Goal: Task Accomplishment & Management: Use online tool/utility

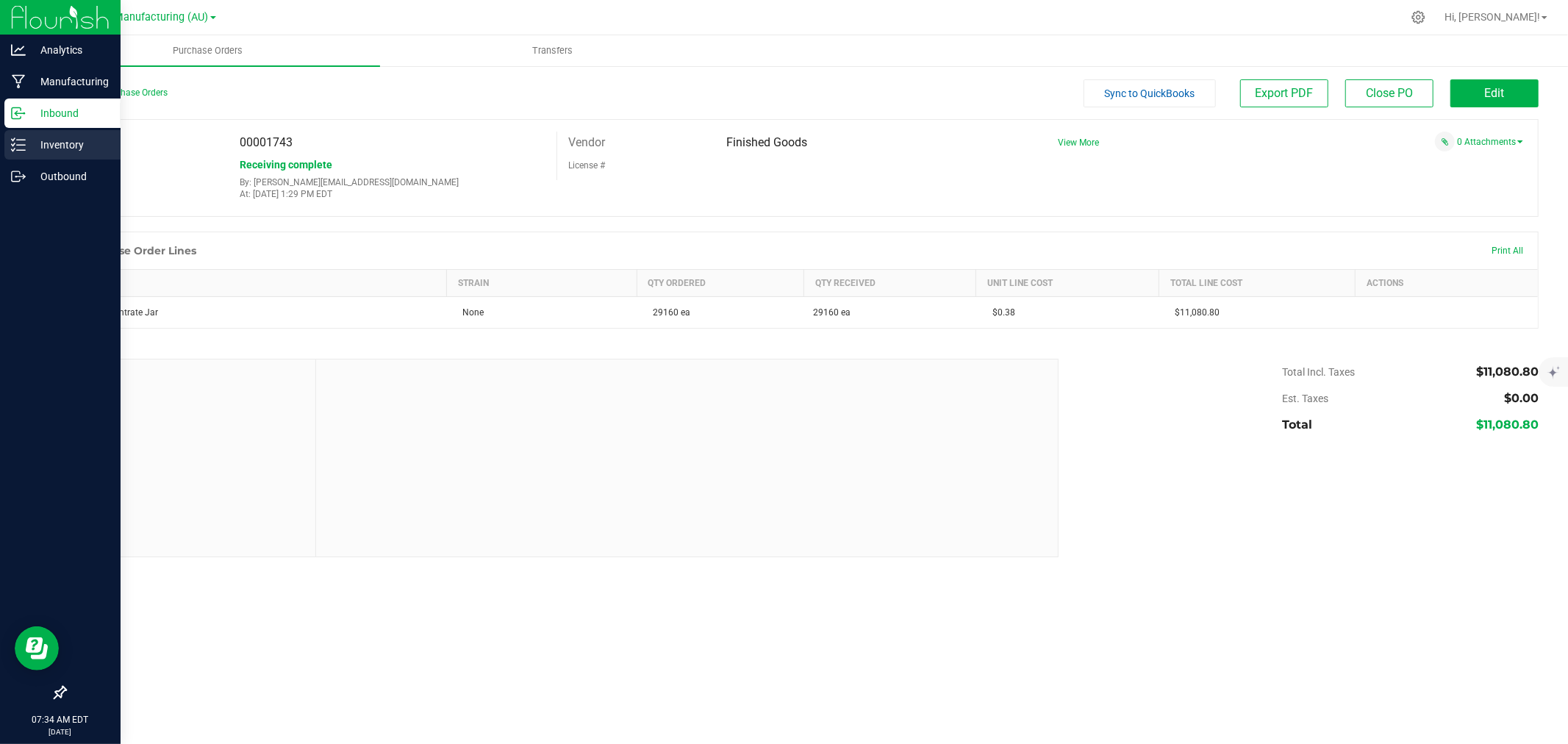
click at [24, 134] on div "Inventory" at bounding box center [63, 145] width 117 height 29
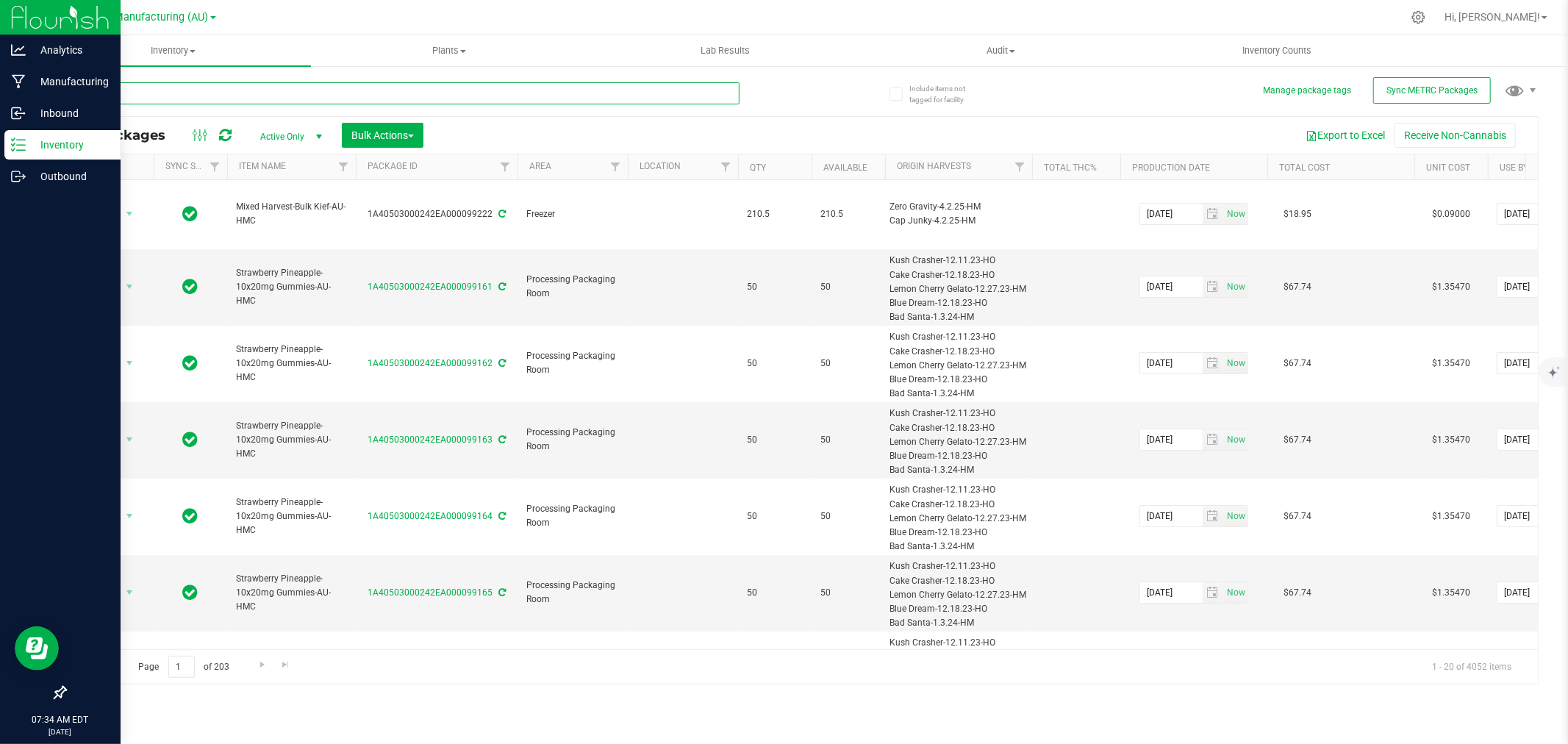
click at [203, 96] on input "text" at bounding box center [402, 93] width 675 height 22
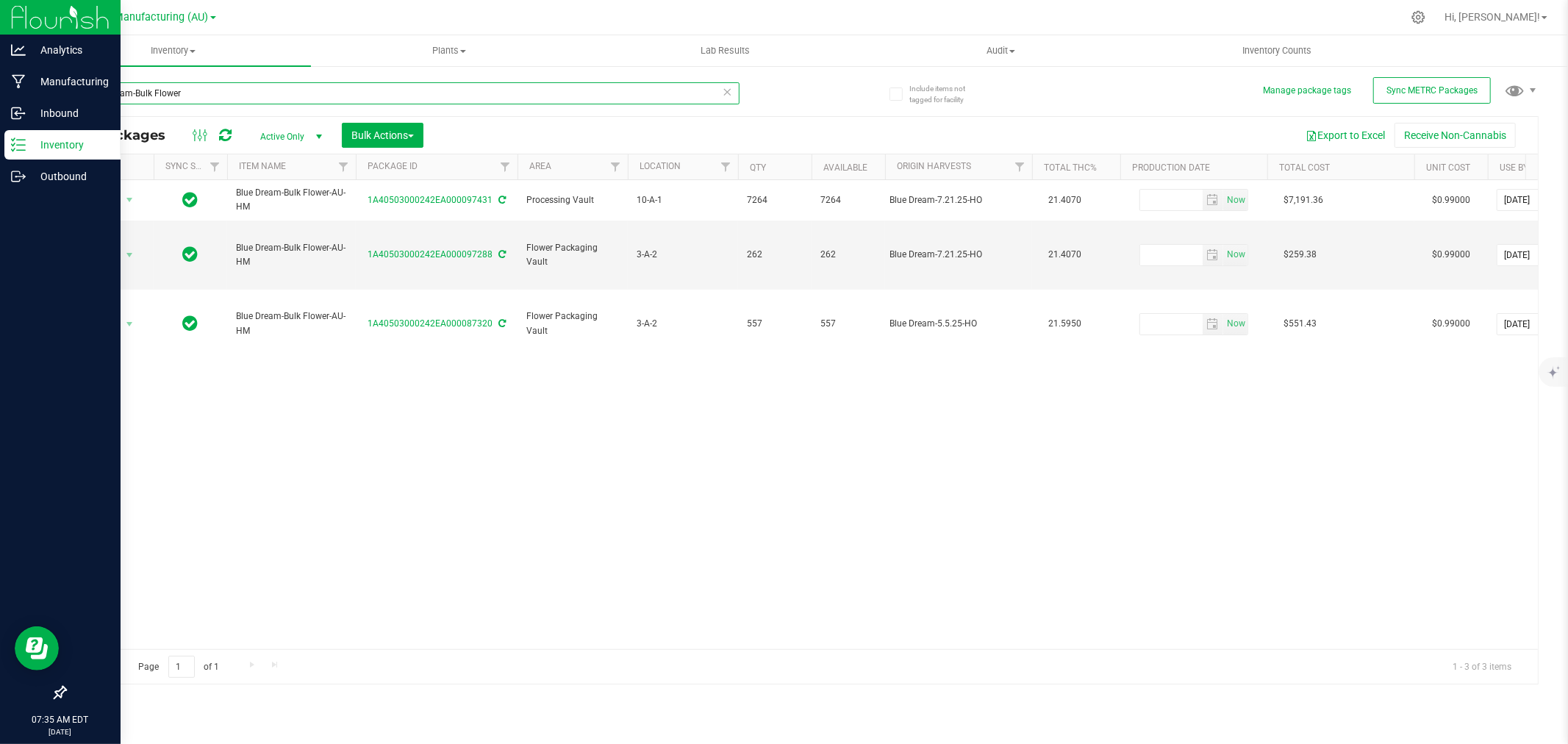
drag, startPoint x: 131, startPoint y: 97, endPoint x: -38, endPoint y: 93, distance: 169.0
click at [0, 93] on html "Analytics Manufacturing Inbound Inventory Outbound 07:35 AM EDT [DATE] 08/26 St…" at bounding box center [784, 372] width 1568 height 744
drag, startPoint x: 170, startPoint y: 92, endPoint x: -62, endPoint y: 98, distance: 232.1
click at [0, 98] on html "Analytics Manufacturing Inbound Inventory Outbound 07:35 AM EDT [DATE] 08/26 St…" at bounding box center [784, 372] width 1568 height 744
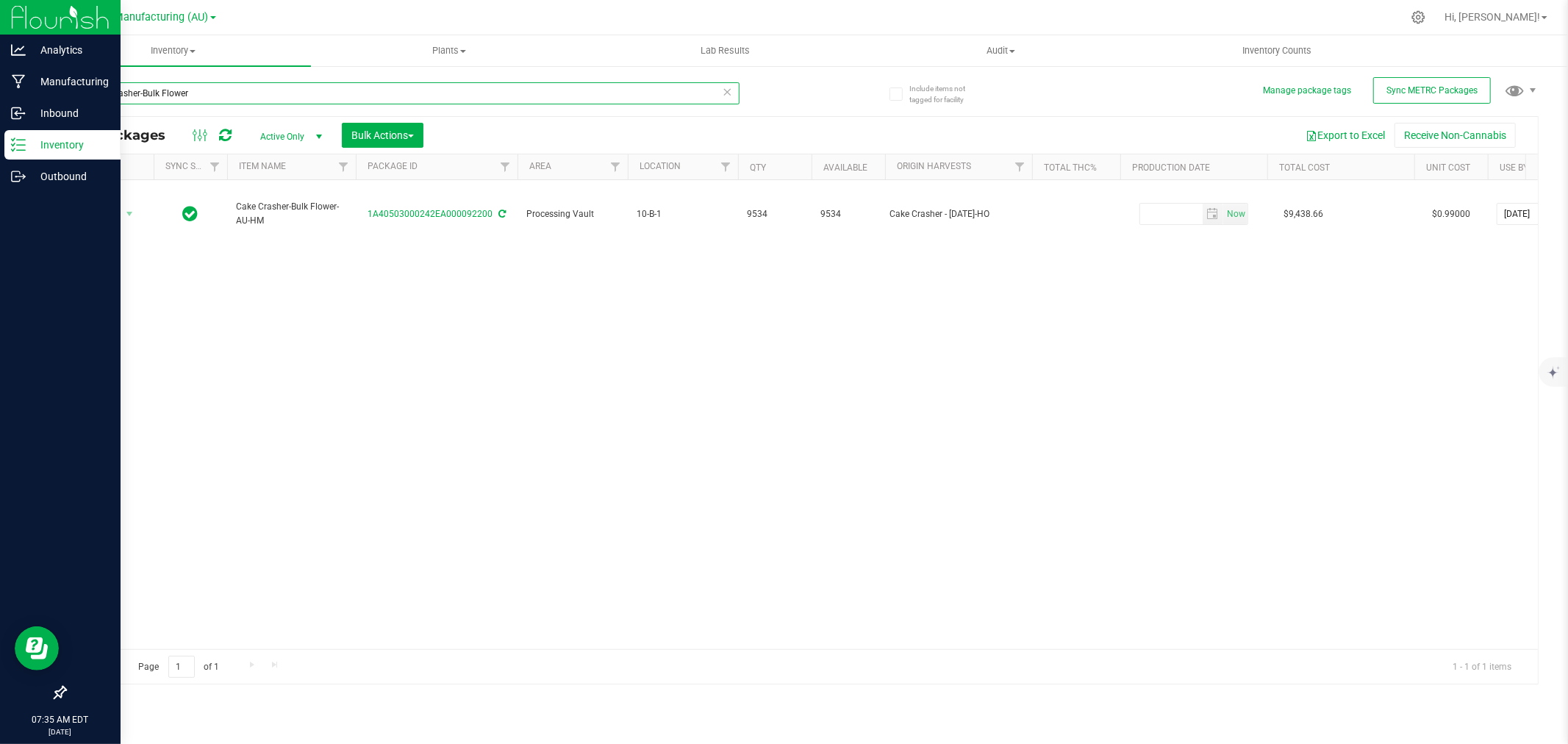
drag, startPoint x: 140, startPoint y: 91, endPoint x: -79, endPoint y: 96, distance: 219.1
click at [0, 96] on html "Analytics Manufacturing Inbound Inventory Outbound 07:35 AM EDT [DATE] 08/26 St…" at bounding box center [784, 372] width 1568 height 744
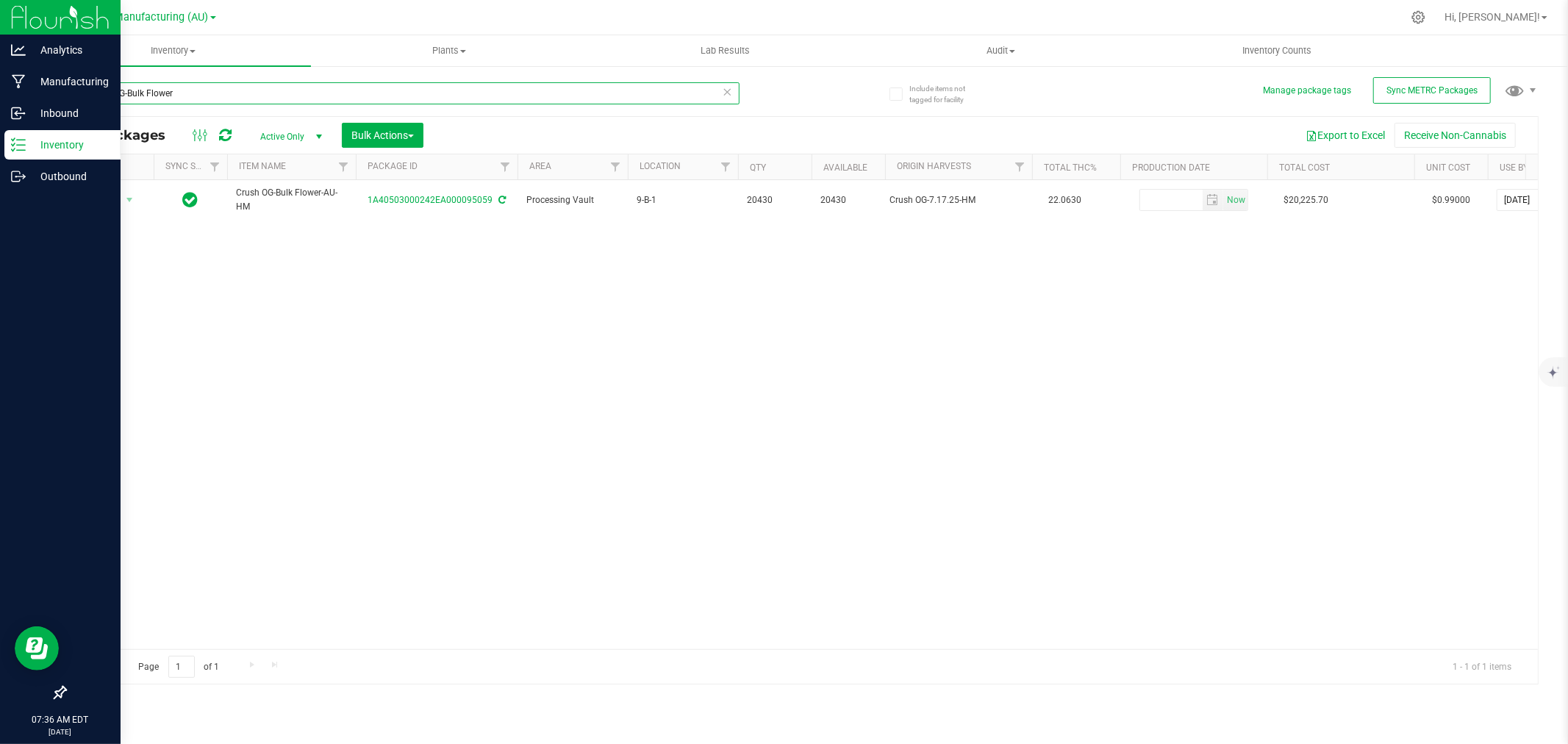
drag, startPoint x: 123, startPoint y: 94, endPoint x: -81, endPoint y: 93, distance: 204.0
click at [0, 93] on html "Analytics Manufacturing Inbound Inventory Outbound 07:36 AM EDT [DATE] 08/26 St…" at bounding box center [784, 372] width 1568 height 744
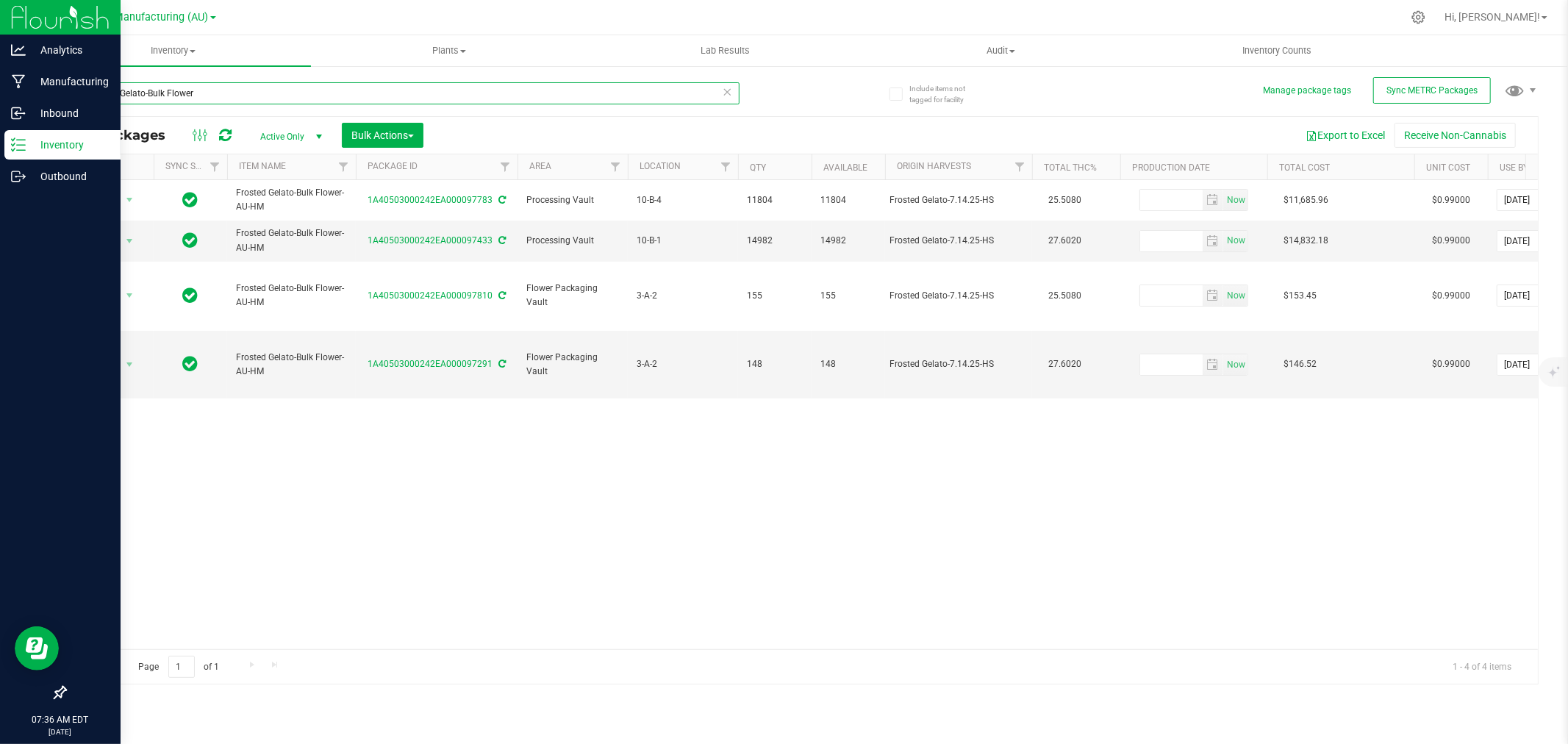
drag, startPoint x: 143, startPoint y: 93, endPoint x: -100, endPoint y: 96, distance: 243.0
click at [0, 96] on html "Analytics Manufacturing Inbound Inventory Outbound 07:36 AM EDT [DATE] 08/26 St…" at bounding box center [784, 372] width 1568 height 744
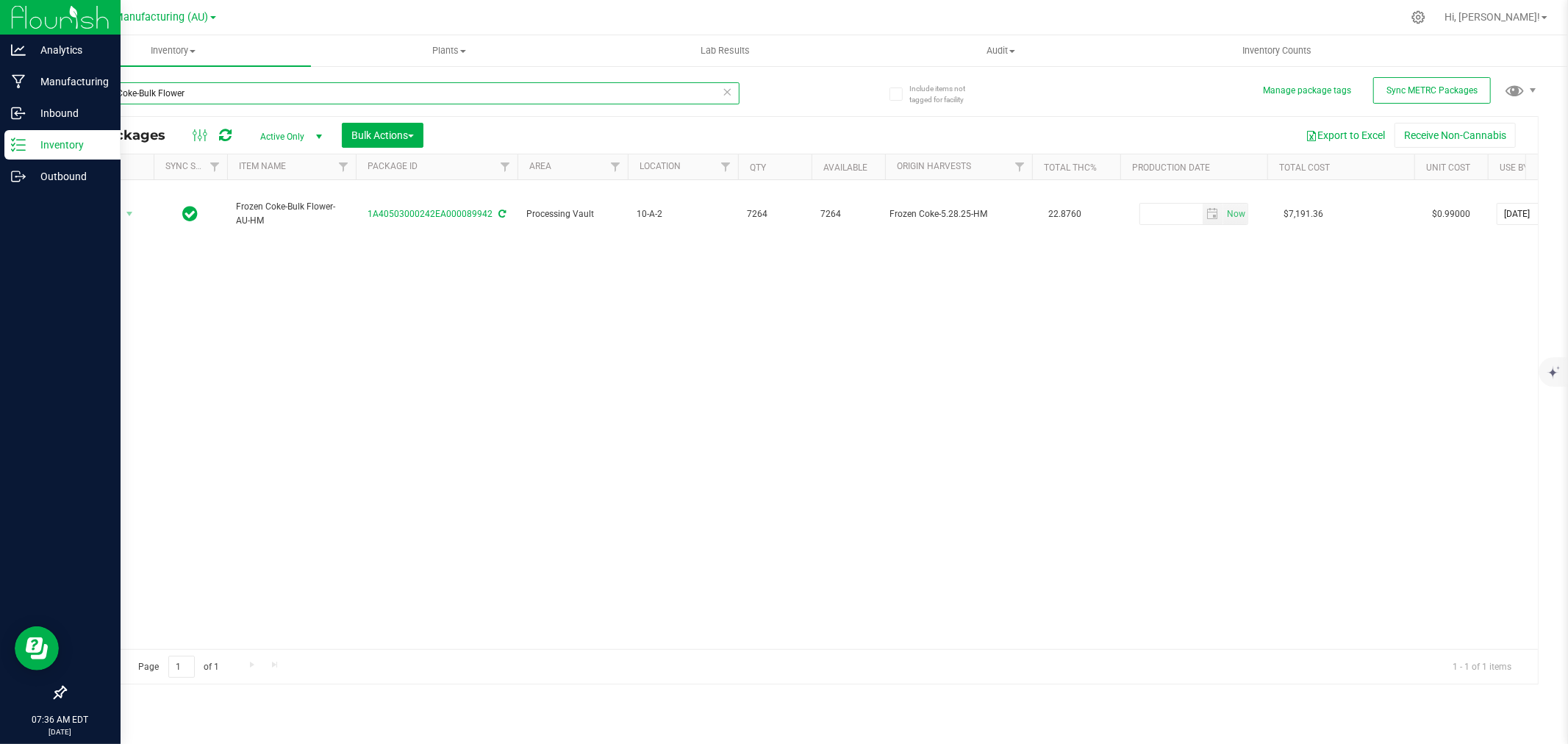
drag, startPoint x: 134, startPoint y: 94, endPoint x: -40, endPoint y: 91, distance: 174.0
click at [0, 91] on html "Analytics Manufacturing Inbound Inventory Outbound 07:36 AM EDT [DATE] 08/26 St…" at bounding box center [784, 372] width 1568 height 744
drag, startPoint x: 147, startPoint y: 96, endPoint x: -21, endPoint y: 94, distance: 168.0
click at [0, 94] on html "Analytics Manufacturing Inbound Inventory Outbound 07:37 AM EDT [DATE] 08/26 St…" at bounding box center [784, 372] width 1568 height 744
drag, startPoint x: 138, startPoint y: 96, endPoint x: -31, endPoint y: 97, distance: 169.0
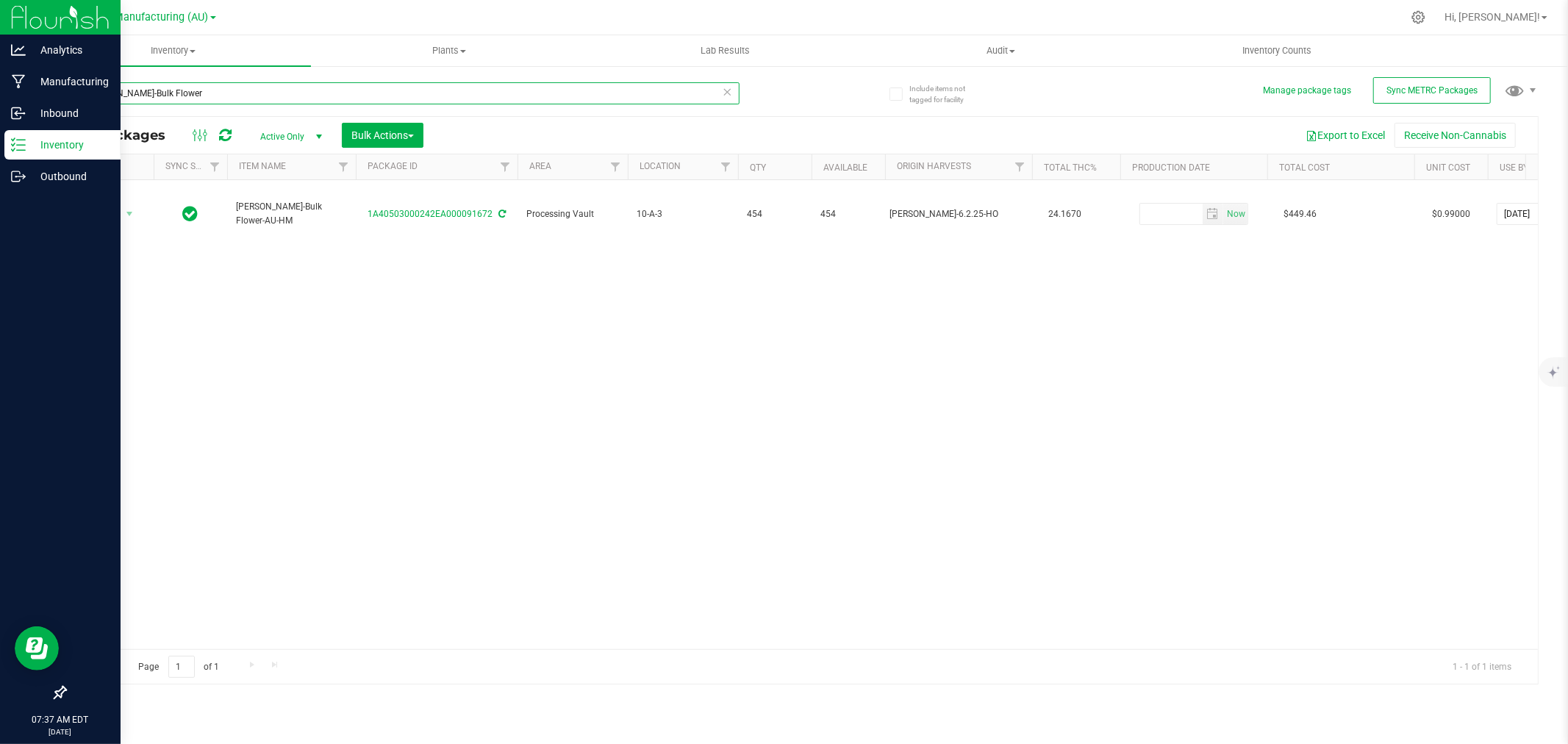
click at [0, 97] on html "Analytics Manufacturing Inbound Inventory Outbound 07:37 AM EDT [DATE] 08/26 St…" at bounding box center [784, 372] width 1568 height 744
drag, startPoint x: 187, startPoint y: 94, endPoint x: 32, endPoint y: 97, distance: 155.0
click at [32, 97] on div "Analytics Manufacturing Inbound Inventory Outbound 07:37 AM EDT 08/26/2025 08/2…" at bounding box center [784, 372] width 1568 height 744
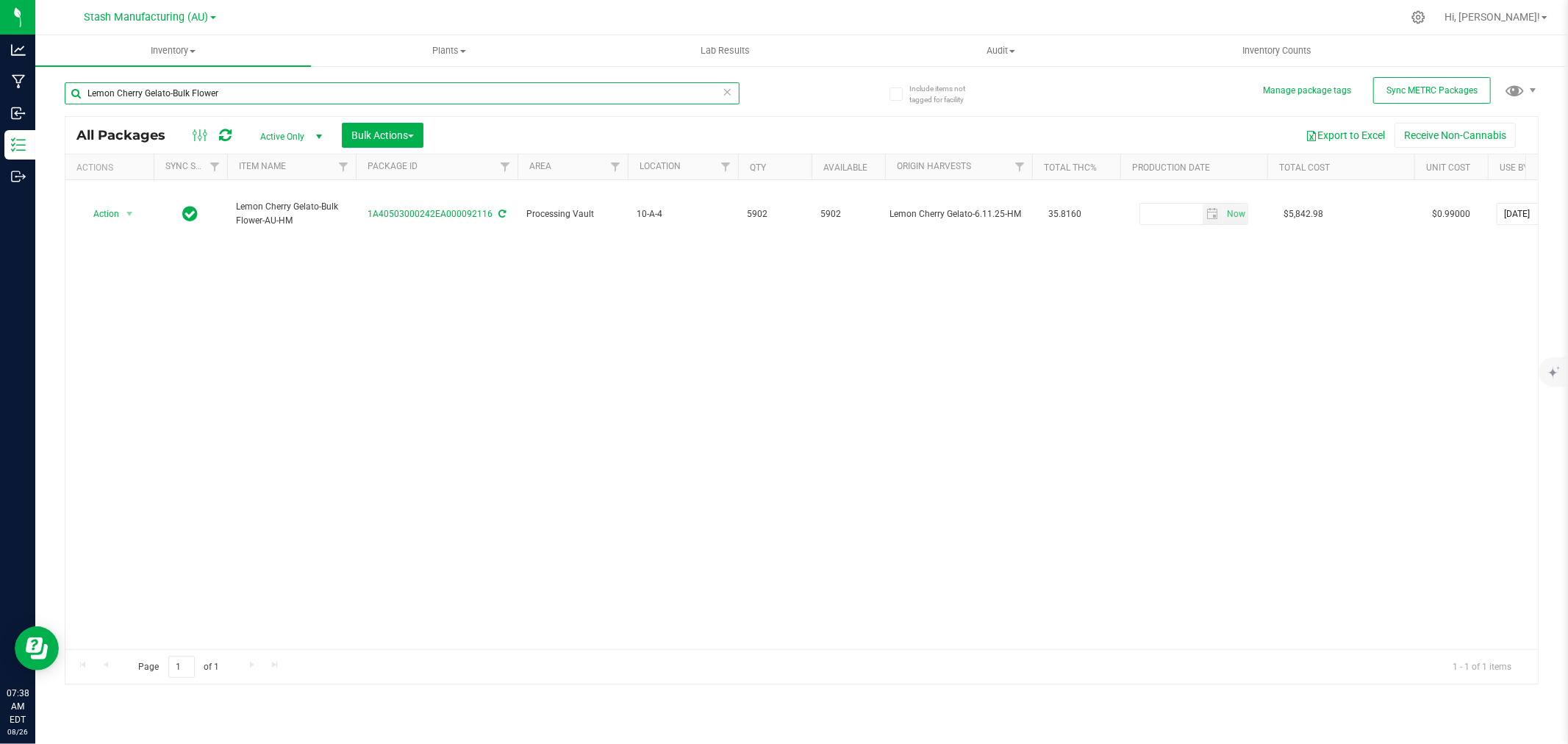
drag, startPoint x: 169, startPoint y: 92, endPoint x: -36, endPoint y: 104, distance: 205.4
click at [0, 104] on html "Analytics Manufacturing Inbound Inventory Outbound 07:38 AM EDT 08/26/2025 08/2…" at bounding box center [784, 372] width 1568 height 744
drag, startPoint x: 109, startPoint y: 91, endPoint x: -3, endPoint y: 91, distance: 112.0
click at [0, 91] on html "Analytics Manufacturing Inbound Inventory Outbound 07:38 AM EDT 08/26/2025 08/2…" at bounding box center [784, 372] width 1568 height 744
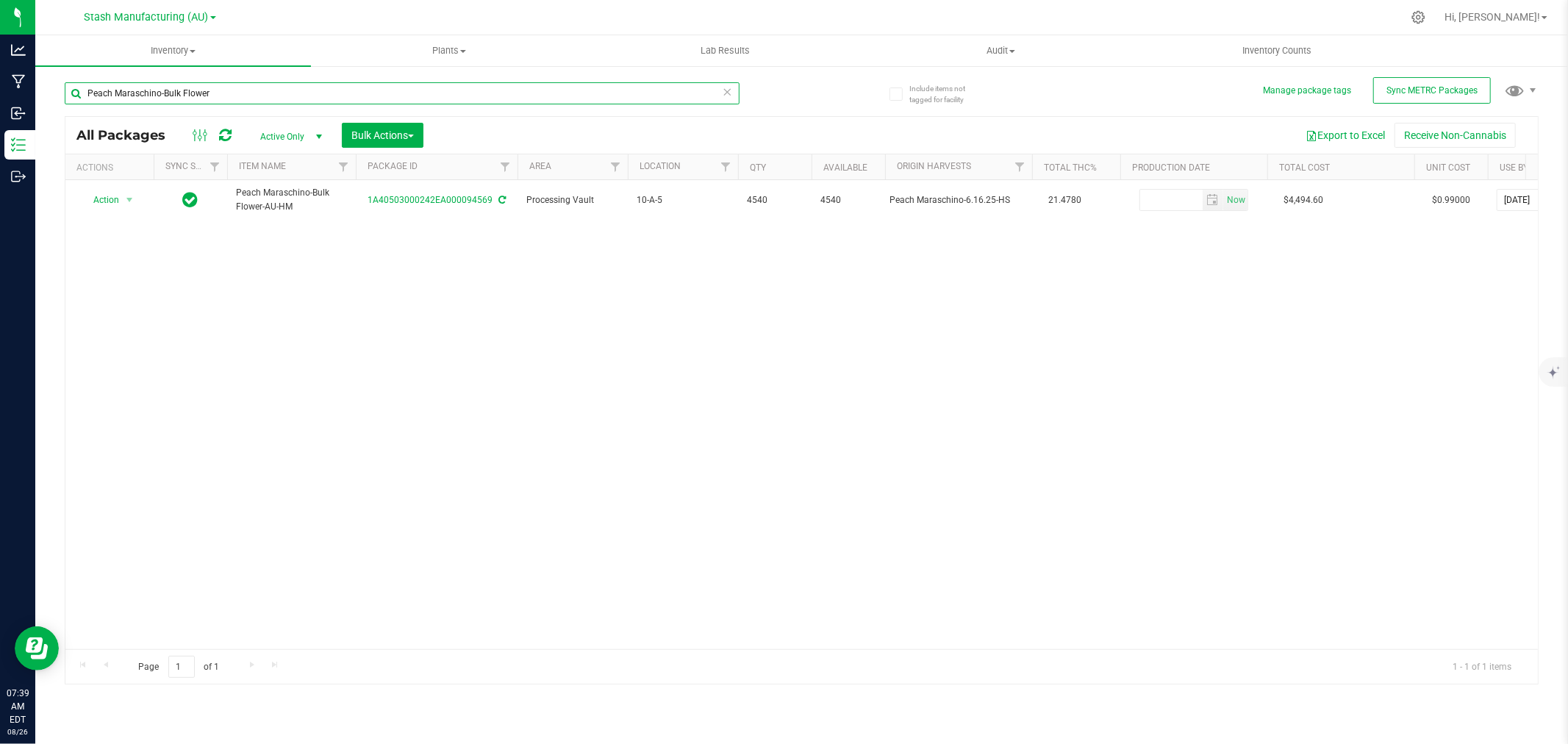
drag, startPoint x: 159, startPoint y: 91, endPoint x: -27, endPoint y: 93, distance: 186.0
click at [0, 93] on html "Analytics Manufacturing Inbound Inventory Outbound 07:39 AM EDT 08/26/2025 08/2…" at bounding box center [784, 372] width 1568 height 744
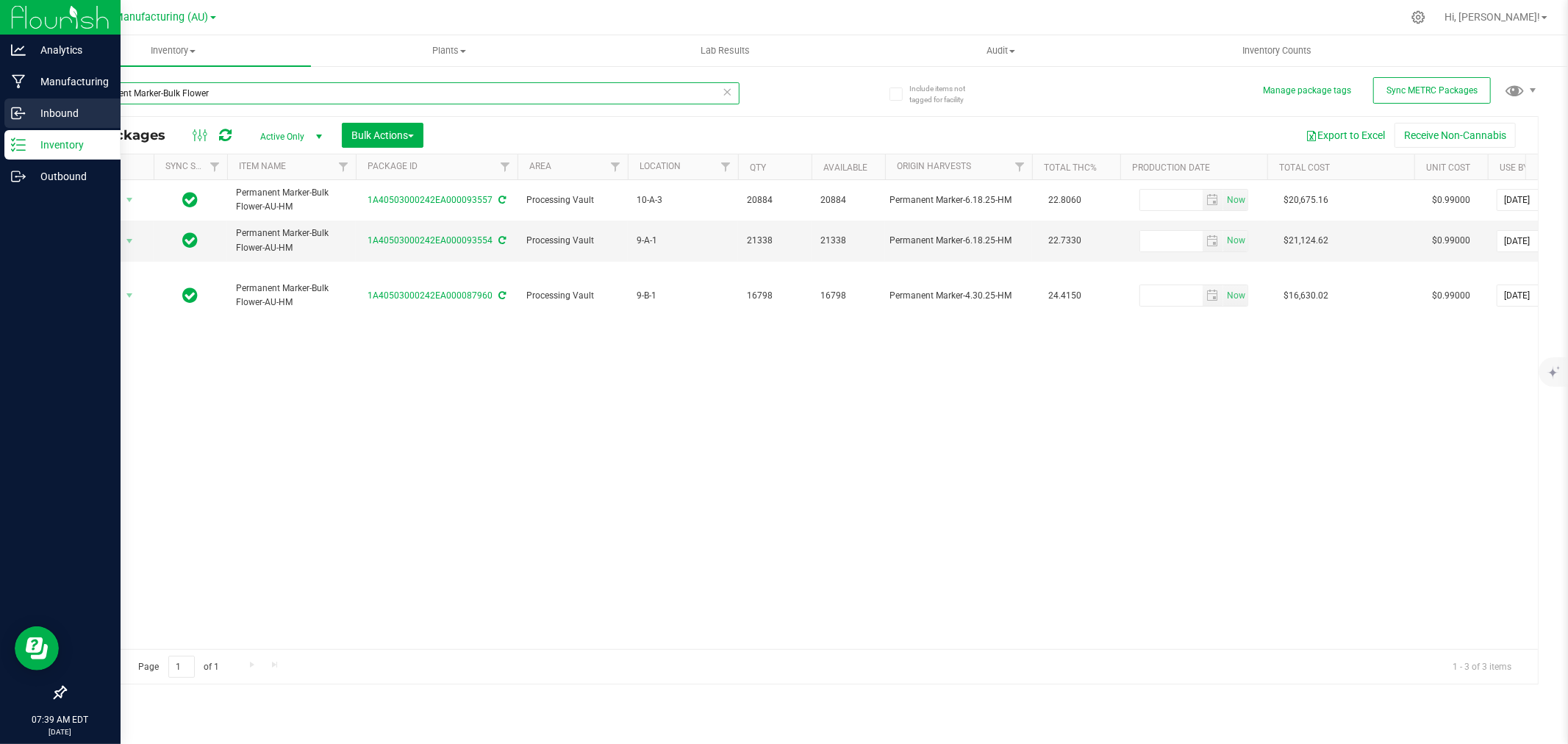
drag, startPoint x: 159, startPoint y: 91, endPoint x: 1, endPoint y: 98, distance: 158.2
click at [1, 97] on div "Analytics Manufacturing Inbound Inventory Outbound 07:39 AM EDT 08/26/2025 08/2…" at bounding box center [784, 372] width 1568 height 744
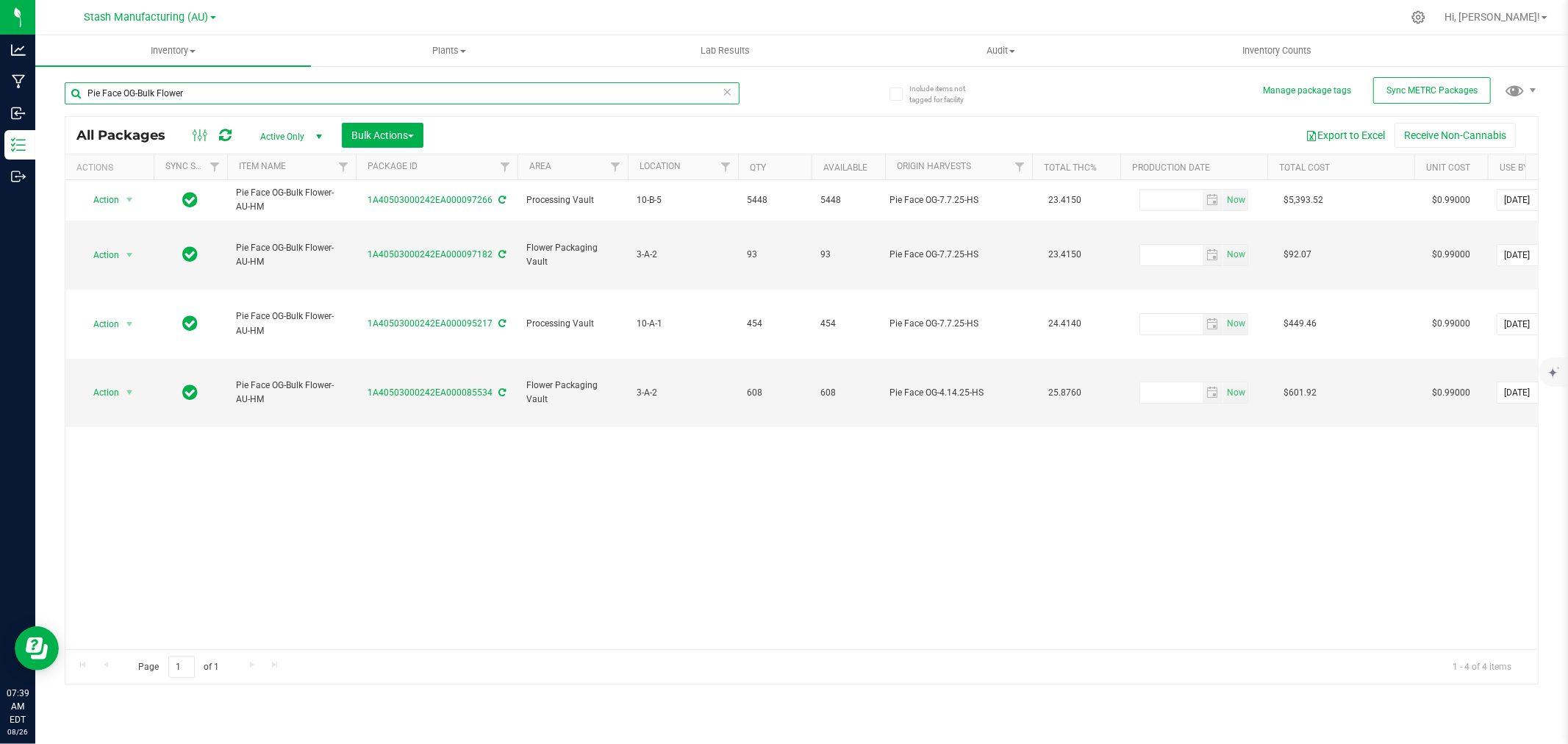
drag, startPoint x: 134, startPoint y: 91, endPoint x: -23, endPoint y: 94, distance: 157.0
click at [0, 94] on html "Analytics Manufacturing Inbound Inventory Outbound 07:39 AM EDT 08/26/2025 08/2…" at bounding box center [784, 372] width 1568 height 744
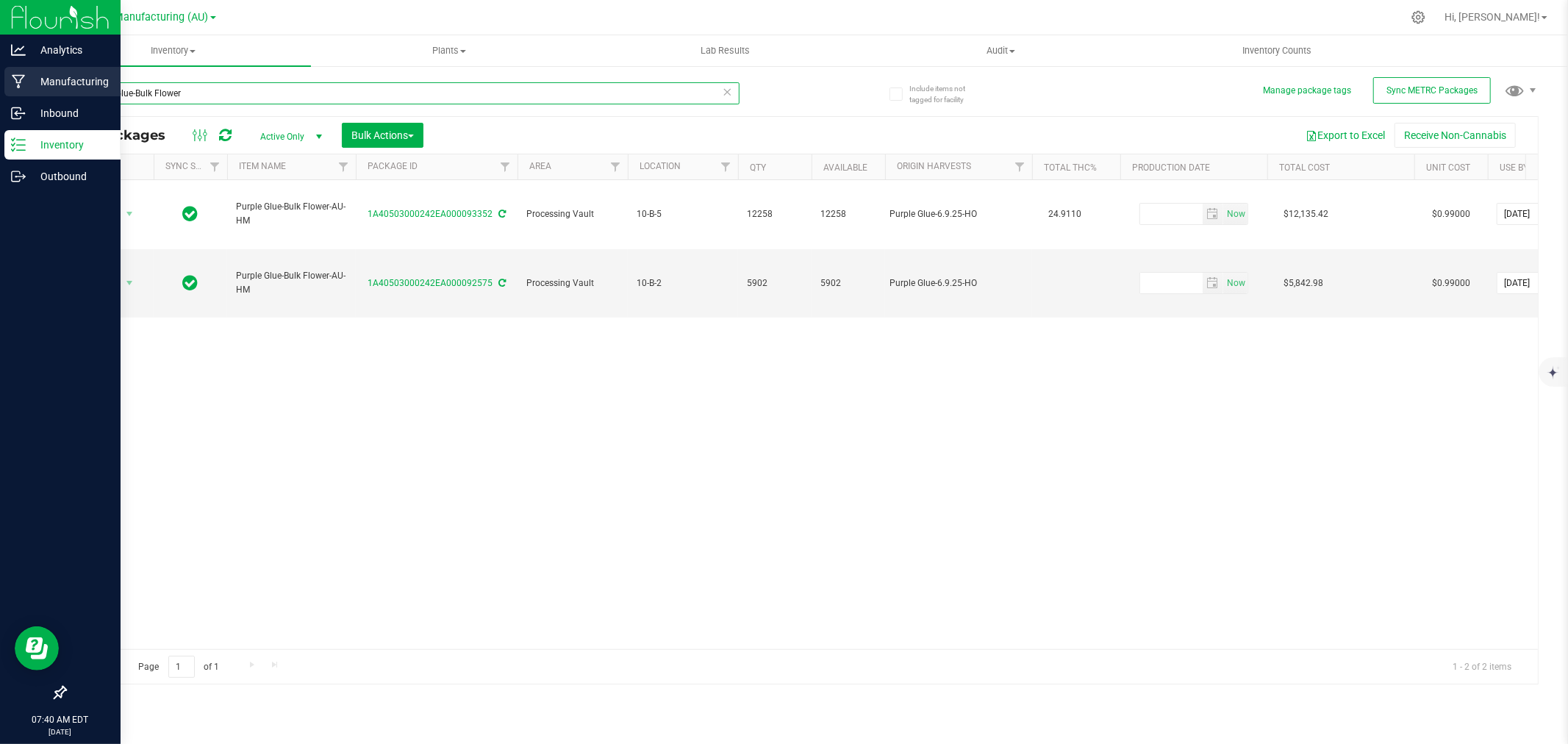
drag, startPoint x: 131, startPoint y: 94, endPoint x: 16, endPoint y: 94, distance: 115.0
click at [17, 94] on div "Analytics Manufacturing Inbound Inventory Outbound 07:40 AM EDT 08/26/2025 08/2…" at bounding box center [784, 372] width 1568 height 744
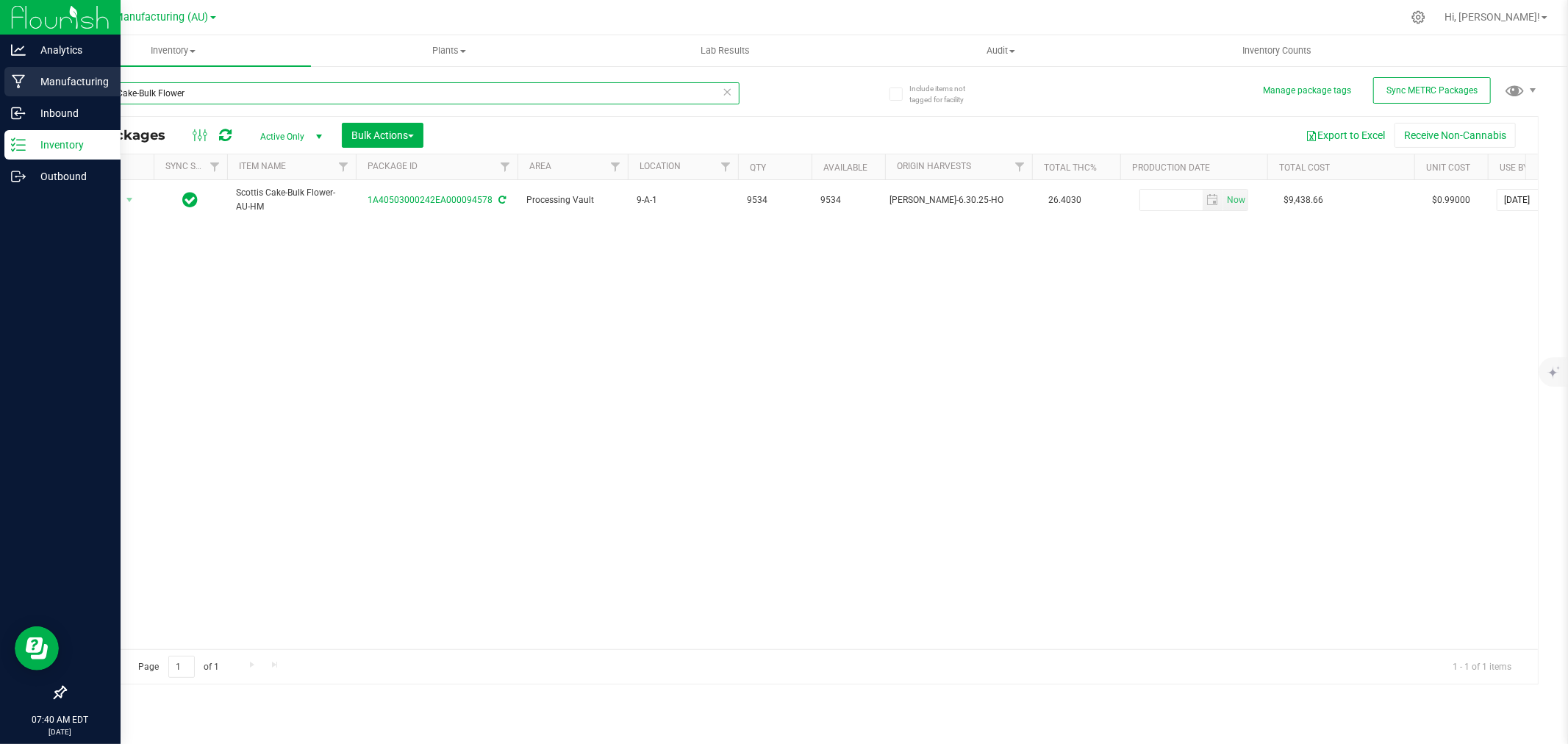
drag, startPoint x: 136, startPoint y: 94, endPoint x: 27, endPoint y: 96, distance: 109.0
click at [27, 96] on div "Analytics Manufacturing Inbound Inventory Outbound 07:40 AM EDT 08/26/2025 08/2…" at bounding box center [784, 372] width 1568 height 744
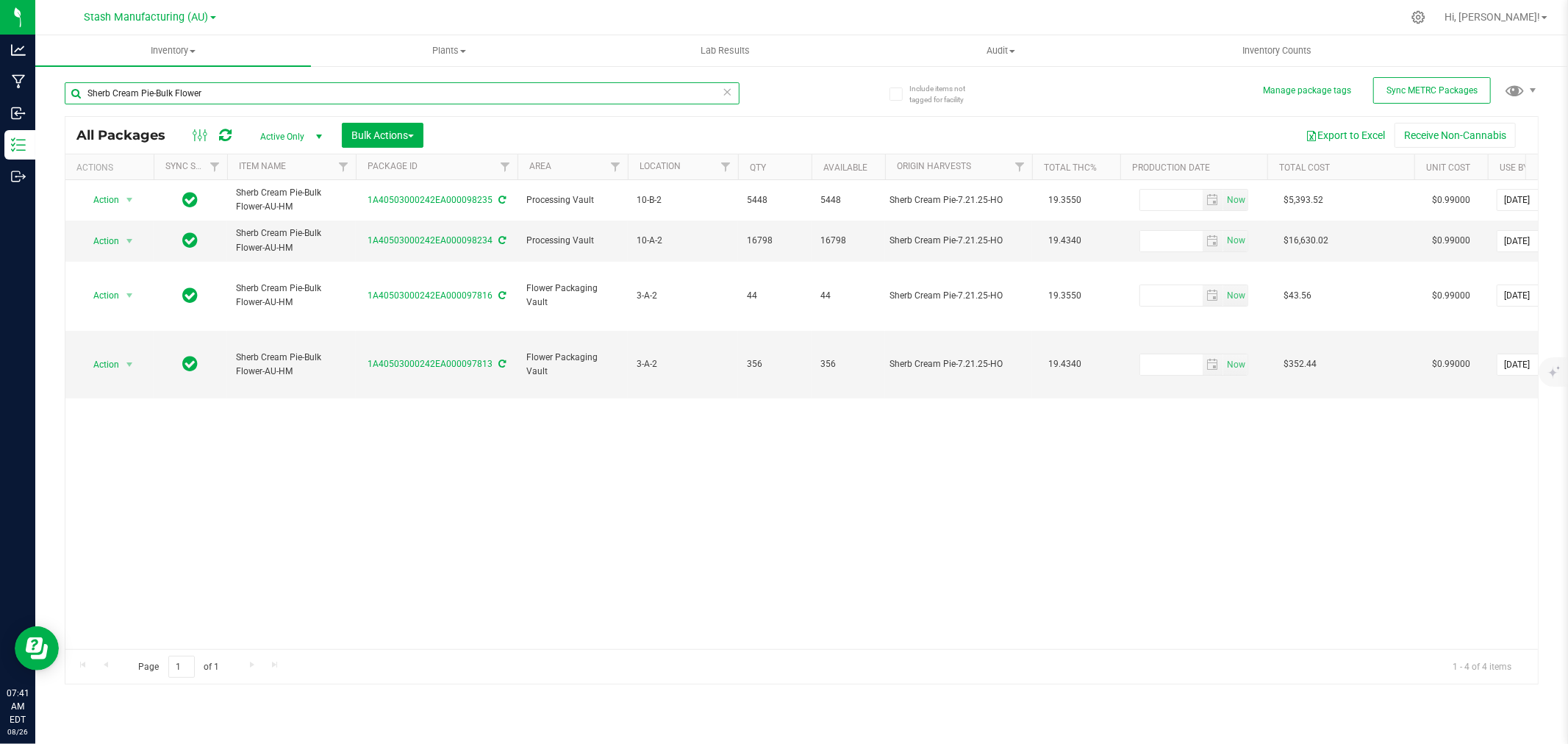
drag, startPoint x: 152, startPoint y: 93, endPoint x: -7, endPoint y: 109, distance: 159.8
click at [0, 109] on html "Analytics Manufacturing Inbound Inventory Outbound 07:41 AM EDT 08/26/2025 08/2…" at bounding box center [784, 372] width 1568 height 744
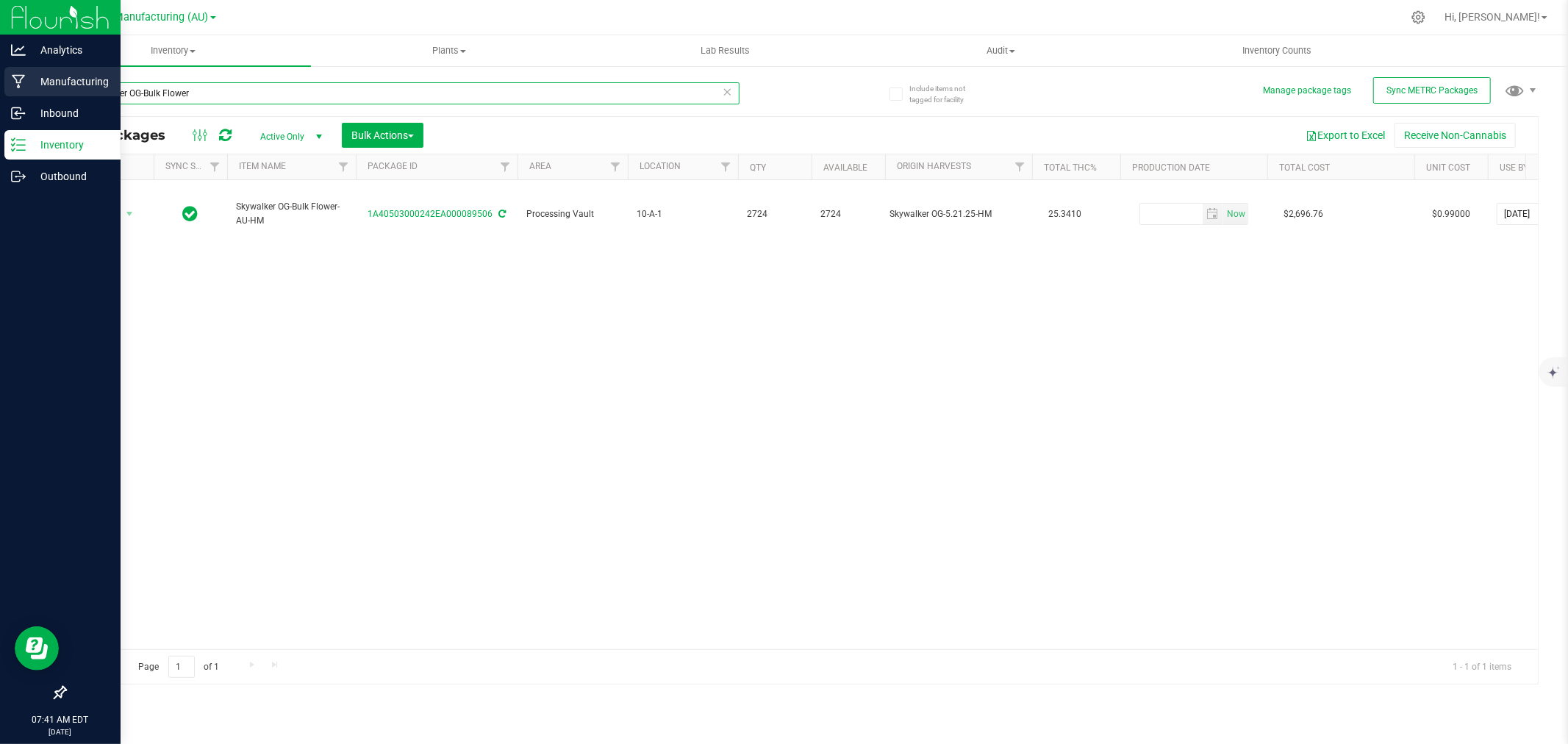
drag, startPoint x: 141, startPoint y: 92, endPoint x: 10, endPoint y: 92, distance: 131.0
click at [10, 92] on div "Analytics Manufacturing Inbound Inventory Outbound 07:41 AM EDT 08/26/2025 08/2…" at bounding box center [784, 372] width 1568 height 744
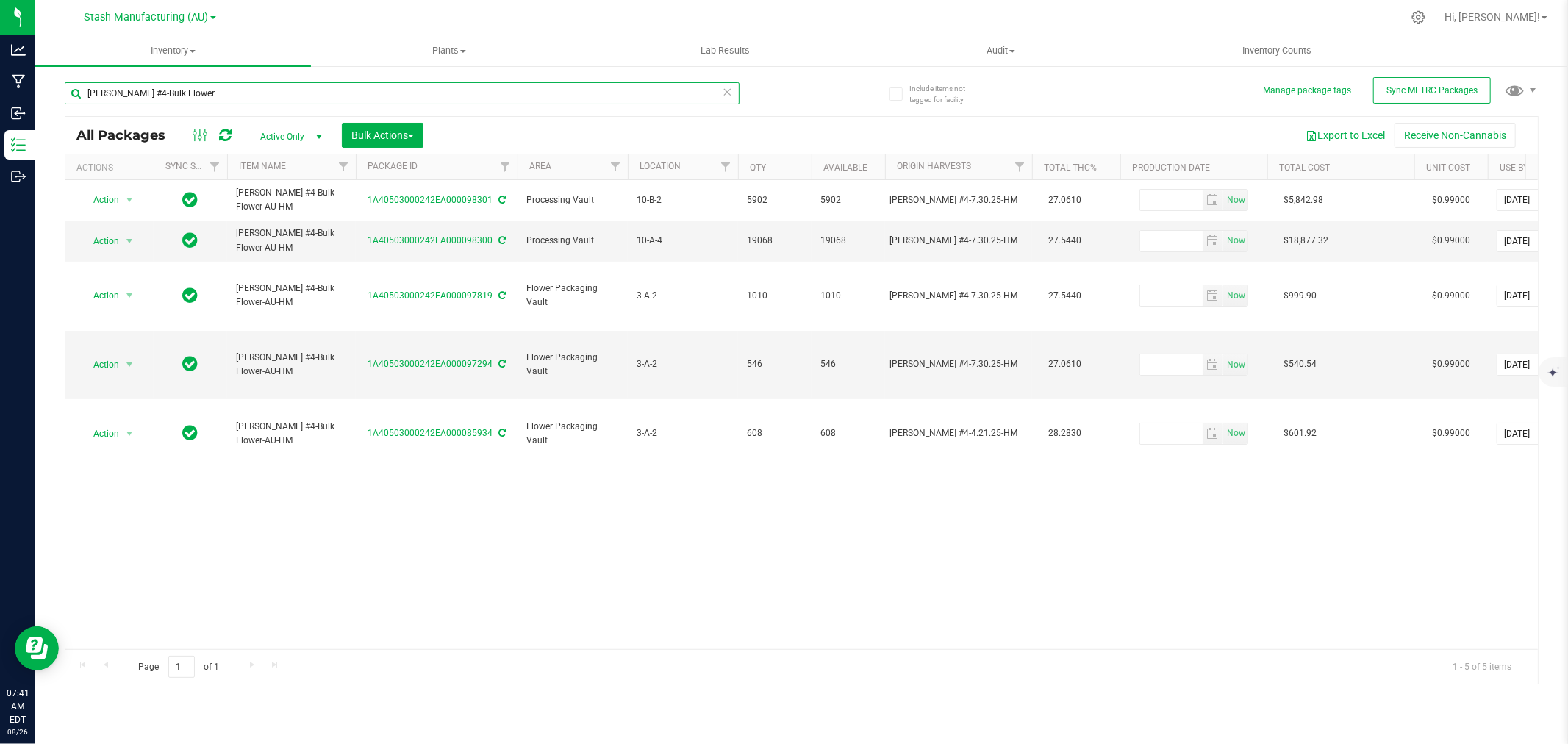
drag, startPoint x: 147, startPoint y: 94, endPoint x: -9, endPoint y: 99, distance: 156.1
click at [0, 99] on html "Analytics Manufacturing Inbound Inventory Outbound 07:41 AM EDT 08/26/2025 08/2…" at bounding box center [784, 372] width 1568 height 744
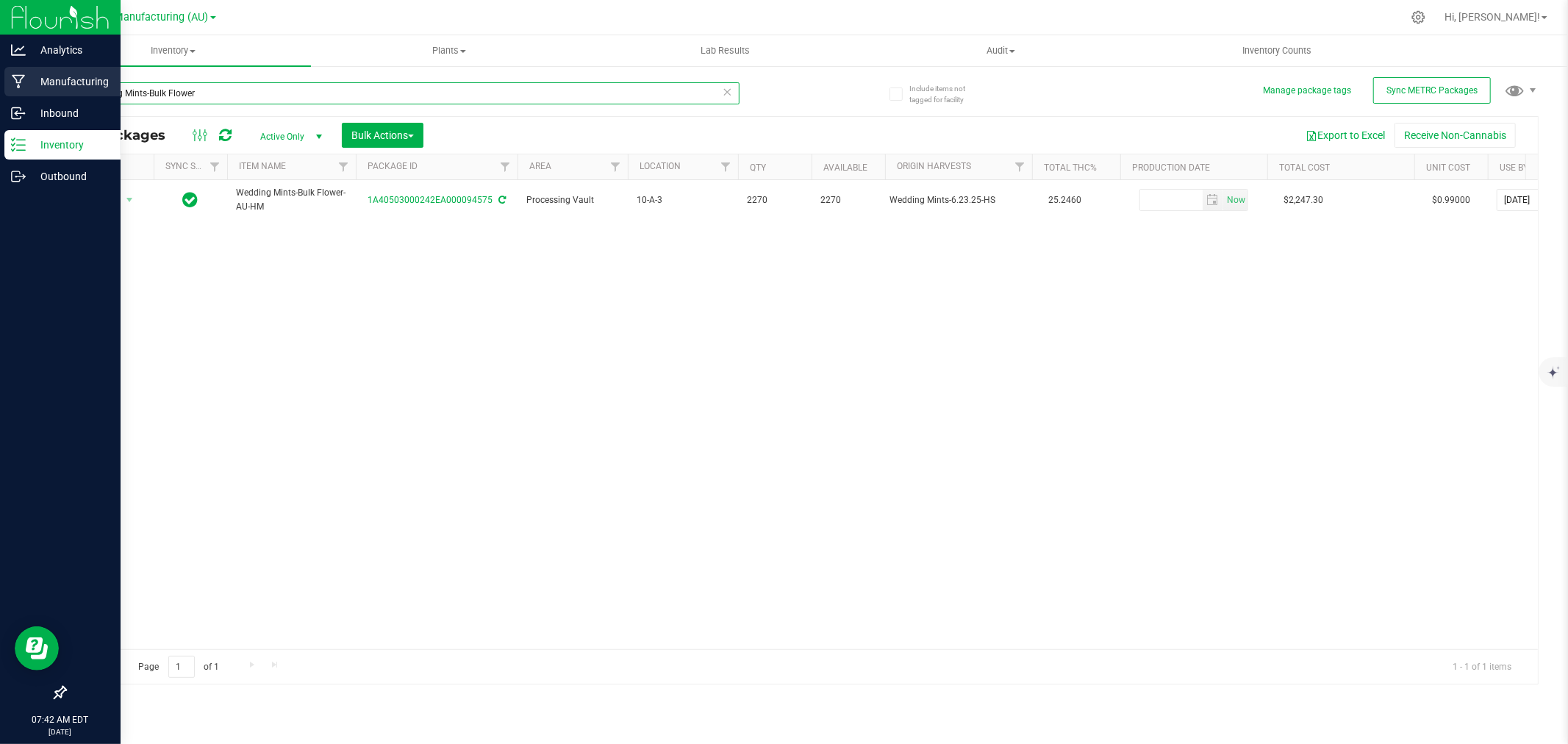
drag, startPoint x: 146, startPoint y: 94, endPoint x: 1, endPoint y: 97, distance: 145.0
click at [1, 98] on div "Analytics Manufacturing Inbound Inventory Outbound 07:42 AM EDT 08/26/2025 08/2…" at bounding box center [784, 372] width 1568 height 744
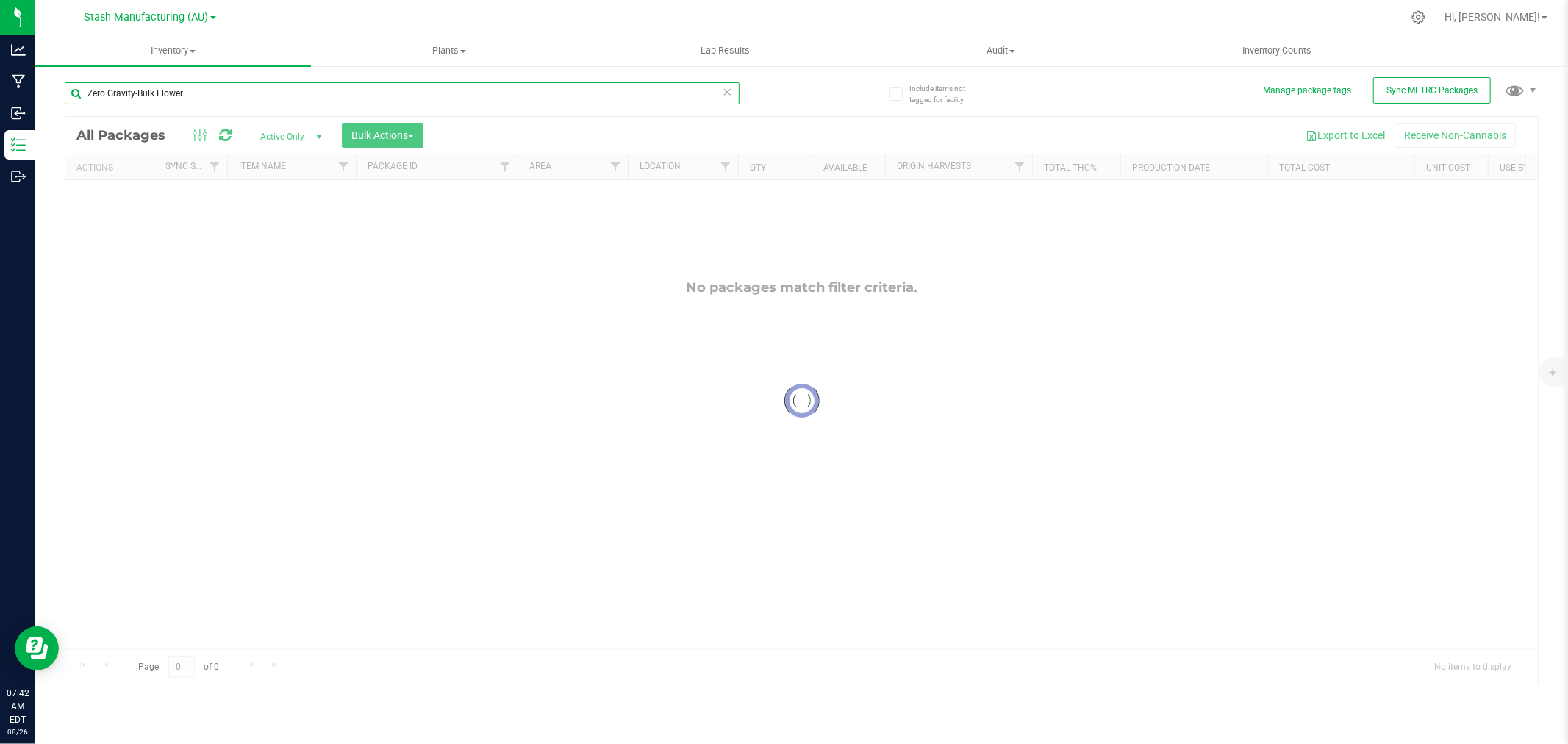
type input "Zero Gravity-Bulk Flower"
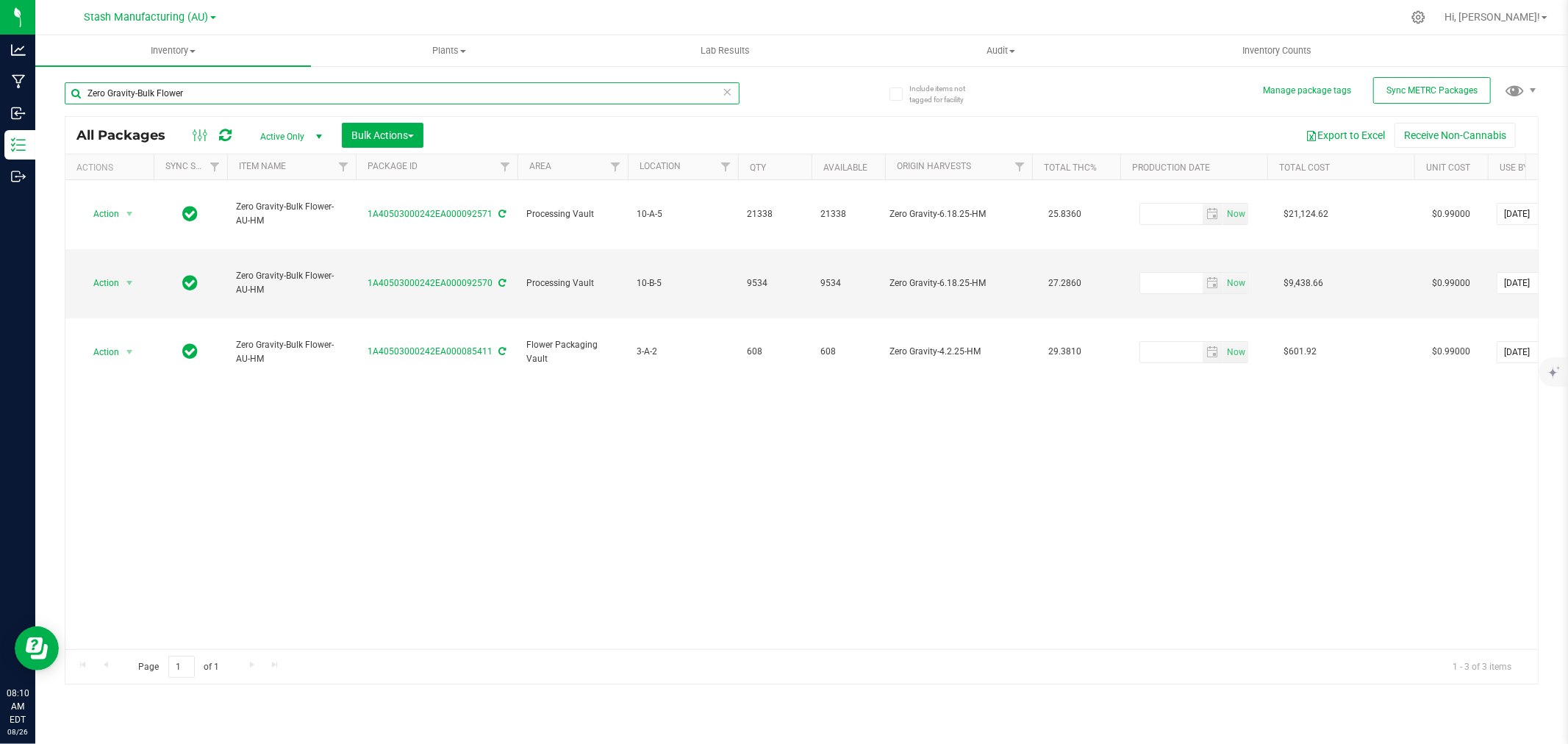
drag, startPoint x: 228, startPoint y: 94, endPoint x: -117, endPoint y: 91, distance: 345.0
click at [0, 91] on html "Analytics Manufacturing Inbound Inventory Outbound 08:10 AM EDT 08/26/2025 08/2…" at bounding box center [784, 372] width 1568 height 744
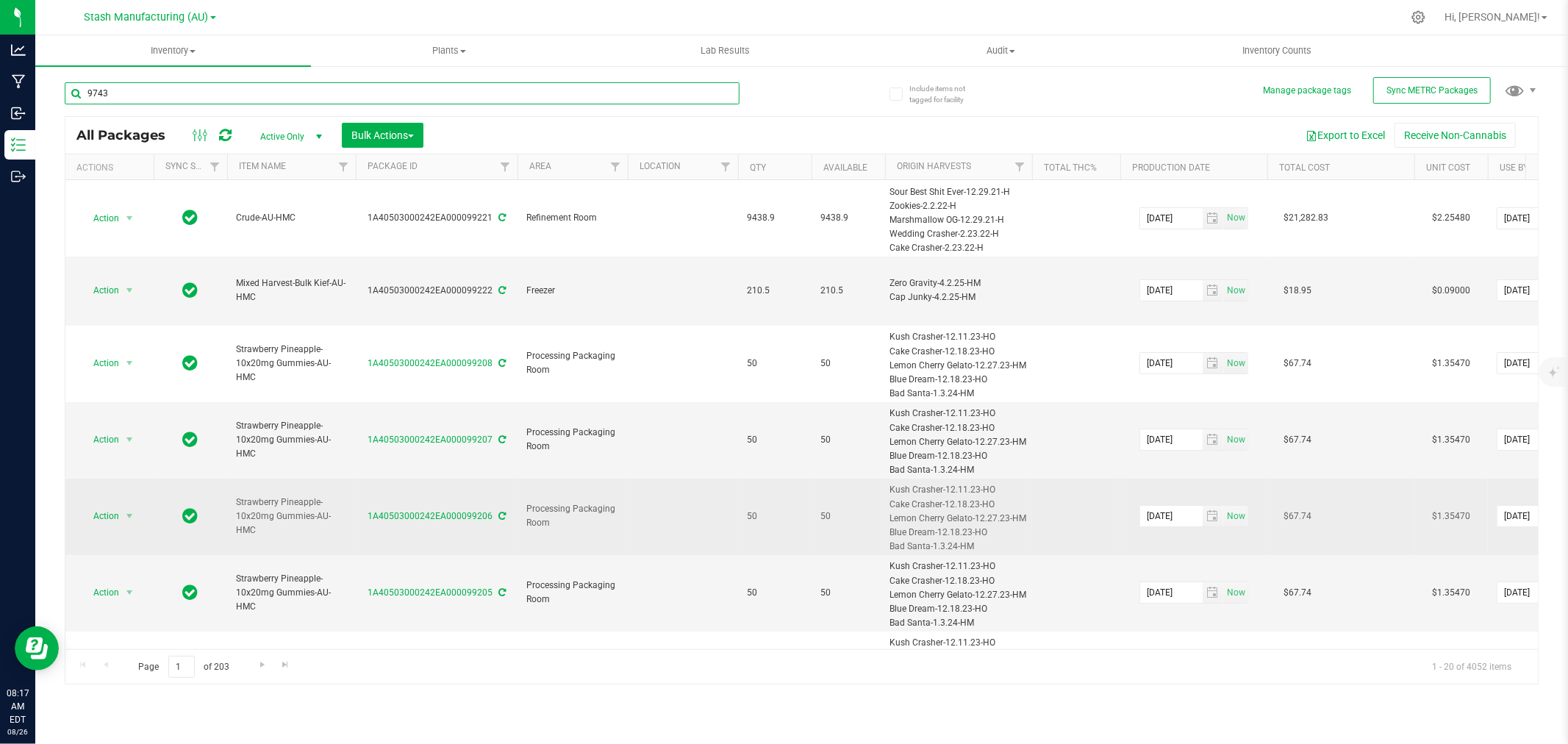
type input "97431"
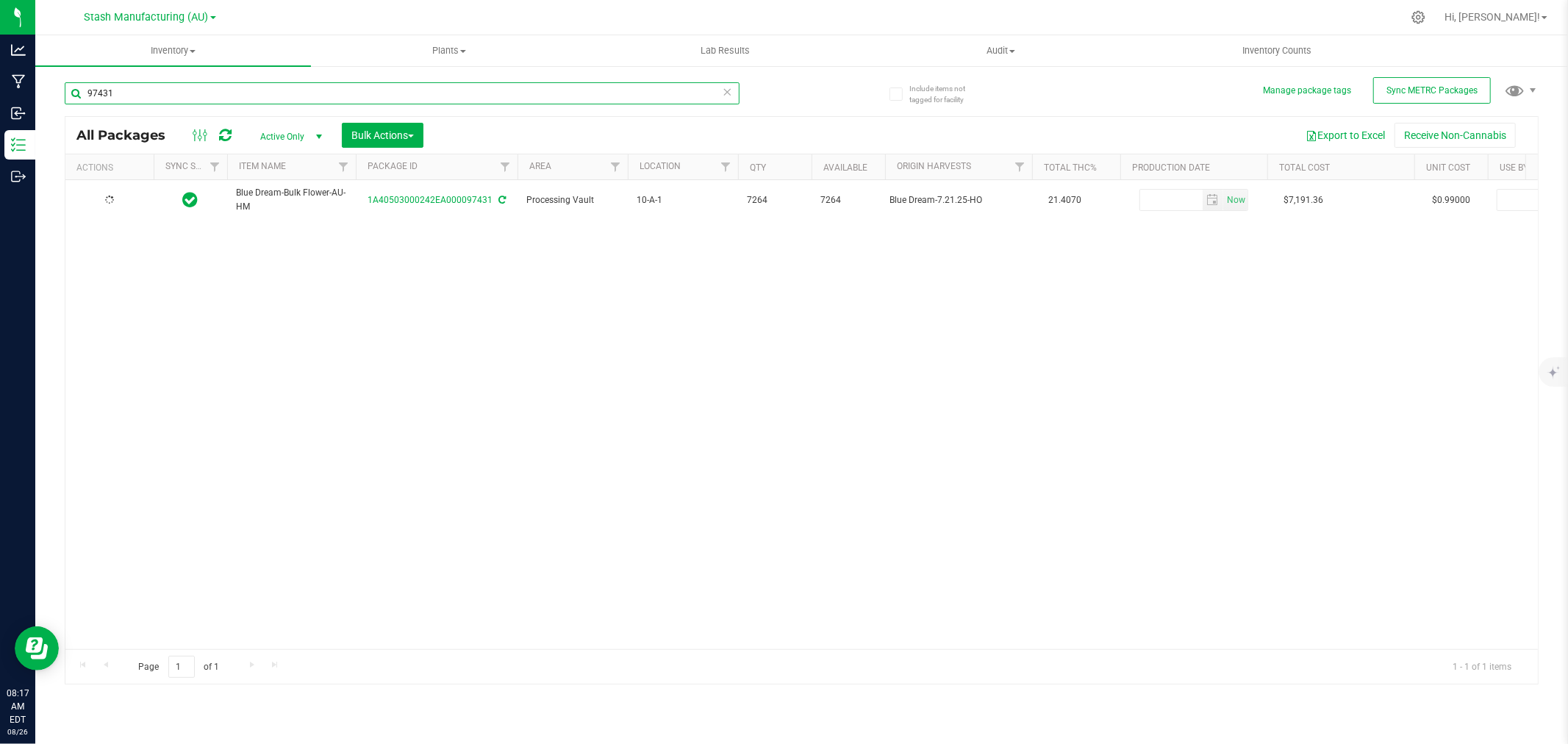
type input "2026-08-15"
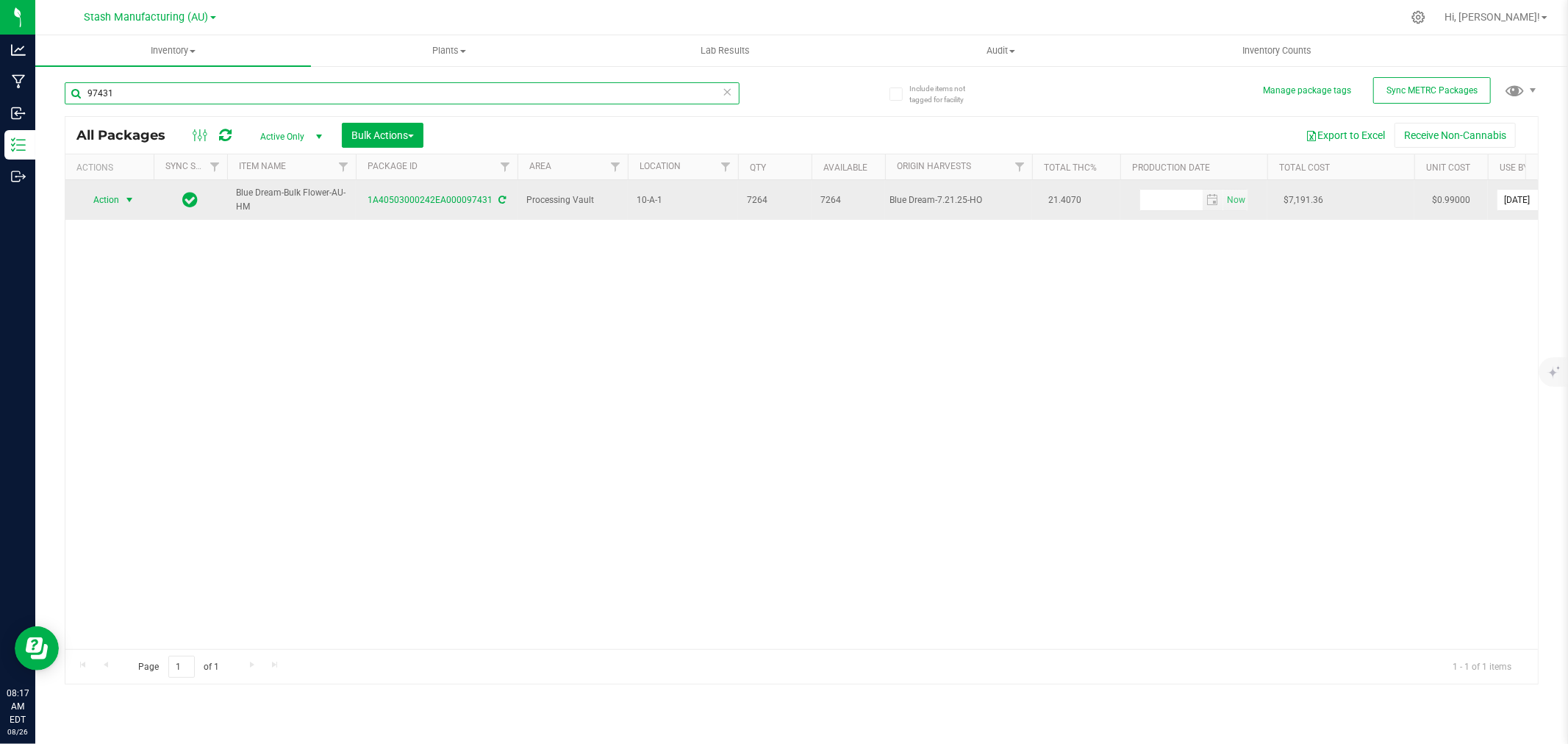
type input "97431"
click at [107, 204] on span "Action" at bounding box center [100, 199] width 40 height 21
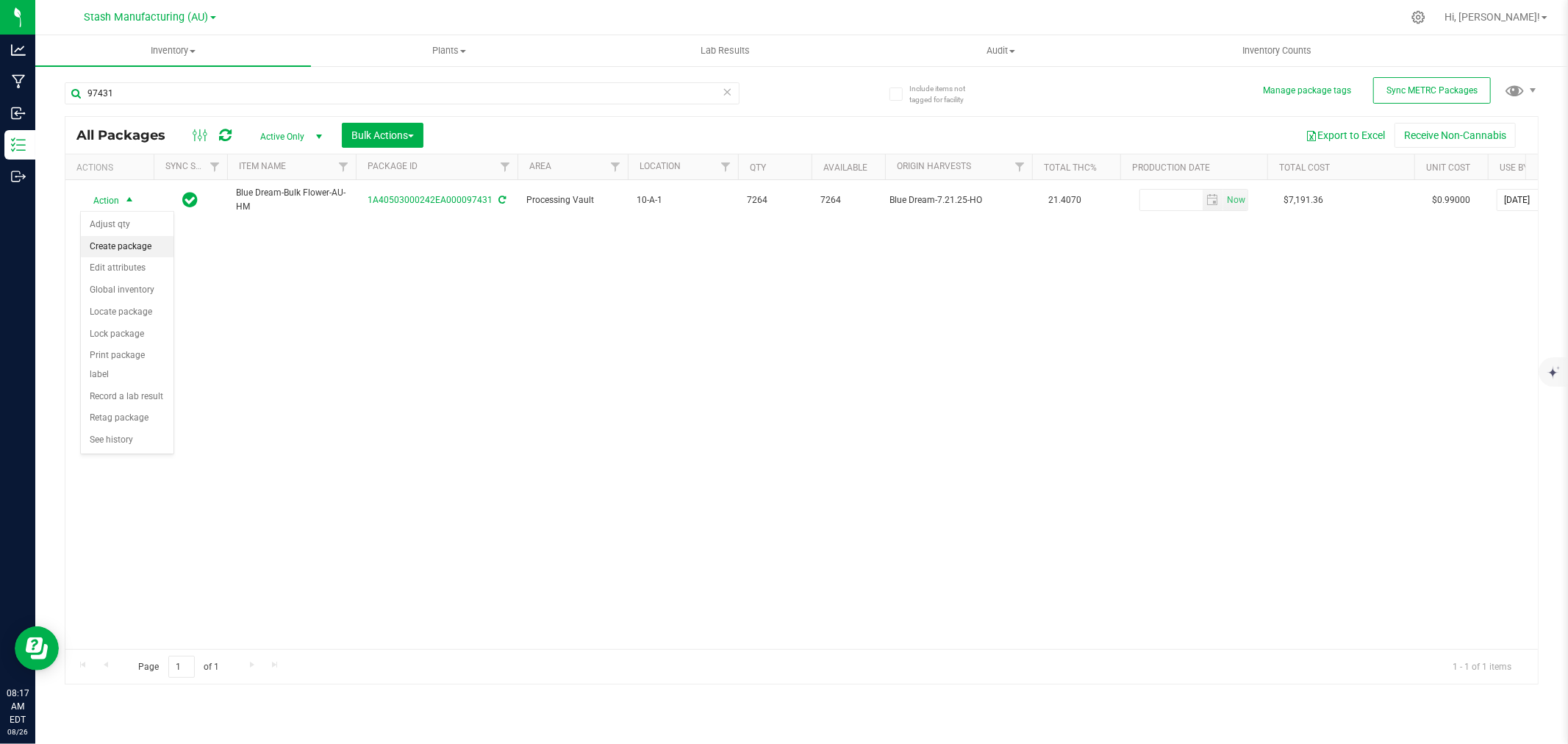
click at [100, 243] on li "Create package" at bounding box center [127, 247] width 93 height 22
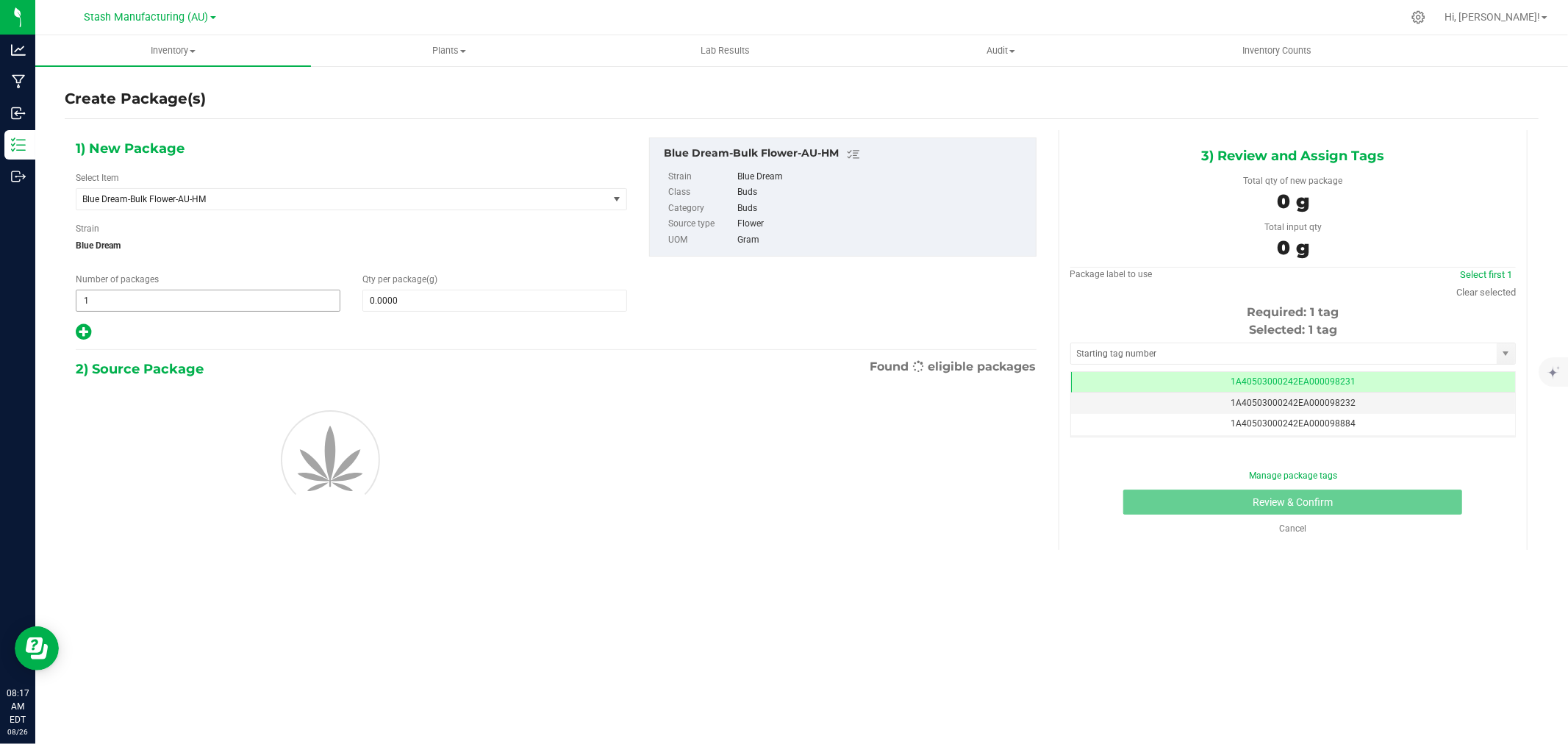
click at [104, 299] on span "1 1" at bounding box center [208, 301] width 265 height 22
click at [104, 299] on input "1" at bounding box center [208, 301] width 263 height 21
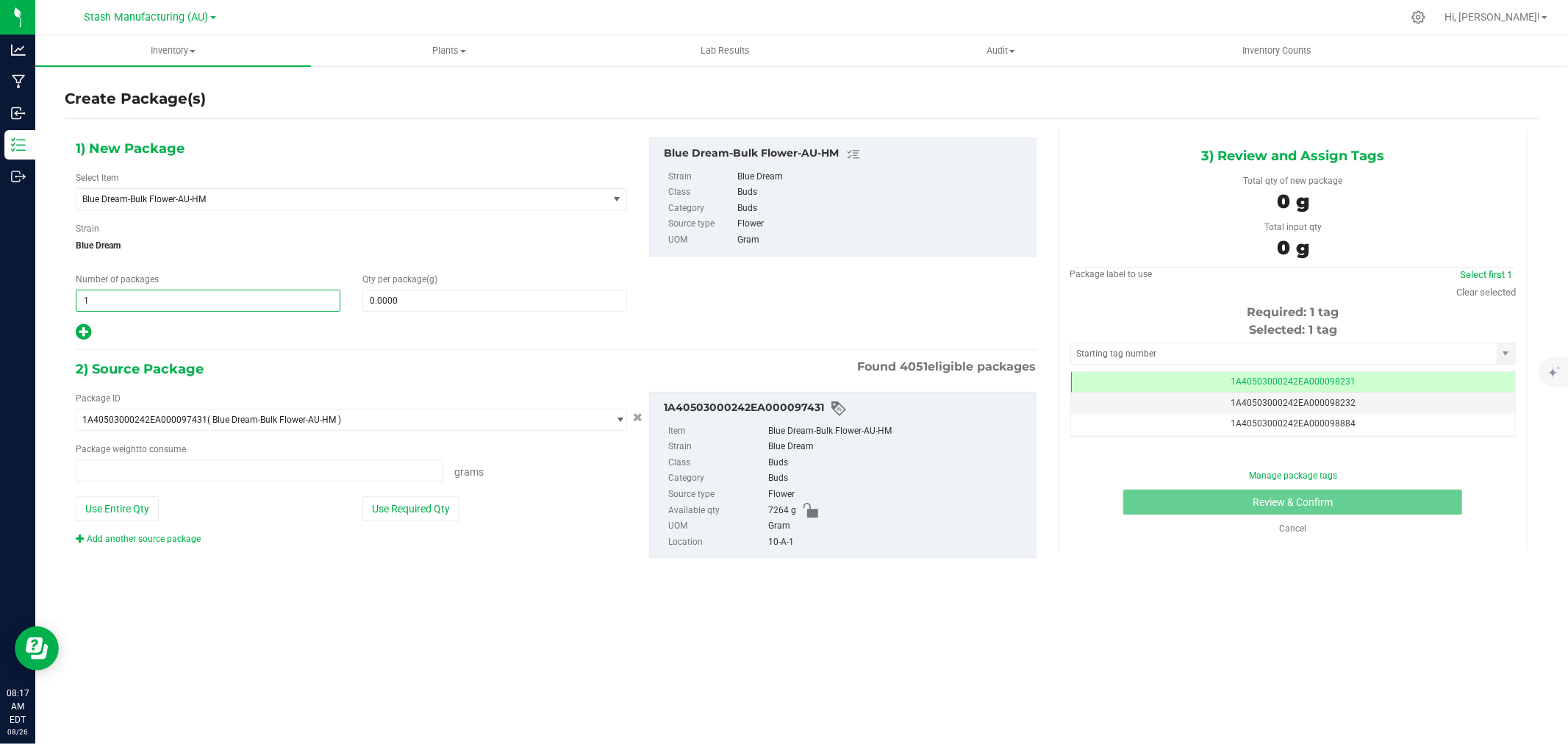
type input "0.0000 g"
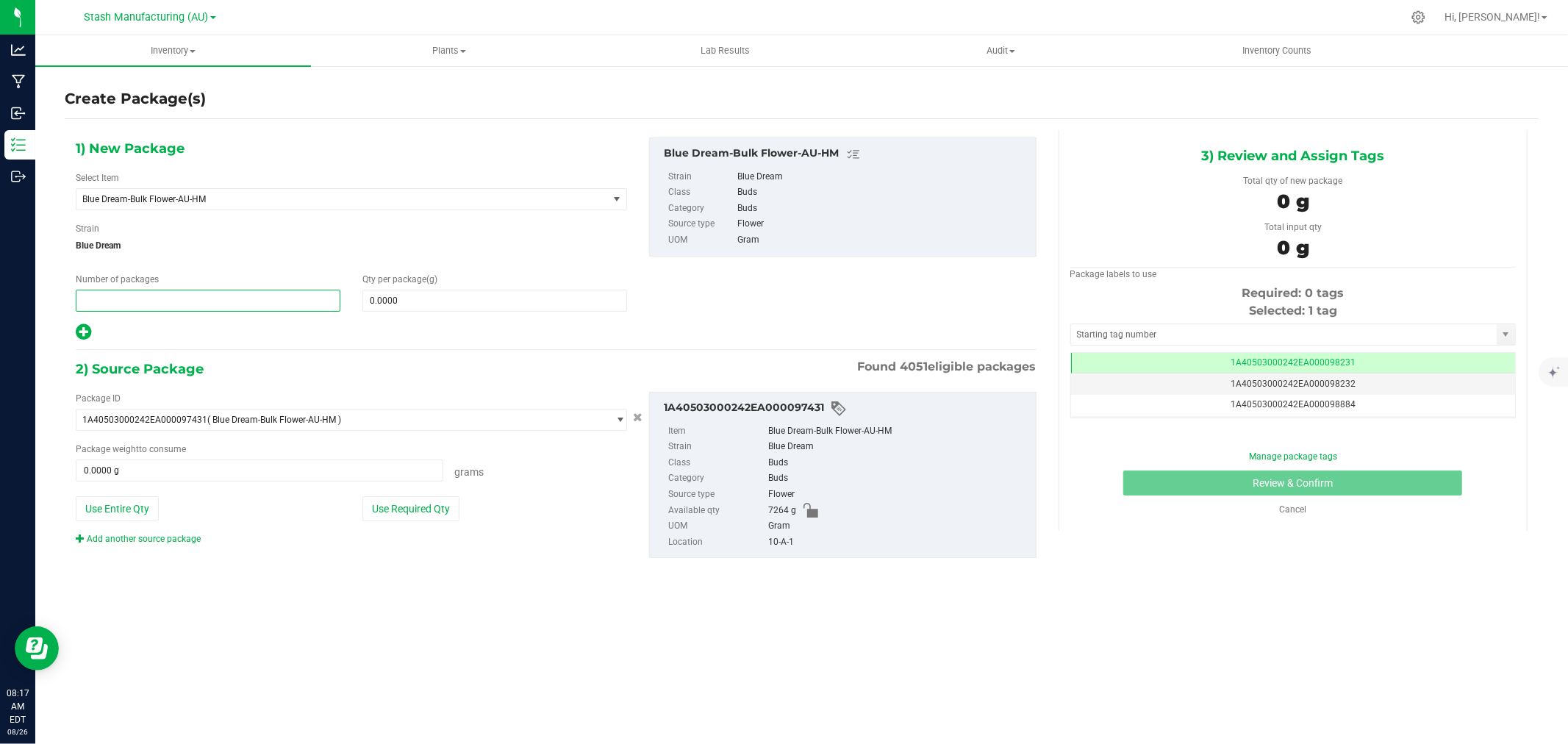
type input "3"
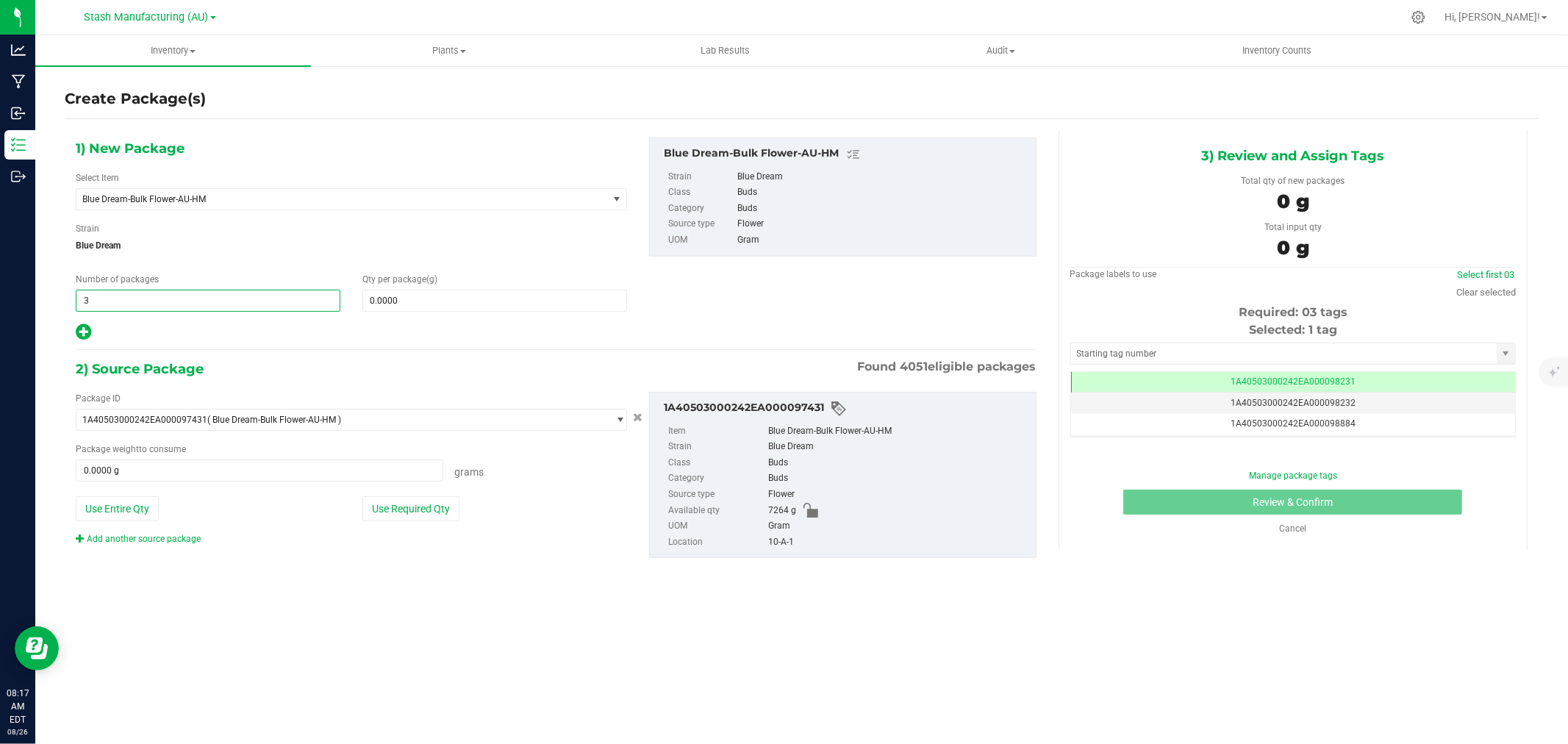
type input "3"
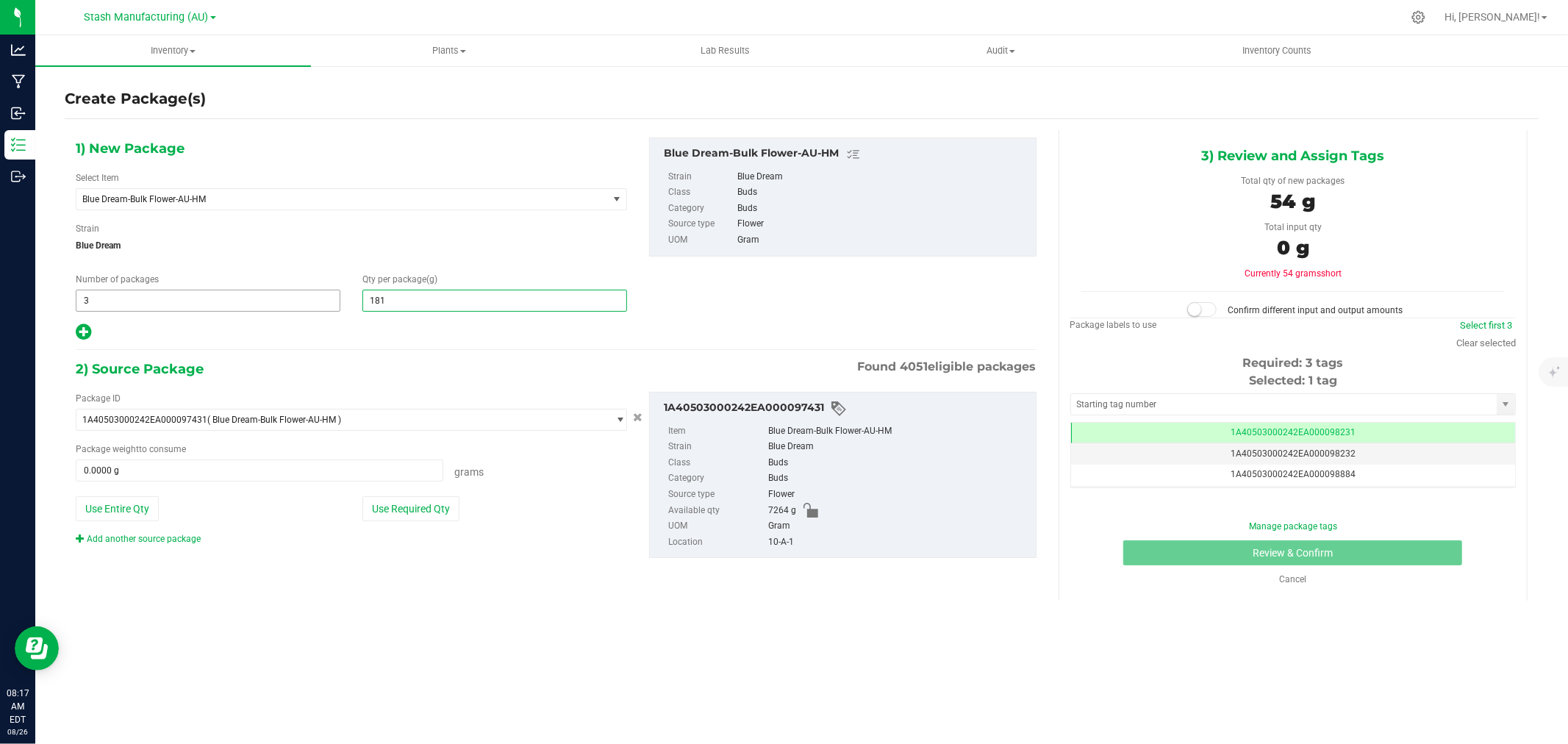
type input "1816"
type input "1,816.0000"
click at [429, 394] on div "Package ID" at bounding box center [351, 398] width 551 height 13
click at [424, 509] on button "Use Required Qty" at bounding box center [411, 509] width 97 height 25
type input "5448.0000 g"
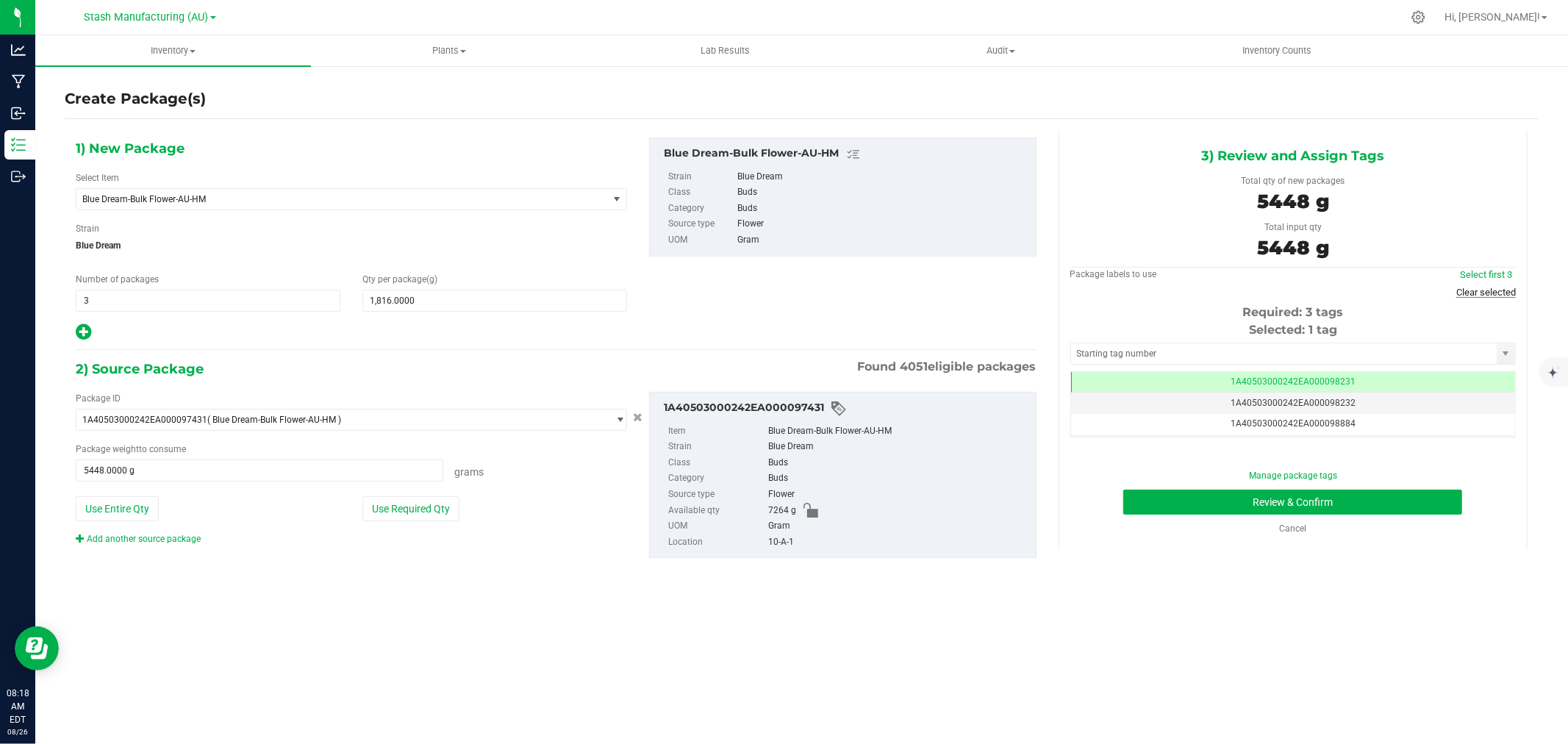
click at [1493, 287] on link "Clear selected" at bounding box center [1487, 292] width 60 height 11
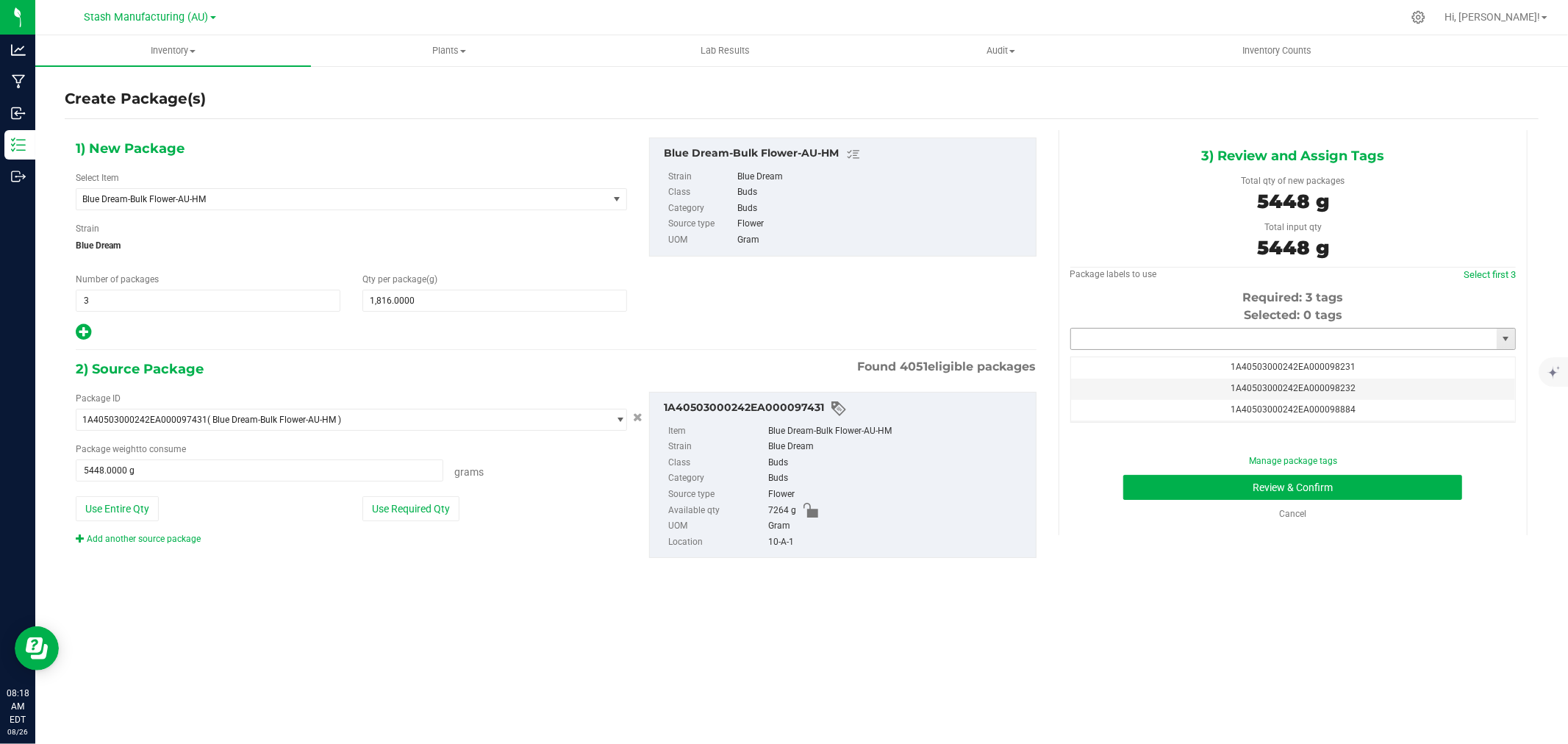
click at [1152, 334] on input "text" at bounding box center [1284, 339] width 426 height 21
click at [1214, 365] on li "1A40503000242EA000099223" at bounding box center [1293, 364] width 444 height 22
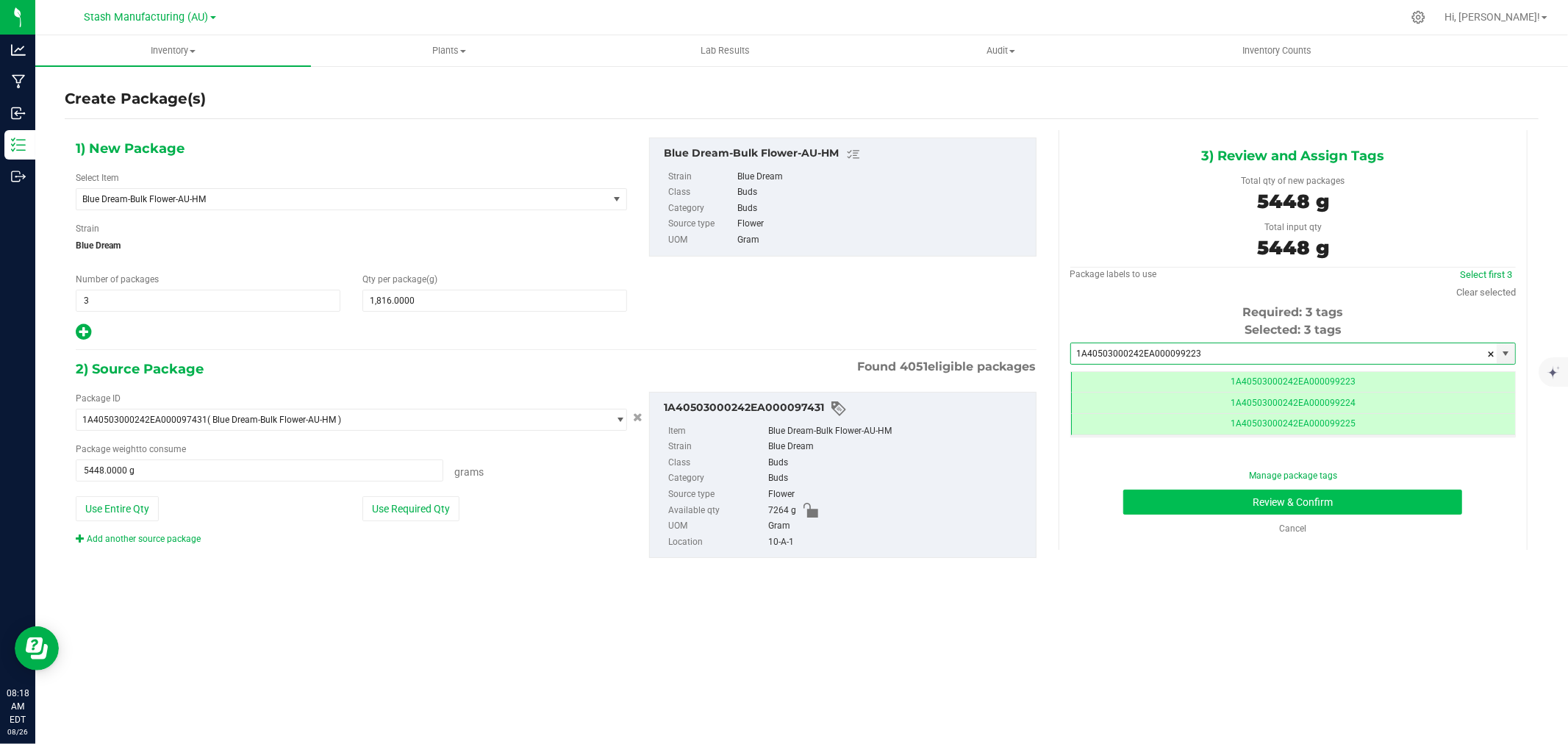
scroll to position [0, -1]
type input "1A40503000242EA000099223"
click at [1297, 509] on button "Review & Confirm" at bounding box center [1293, 502] width 339 height 25
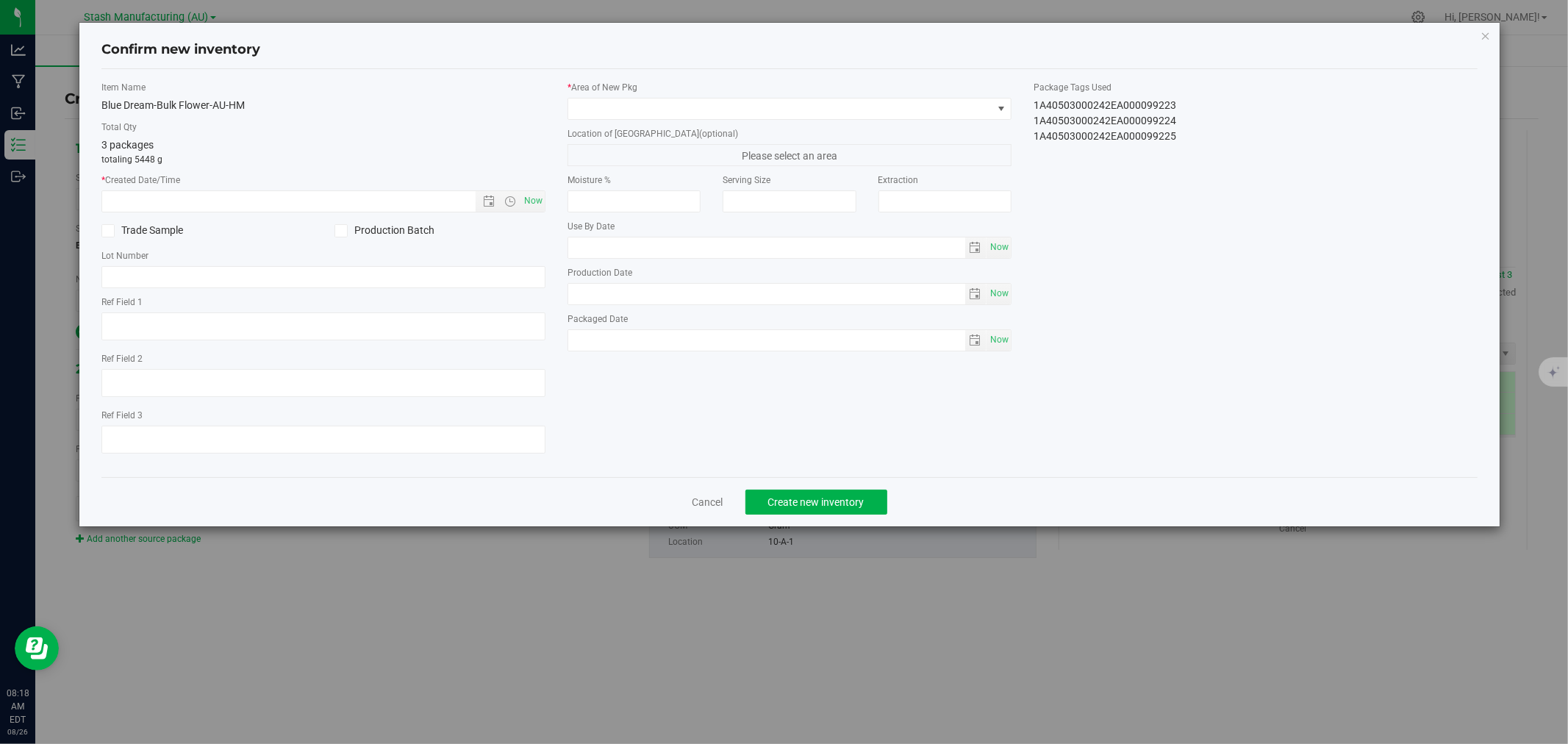
type input "2026-08-15"
click at [527, 203] on span "Now" at bounding box center [534, 201] width 25 height 21
type input "8/26/2025 8:18 AM"
click at [616, 101] on span at bounding box center [780, 108] width 424 height 21
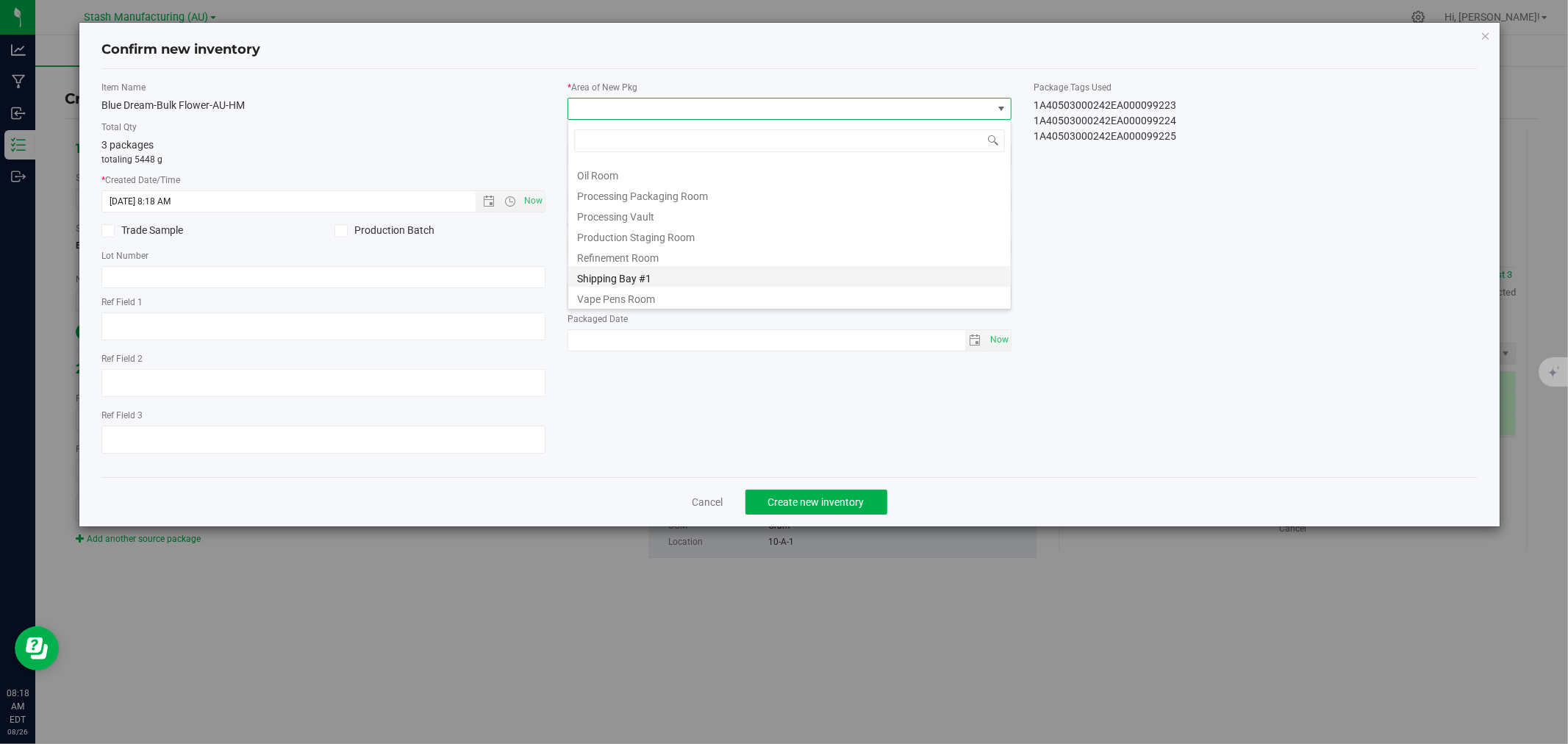
click at [644, 277] on li "Shipping Bay #1" at bounding box center [789, 276] width 442 height 21
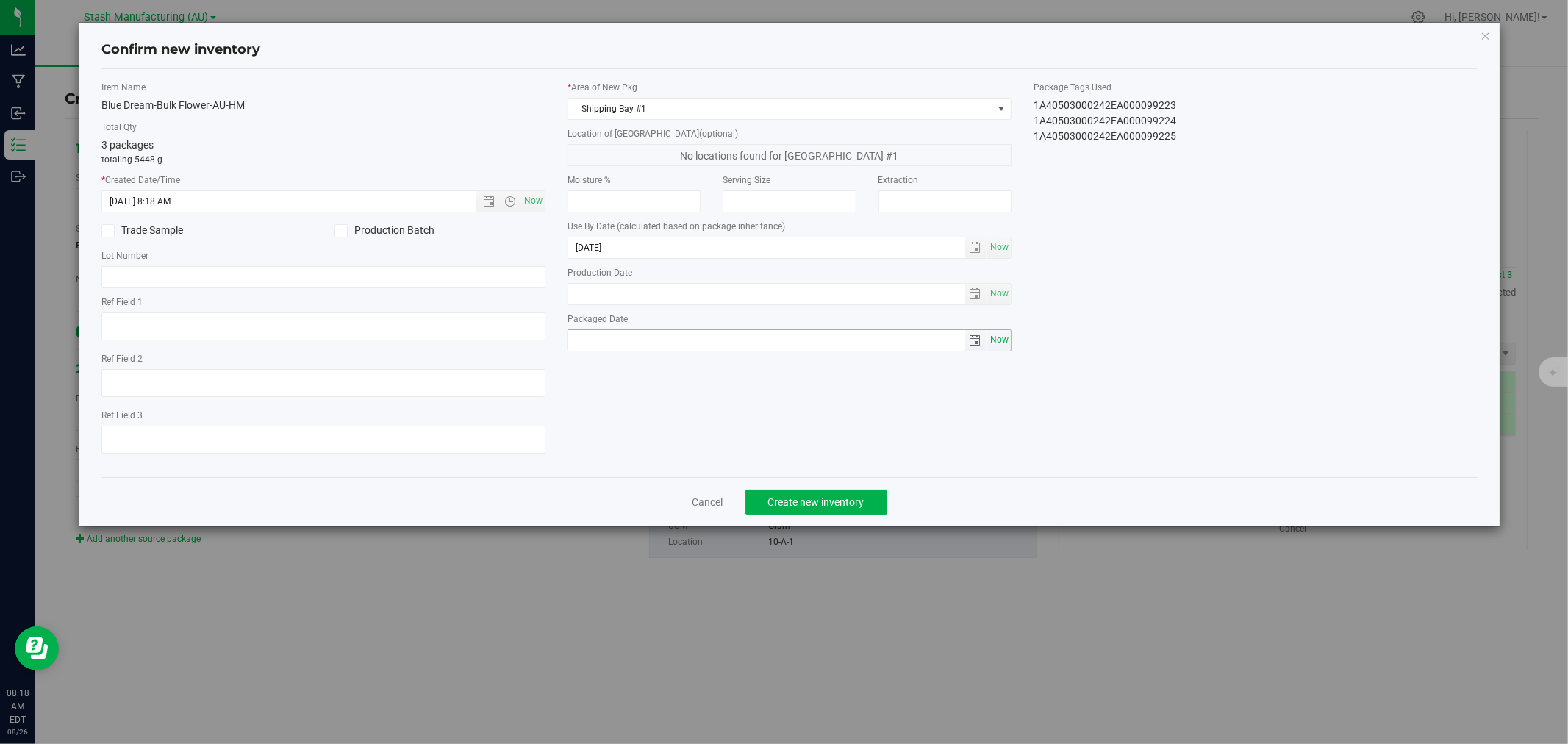
click at [1000, 343] on span "Now" at bounding box center [999, 341] width 25 height 21
type input "2025-08-26"
click at [840, 504] on span "Create new inventory" at bounding box center [817, 502] width 97 height 12
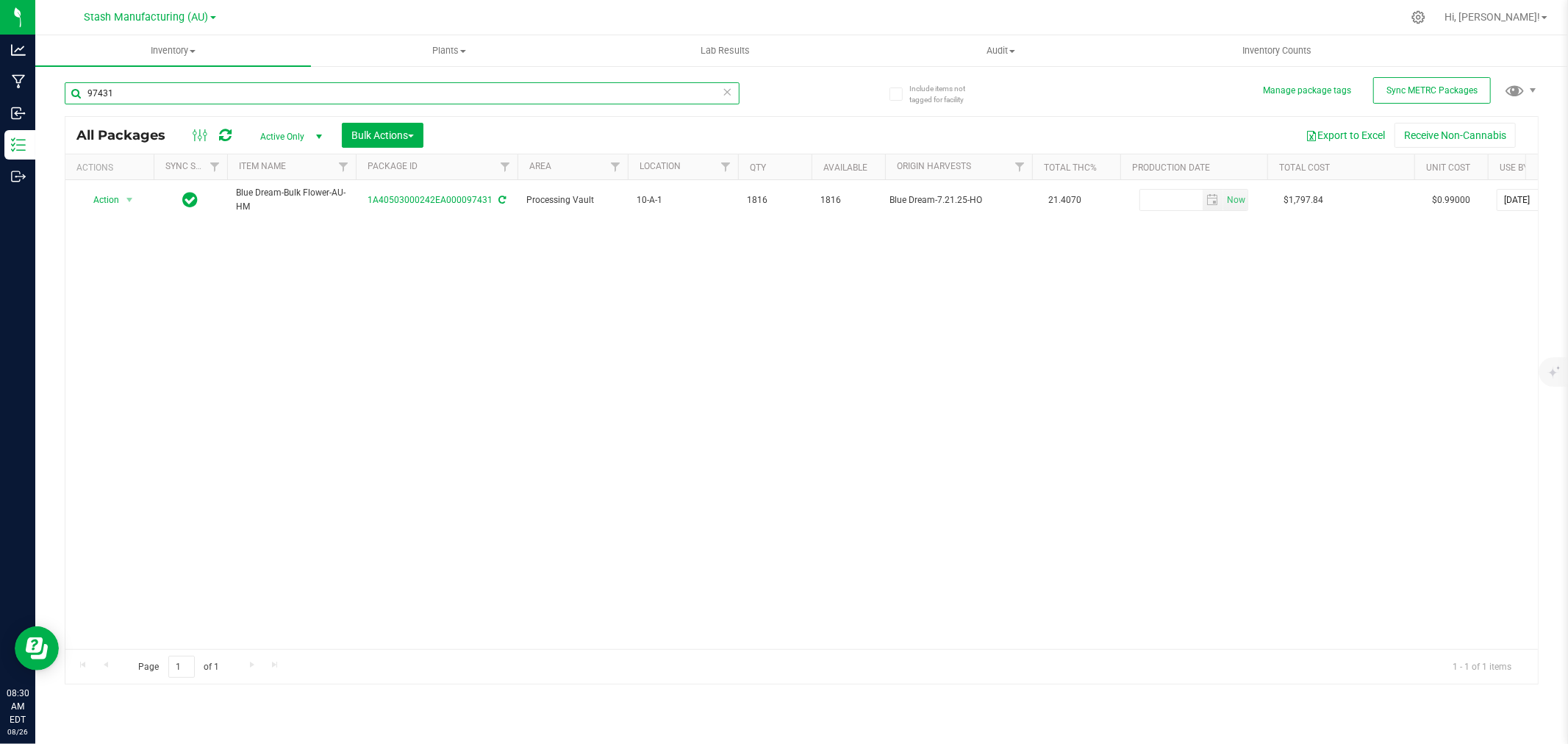
click at [199, 82] on input "97431" at bounding box center [402, 93] width 675 height 22
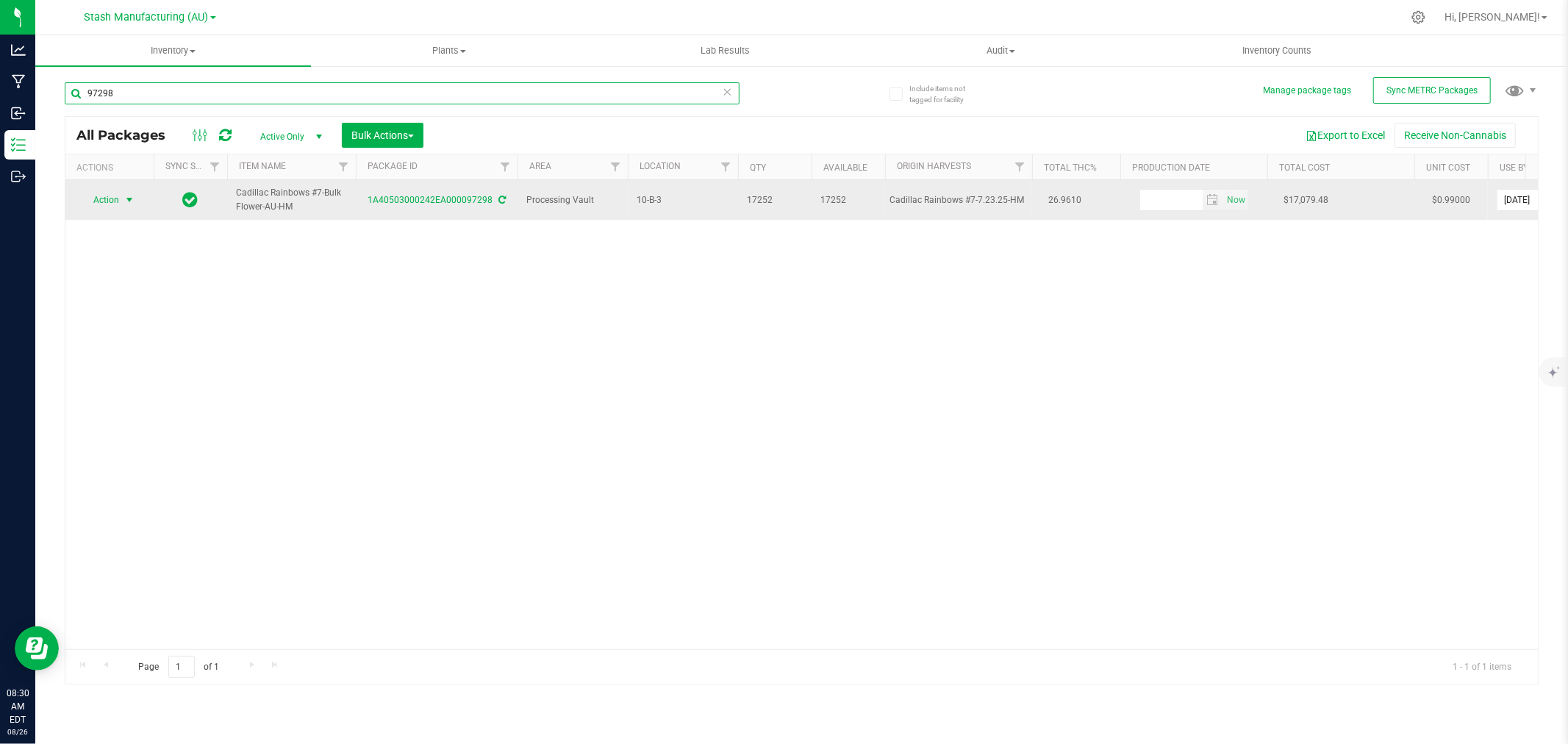
type input "97298"
click at [108, 202] on span "Action" at bounding box center [100, 199] width 40 height 21
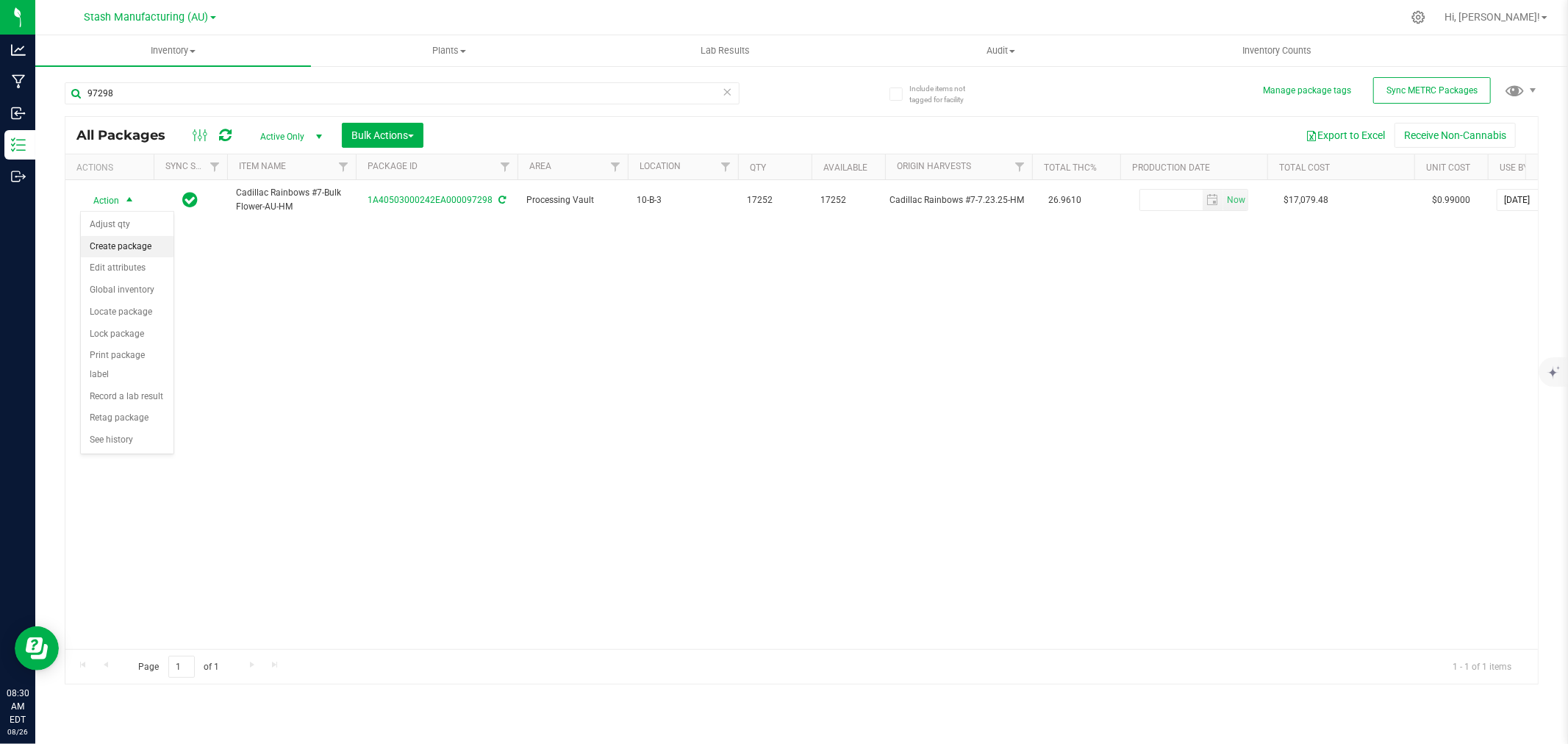
click at [120, 247] on li "Create package" at bounding box center [127, 247] width 93 height 22
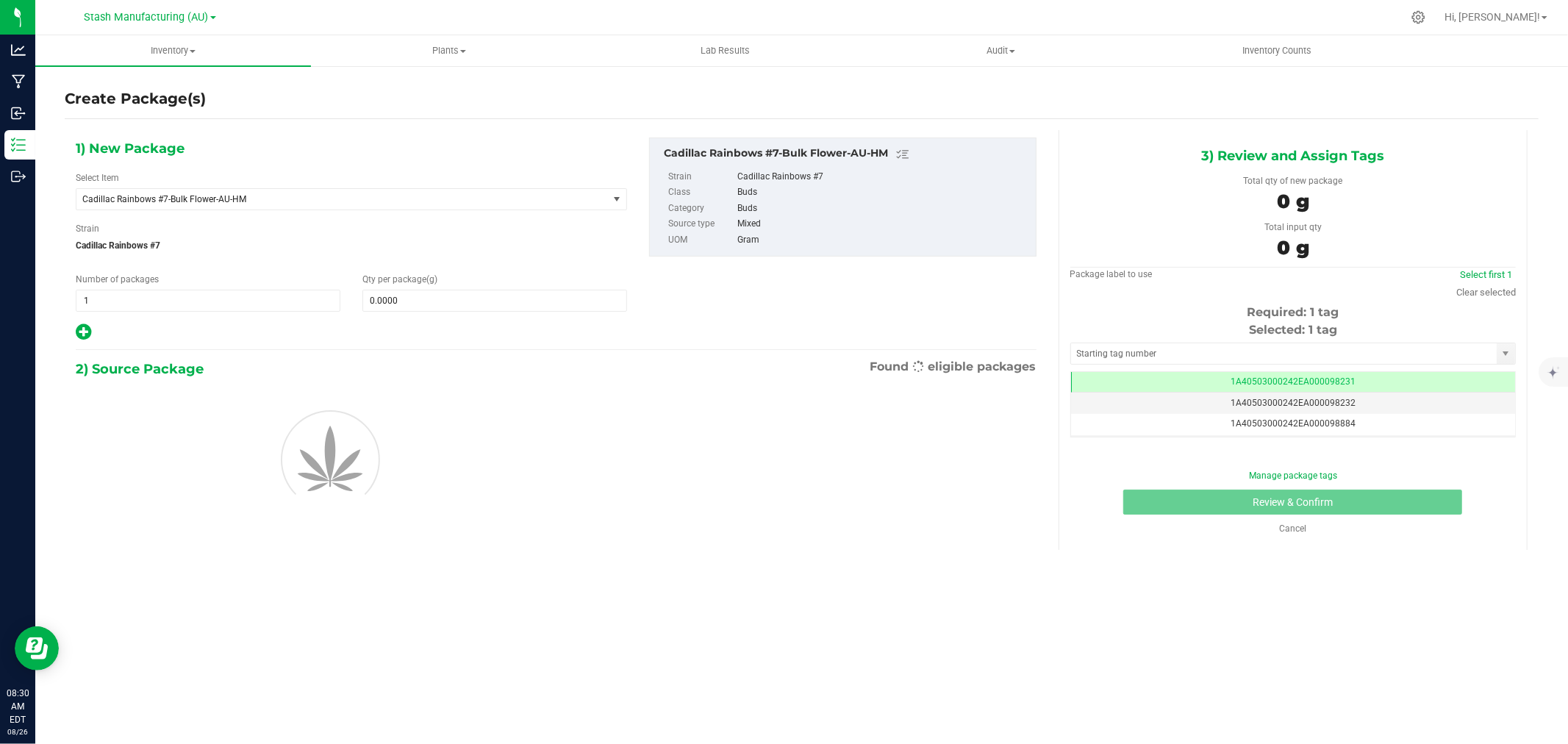
scroll to position [0, -1]
click at [445, 310] on span at bounding box center [495, 301] width 265 height 22
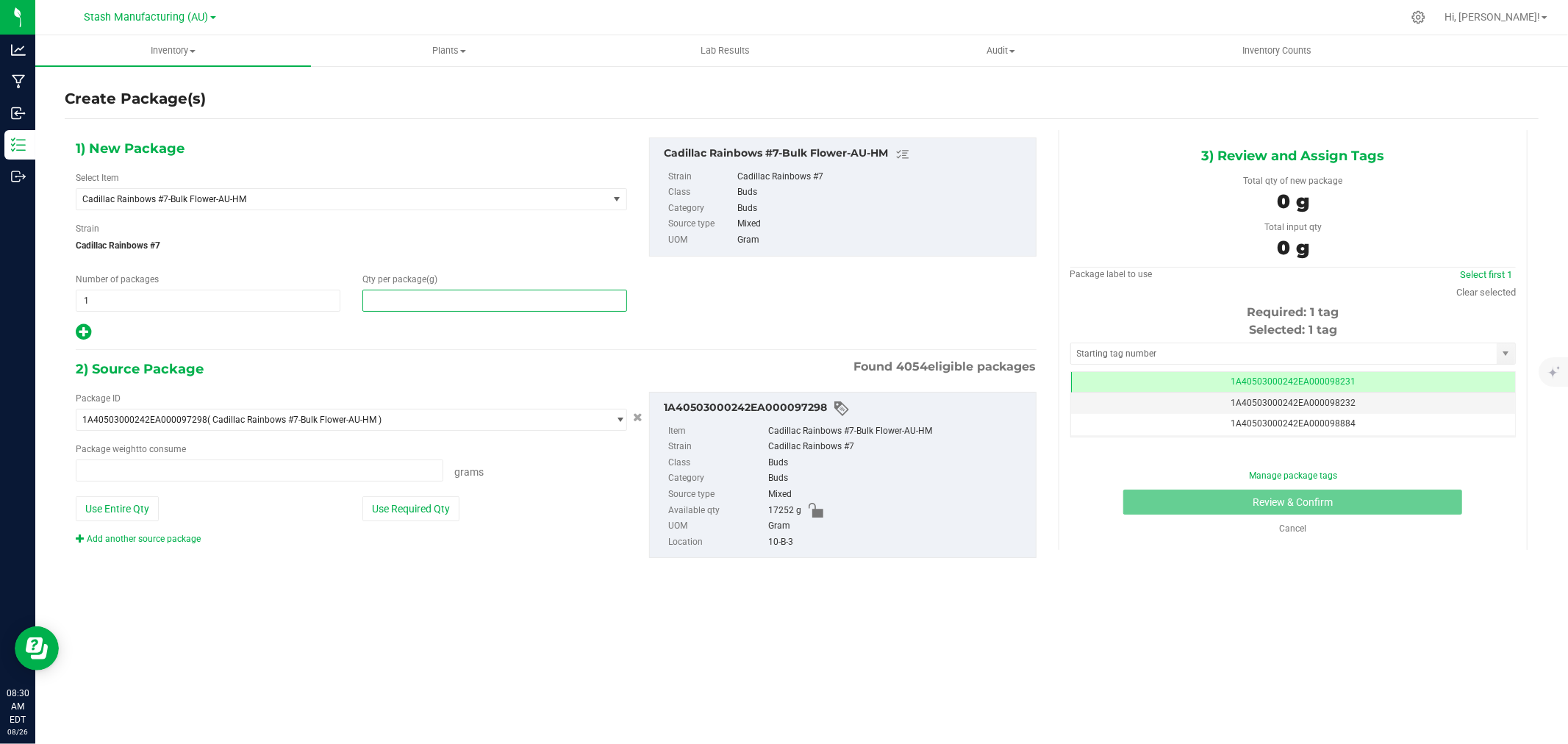
type input "0.0000 g"
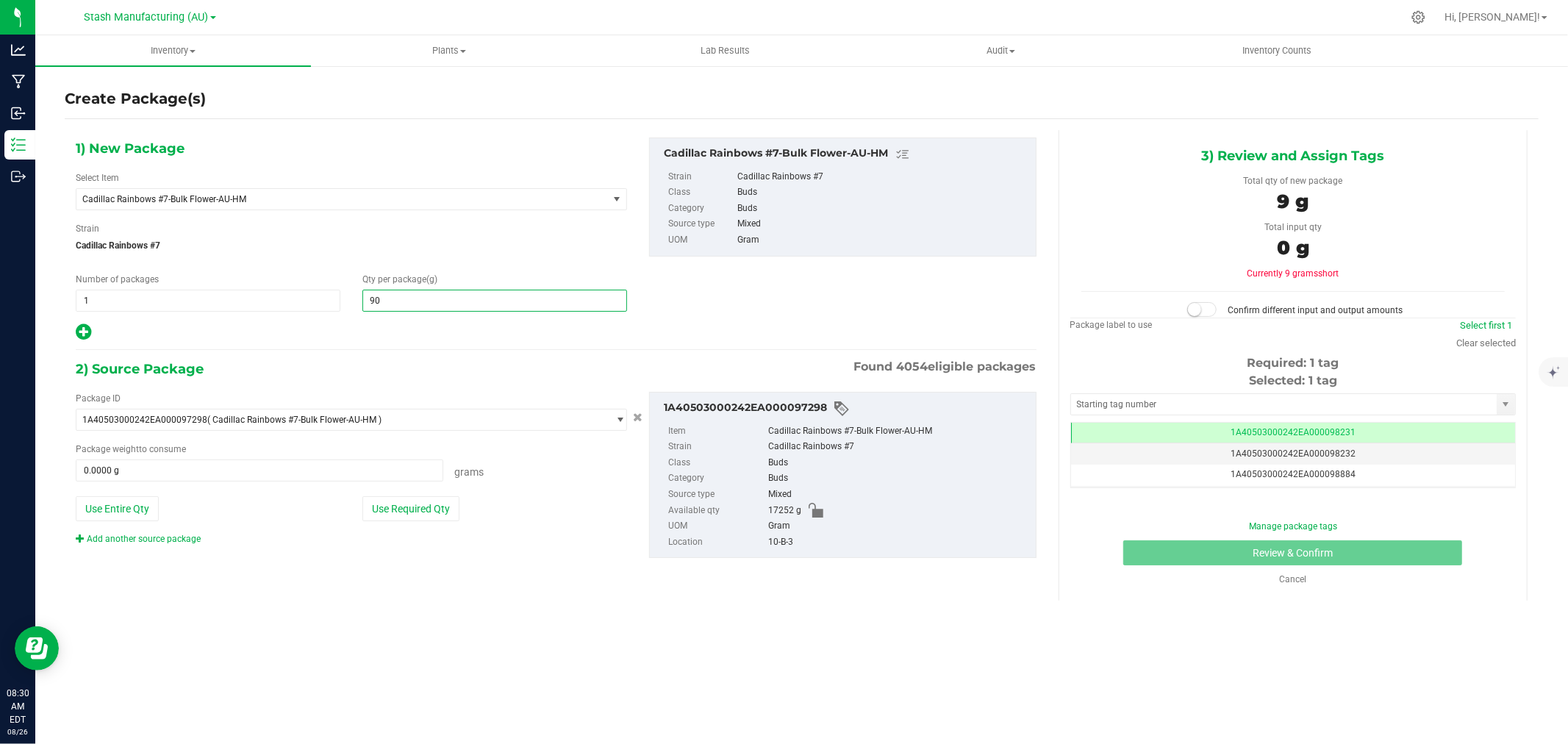
type input "908"
type input "908.0000"
click at [412, 321] on div "1) New Package Select Item Cadillac Rainbows #7-Bulk Flower-AU-HM 38 Special-28…" at bounding box center [351, 239] width 574 height 205
click at [407, 515] on button "Use Required Qty" at bounding box center [411, 509] width 97 height 25
type input "908.0000 g"
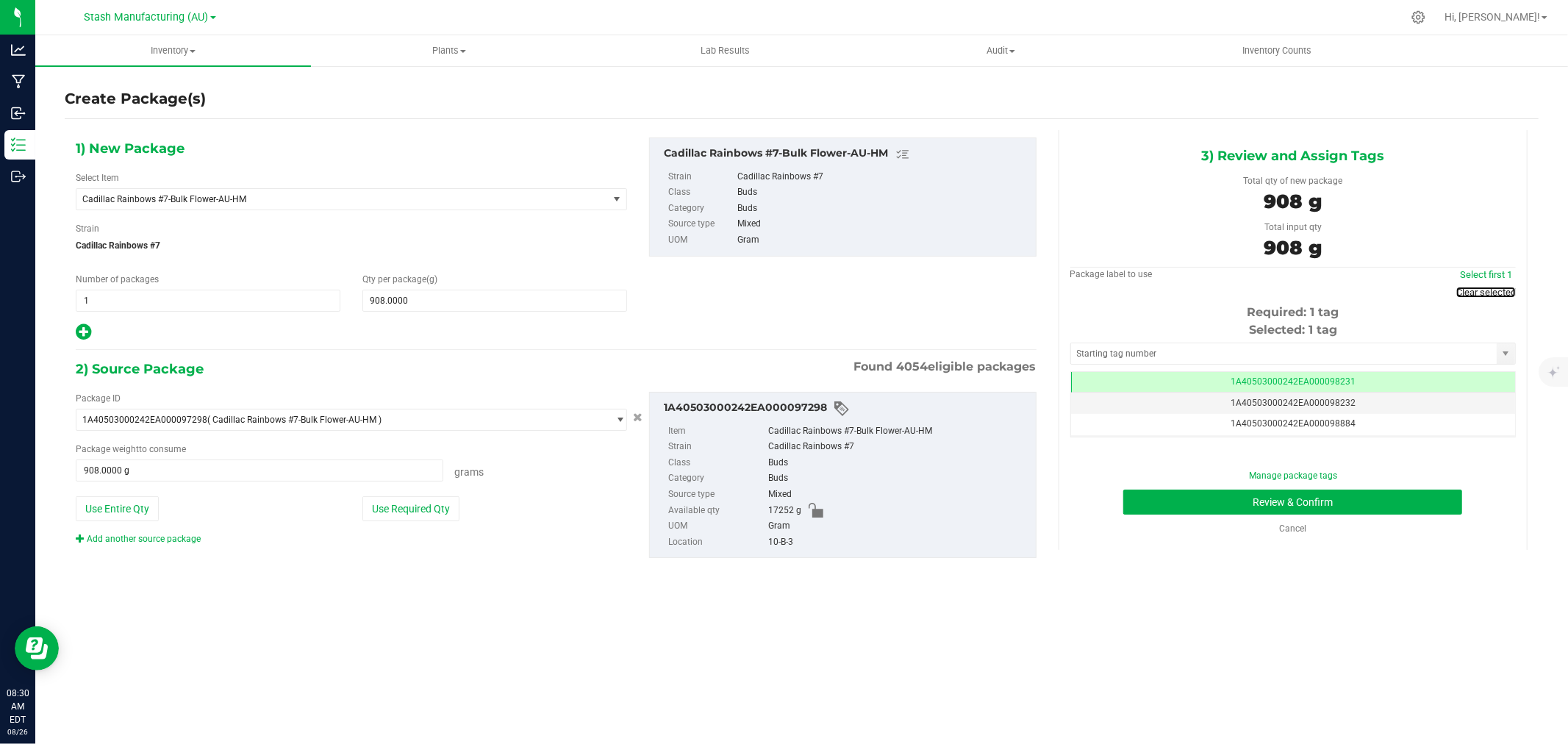
click at [1507, 295] on link "Clear selected" at bounding box center [1487, 292] width 60 height 11
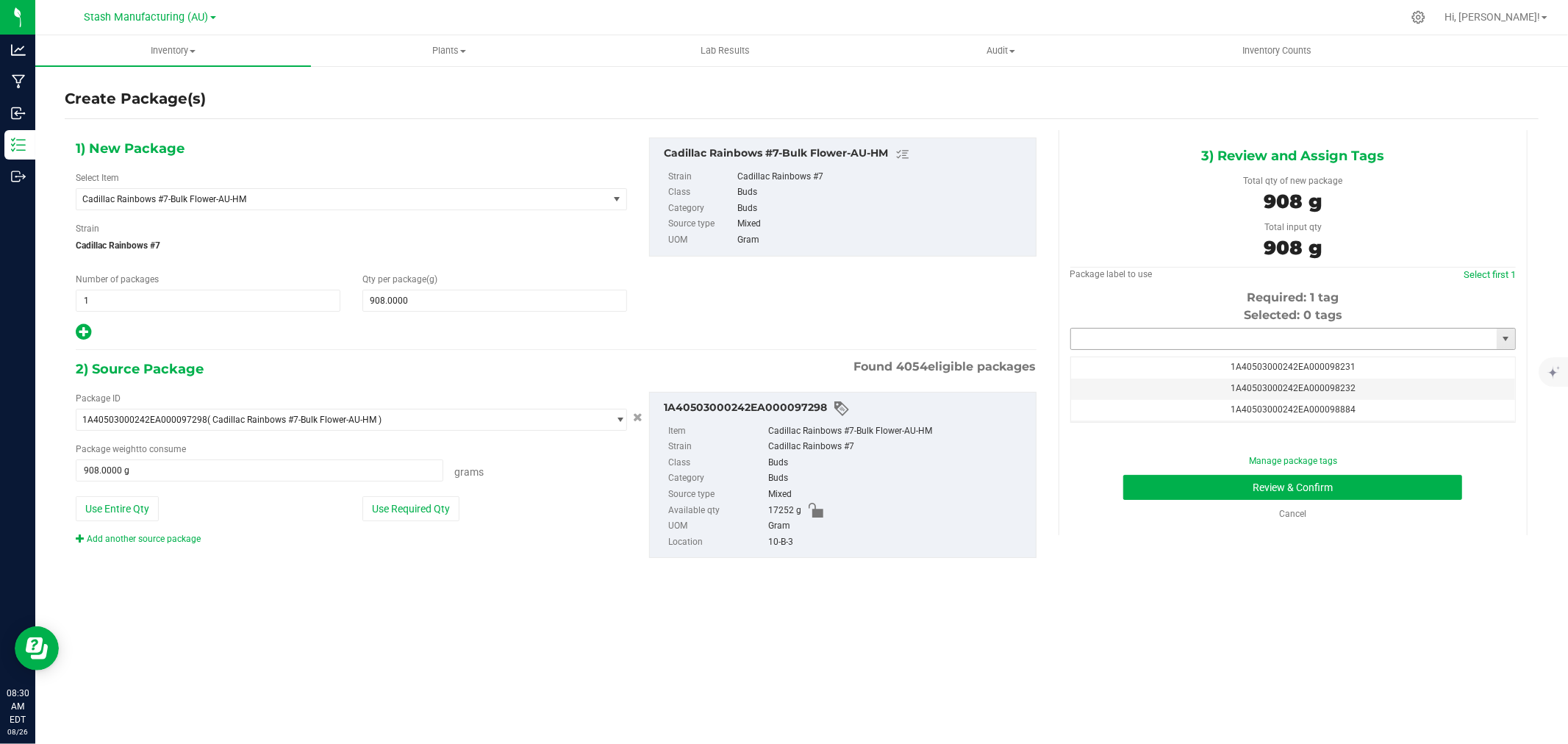
click at [1288, 343] on input "text" at bounding box center [1284, 339] width 426 height 21
click at [1290, 363] on li "1A40503000242EA000099226" at bounding box center [1293, 364] width 444 height 22
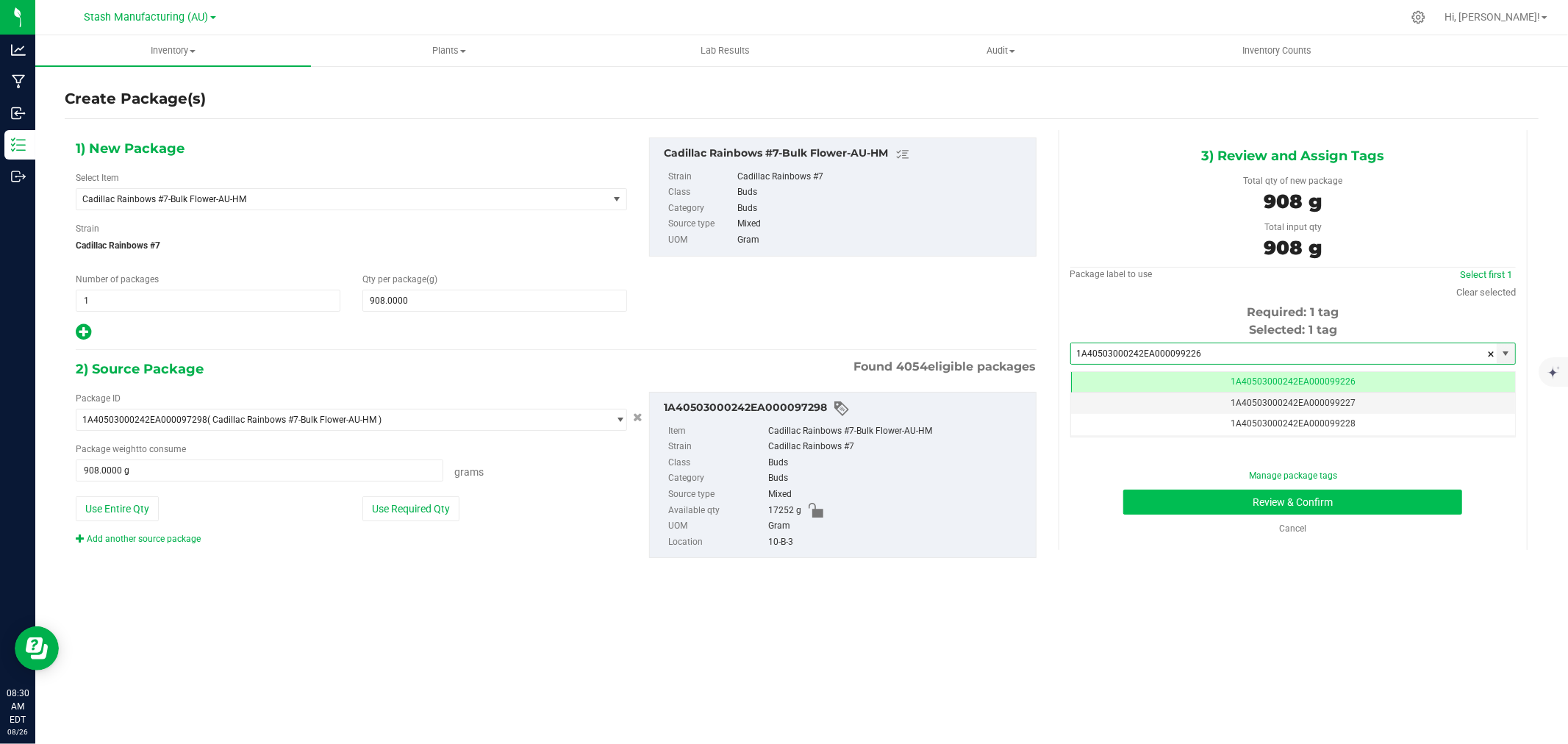
type input "1A40503000242EA000099226"
click at [1333, 502] on button "Review & Confirm" at bounding box center [1293, 502] width 339 height 25
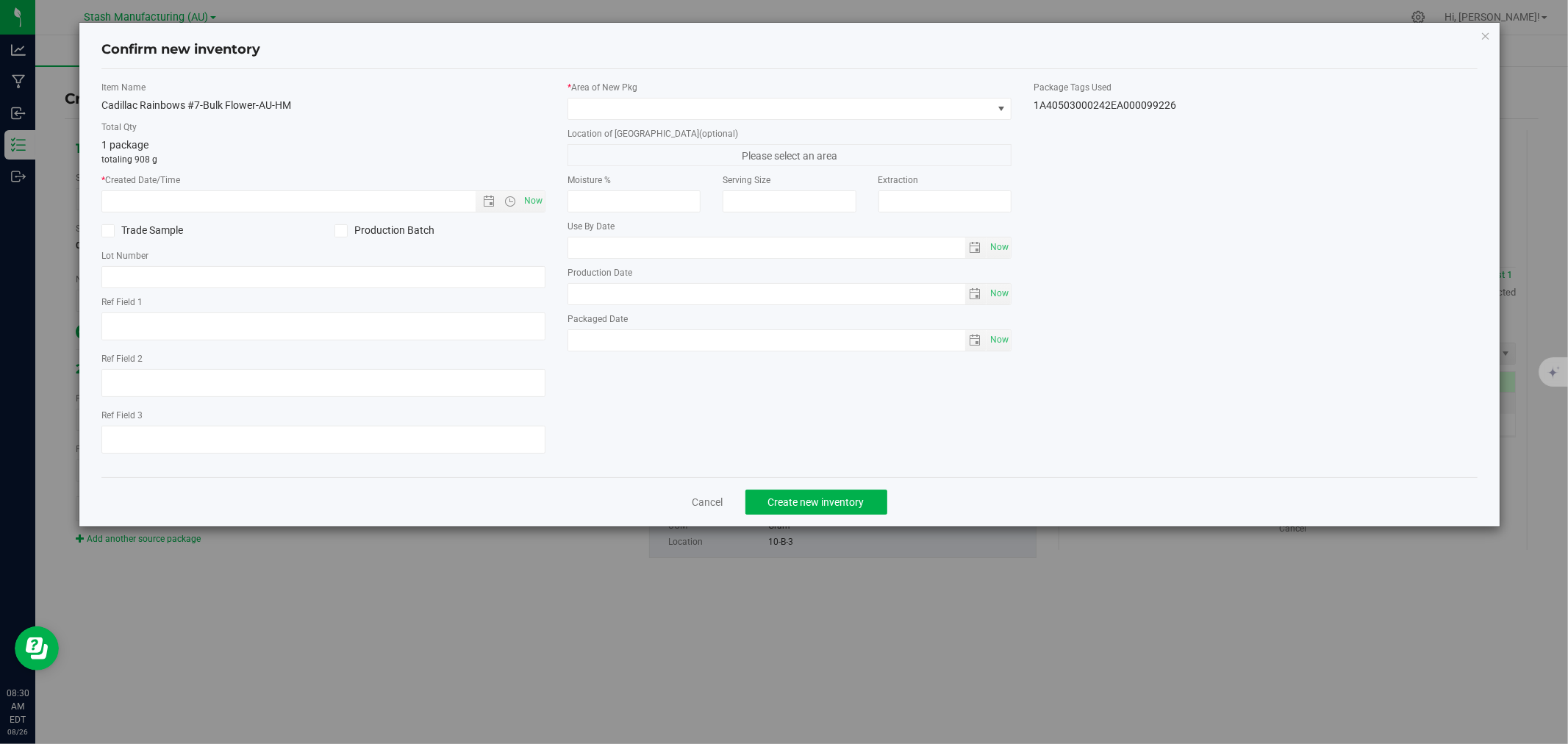
type input "2026-08-12"
click at [534, 199] on span "Now" at bounding box center [534, 201] width 25 height 21
type input "8/26/2025 8:30 AM"
click at [600, 113] on span at bounding box center [780, 108] width 424 height 21
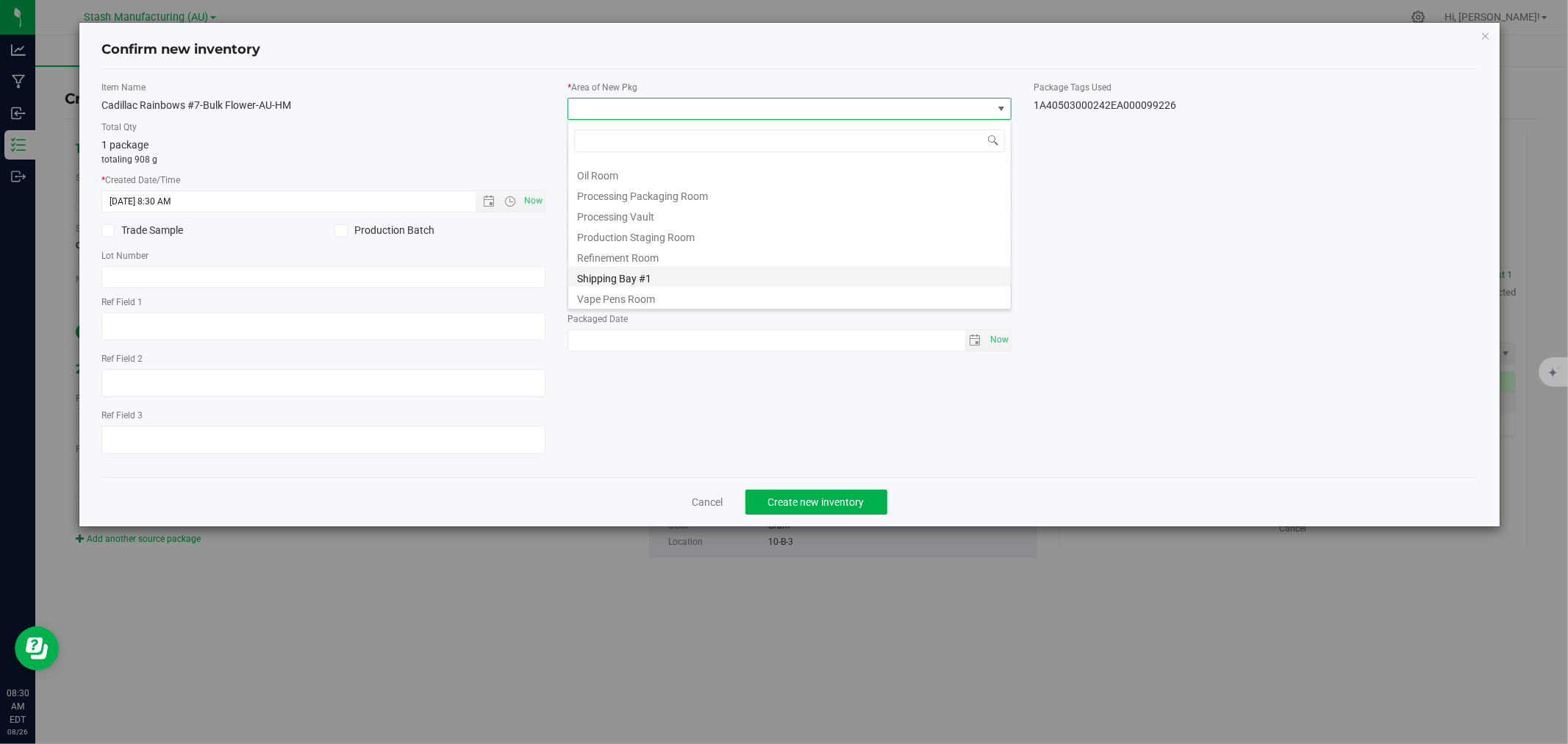
click at [633, 269] on li "Shipping Bay #1" at bounding box center [789, 276] width 442 height 21
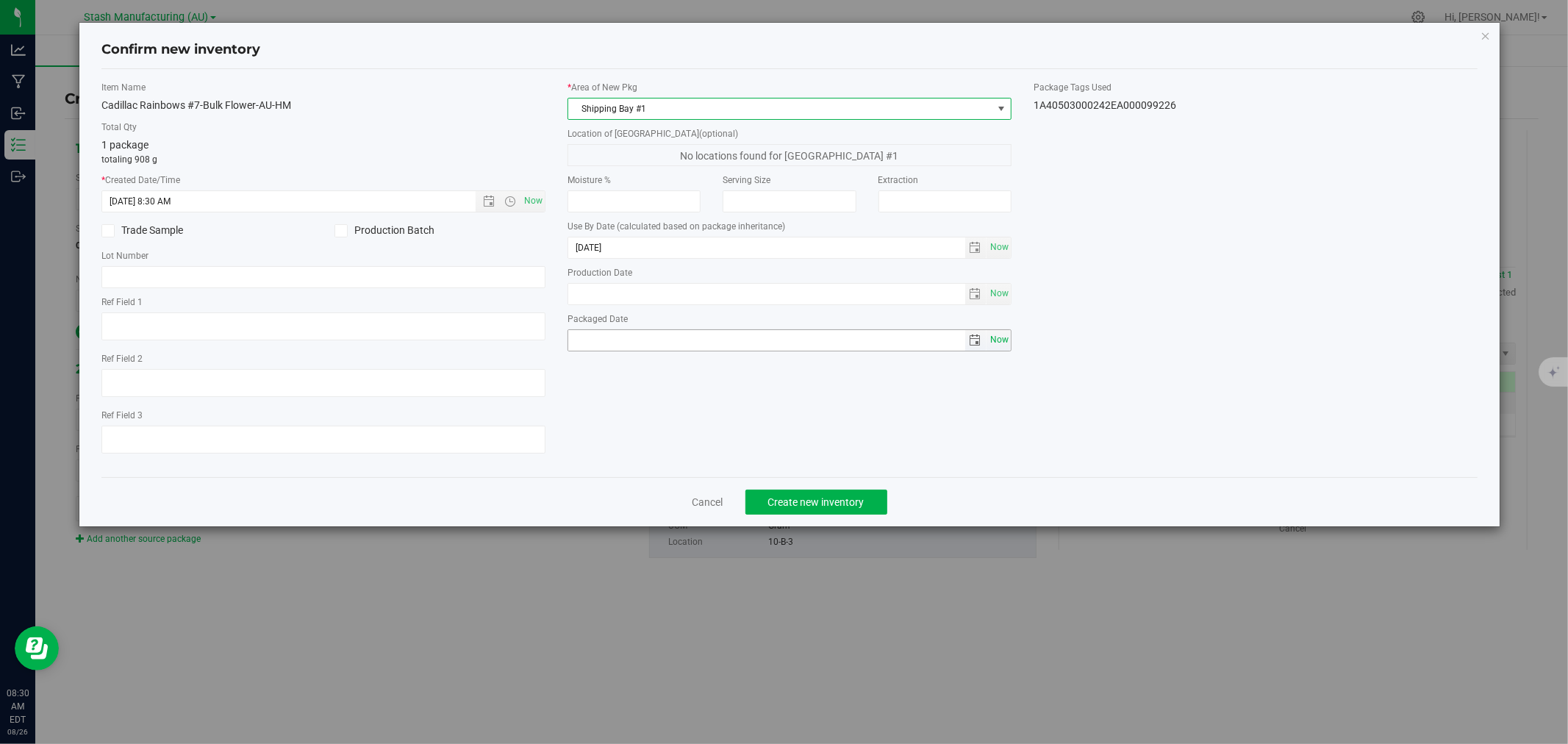
click at [1008, 337] on span "Now" at bounding box center [999, 341] width 25 height 21
type input "2025-08-26"
click at [837, 497] on button "Create new inventory" at bounding box center [816, 502] width 142 height 25
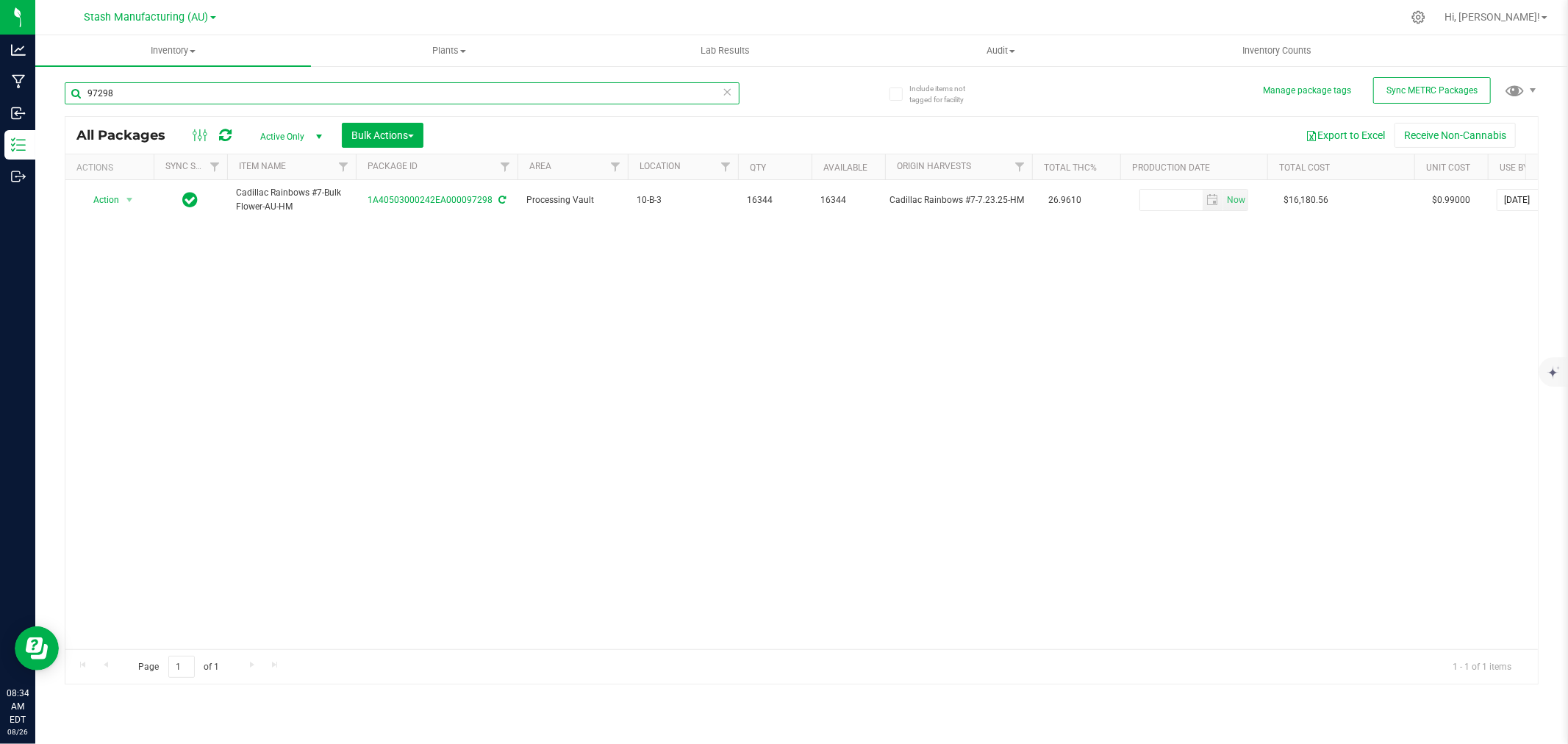
click at [126, 94] on input "97298" at bounding box center [402, 93] width 675 height 22
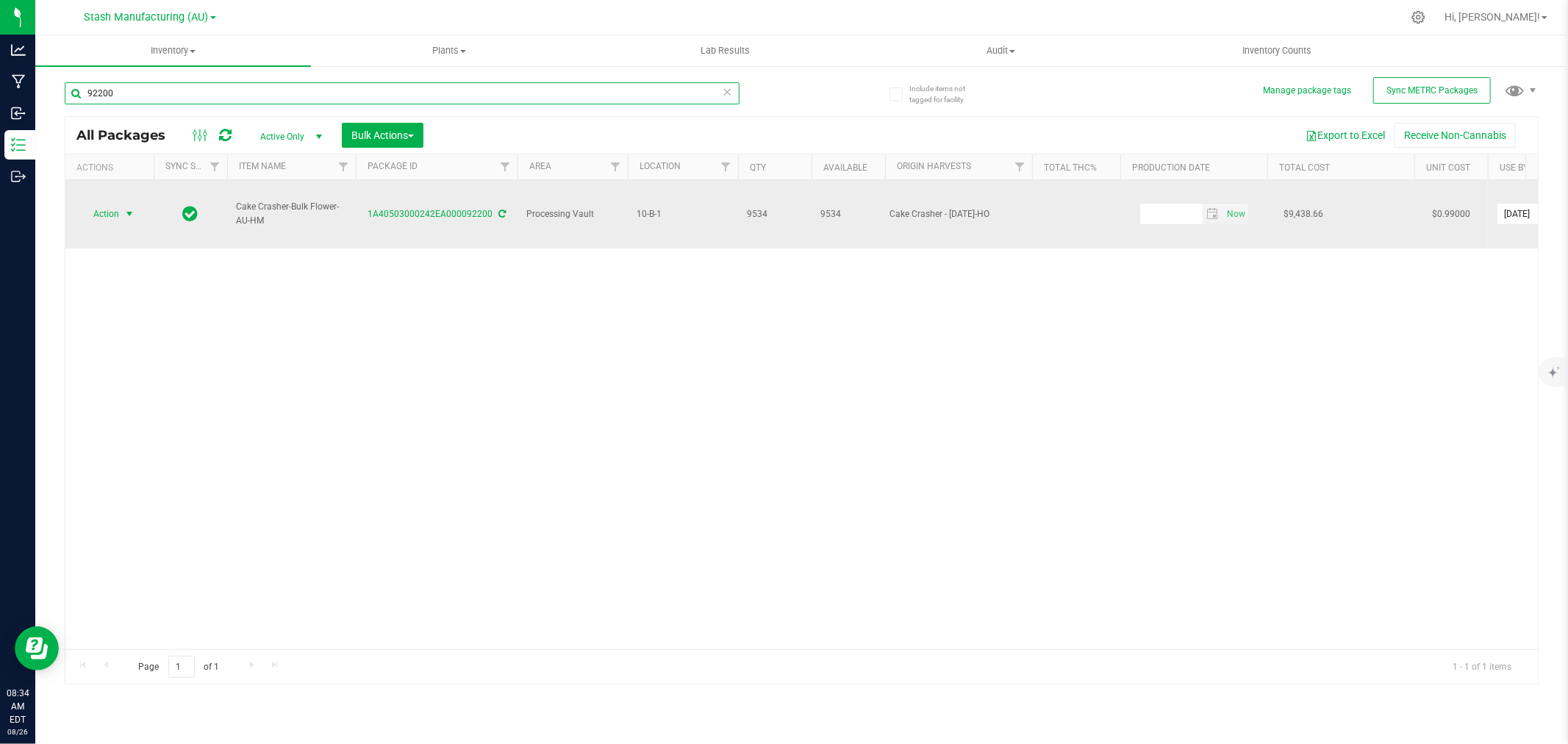
type input "92200"
click at [117, 204] on span "Action" at bounding box center [100, 214] width 40 height 21
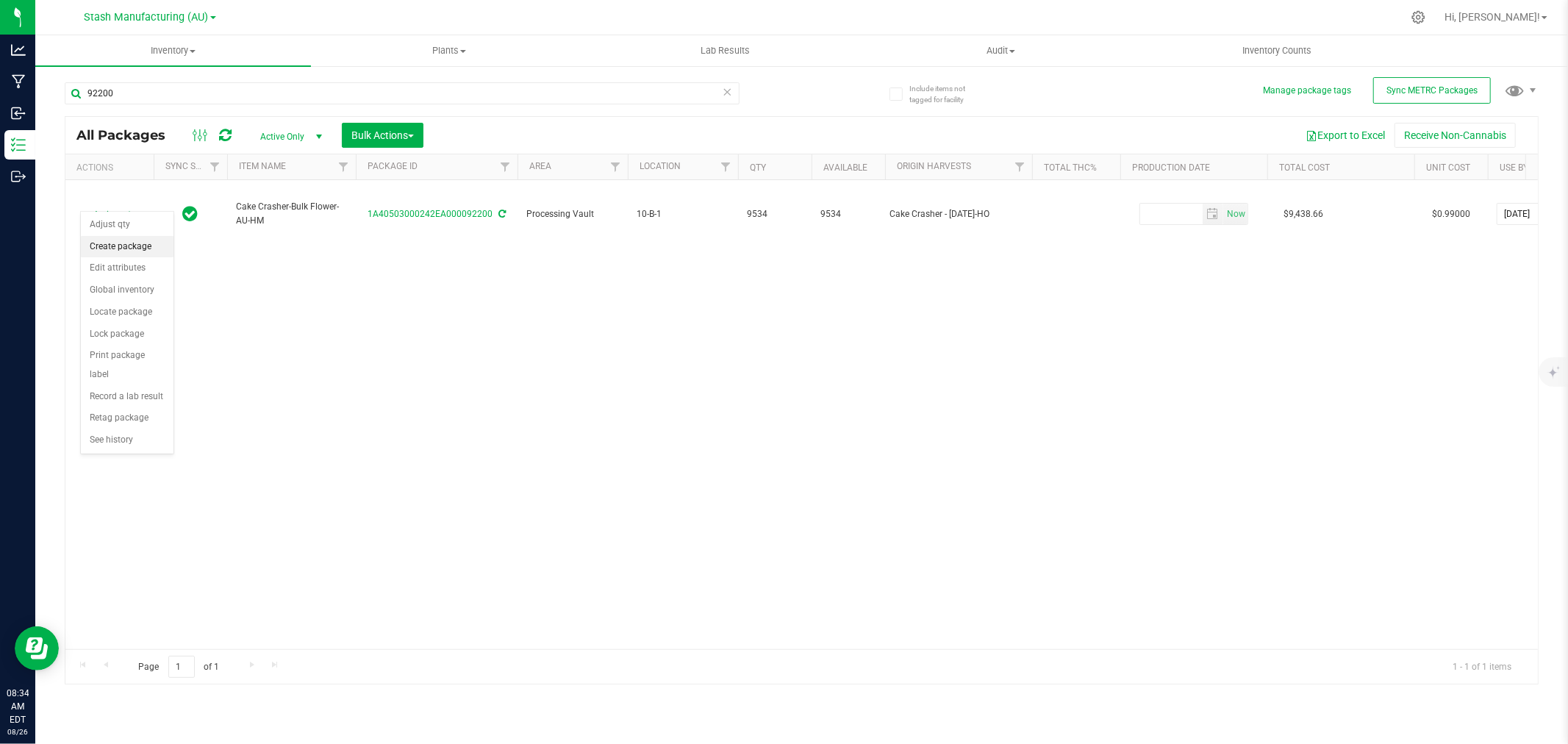
click at [113, 245] on li "Create package" at bounding box center [127, 247] width 93 height 22
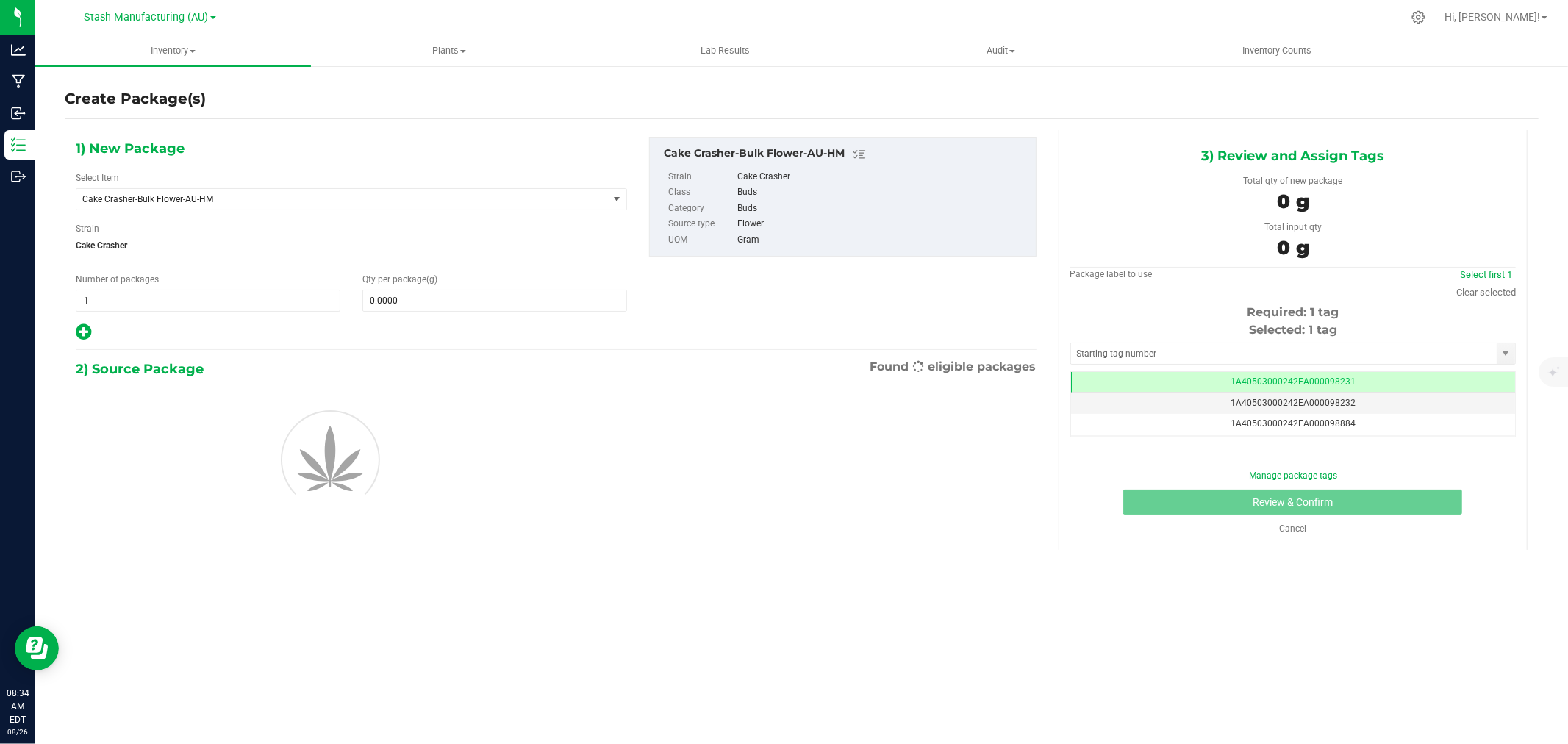
scroll to position [0, -1]
click at [81, 339] on icon at bounding box center [84, 332] width 15 height 18
type input "0.0000"
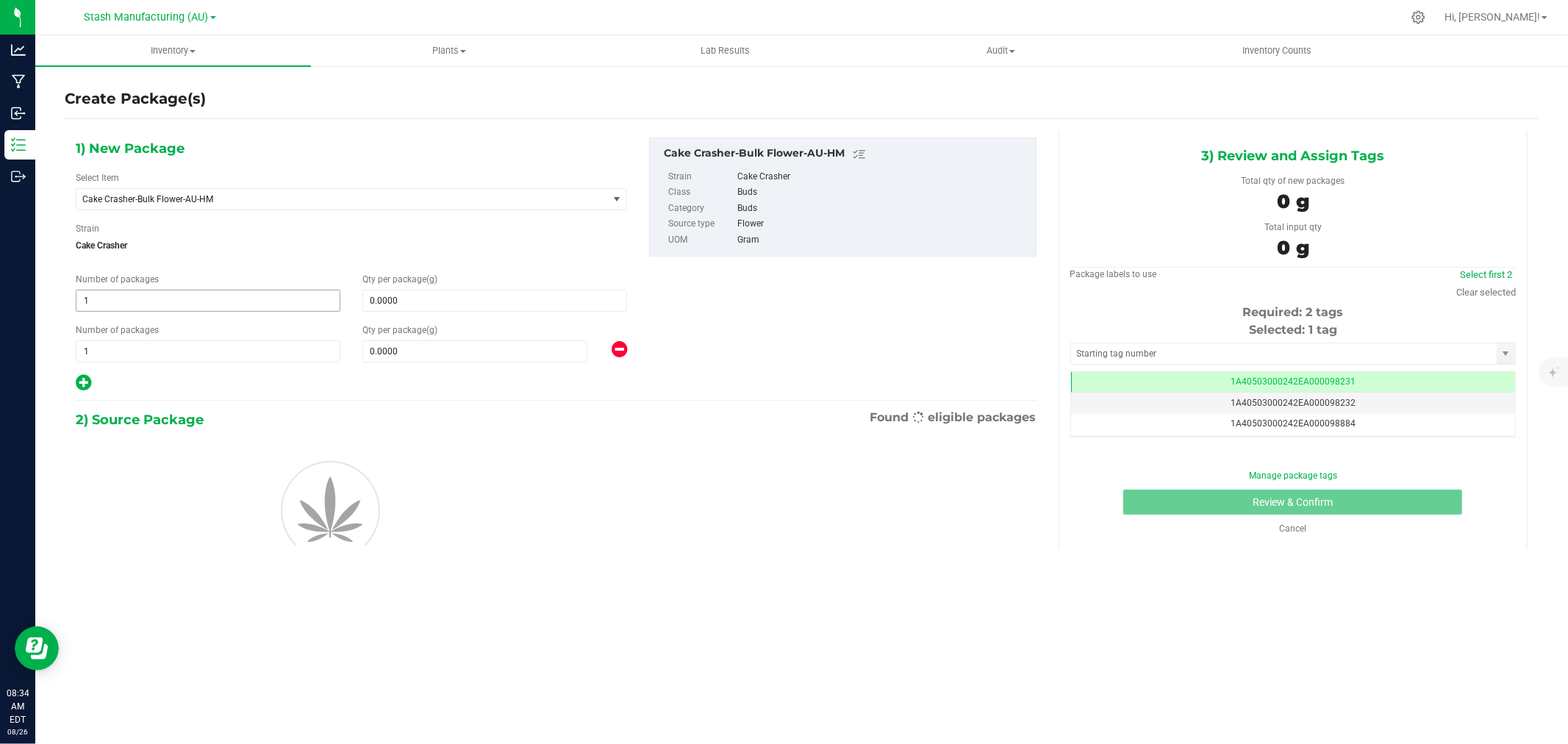
click at [126, 302] on span "1 1" at bounding box center [208, 301] width 265 height 22
click at [0, 0] on input "1" at bounding box center [0, 0] width 0 height 0
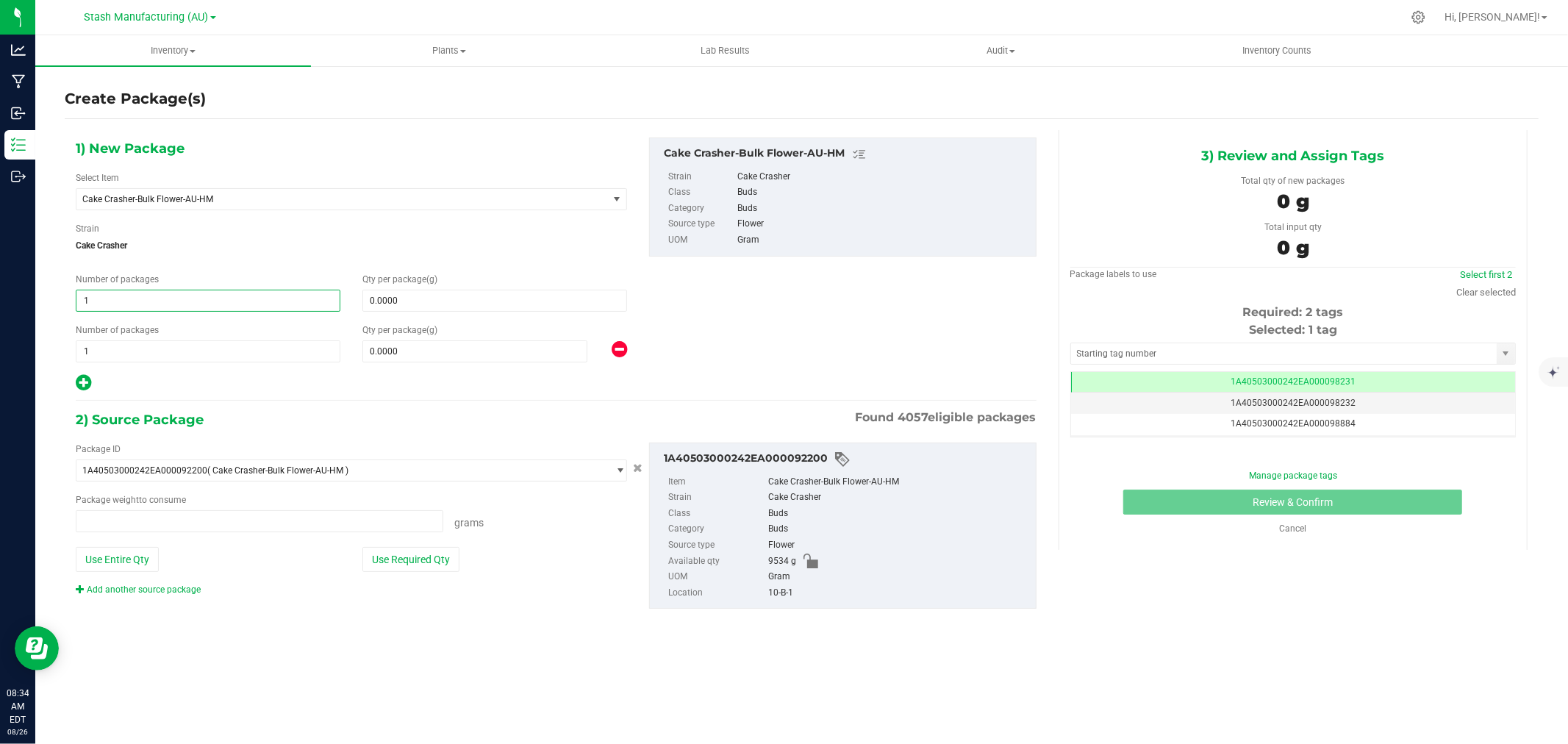
type input "0.0000 g"
type input "2"
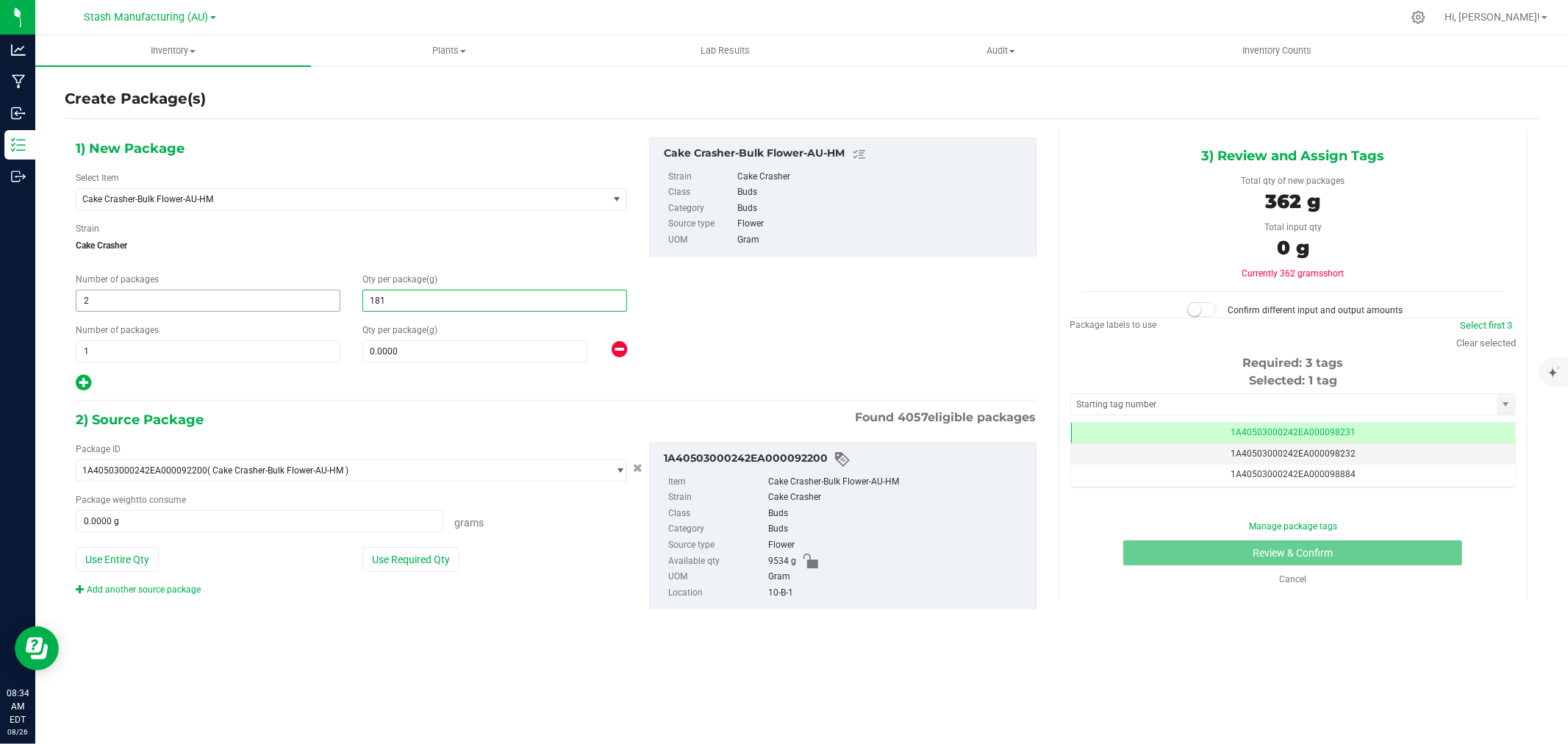
type input "1816"
type input "1,816.0000"
click at [412, 355] on span at bounding box center [475, 351] width 225 height 22
click at [412, 355] on input "text" at bounding box center [475, 351] width 224 height 21
type input "908"
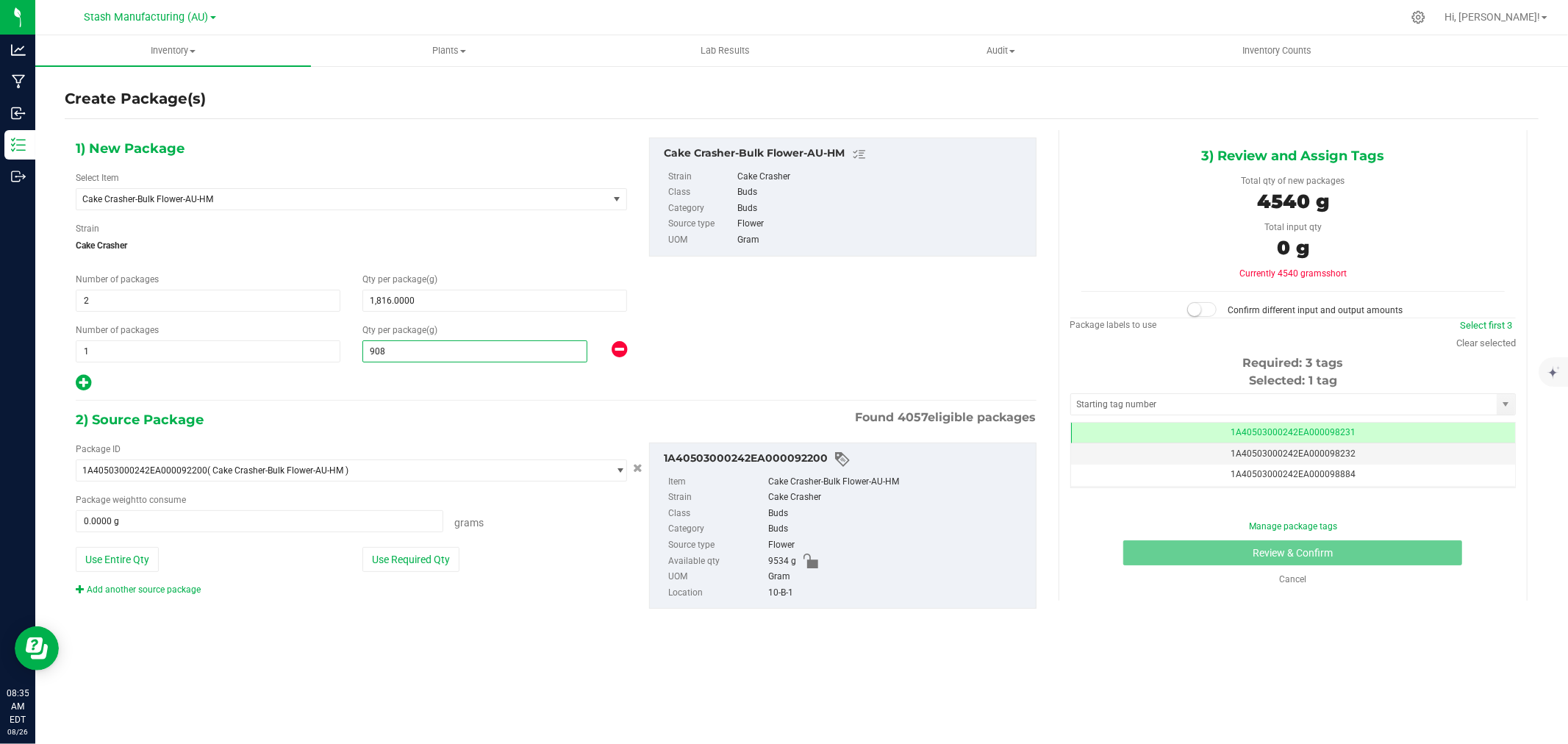
type input "908.0000"
click at [402, 384] on div at bounding box center [351, 383] width 551 height 19
click at [416, 558] on button "Use Required Qty" at bounding box center [411, 559] width 97 height 25
type input "4540.0000 g"
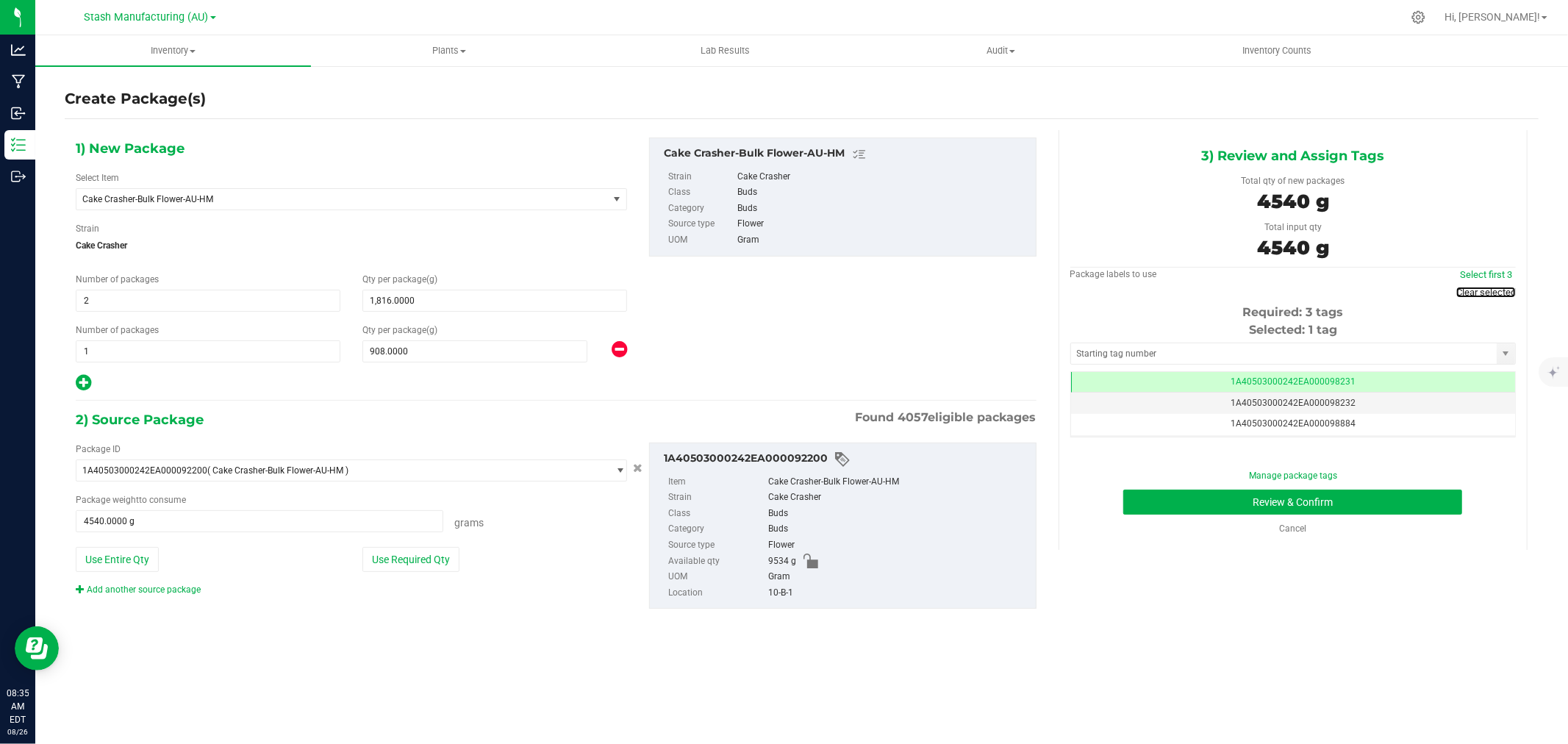
click at [1501, 292] on link "Clear selected" at bounding box center [1487, 292] width 60 height 11
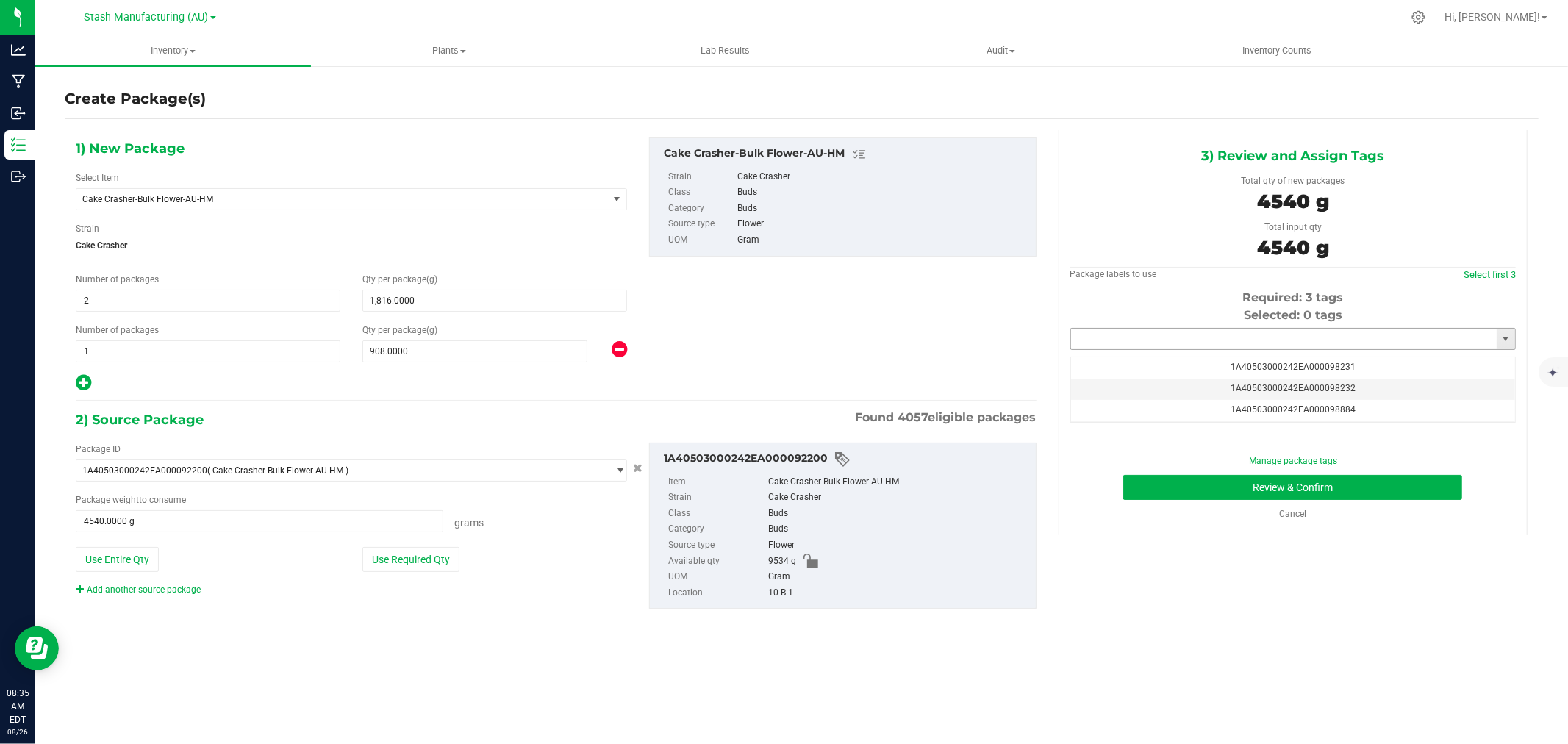
click at [1313, 348] on input "text" at bounding box center [1284, 339] width 426 height 21
click at [1222, 365] on li "1A40503000242EA000099227" at bounding box center [1293, 364] width 444 height 22
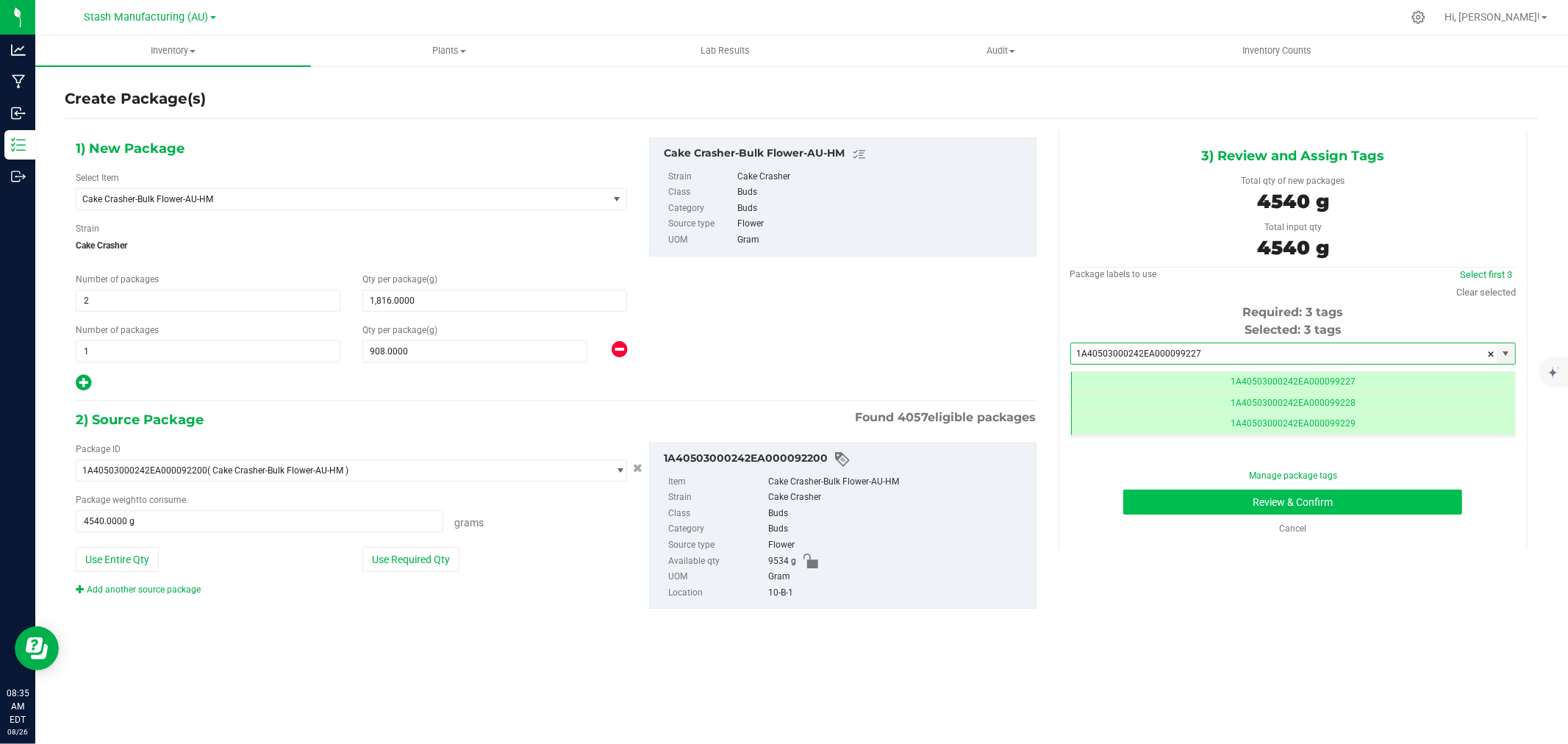
type input "1A40503000242EA000099227"
click at [1312, 496] on button "Review & Confirm" at bounding box center [1293, 502] width 339 height 25
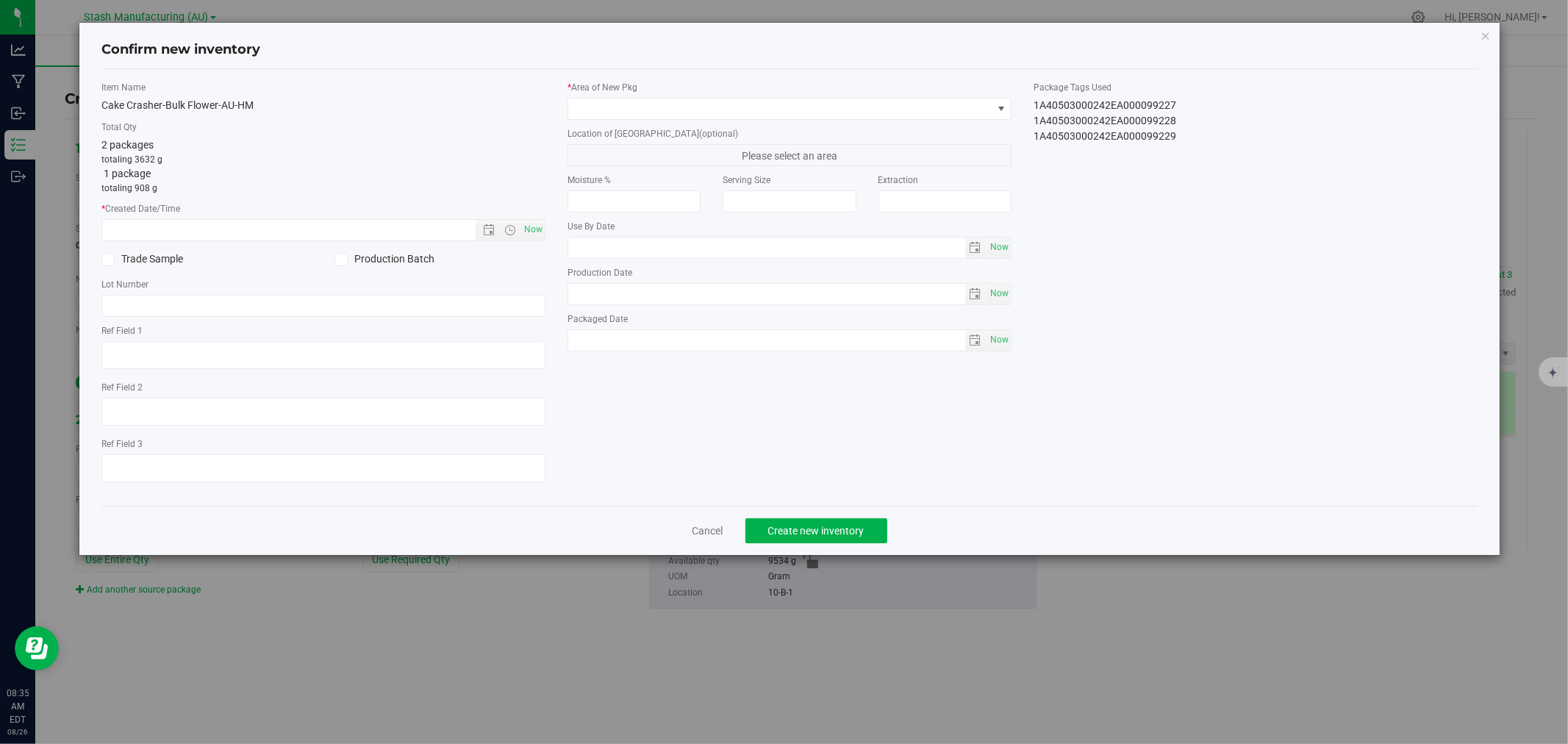
type input "2026-07-08"
click at [535, 226] on span "Now" at bounding box center [534, 230] width 25 height 21
type input "8/26/2025 8:35 AM"
click at [609, 105] on span at bounding box center [780, 108] width 424 height 21
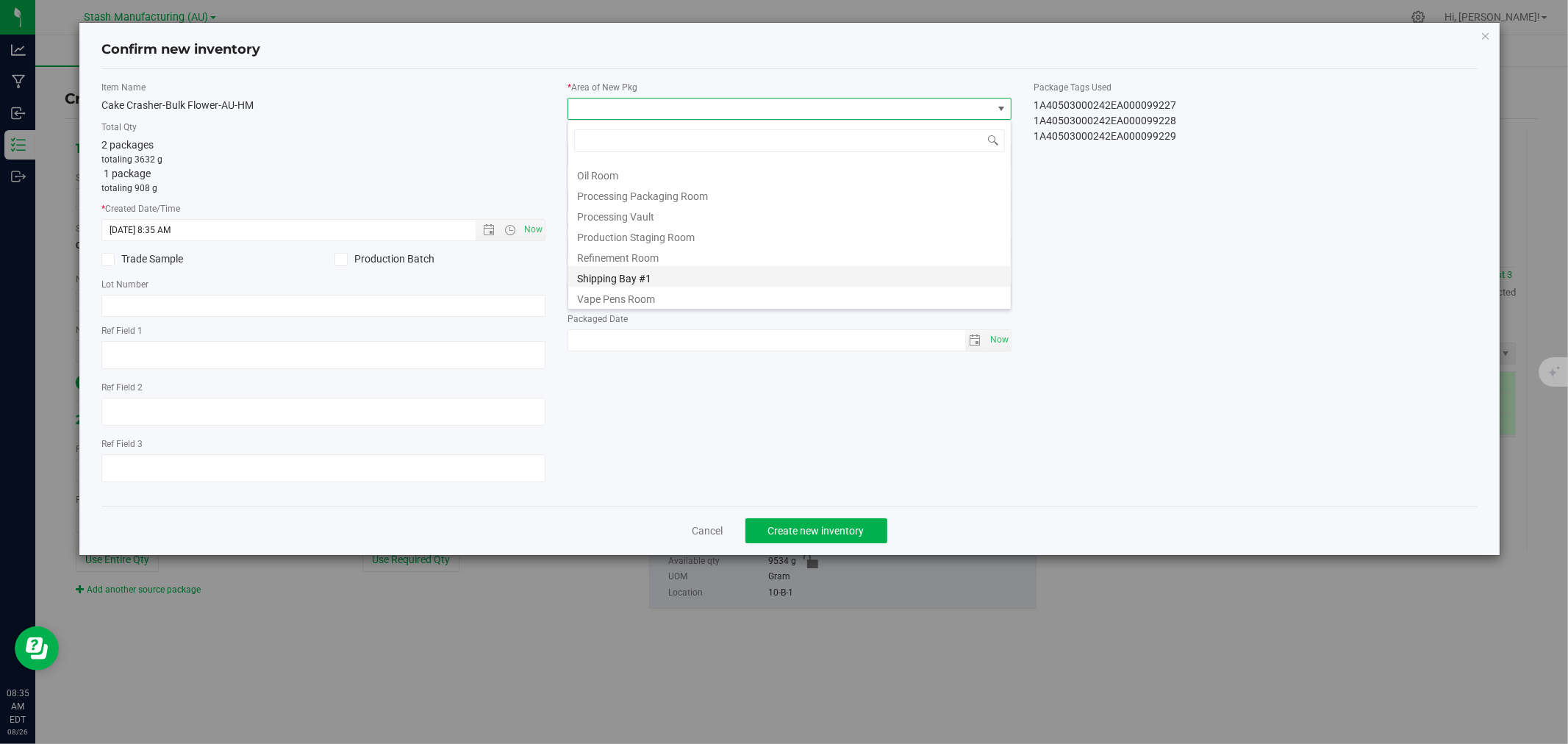
click at [630, 276] on li "Shipping Bay #1" at bounding box center [789, 276] width 442 height 21
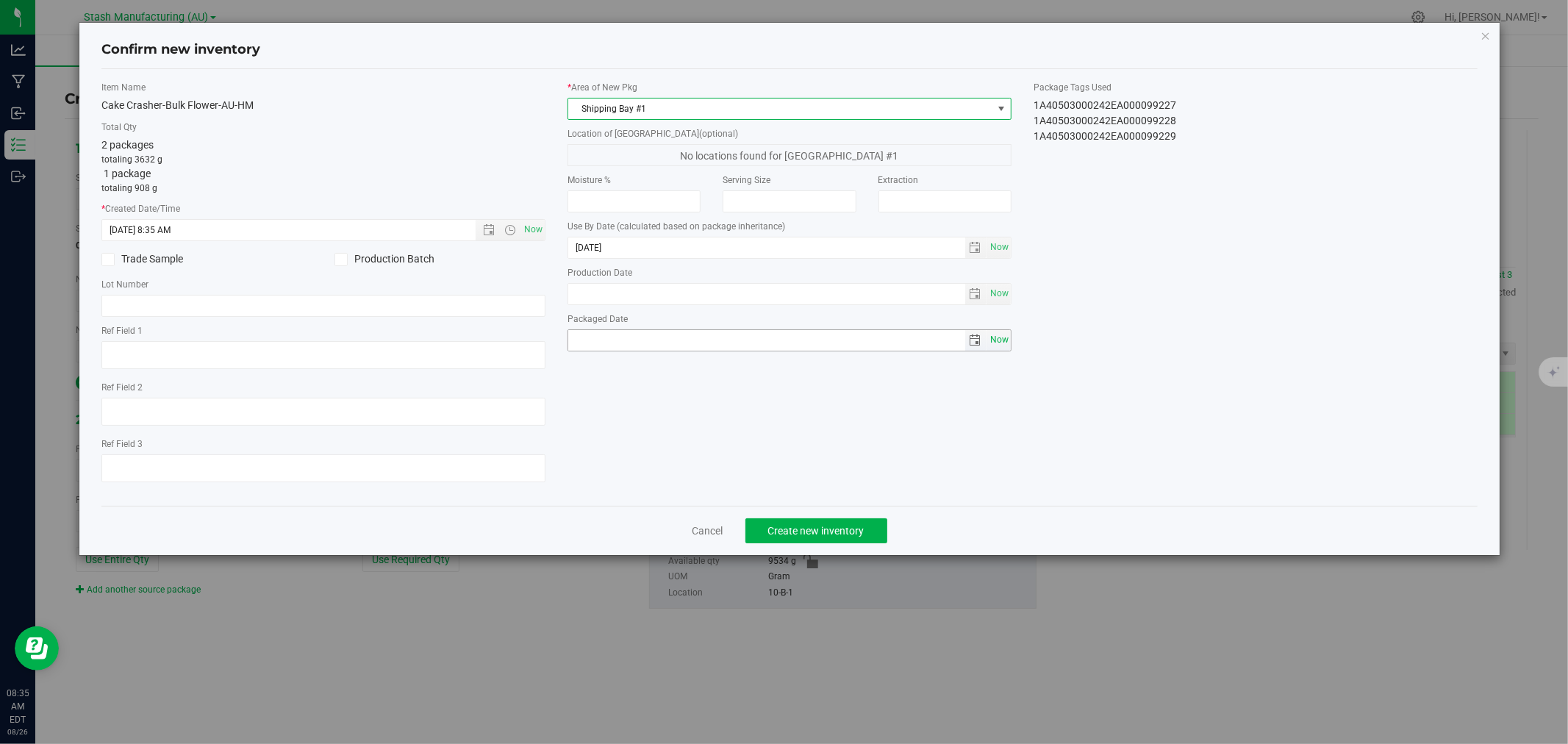
click at [1001, 341] on span "Now" at bounding box center [999, 341] width 25 height 21
type input "2025-08-26"
click at [792, 537] on span "Create new inventory" at bounding box center [817, 531] width 97 height 12
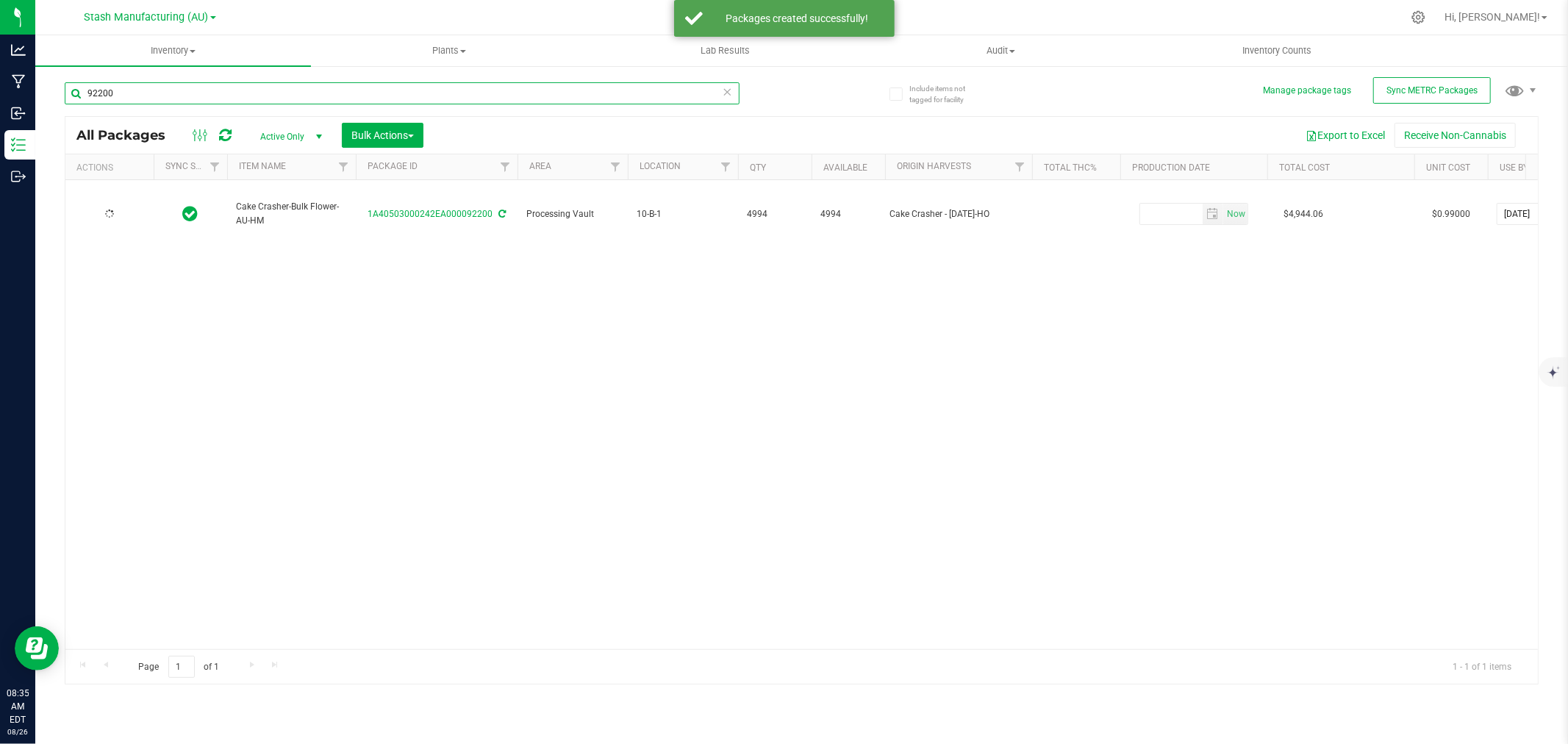
click at [141, 97] on input "92200" at bounding box center [402, 93] width 675 height 22
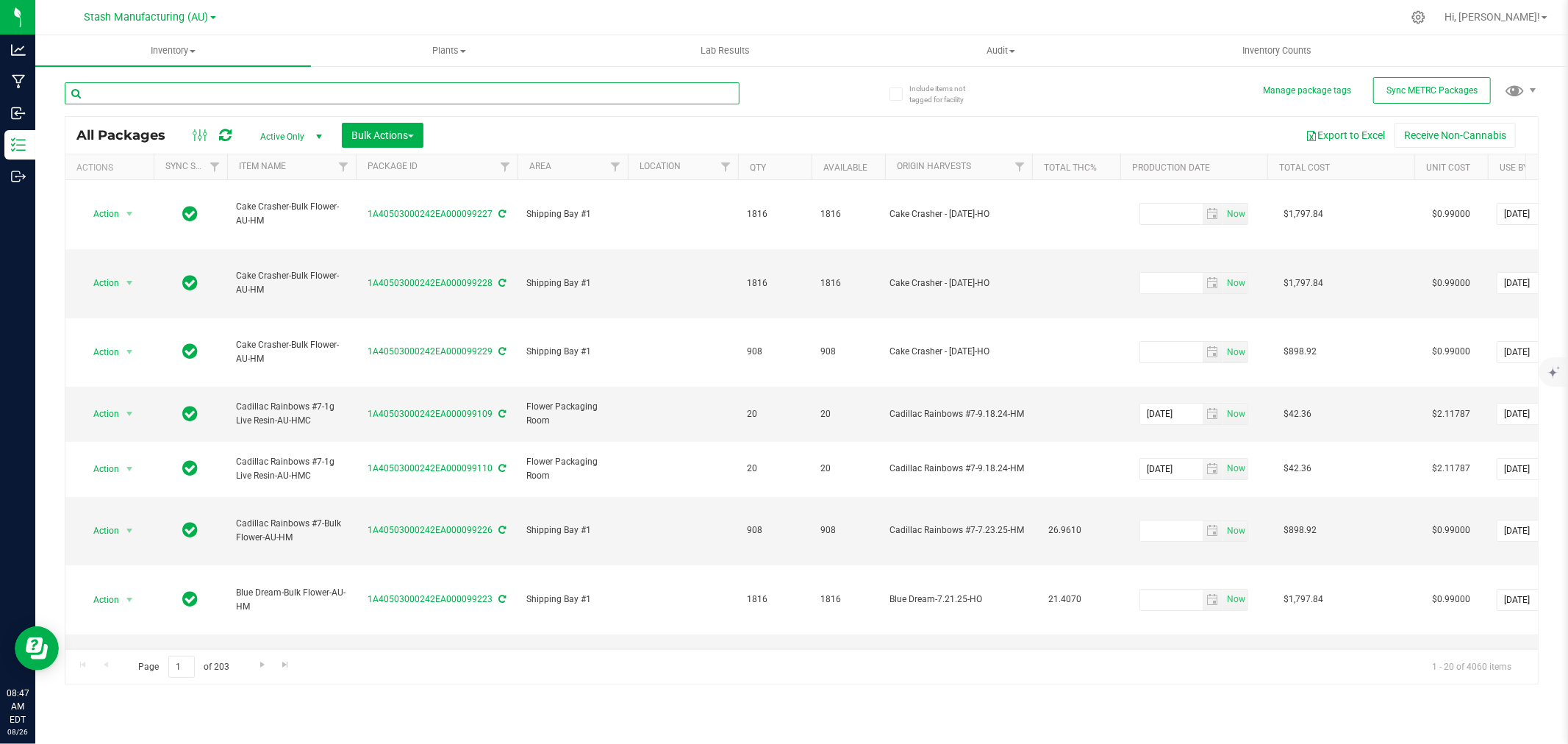
click at [347, 91] on input "text" at bounding box center [402, 93] width 675 height 22
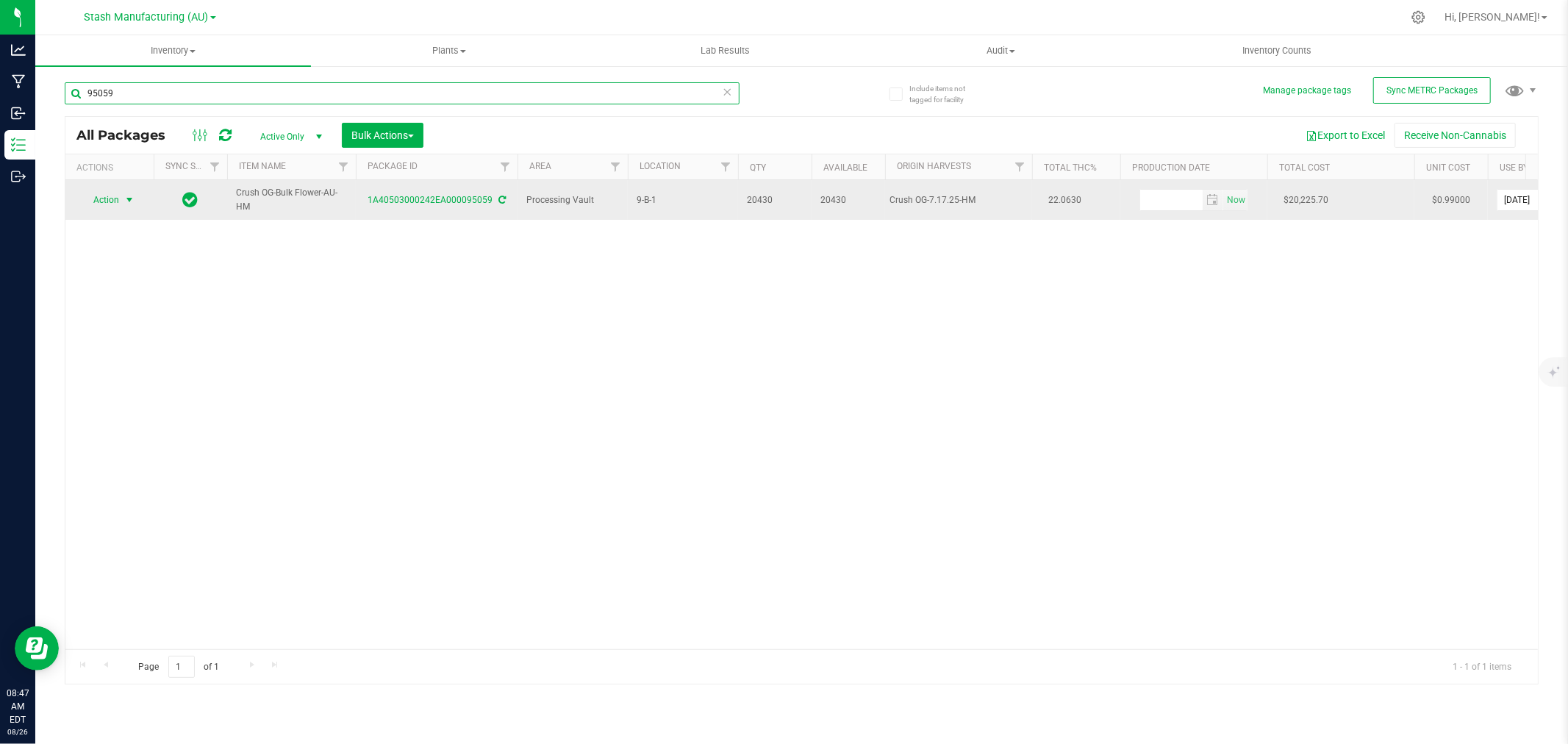
type input "95059"
click at [107, 188] on td "Action Action Adjust qty Create package Edit attributes Global inventory Locate…" at bounding box center [109, 200] width 88 height 40
click at [100, 193] on span "Action" at bounding box center [100, 199] width 40 height 21
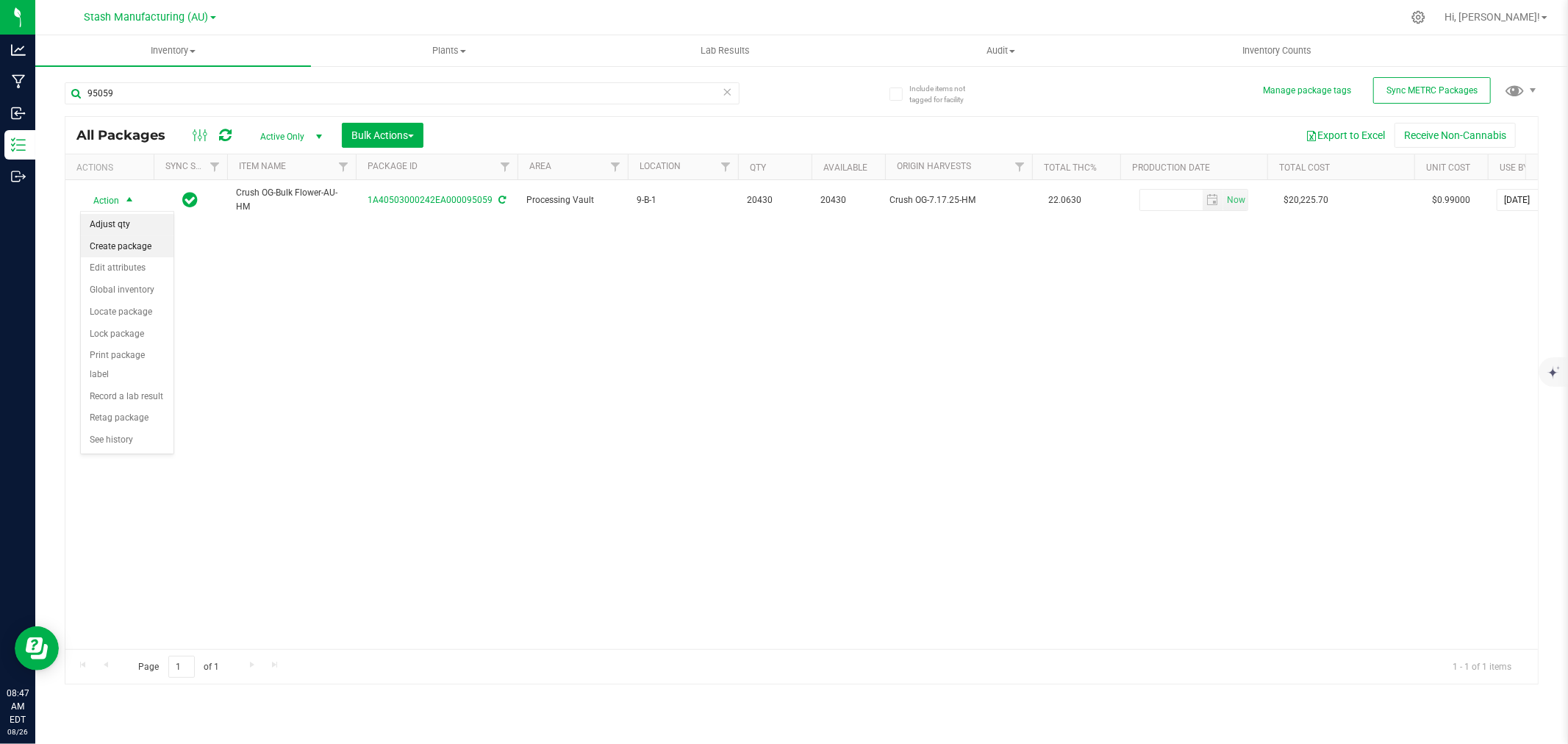
click at [128, 240] on li "Create package" at bounding box center [127, 247] width 93 height 22
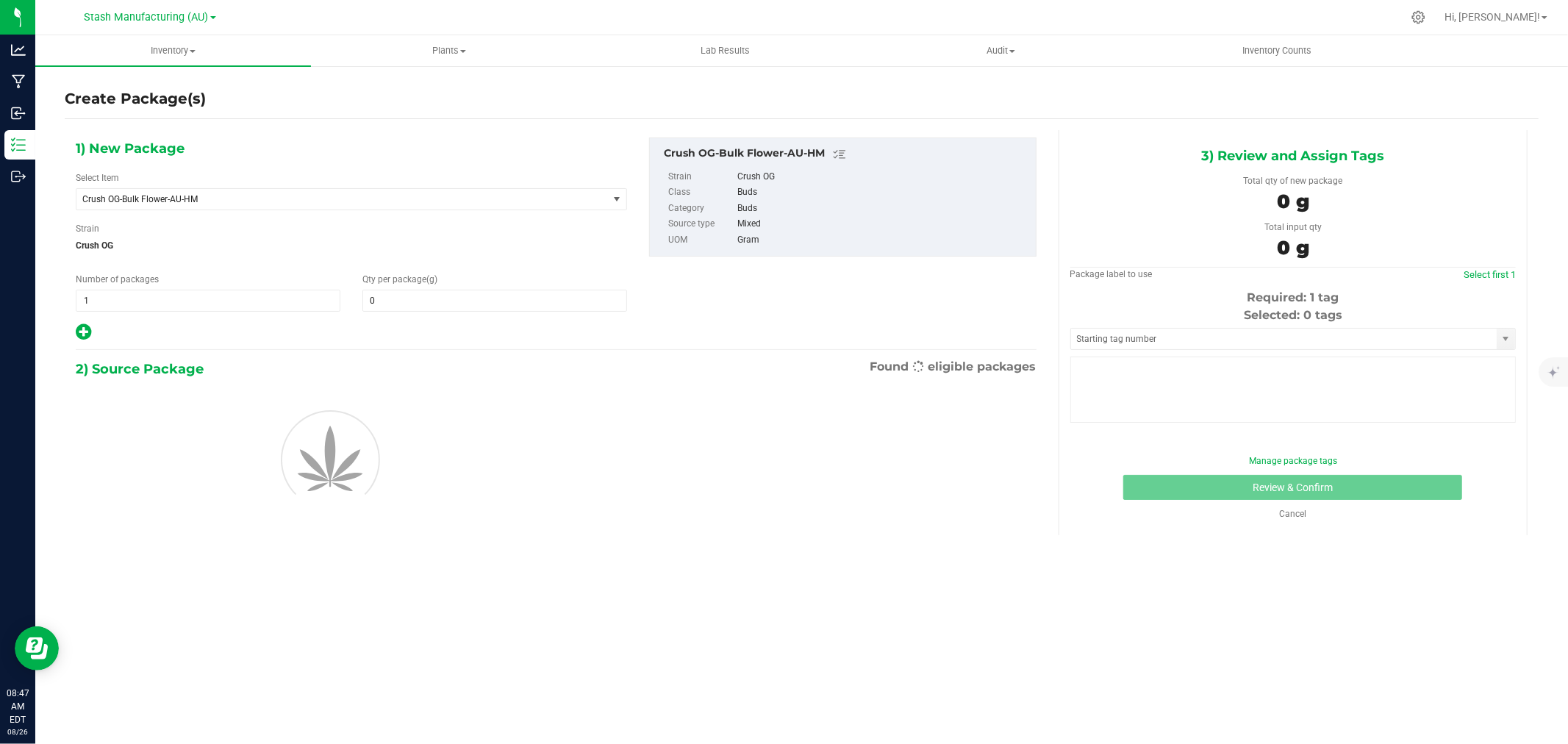
type input "0.0000"
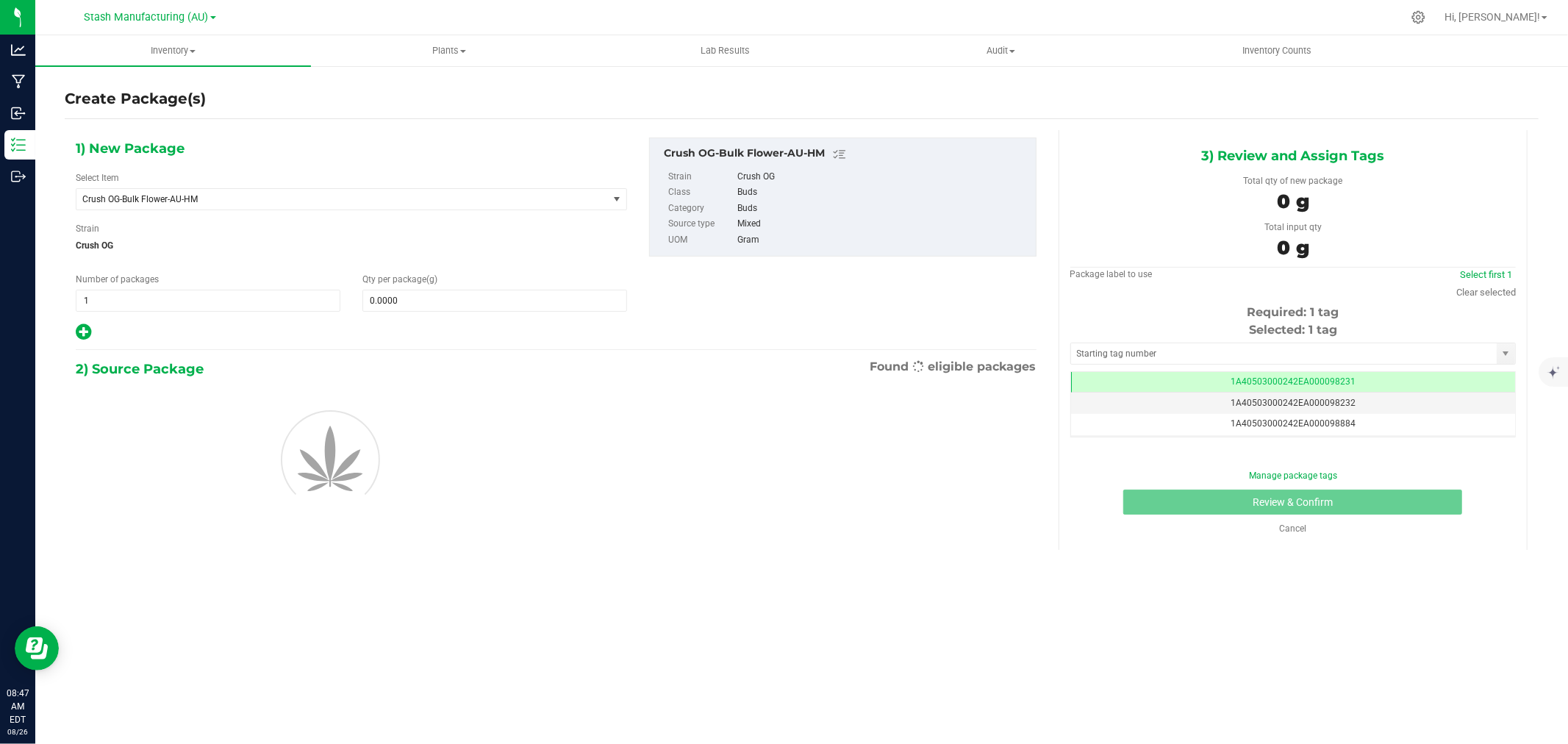
scroll to position [0, -1]
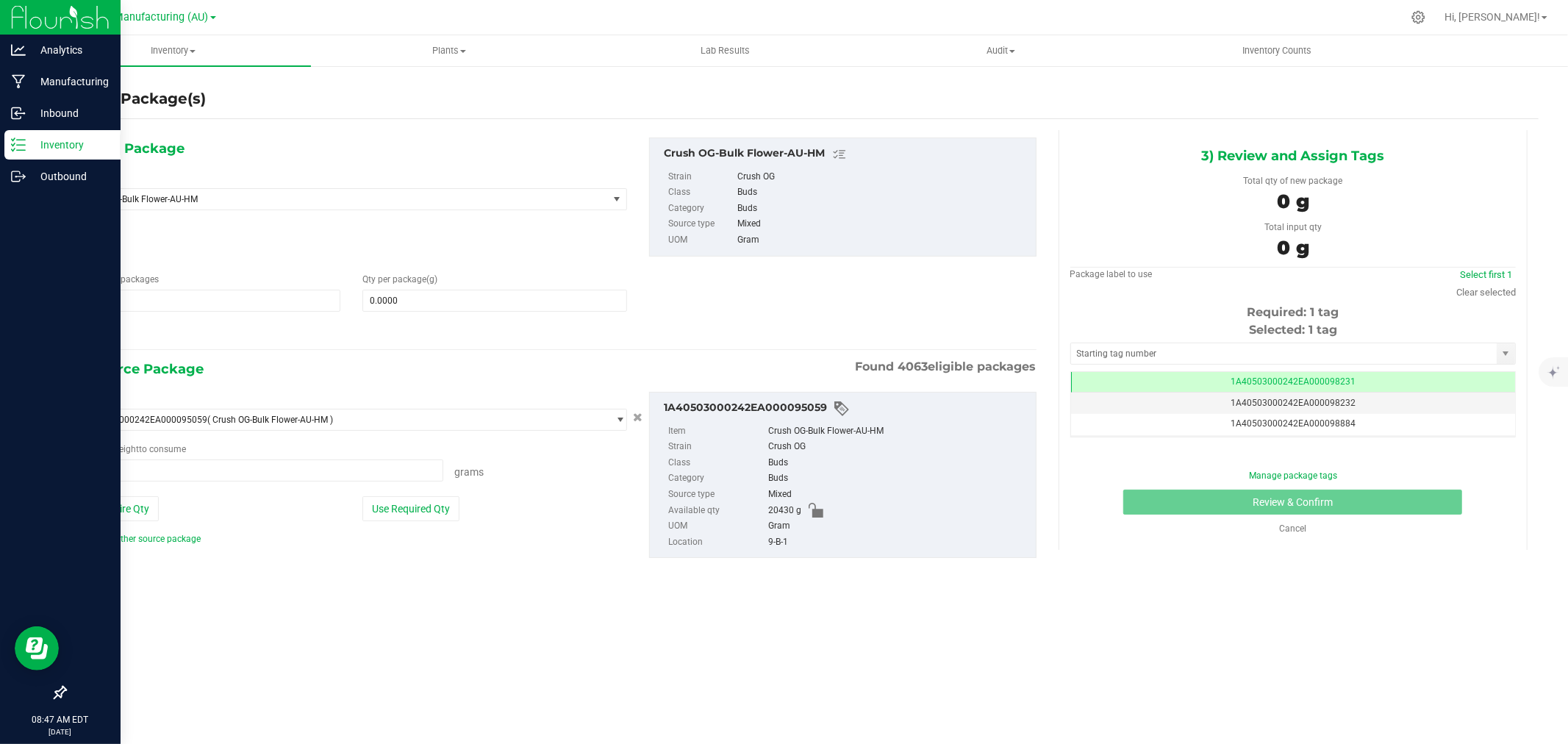
type input "0.0000 g"
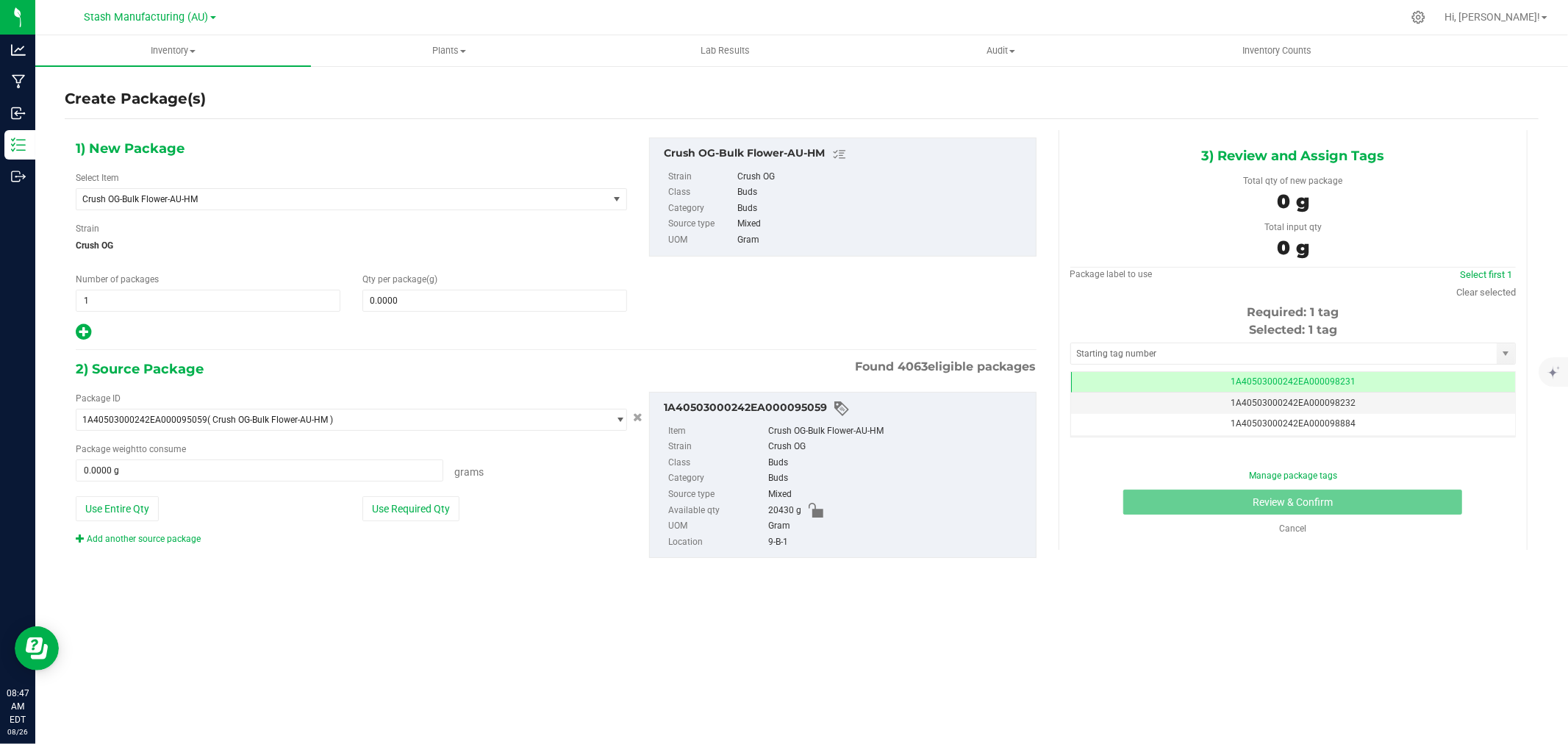
click at [105, 334] on div at bounding box center [351, 332] width 551 height 19
click at [76, 335] on icon at bounding box center [84, 332] width 15 height 18
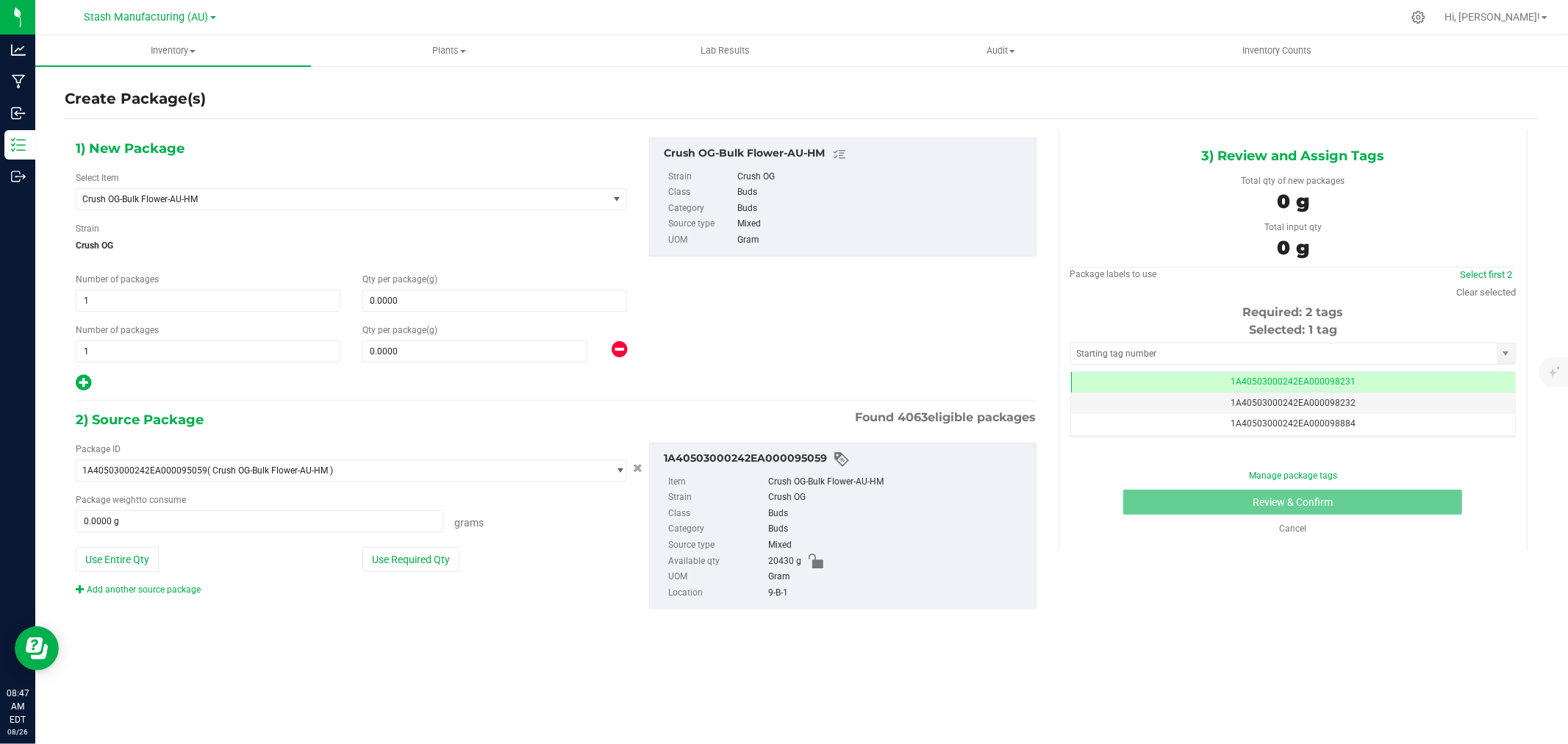
click at [80, 380] on icon at bounding box center [84, 383] width 15 height 18
type input "0.0000"
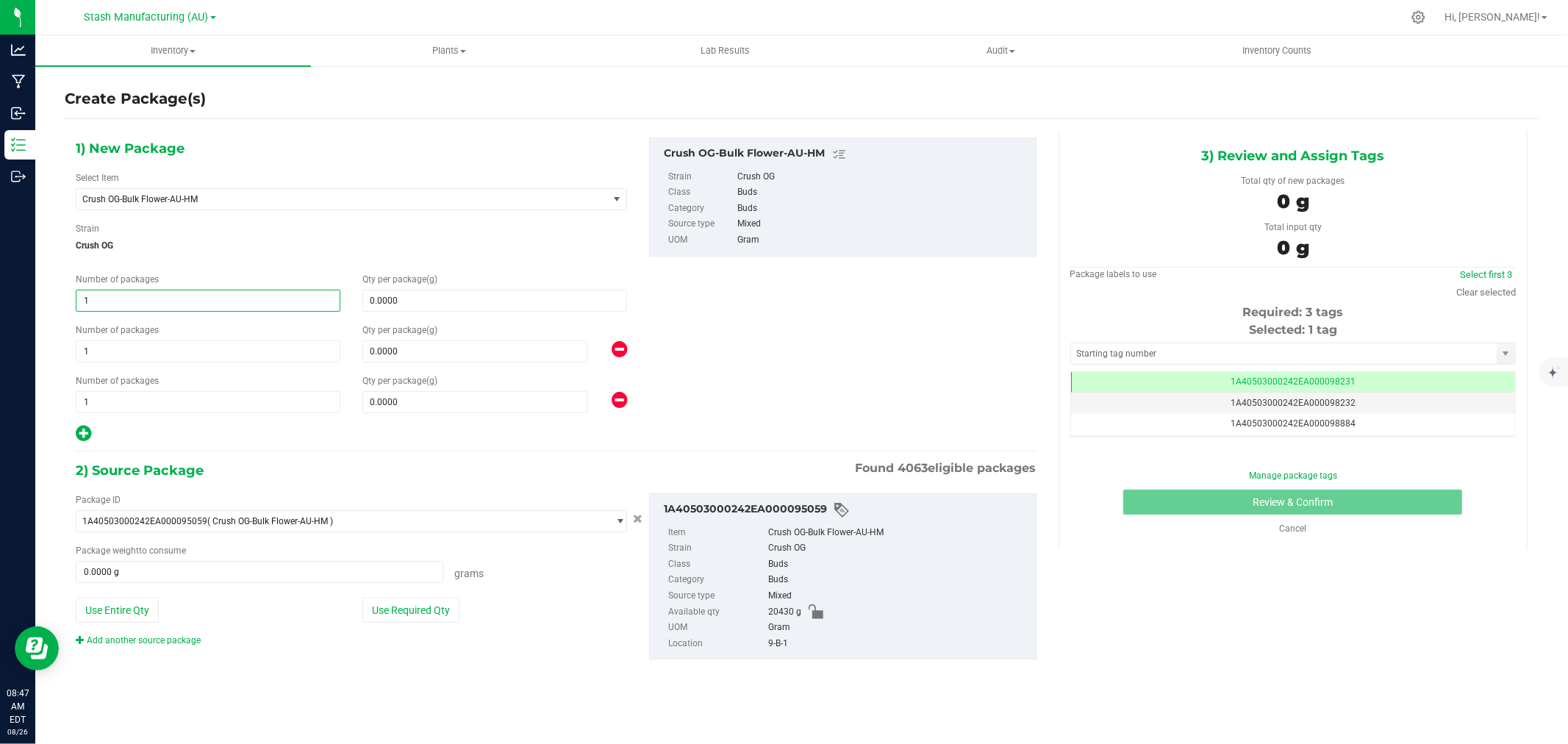
click at [98, 304] on span "1 1" at bounding box center [208, 301] width 265 height 22
click at [98, 304] on input "1" at bounding box center [208, 301] width 263 height 21
type input "3"
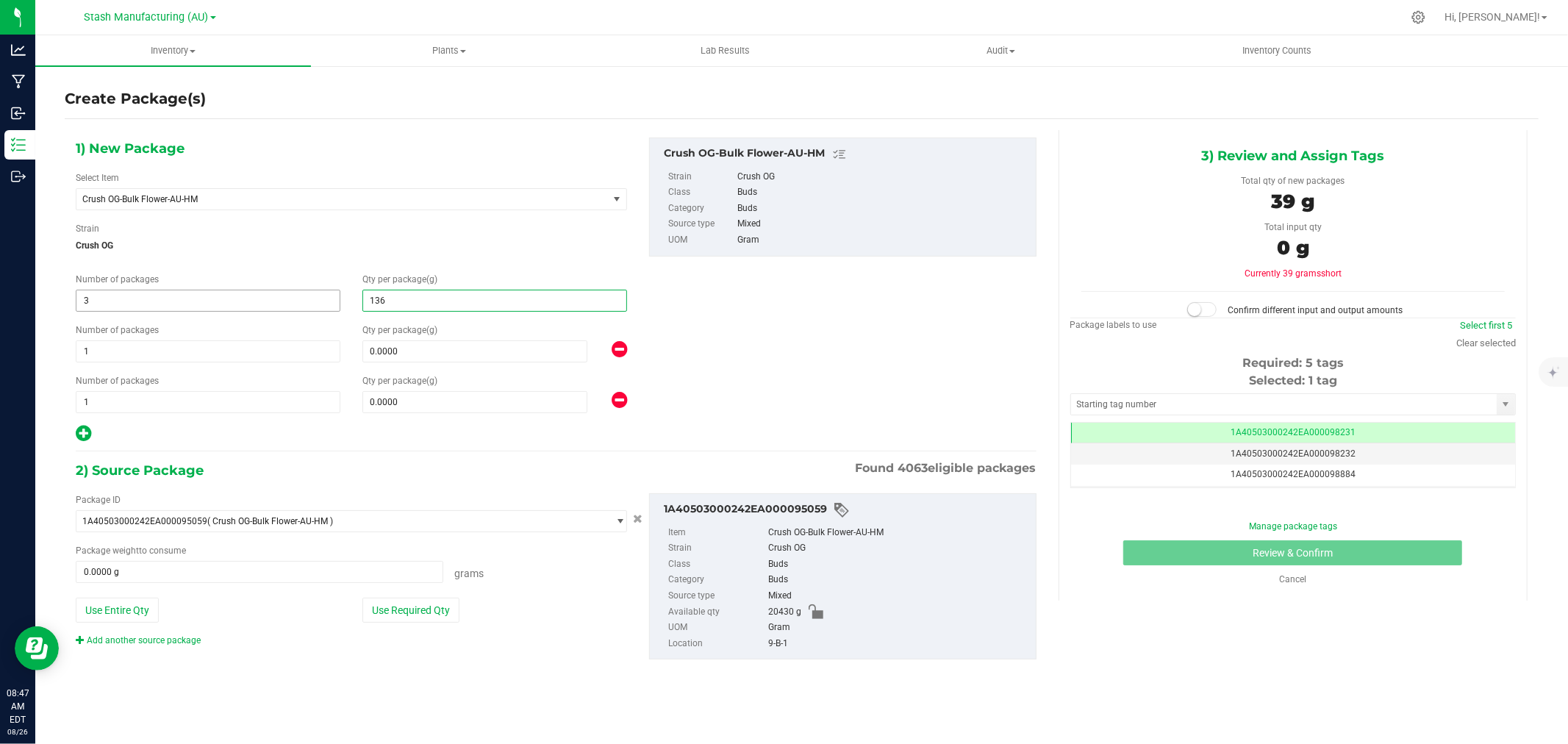
type input "1362"
type input "1,362.0000"
click at [101, 350] on input "1" at bounding box center [208, 351] width 263 height 21
type input "2"
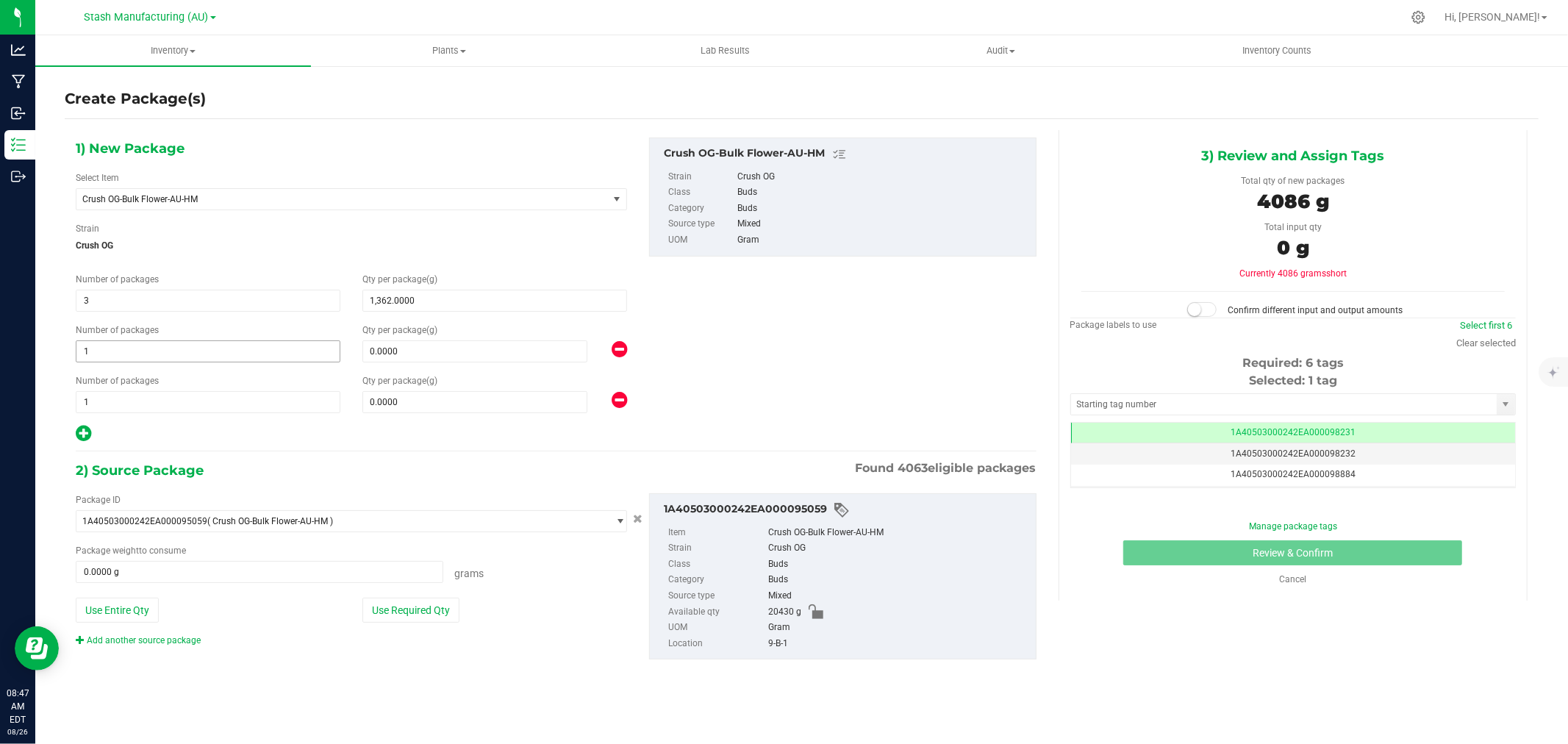
type input "2"
type input "908"
type input "908.0000"
type input "2"
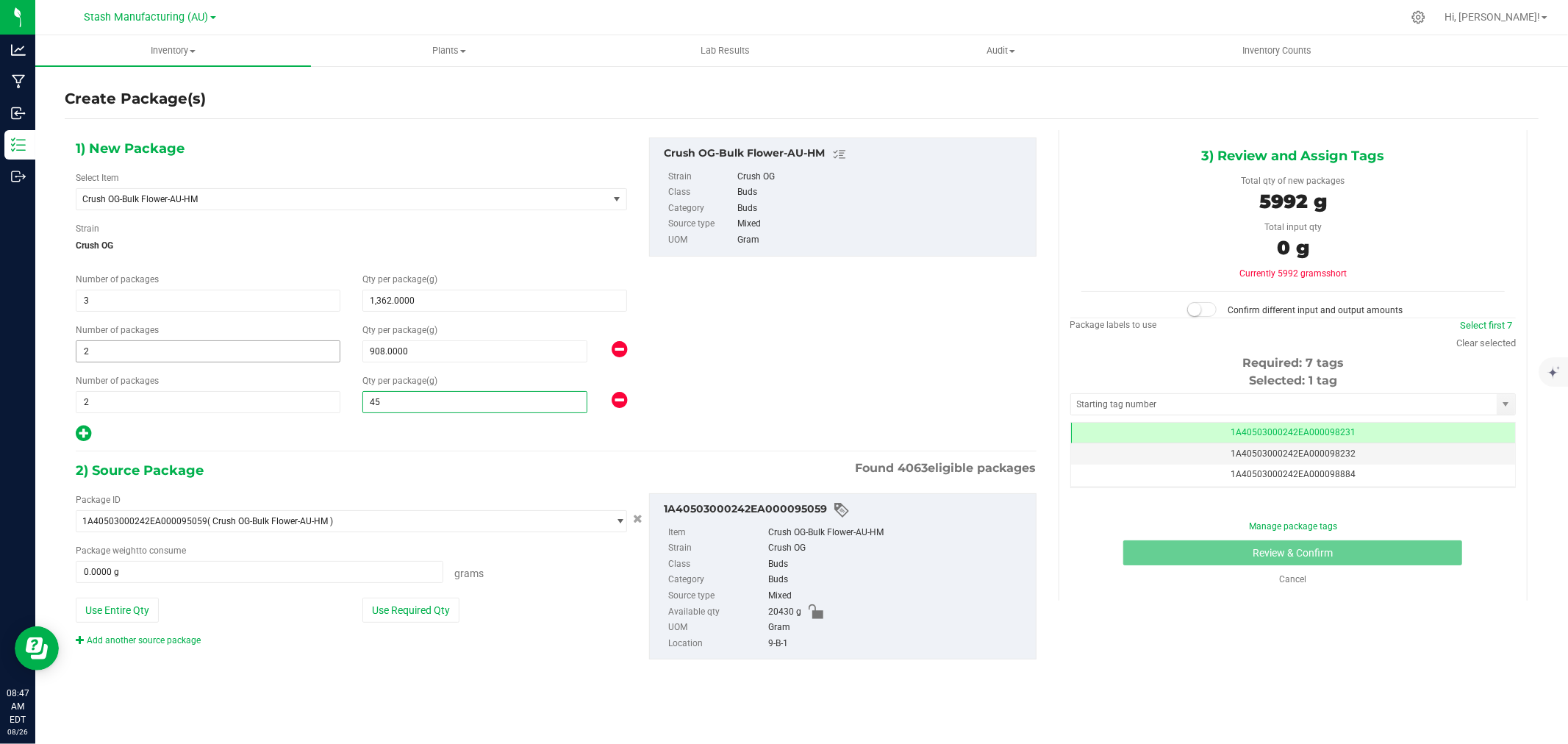
type input "454"
type input "454.0000"
click at [299, 456] on div "1) New Package Select Item Crush OG-Bulk Flower-AU-HM 38 Special-28g Popcorn-AU…" at bounding box center [556, 411] width 983 height 561
click at [422, 613] on button "Use Required Qty" at bounding box center [411, 611] width 97 height 25
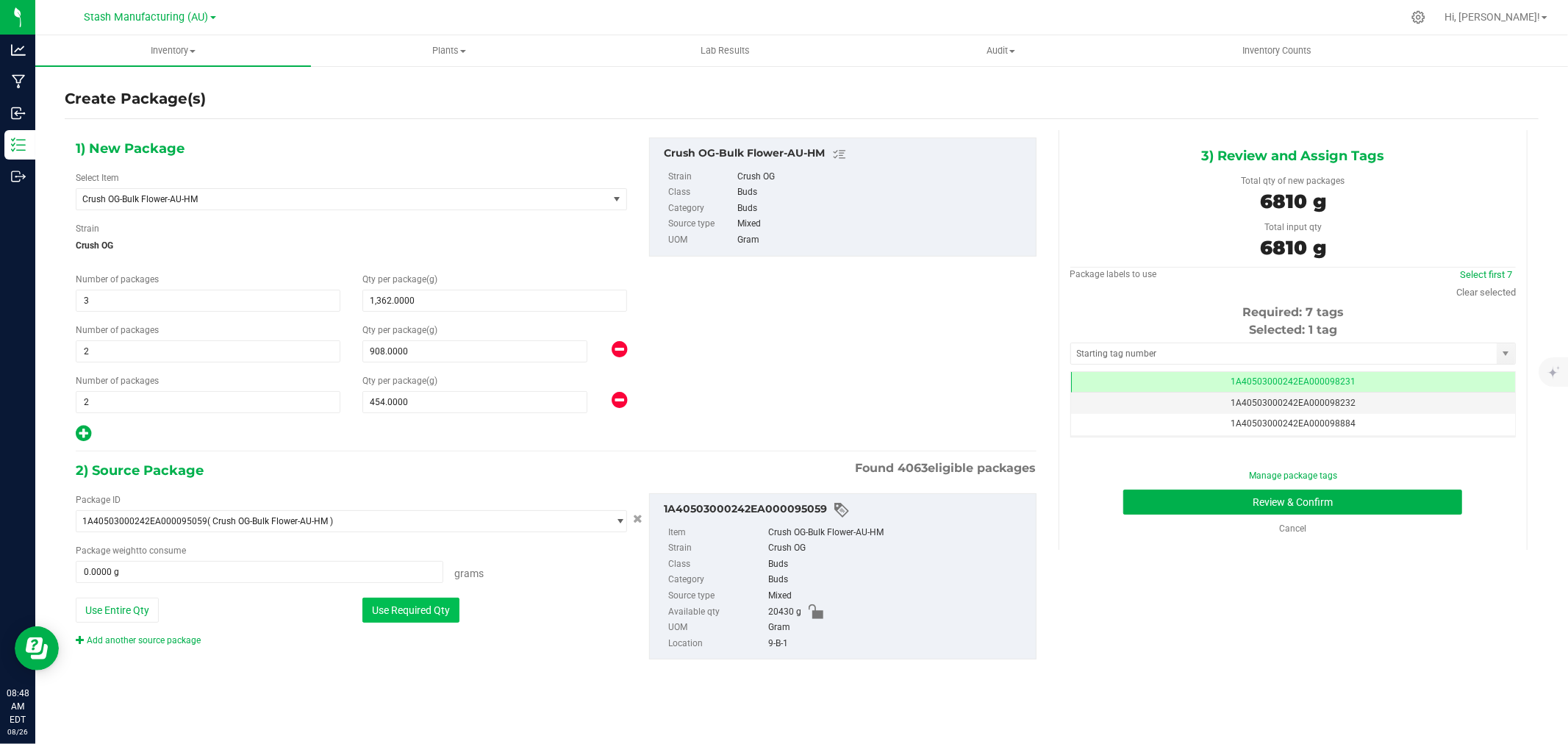
type input "6810.0000 g"
drag, startPoint x: 1508, startPoint y: 295, endPoint x: 1494, endPoint y: 295, distance: 14.0
click at [1508, 295] on link "Clear selected" at bounding box center [1487, 292] width 60 height 11
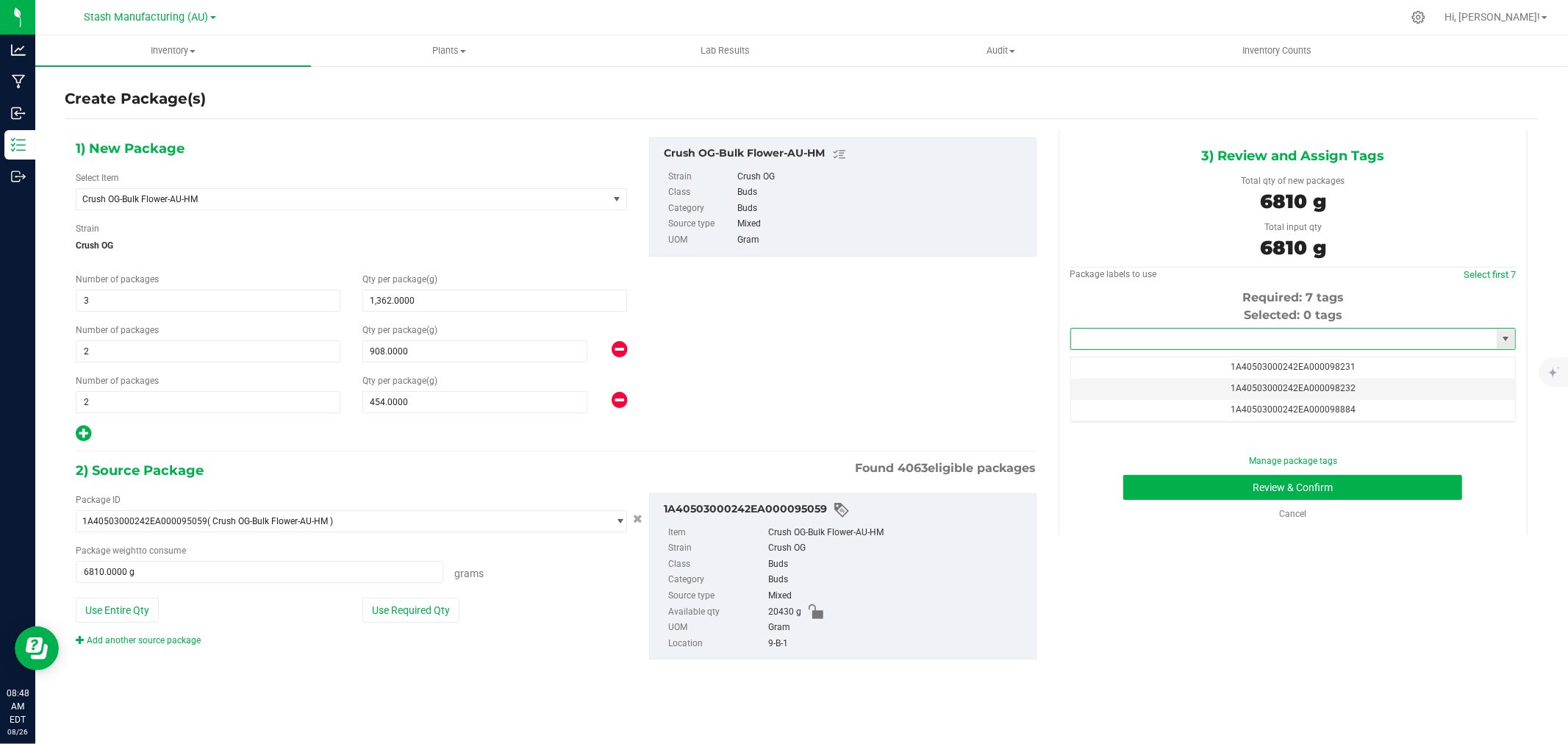
click at [1251, 334] on input "text" at bounding box center [1284, 339] width 426 height 21
click at [1210, 361] on li "1A40503000242EA000099230" at bounding box center [1293, 364] width 444 height 22
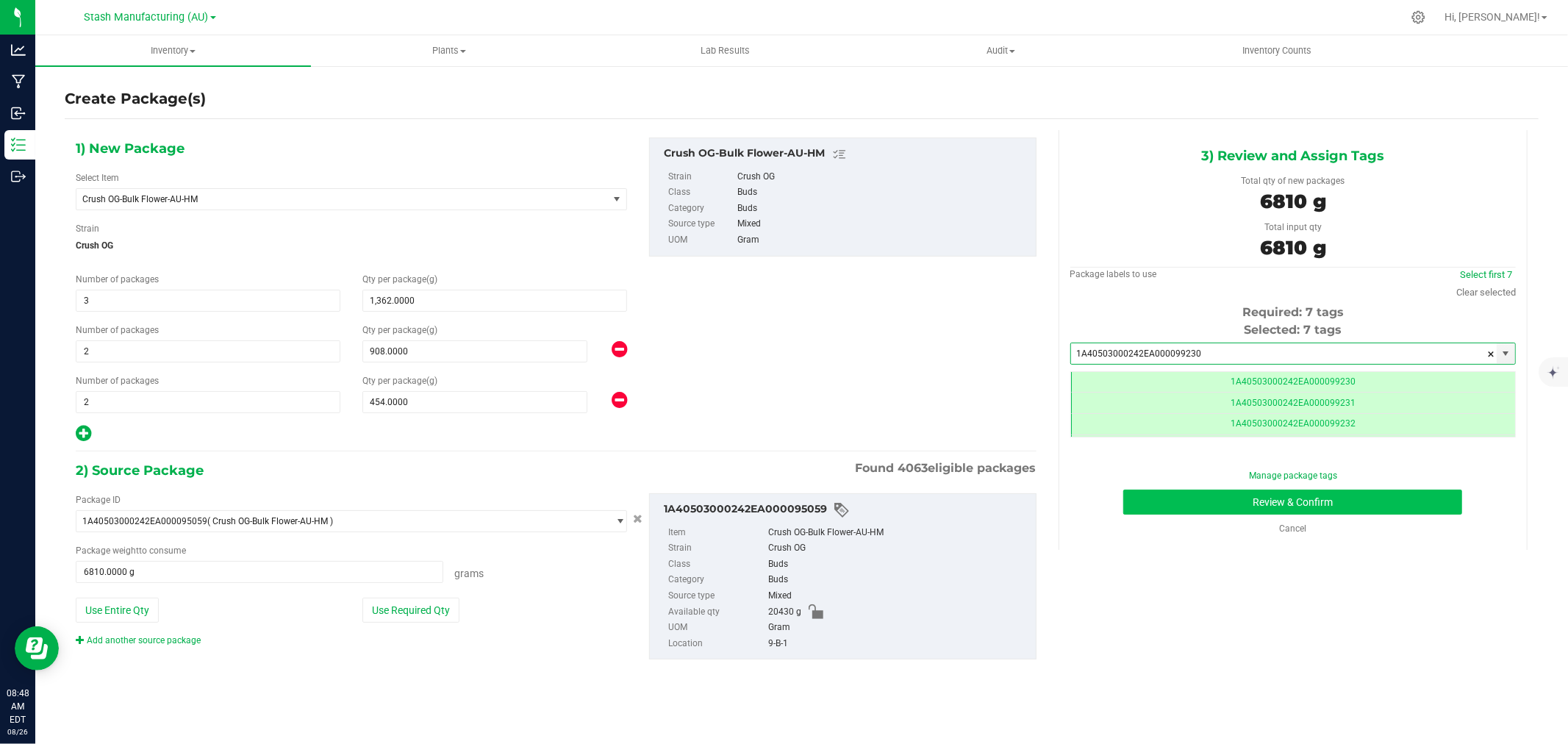
type input "1A40503000242EA000099230"
click at [1309, 504] on button "Review & Confirm" at bounding box center [1293, 502] width 339 height 25
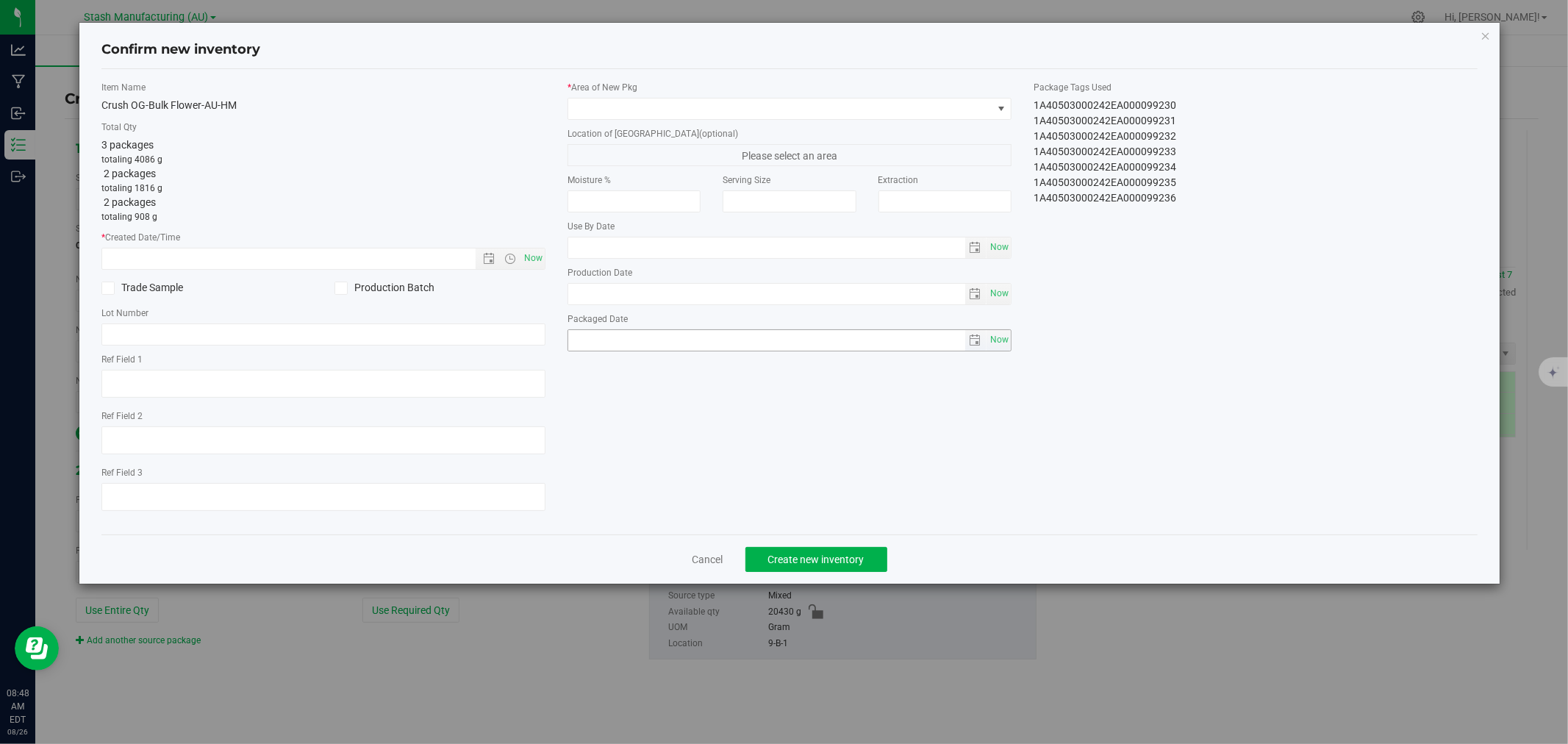
type input "2026-07-31"
click at [531, 251] on span "Now" at bounding box center [534, 258] width 25 height 21
type input "8/26/2025 8:48 AM"
click at [617, 98] on span at bounding box center [780, 108] width 424 height 21
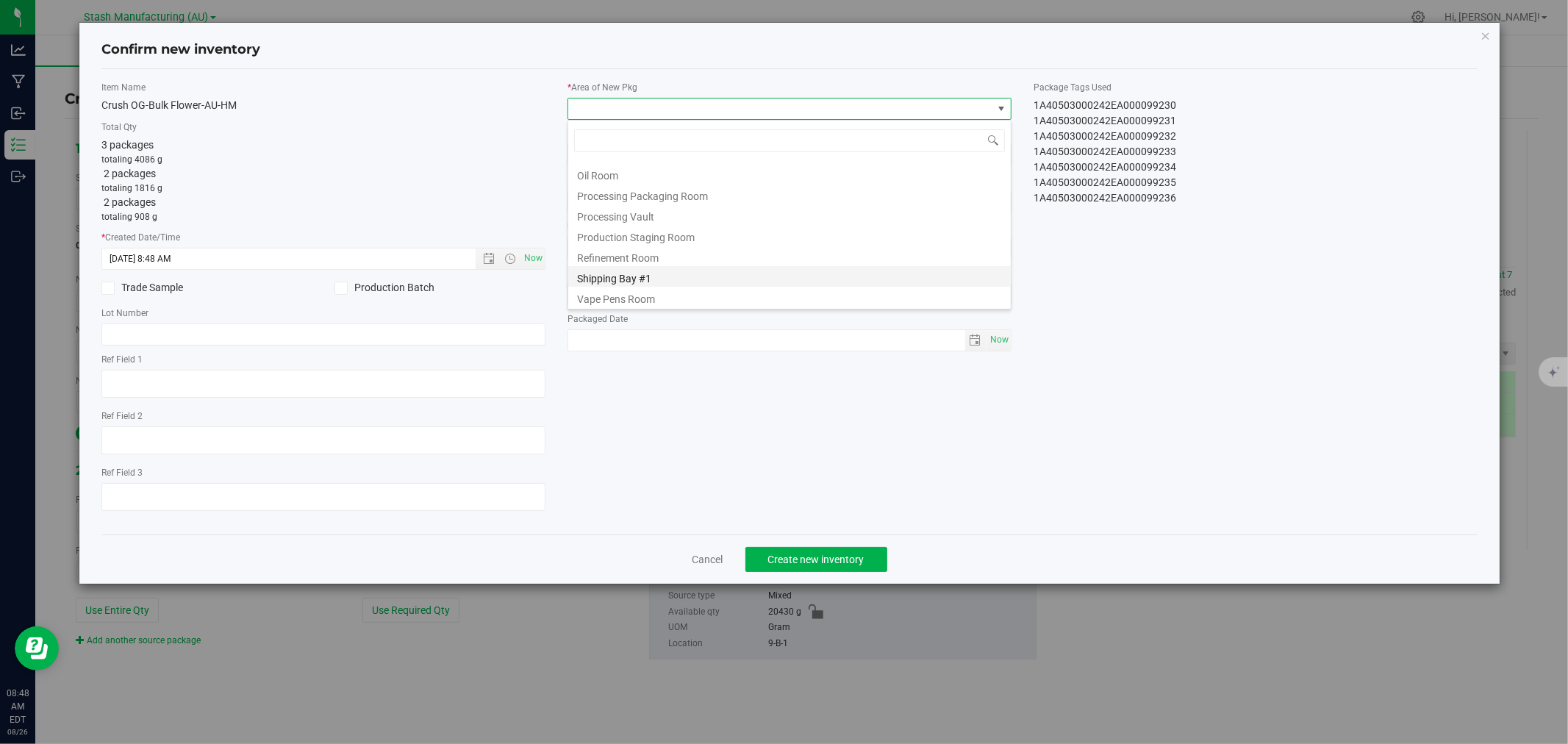
drag, startPoint x: 619, startPoint y: 276, endPoint x: 798, endPoint y: 430, distance: 236.1
click at [620, 276] on li "Shipping Bay #1" at bounding box center [789, 276] width 442 height 21
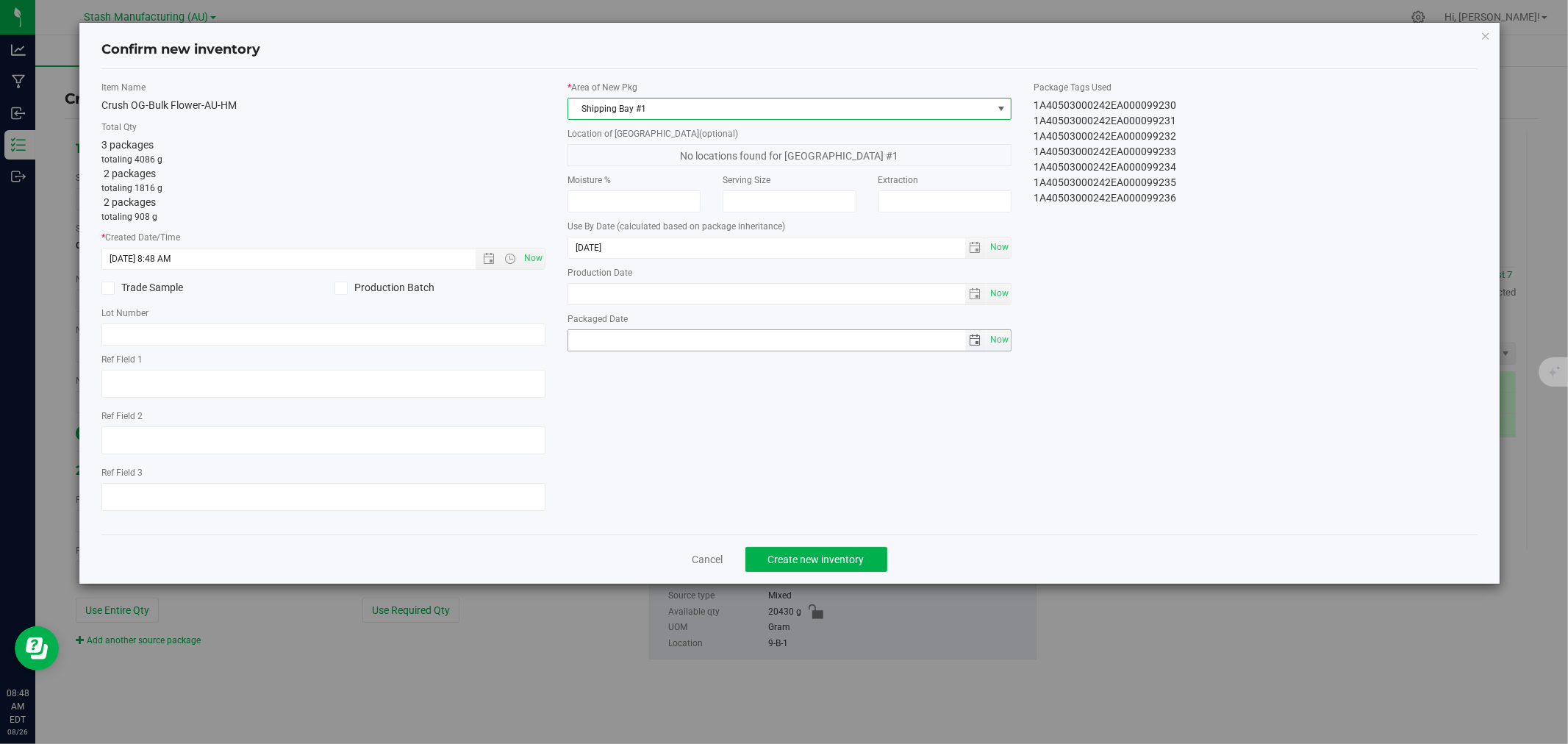
click at [1008, 342] on span "Now" at bounding box center [999, 341] width 25 height 21
type input "2025-08-26"
click at [850, 565] on span "Create new inventory" at bounding box center [817, 559] width 97 height 12
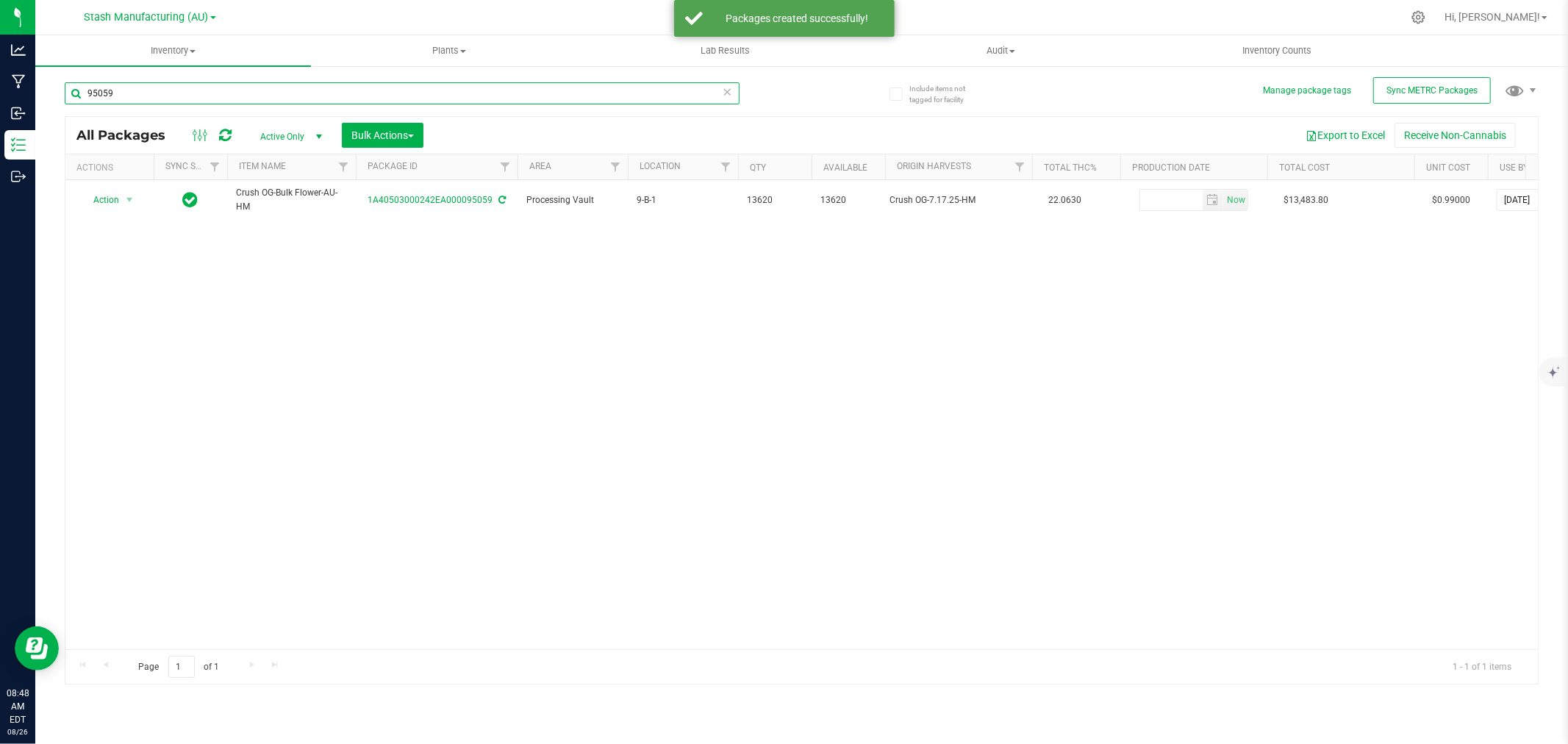
click at [150, 98] on input "95059" at bounding box center [402, 93] width 675 height 22
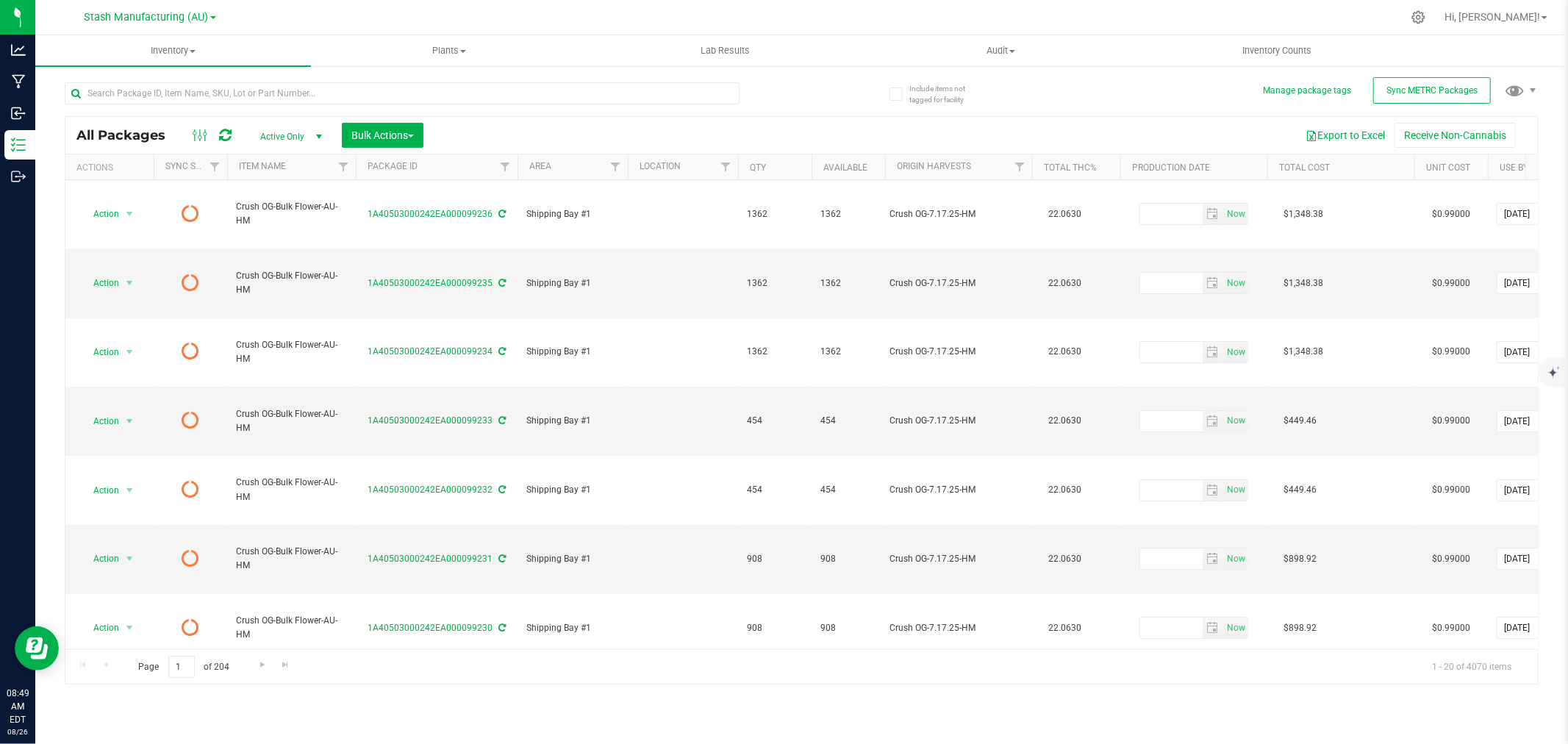
click at [228, 134] on icon at bounding box center [225, 135] width 12 height 15
click at [173, 100] on input "text" at bounding box center [402, 93] width 675 height 22
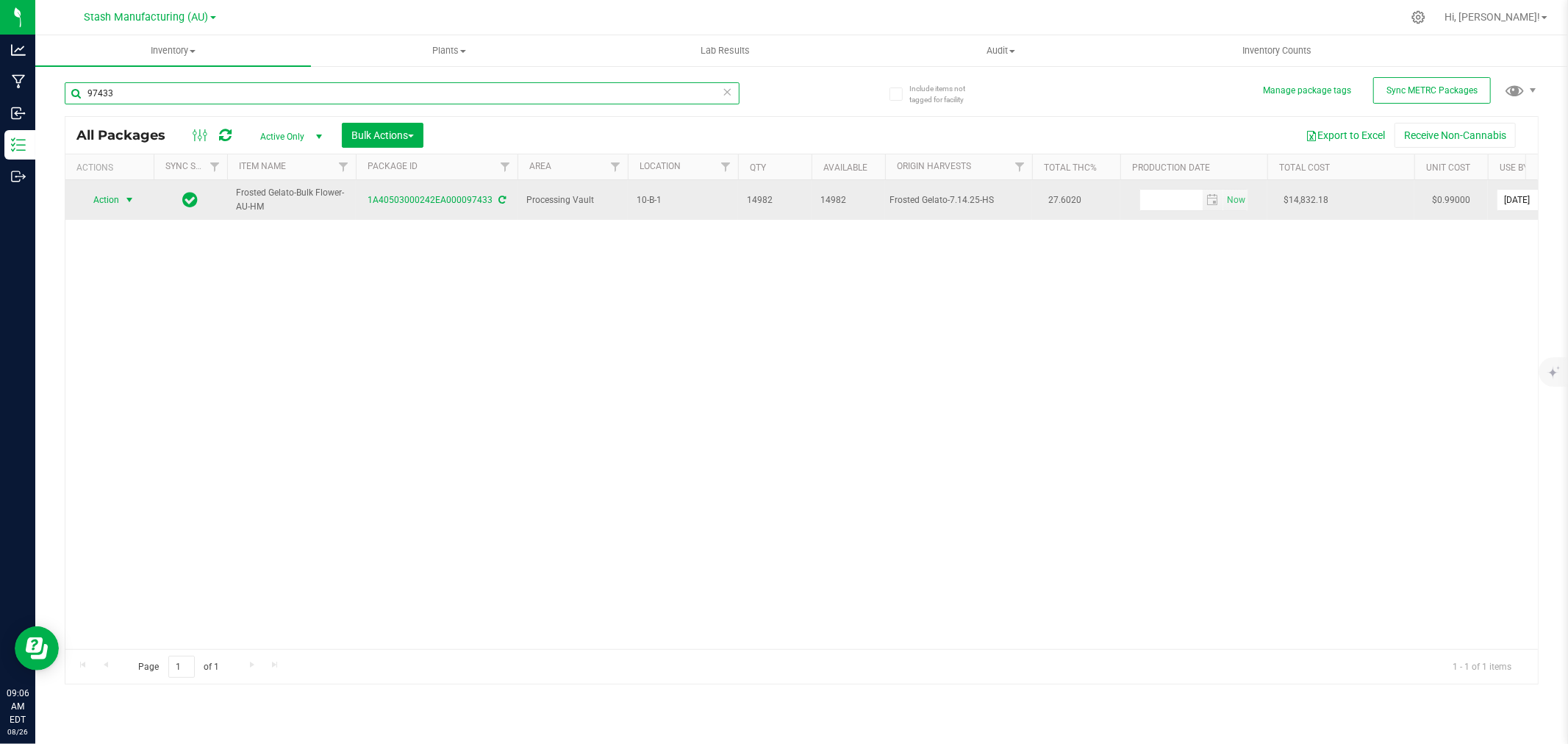
type input "97433"
click at [115, 200] on span "Action" at bounding box center [100, 199] width 40 height 21
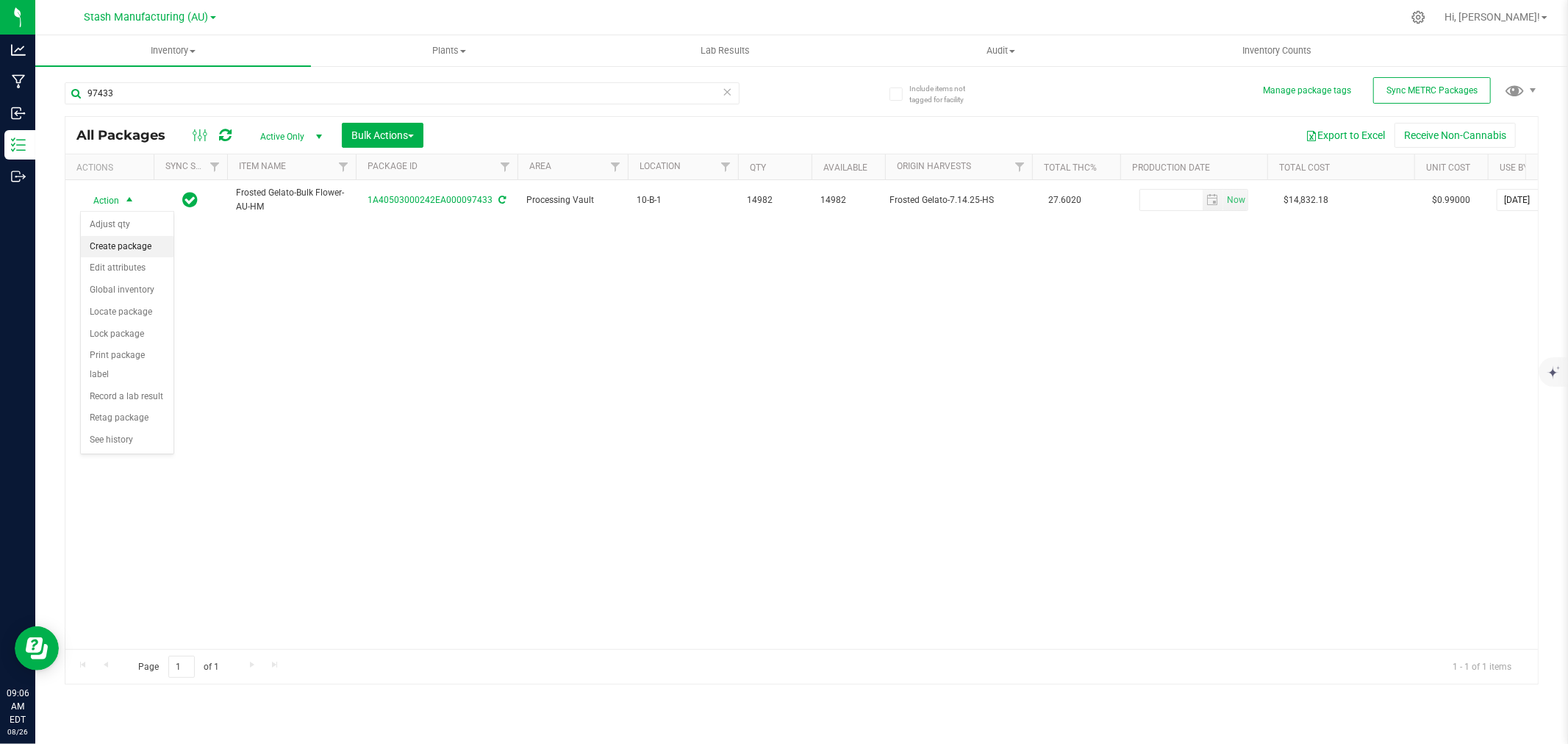
click at [113, 254] on li "Create package" at bounding box center [127, 247] width 93 height 22
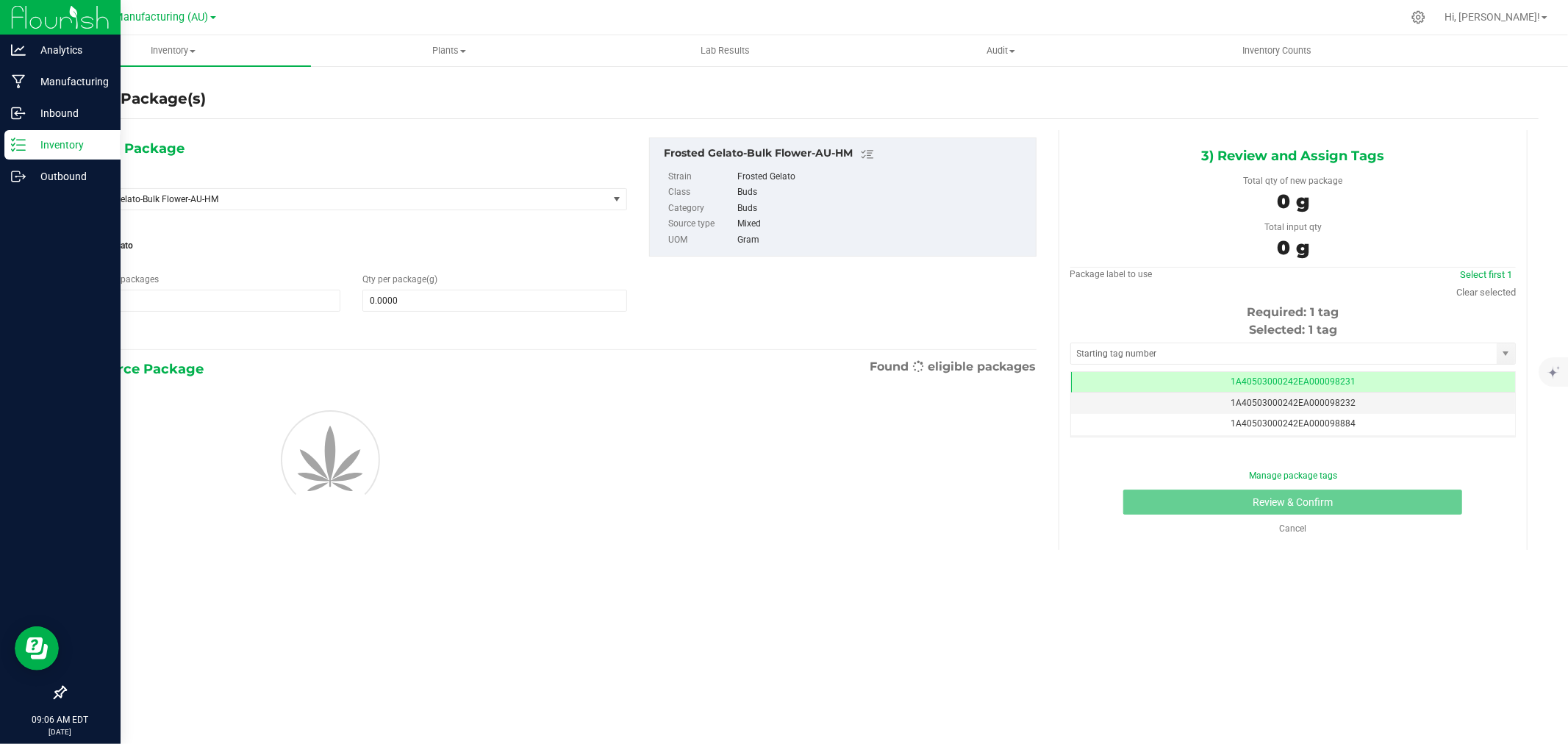
scroll to position [0, -1]
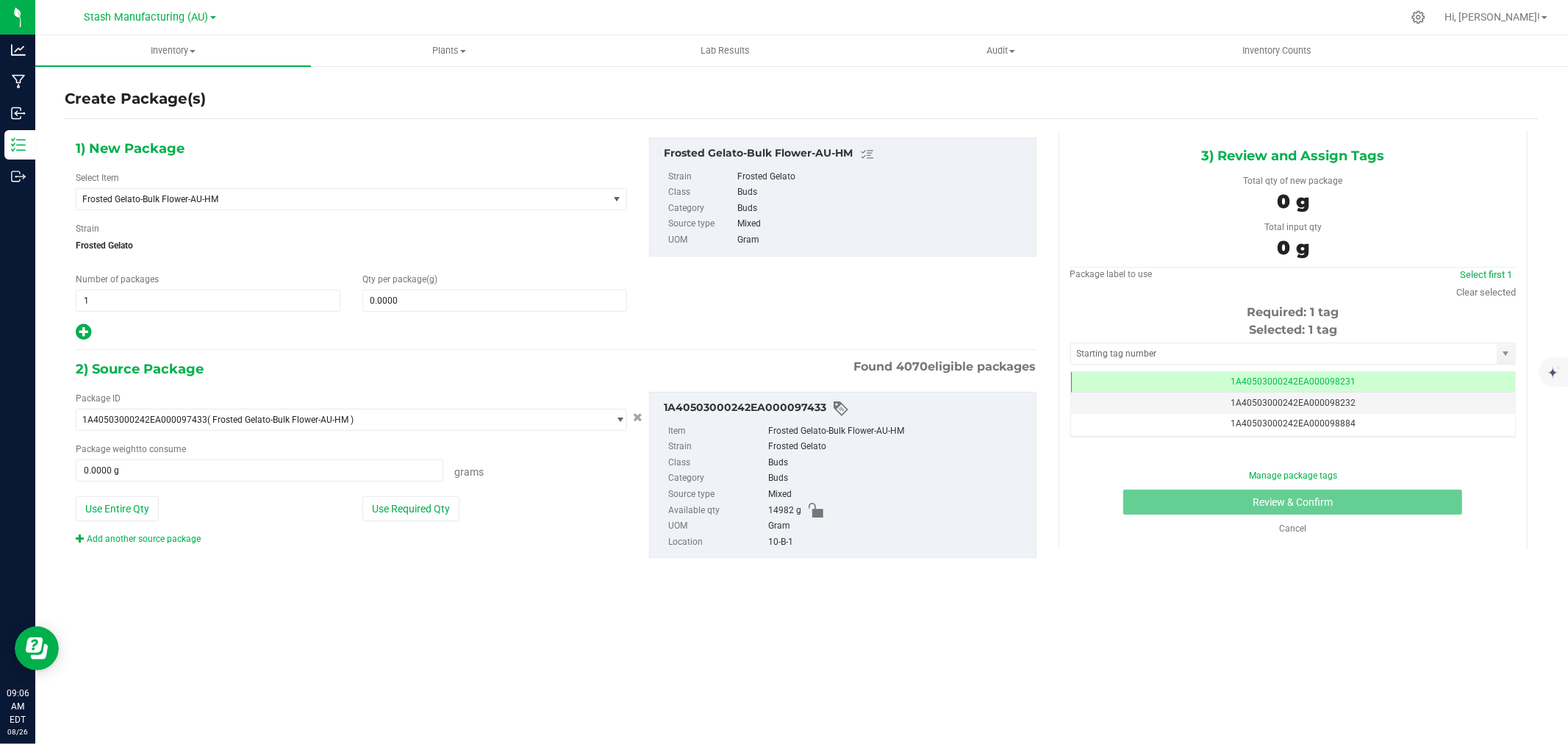
click at [89, 334] on icon at bounding box center [84, 332] width 15 height 18
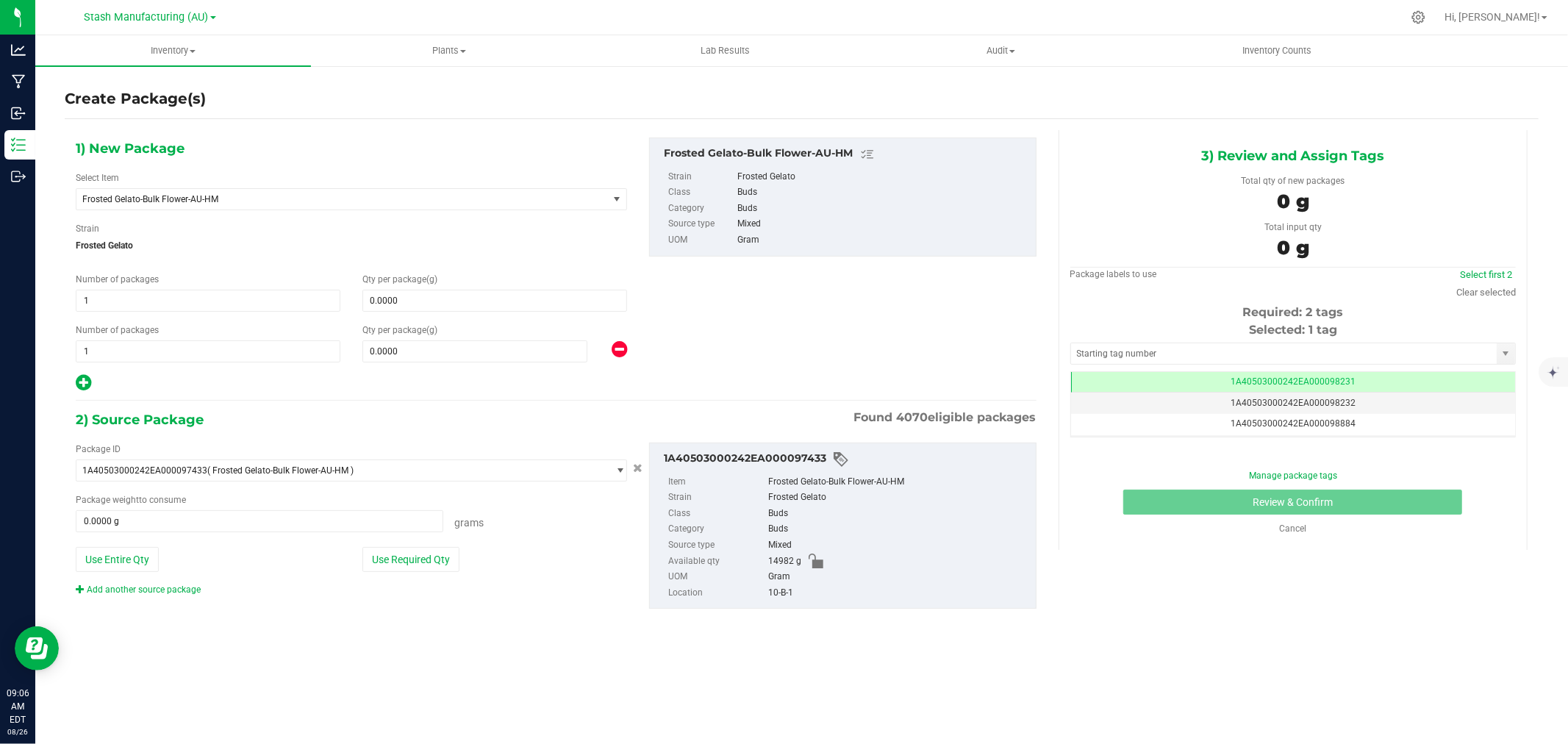
click at [85, 383] on icon at bounding box center [84, 383] width 15 height 18
type input "0.0000"
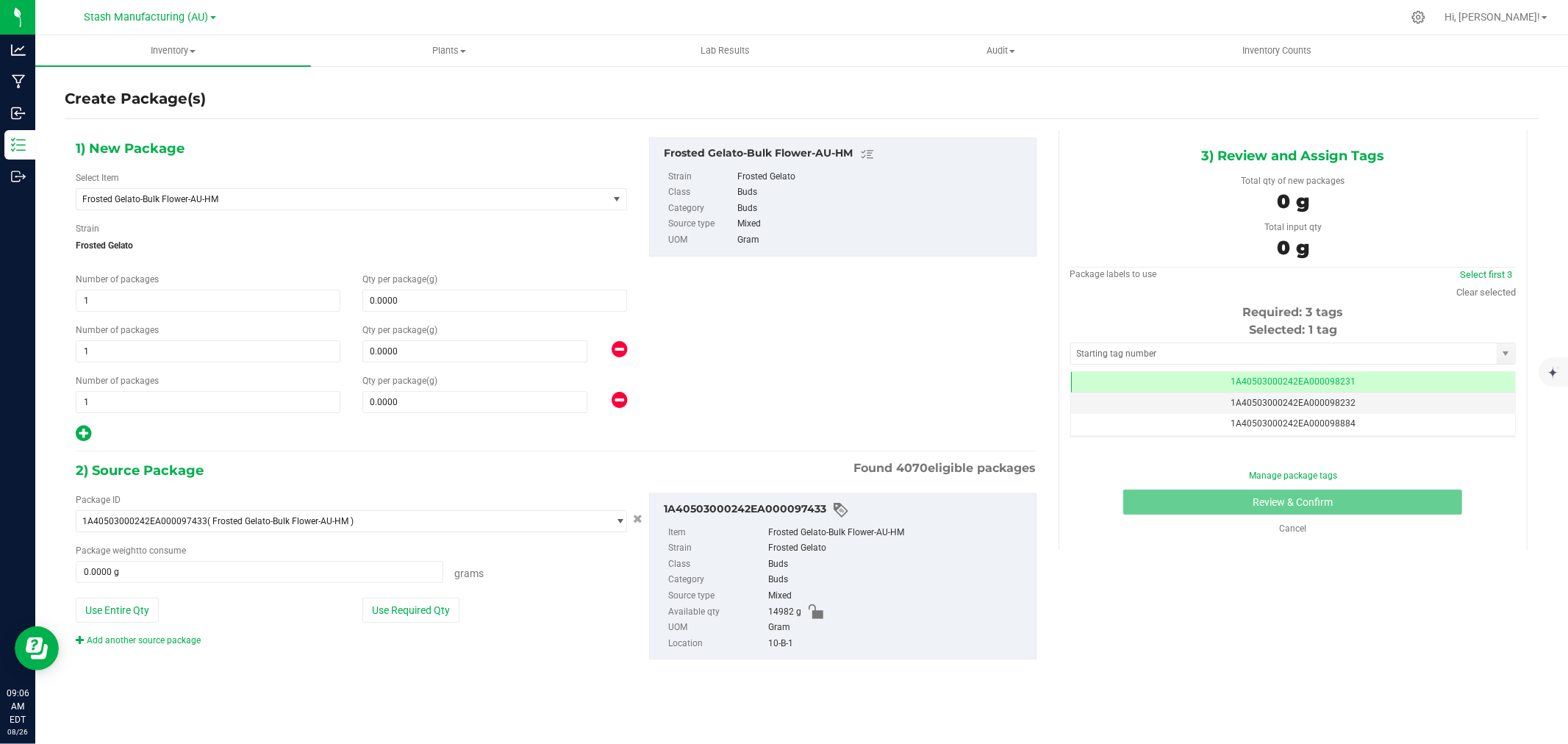
click at [84, 436] on icon at bounding box center [84, 433] width 15 height 18
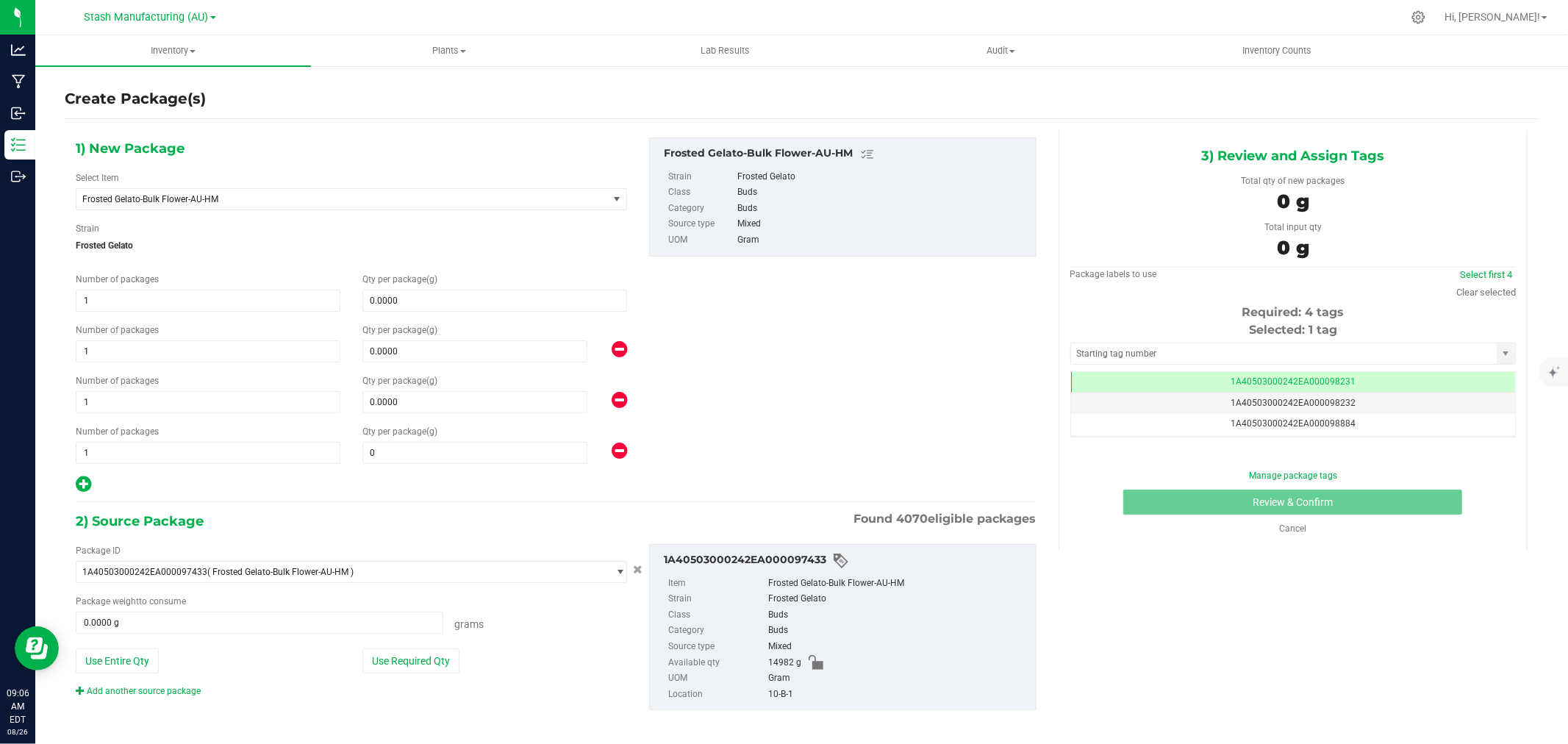
type input "0.0000"
click at [119, 298] on span "1 1" at bounding box center [208, 301] width 265 height 22
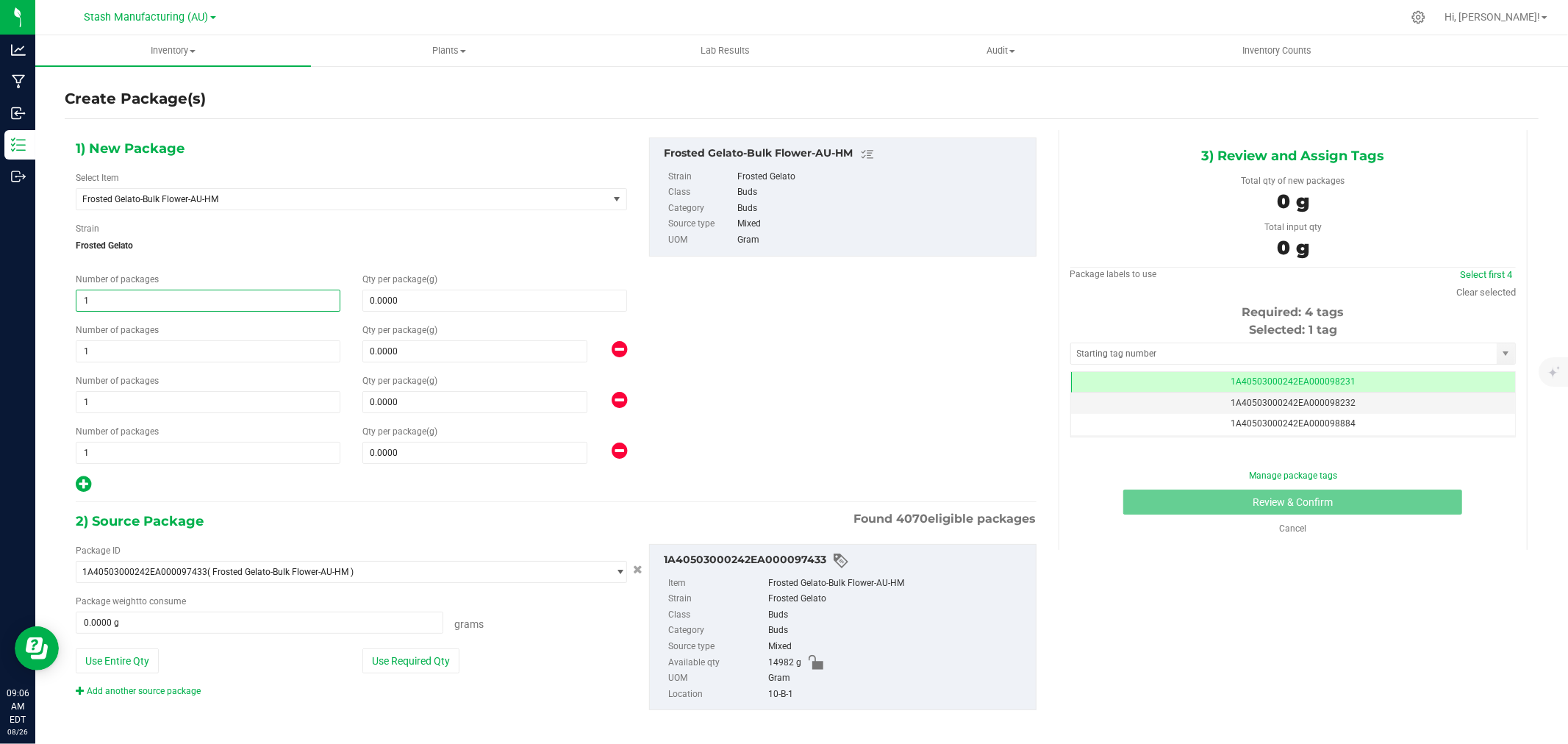
click at [119, 298] on input "1" at bounding box center [208, 301] width 263 height 21
type input "2"
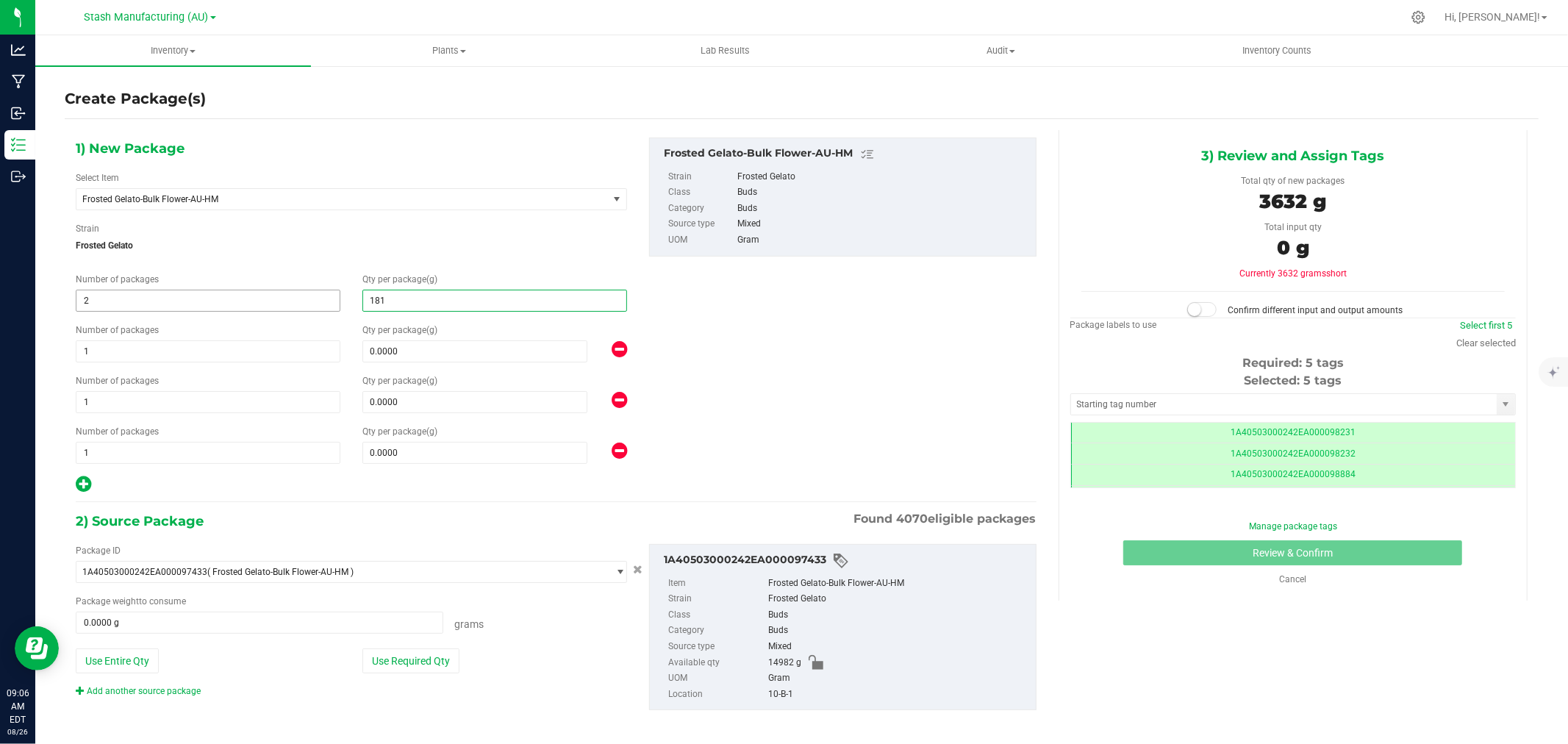
type input "1816"
type input "1,816.0000"
click at [99, 355] on span "1 1" at bounding box center [208, 351] width 265 height 22
click at [446, 344] on span at bounding box center [475, 351] width 225 height 22
click at [446, 344] on input "text" at bounding box center [475, 351] width 224 height 21
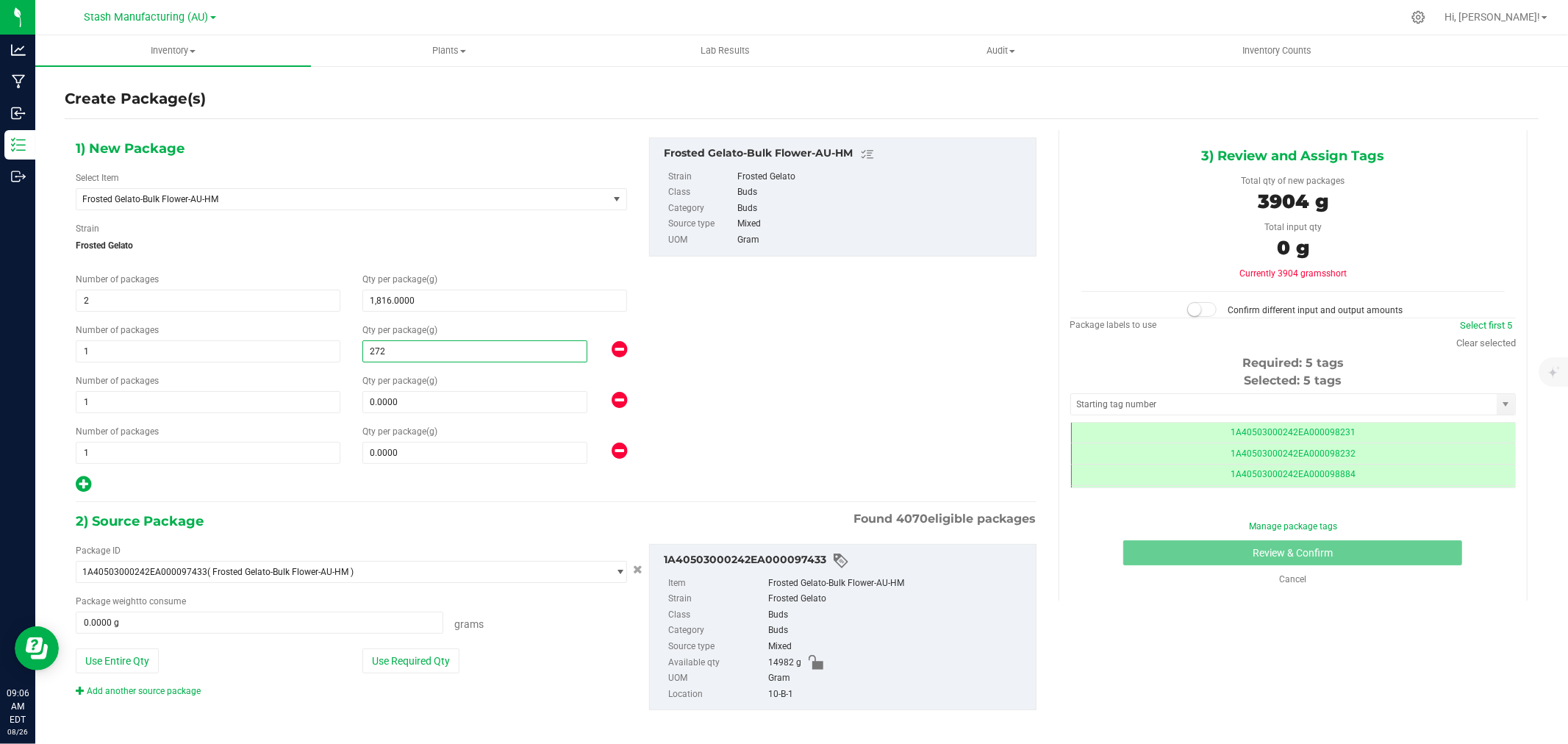
type input "2724"
type input "2,724.0000"
click at [134, 413] on span "1 1" at bounding box center [208, 402] width 265 height 22
click at [123, 400] on span "1 1" at bounding box center [208, 402] width 265 height 22
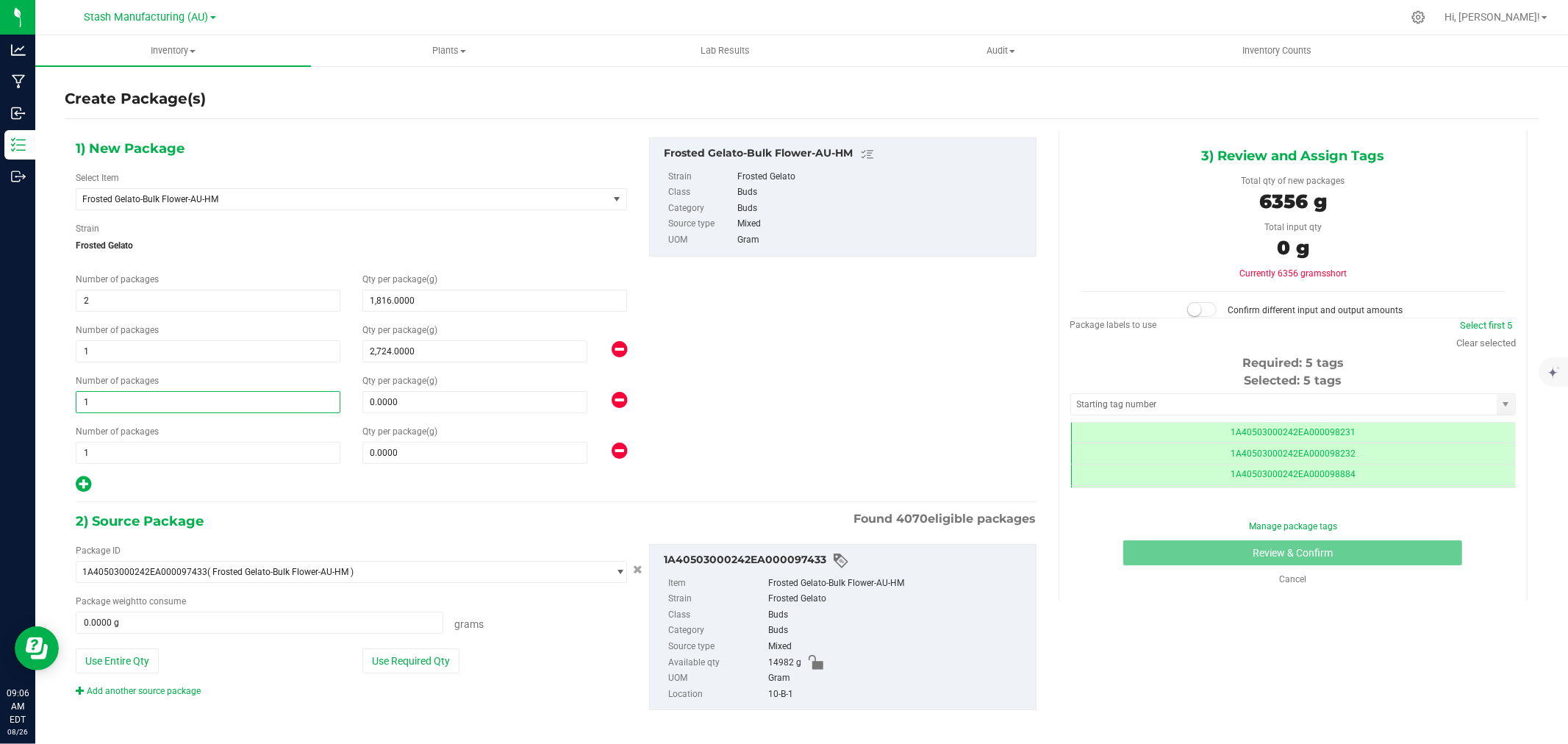
click at [123, 400] on input "1" at bounding box center [208, 402] width 263 height 21
type input "2"
type input "908"
type input "908.0000"
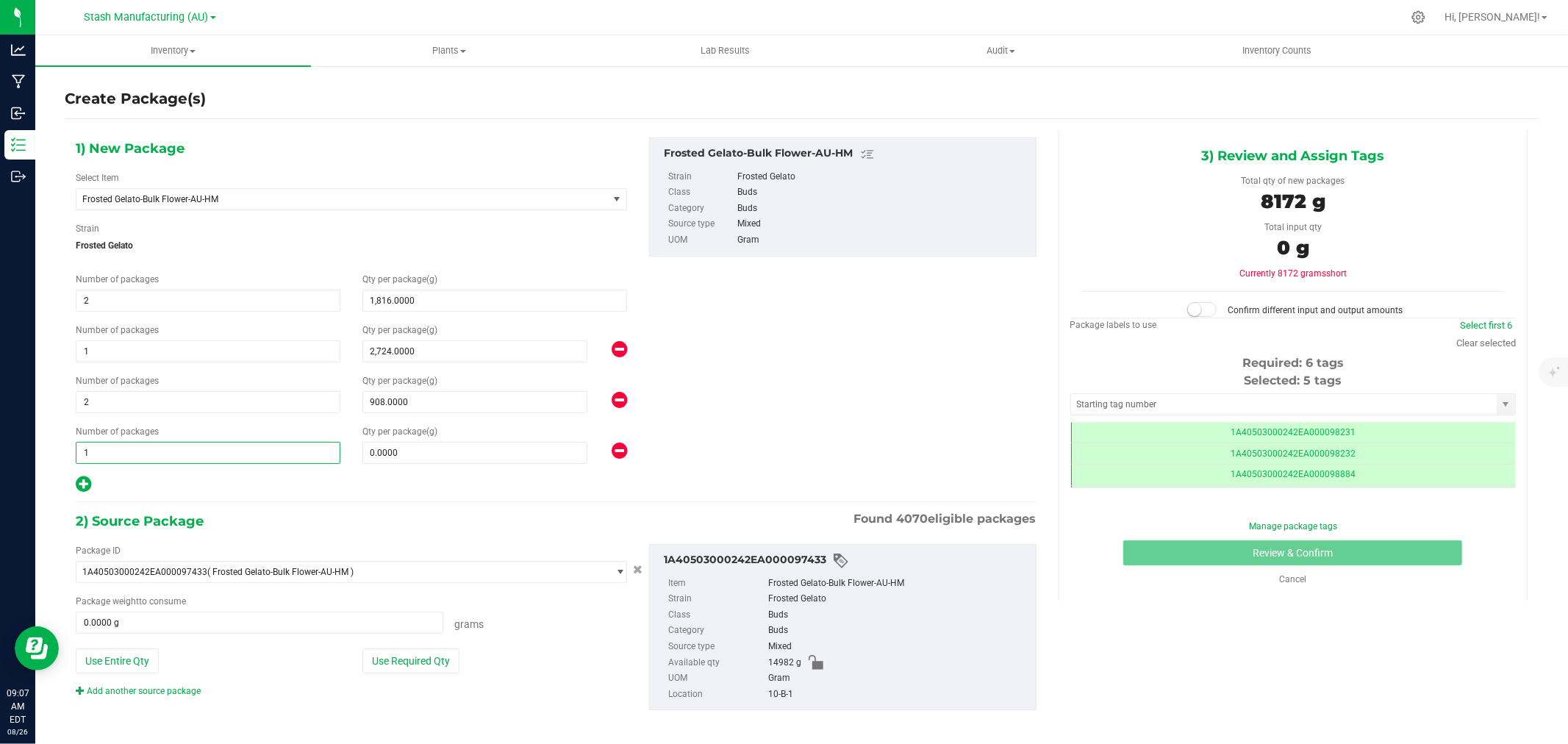
click at [107, 449] on span "1 1" at bounding box center [208, 453] width 265 height 22
click at [100, 444] on input "1" at bounding box center [208, 453] width 263 height 21
type input "2"
type input "454"
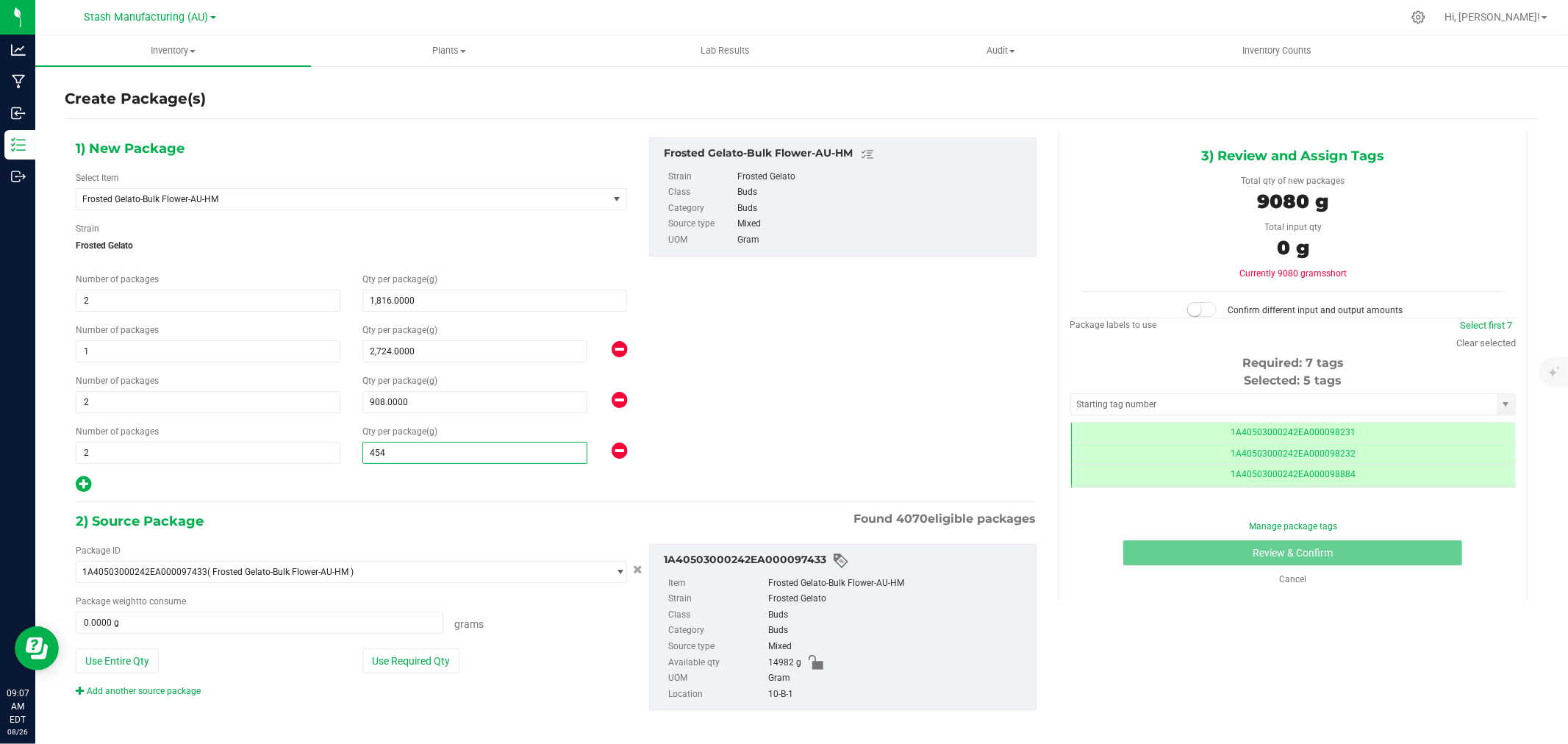
type input "454.0000"
click at [367, 492] on div at bounding box center [351, 484] width 551 height 19
click at [428, 672] on button "Use Required Qty" at bounding box center [411, 661] width 97 height 25
type input "9080.0000 g"
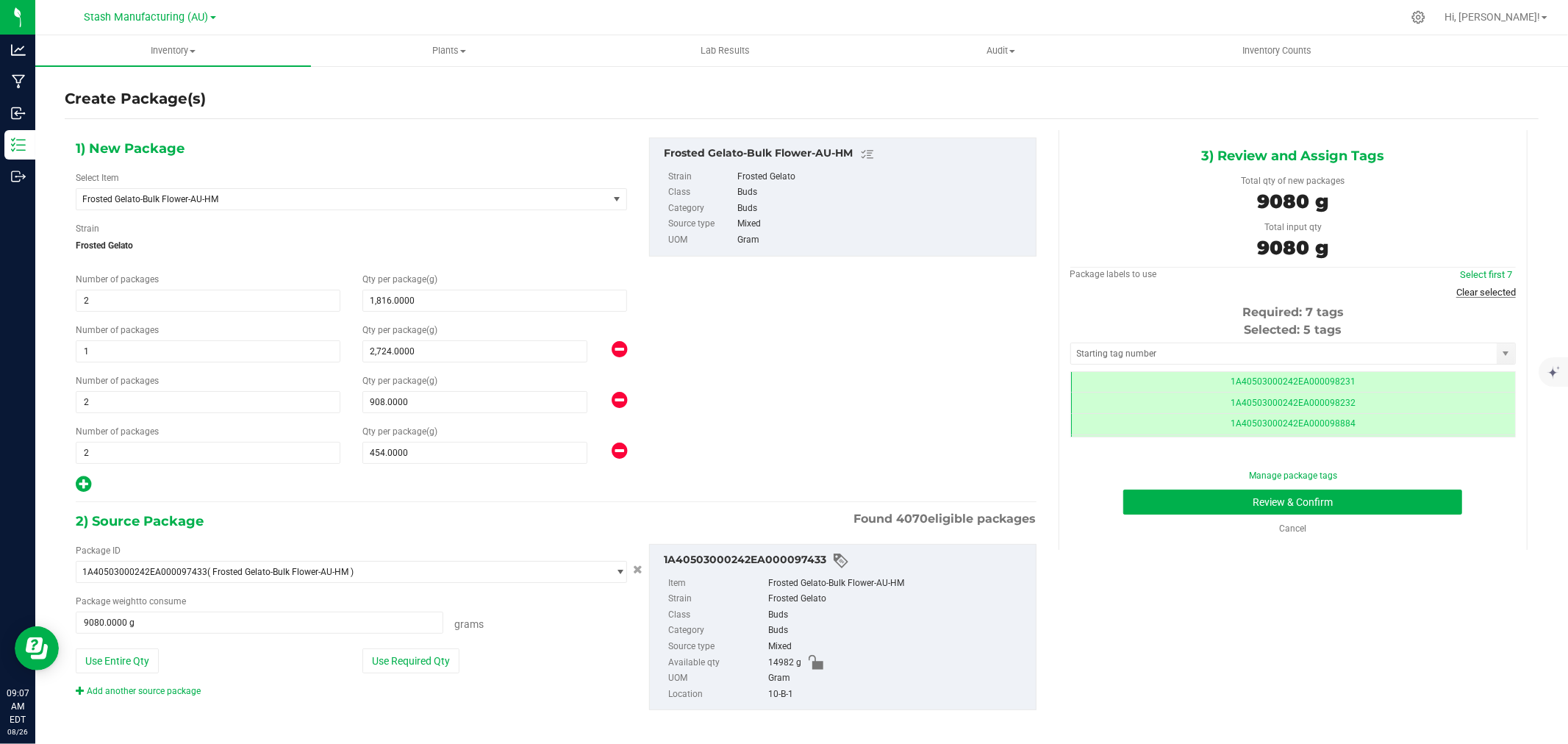
click at [1480, 291] on link "Clear selected" at bounding box center [1487, 292] width 60 height 11
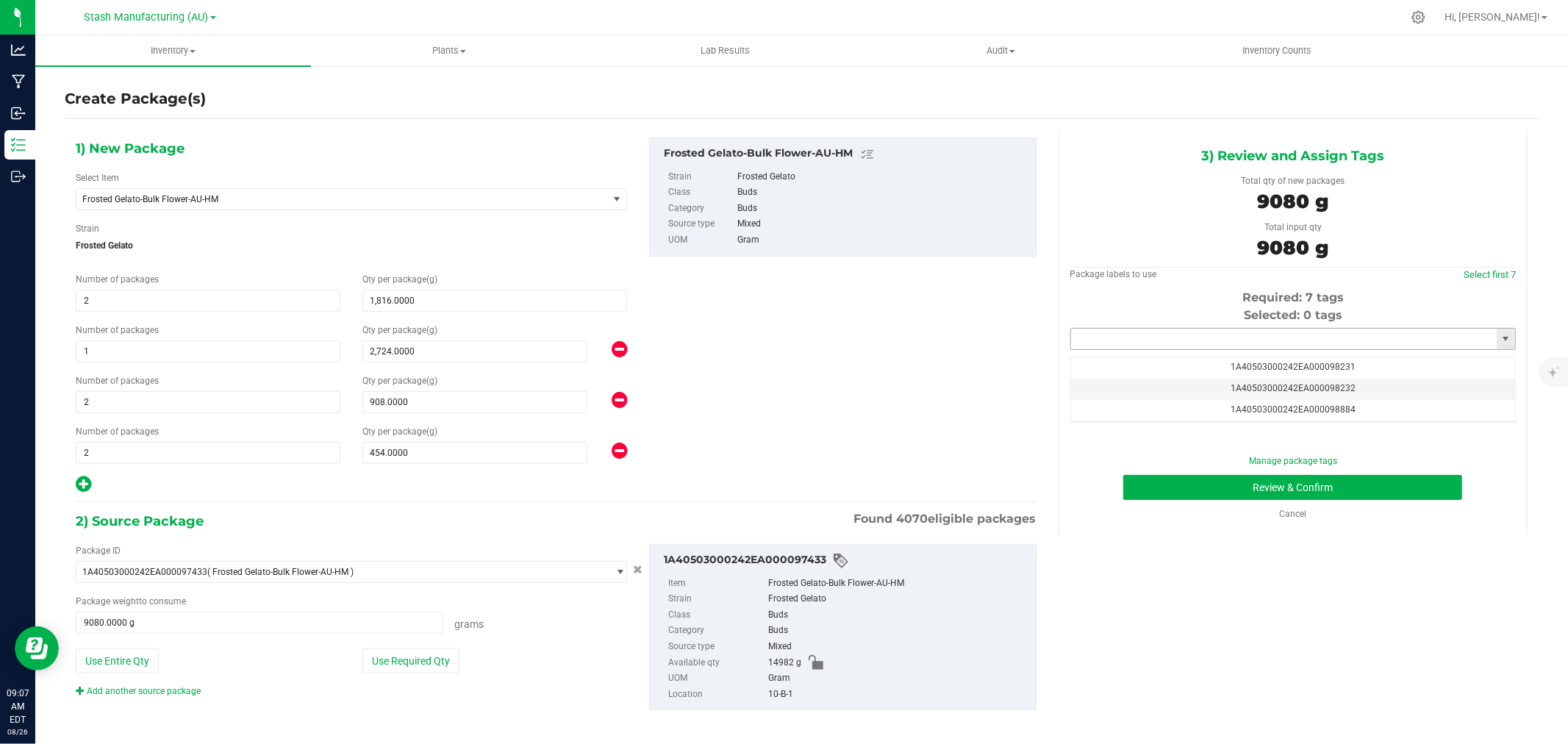
click at [1131, 335] on input "text" at bounding box center [1284, 339] width 426 height 21
click at [1172, 358] on li "1A40503000242EA000099237" at bounding box center [1284, 364] width 440 height 22
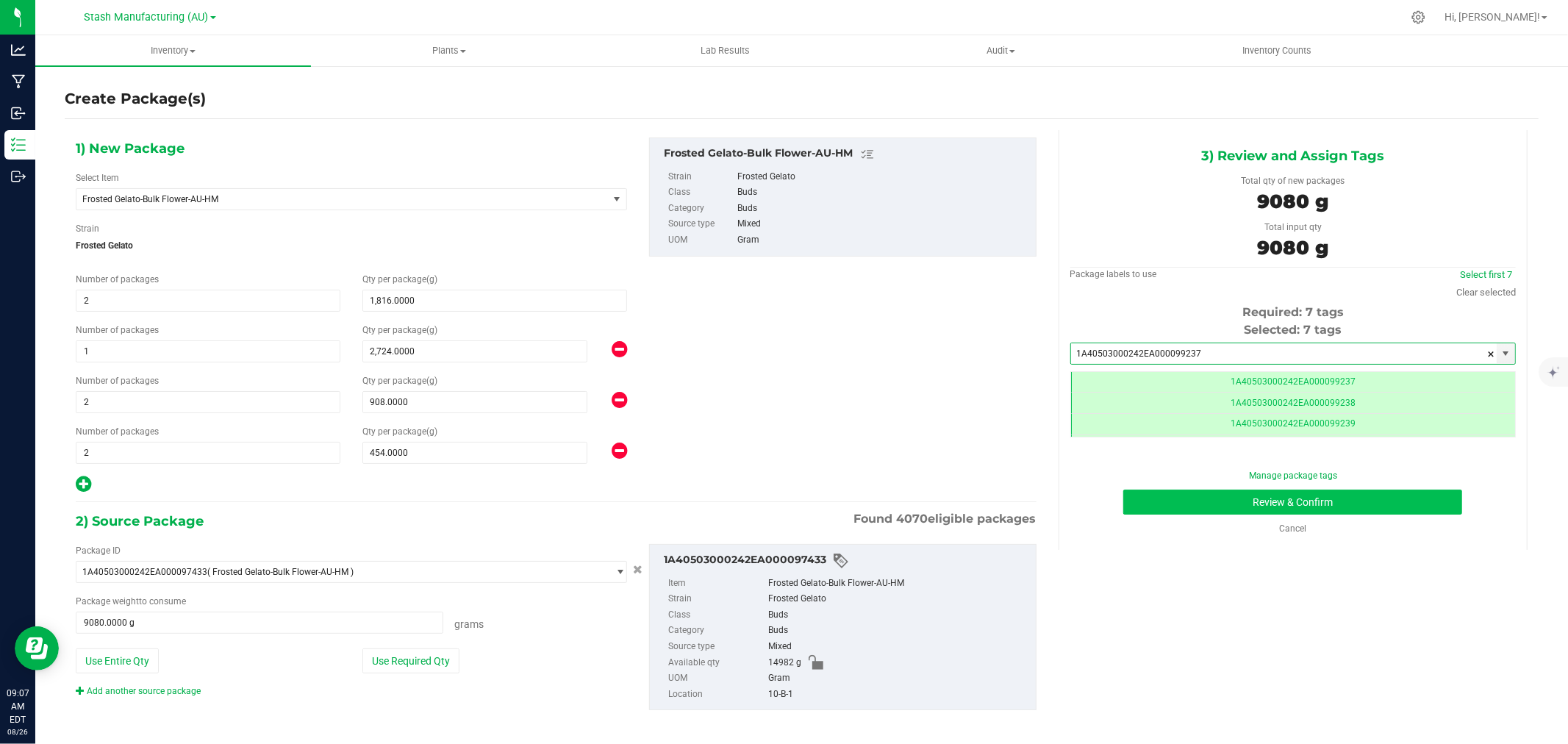
type input "1A40503000242EA000099237"
click at [1313, 511] on button "Review & Confirm" at bounding box center [1293, 502] width 339 height 25
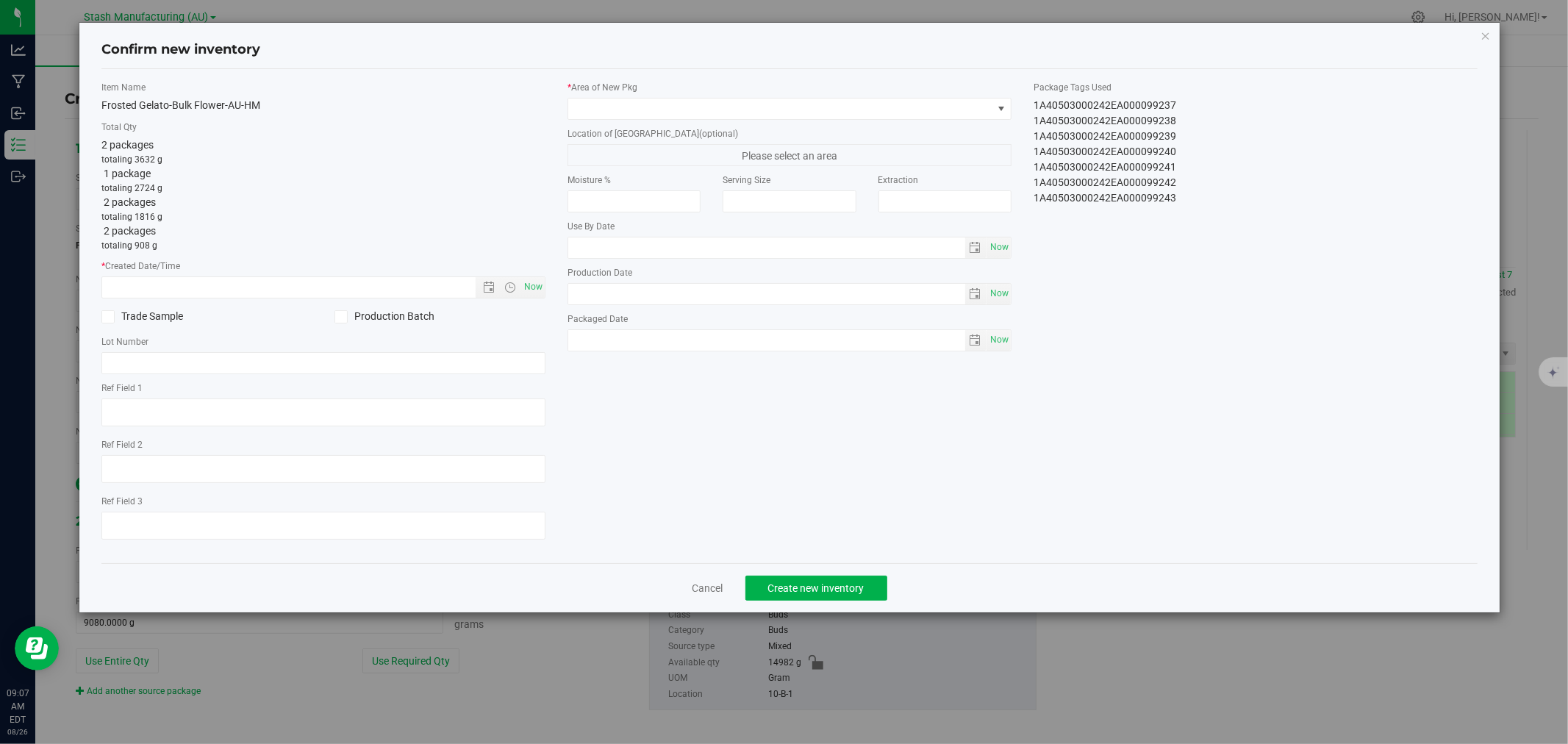
type input "2026-08-15"
click at [526, 281] on span "Now" at bounding box center [534, 288] width 25 height 21
type input "8/26/2025 9:07 AM"
click at [590, 123] on div "* Area of New Pkg Location of New Pkg (optional) Please select an area Moisture…" at bounding box center [790, 219] width 466 height 278
click at [597, 116] on span at bounding box center [780, 108] width 424 height 21
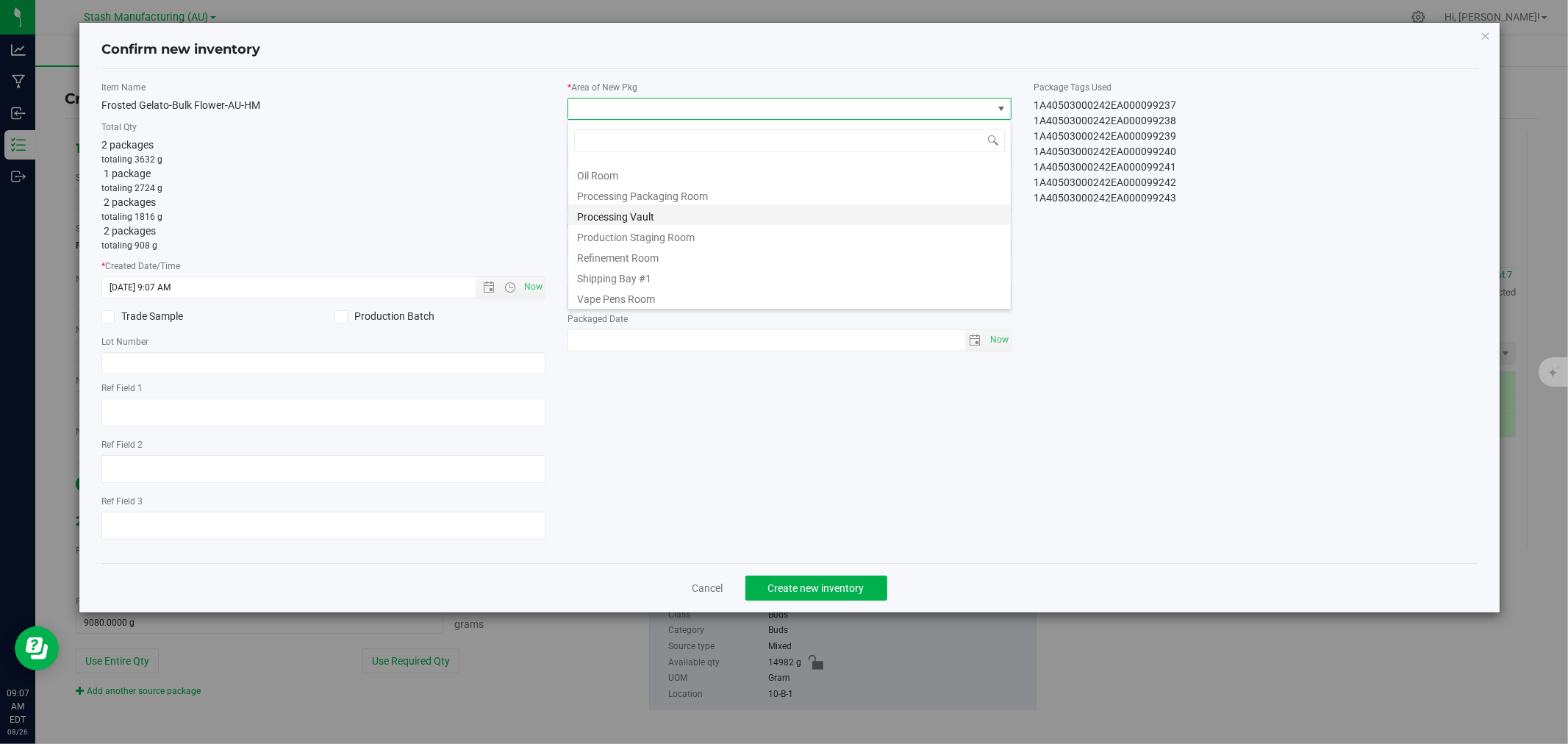
click at [630, 219] on li "Processing Vault" at bounding box center [789, 215] width 442 height 21
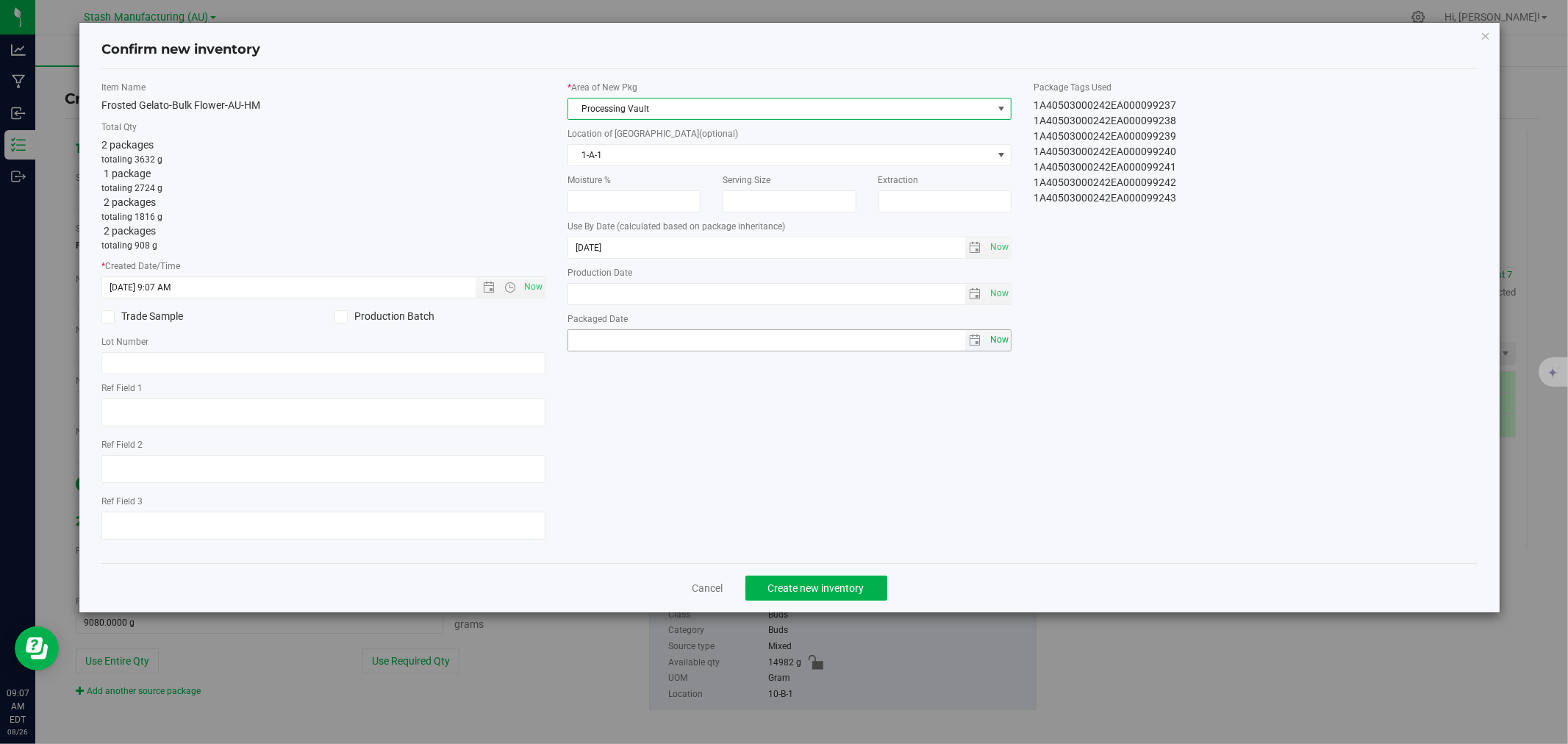
click at [1009, 343] on span "Now" at bounding box center [999, 341] width 25 height 21
type input "2025-08-26"
click at [822, 591] on span "Create new inventory" at bounding box center [817, 588] width 97 height 12
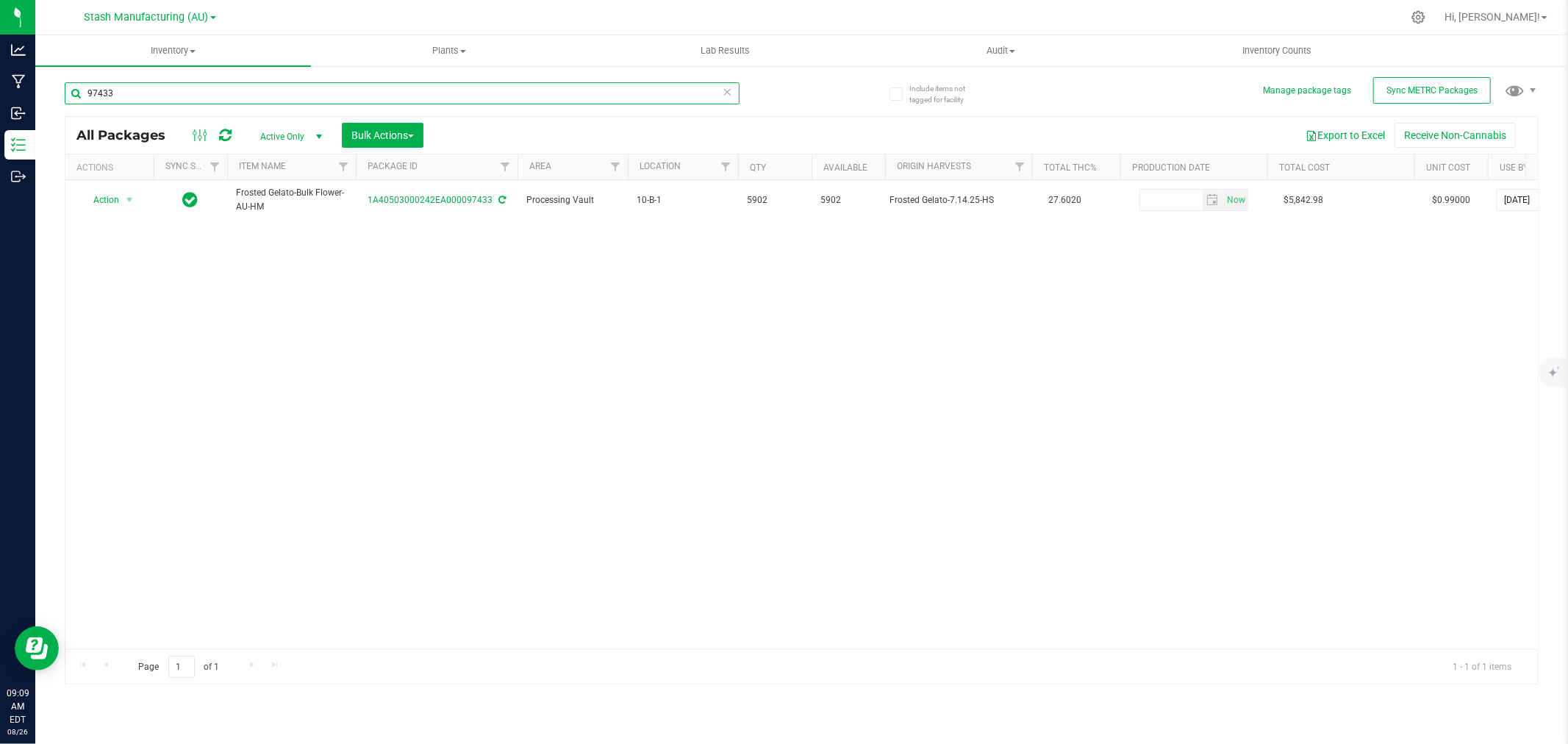
click at [127, 87] on input "97433" at bounding box center [402, 93] width 675 height 22
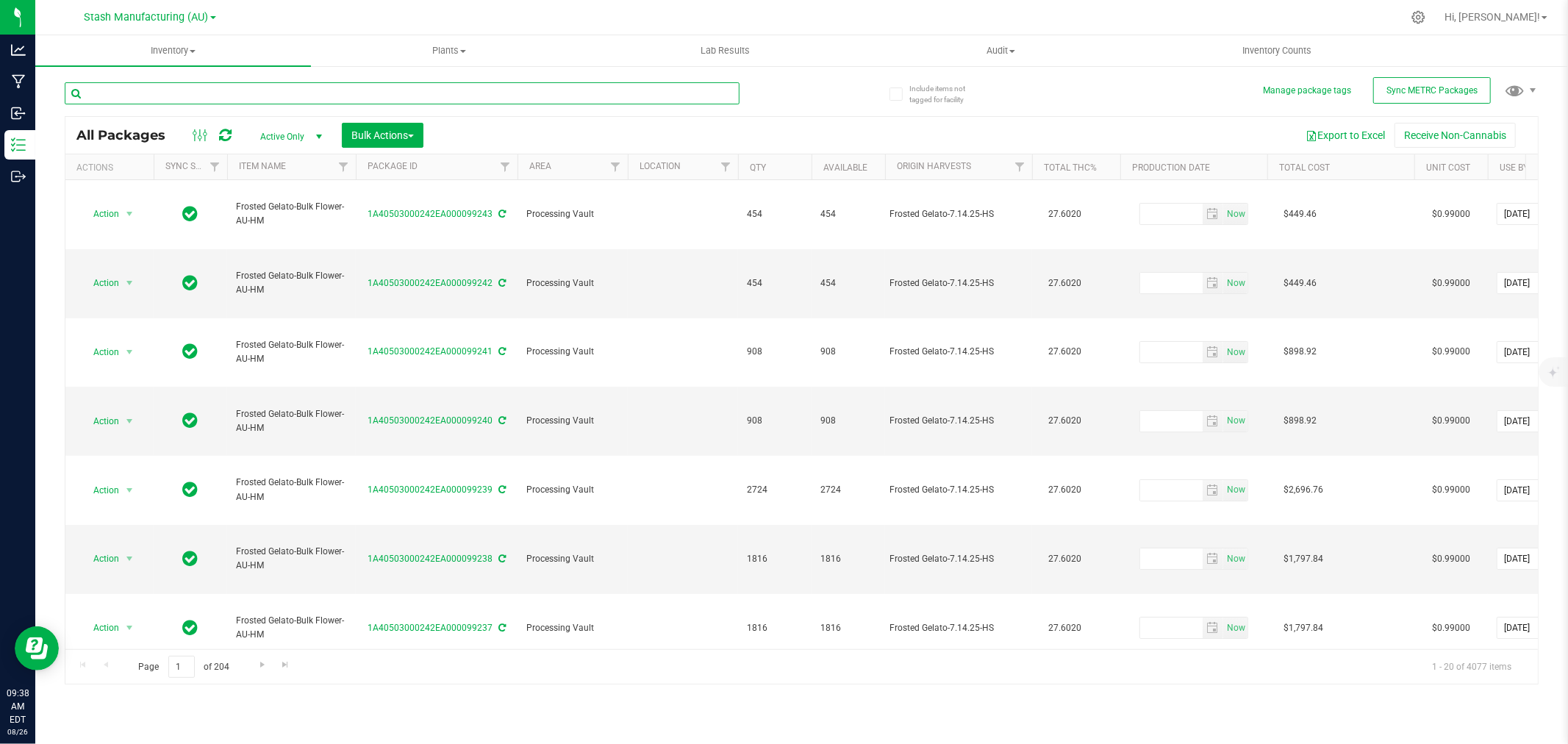
click at [176, 94] on input "text" at bounding box center [402, 93] width 675 height 22
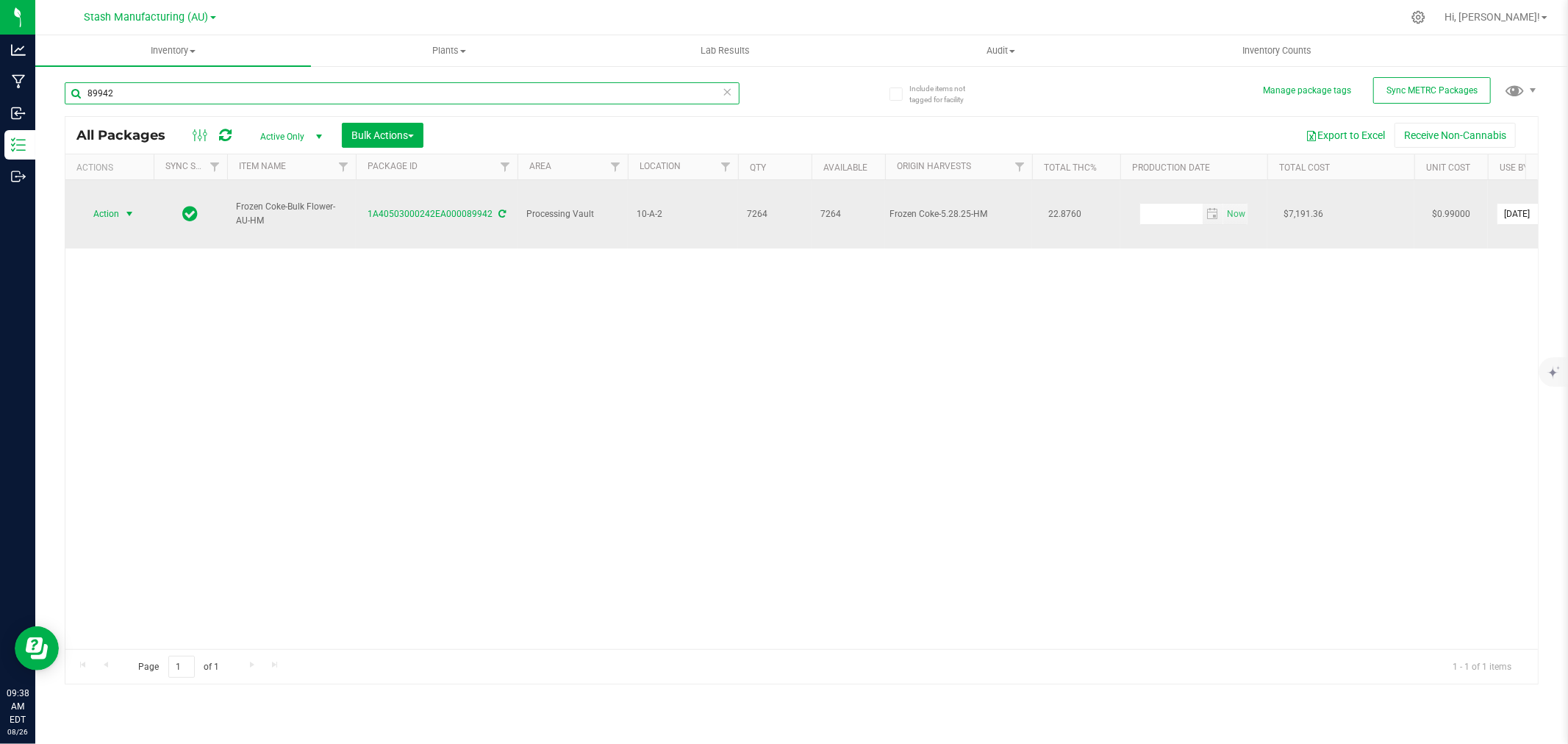
type input "89942"
click at [111, 204] on span "Action" at bounding box center [100, 214] width 40 height 21
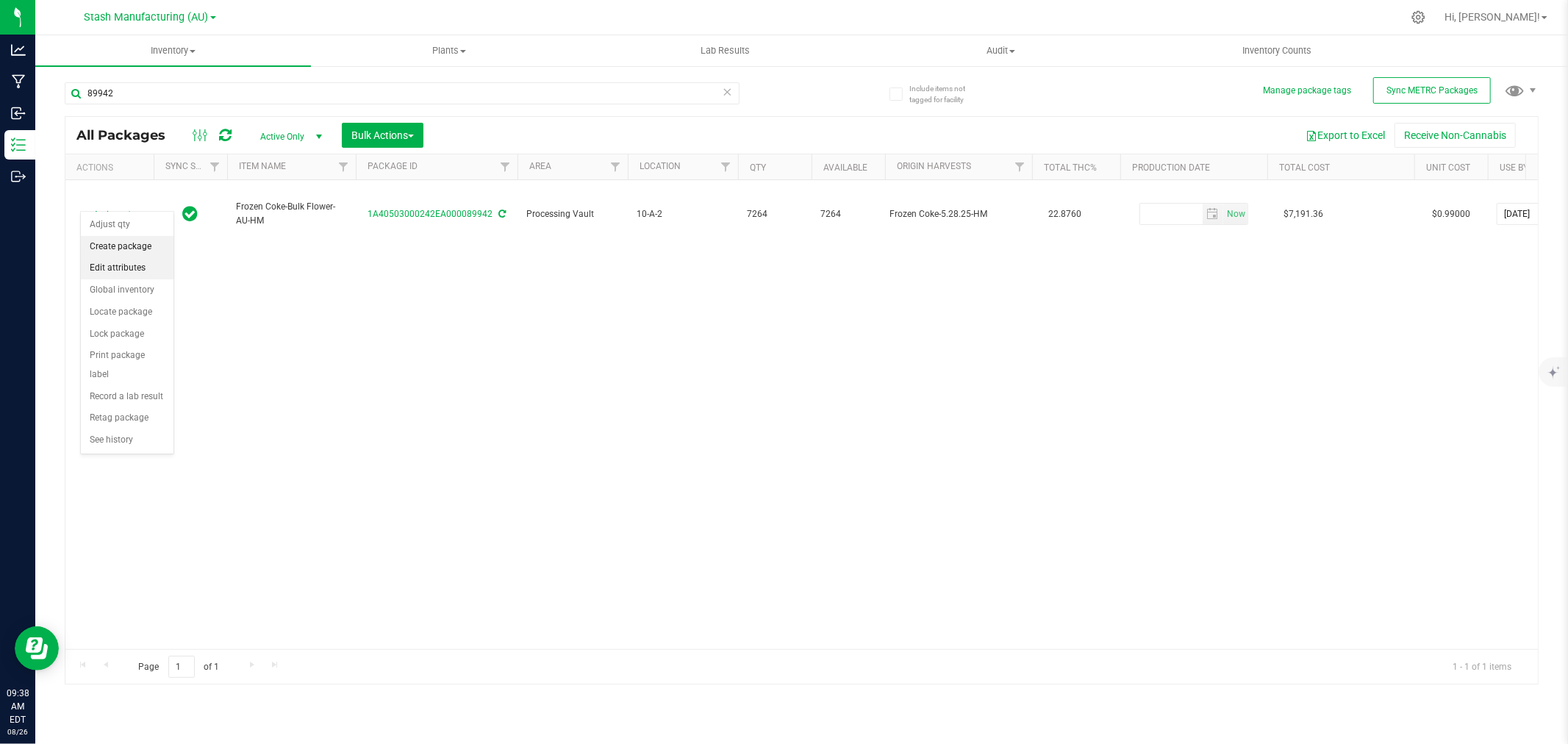
click at [114, 246] on li "Create package" at bounding box center [127, 247] width 93 height 22
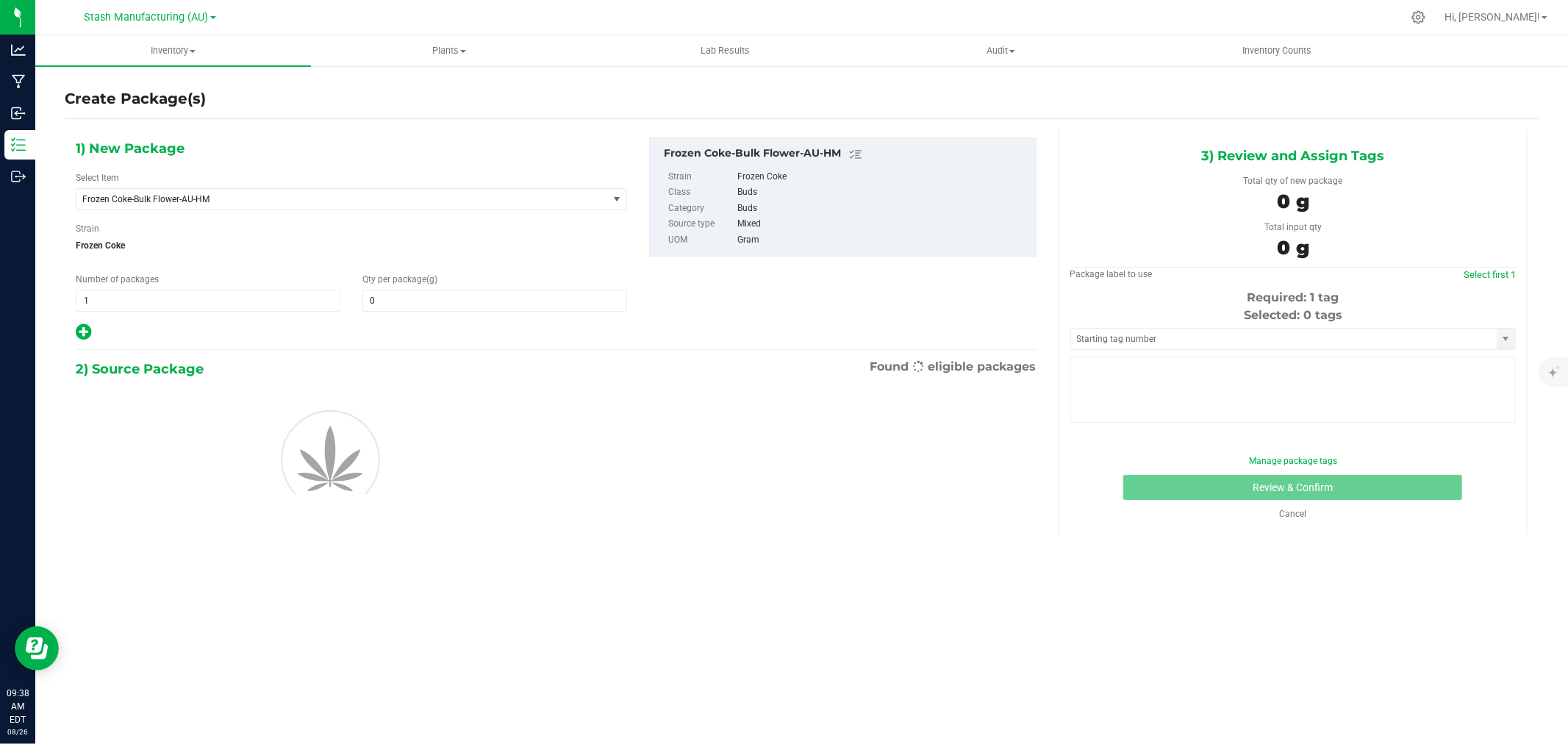
type input "0.0000"
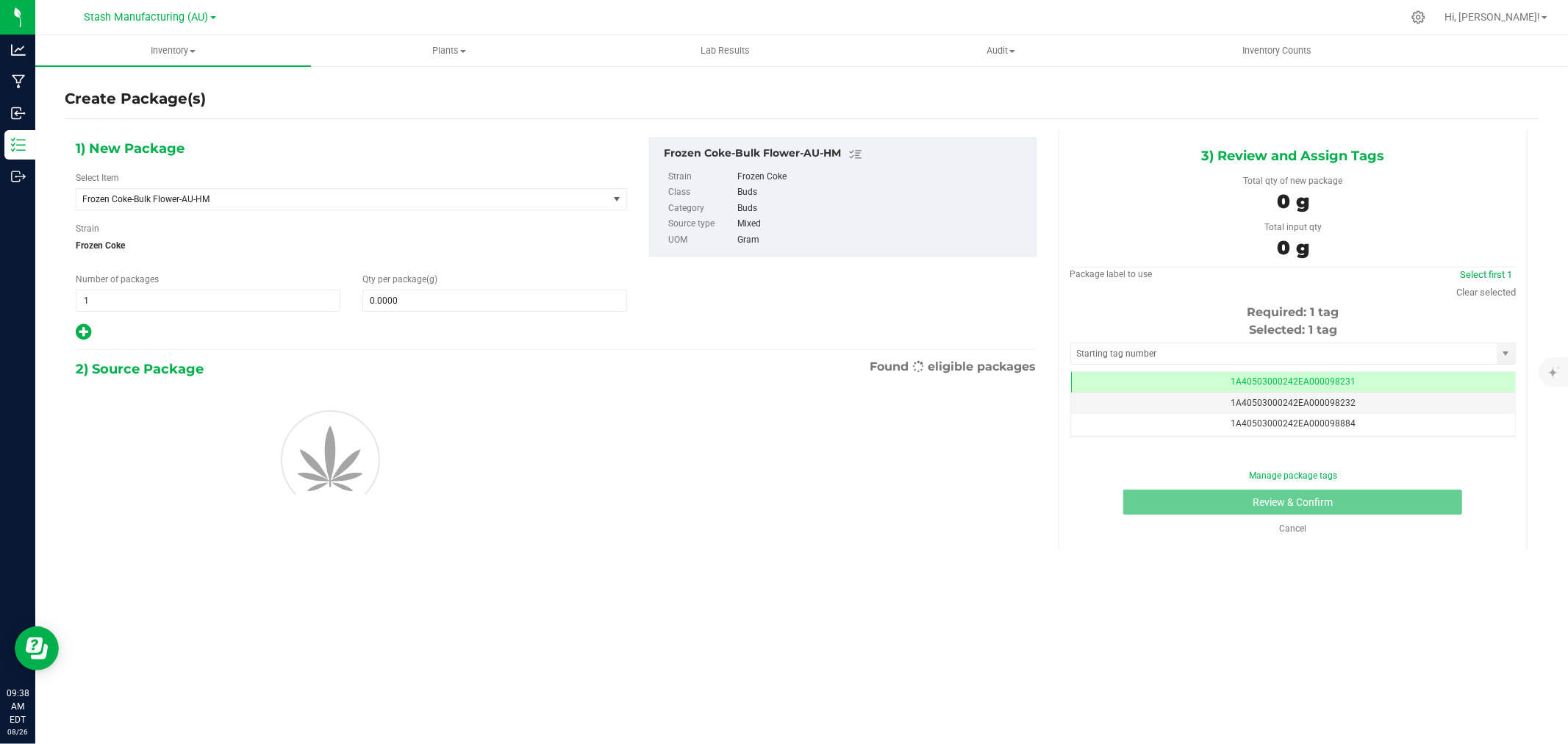
scroll to position [0, -1]
click at [419, 298] on span at bounding box center [495, 301] width 265 height 22
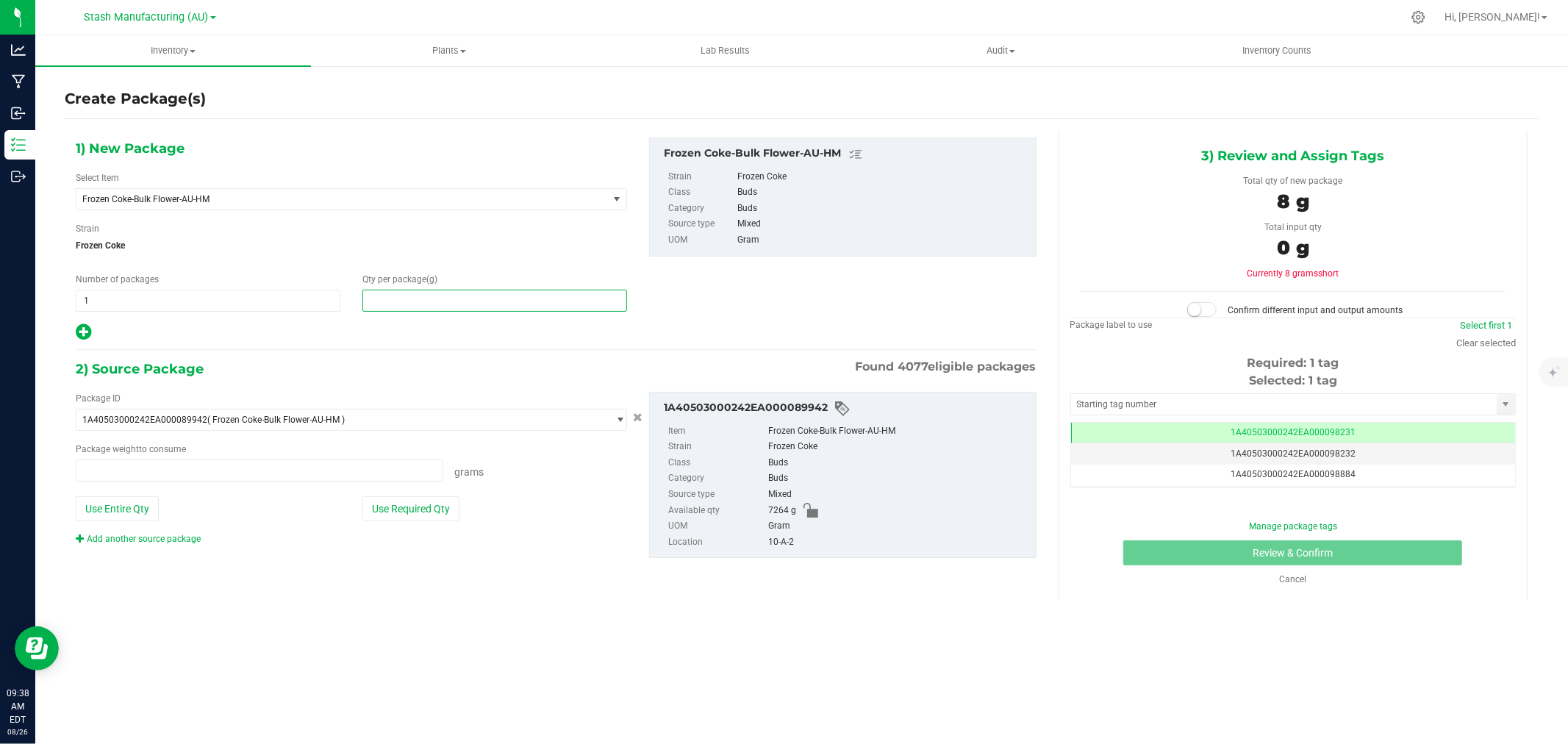
type input "8"
type input "0.0000 g"
click at [399, 306] on input "816" at bounding box center [495, 301] width 263 height 21
type input "1816"
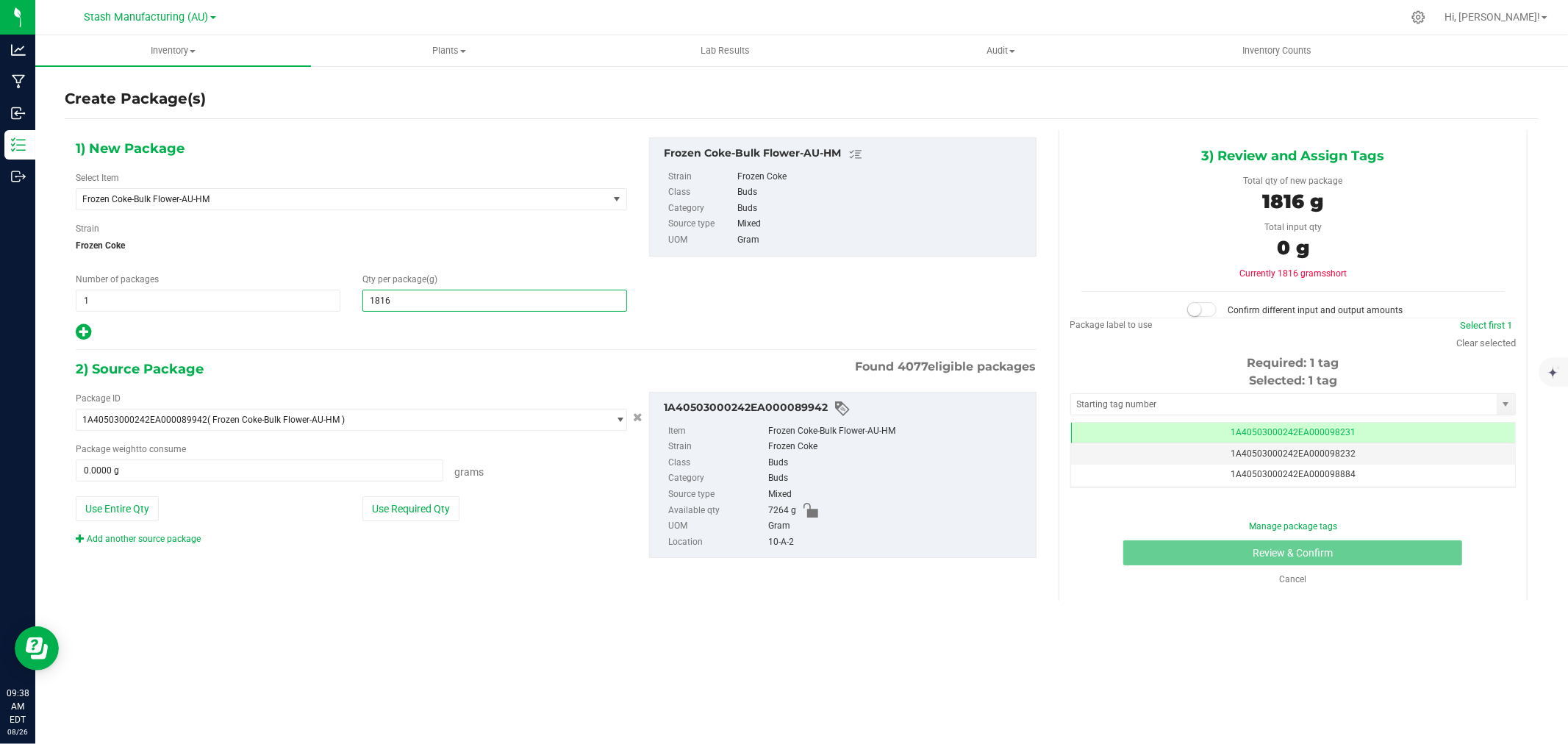
type input "1,816.0000"
click at [383, 318] on div "1) New Package Select Item Frozen Coke-Bulk Flower-AU-HM 38 Special-28g Popcorn…" at bounding box center [351, 239] width 574 height 205
click at [439, 500] on button "Use Required Qty" at bounding box center [411, 509] width 97 height 25
type input "1816.0000 g"
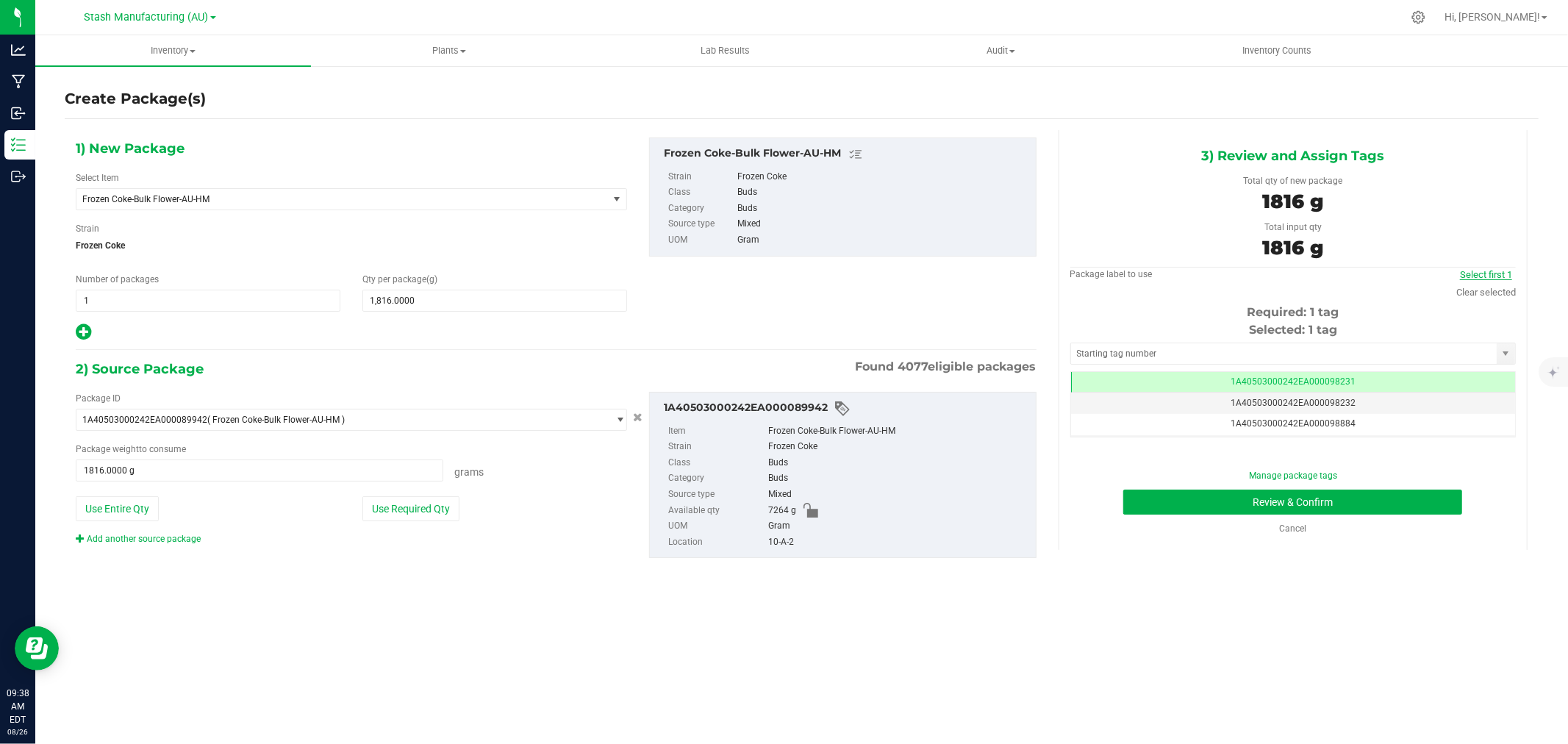
click at [1501, 278] on link "Select first 1" at bounding box center [1486, 275] width 52 height 11
click at [1482, 288] on link "Clear selected" at bounding box center [1487, 292] width 60 height 11
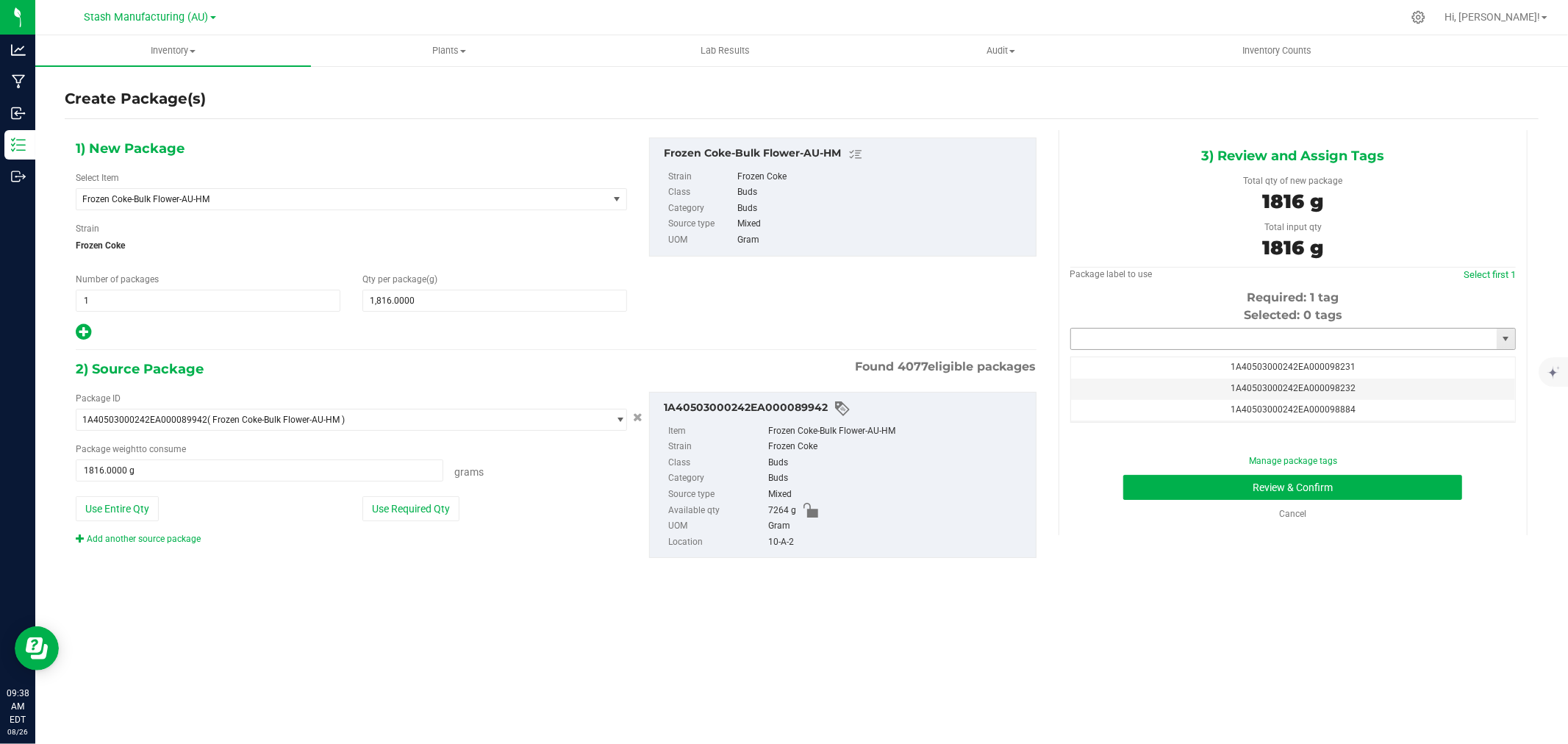
click at [1180, 335] on input "text" at bounding box center [1284, 339] width 426 height 21
click at [1203, 361] on li "1A40503000242EA000099244" at bounding box center [1293, 364] width 444 height 22
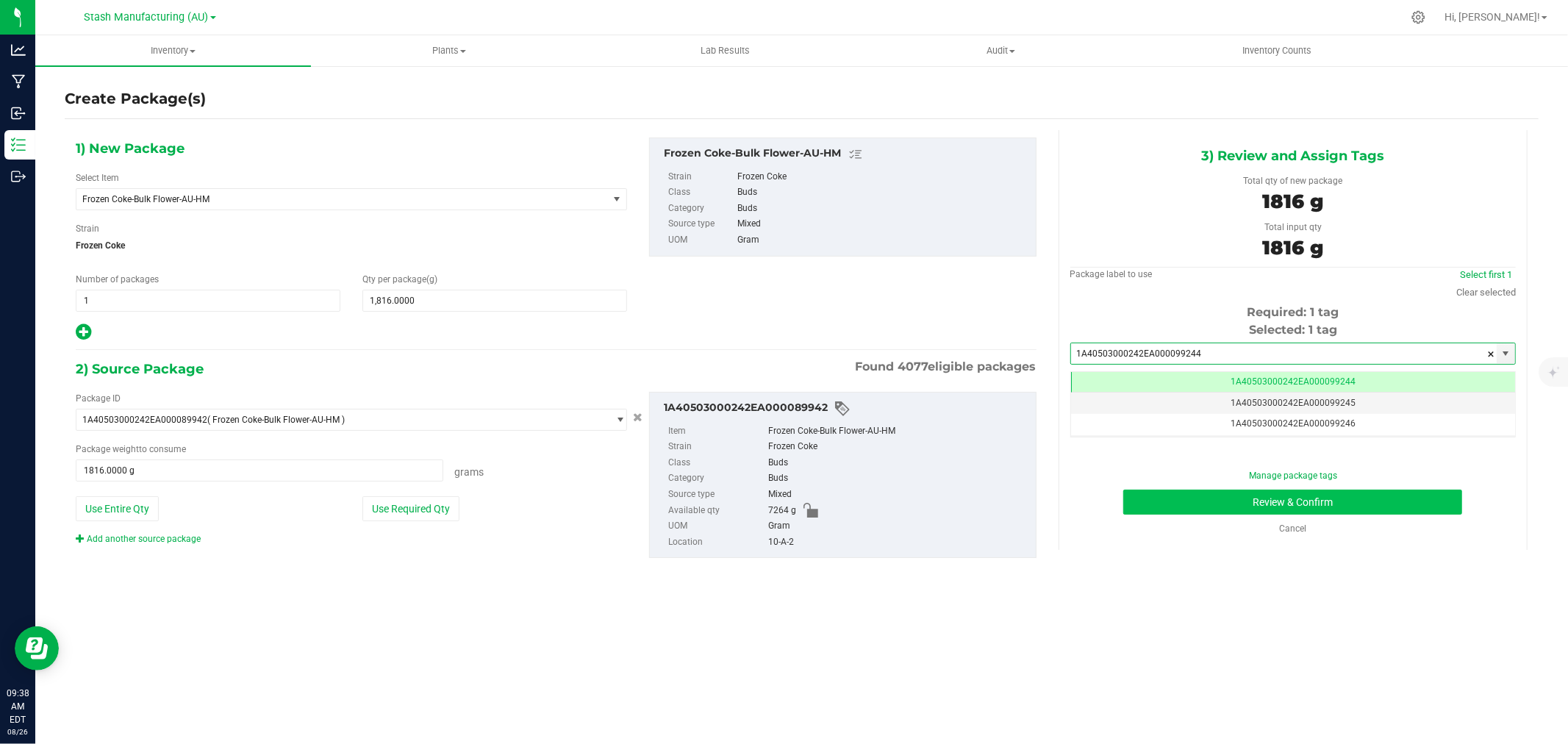
type input "1A40503000242EA000099244"
click at [1296, 498] on button "Review & Confirm" at bounding box center [1293, 502] width 339 height 25
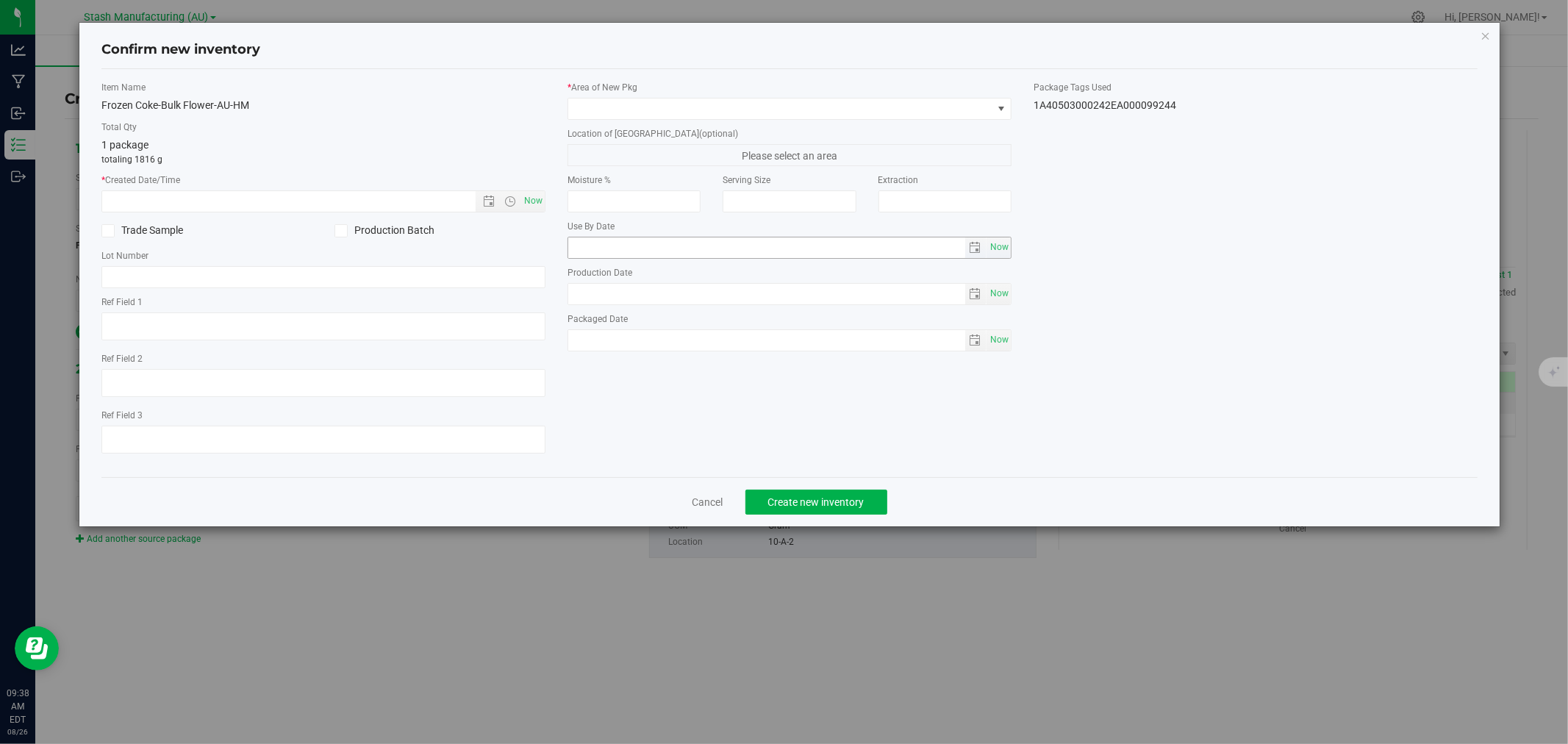
type input "2026-06-16"
click at [528, 193] on span "Now" at bounding box center [534, 201] width 25 height 21
type input "8/26/2025 9:38 AM"
click at [596, 118] on span at bounding box center [780, 108] width 424 height 21
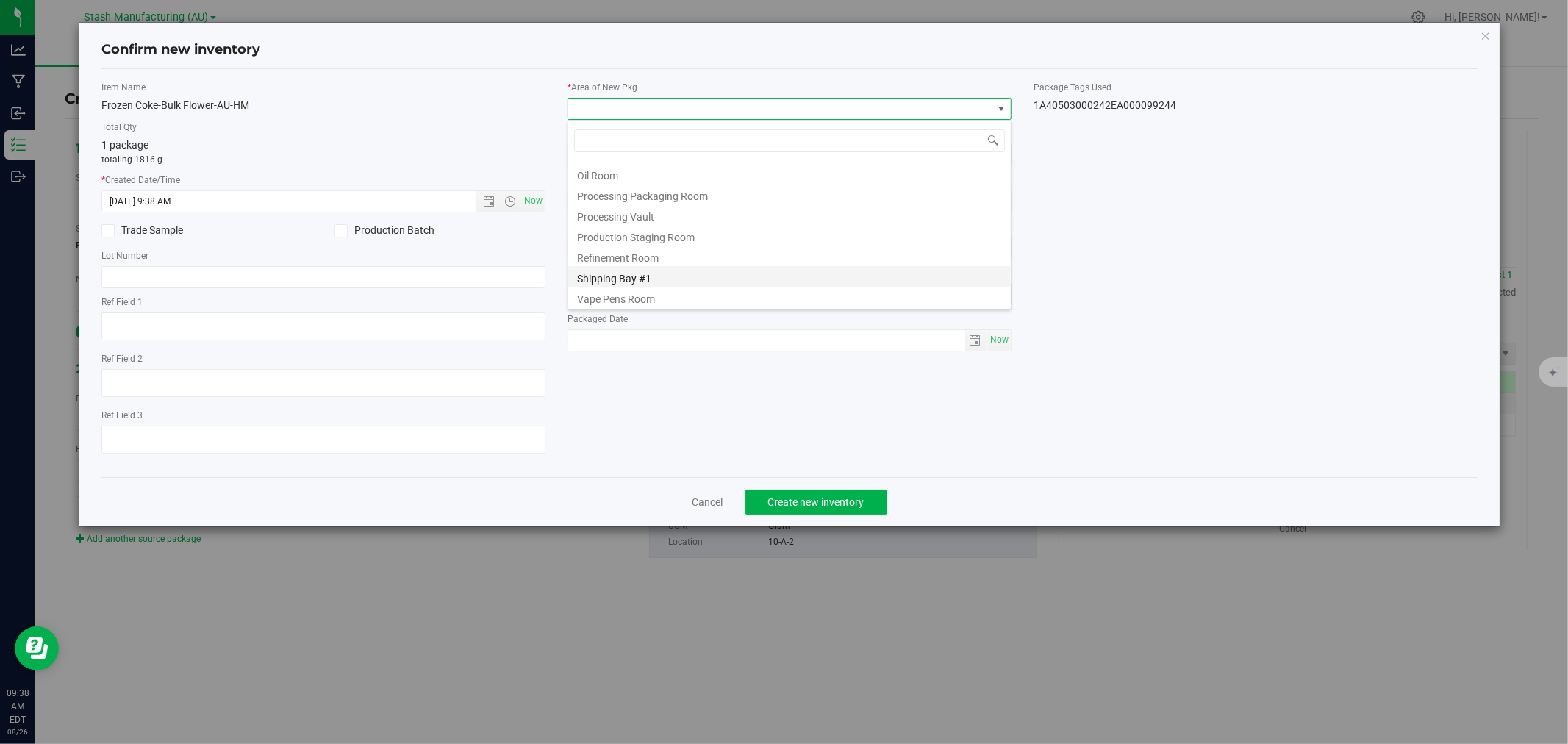
click at [613, 275] on li "Shipping Bay #1" at bounding box center [789, 276] width 442 height 21
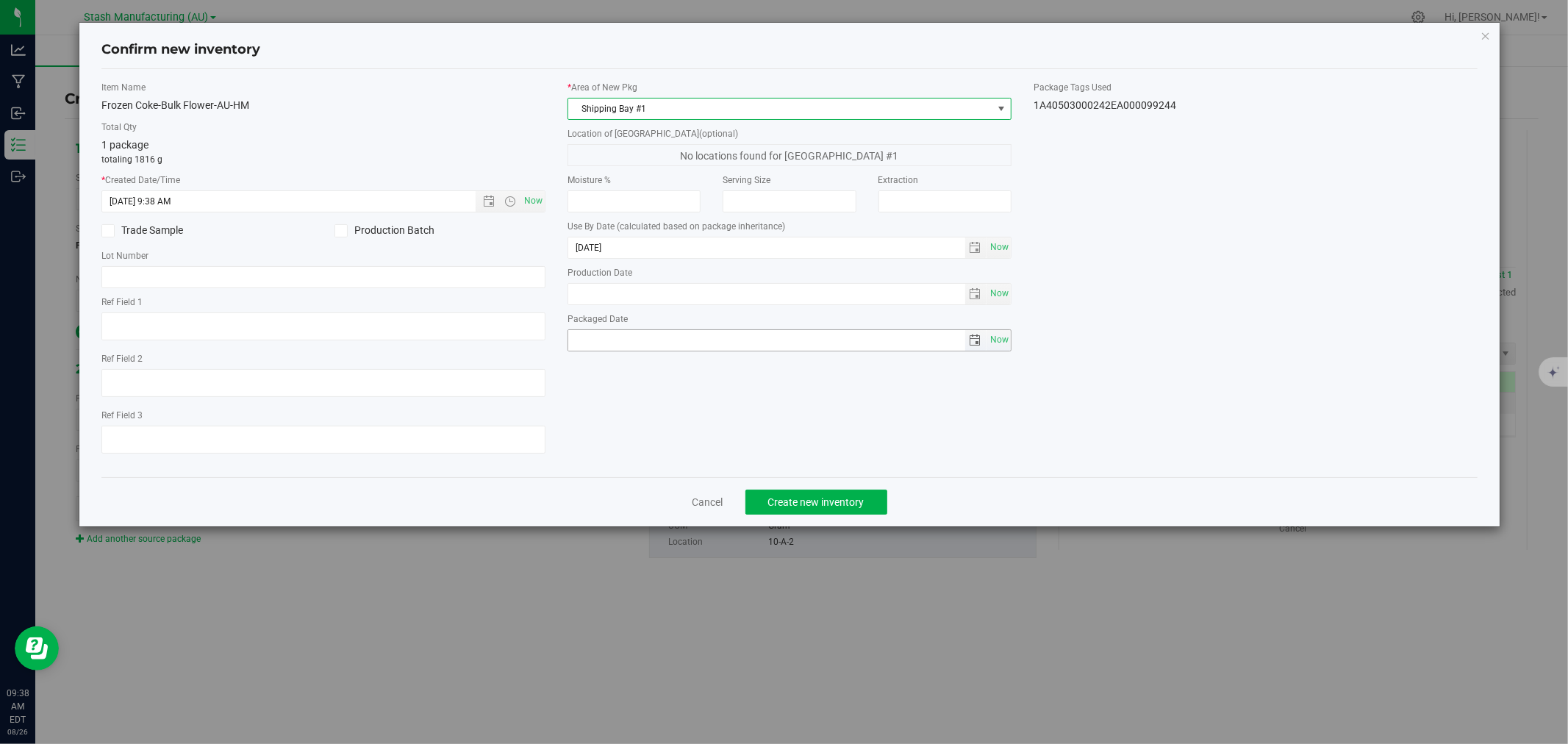
click at [993, 334] on span "Now" at bounding box center [999, 341] width 25 height 21
type input "2025-08-26"
click at [790, 502] on span "Create new inventory" at bounding box center [817, 502] width 97 height 12
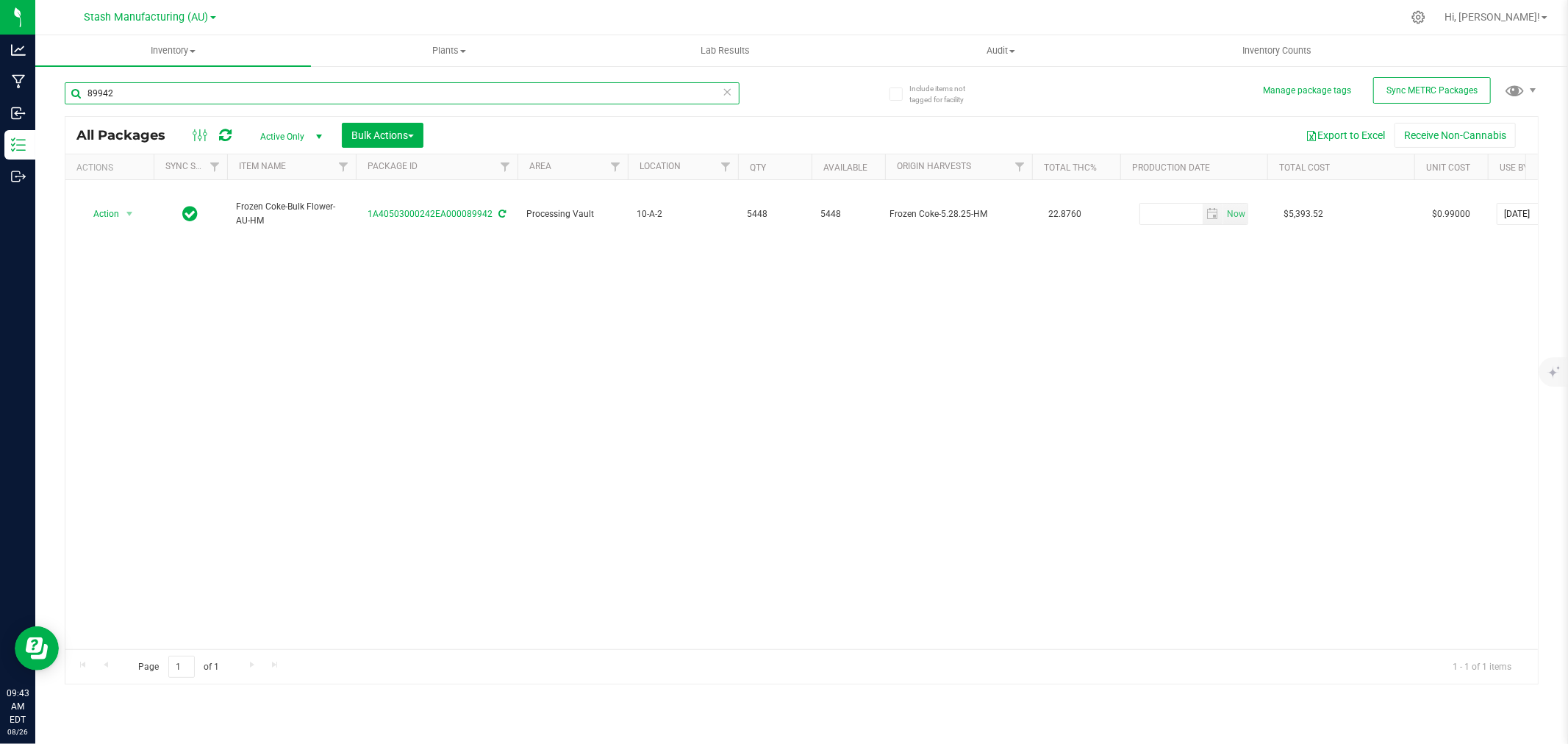
click at [127, 99] on input "89942" at bounding box center [402, 93] width 675 height 22
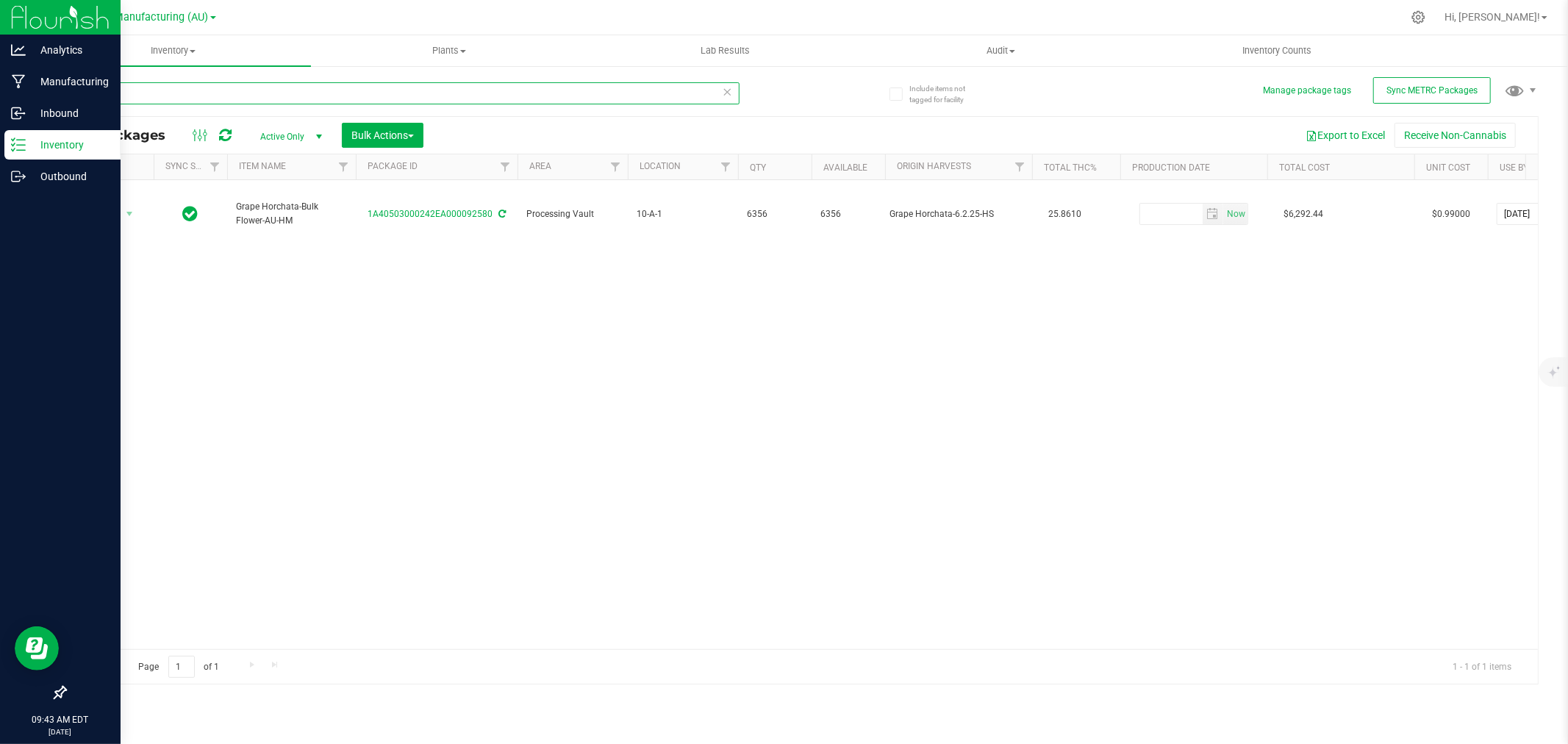
type input "92580"
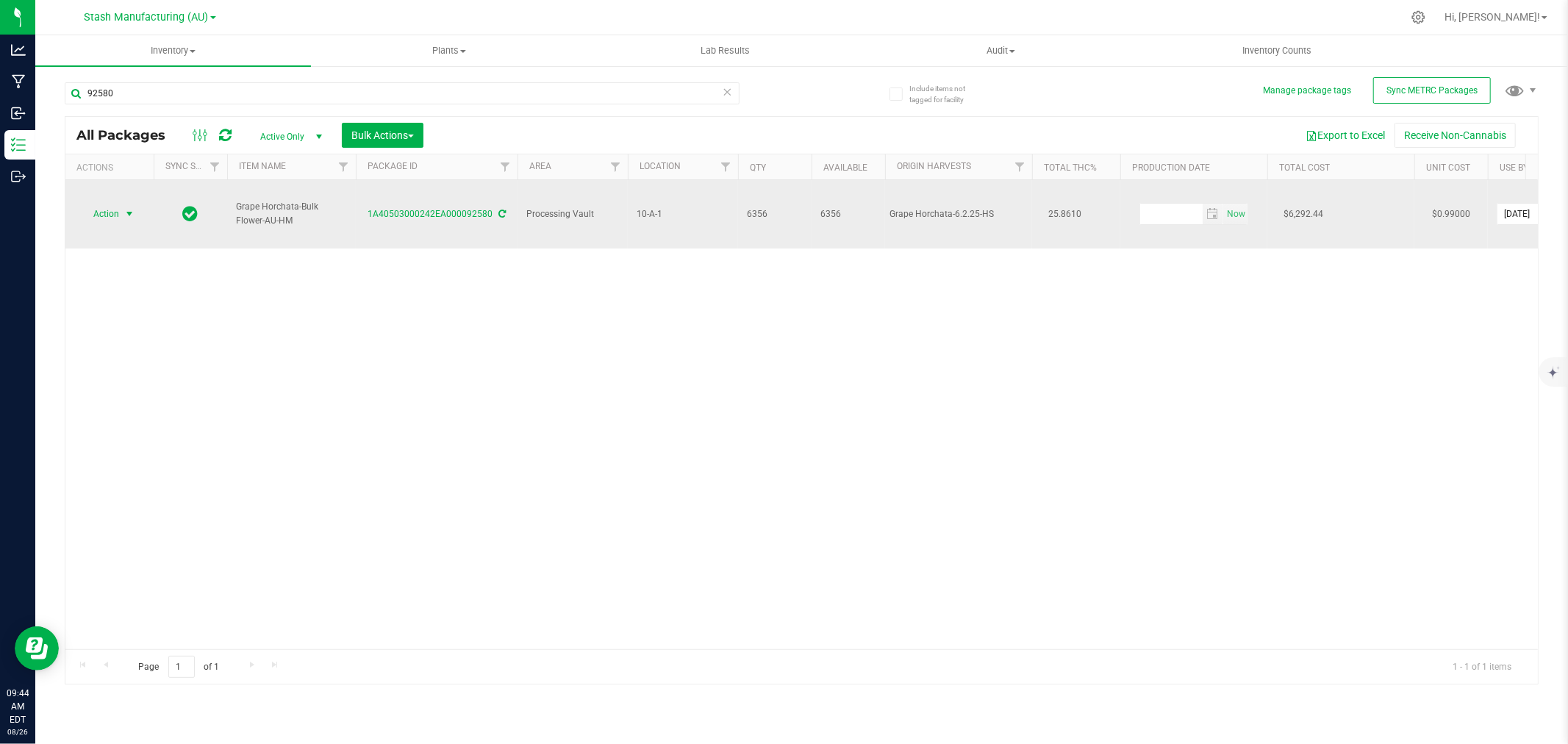
click at [125, 208] on span "select" at bounding box center [129, 213] width 12 height 12
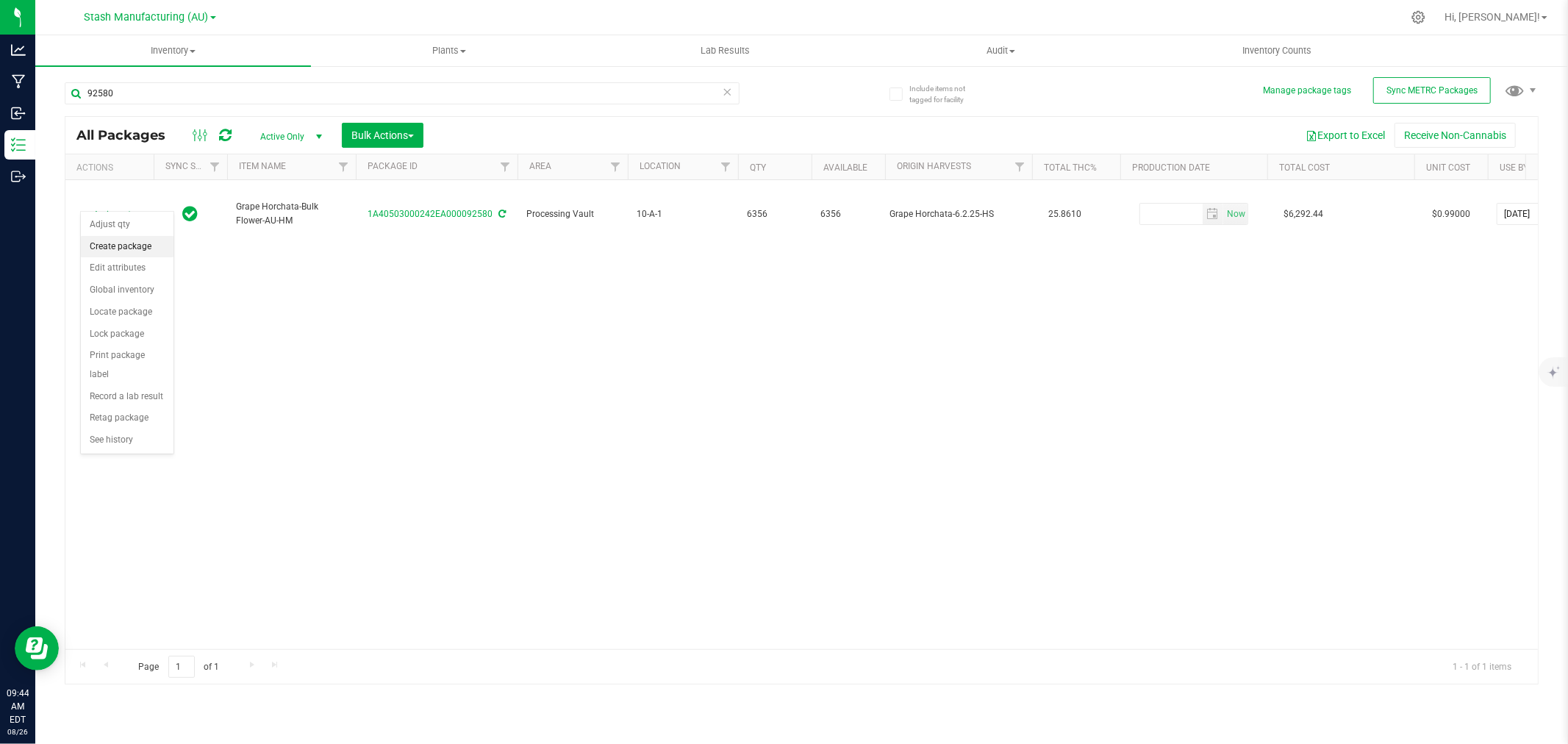
click at [120, 248] on li "Create package" at bounding box center [127, 247] width 93 height 22
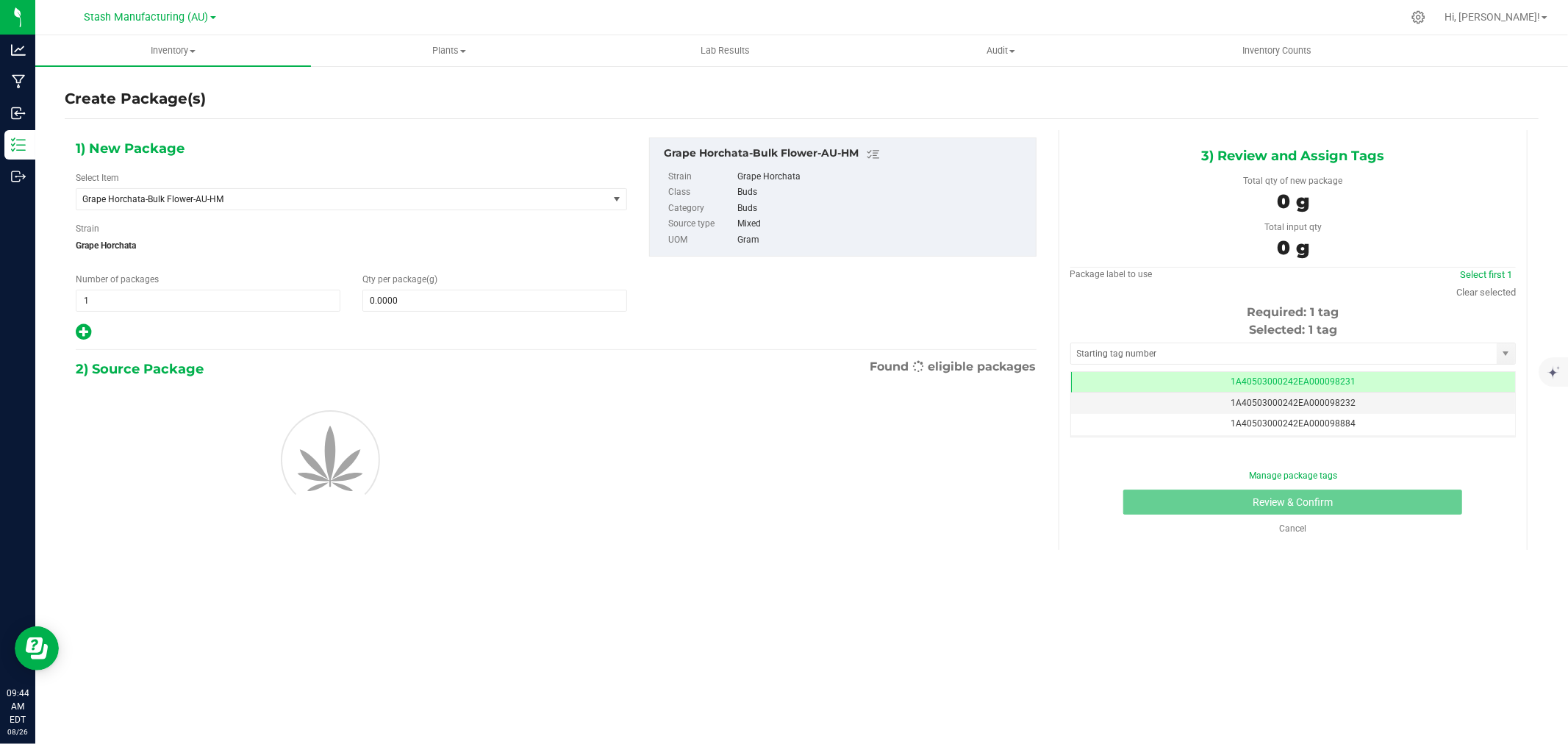
scroll to position [0, -1]
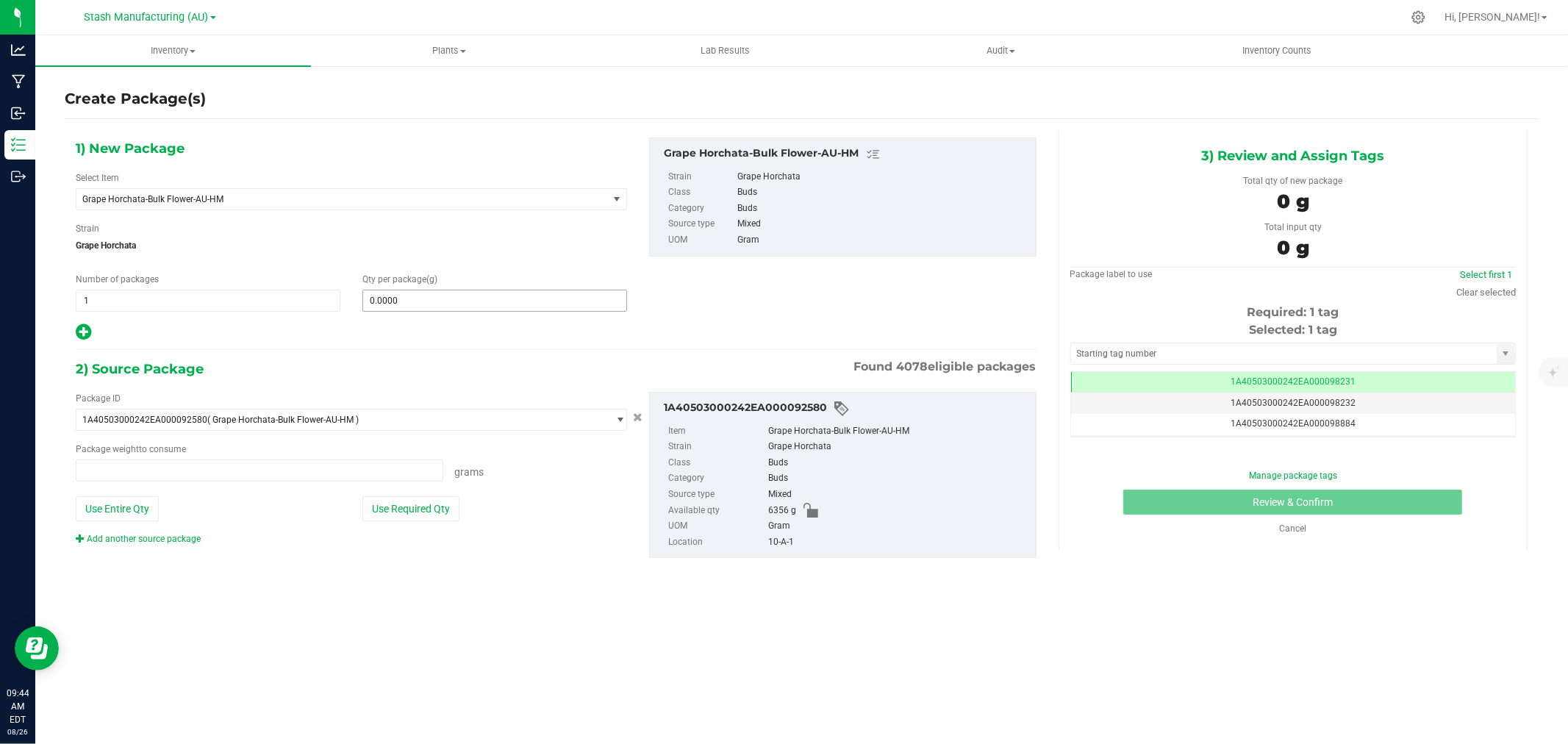
type input "0.0000 g"
click at [396, 295] on span at bounding box center [495, 301] width 265 height 22
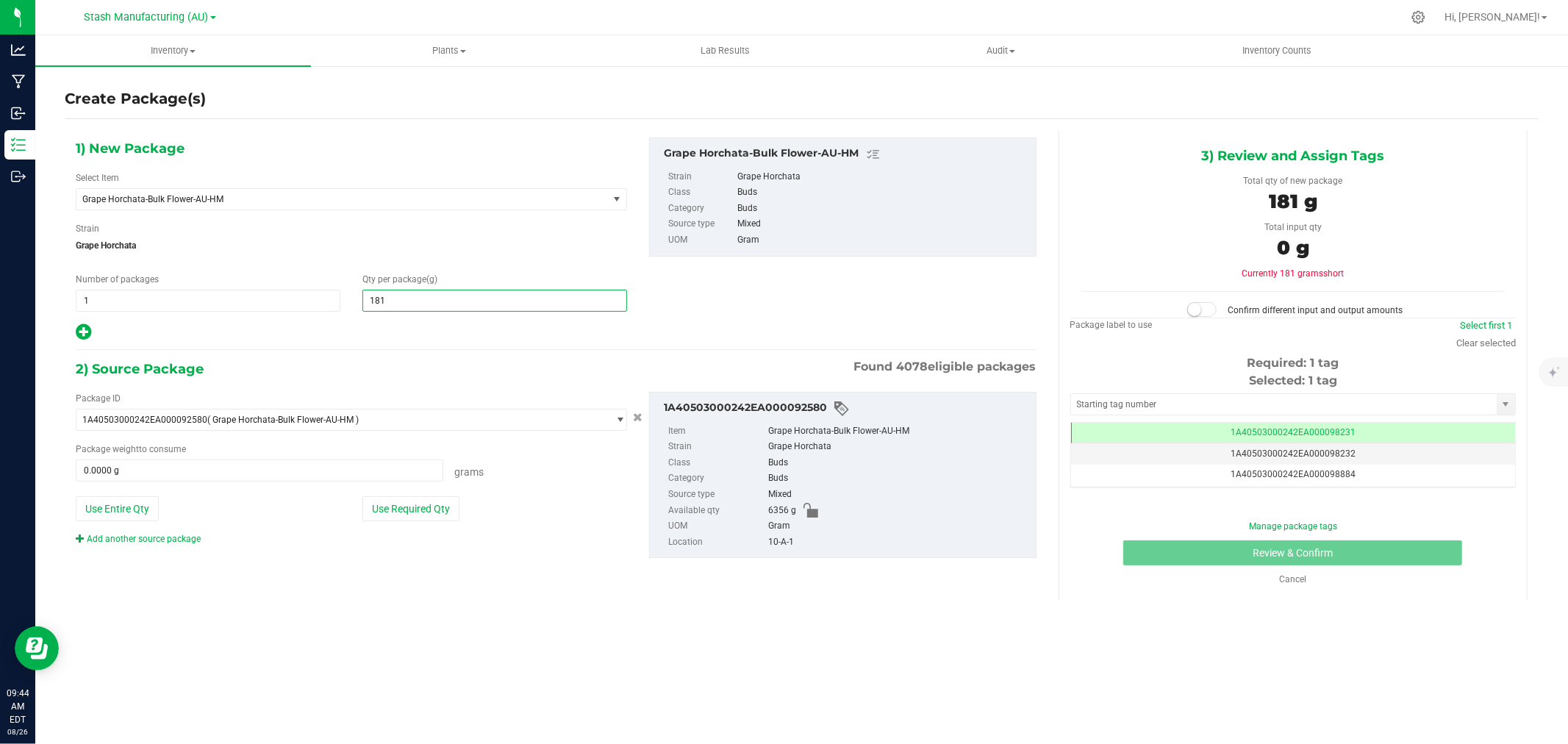
type input "1816"
type input "1,816.0000"
click at [398, 515] on button "Use Required Qty" at bounding box center [411, 509] width 97 height 25
type input "1816.0000 g"
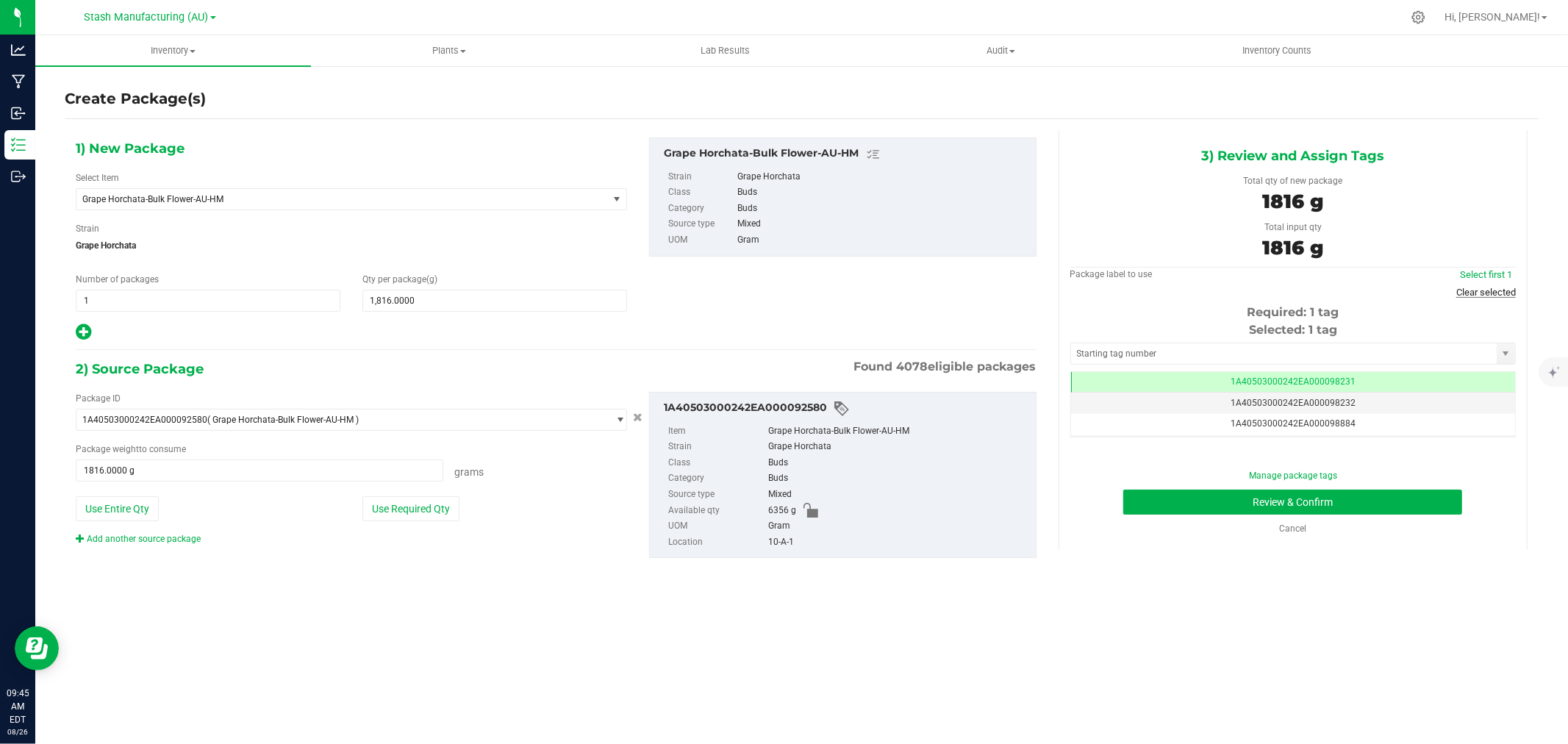
click at [1494, 288] on link "Clear selected" at bounding box center [1487, 292] width 60 height 11
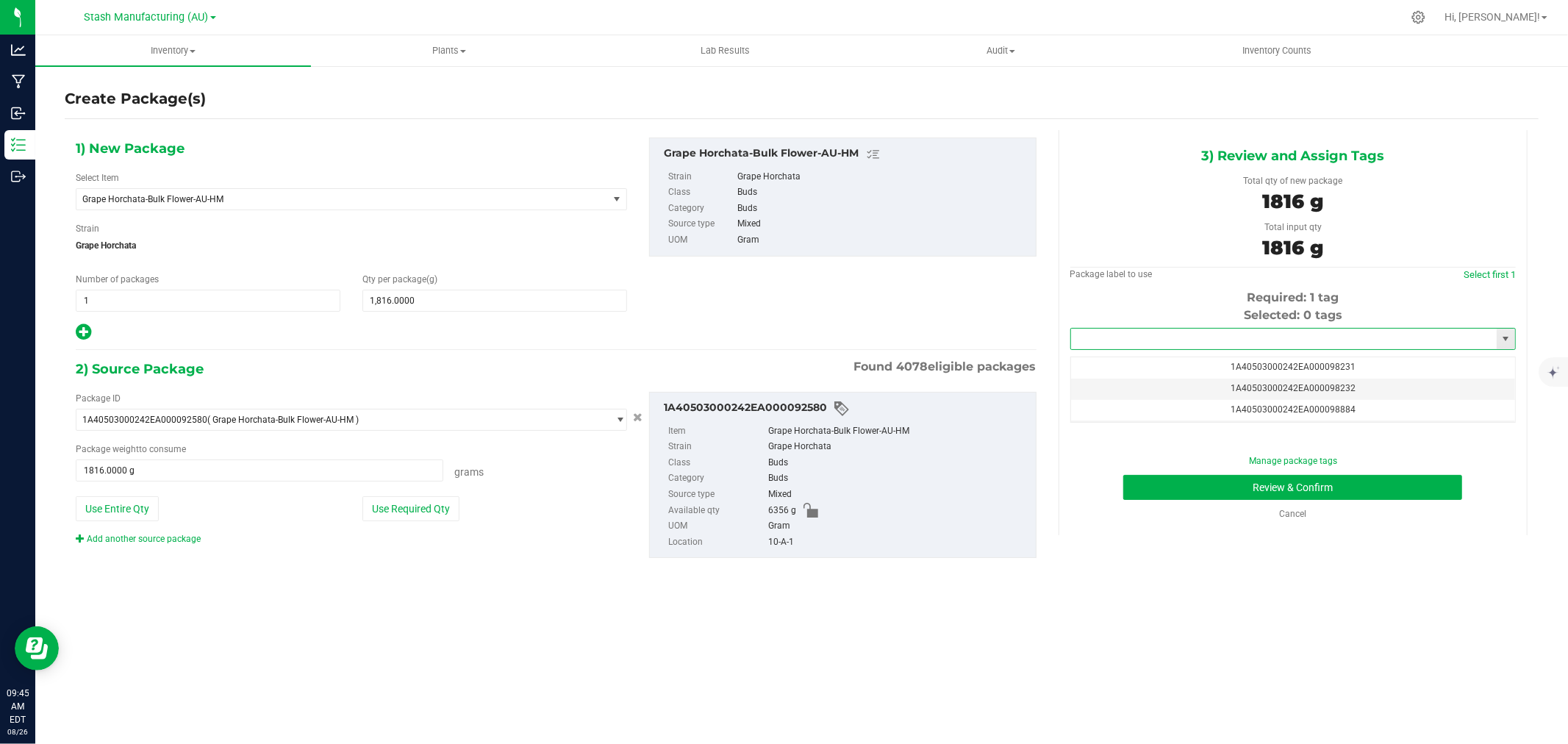
click at [1146, 348] on input "text" at bounding box center [1284, 339] width 426 height 21
click at [1201, 366] on li "1A40503000242EA000099245" at bounding box center [1293, 364] width 444 height 22
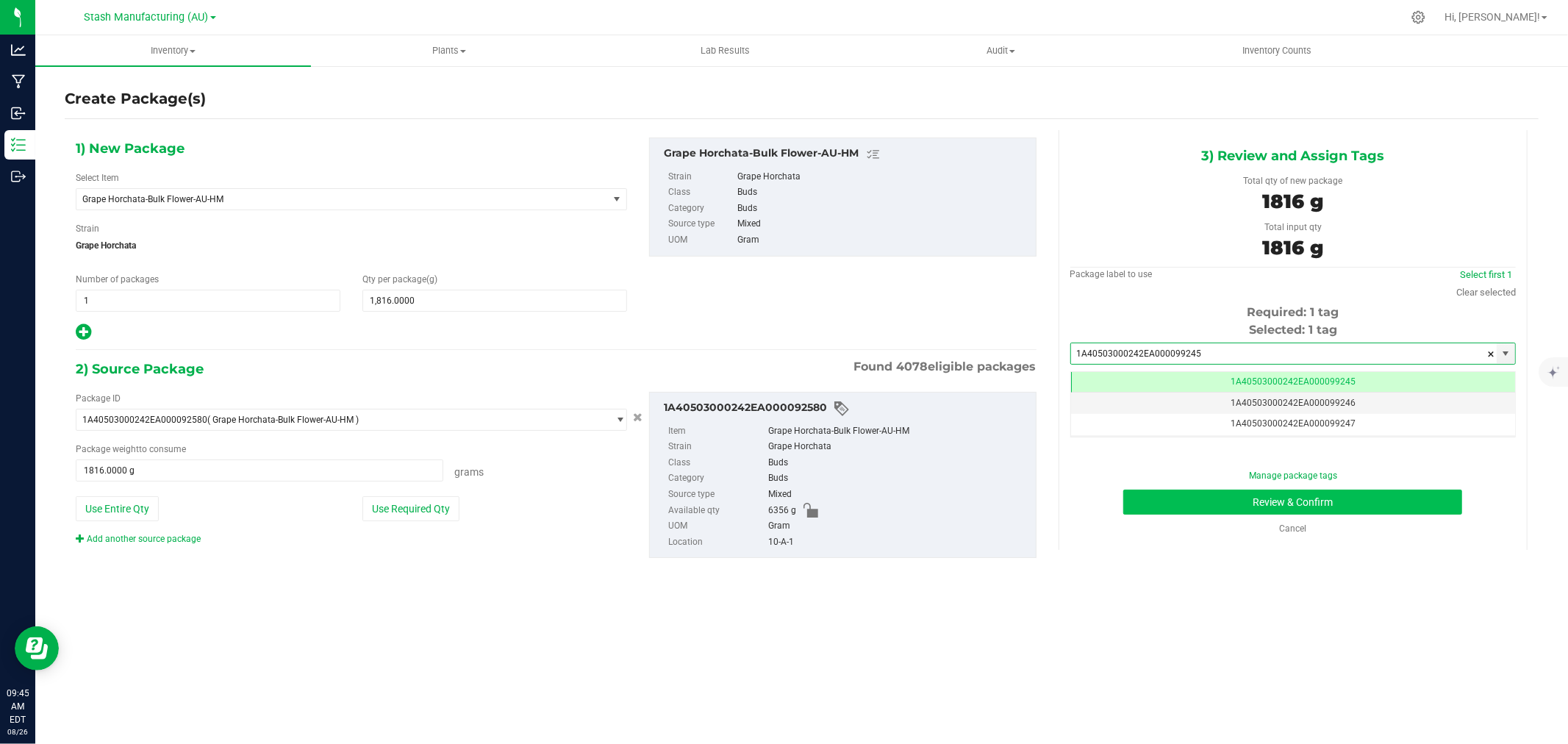
type input "1A40503000242EA000099245"
click at [1303, 503] on button "Review & Confirm" at bounding box center [1293, 502] width 339 height 25
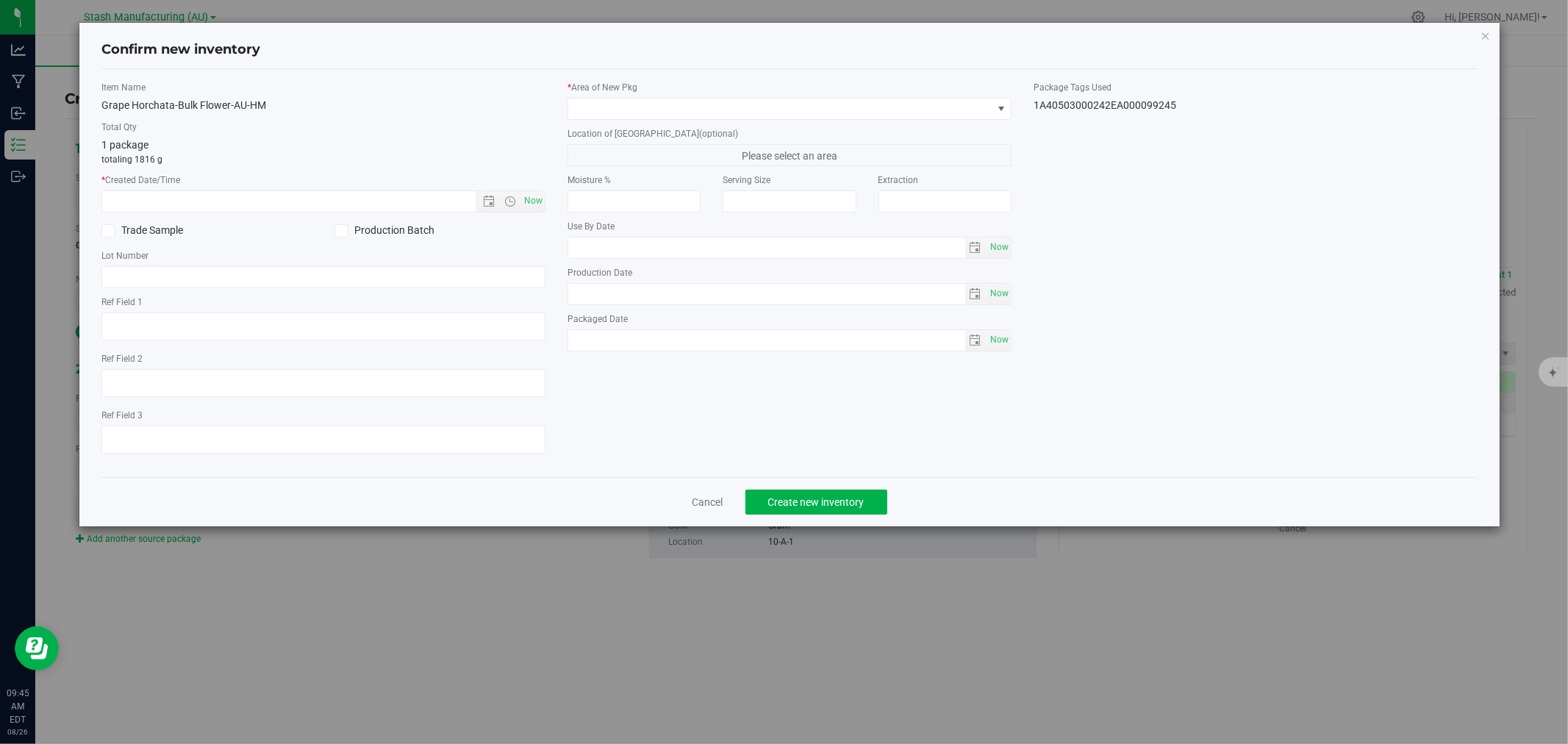
type input "2026-07-08"
click at [538, 199] on span "Now" at bounding box center [534, 201] width 25 height 21
type input "8/26/2025 9:46 AM"
click at [659, 100] on span at bounding box center [780, 108] width 424 height 21
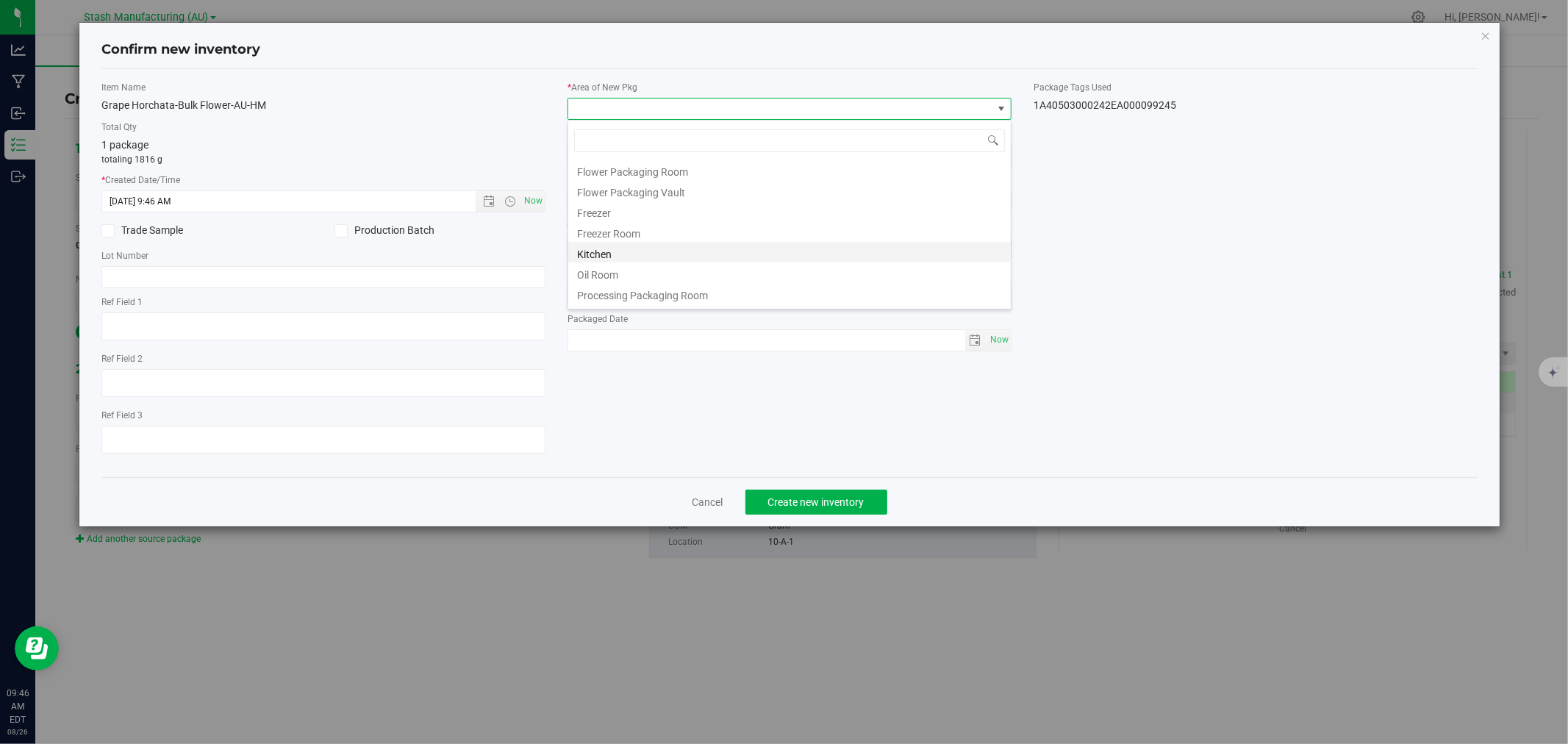
scroll to position [182, 0]
click at [623, 272] on li "Shipping Bay #1" at bounding box center [789, 276] width 442 height 21
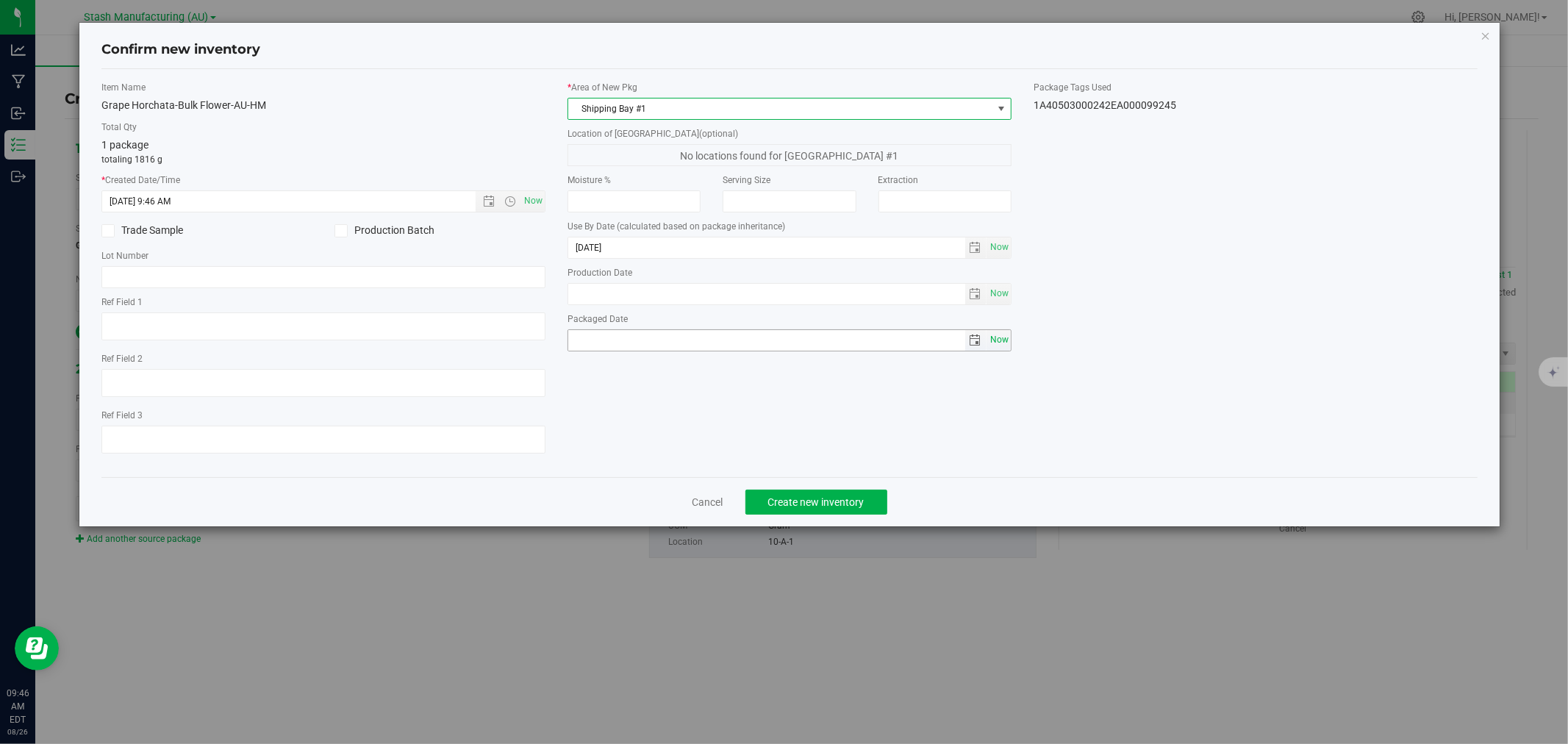
click at [994, 347] on span "Now" at bounding box center [999, 341] width 25 height 21
type input "2025-08-26"
click at [848, 500] on span "Create new inventory" at bounding box center [817, 502] width 97 height 12
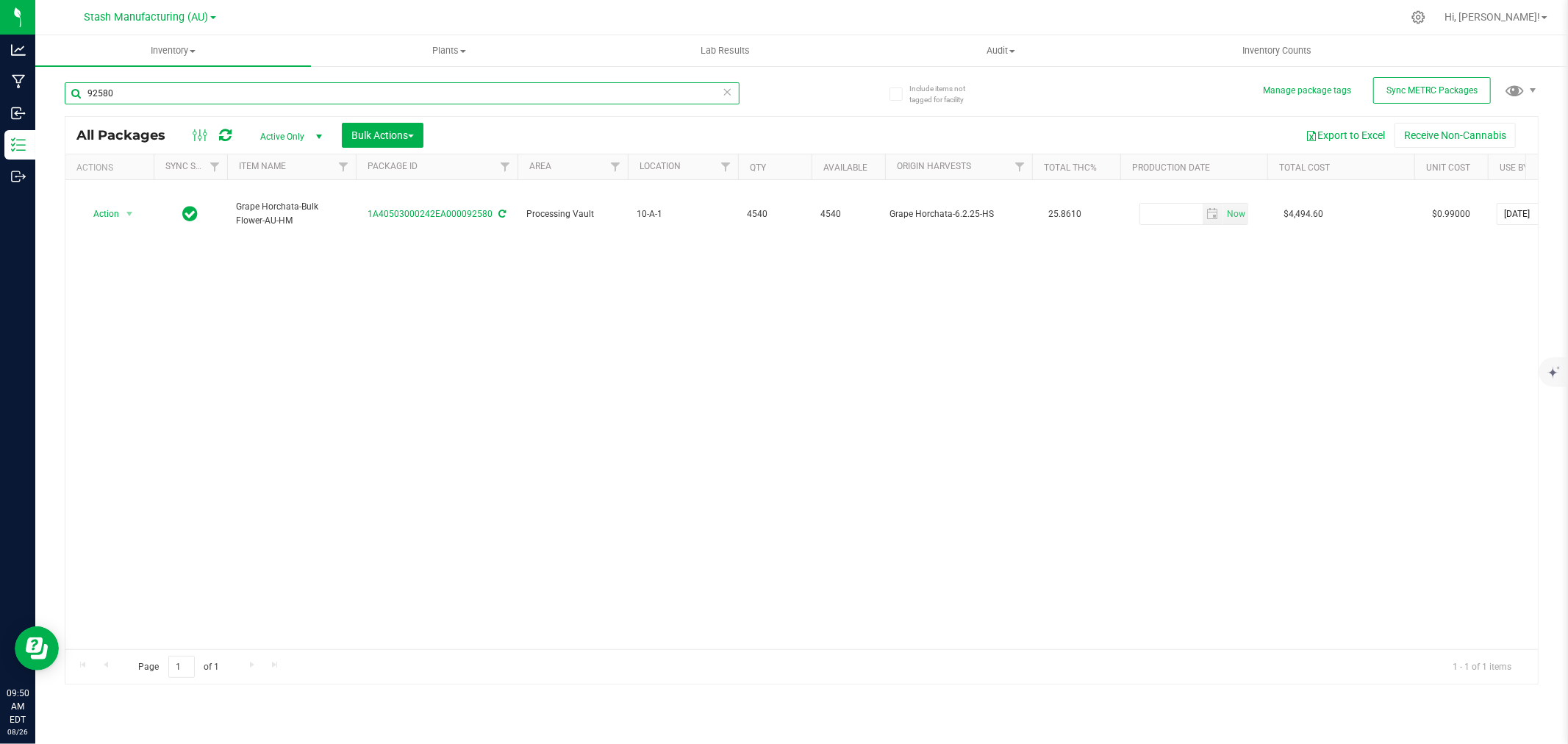
click at [126, 94] on input "92580" at bounding box center [402, 93] width 675 height 22
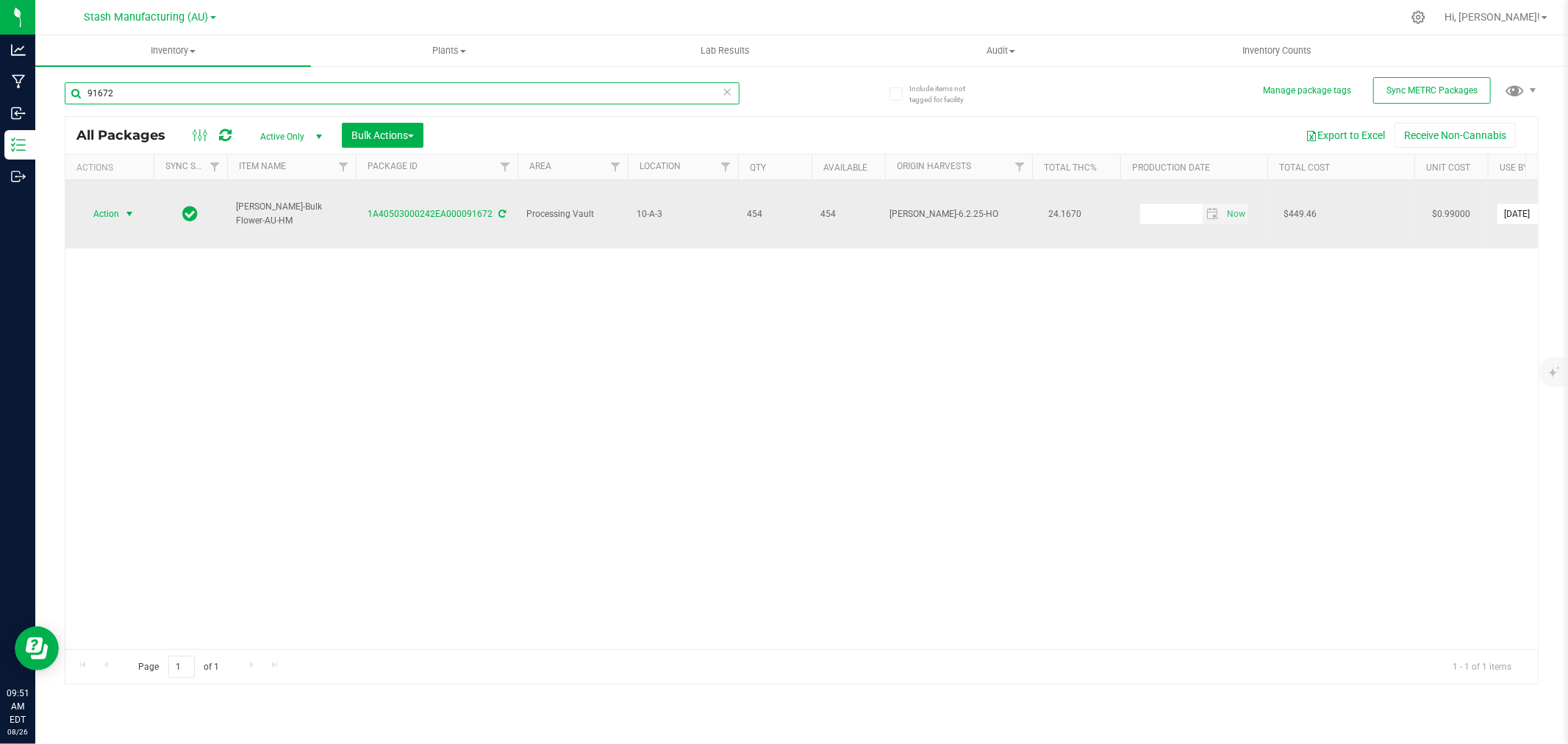
type input "91672"
click at [117, 204] on span "Action" at bounding box center [100, 214] width 40 height 21
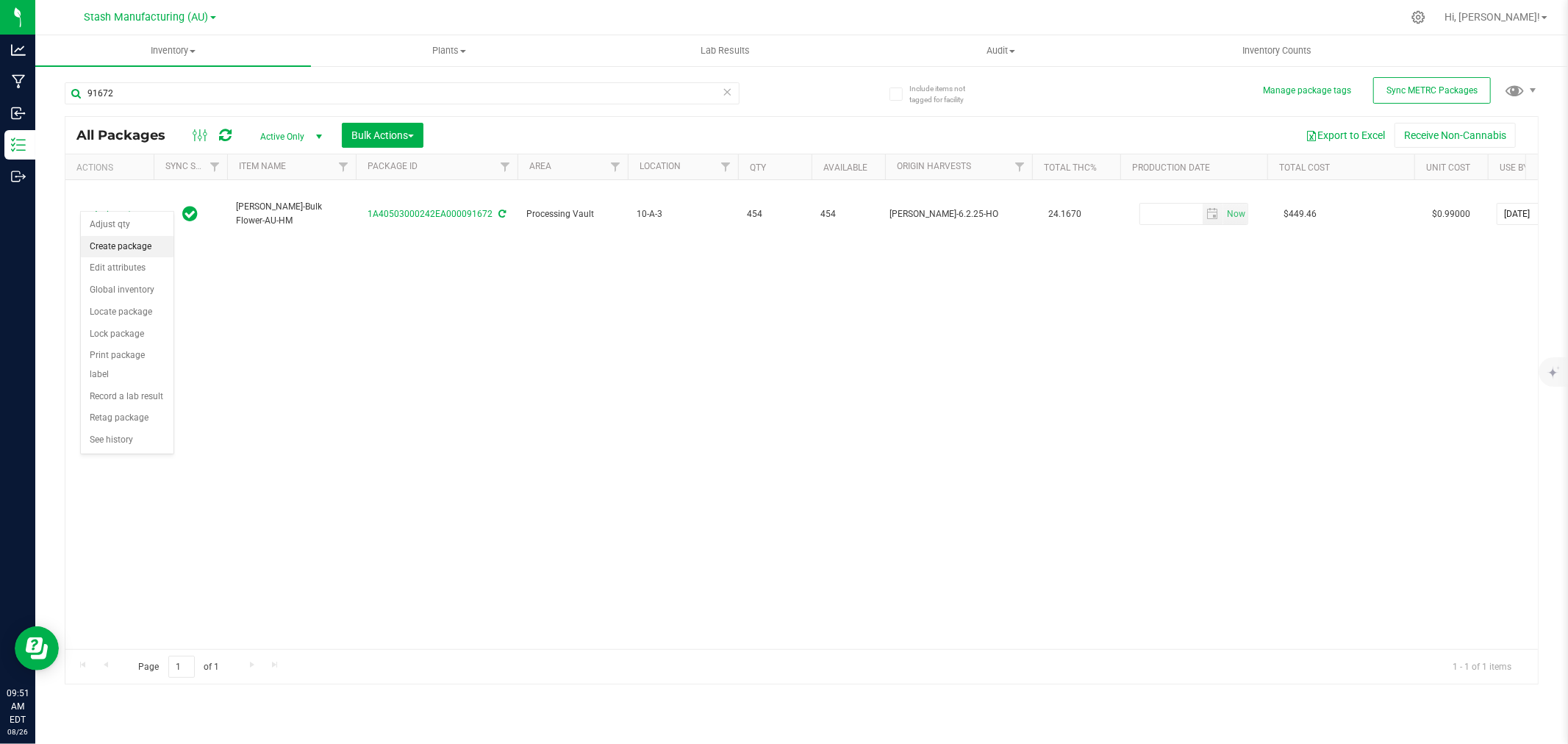
click at [142, 240] on li "Create package" at bounding box center [127, 247] width 93 height 22
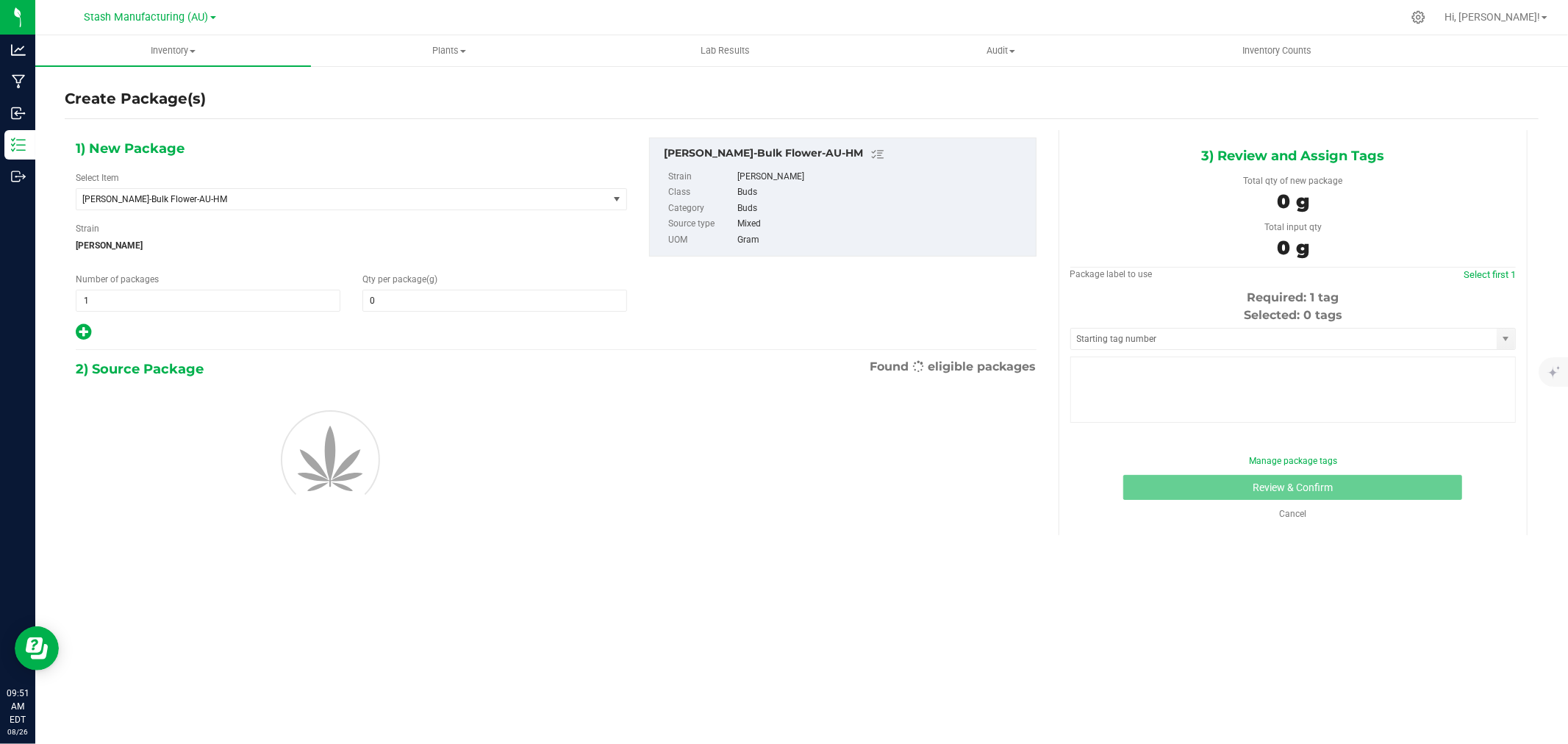
type input "0.0000"
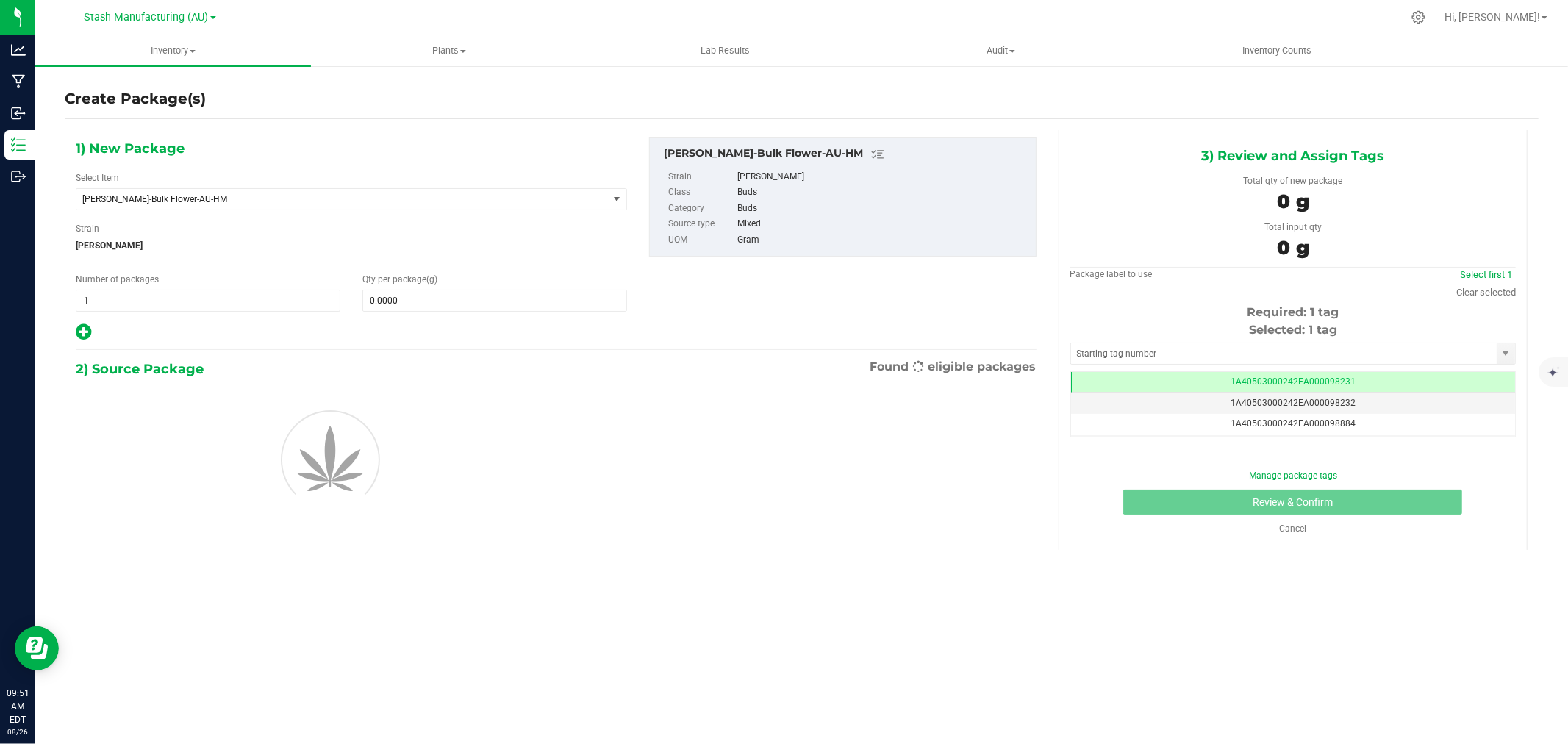
scroll to position [0, -1]
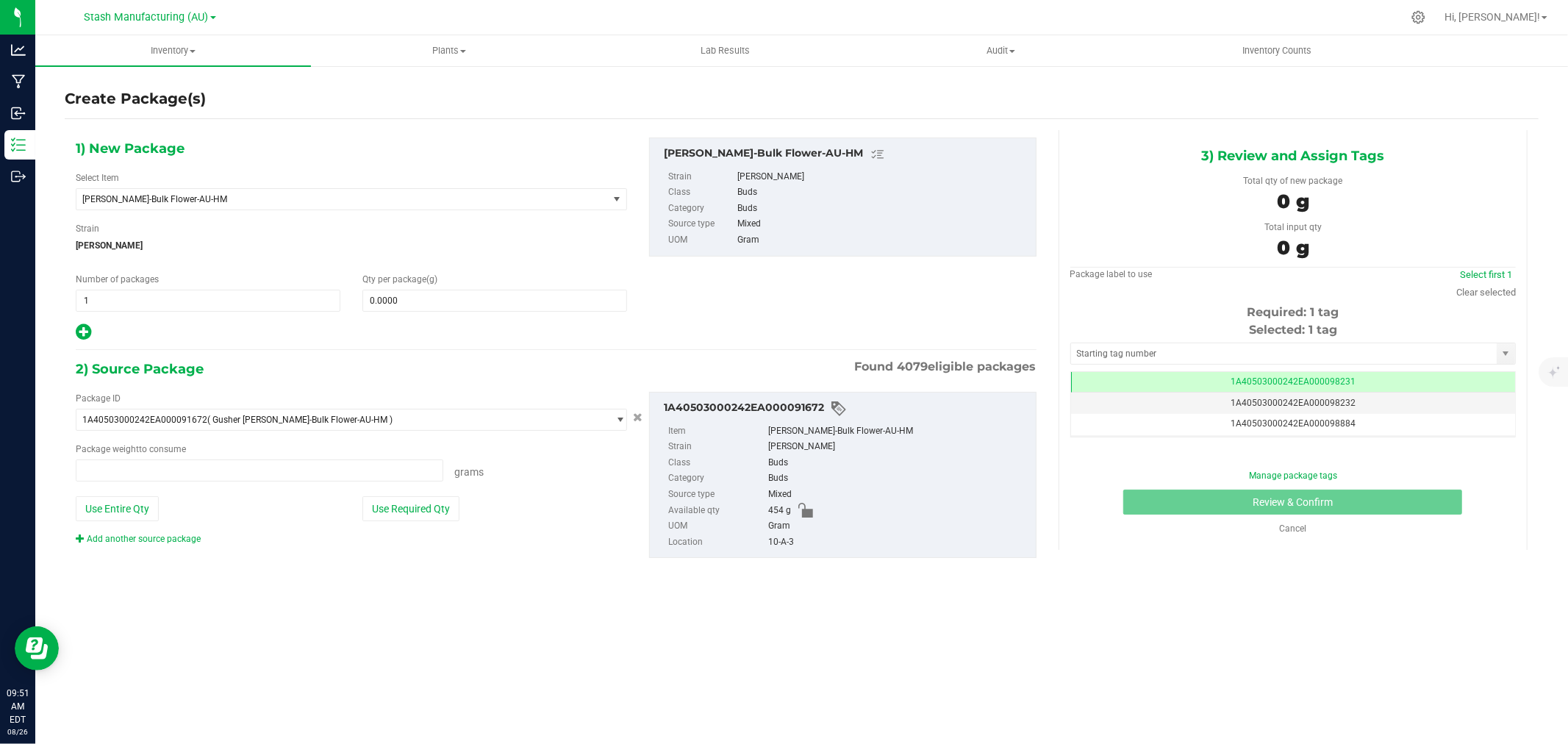
type input "0.0000 g"
click at [457, 297] on span at bounding box center [495, 301] width 265 height 22
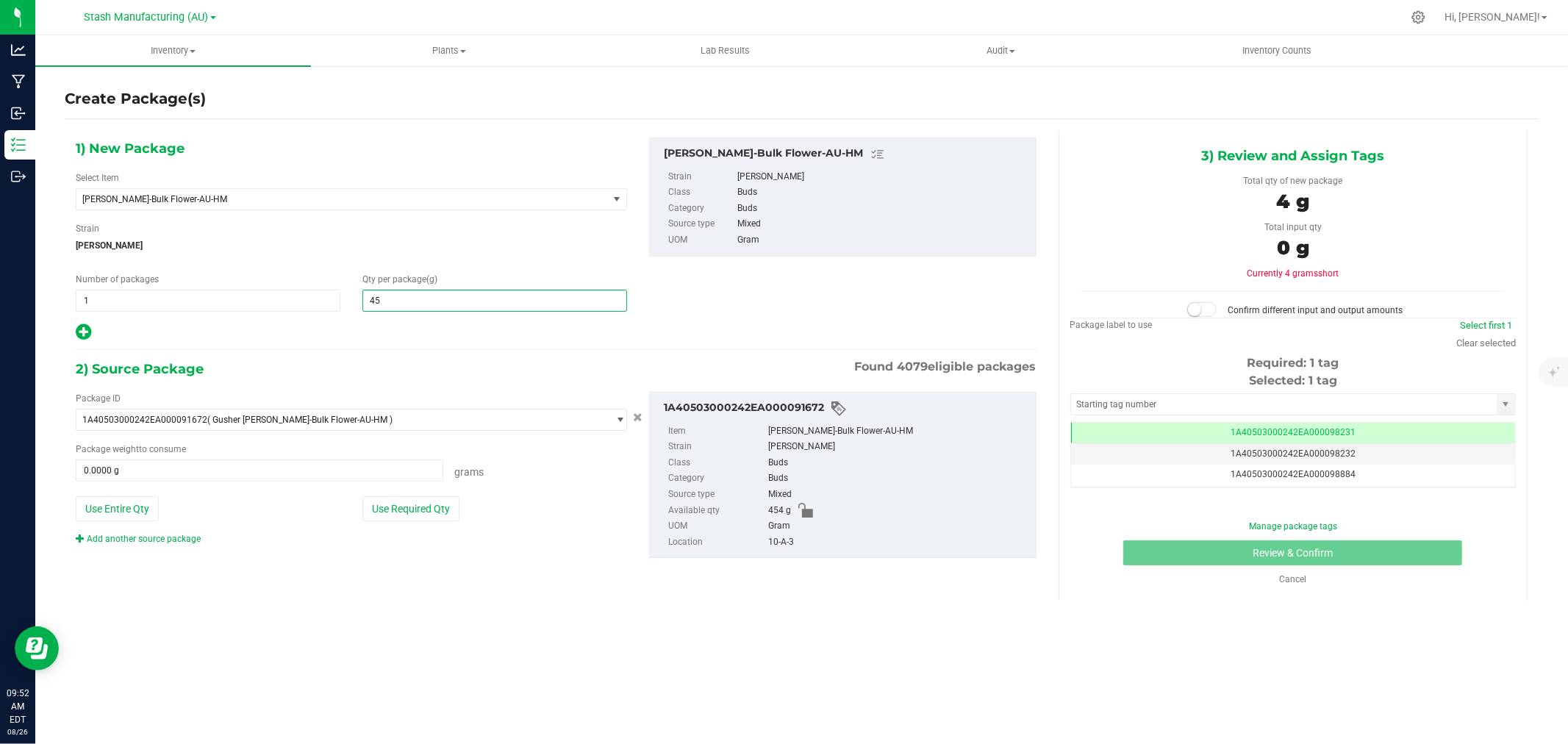
type input "454"
type input "454.0000"
click at [403, 505] on button "Use Required Qty" at bounding box center [411, 509] width 97 height 25
type input "454.0000 g"
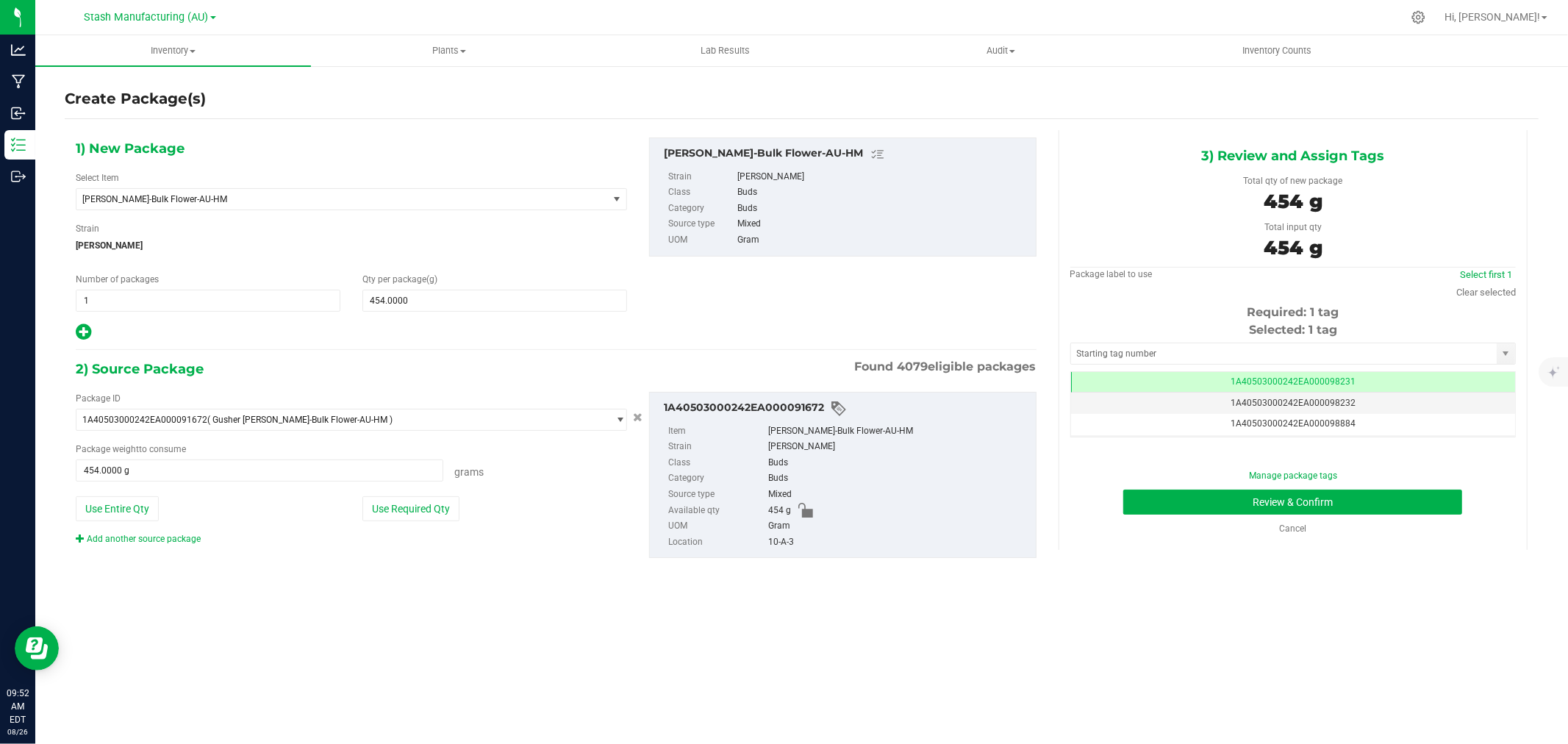
click at [1516, 295] on div "3) Review and Assign Tags Total qty of new package 454 g Total input qty 454 g …" at bounding box center [1294, 341] width 469 height 420
click at [1486, 290] on link "Clear selected" at bounding box center [1487, 292] width 60 height 11
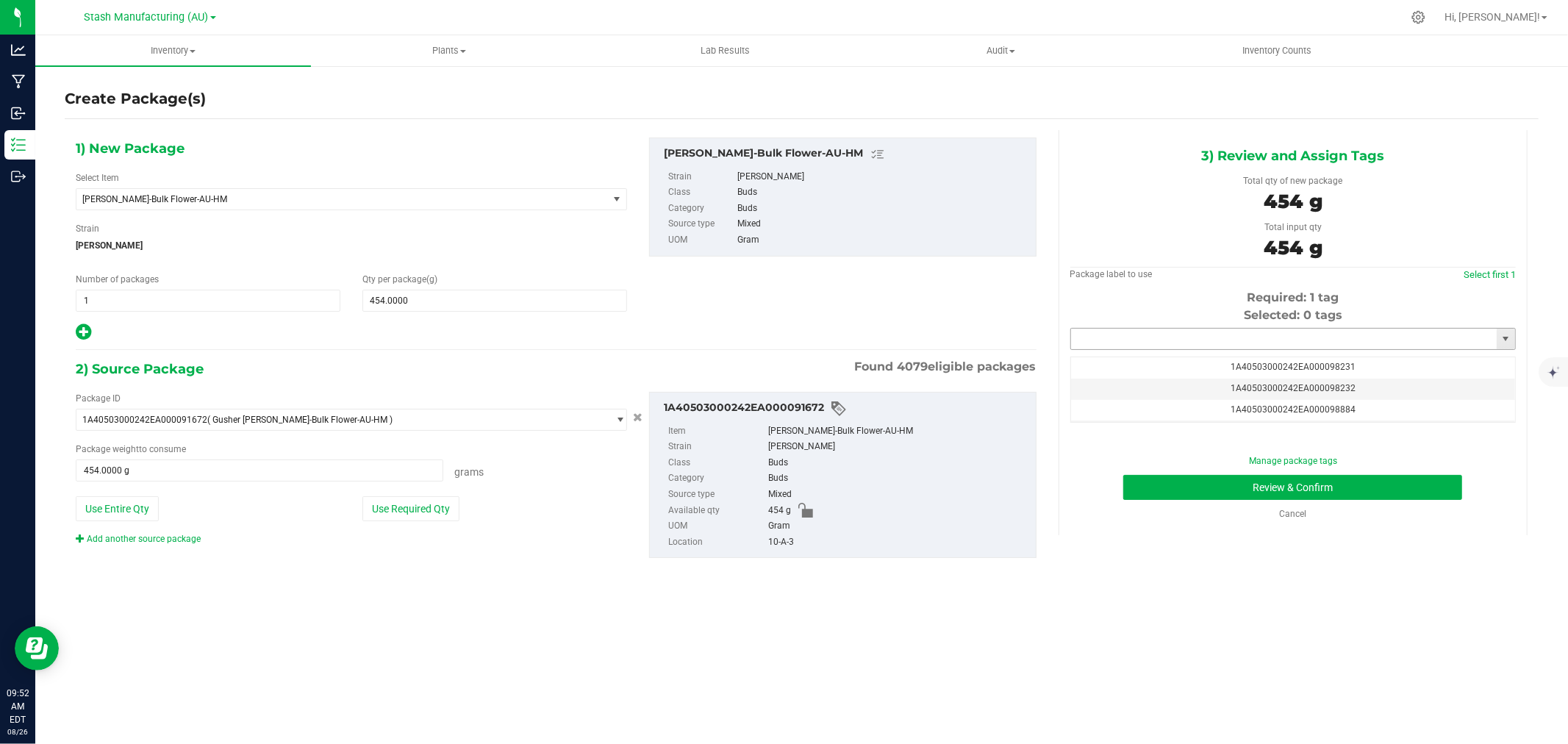
drag, startPoint x: 1246, startPoint y: 333, endPoint x: 1239, endPoint y: 335, distance: 7.3
click at [1245, 332] on input "text" at bounding box center [1284, 339] width 426 height 21
click at [1152, 365] on li "1A40503000242EA000099246" at bounding box center [1293, 364] width 444 height 22
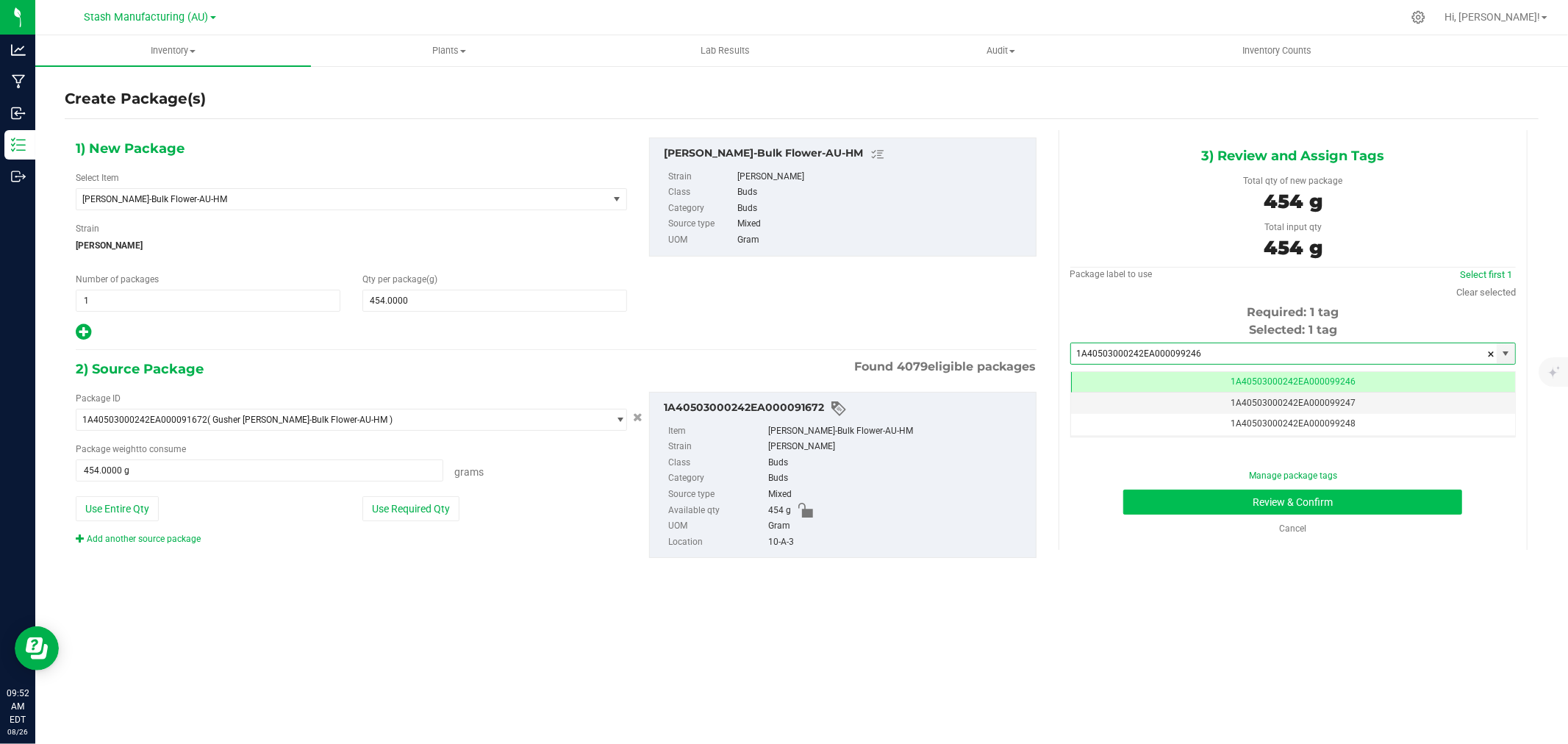
type input "1A40503000242EA000099246"
click at [1261, 499] on button "Review & Confirm" at bounding box center [1293, 502] width 339 height 25
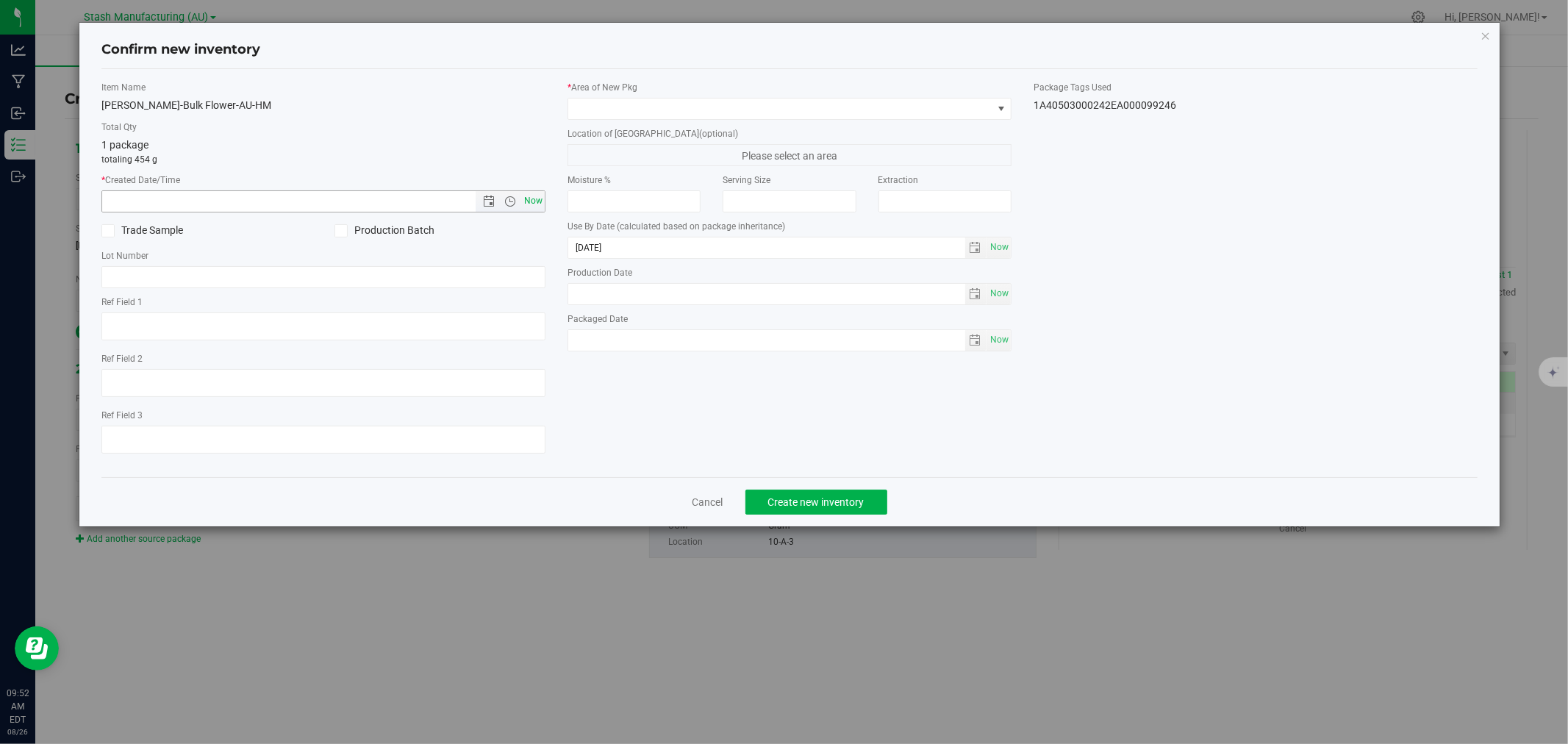
click at [529, 202] on span "Now" at bounding box center [534, 201] width 25 height 21
type input "8/26/2025 9:52 AM"
click at [631, 112] on span at bounding box center [780, 108] width 424 height 21
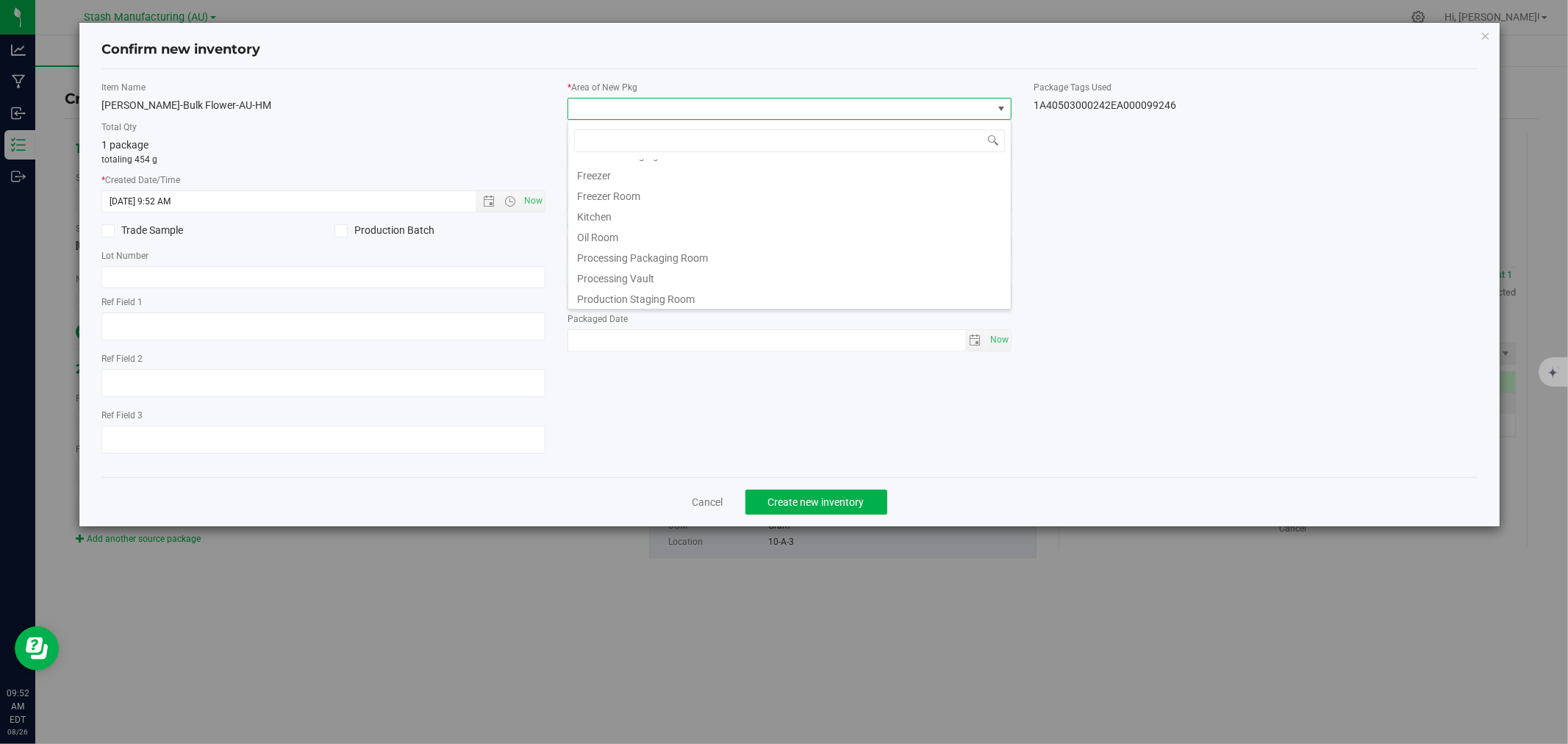
scroll to position [163, 0]
click at [634, 297] on li "Shipping Bay #1" at bounding box center [789, 295] width 442 height 21
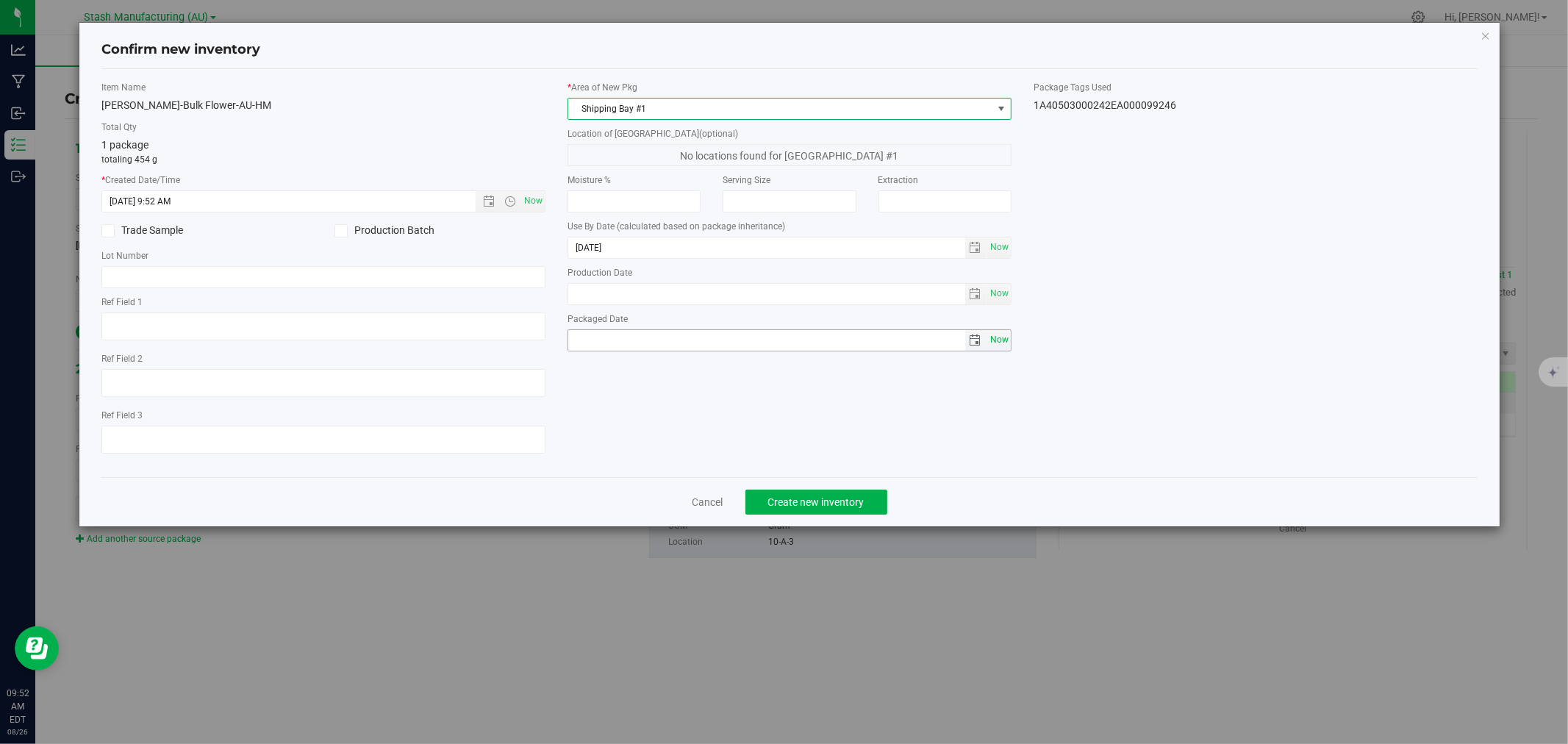
click at [1001, 343] on span "Now" at bounding box center [999, 341] width 25 height 21
type input "2025-08-26"
click at [847, 509] on span "Create new inventory" at bounding box center [817, 502] width 97 height 12
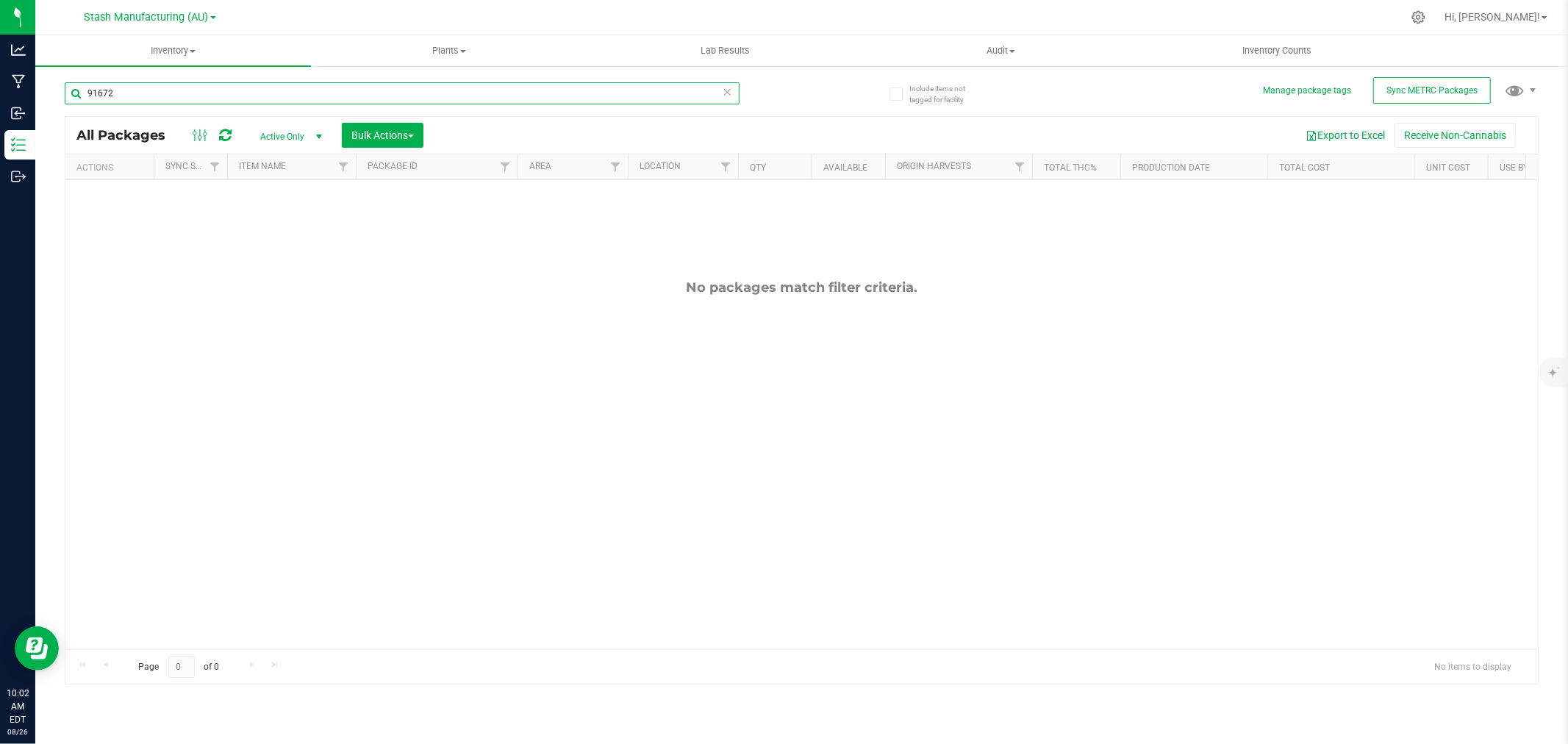
click at [151, 91] on input "91672" at bounding box center [402, 93] width 675 height 22
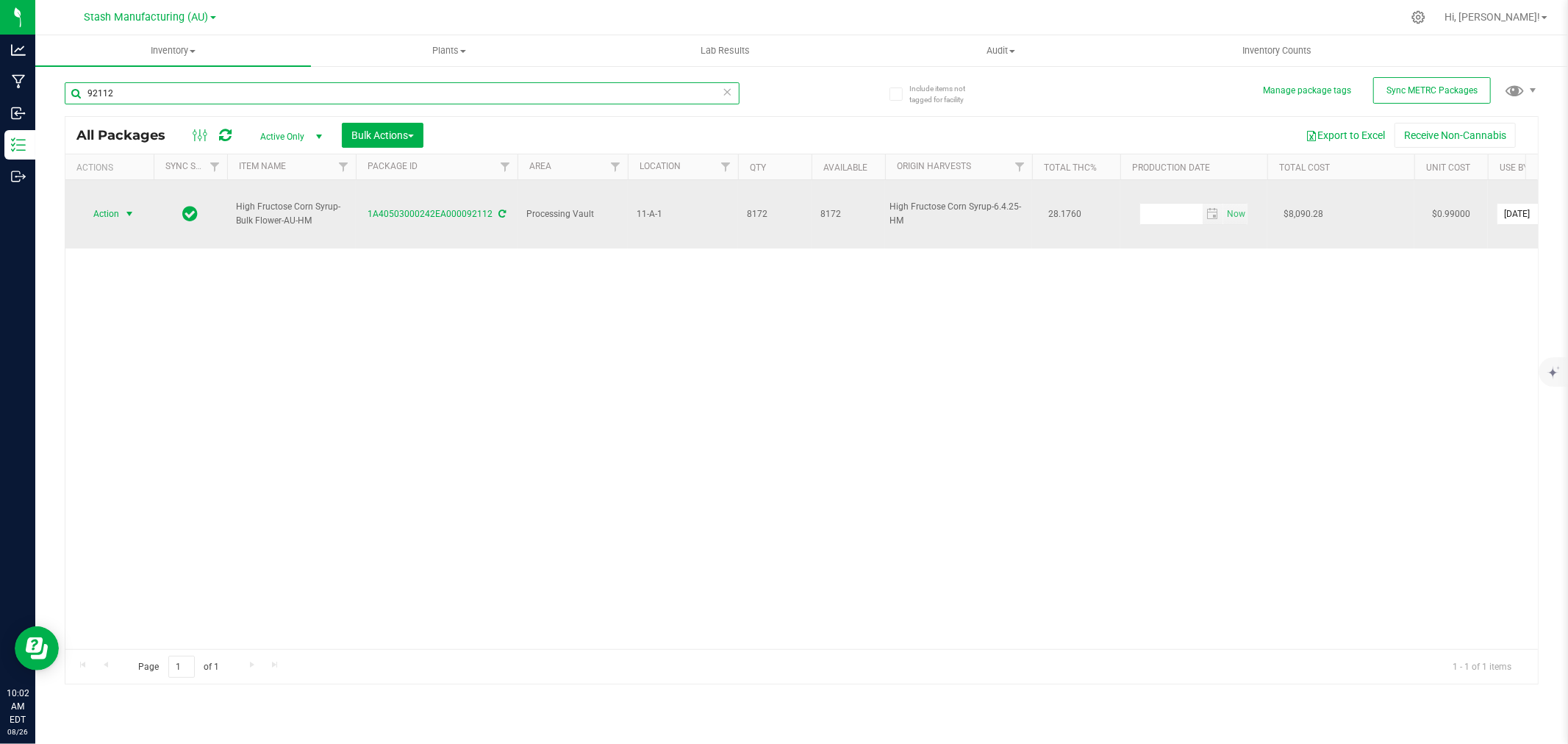
type input "92112"
click at [107, 204] on span "Action" at bounding box center [100, 214] width 40 height 21
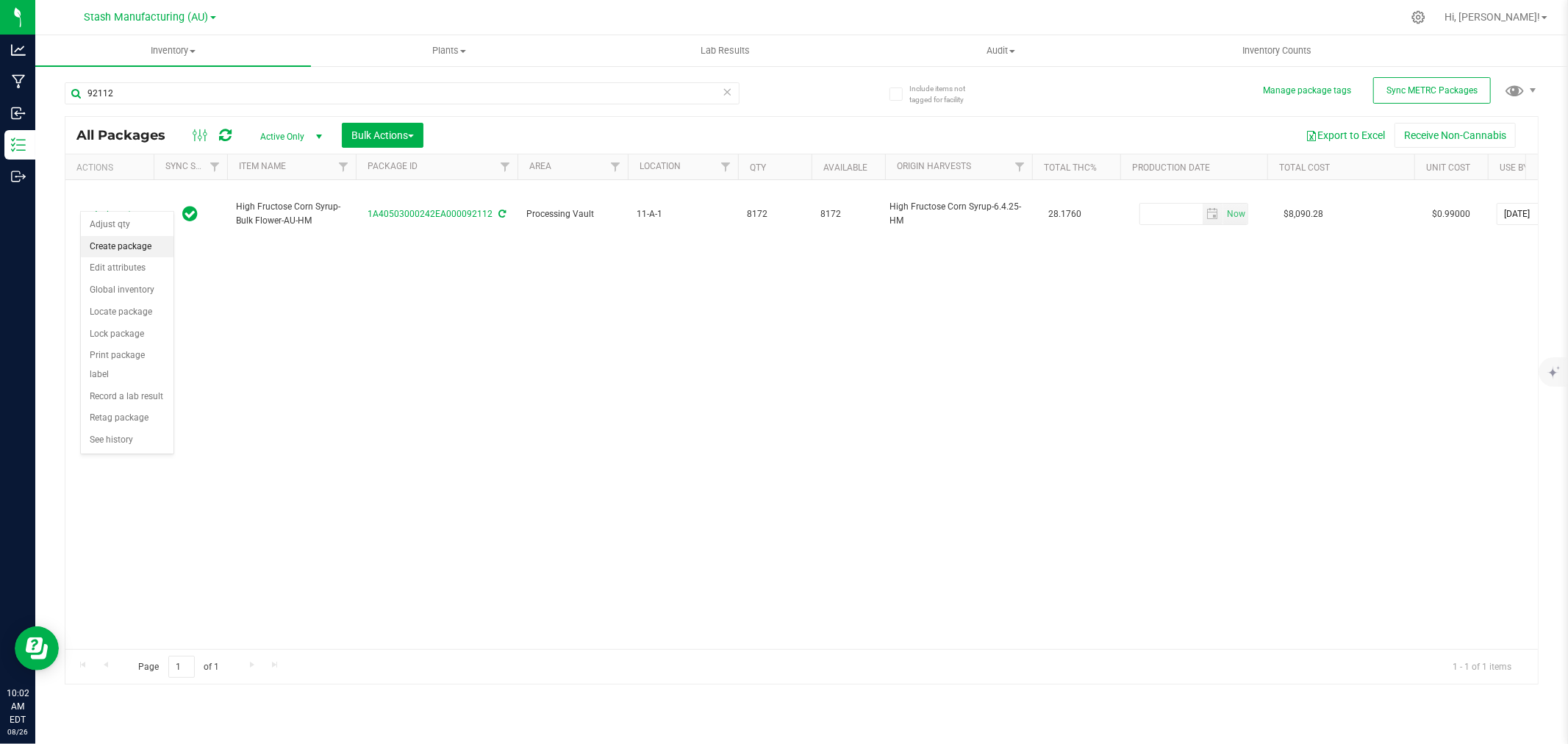
click at [109, 244] on li "Create package" at bounding box center [127, 247] width 93 height 22
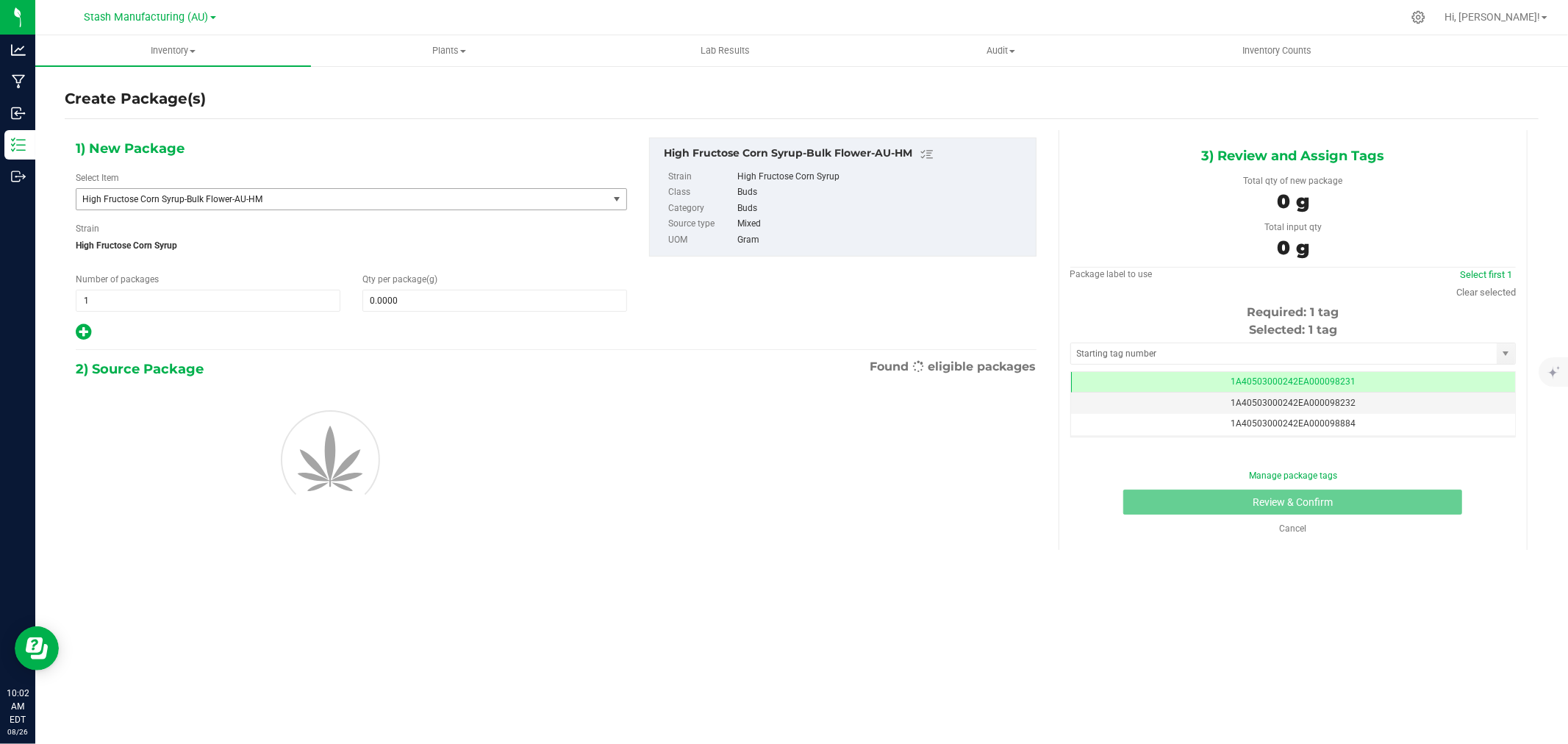
scroll to position [0, -1]
click at [208, 201] on span "High Fructose Corn Syrup-Bulk Flower-AU-HM" at bounding box center [331, 199] width 498 height 10
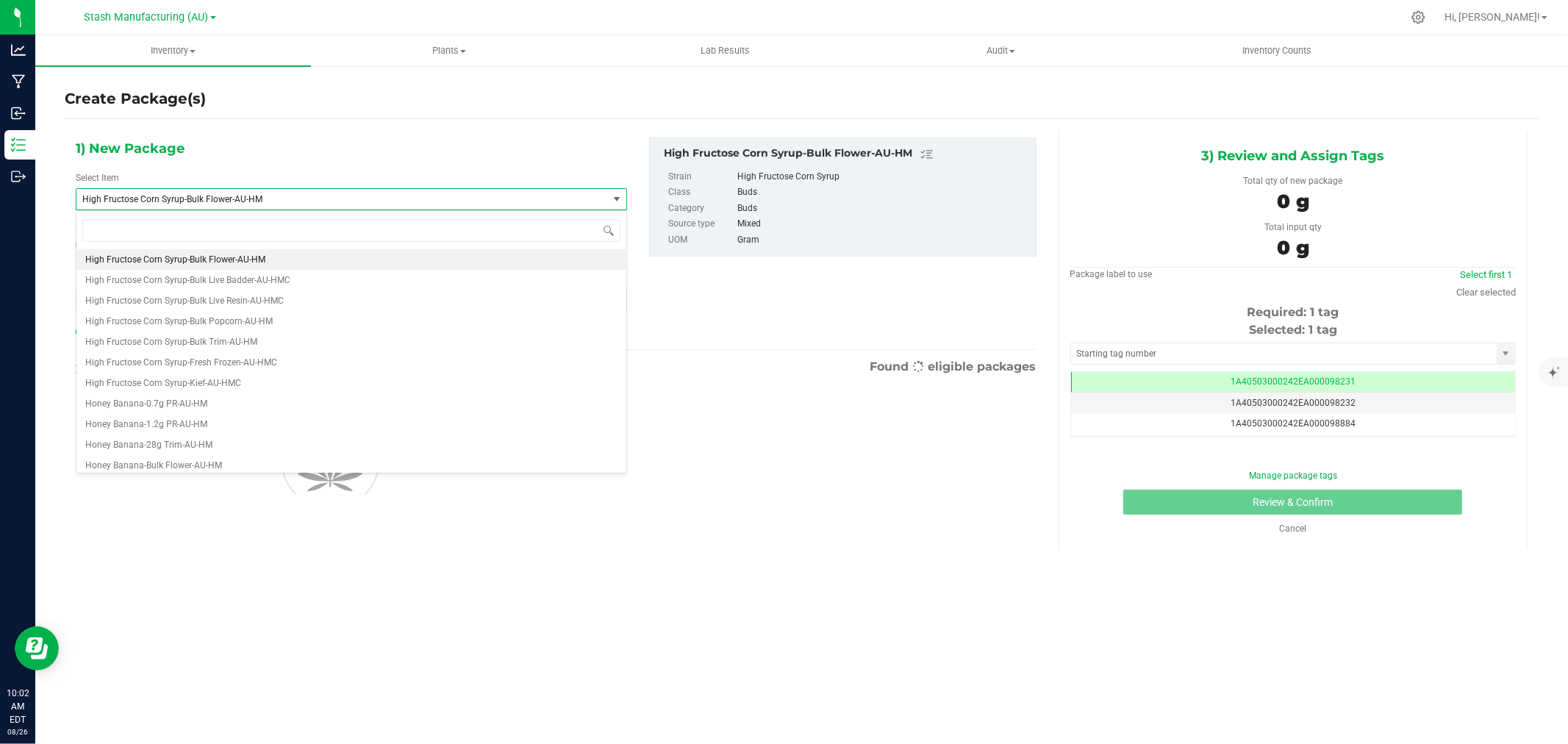
click at [255, 170] on div "1) New Package Select Item High Fructose Corn Syrup-Bulk Flower-AU-HM High Fruc…" at bounding box center [351, 239] width 574 height 205
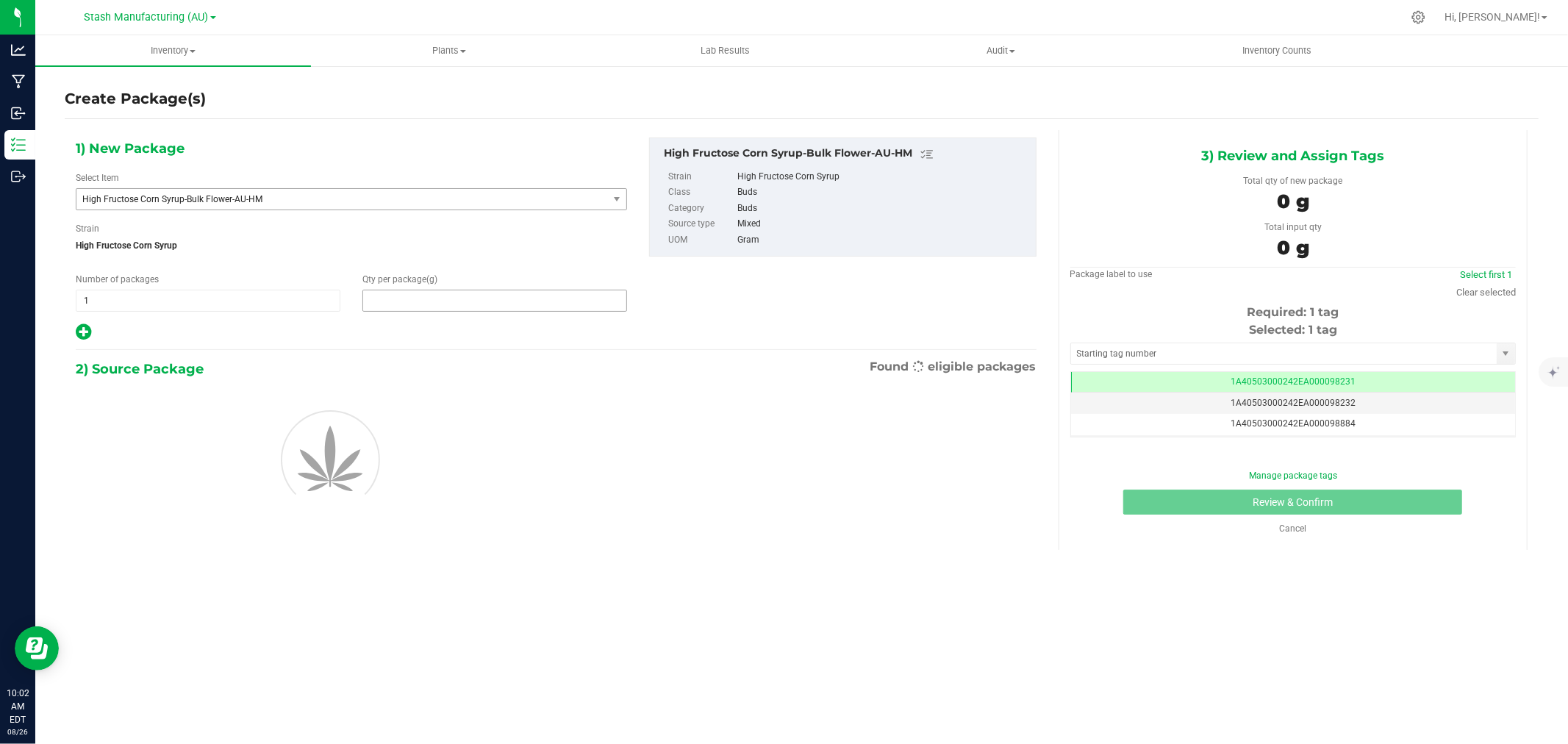
click at [399, 296] on span at bounding box center [495, 301] width 265 height 22
type input "18"
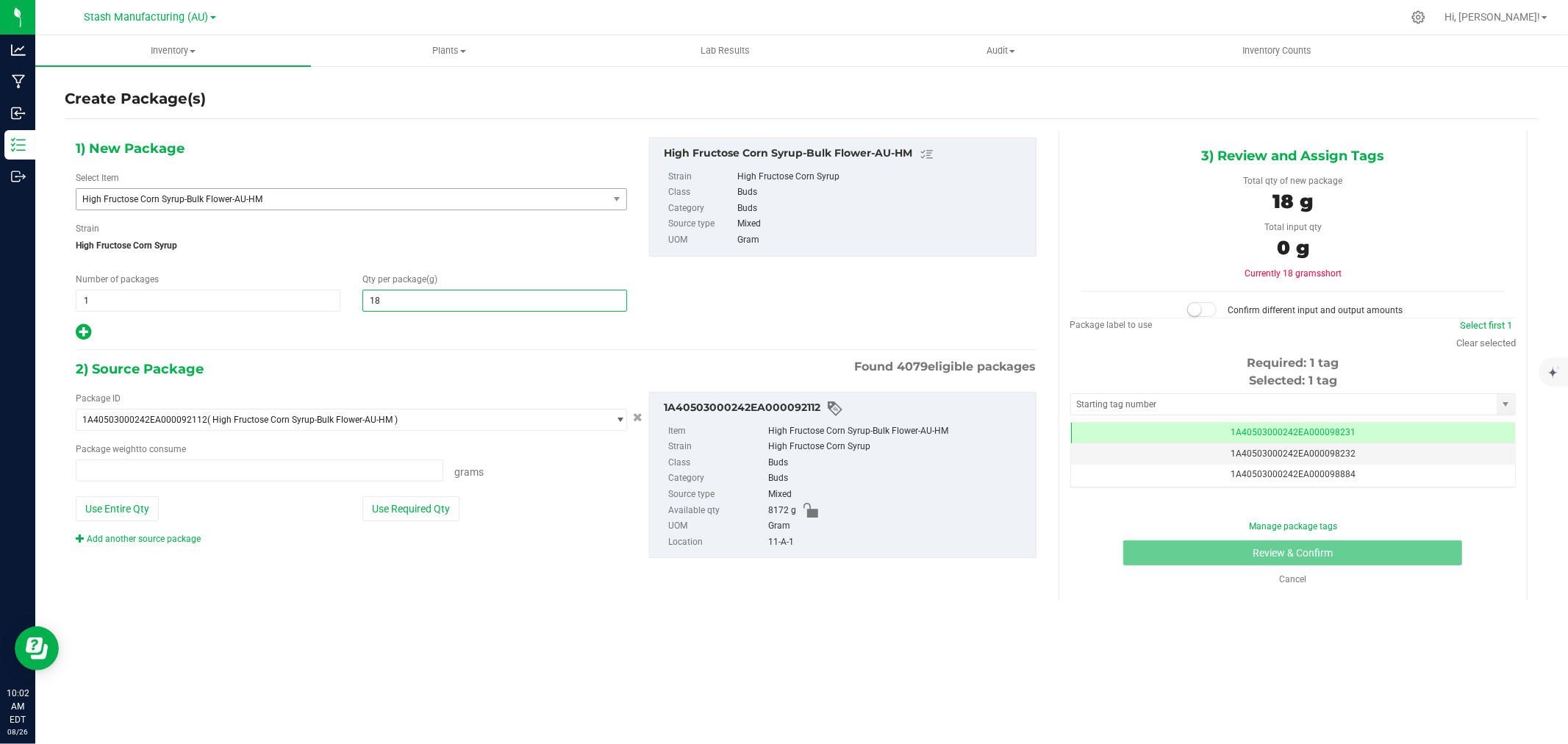
type input "0.0000 g"
type input "1816"
type input "1,816.0000"
click at [383, 343] on div "1) New Package Select Item High Fructose Corn Syrup-Bulk Flower-AU-HM High Fruc…" at bounding box center [556, 360] width 983 height 459
click at [418, 501] on button "Use Required Qty" at bounding box center [411, 509] width 97 height 25
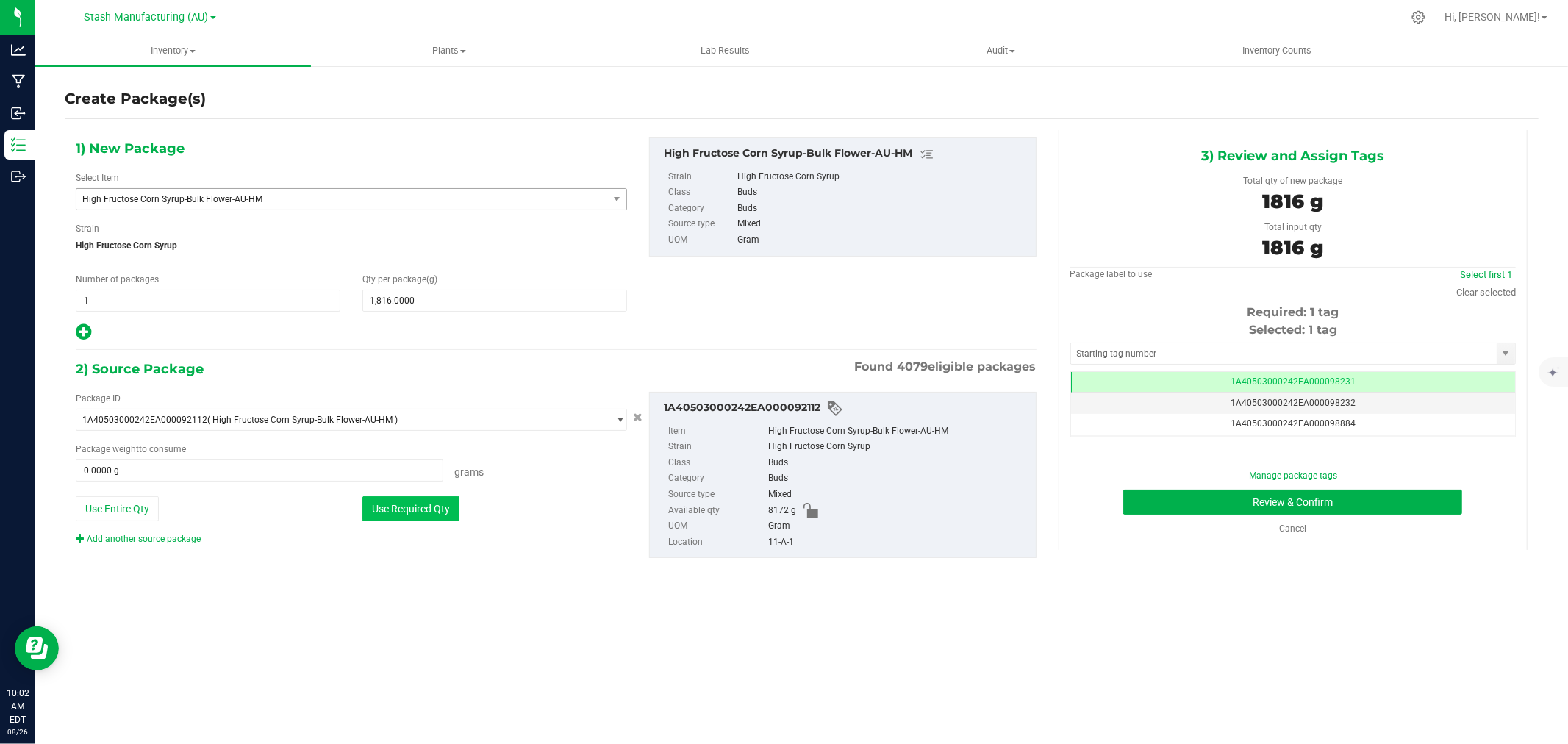
type input "1816.0000 g"
click at [1478, 295] on link "Clear selected" at bounding box center [1487, 292] width 60 height 11
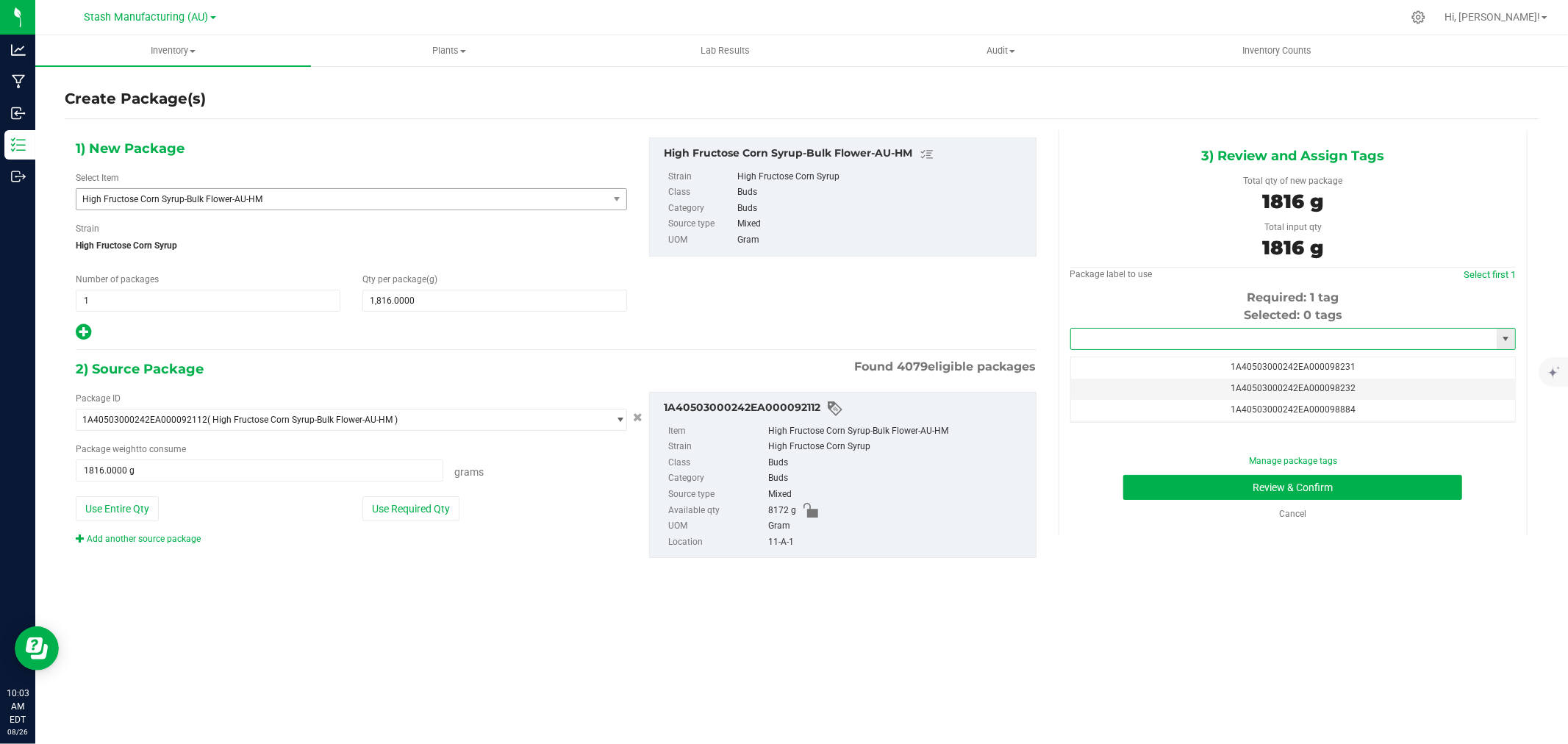
click at [1243, 332] on input "text" at bounding box center [1284, 339] width 426 height 21
click at [1229, 356] on li "1A40503000242EA000099247" at bounding box center [1293, 364] width 444 height 22
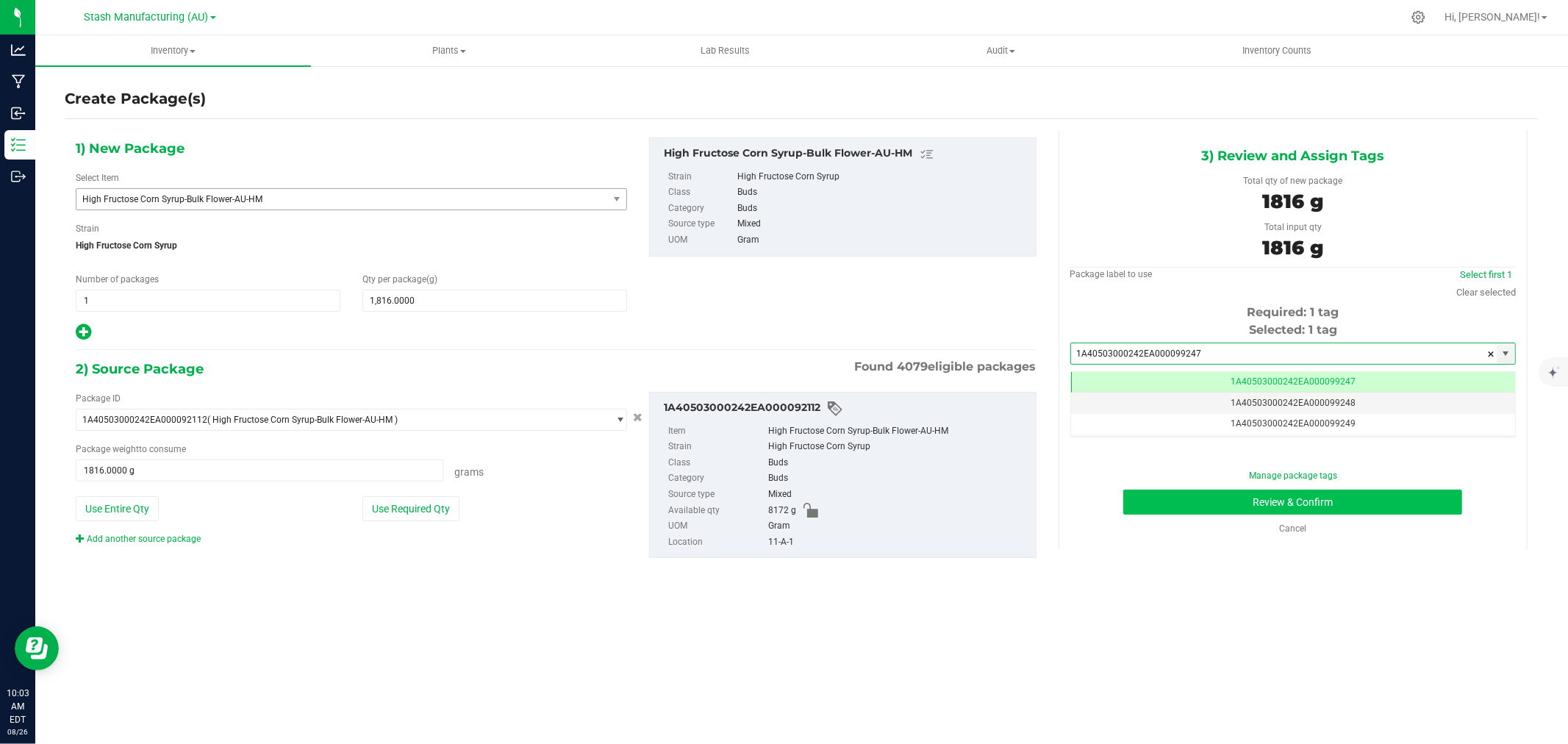
type input "1A40503000242EA000099247"
click at [1303, 504] on button "Review & Confirm" at bounding box center [1293, 502] width 339 height 25
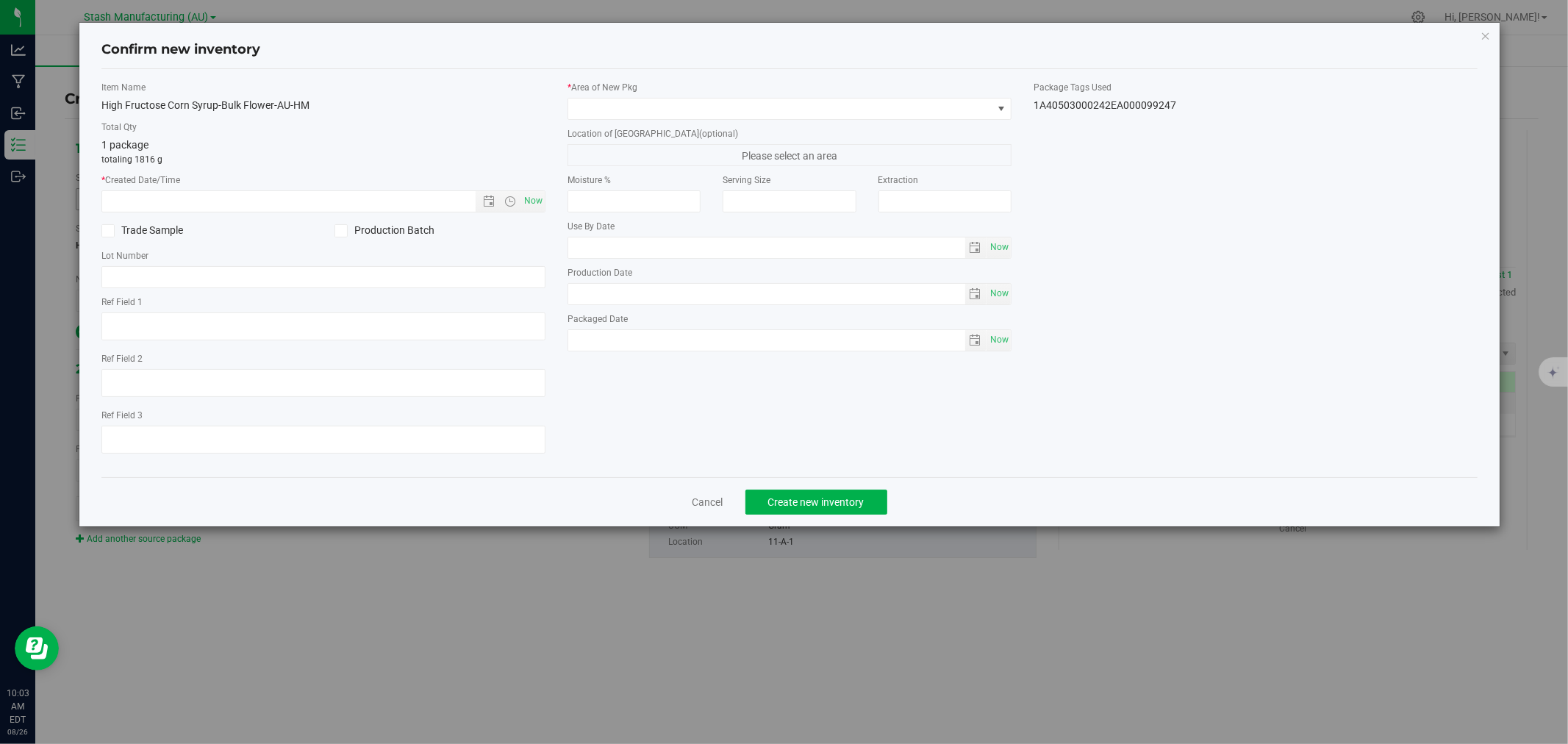
type input "2026-07-02"
click at [538, 204] on span "Now" at bounding box center [534, 201] width 25 height 21
type input "8/26/2025 10:03 AM"
click at [598, 117] on span at bounding box center [780, 108] width 424 height 21
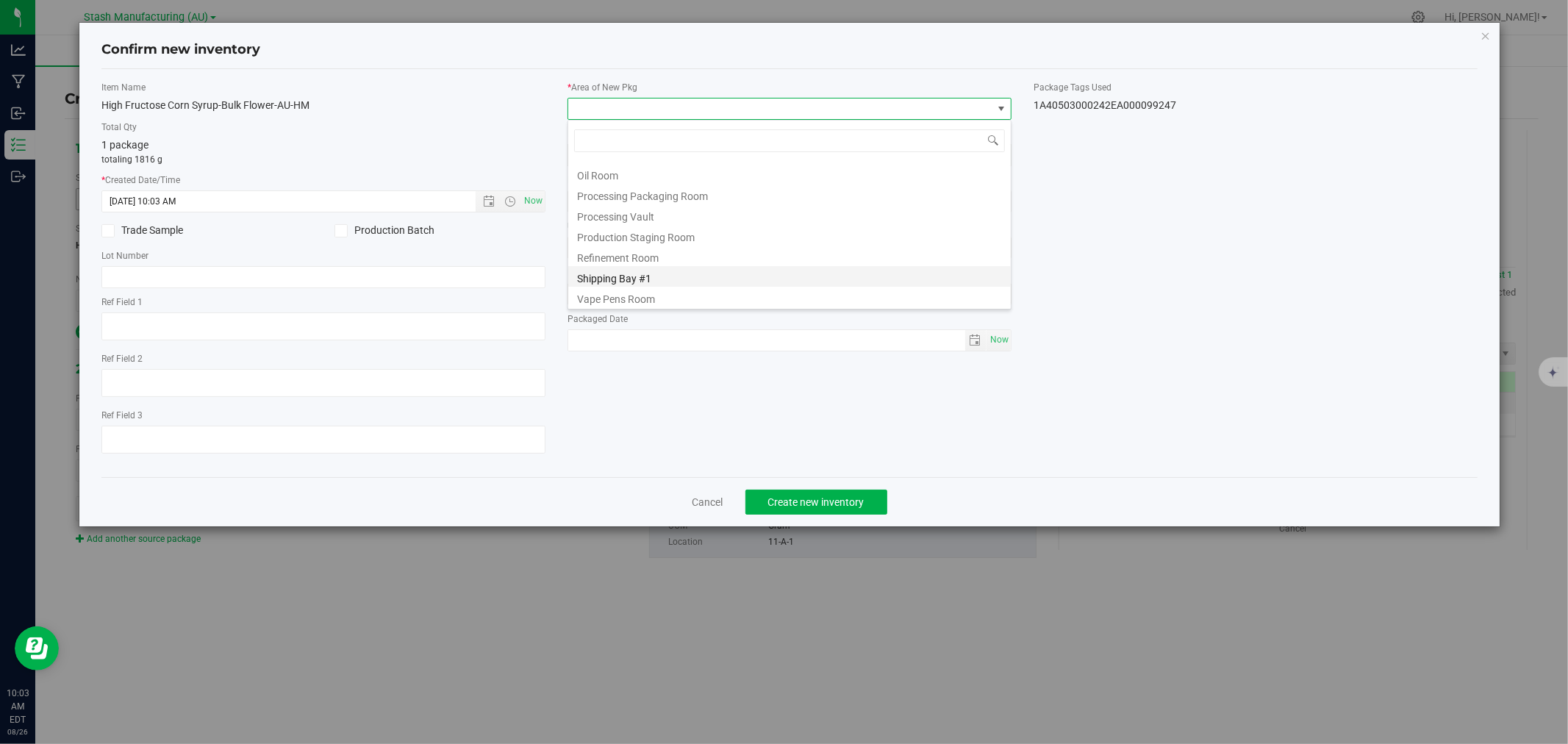
click at [646, 275] on li "Shipping Bay #1" at bounding box center [789, 276] width 442 height 21
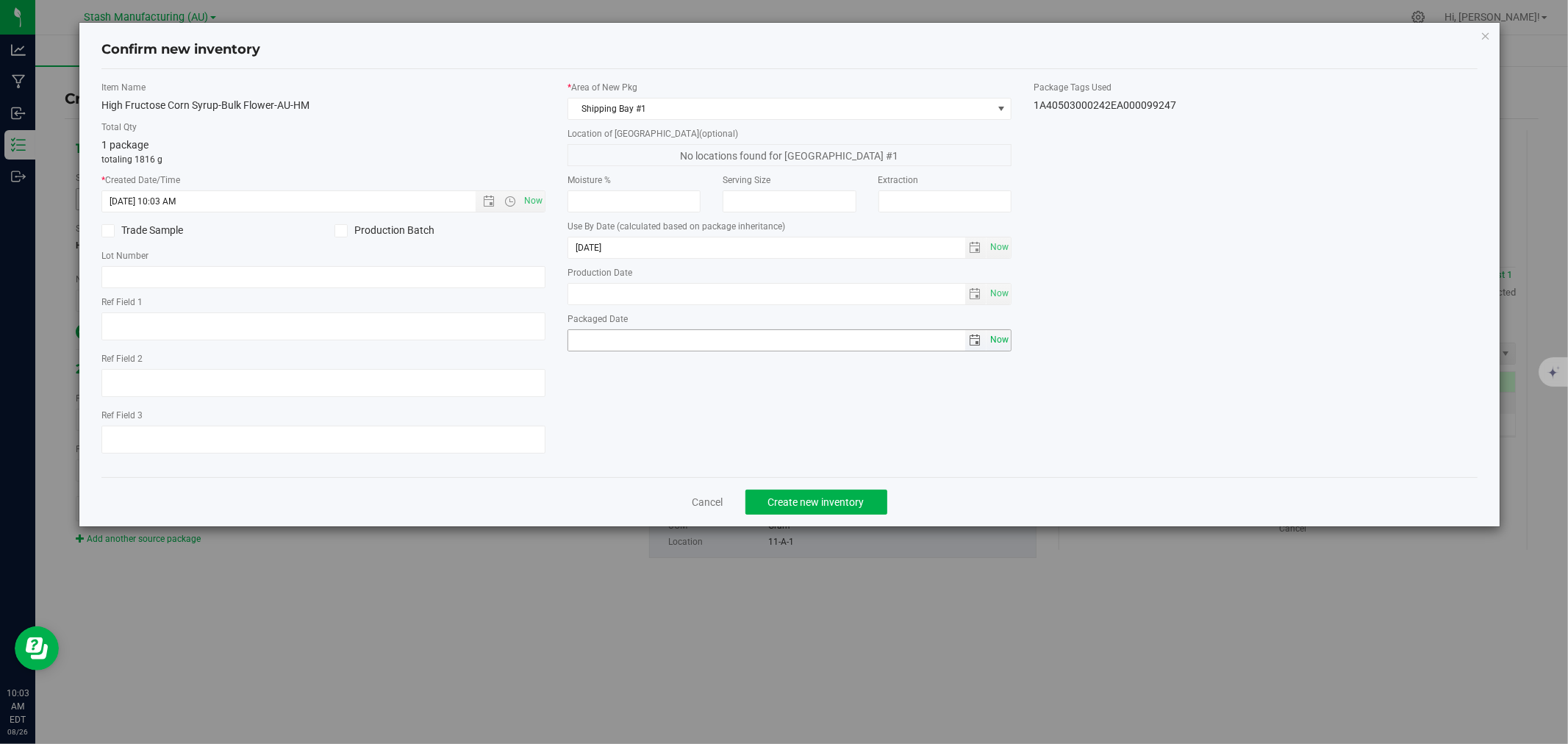
click at [1008, 343] on span "Now" at bounding box center [999, 341] width 25 height 21
type input "2025-08-26"
click at [798, 486] on div "Cancel Create new inventory" at bounding box center [789, 502] width 1376 height 49
click at [793, 502] on span "Create new inventory" at bounding box center [817, 502] width 97 height 12
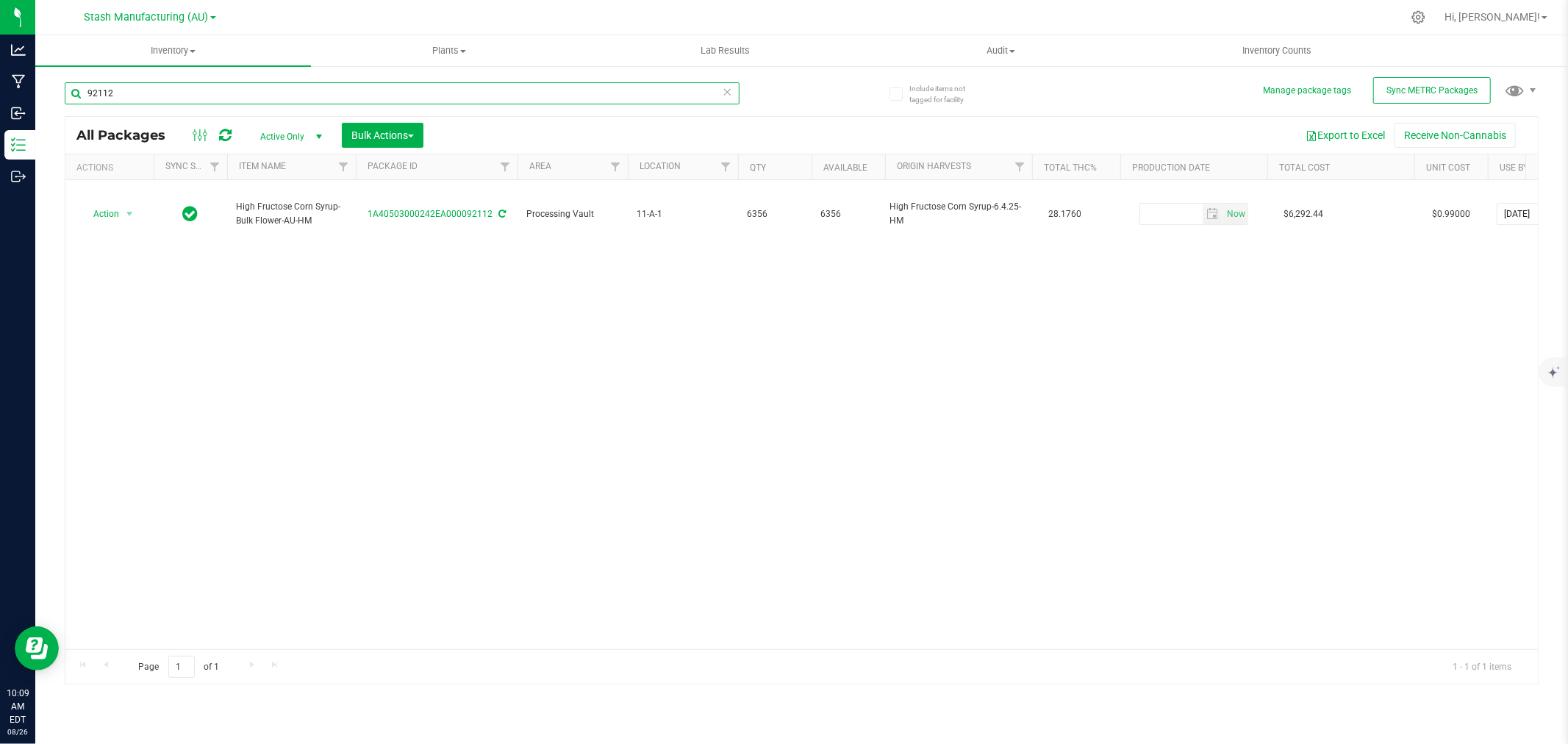
click at [126, 93] on input "92112" at bounding box center [402, 93] width 675 height 22
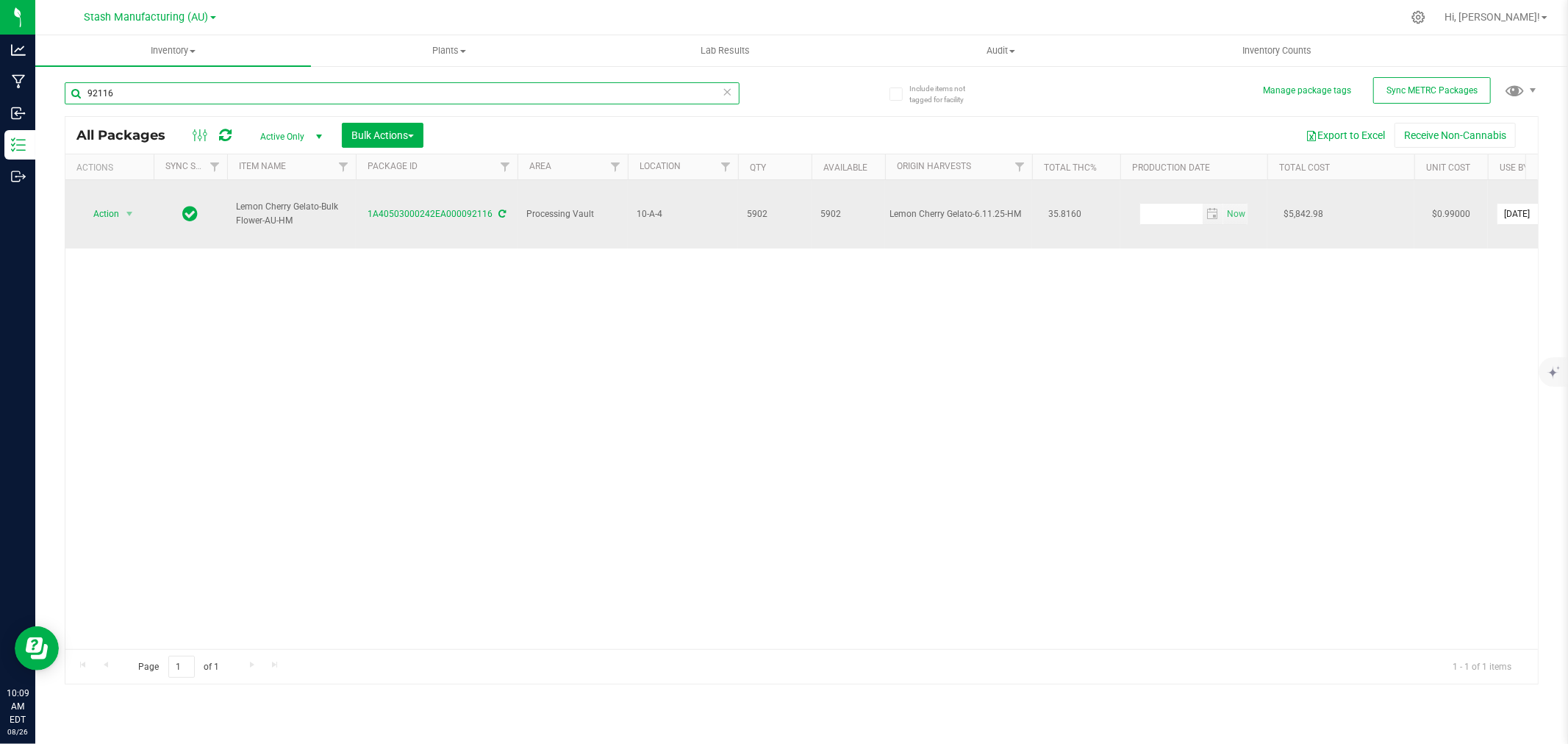
type input "92116"
click at [83, 204] on span "Action" at bounding box center [100, 214] width 40 height 21
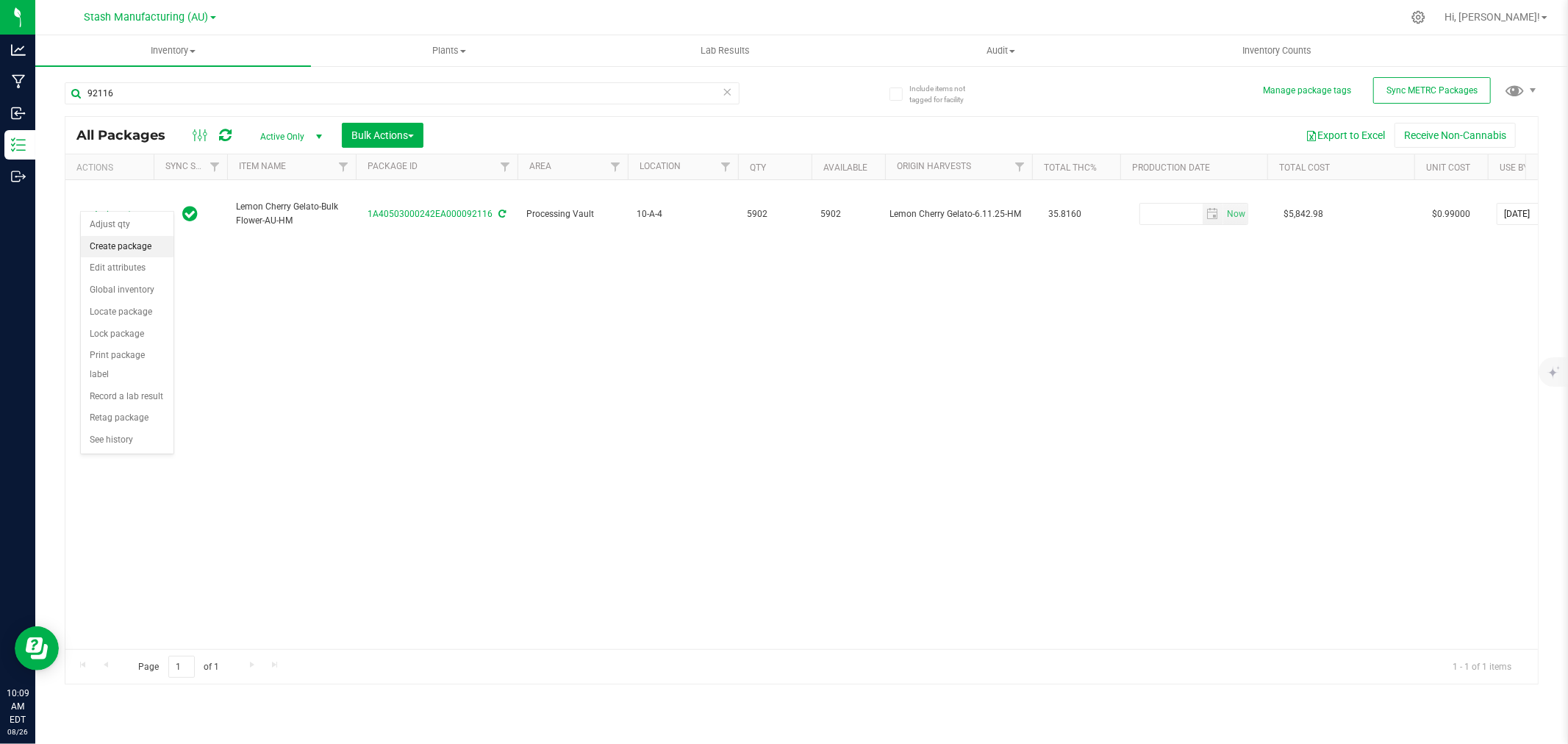
click at [99, 242] on li "Create package" at bounding box center [127, 247] width 93 height 22
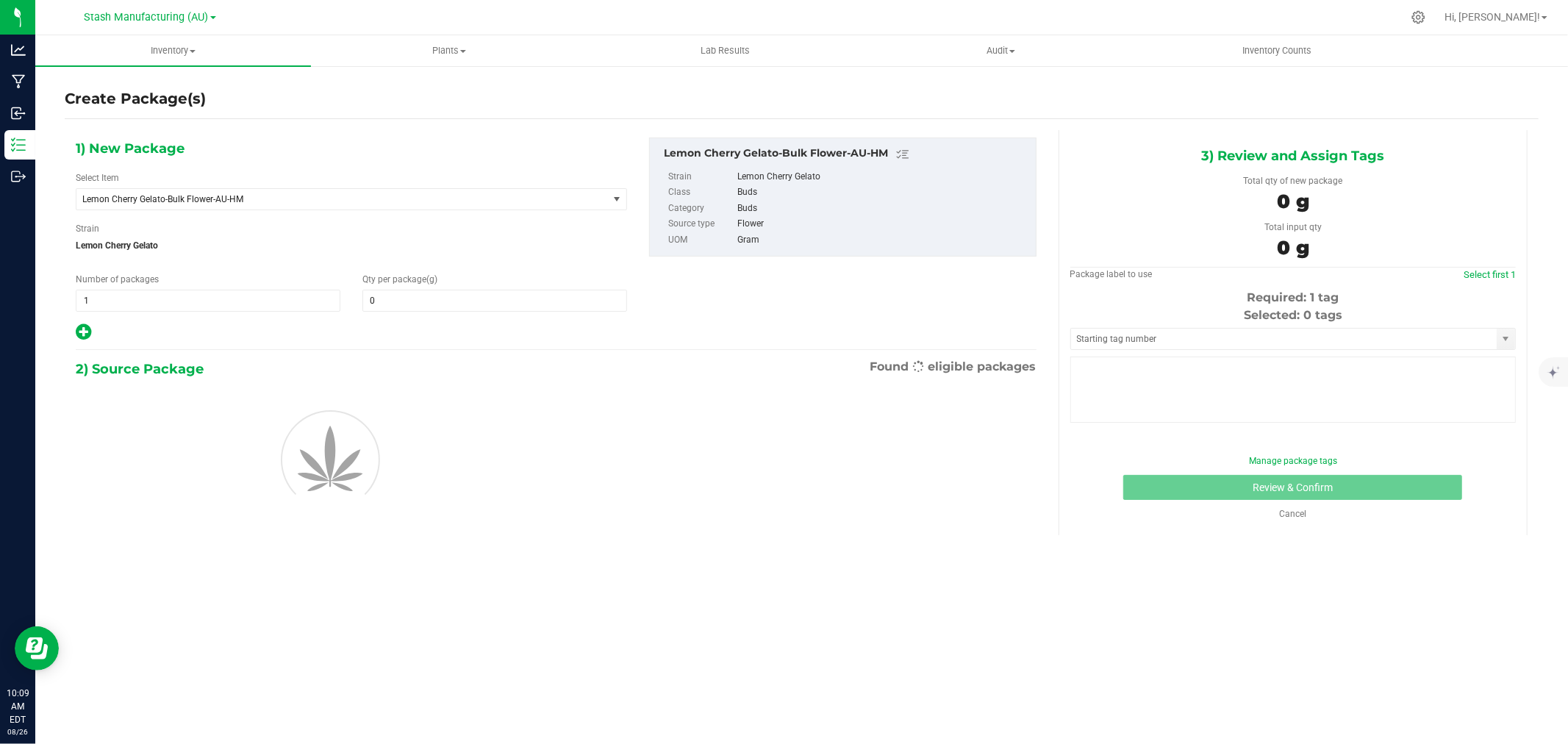
type input "0.0000"
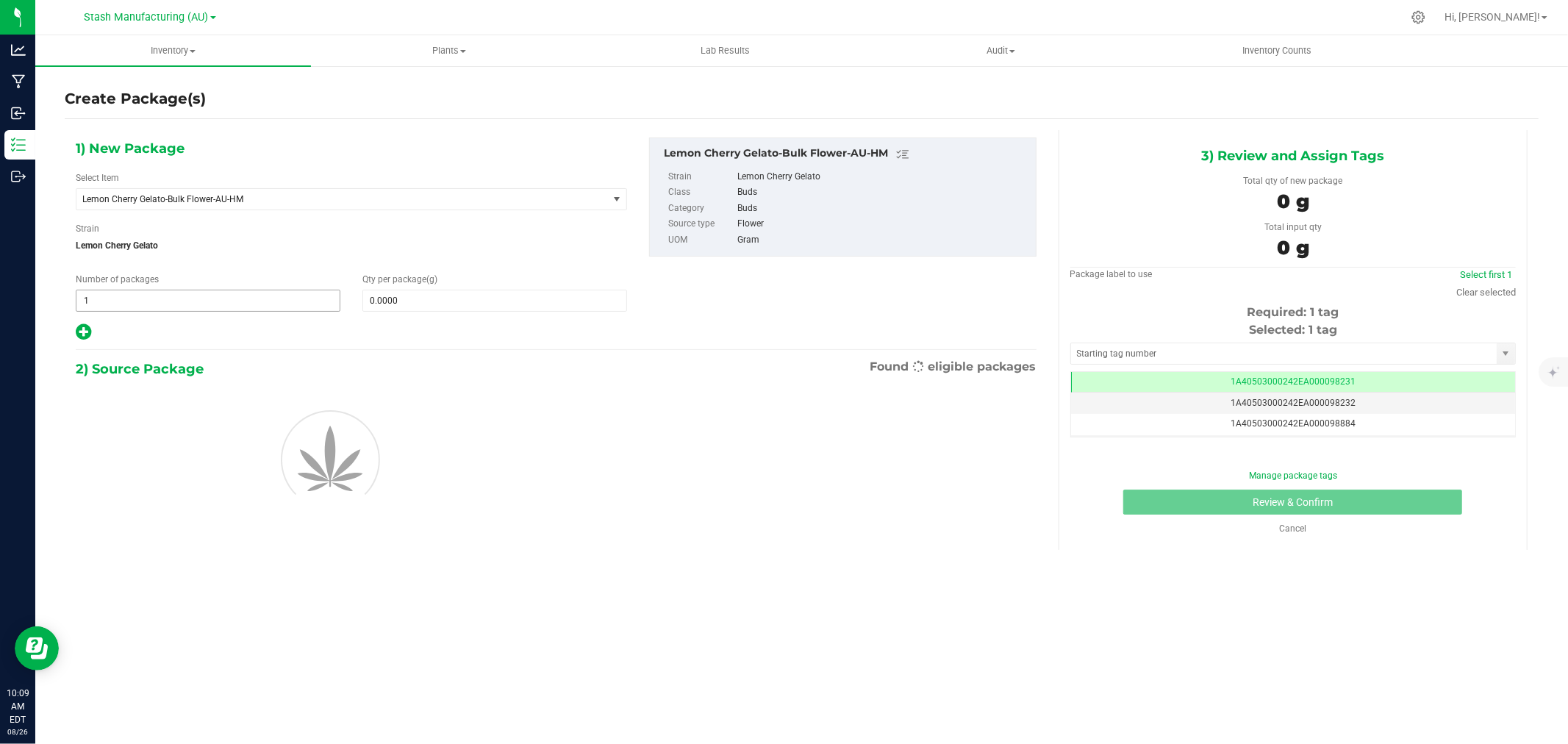
scroll to position [0, -1]
click at [123, 298] on span "1 1" at bounding box center [208, 301] width 265 height 22
click at [123, 298] on input "1" at bounding box center [208, 301] width 263 height 21
type input "2"
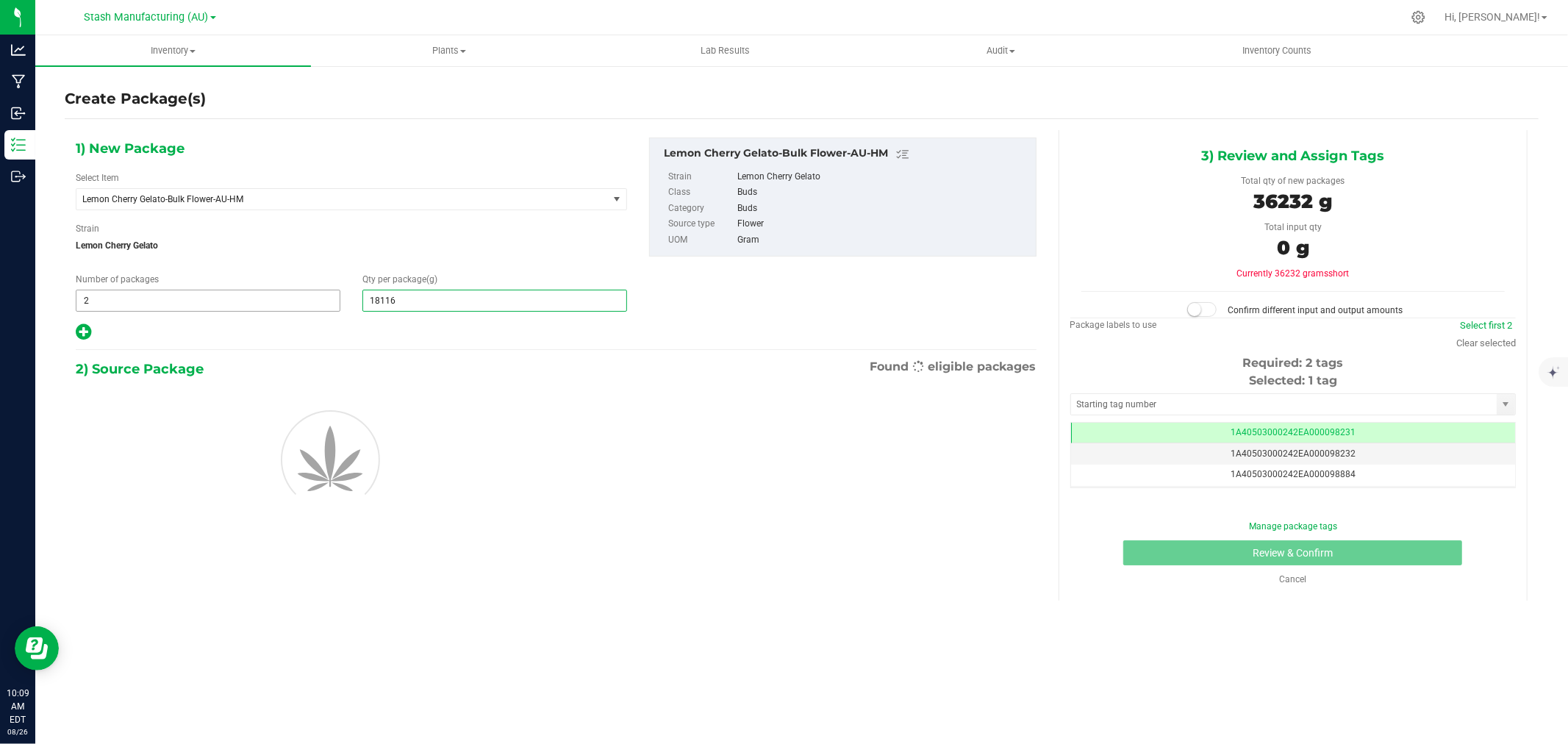
type input "18116"
type input "18,116.0000"
click at [388, 298] on span "18,116.0000 18116" at bounding box center [495, 301] width 265 height 22
type input "181181616"
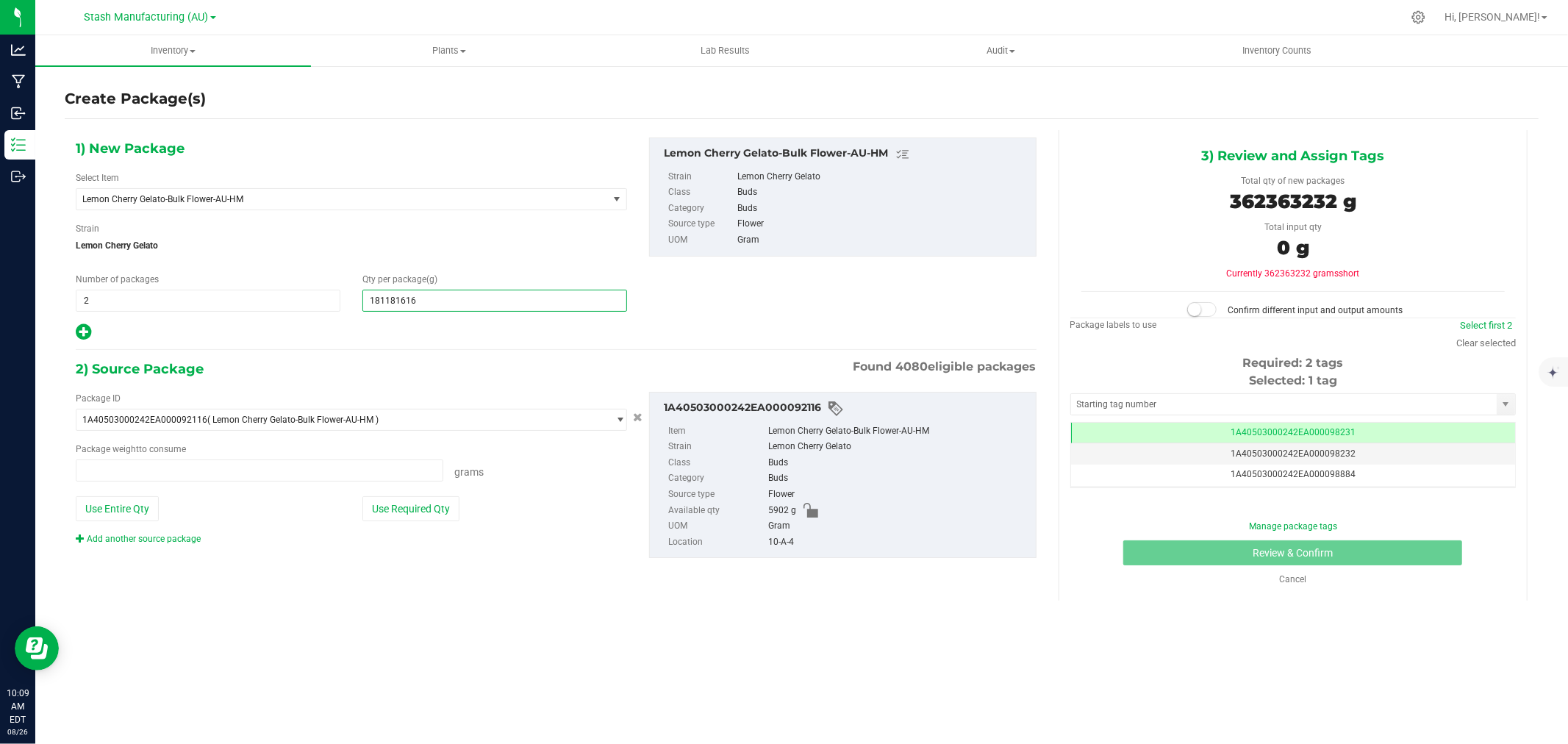
type input "0.0000 g"
drag, startPoint x: 424, startPoint y: 295, endPoint x: 266, endPoint y: 304, distance: 158.3
click at [266, 304] on div "Number of packages 2 2 Qty per package (g) 18,116.0000 181181616" at bounding box center [351, 292] width 574 height 39
type input "1816"
type input "1,816.0000"
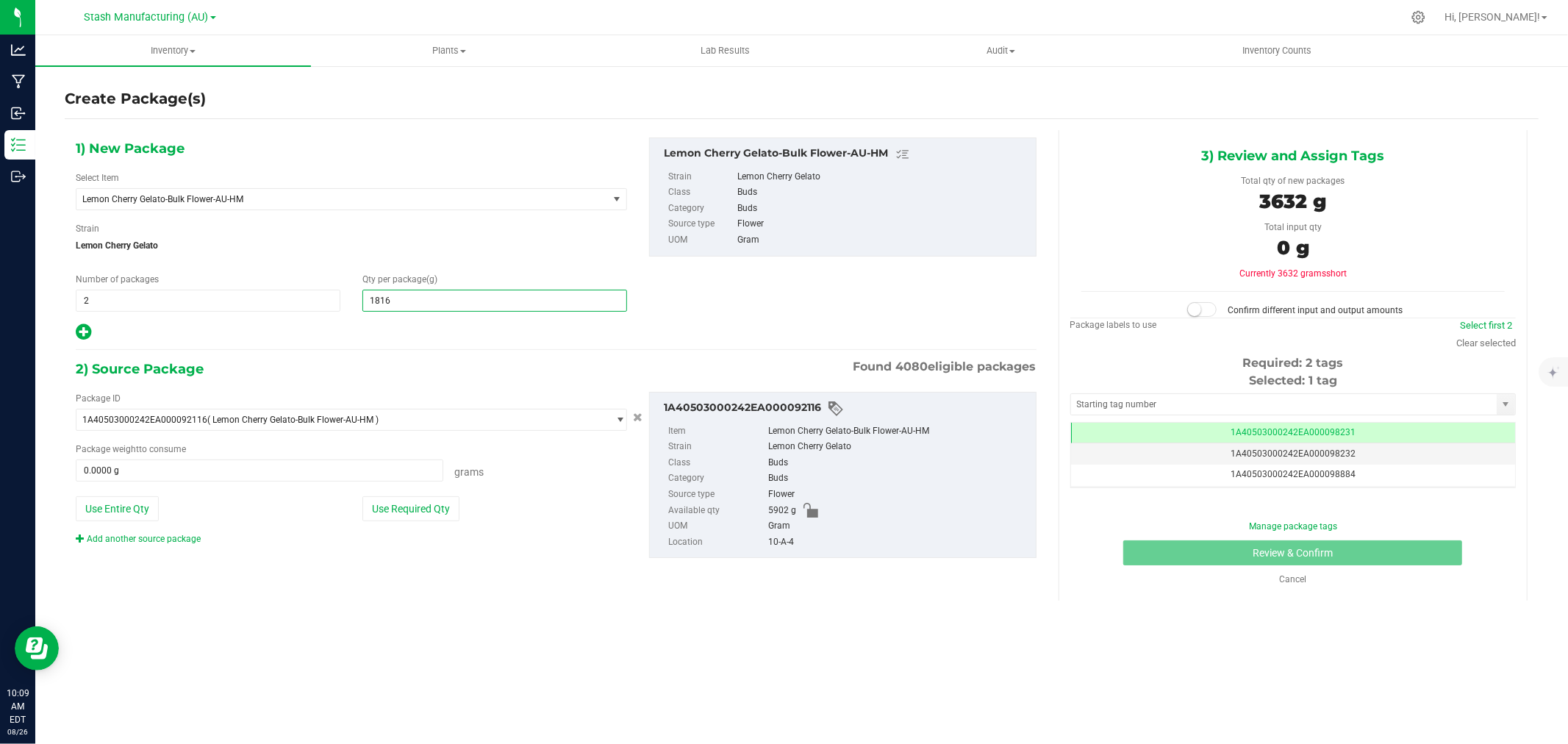
click at [344, 330] on div at bounding box center [351, 332] width 551 height 19
click at [402, 511] on button "Use Required Qty" at bounding box center [411, 509] width 97 height 25
type input "3632.0000 g"
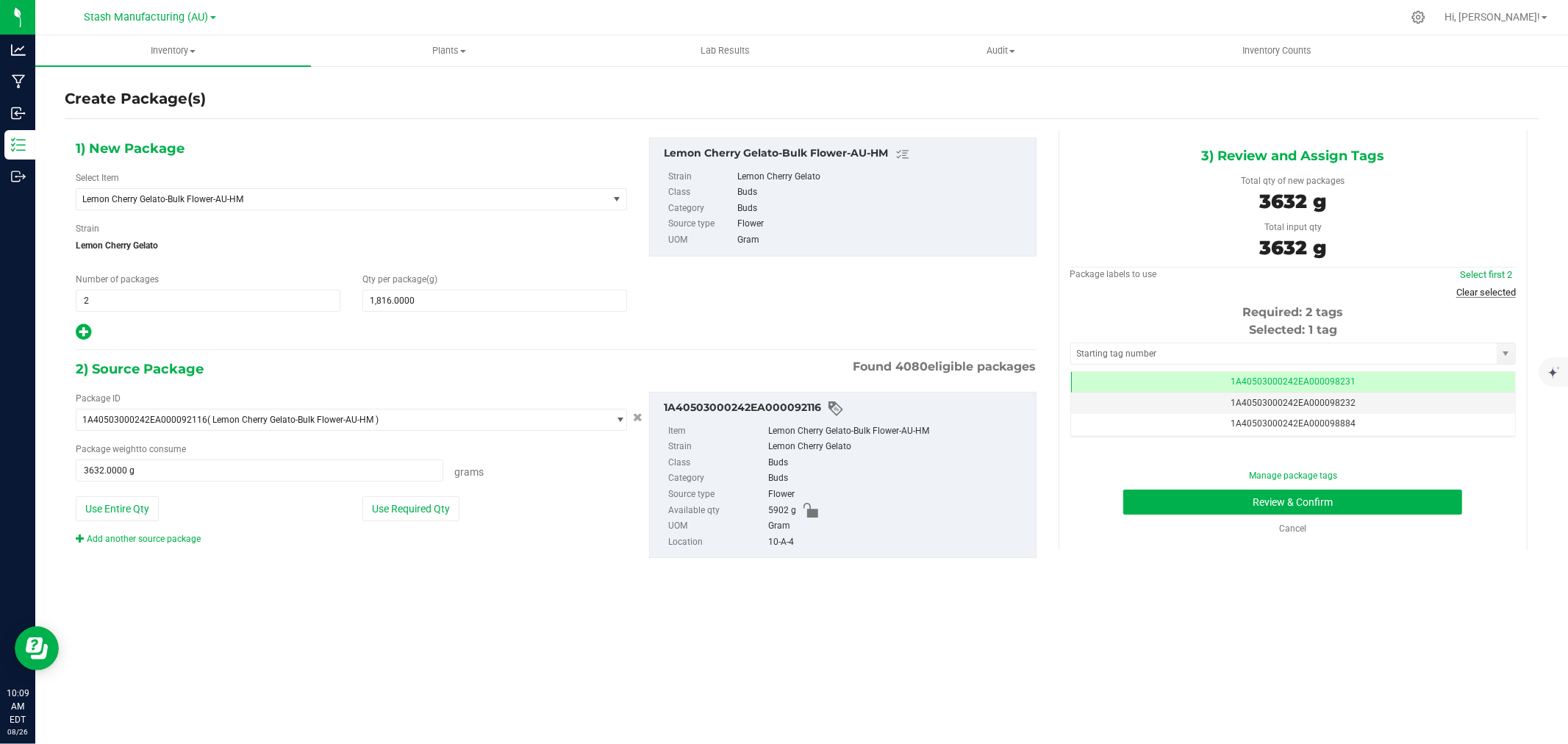
click at [1486, 291] on link "Clear selected" at bounding box center [1487, 292] width 60 height 11
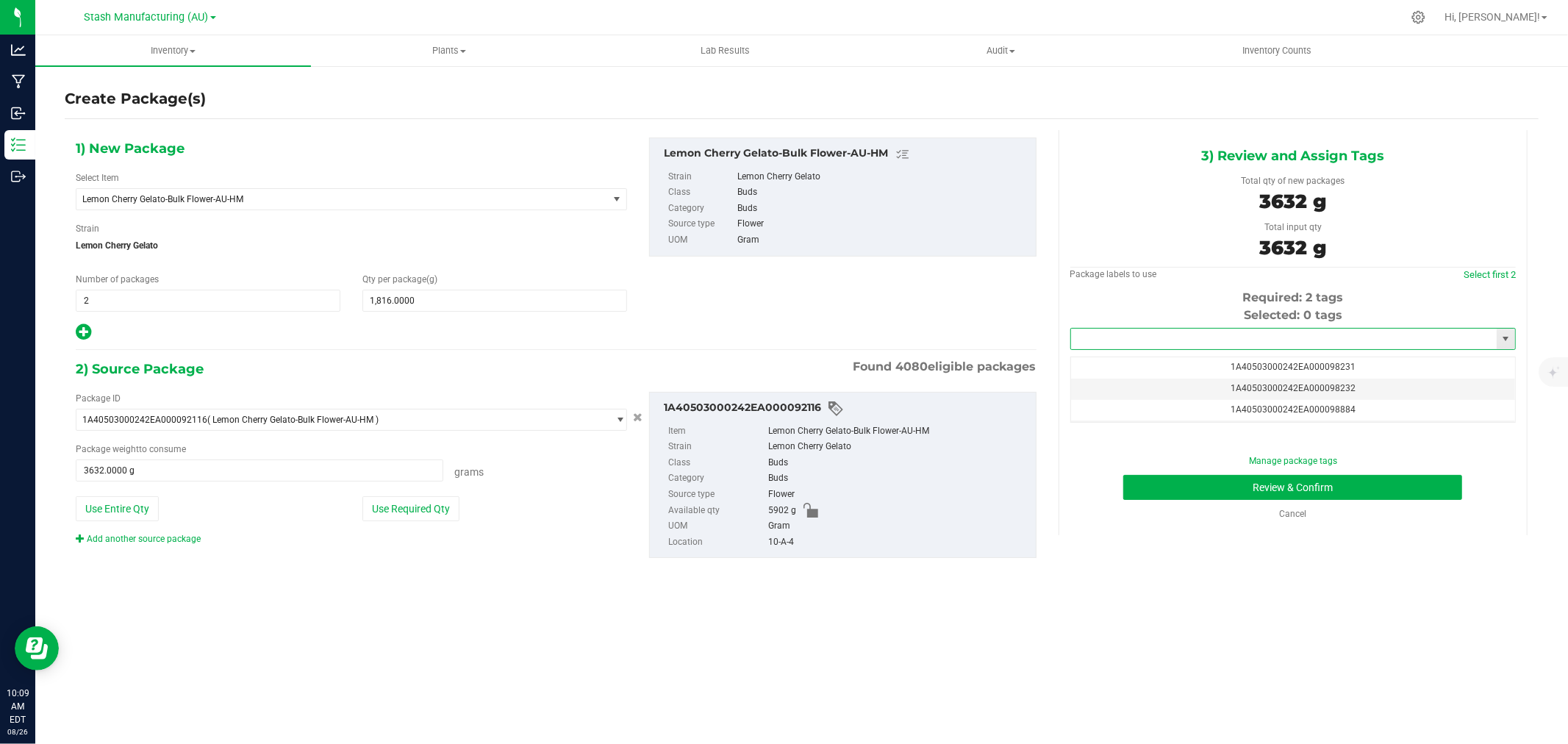
click at [1180, 343] on input "text" at bounding box center [1284, 339] width 426 height 21
click at [1186, 361] on li "1A40503000242EA000099248" at bounding box center [1293, 364] width 444 height 22
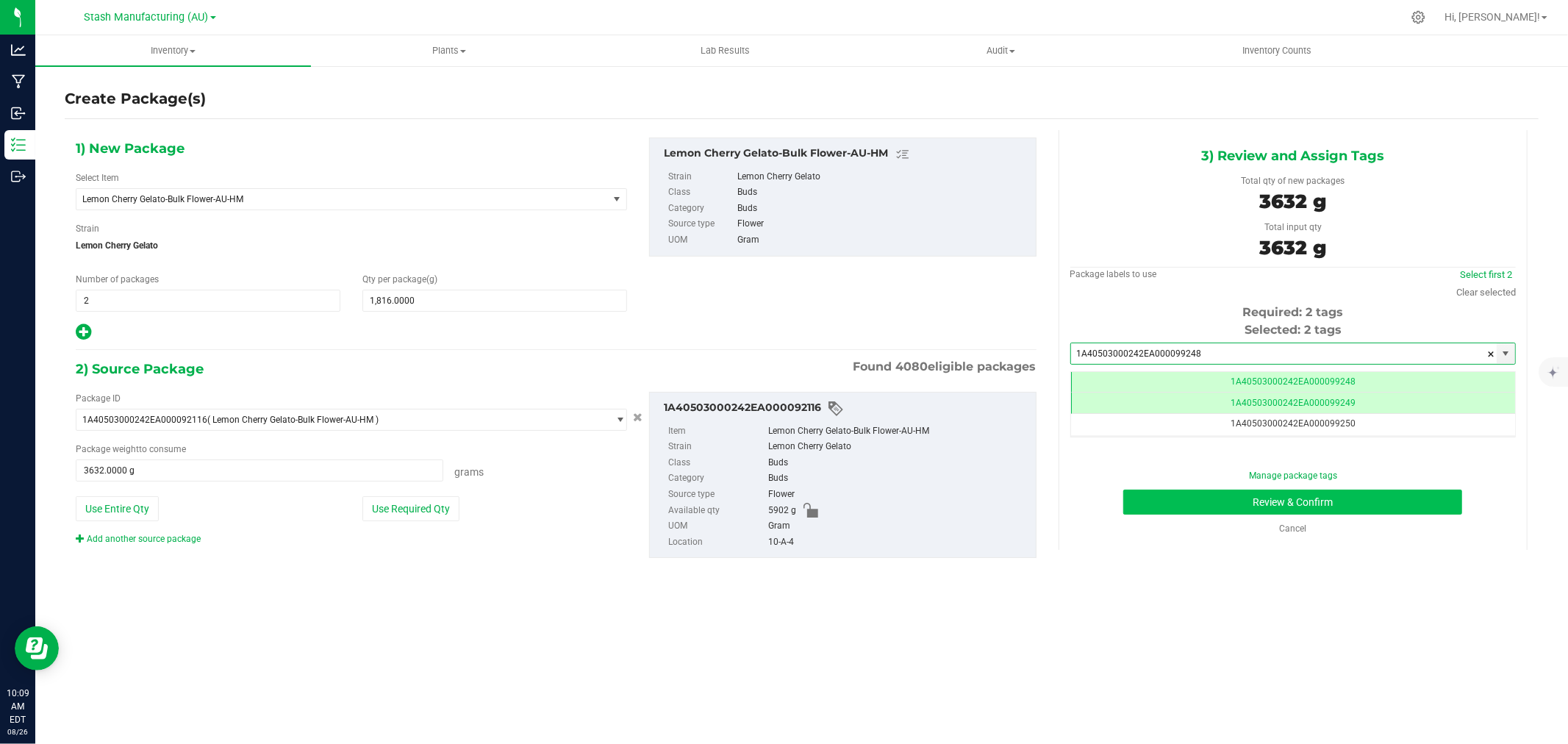
type input "1A40503000242EA000099248"
click at [1375, 509] on button "Review & Confirm" at bounding box center [1293, 502] width 339 height 25
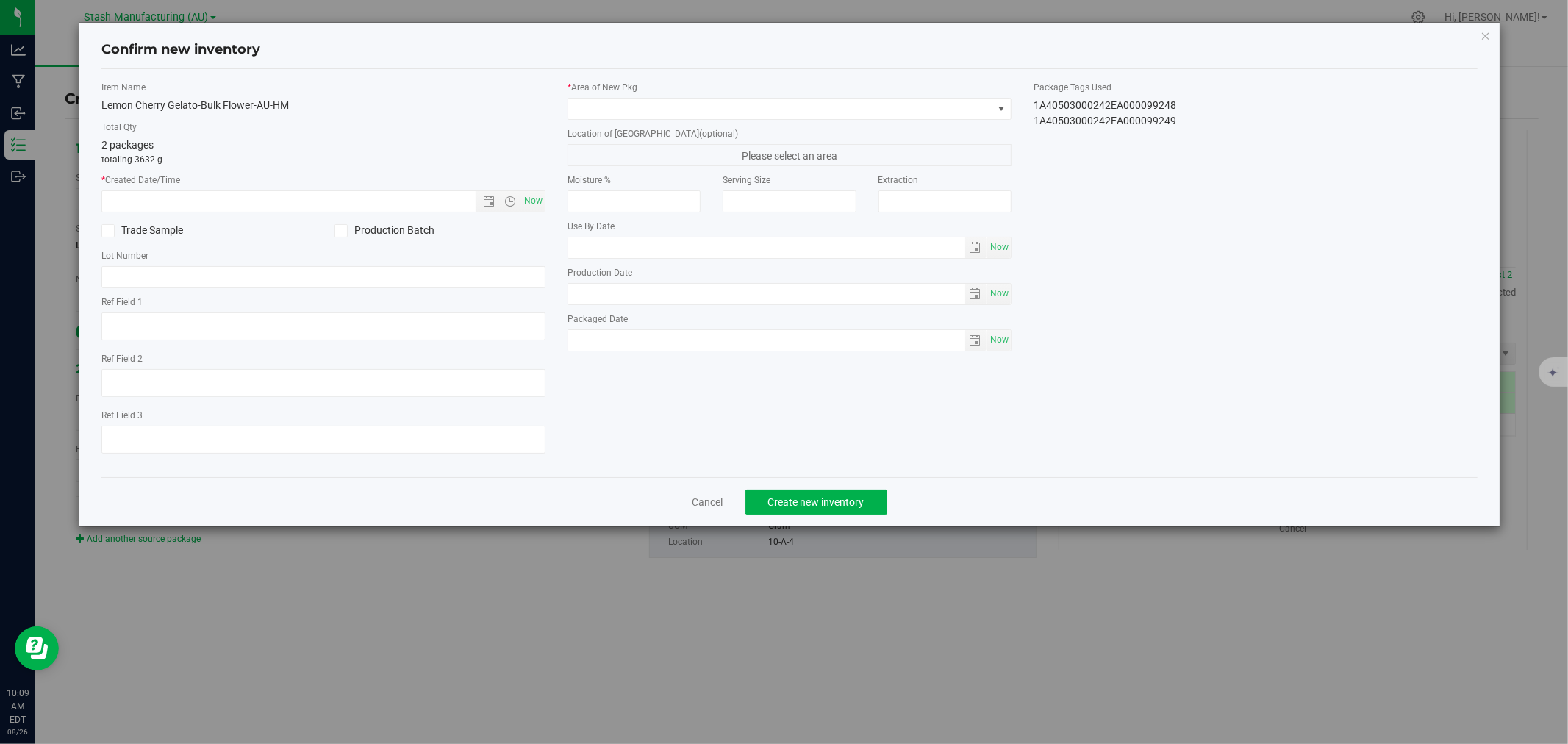
type input "2026-07-02"
drag, startPoint x: 534, startPoint y: 200, endPoint x: 571, endPoint y: 156, distance: 57.5
click at [534, 201] on span "Now" at bounding box center [534, 201] width 25 height 21
type input "8/26/2025 10:09 AM"
click at [599, 101] on span at bounding box center [780, 108] width 424 height 21
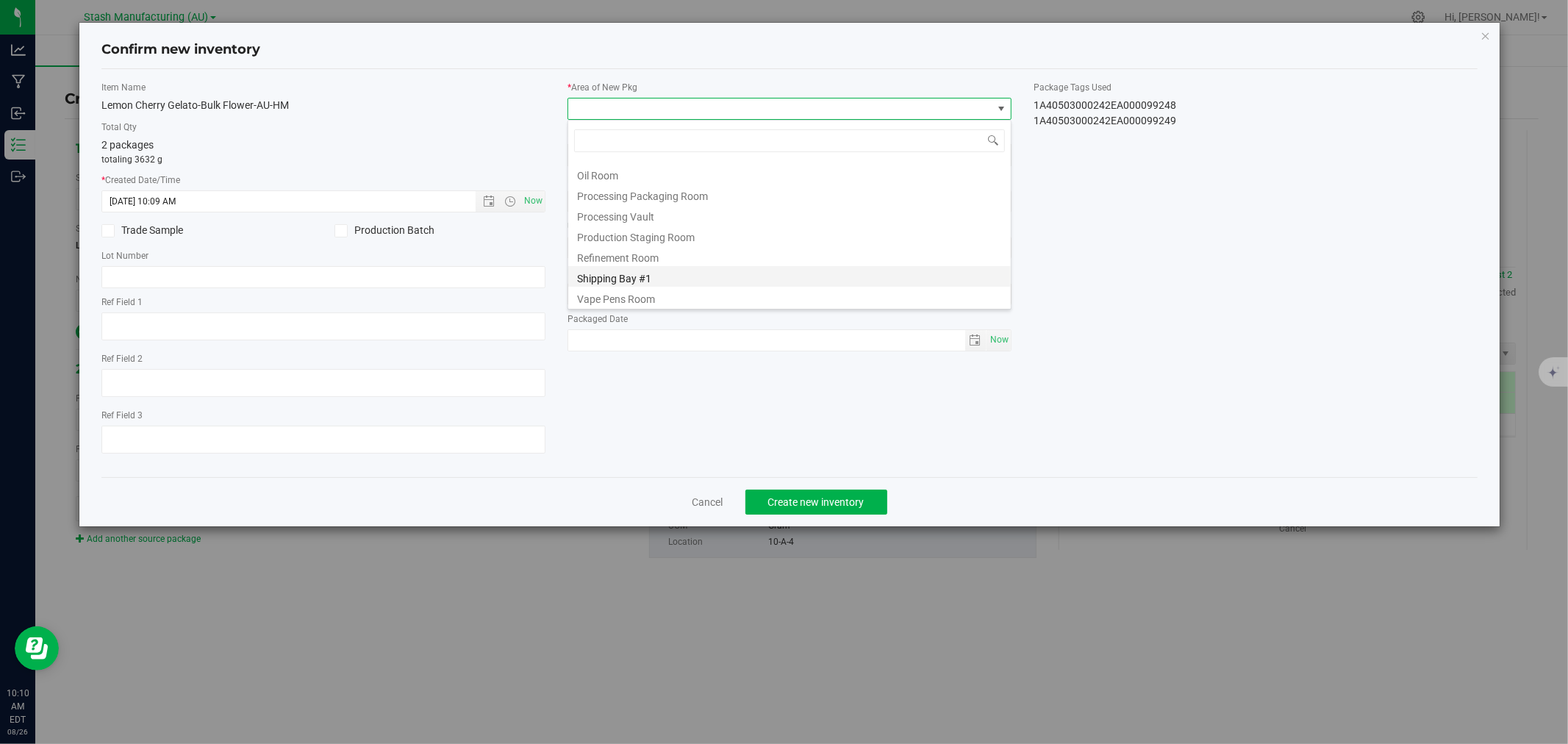
click at [626, 282] on li "Shipping Bay #1" at bounding box center [789, 276] width 442 height 21
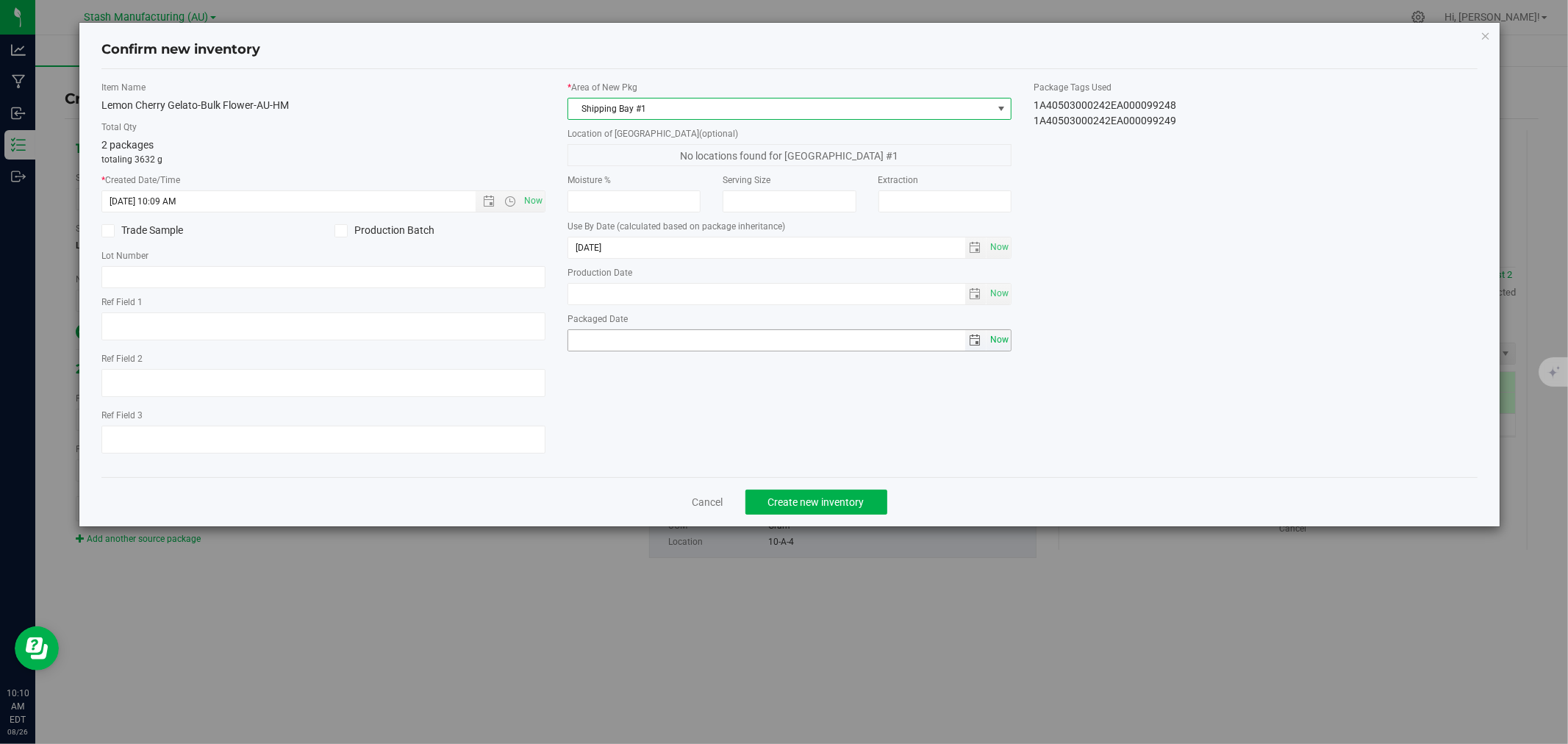
click at [1003, 340] on span "Now" at bounding box center [999, 341] width 25 height 21
type input "2025-08-26"
click at [812, 509] on span "Create new inventory" at bounding box center [817, 502] width 97 height 12
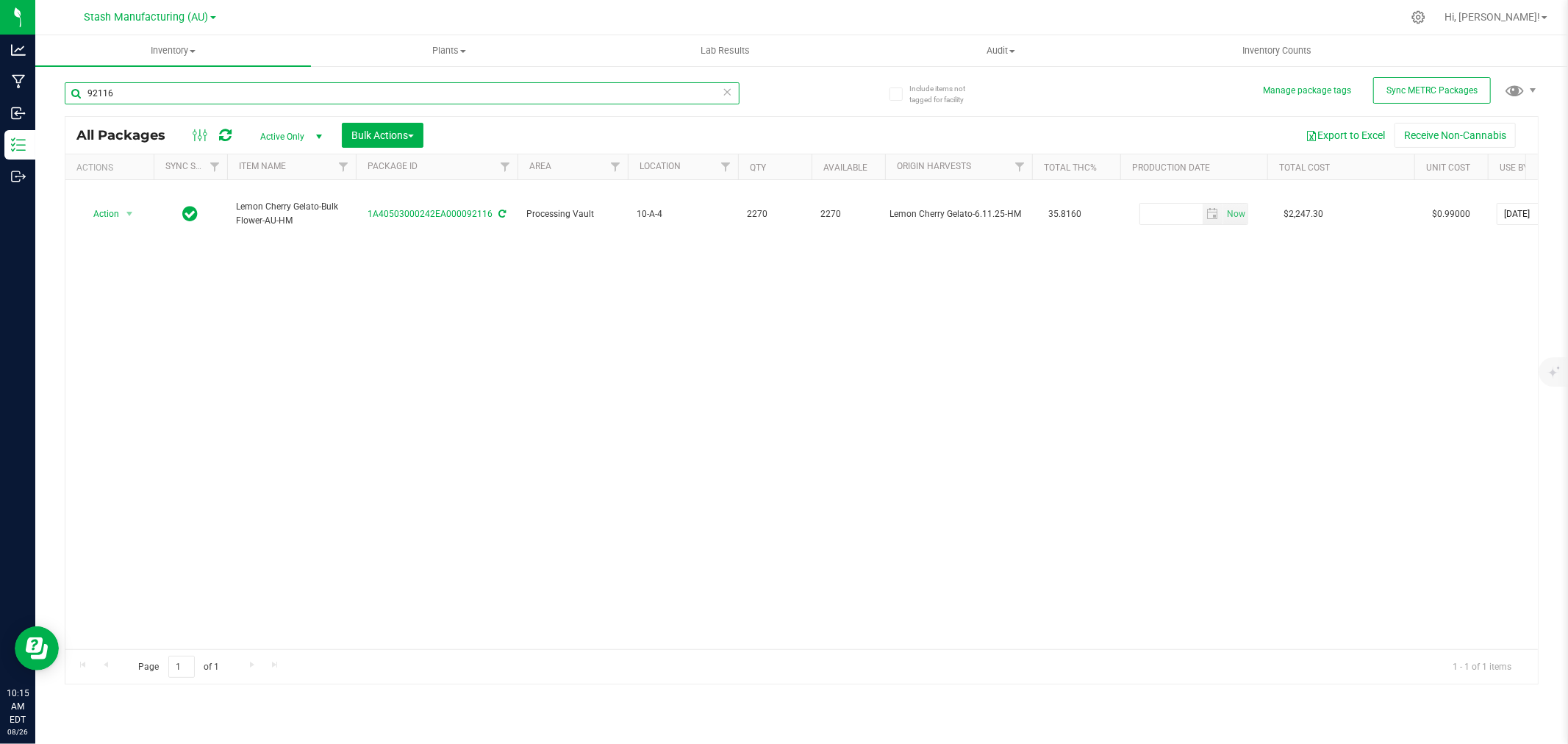
click at [130, 90] on input "92116" at bounding box center [402, 93] width 675 height 22
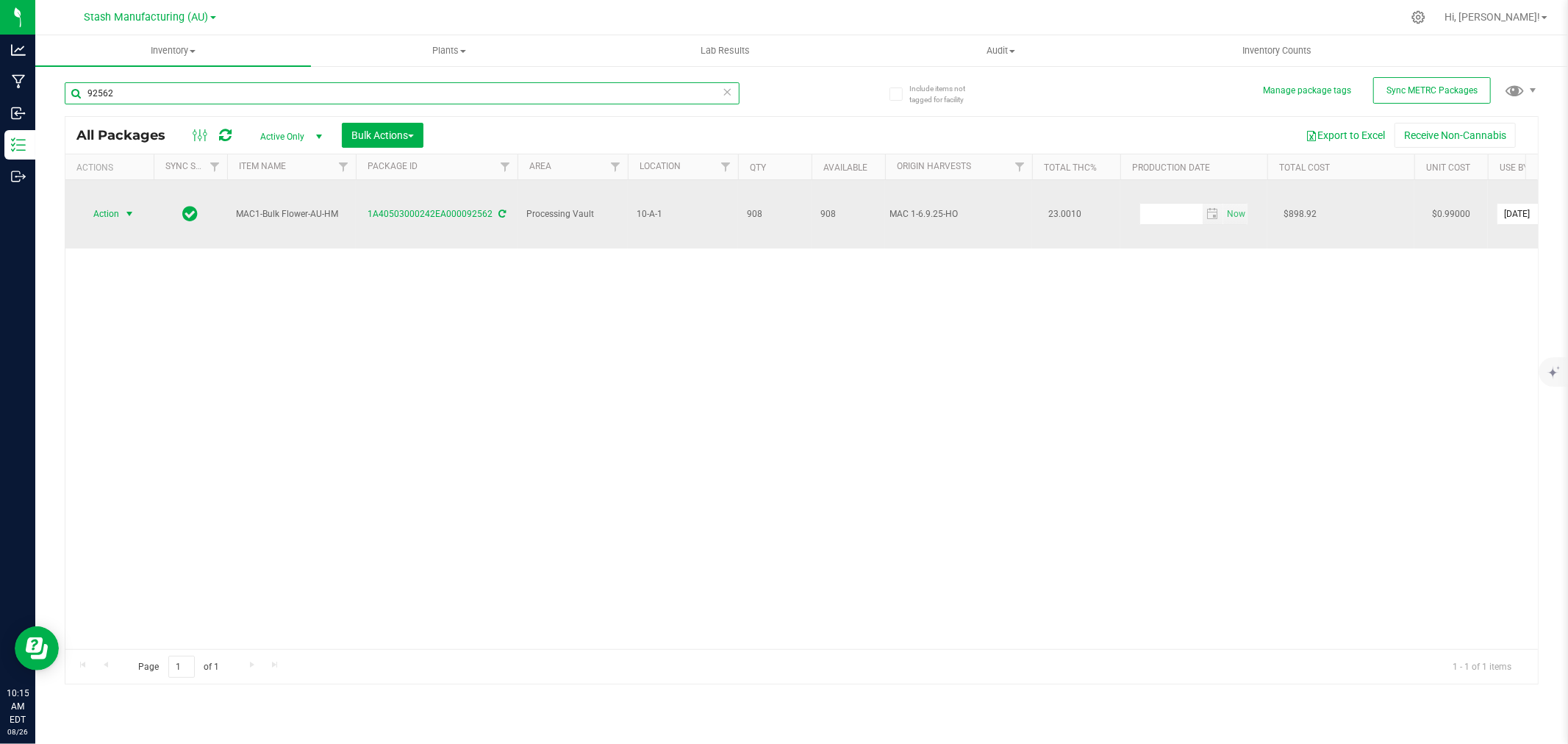
type input "92562"
click at [126, 208] on span "select" at bounding box center [129, 213] width 12 height 12
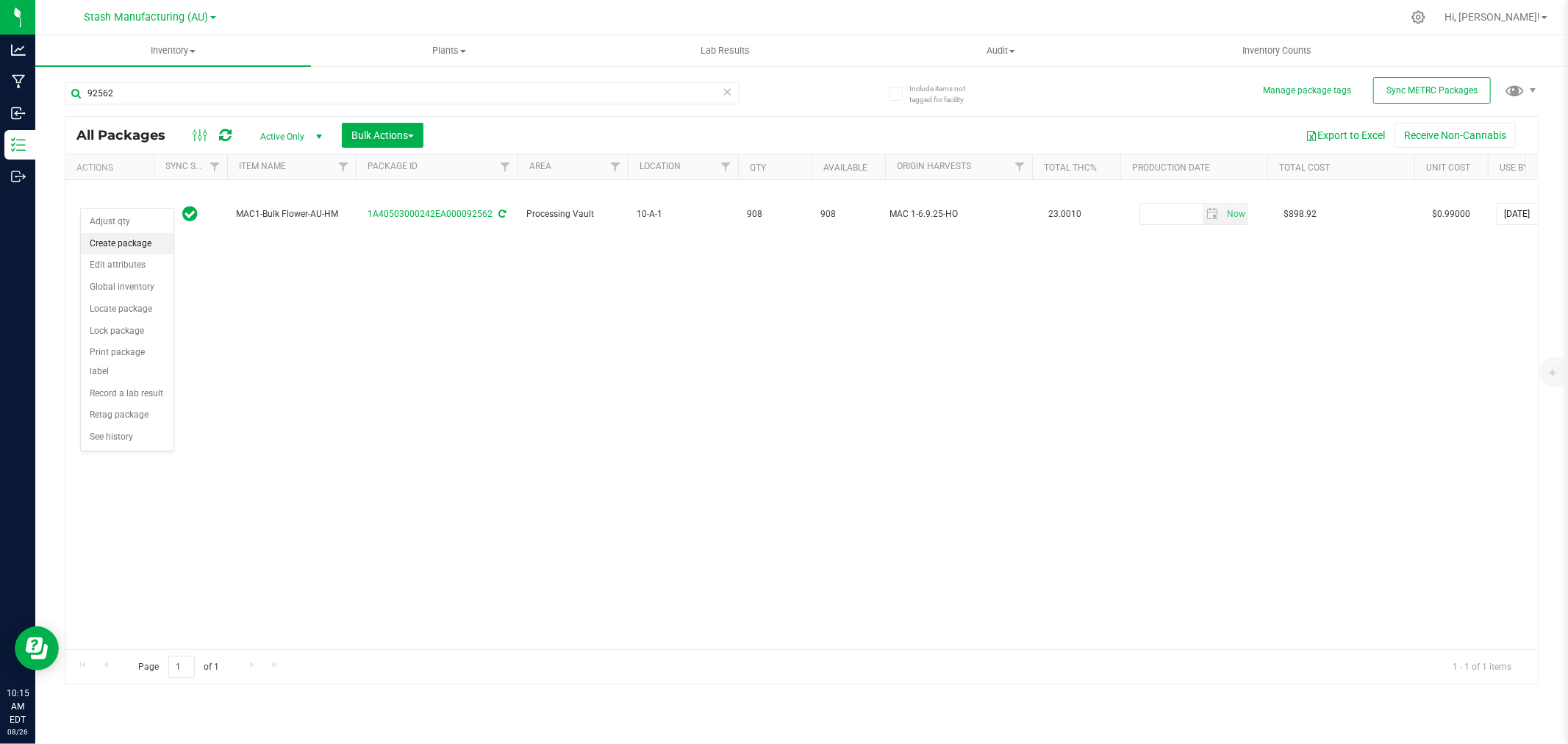
click at [99, 242] on li "Create package" at bounding box center [127, 244] width 93 height 22
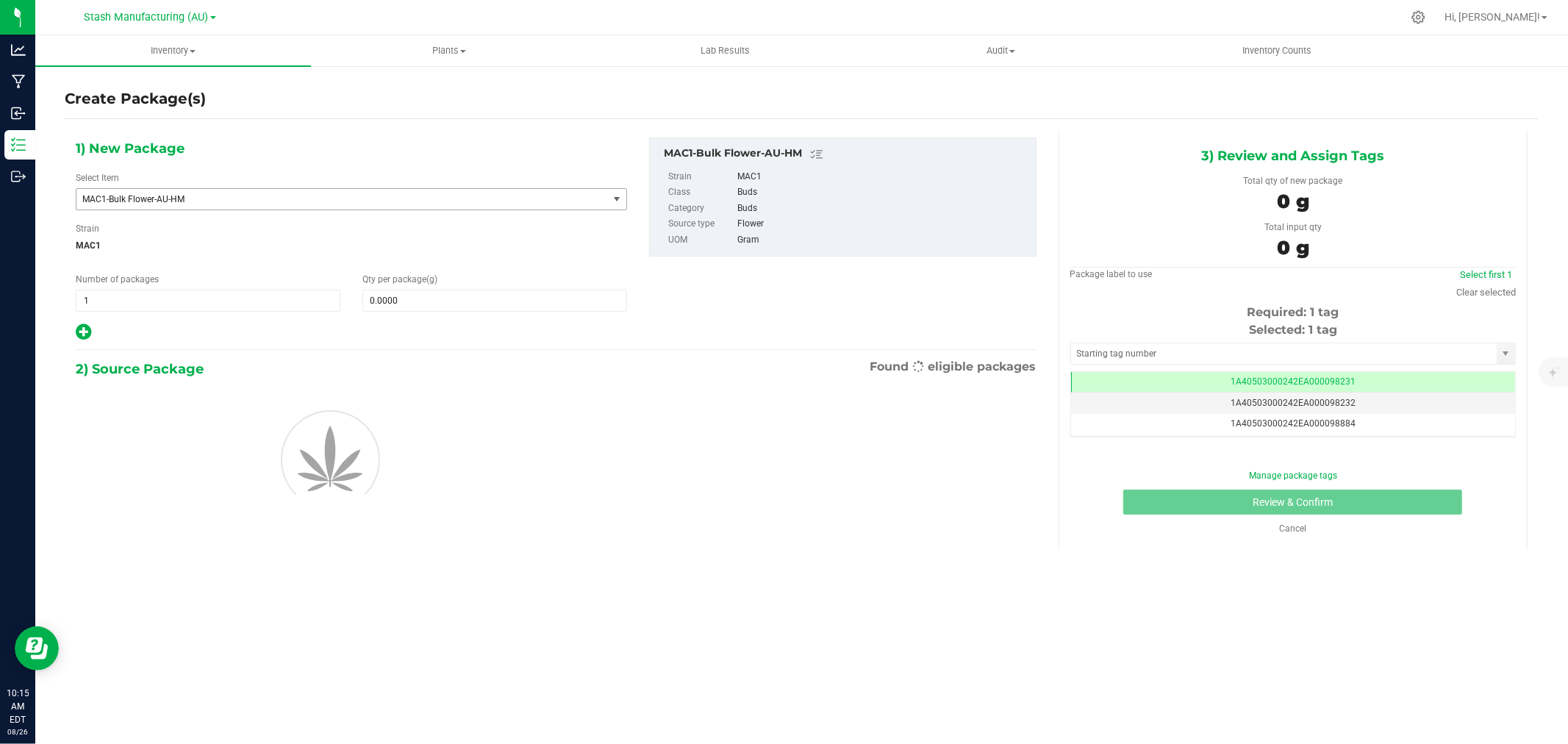
scroll to position [0, -1]
click at [422, 302] on span at bounding box center [495, 301] width 265 height 22
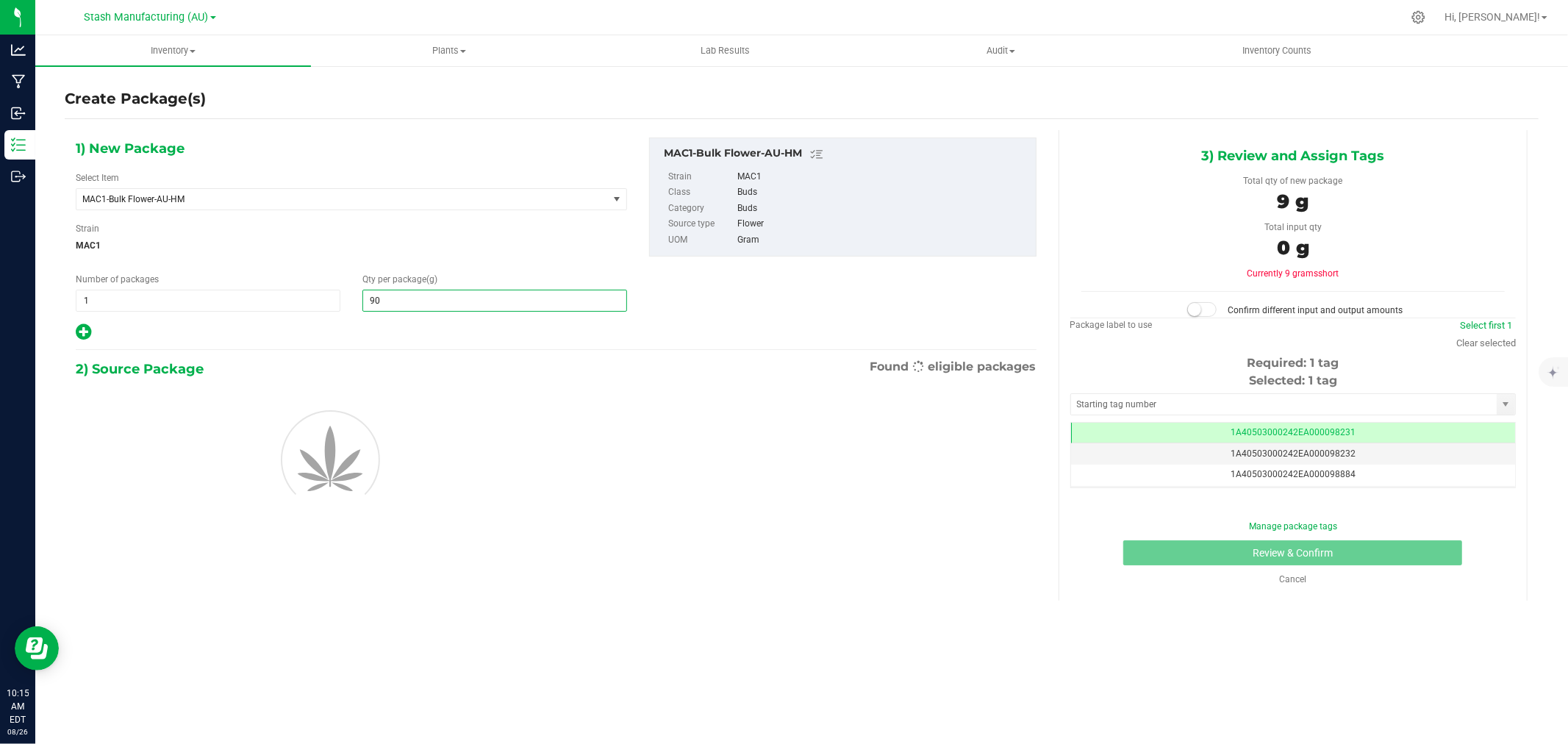
type input "908"
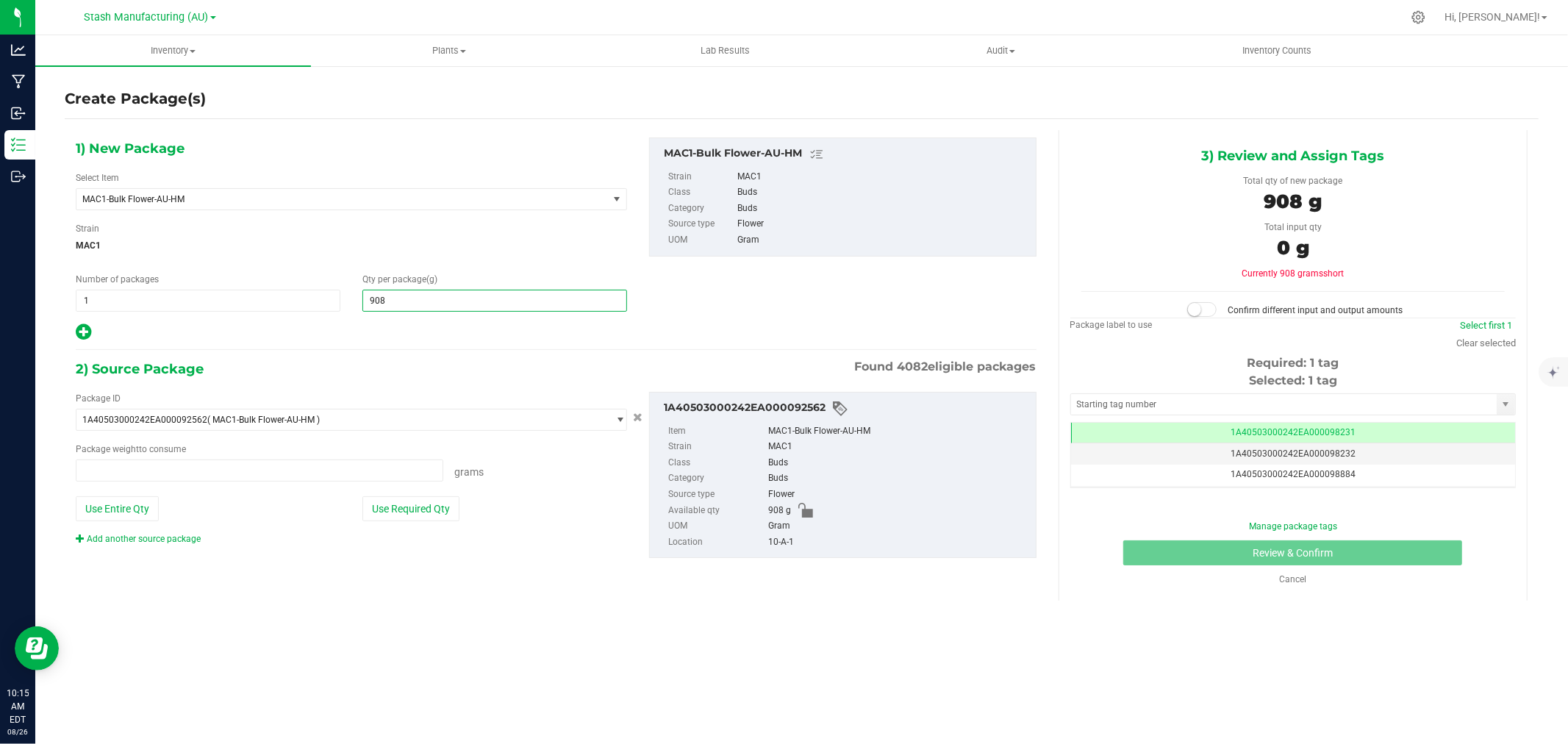
type input "0.0000 g"
type input "908.0000"
click at [384, 330] on div at bounding box center [351, 332] width 551 height 19
click at [409, 510] on button "Use Required Qty" at bounding box center [411, 509] width 97 height 25
type input "908.0000 g"
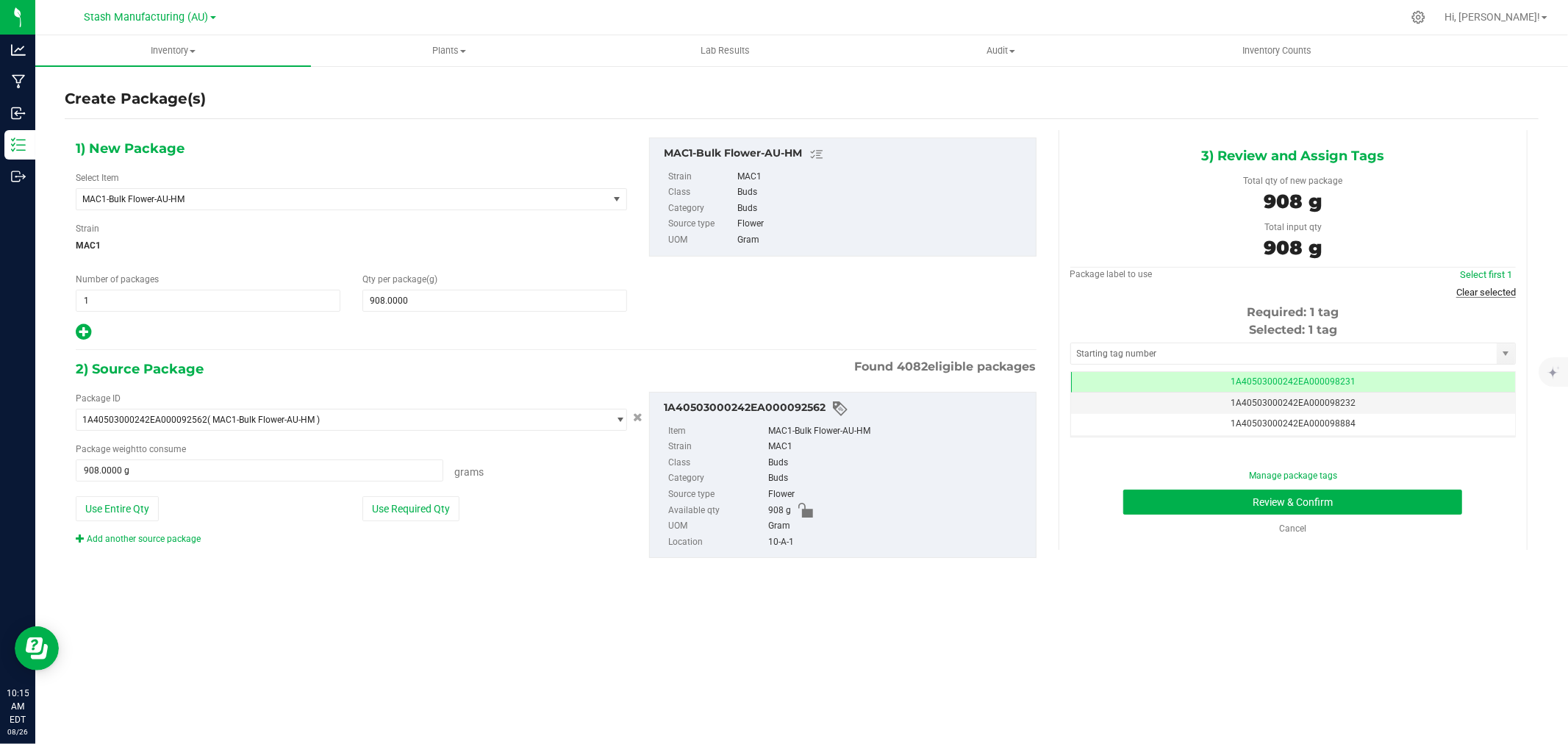
click at [1489, 296] on link "Clear selected" at bounding box center [1487, 292] width 60 height 11
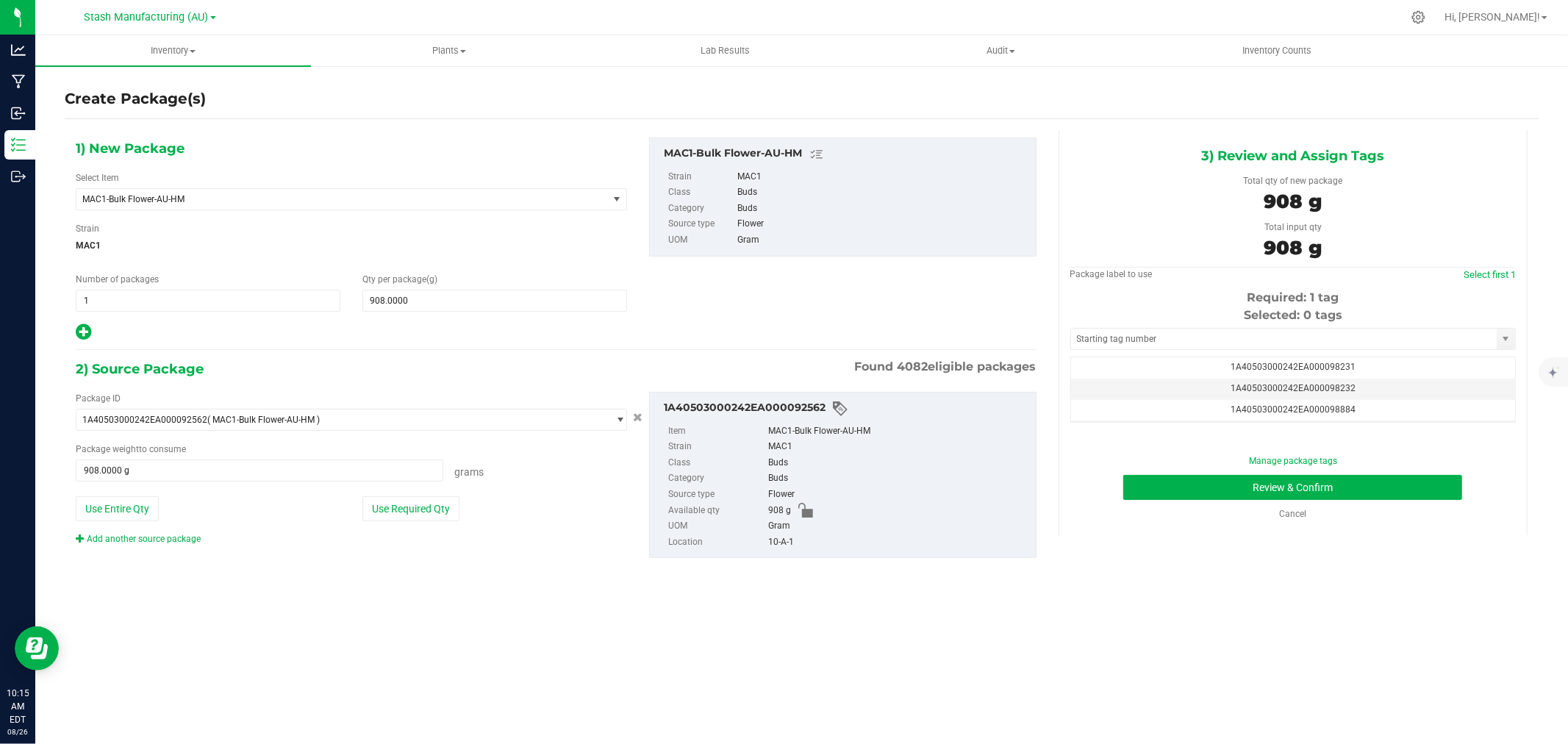
click at [1203, 350] on div "Selected: 0 tags Tag 1A40503000242EA000098231 1A40503000242EA000098232 1A405030…" at bounding box center [1293, 365] width 445 height 117
click at [1194, 339] on input "text" at bounding box center [1284, 339] width 426 height 21
click at [1180, 365] on li "1A40503000242EA000099250" at bounding box center [1293, 364] width 444 height 22
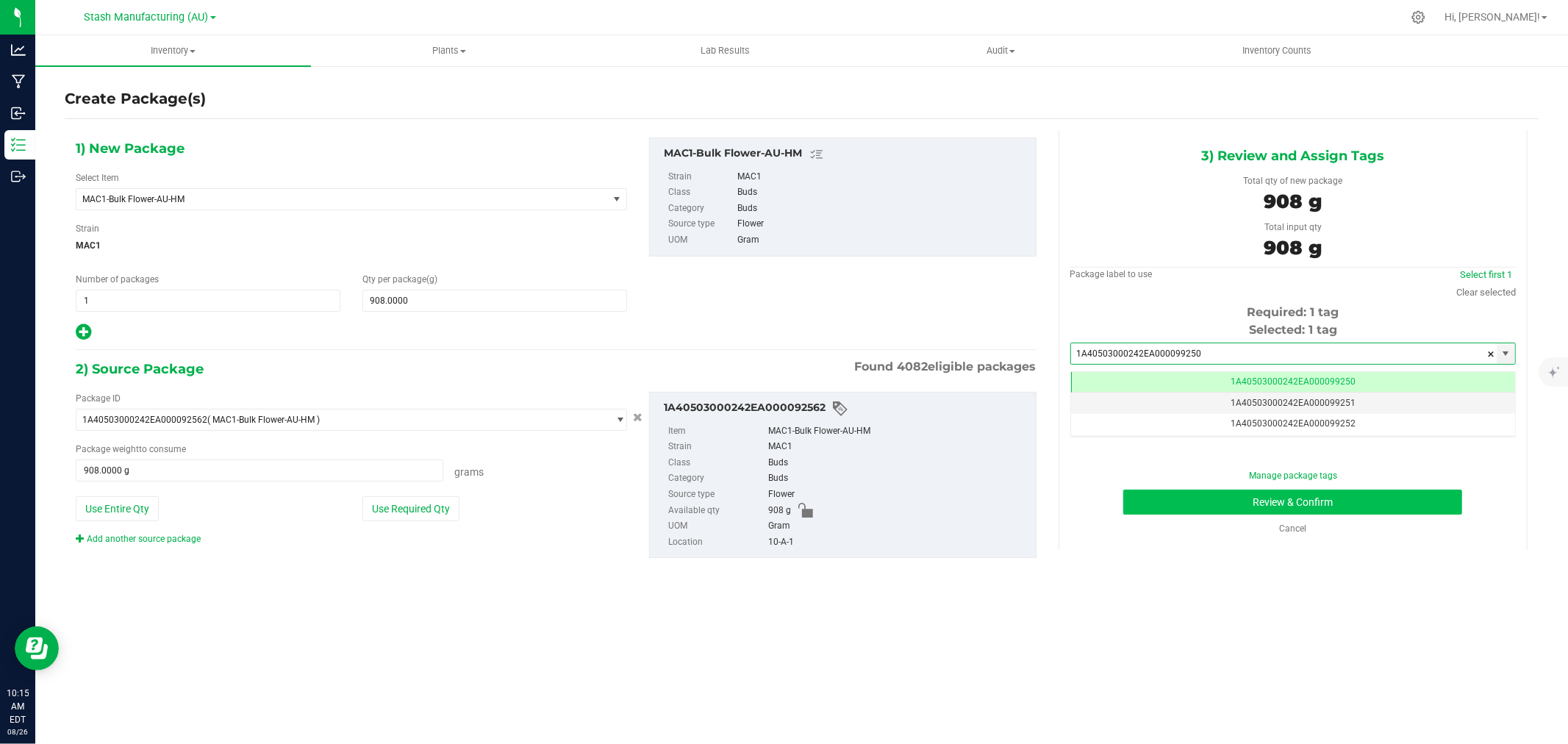
type input "1A40503000242EA000099250"
click at [1289, 492] on button "Review & Confirm" at bounding box center [1293, 502] width 339 height 25
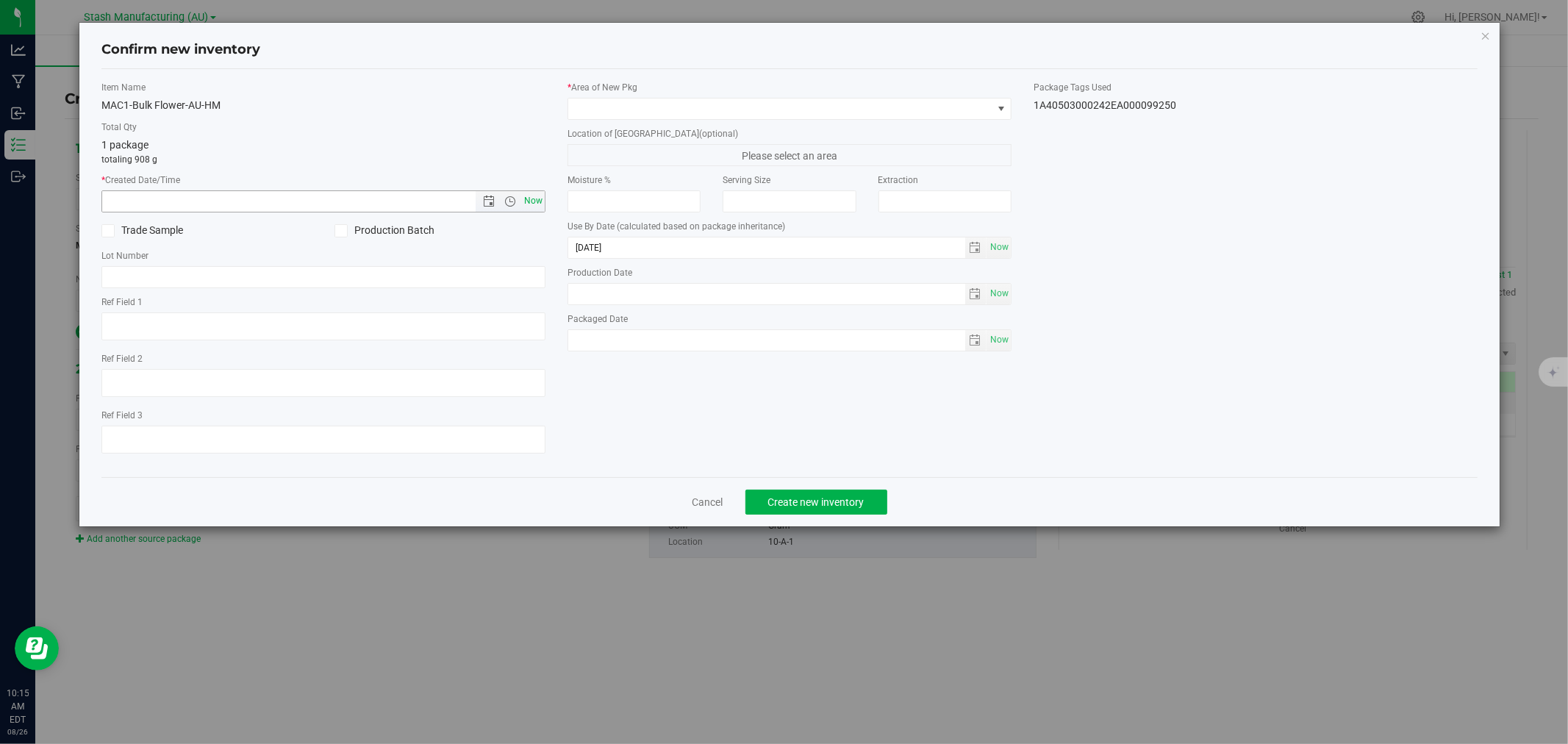
click at [528, 202] on span "Now" at bounding box center [534, 201] width 25 height 21
type input "8/26/2025 10:15 AM"
click at [620, 114] on span at bounding box center [780, 108] width 424 height 21
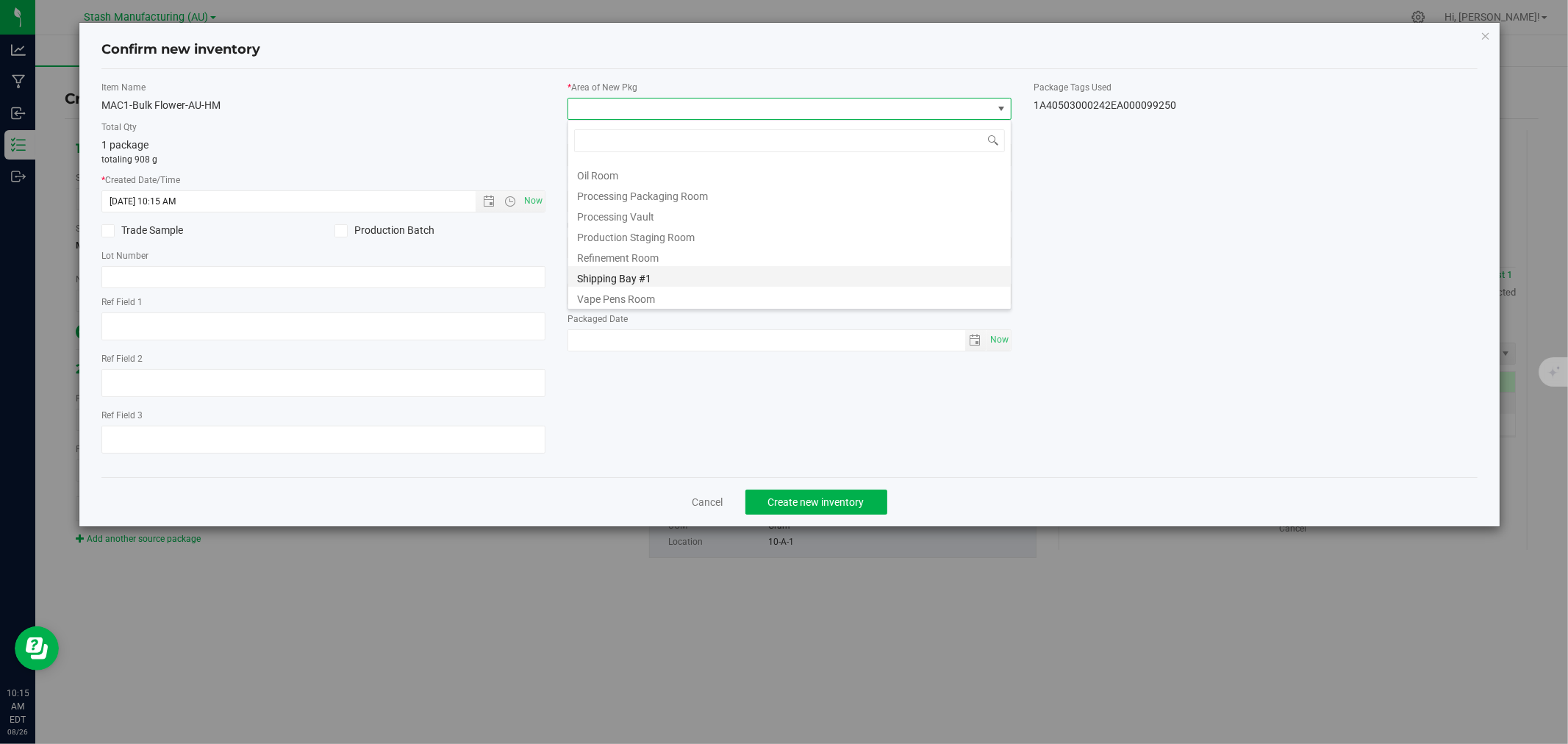
click at [621, 281] on li "Shipping Bay #1" at bounding box center [789, 276] width 442 height 21
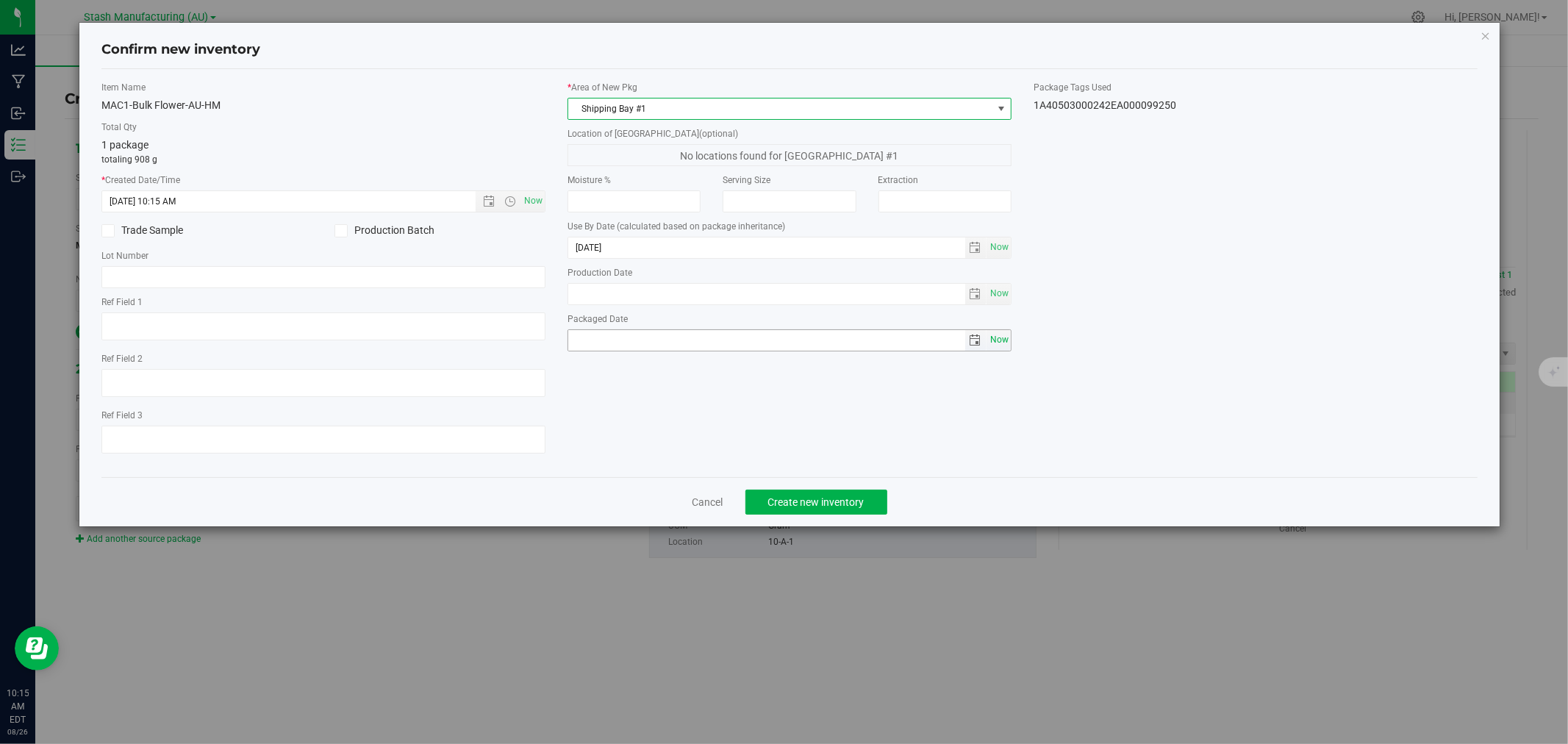
click at [998, 336] on span "Now" at bounding box center [999, 341] width 25 height 21
type input "2025-08-26"
click at [850, 502] on span "Create new inventory" at bounding box center [817, 502] width 97 height 12
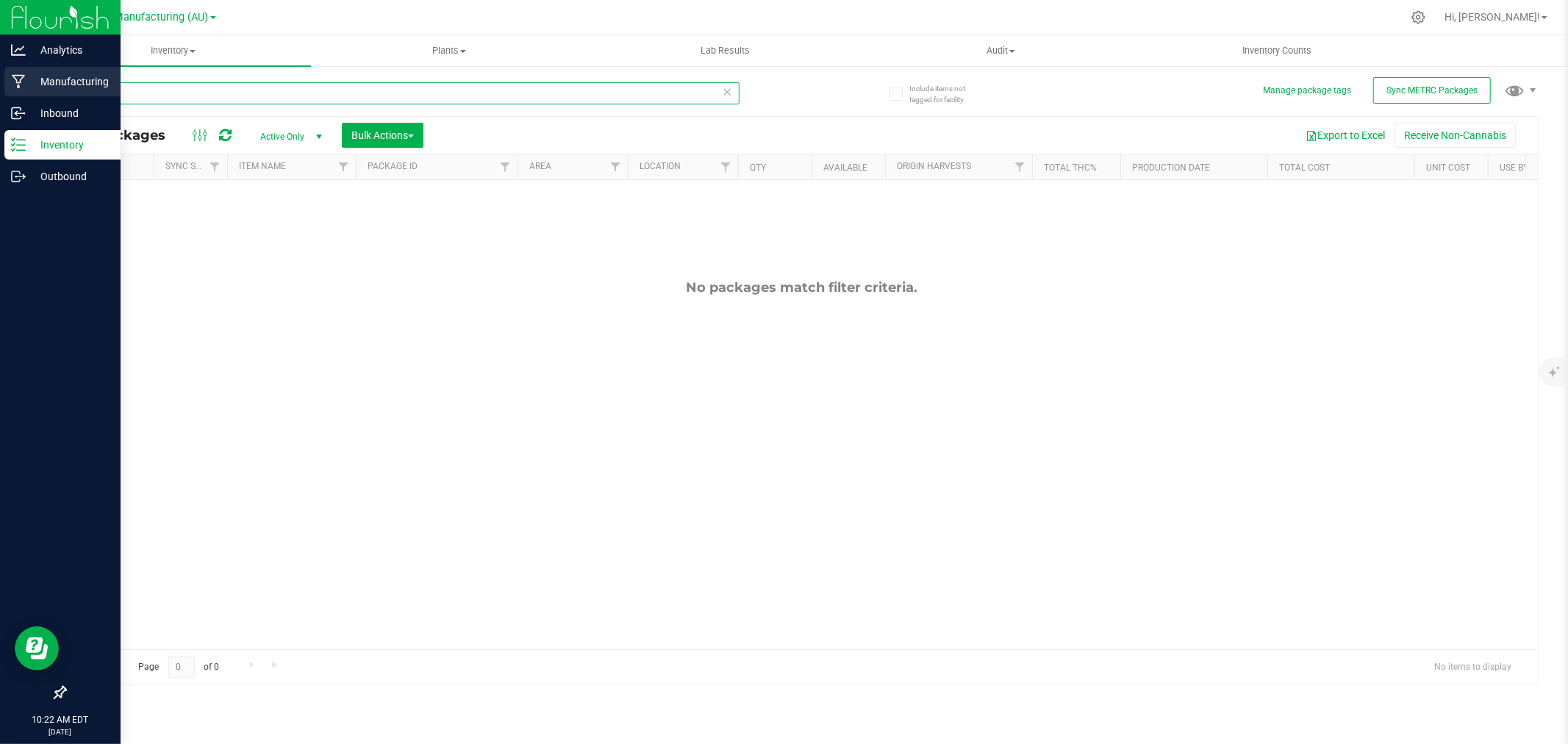
drag, startPoint x: 133, startPoint y: 96, endPoint x: 18, endPoint y: 81, distance: 116.0
click at [18, 81] on div "Analytics Manufacturing Inbound Inventory Outbound 10:22 AM EDT 08/26/2025 08/2…" at bounding box center [784, 372] width 1568 height 744
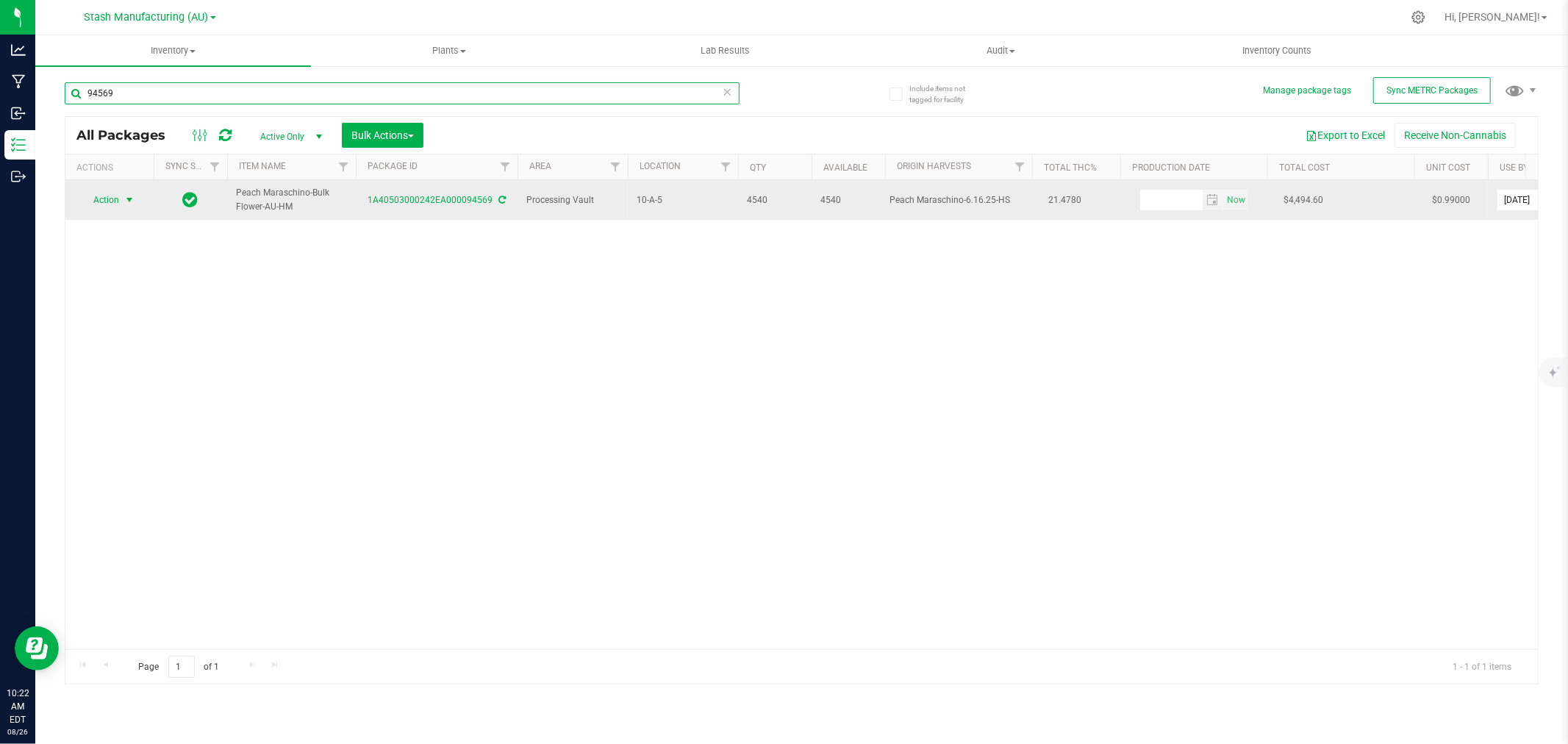
type input "94569"
click at [114, 204] on span "Action" at bounding box center [100, 199] width 40 height 21
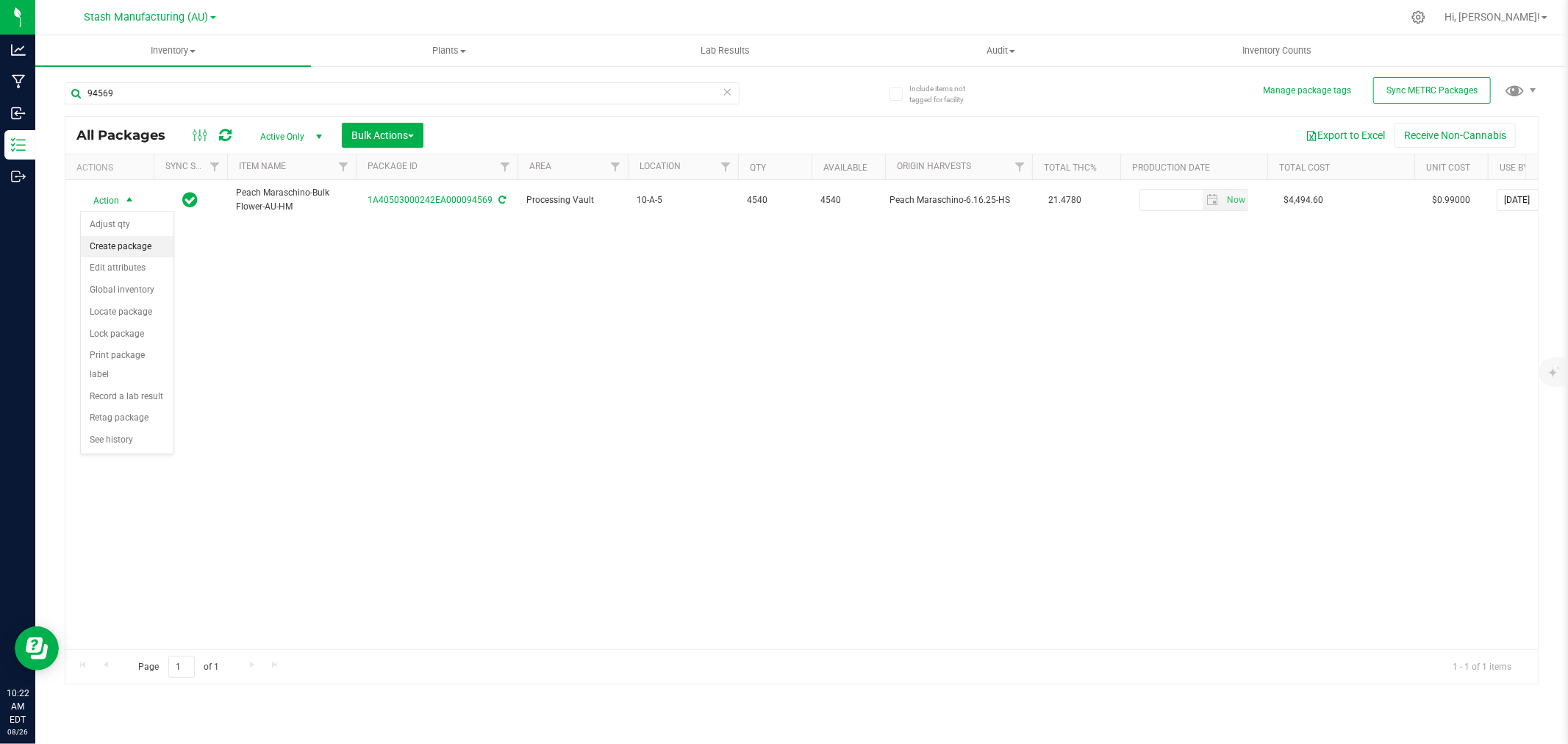
click at [128, 250] on li "Create package" at bounding box center [127, 247] width 93 height 22
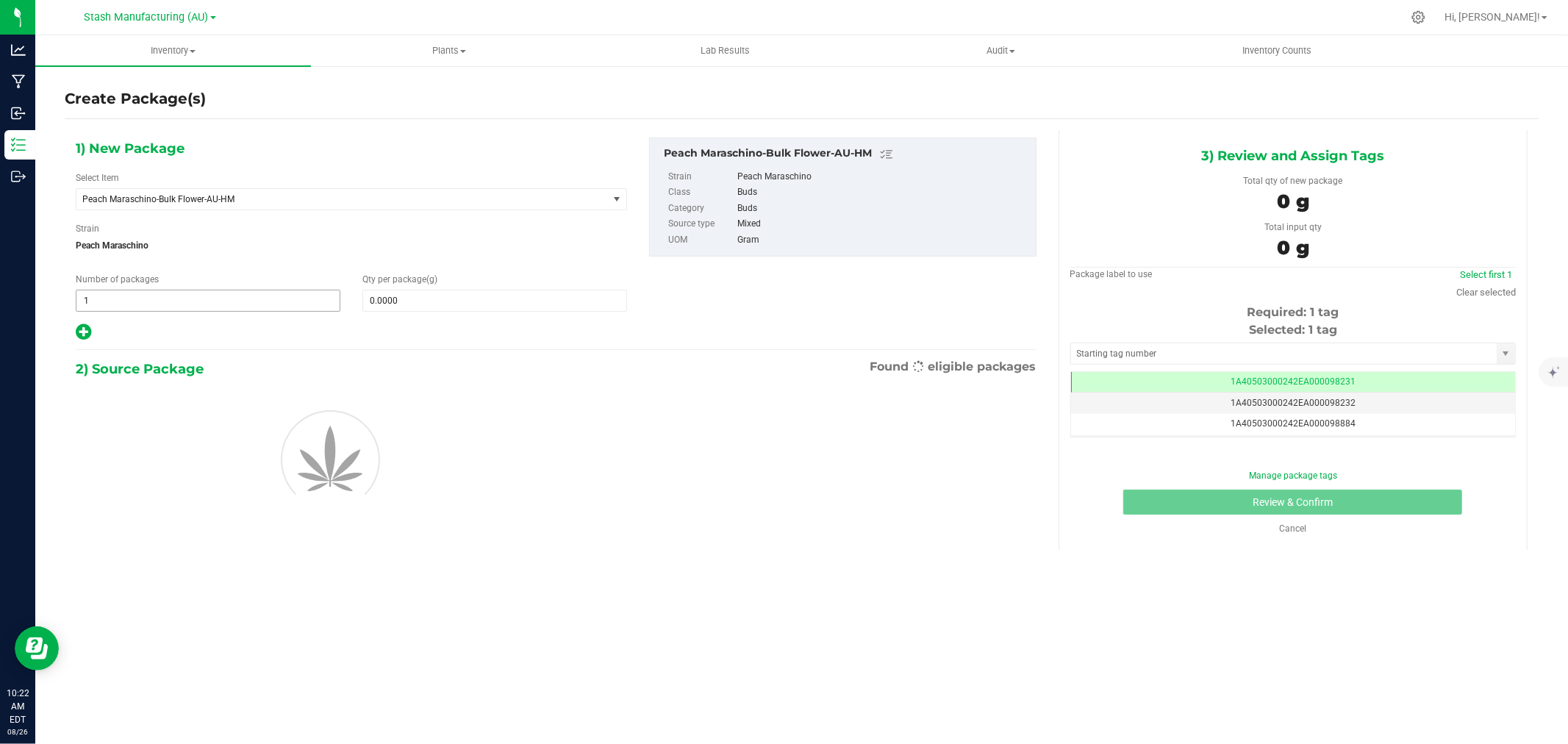
scroll to position [0, -1]
click at [146, 299] on span "1 1" at bounding box center [208, 301] width 265 height 22
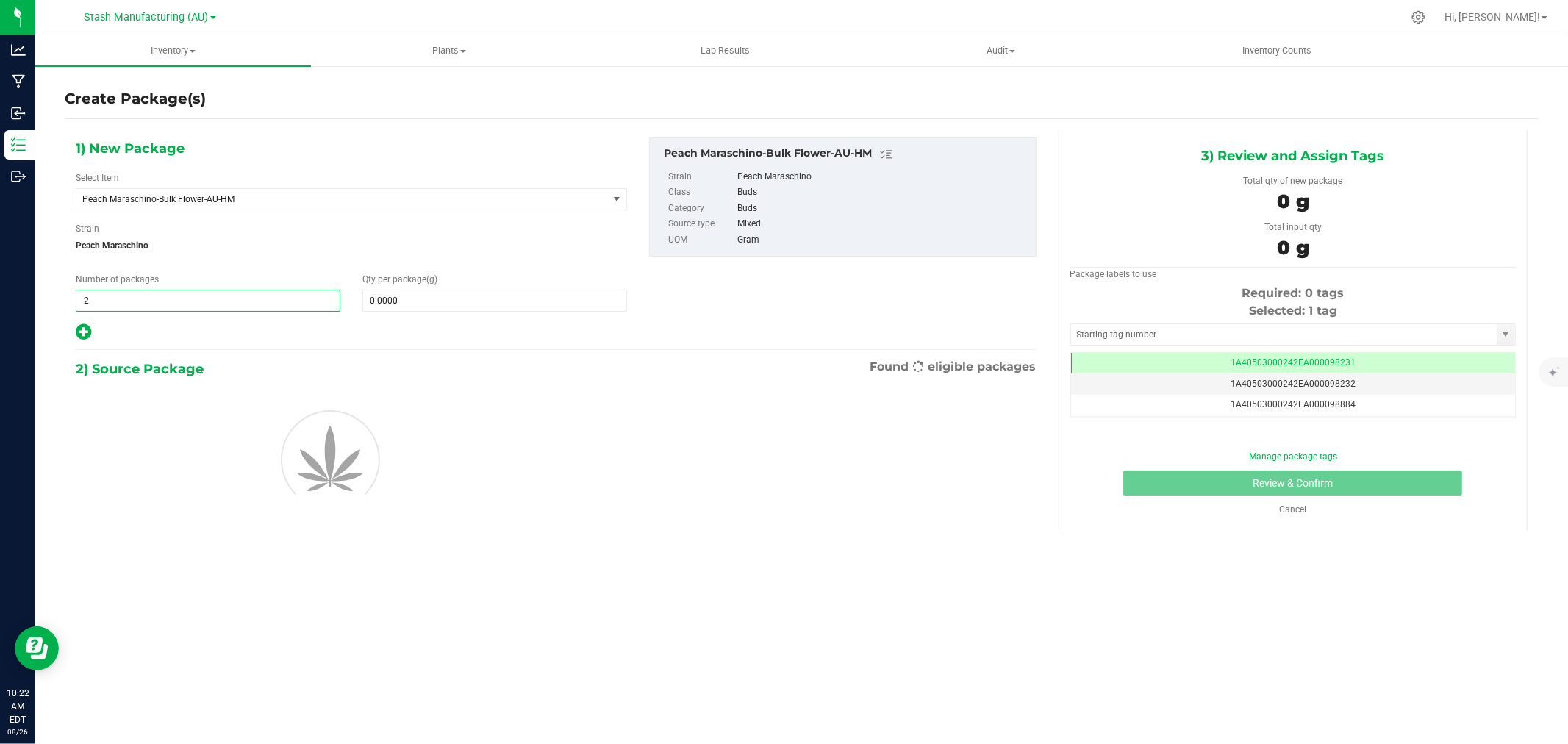
type input "2"
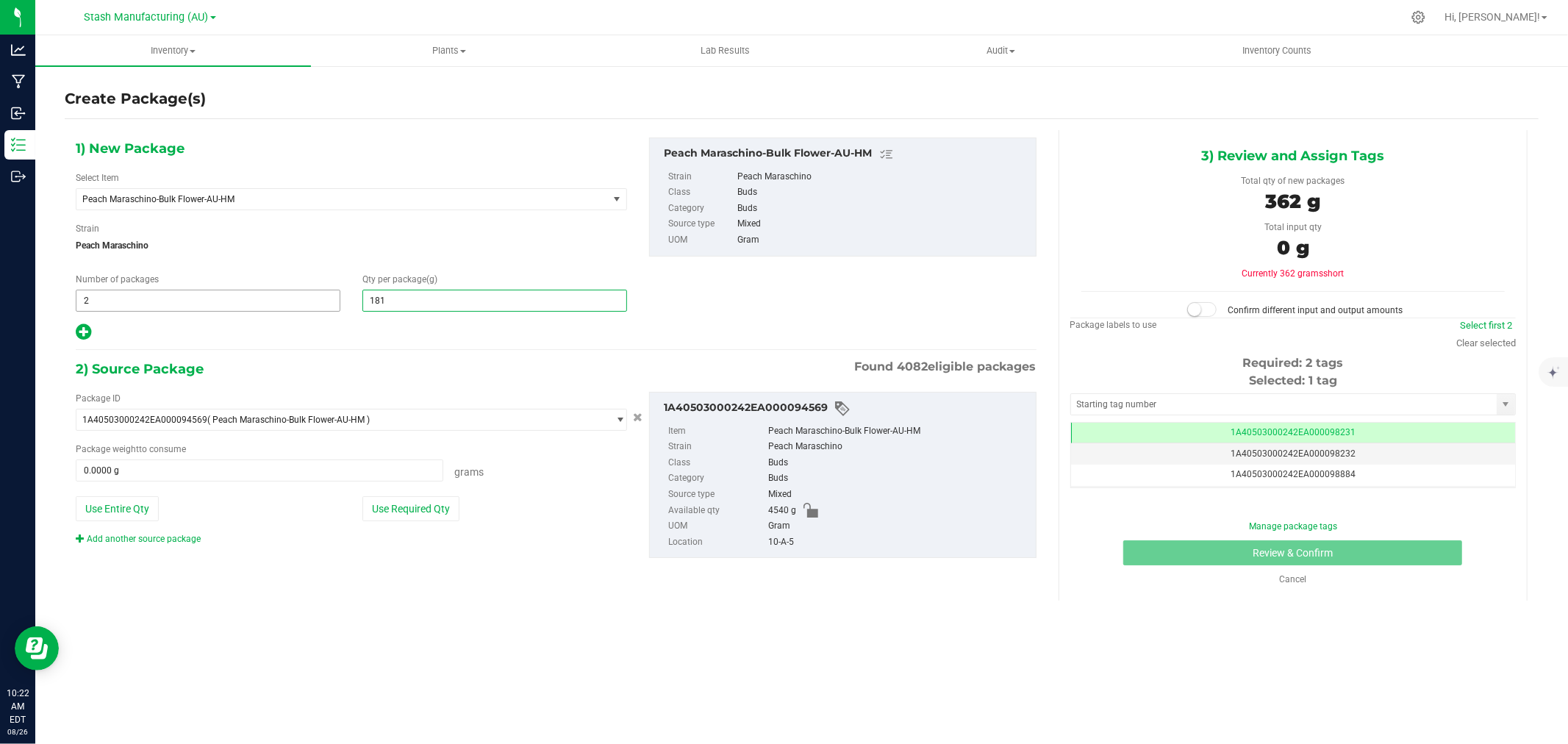
type input "1816"
type input "1,816.0000"
click at [241, 364] on div "2) Source Package Found 4082 eligible packages" at bounding box center [556, 369] width 961 height 22
click at [391, 508] on button "Use Required Qty" at bounding box center [411, 509] width 97 height 25
type input "3632.0000 g"
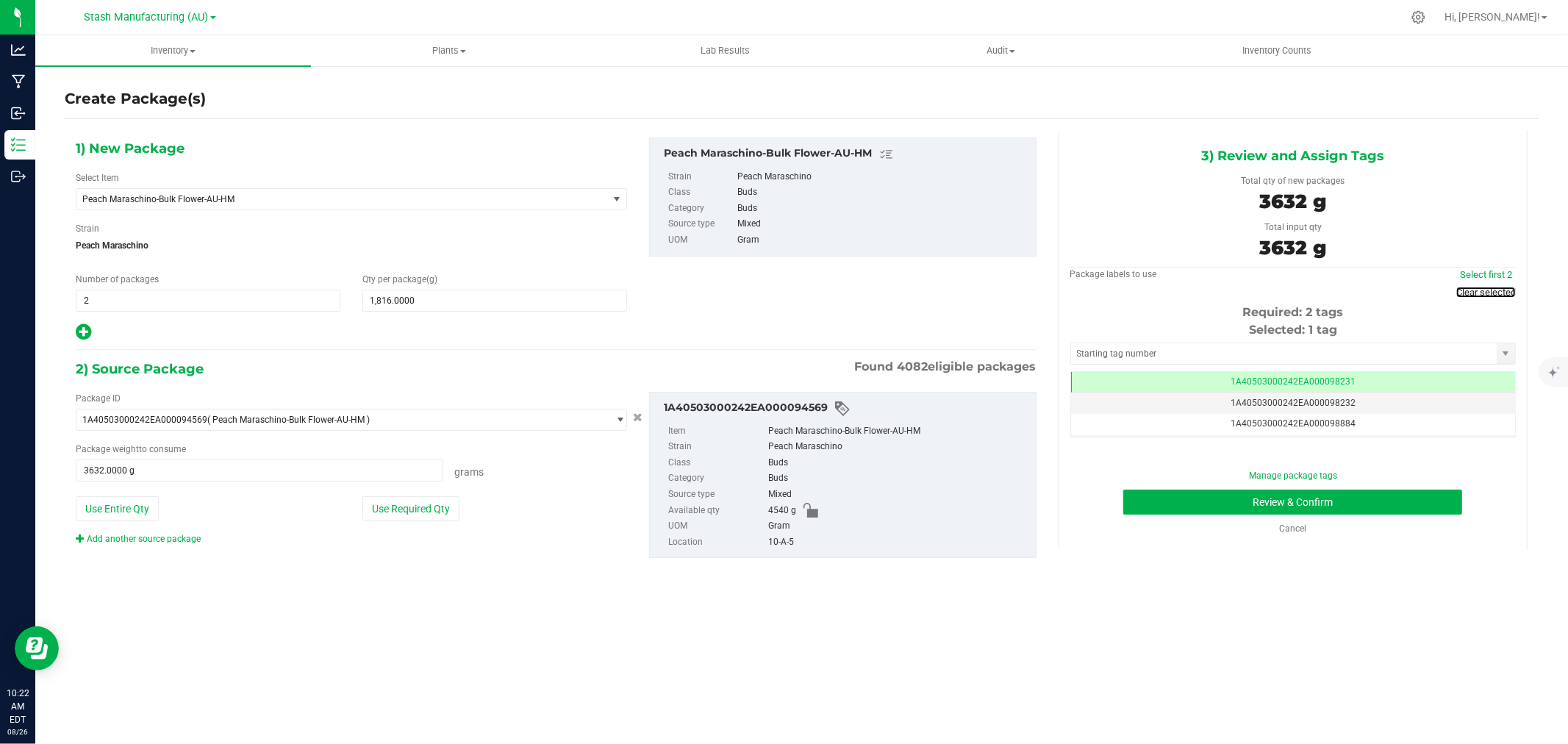
drag, startPoint x: 1479, startPoint y: 289, endPoint x: 1438, endPoint y: 298, distance: 42.0
click at [1479, 289] on link "Clear selected" at bounding box center [1487, 292] width 60 height 11
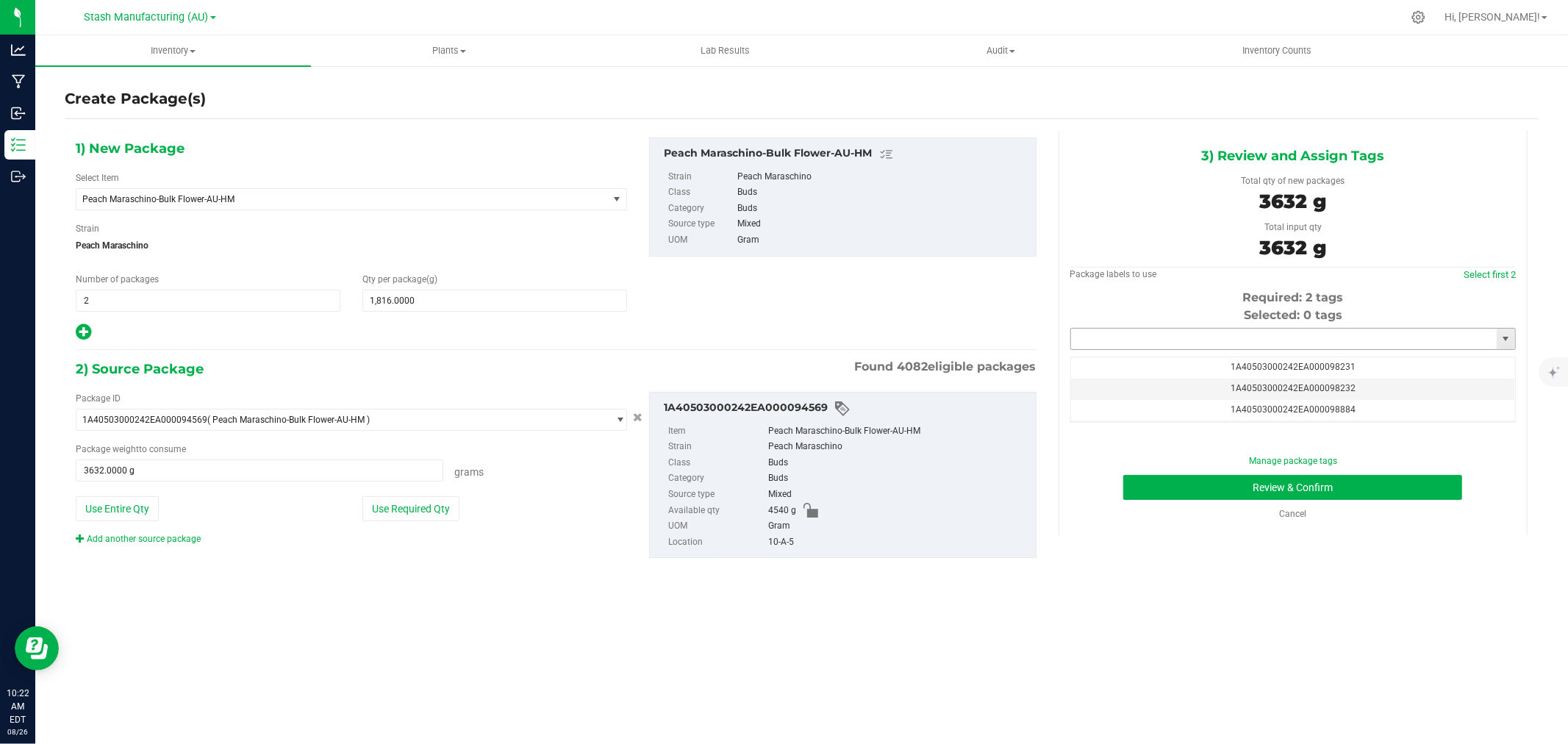
click at [1254, 331] on input "text" at bounding box center [1284, 339] width 426 height 21
click at [1223, 366] on li "1A40503000242EA000099251" at bounding box center [1293, 364] width 444 height 22
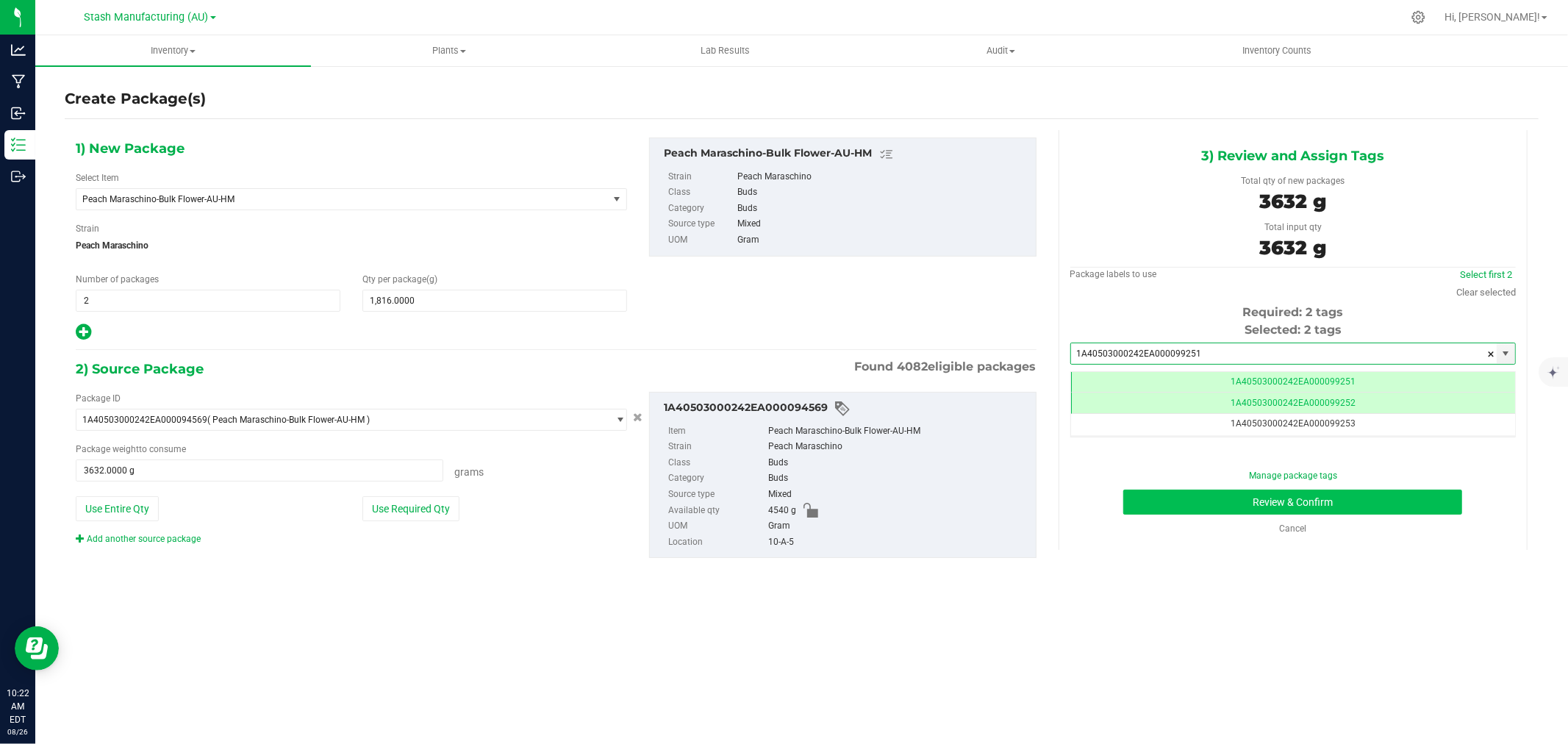
type input "1A40503000242EA000099251"
click at [1282, 503] on button "Review & Confirm" at bounding box center [1293, 502] width 339 height 25
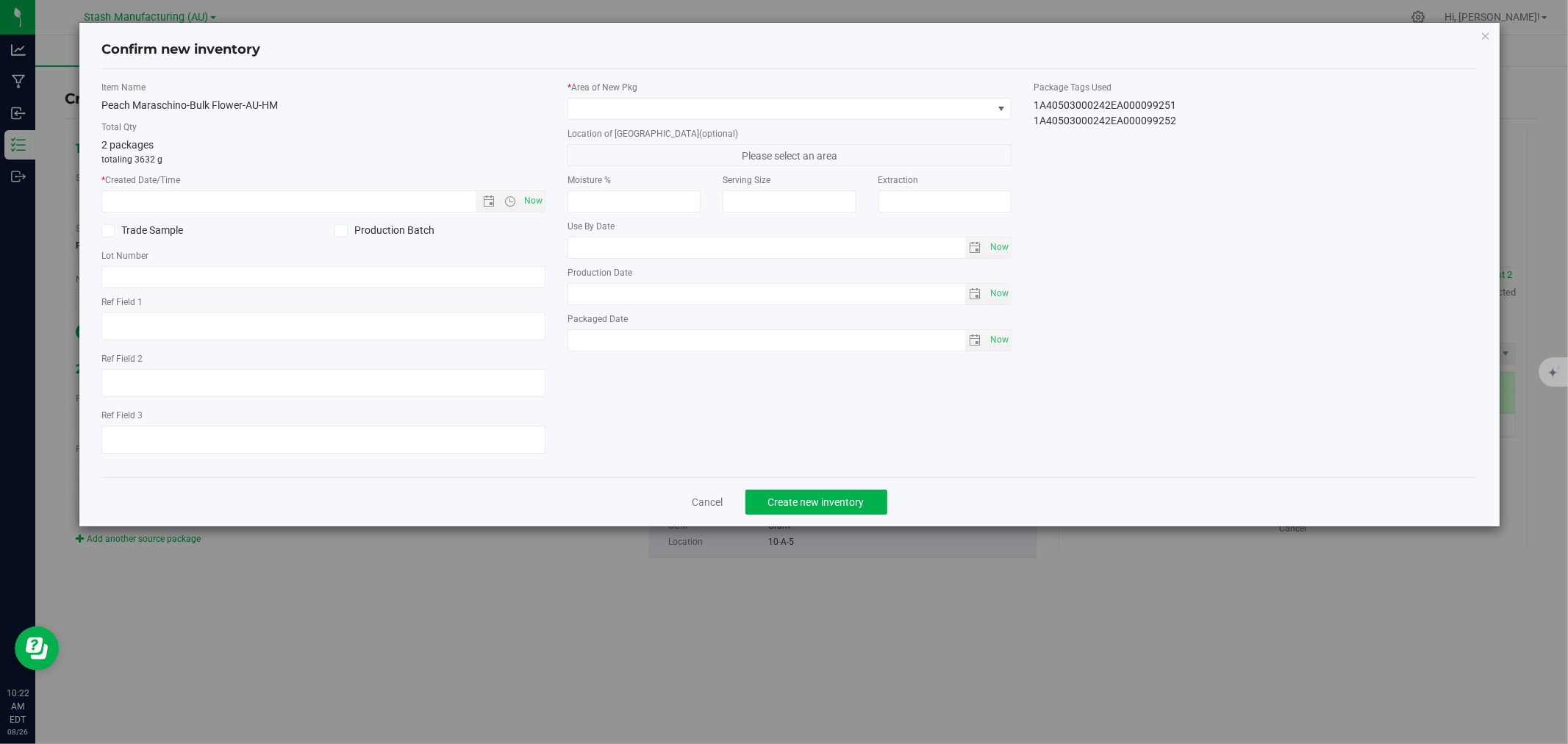
type input "2026-07-24"
click at [543, 194] on span "Now" at bounding box center [534, 201] width 25 height 21
type input "8/26/2025 10:22 AM"
click at [594, 103] on span at bounding box center [780, 108] width 424 height 21
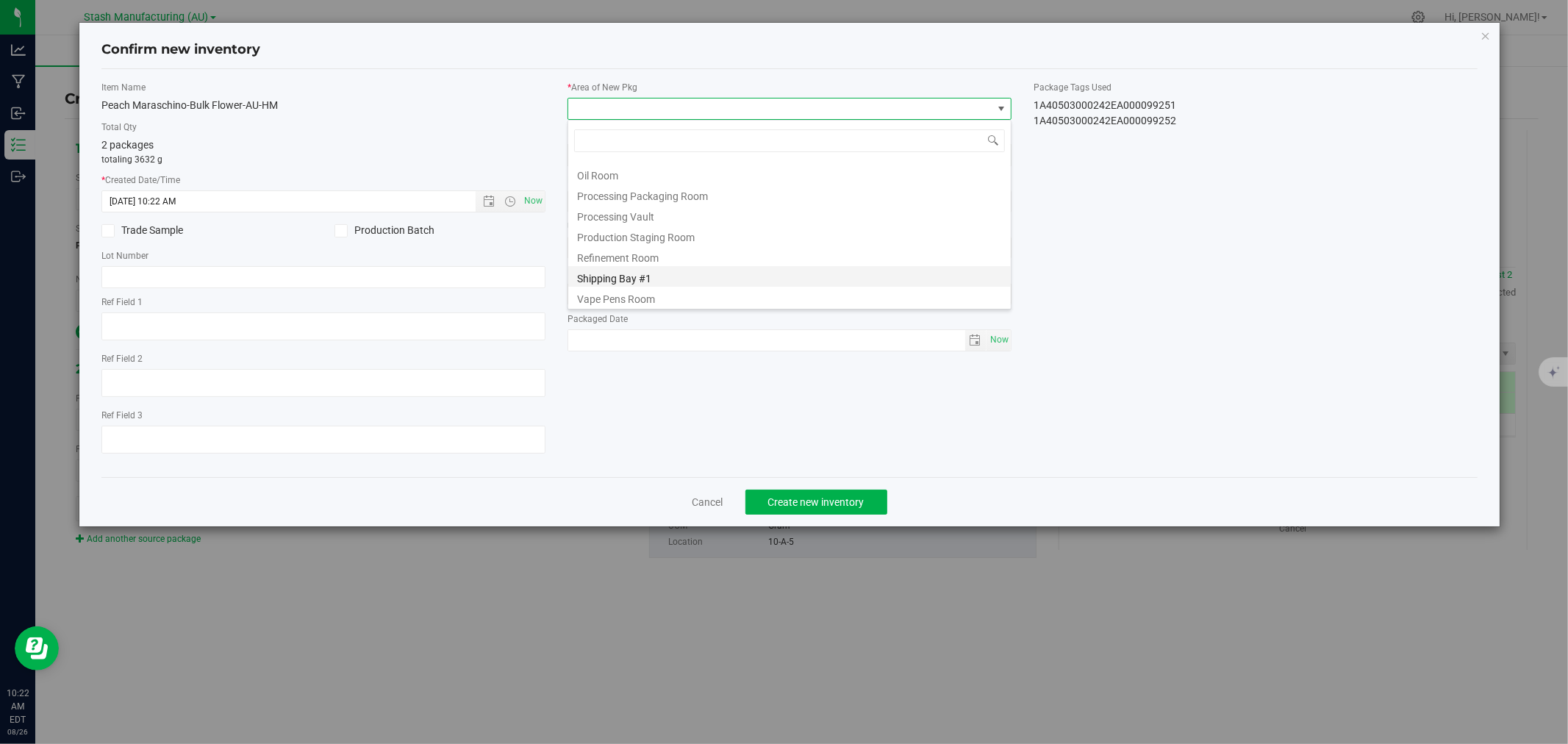
click at [631, 280] on li "Shipping Bay #1" at bounding box center [789, 276] width 442 height 21
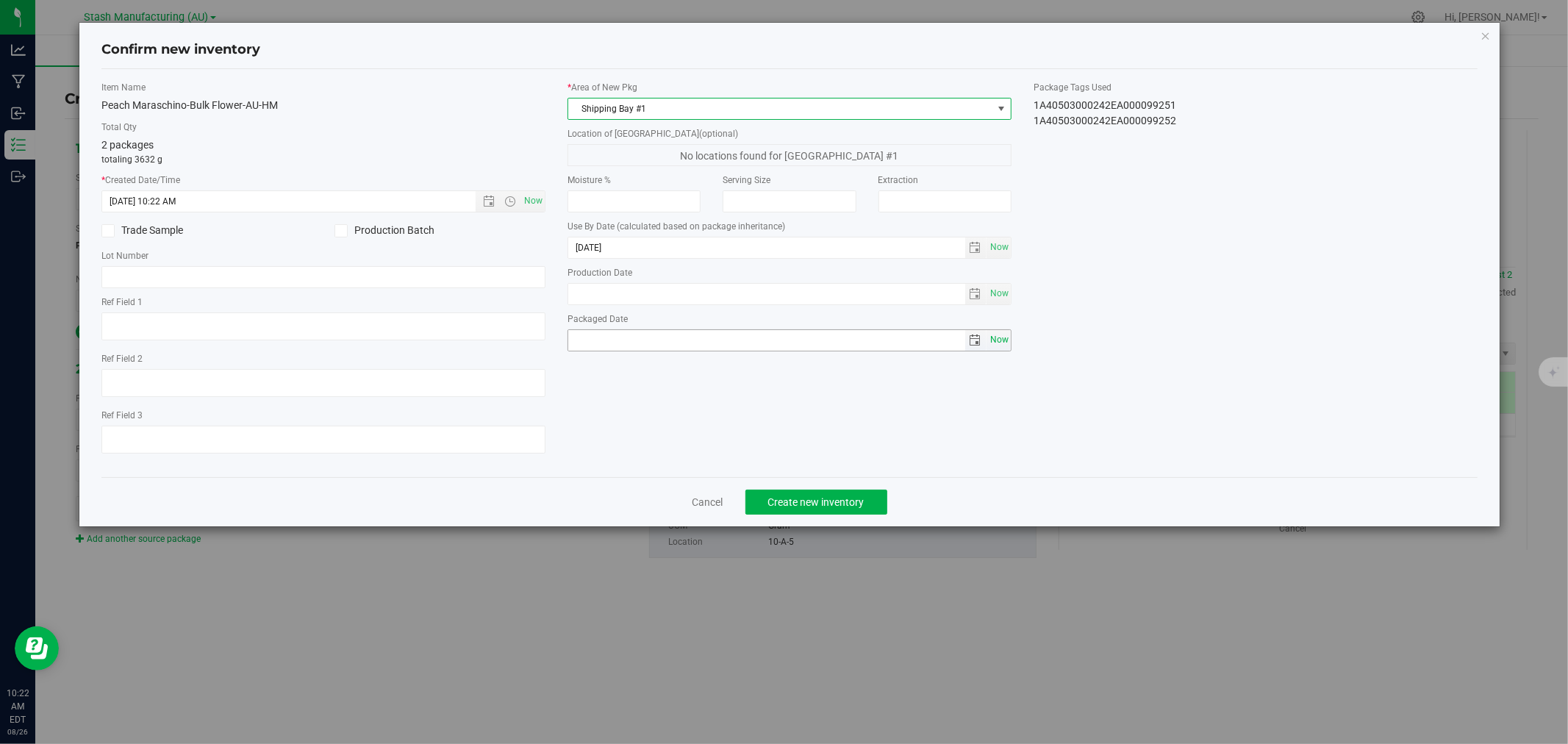
click at [993, 341] on span "Now" at bounding box center [999, 341] width 25 height 21
type input "2025-08-26"
click at [854, 502] on span "Create new inventory" at bounding box center [817, 502] width 97 height 12
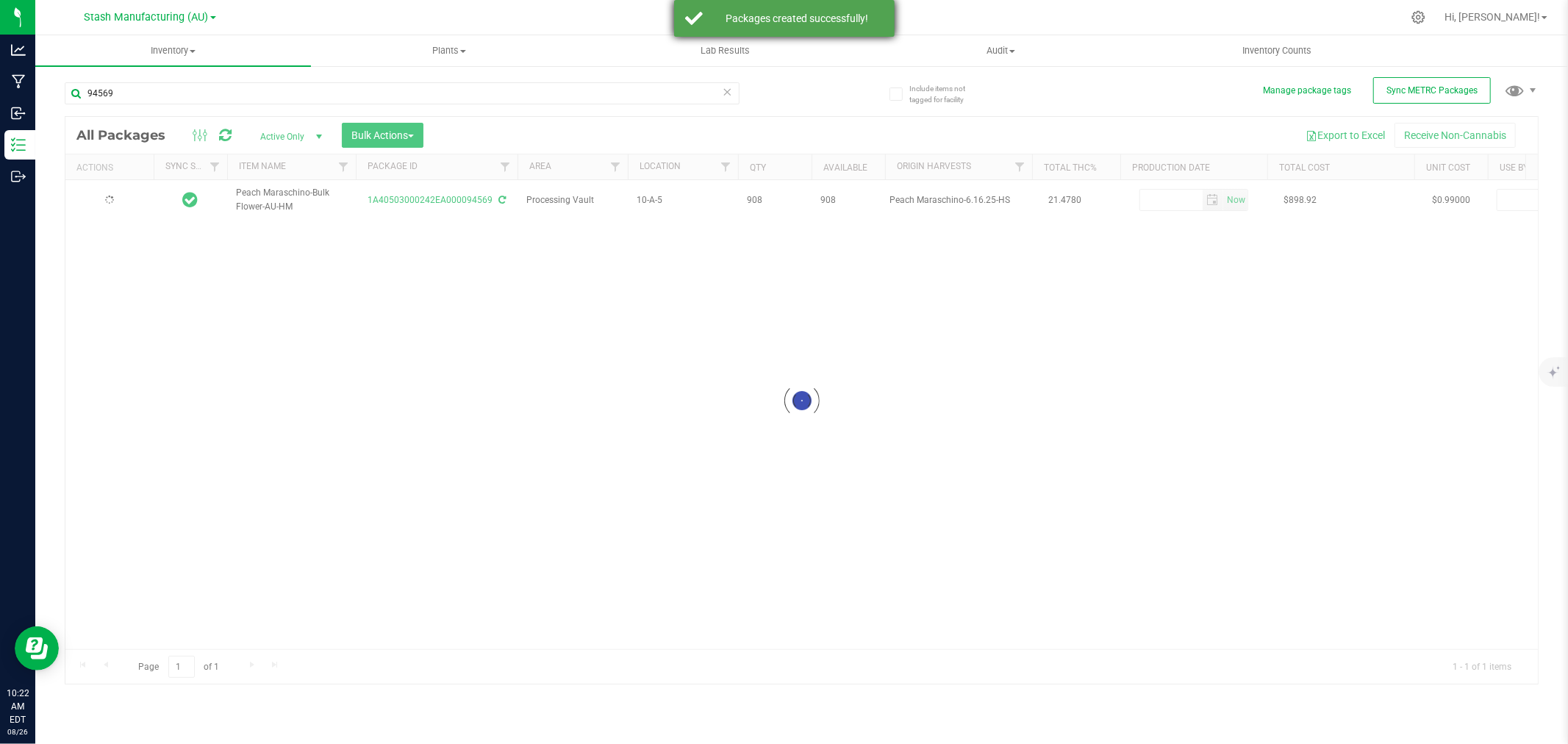
type input "2026-07-24"
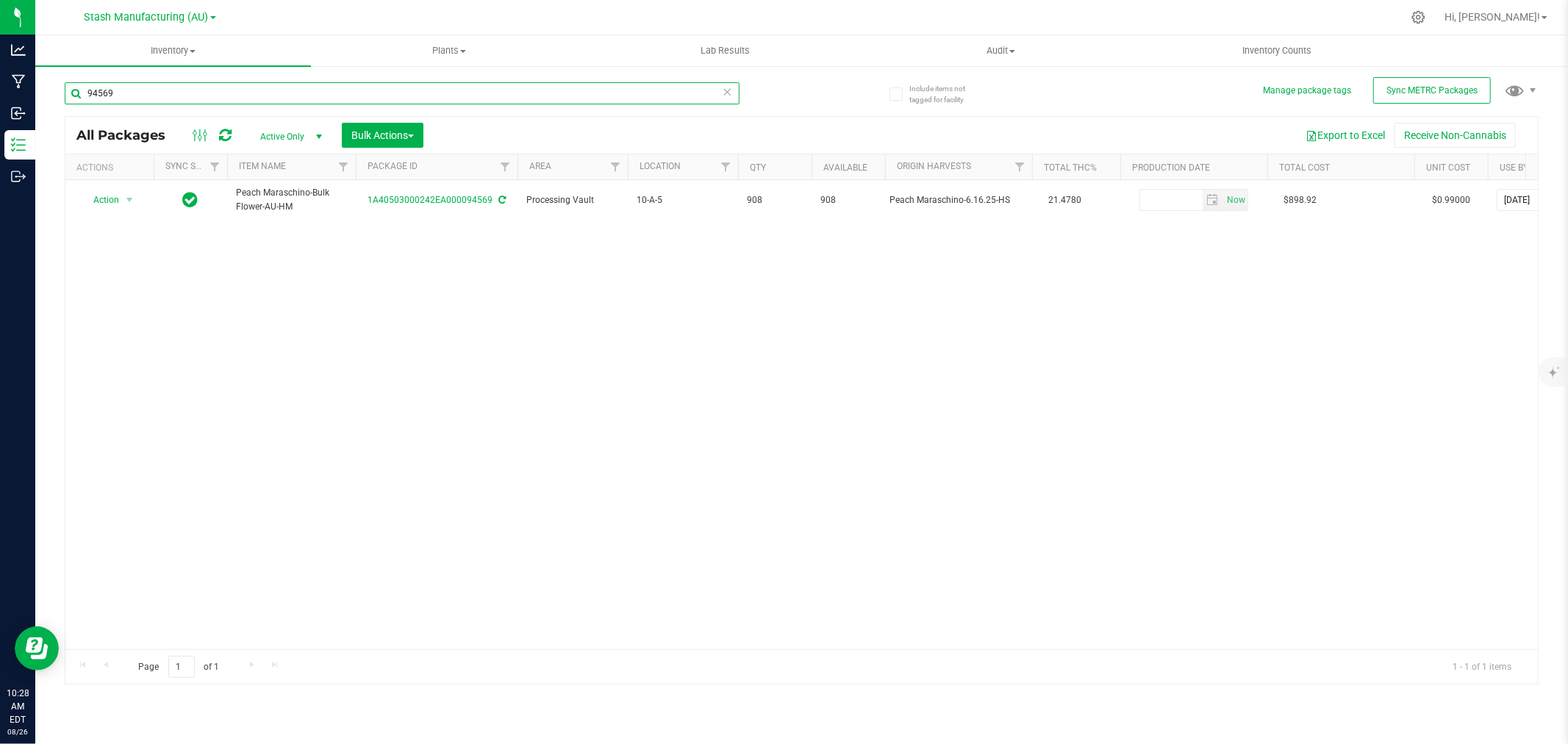
drag, startPoint x: 127, startPoint y: 97, endPoint x: 57, endPoint y: 94, distance: 70.1
click at [57, 94] on div "Include items not tagged for facility Manage package tags Sync METRC Packages 9…" at bounding box center [801, 288] width 1533 height 449
type input "87960"
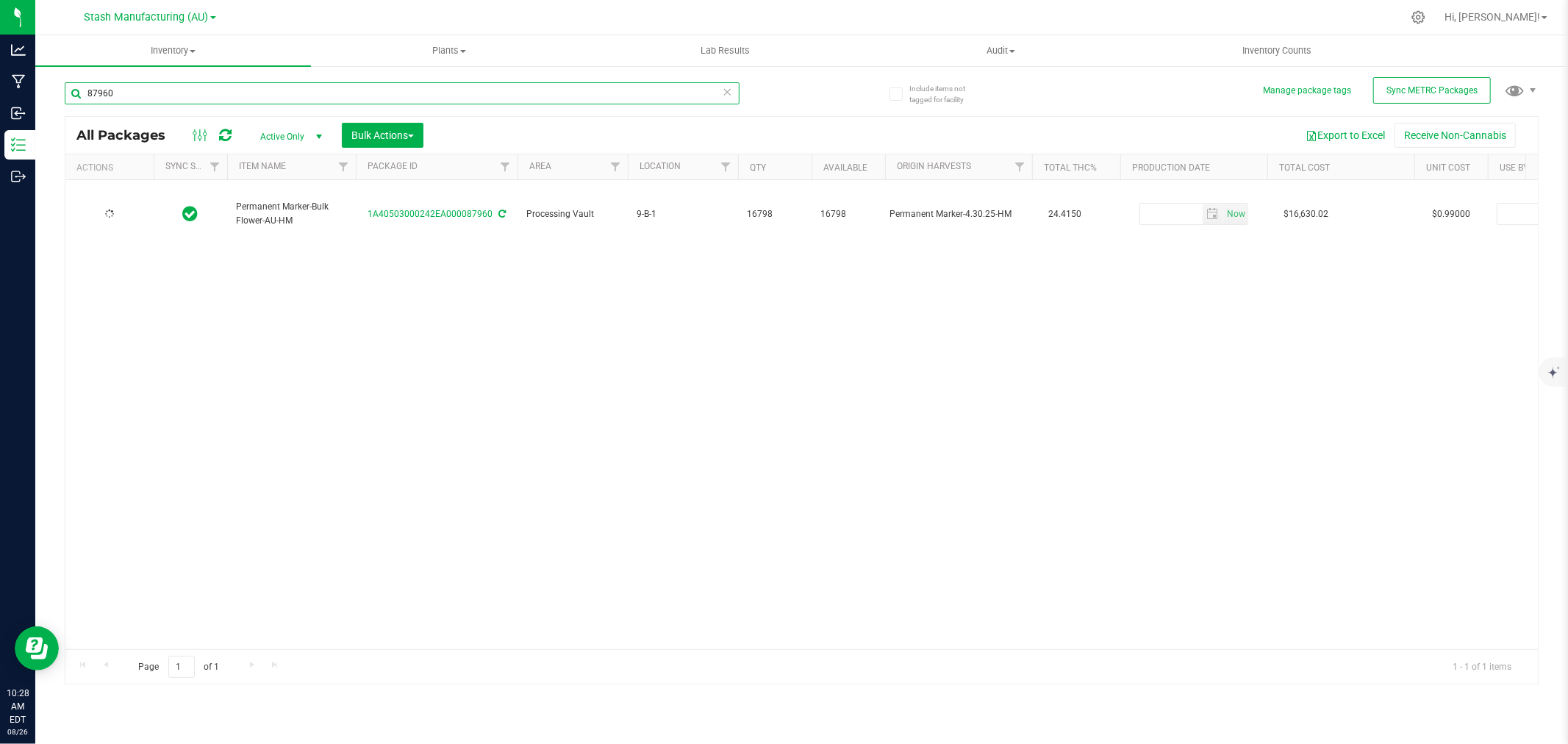
type input "2026-06-05"
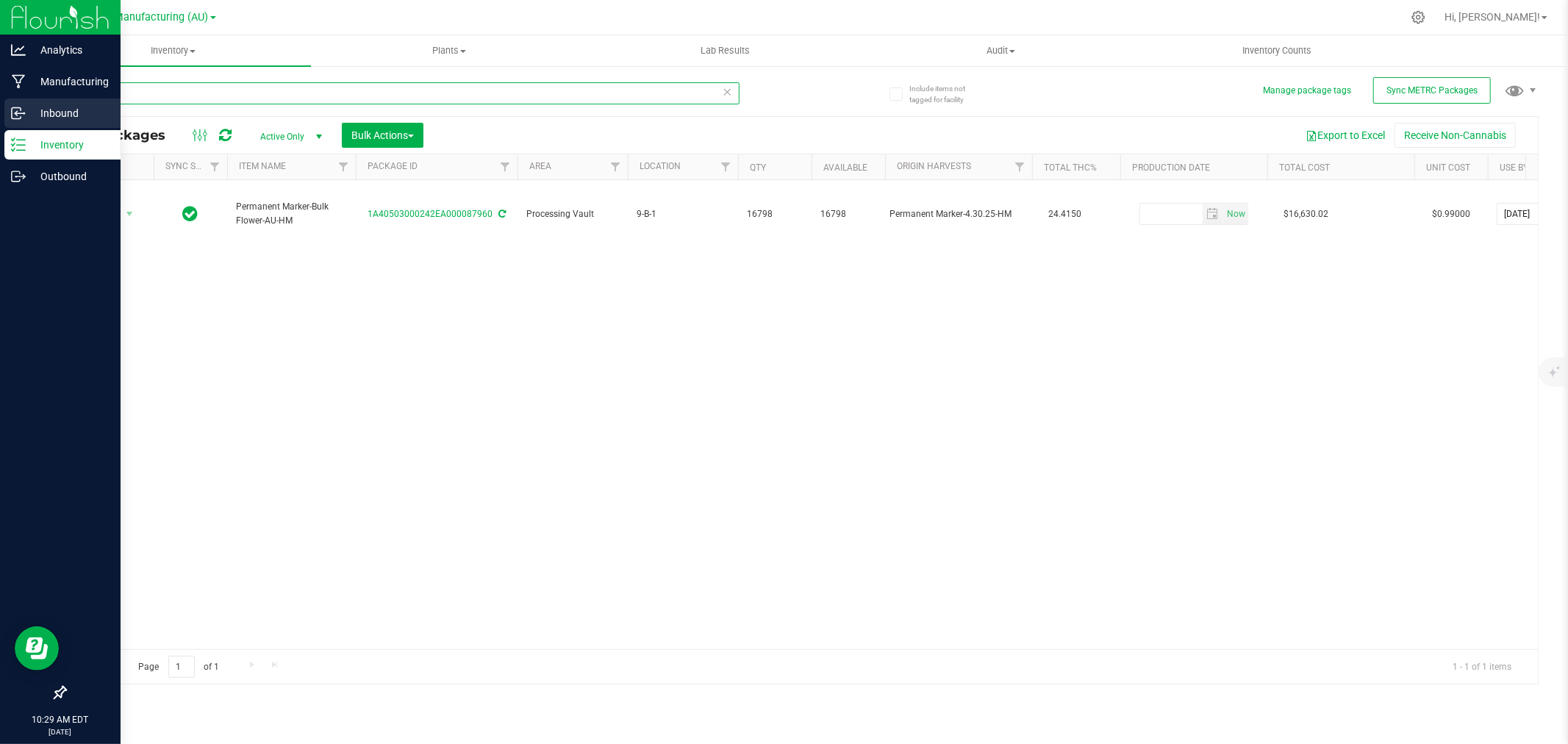
type input "87960"
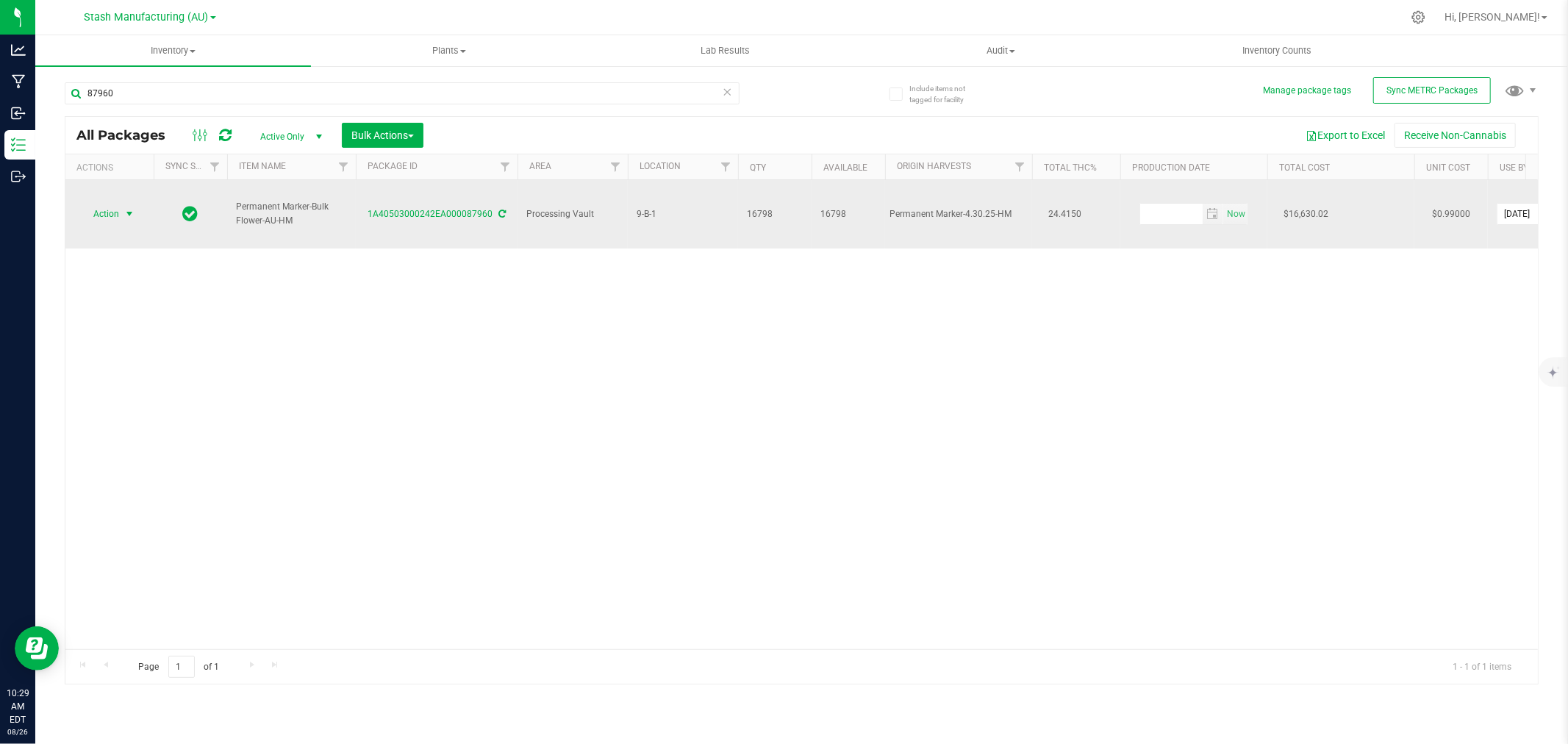
click at [106, 204] on span "Action" at bounding box center [100, 214] width 40 height 21
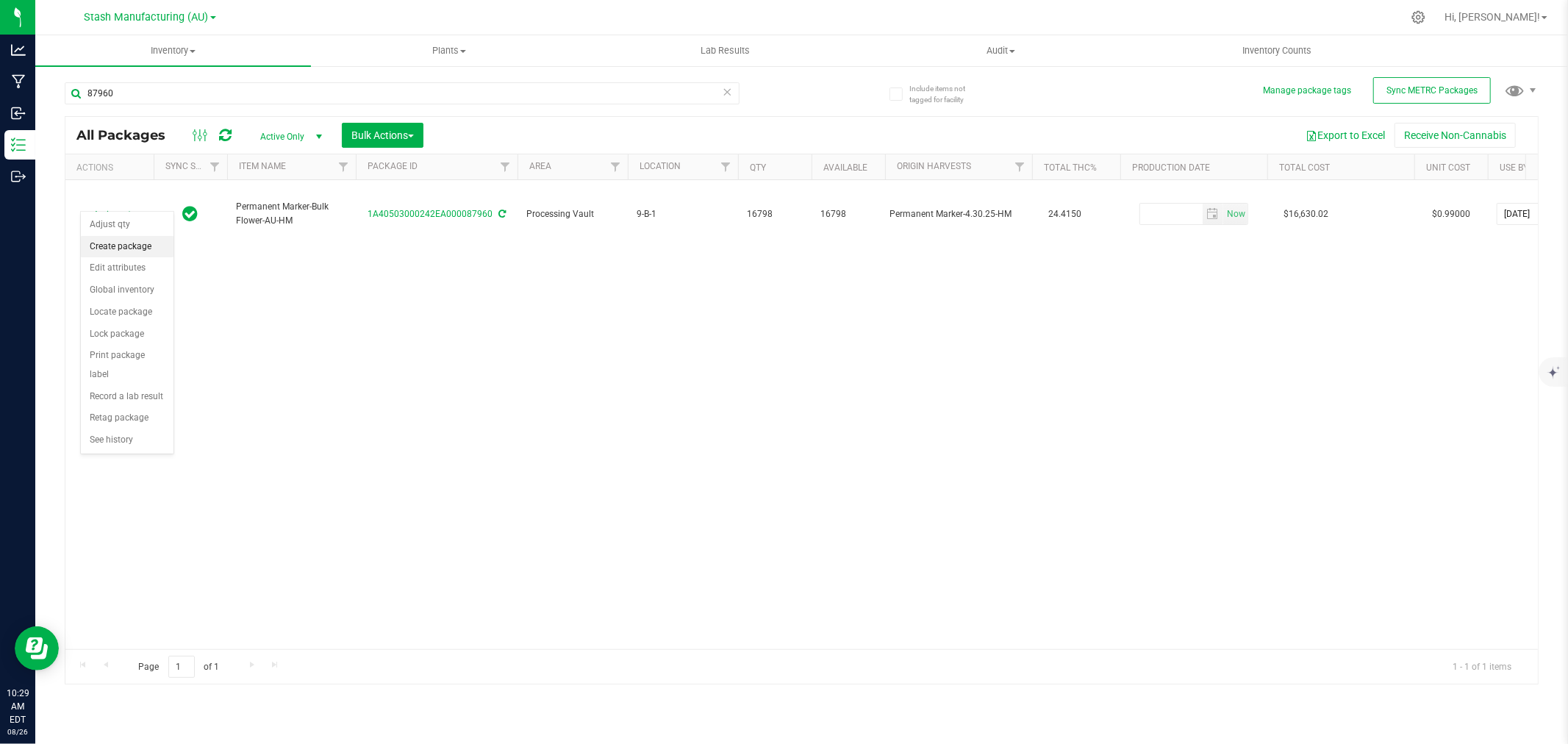
click at [113, 252] on li "Create package" at bounding box center [127, 247] width 93 height 22
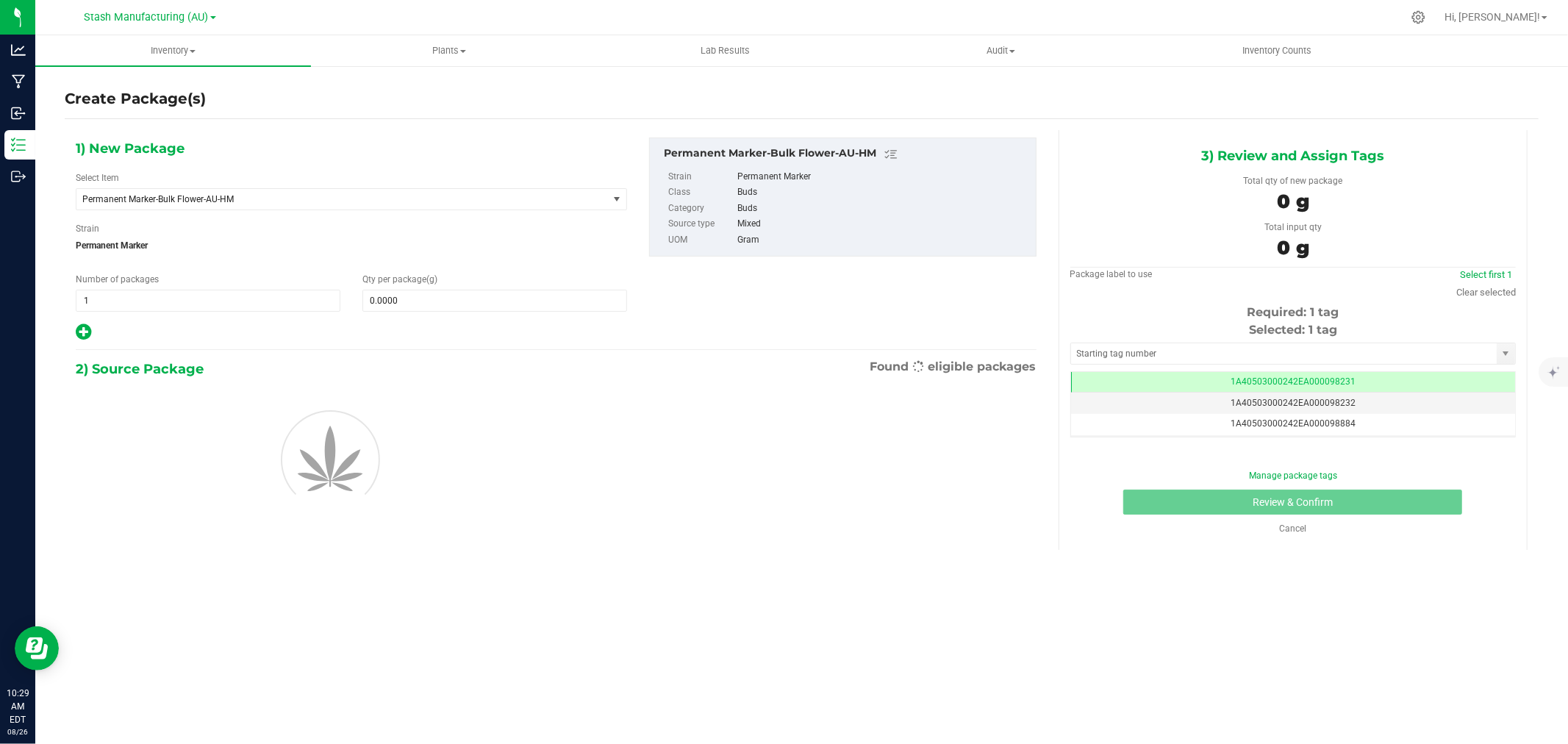
scroll to position [0, -1]
click at [83, 325] on icon at bounding box center [84, 332] width 15 height 18
type input "0.0000"
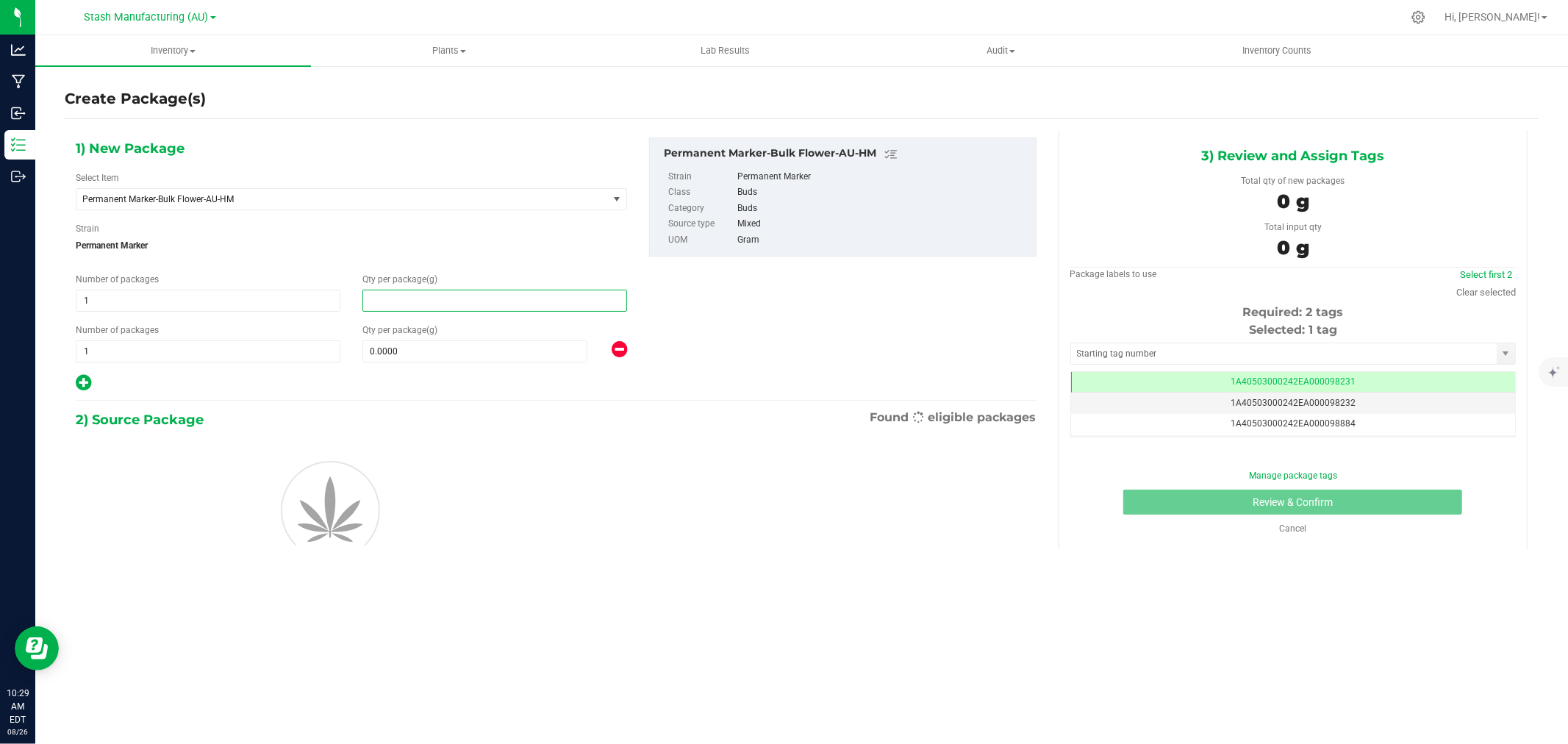
click at [422, 300] on span at bounding box center [495, 301] width 265 height 22
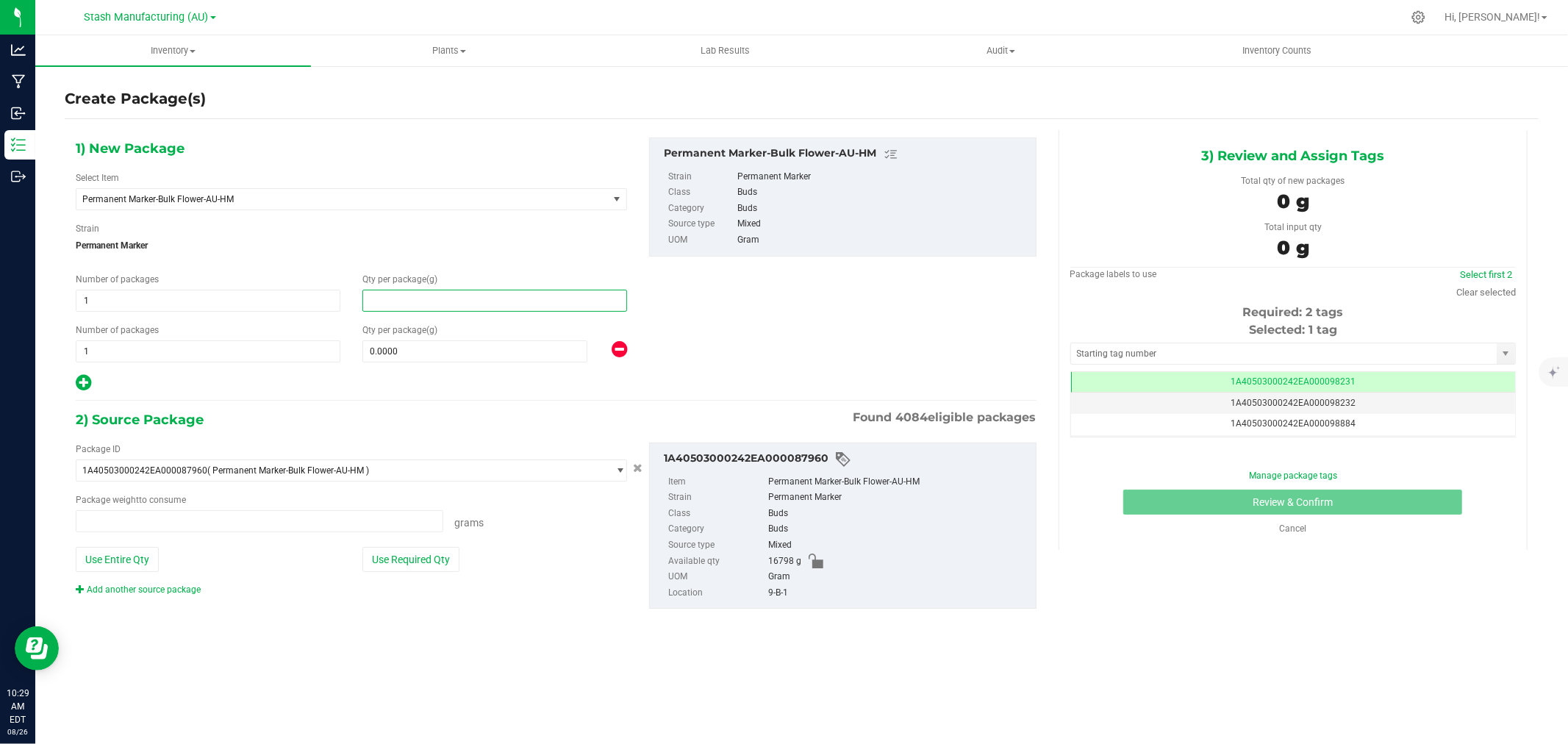
type input "0.0000 g"
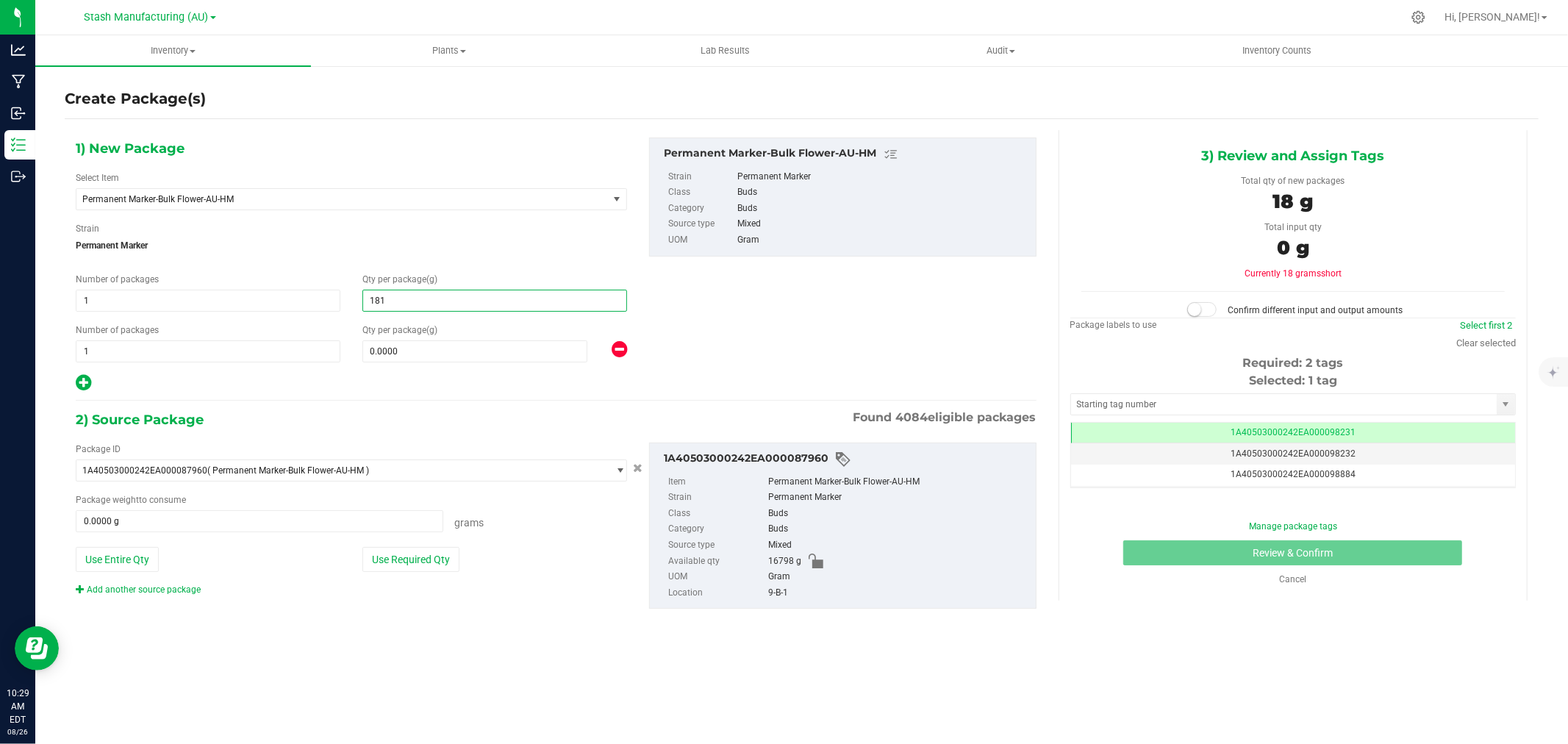
type input "1816"
type input "1,816.0000"
click at [405, 349] on span "0.0000 0" at bounding box center [475, 351] width 225 height 22
type input "454"
type input "454.0000"
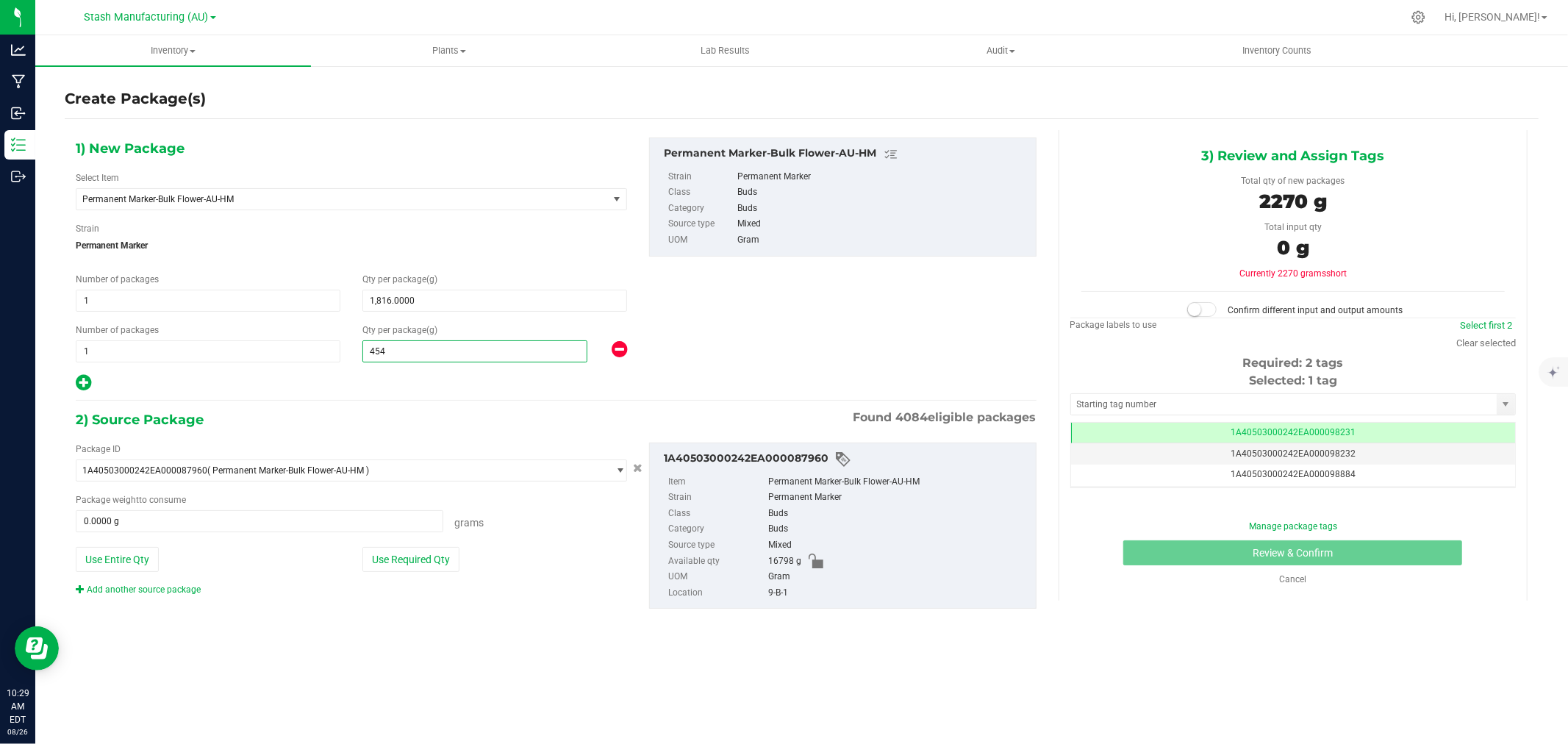
click at [386, 403] on div "1) New Package Select Item Permanent Marker-Bulk Flower-AU-HM 38 Special-28g Po…" at bounding box center [556, 385] width 983 height 510
click at [406, 558] on button "Use Required Qty" at bounding box center [411, 559] width 97 height 25
type input "2270.0000 g"
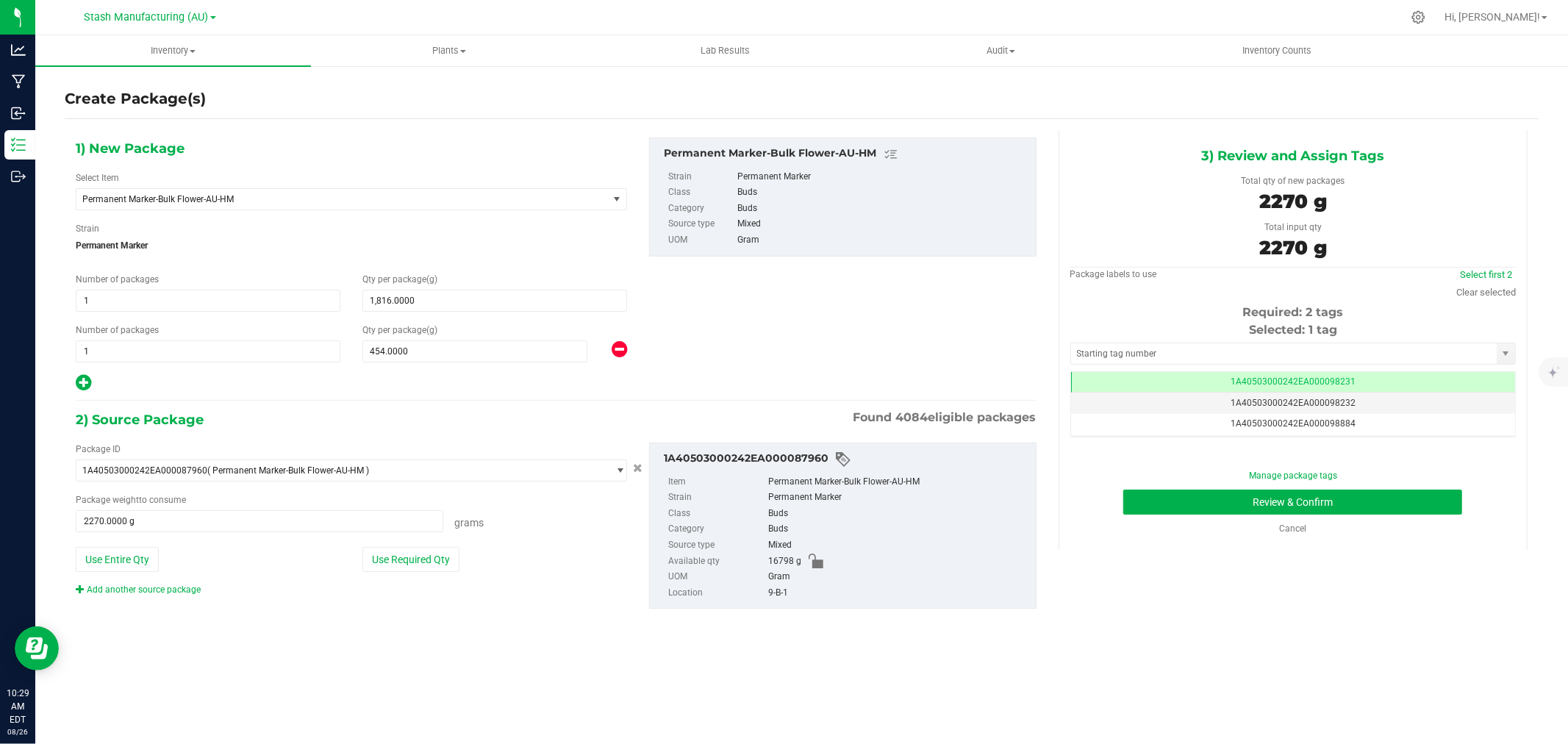
drag, startPoint x: 1469, startPoint y: 281, endPoint x: 1467, endPoint y: 298, distance: 17.1
click at [1468, 282] on div "Select first 2 Clear selected" at bounding box center [1487, 284] width 60 height 32
click at [1466, 298] on div "Clear selected" at bounding box center [1487, 292] width 60 height 15
click at [1478, 291] on link "Clear selected" at bounding box center [1487, 292] width 60 height 11
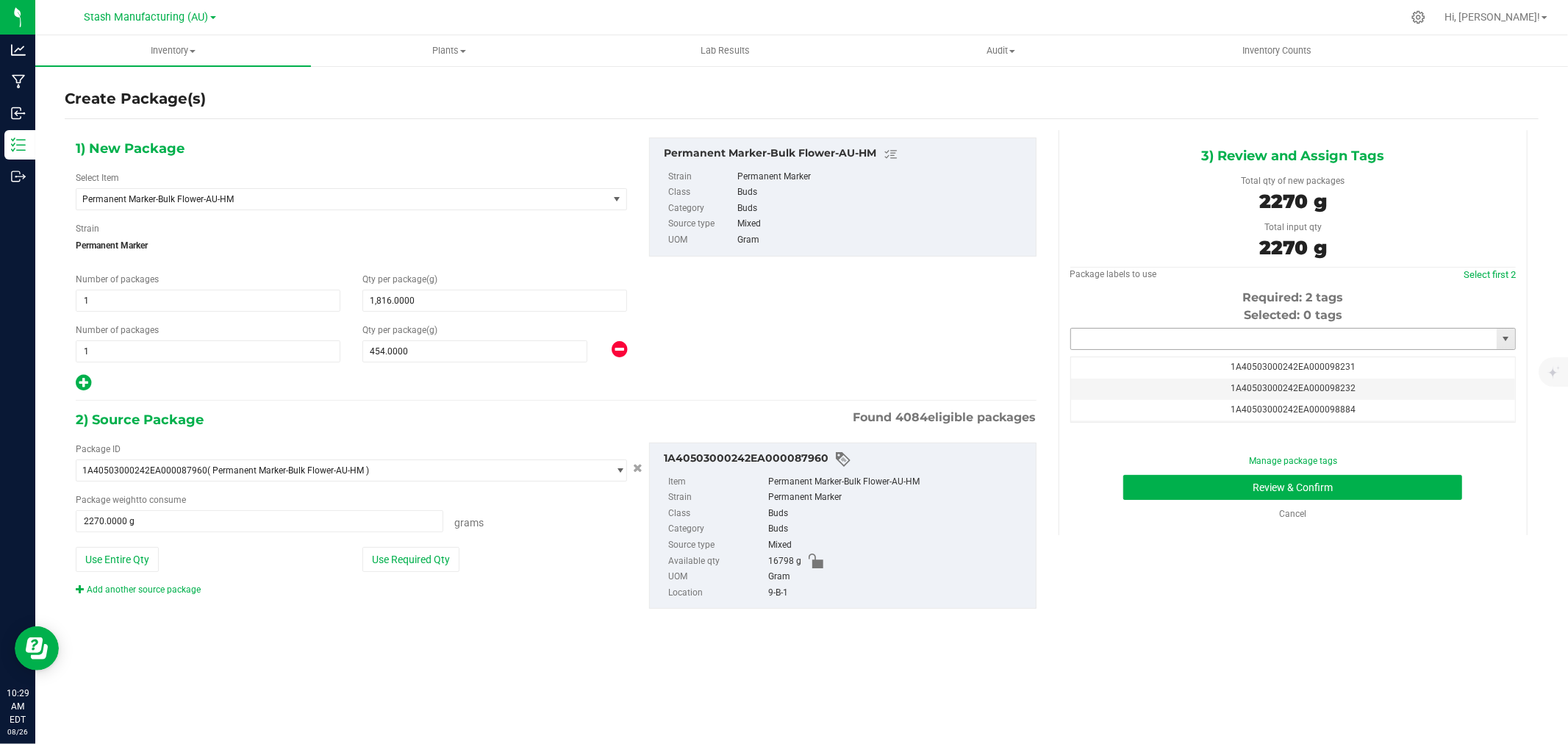
click at [1197, 332] on input "text" at bounding box center [1284, 339] width 426 height 21
click at [1201, 369] on li "1A40503000242EA000099253" at bounding box center [1293, 364] width 444 height 22
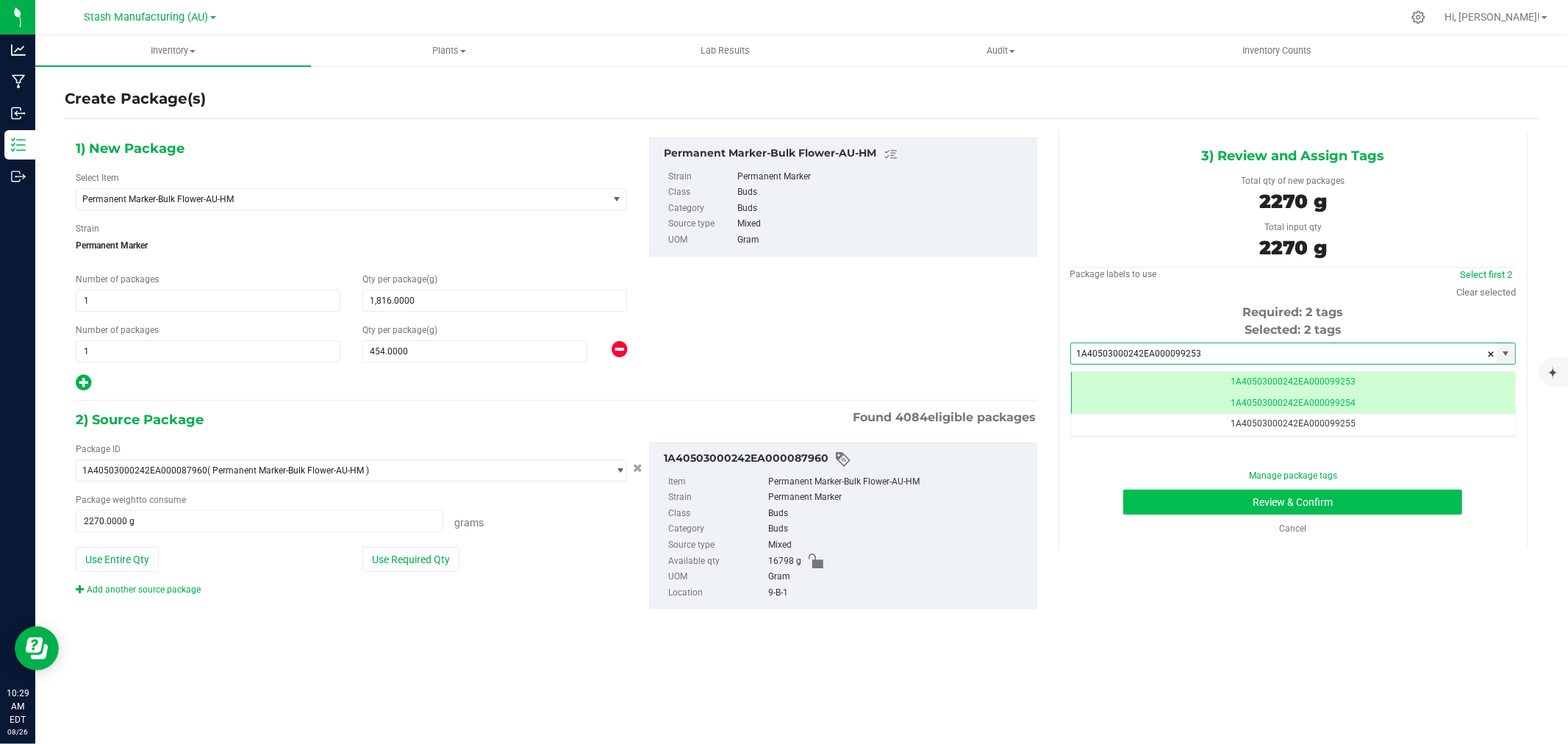
type input "1A40503000242EA000099253"
click at [1317, 492] on button "Review & Confirm" at bounding box center [1293, 502] width 339 height 25
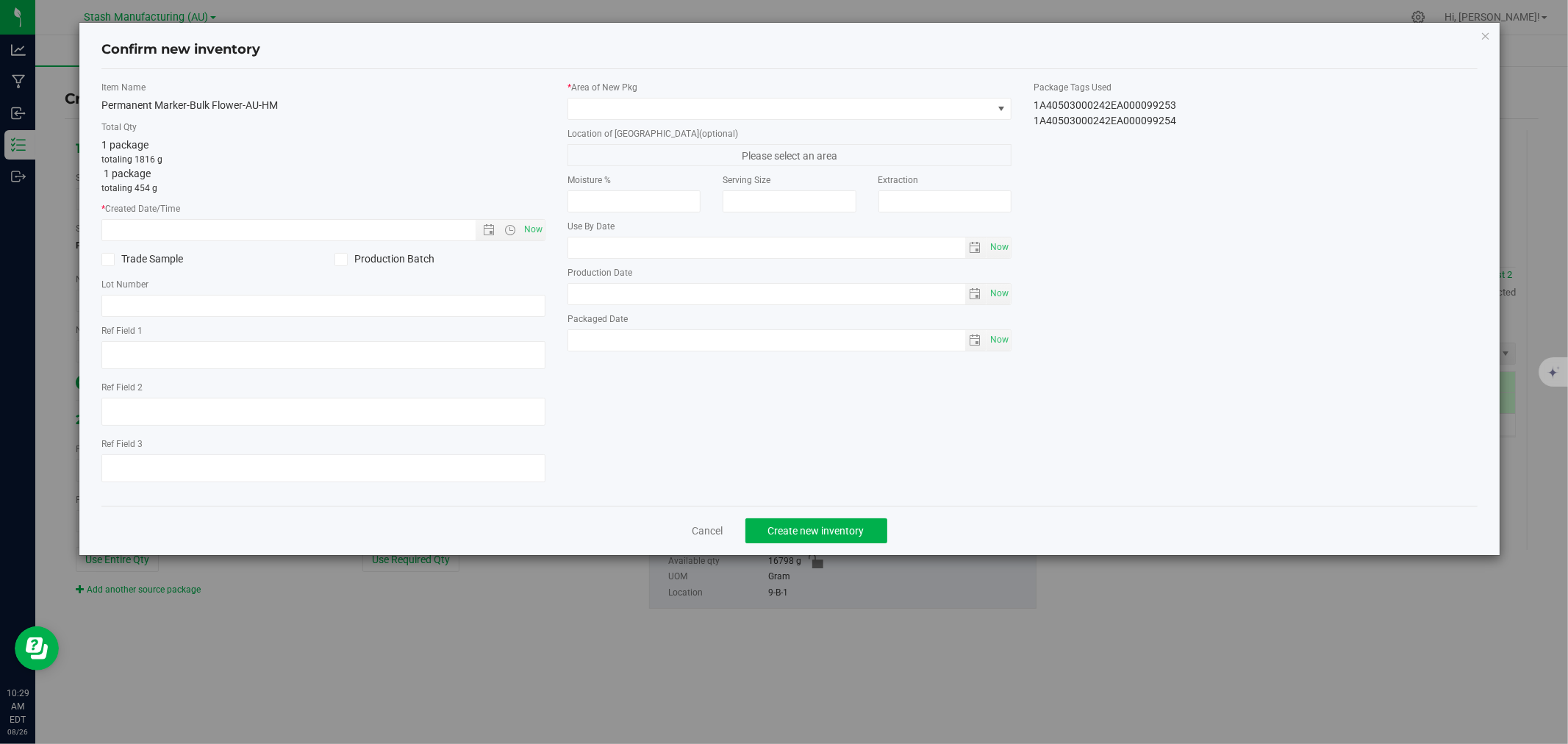
type input "2026-06-05"
click at [531, 224] on span "Now" at bounding box center [534, 230] width 25 height 21
type input "8/26/2025 10:29 AM"
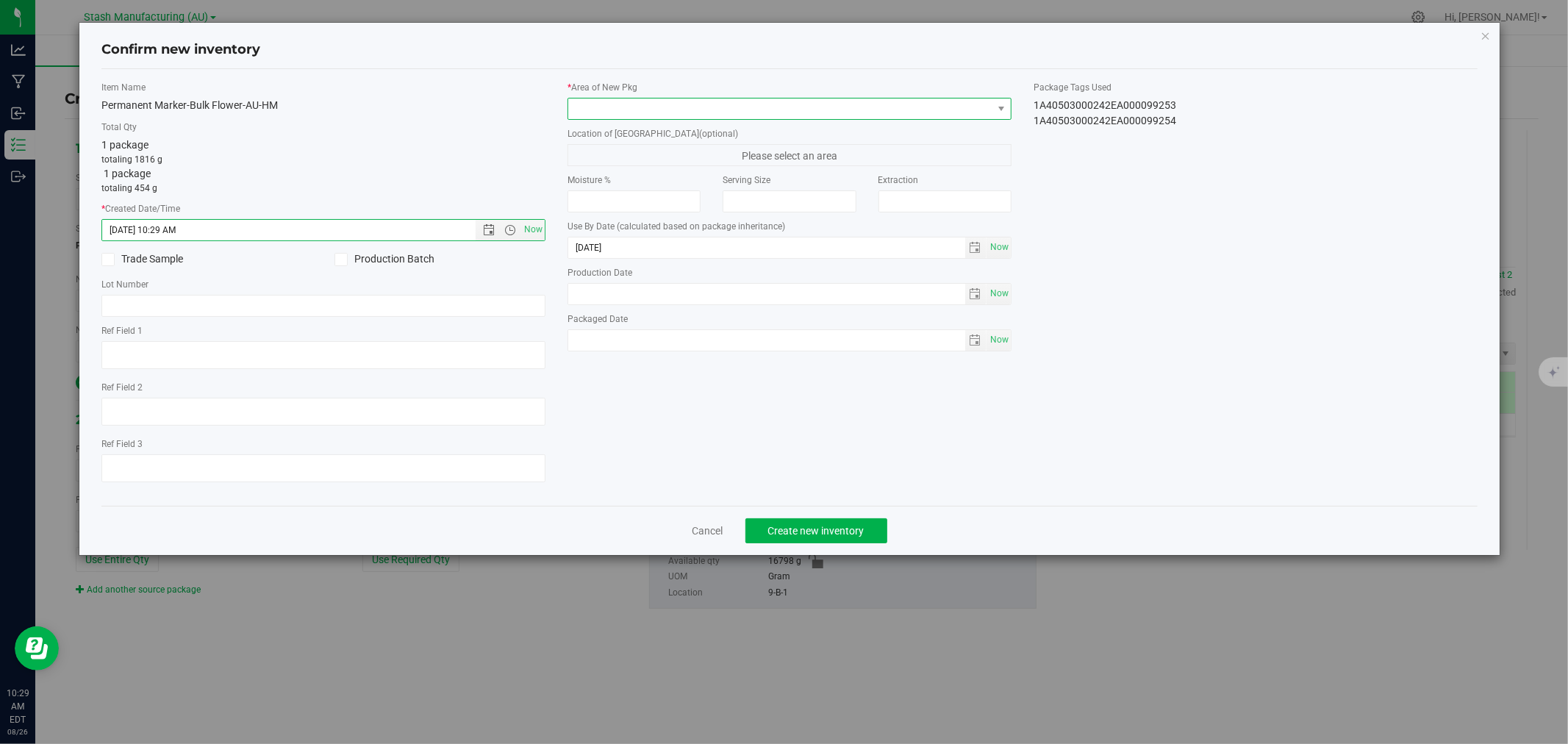
click at [588, 110] on span at bounding box center [780, 108] width 424 height 21
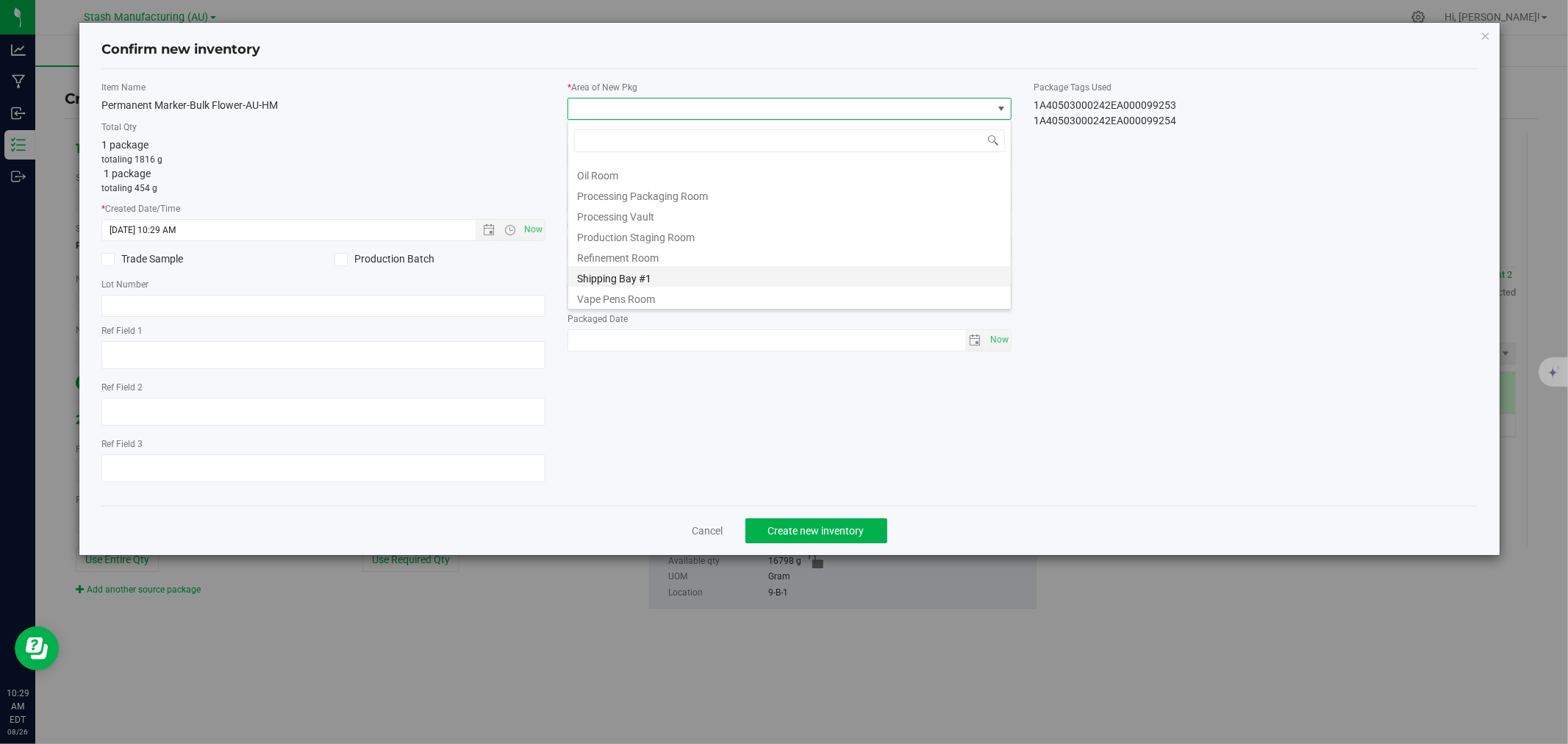
click at [614, 278] on li "Shipping Bay #1" at bounding box center [789, 276] width 442 height 21
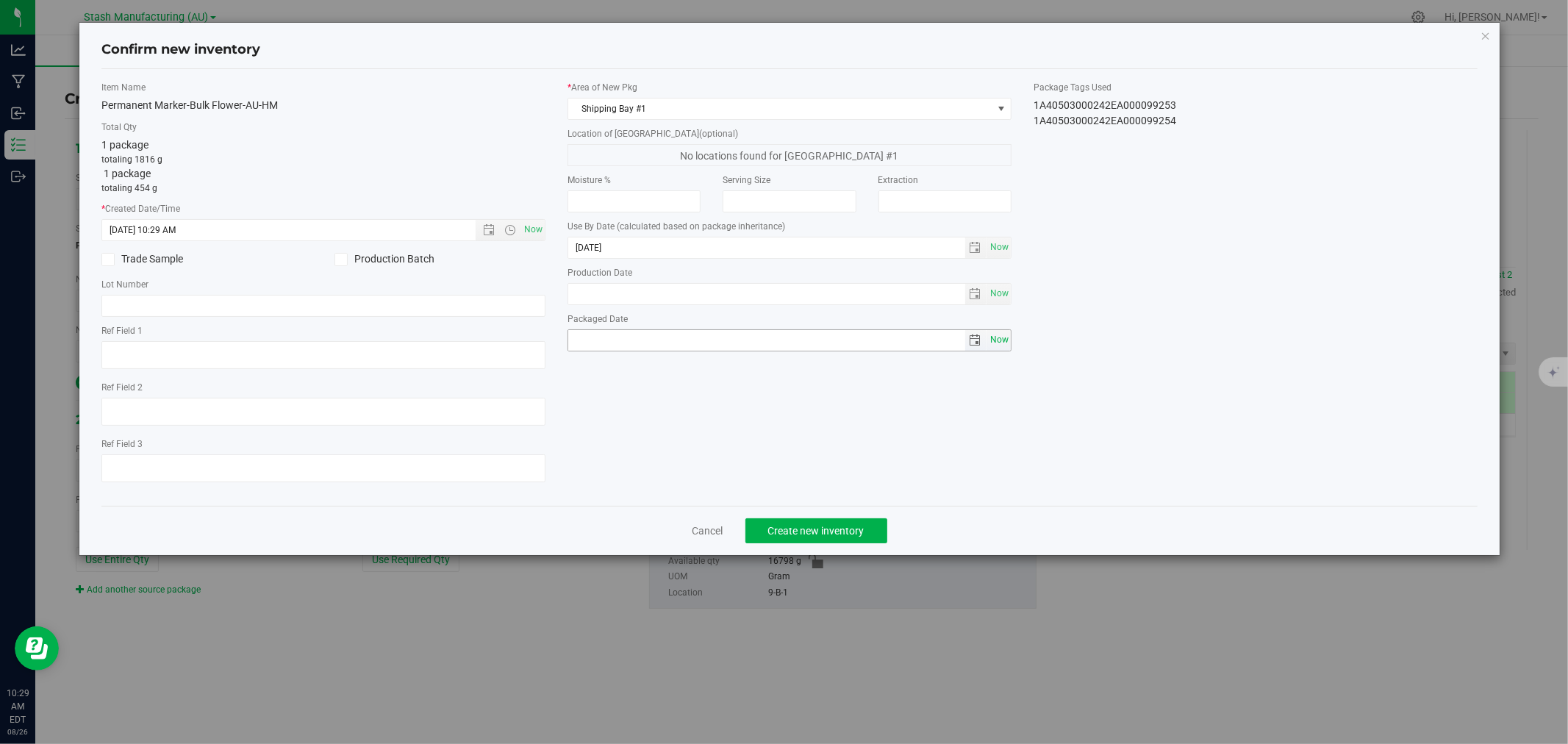
click at [1011, 344] on span "Now" at bounding box center [999, 341] width 25 height 21
type input "2025-08-26"
click at [842, 525] on button "Create new inventory" at bounding box center [816, 531] width 142 height 25
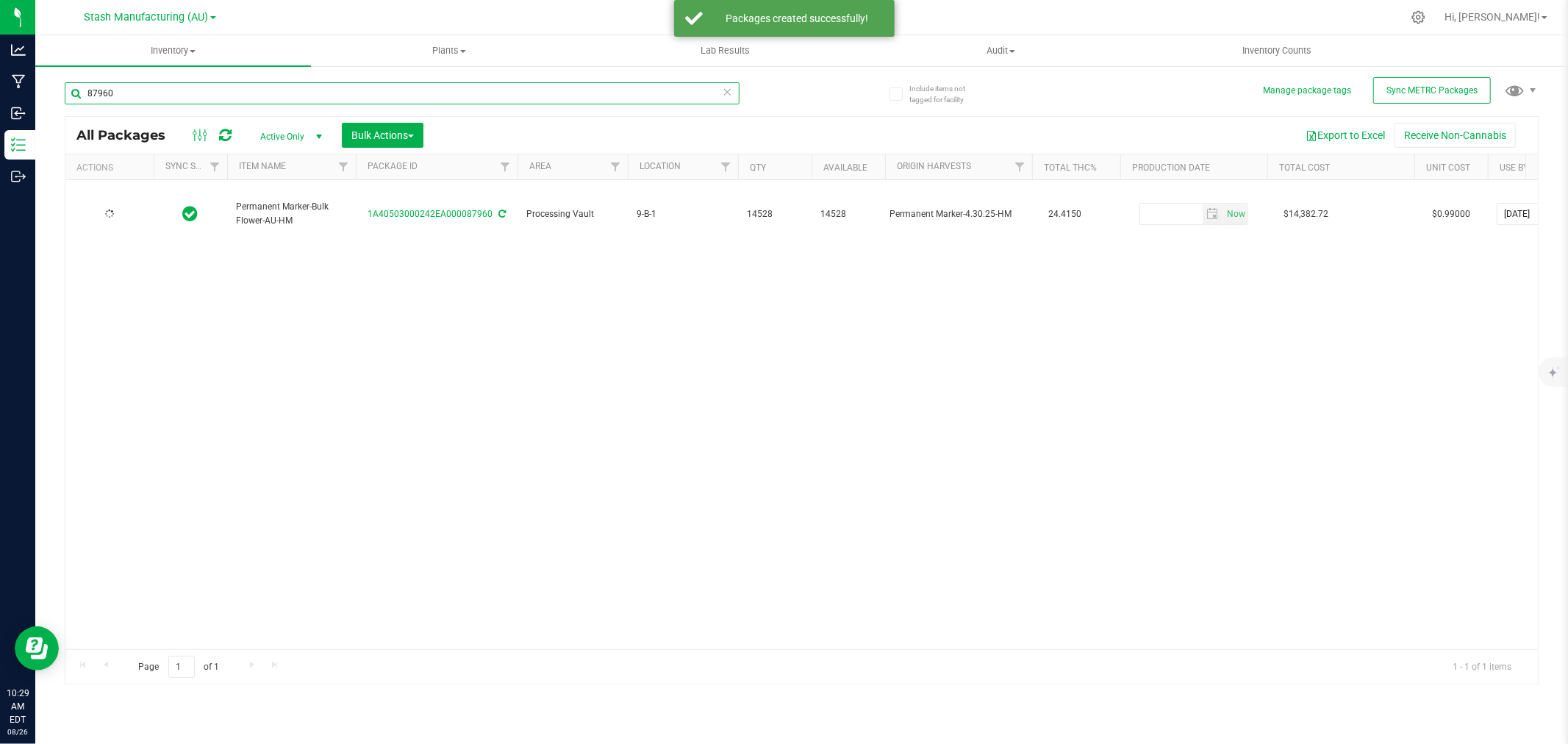
click at [152, 98] on input "87960" at bounding box center [402, 93] width 675 height 22
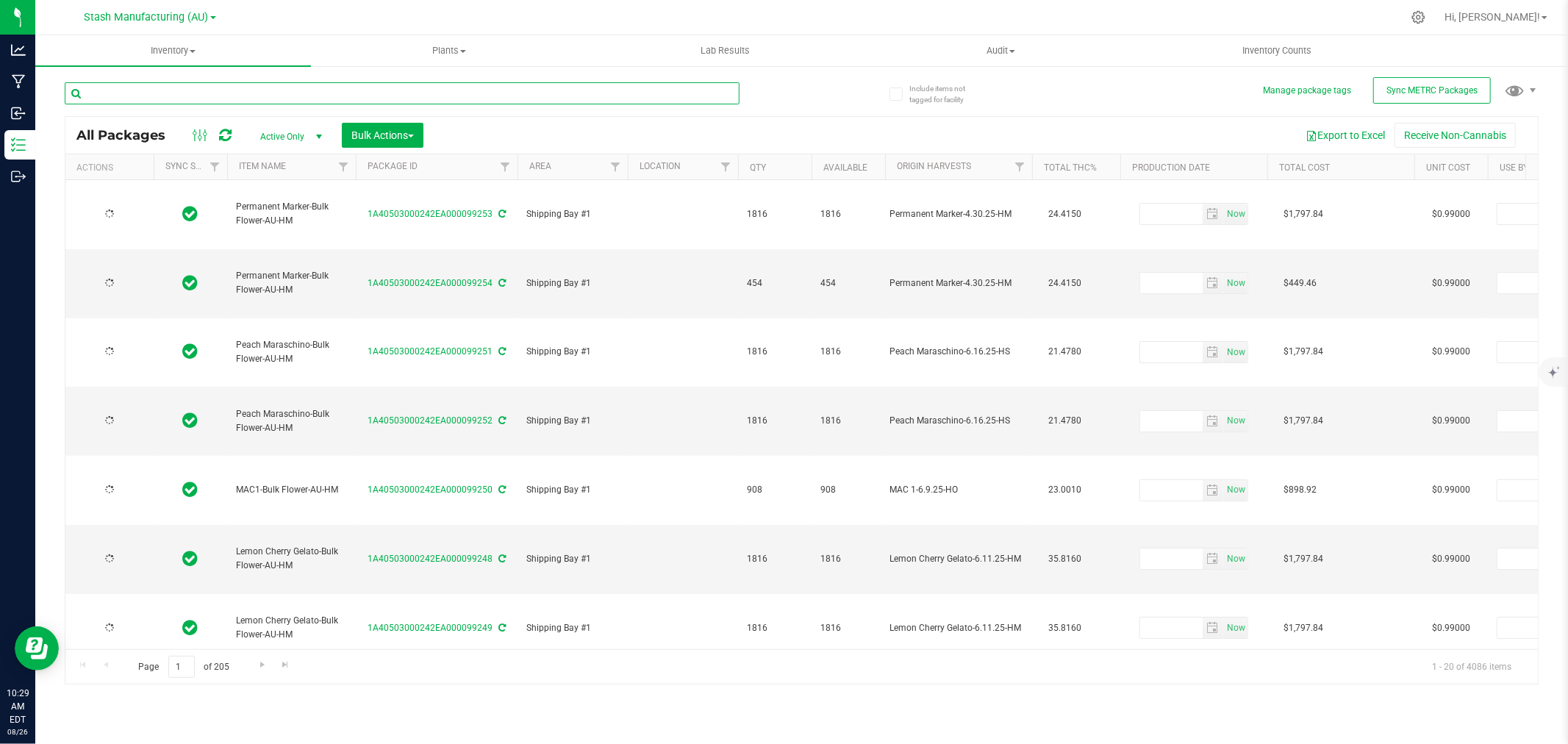
type input "2026-06-05"
type input "2026-07-24"
type input "2026-07-08"
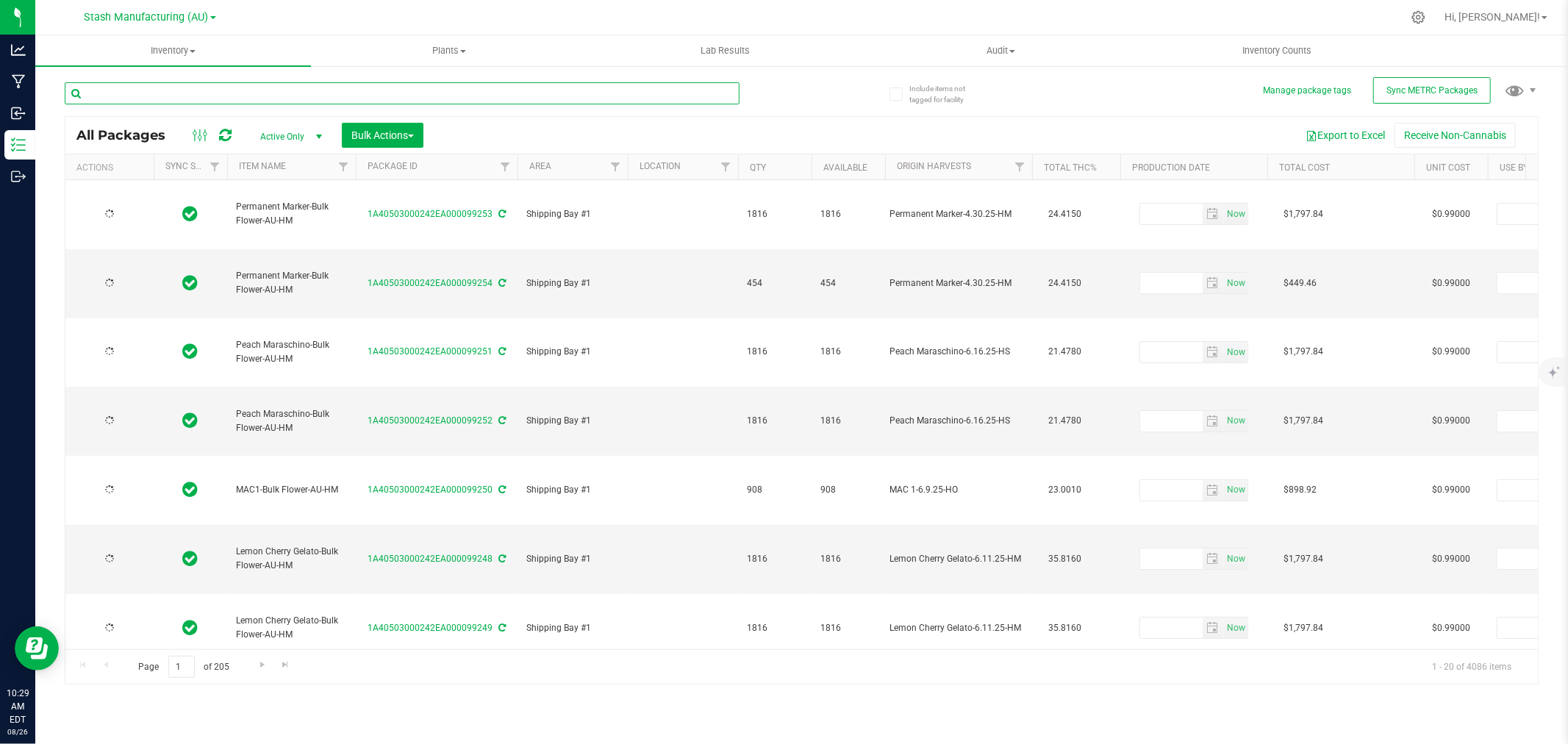
type input "2026-07-02"
type input "2026-06-27"
type input "2026-07-08"
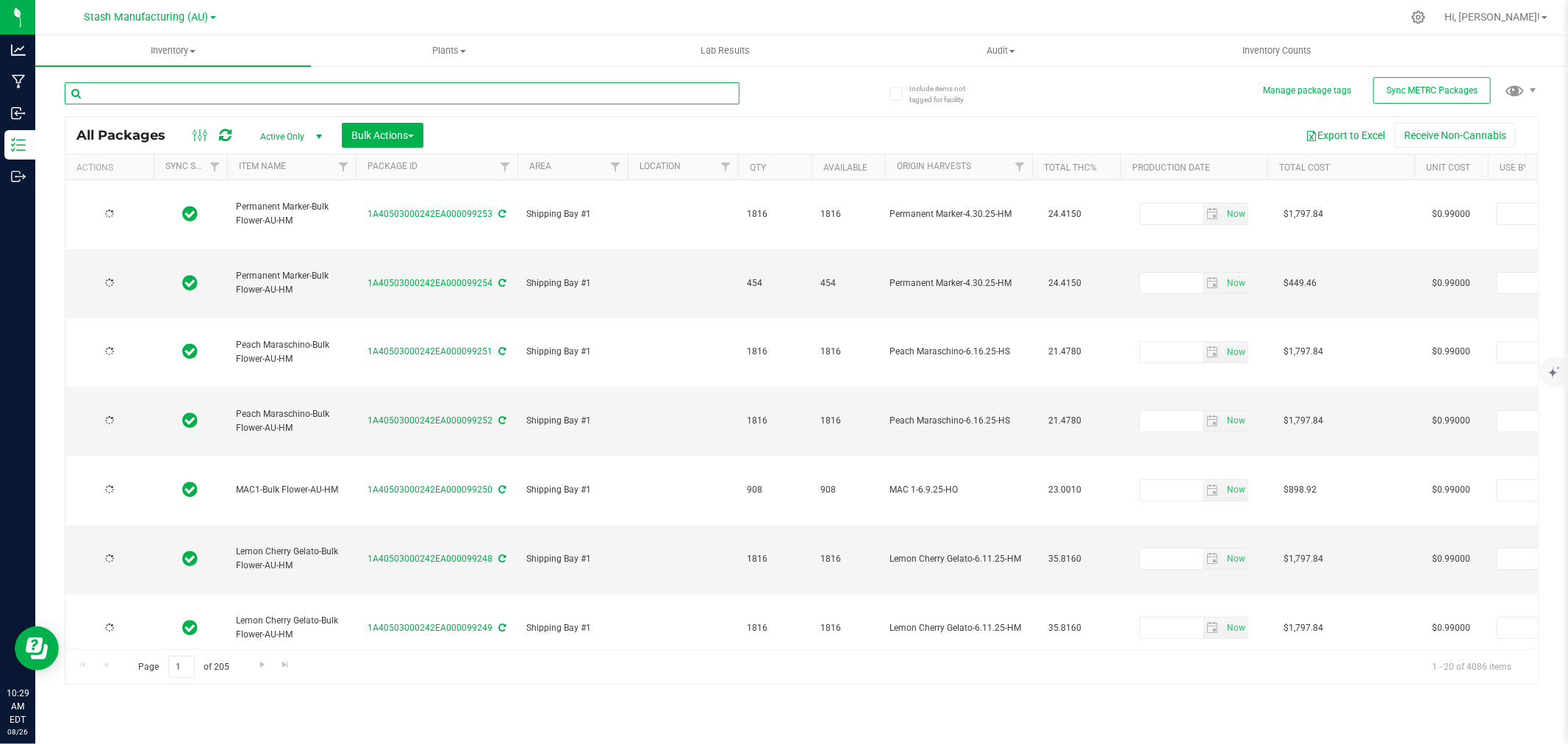
type input "2026-06-16"
type input "2026-08-15"
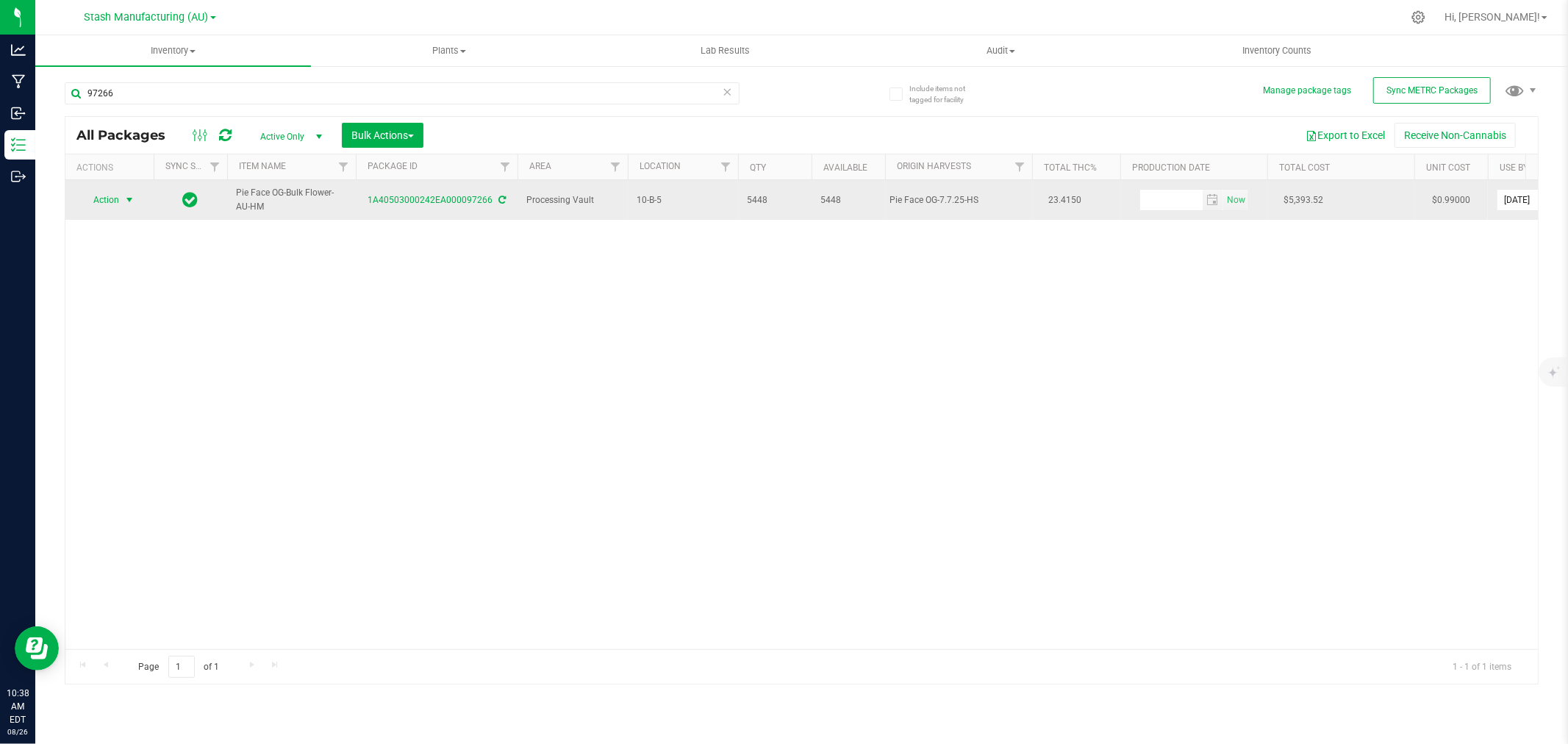
click at [121, 200] on span "select" at bounding box center [130, 199] width 18 height 21
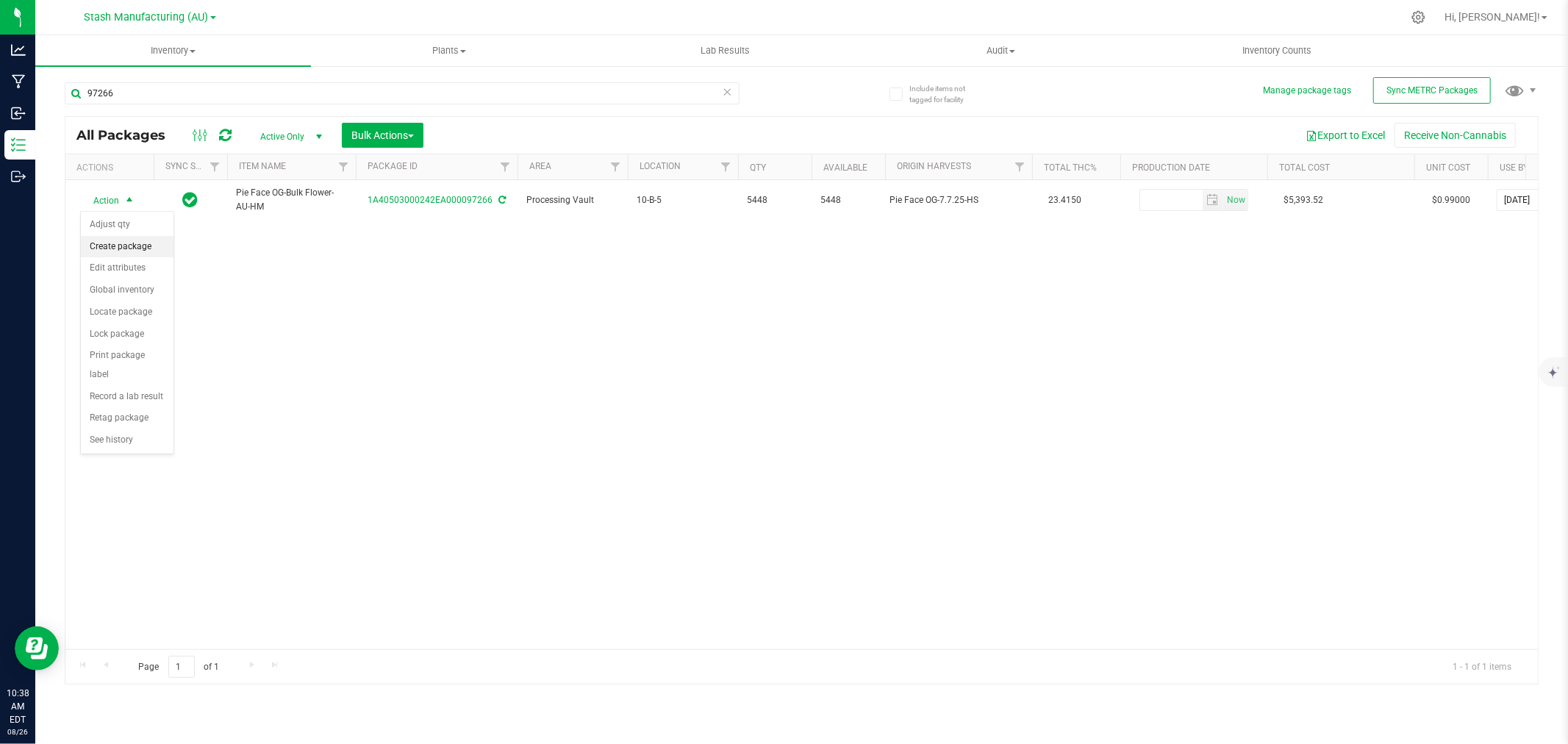
click at [128, 251] on li "Create package" at bounding box center [127, 247] width 93 height 22
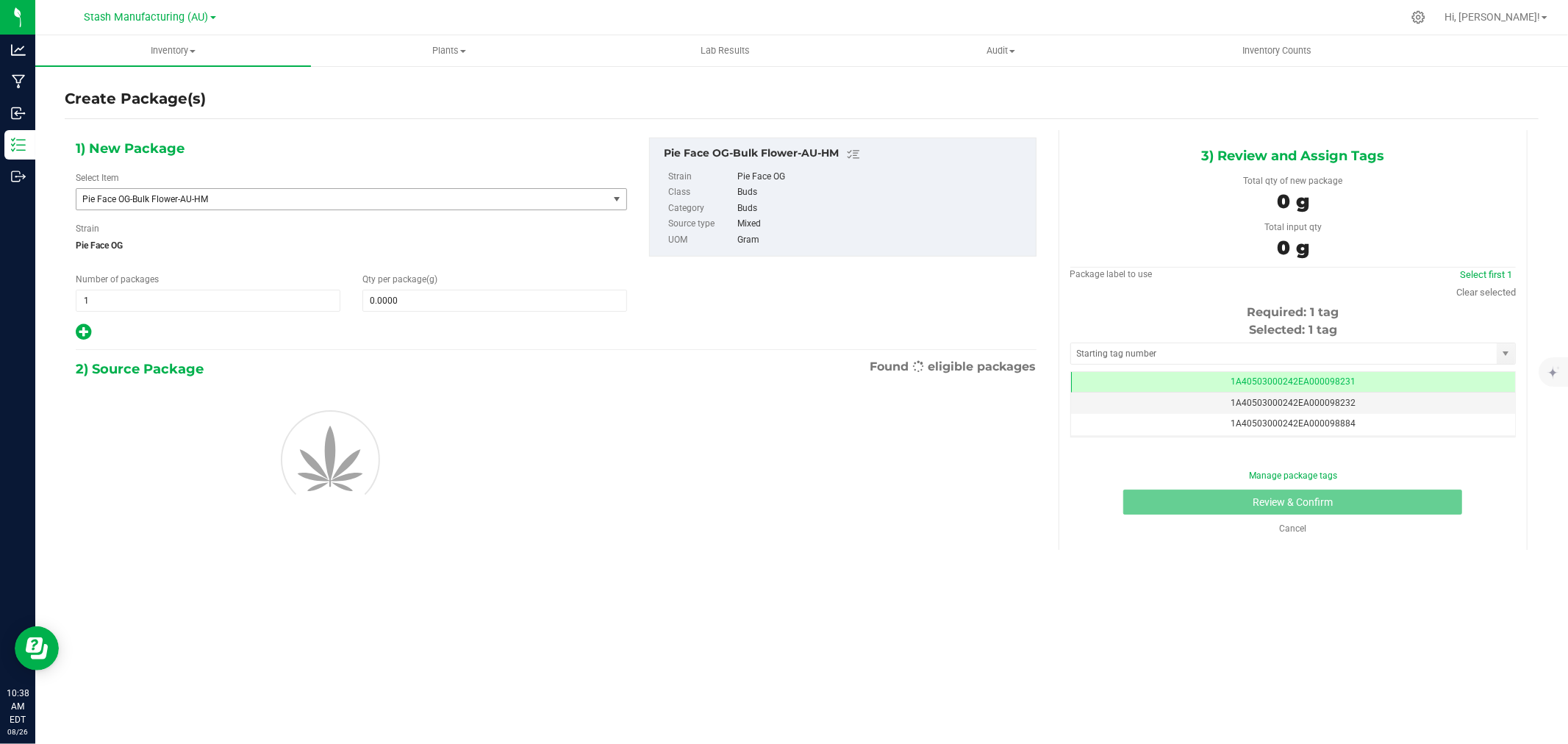
scroll to position [0, -1]
click at [263, 201] on span "Pie Face OG-Bulk Flower-AU-HM" at bounding box center [331, 199] width 498 height 10
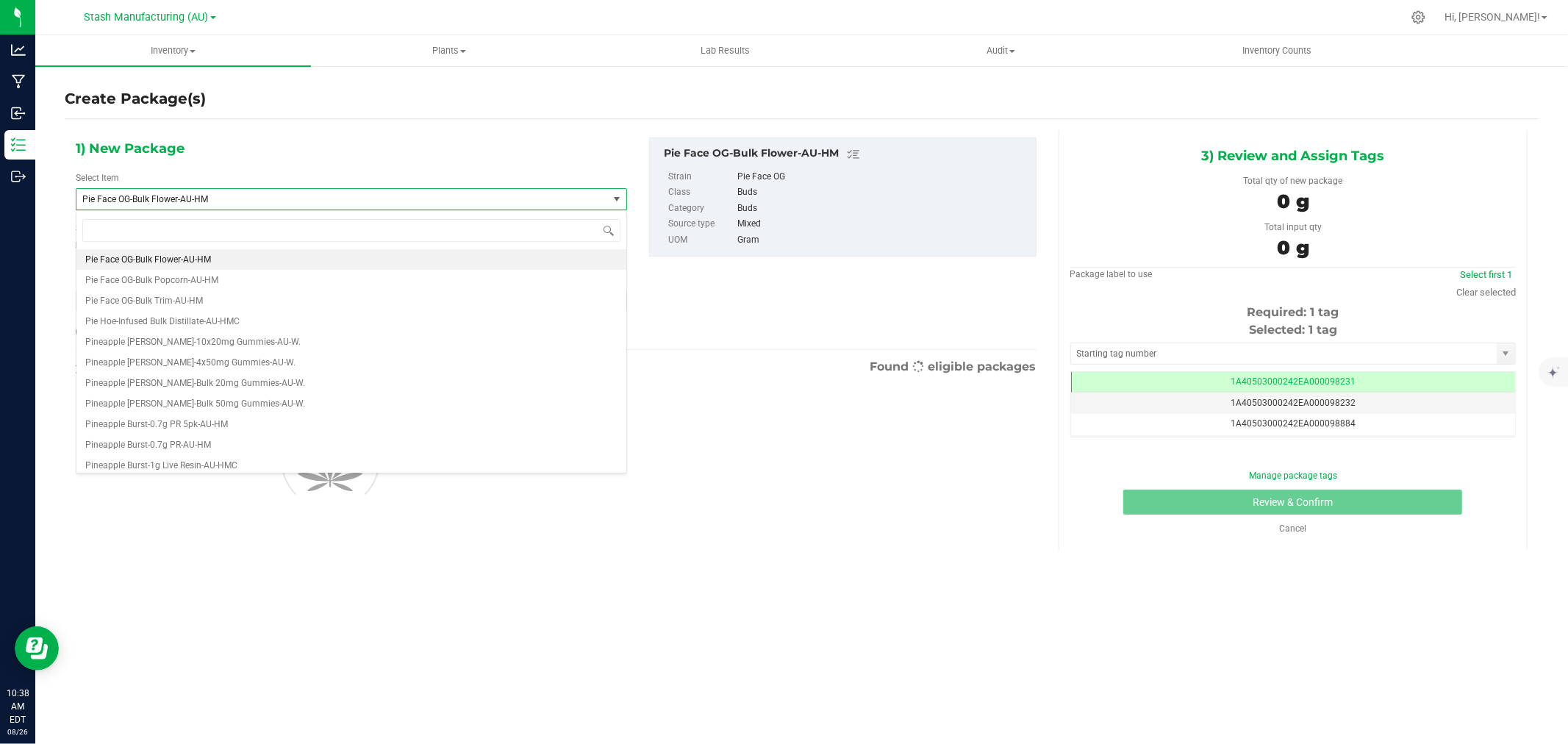
click at [309, 153] on div "1) New Package Select Item Pie Face OG-Bulk Flower-AU-HM Permanent Marker-Bulk …" at bounding box center [351, 239] width 574 height 205
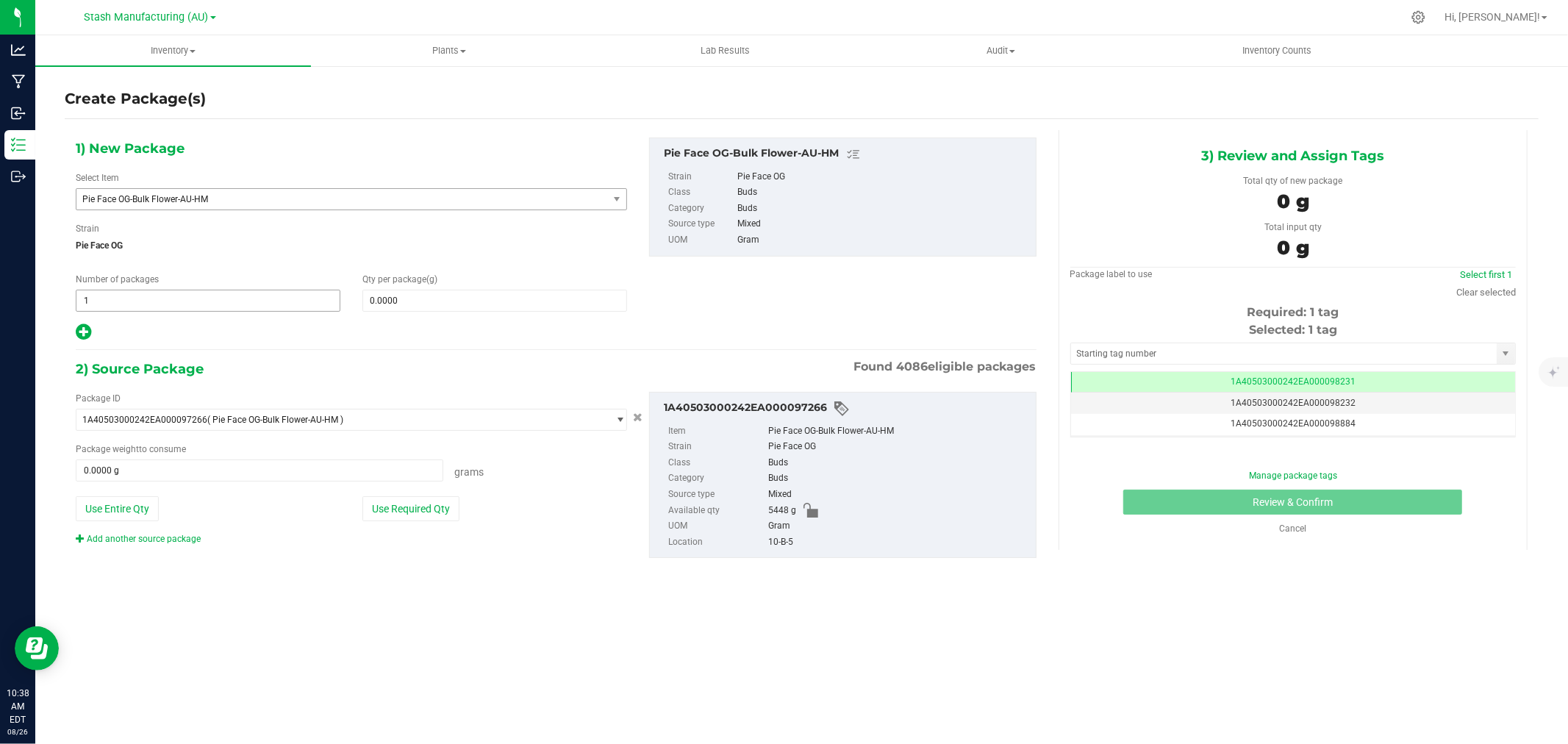
click at [128, 295] on span "1 1" at bounding box center [208, 301] width 265 height 22
click at [128, 295] on input "1" at bounding box center [208, 301] width 263 height 21
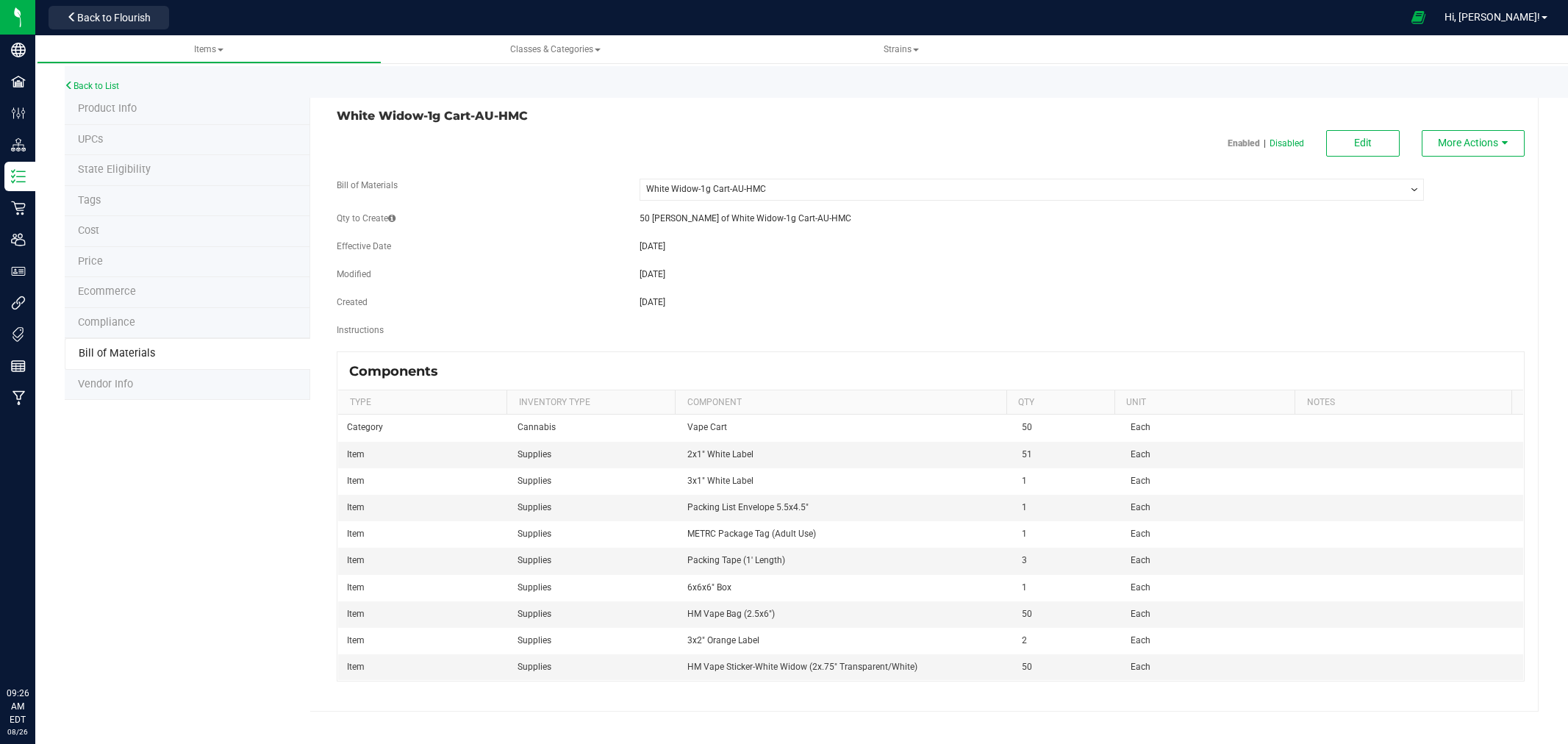
select select "436"
click at [96, 83] on link "Back to List" at bounding box center [91, 85] width 54 height 10
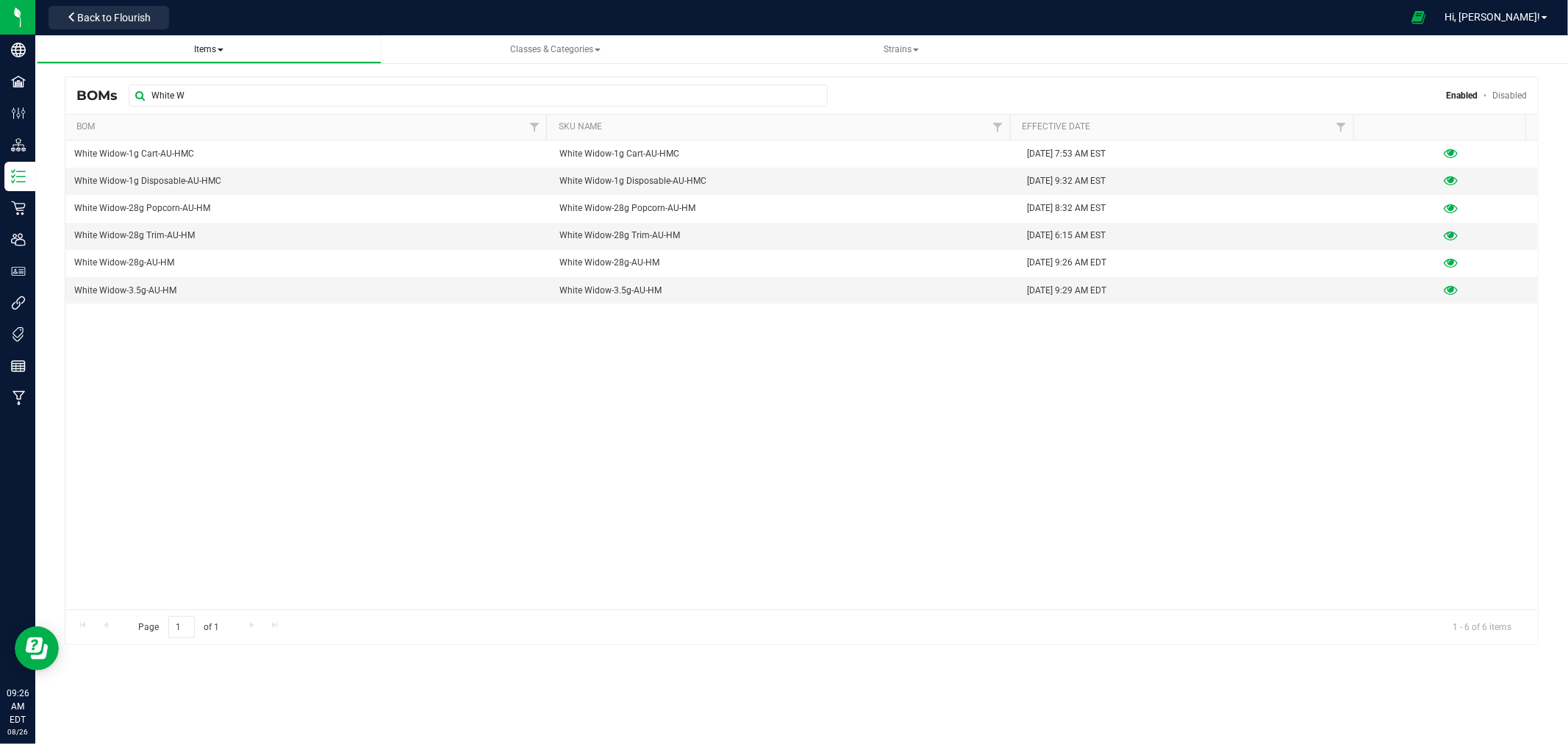
click at [210, 41] on link "Items All items All SKUs Create new item Inventory lock codes Inventory adjustm…" at bounding box center [209, 49] width 345 height 28
click at [230, 49] on span "Items All items All SKUs Create new item Inventory lock codes Inventory adjustm…" at bounding box center [209, 50] width 321 height 12
click at [206, 45] on span "Items" at bounding box center [209, 49] width 29 height 10
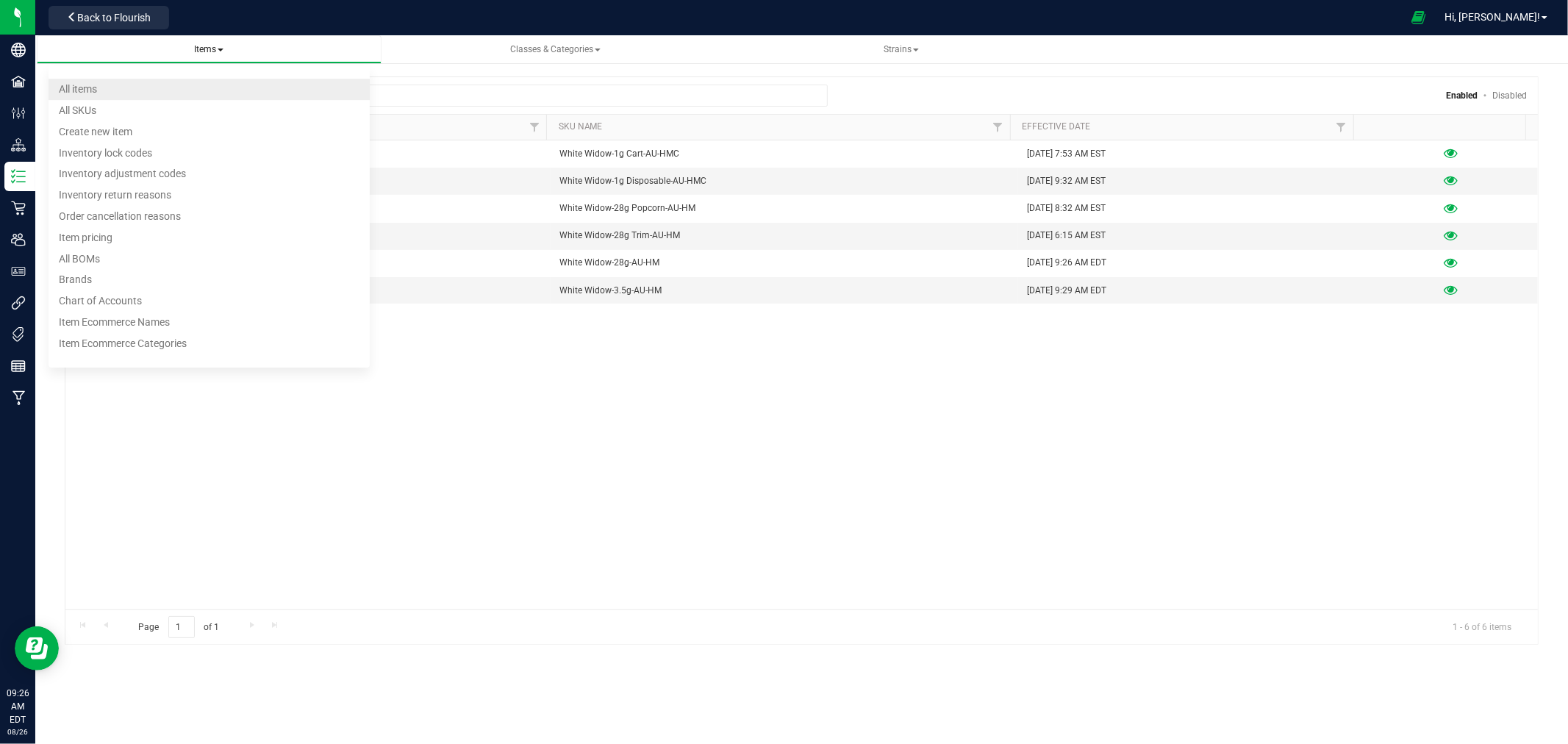
click at [100, 83] on li "All items" at bounding box center [209, 90] width 321 height 21
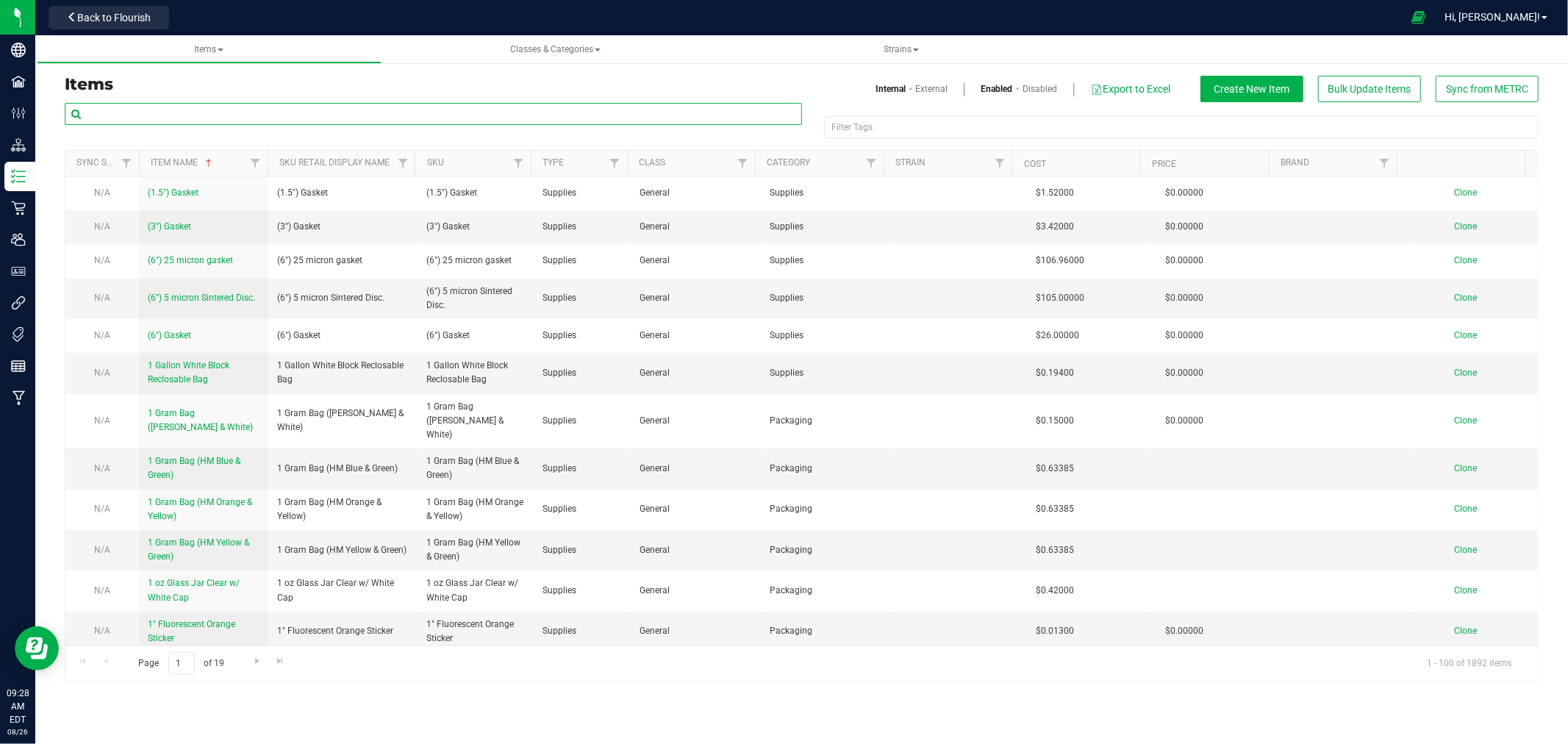
click at [137, 120] on input "text" at bounding box center [433, 114] width 738 height 22
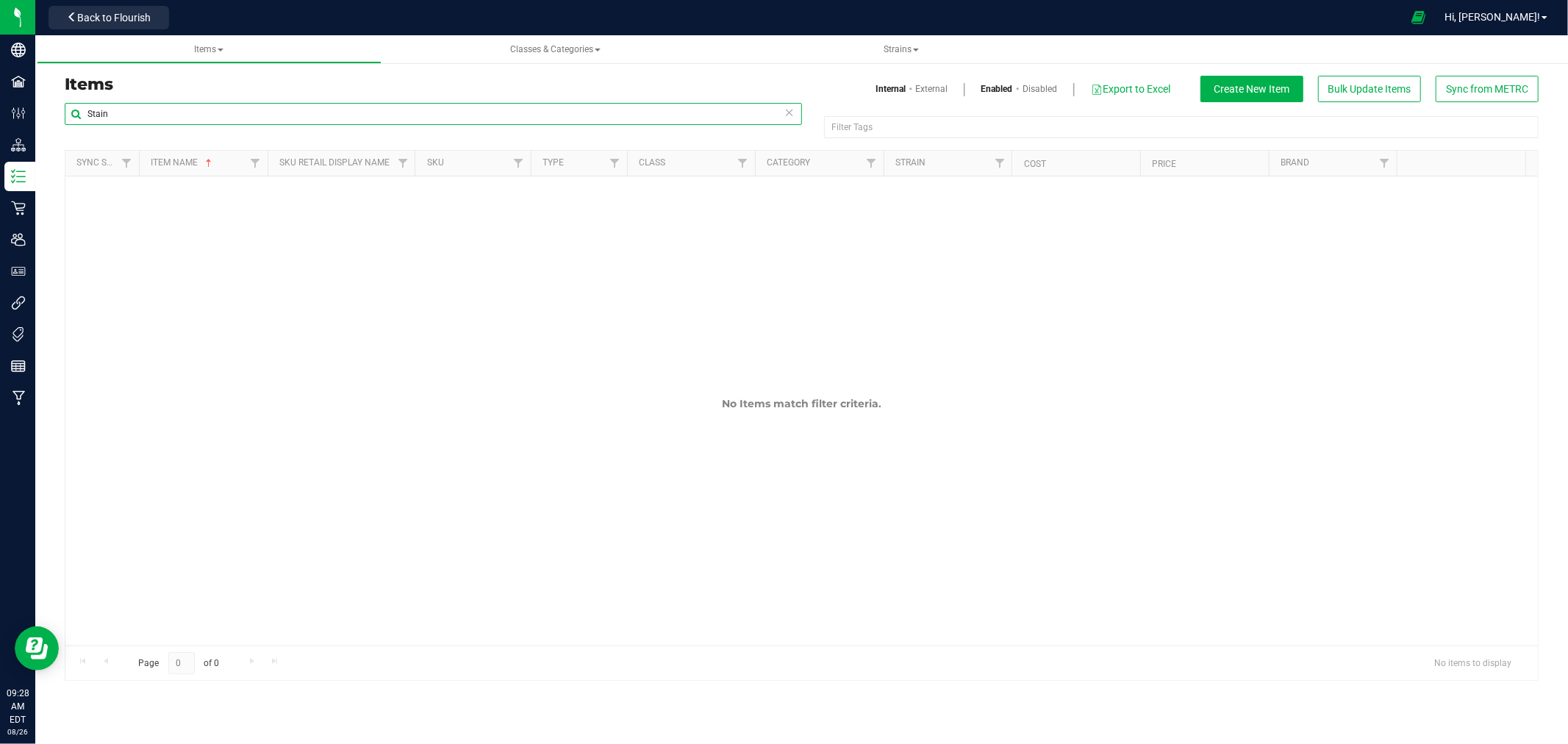
drag, startPoint x: 133, startPoint y: 120, endPoint x: 60, endPoint y: 110, distance: 73.7
click at [60, 110] on div "Stain Filter Tags Filter Tags Sync Status Item Name Sku Retail Display Name SKU…" at bounding box center [801, 391] width 1496 height 579
type input "T"
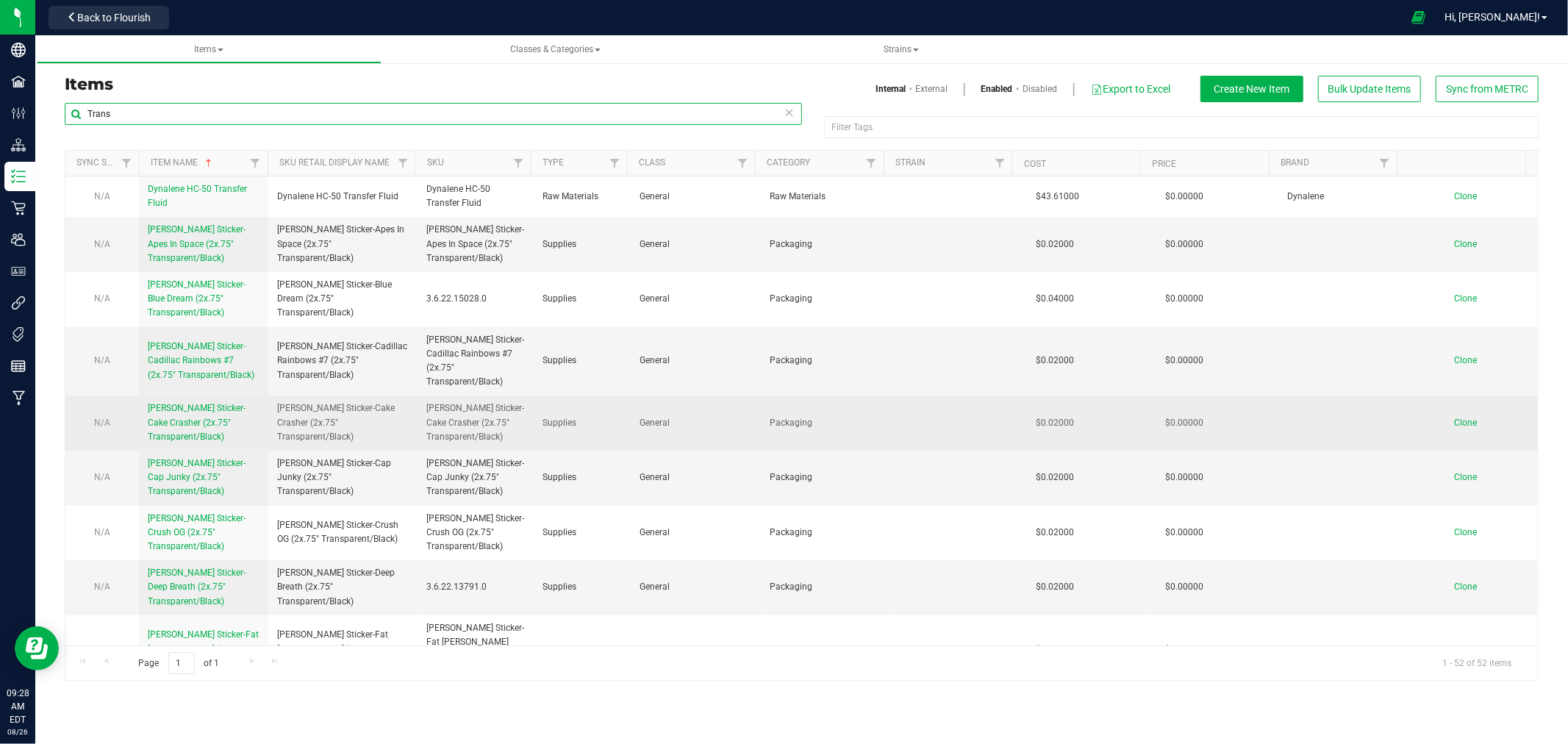
type input "Trans"
drag, startPoint x: 385, startPoint y: 435, endPoint x: 277, endPoint y: 417, distance: 109.5
click at [278, 417] on span "HM Strain Sticker-Cake Crasher (2x.75" Transparent/Black)" at bounding box center [344, 423] width 132 height 43
copy span "HM Strain Sticker-Cake Crasher (2x.75" Transparent/Black)"
click at [1455, 420] on span "Clone" at bounding box center [1466, 423] width 23 height 10
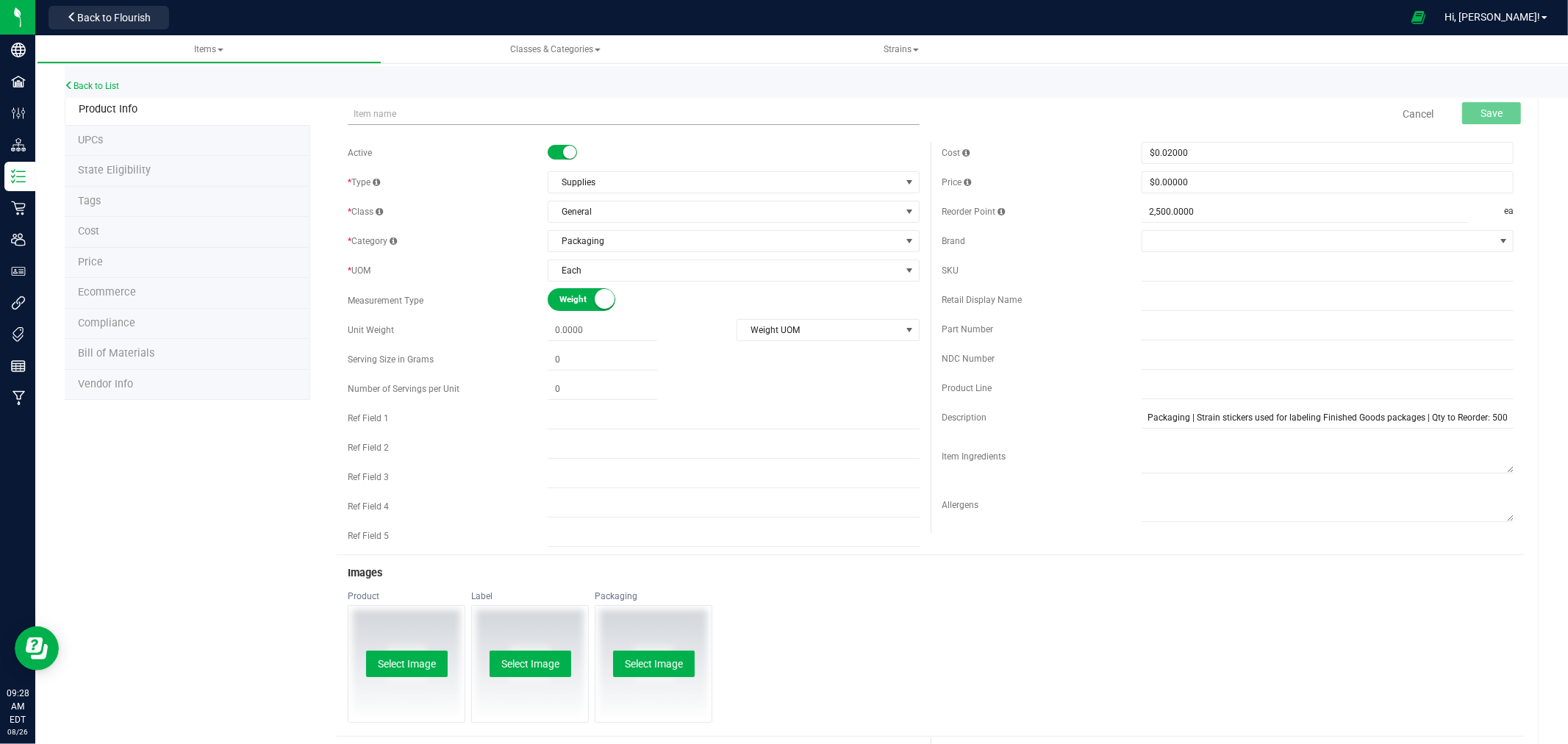
click at [413, 115] on input "text" at bounding box center [634, 114] width 572 height 22
drag, startPoint x: 474, startPoint y: 113, endPoint x: 422, endPoint y: 114, distance: 52.0
click at [422, 114] on input "HM Strain Sticker-Cake Crasher (2x.75" Transparent/Black)" at bounding box center [634, 114] width 572 height 22
drag, startPoint x: 600, startPoint y: 117, endPoint x: 350, endPoint y: 114, distance: 250.0
click at [350, 114] on input "HM Strain Sticker-Grape Horchata (2x.75" Transparent/Black)" at bounding box center [634, 114] width 572 height 22
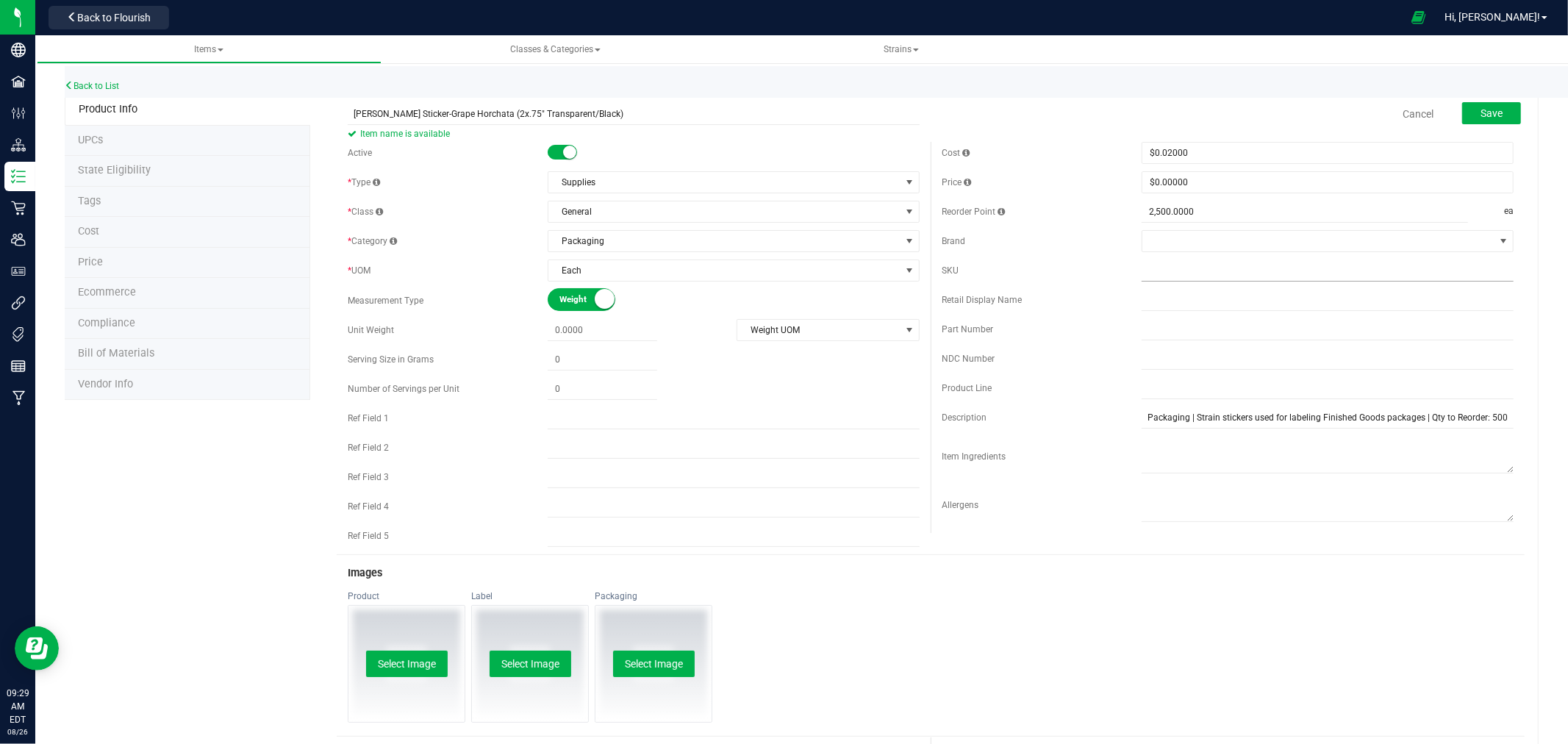
type input "HM Strain Sticker-Grape Horchata (2x.75" Transparent/Black)"
click at [1162, 265] on input "text" at bounding box center [1327, 270] width 372 height 22
paste input "HM Strain Sticker-Grape Horchata (2x.75" Transparent/Black)"
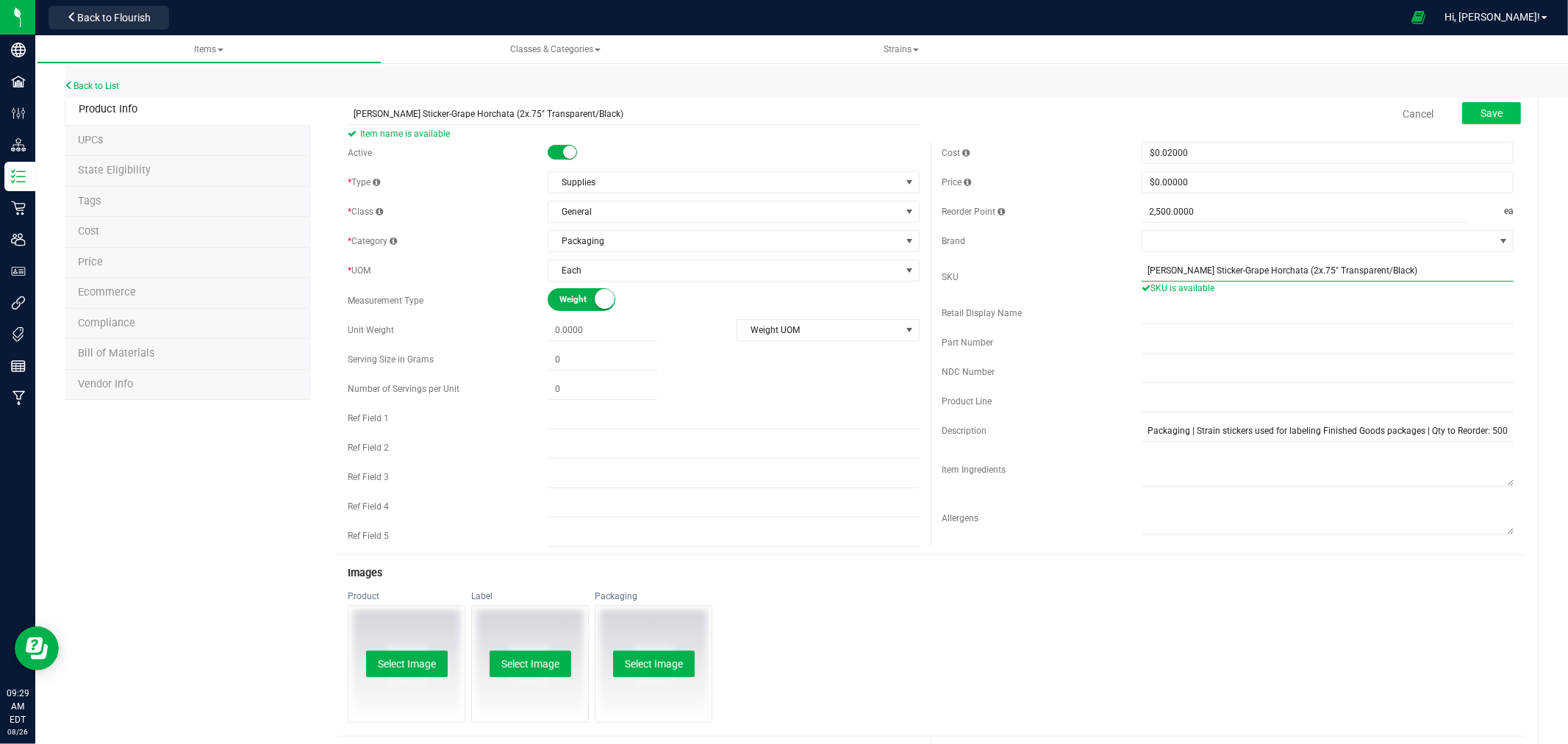
type input "HM Strain Sticker-Grape Horchata (2x.75" Transparent/Black)"
click at [1481, 115] on span "Save" at bounding box center [1491, 113] width 22 height 12
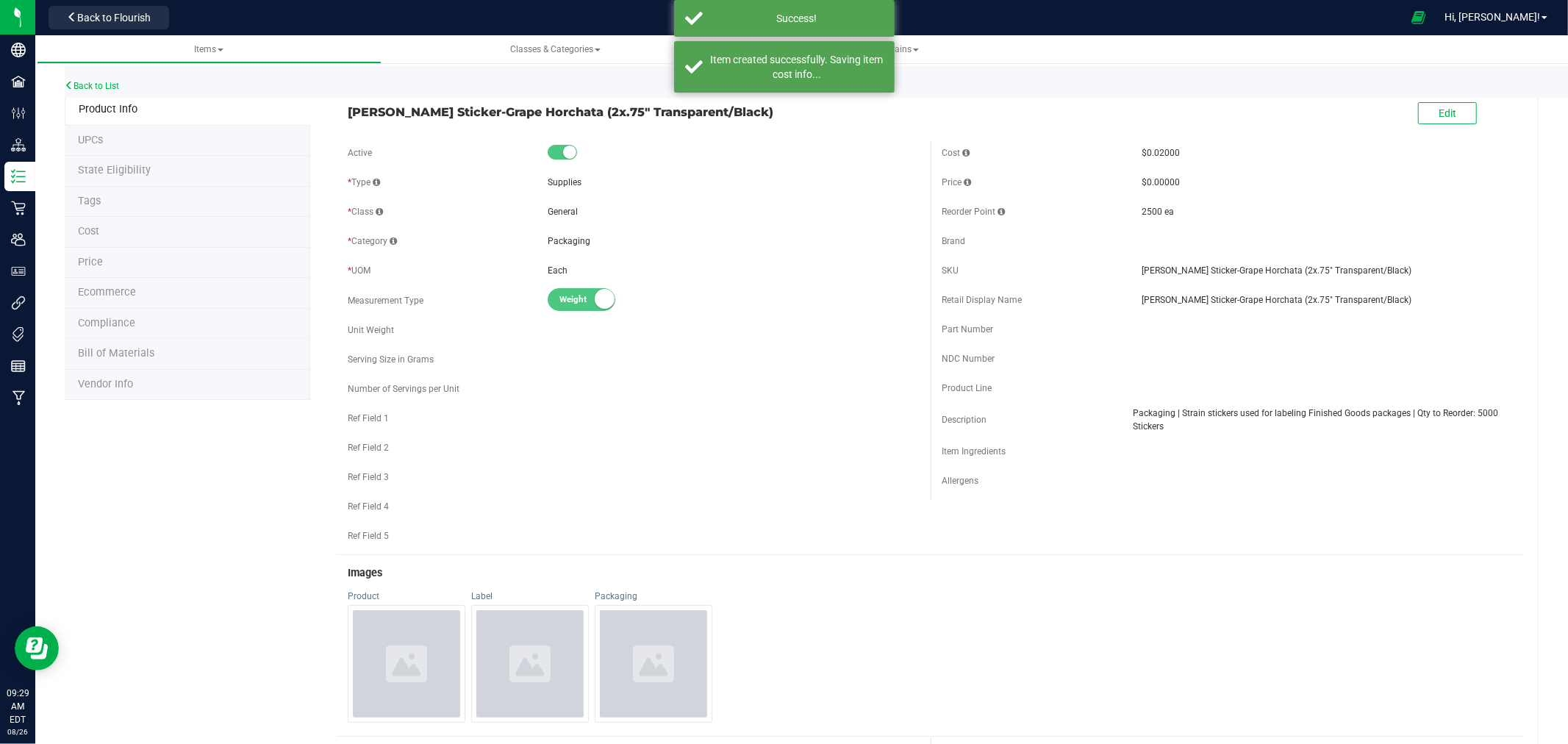
click at [130, 384] on span "Vendor Info" at bounding box center [106, 384] width 55 height 12
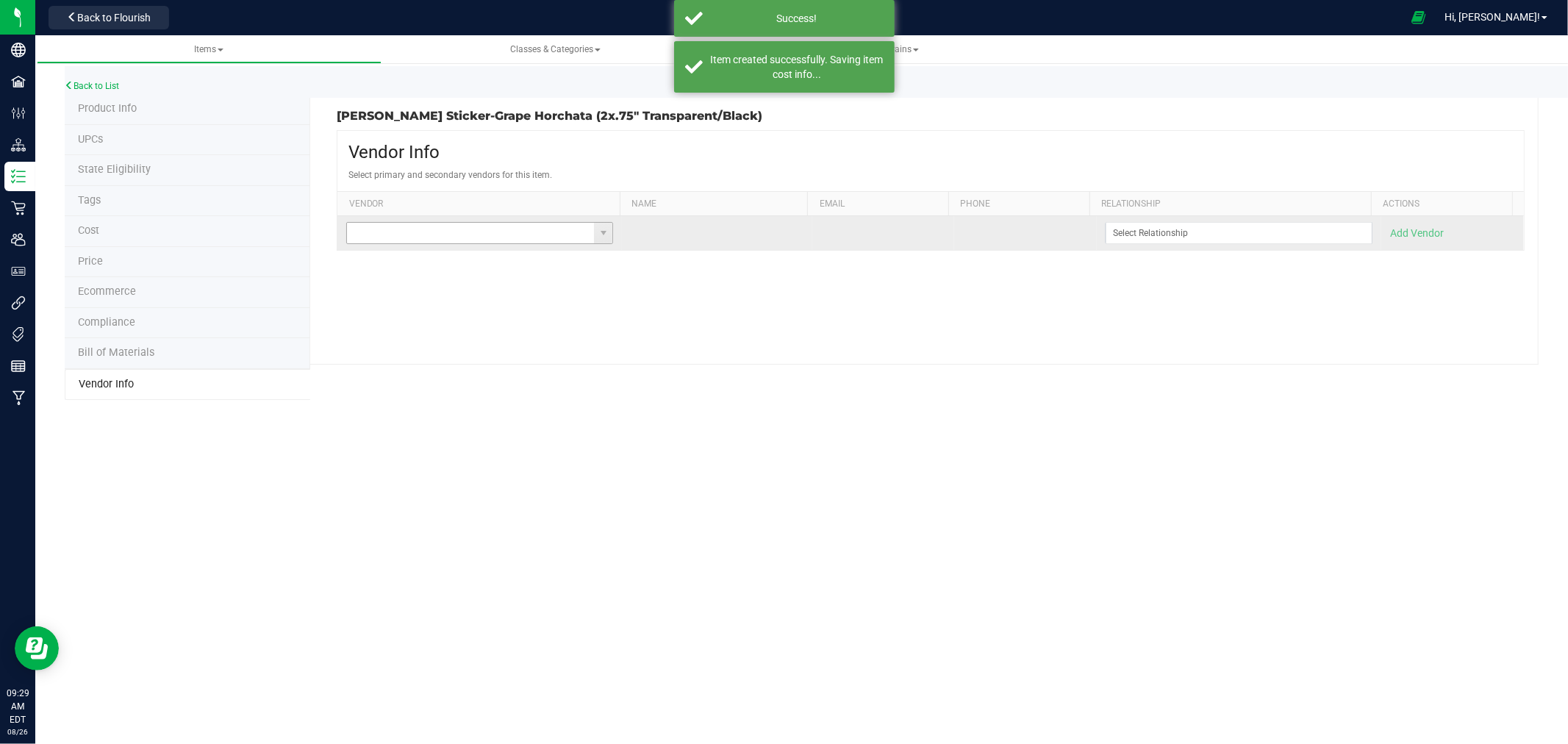
click at [377, 232] on input at bounding box center [471, 233] width 247 height 21
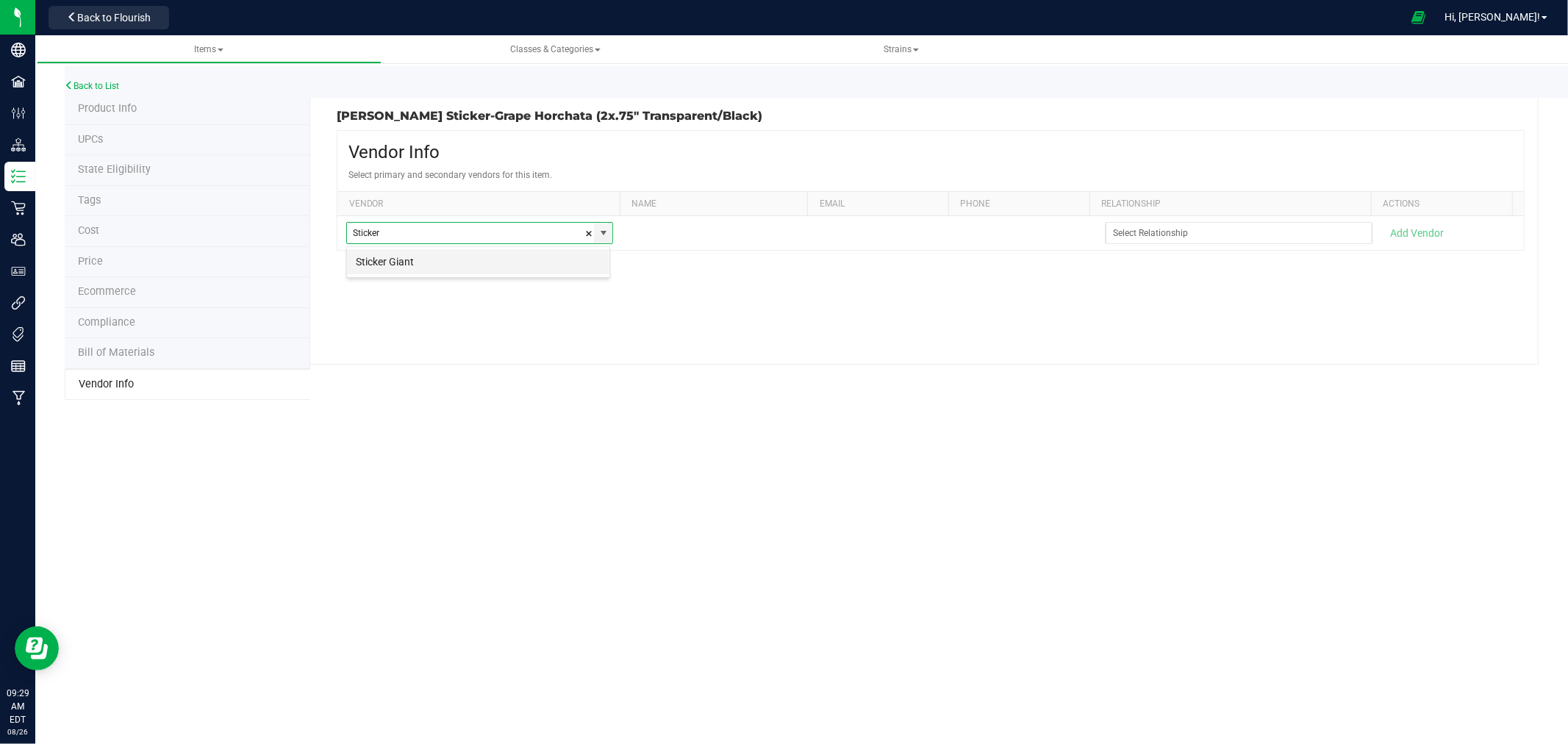
click at [452, 268] on li "Sticker Giant" at bounding box center [478, 262] width 262 height 25
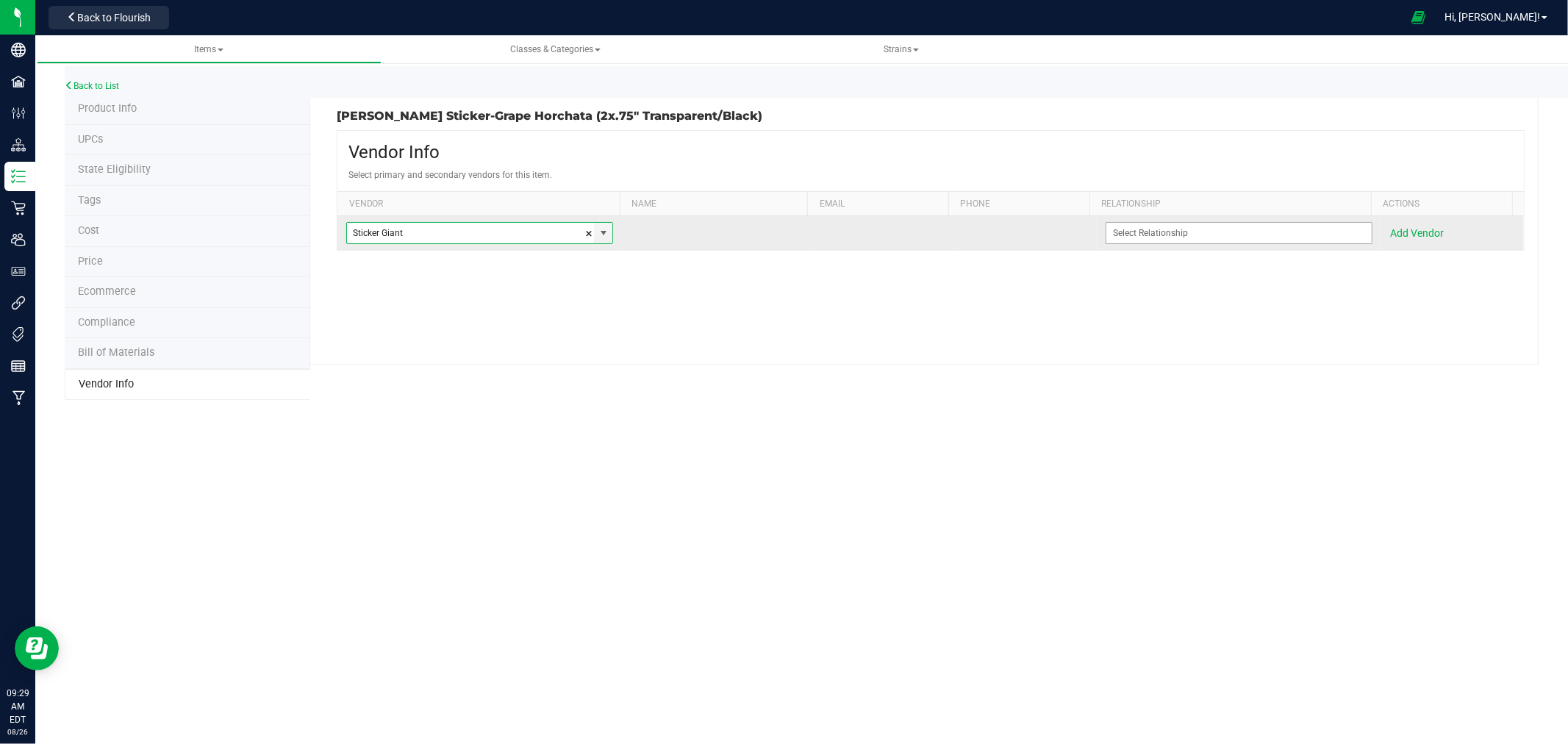
type input "Sticker Giant"
click at [1186, 239] on input at bounding box center [1230, 233] width 247 height 21
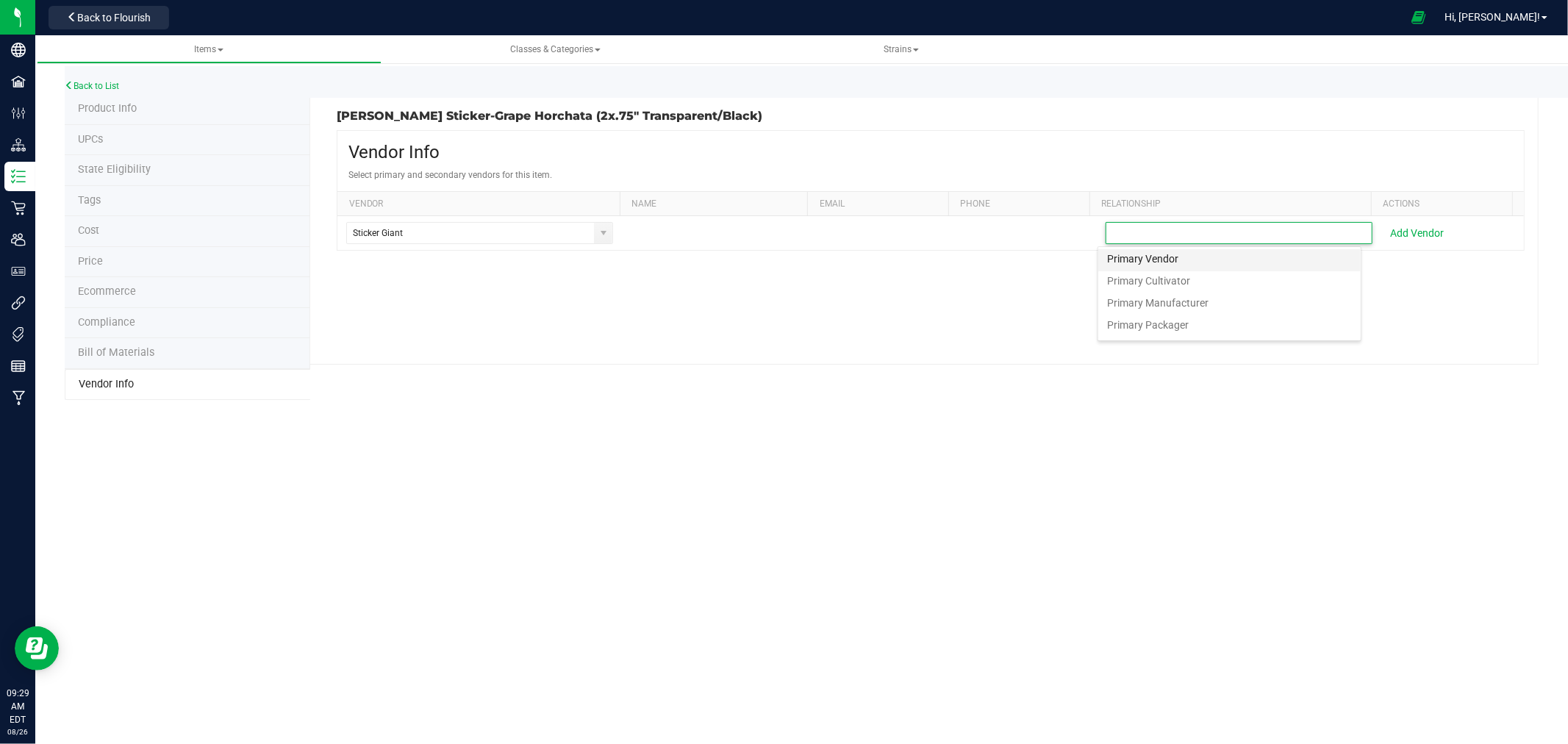
click at [1160, 258] on span "Primary Vendor" at bounding box center [1142, 260] width 71 height 16
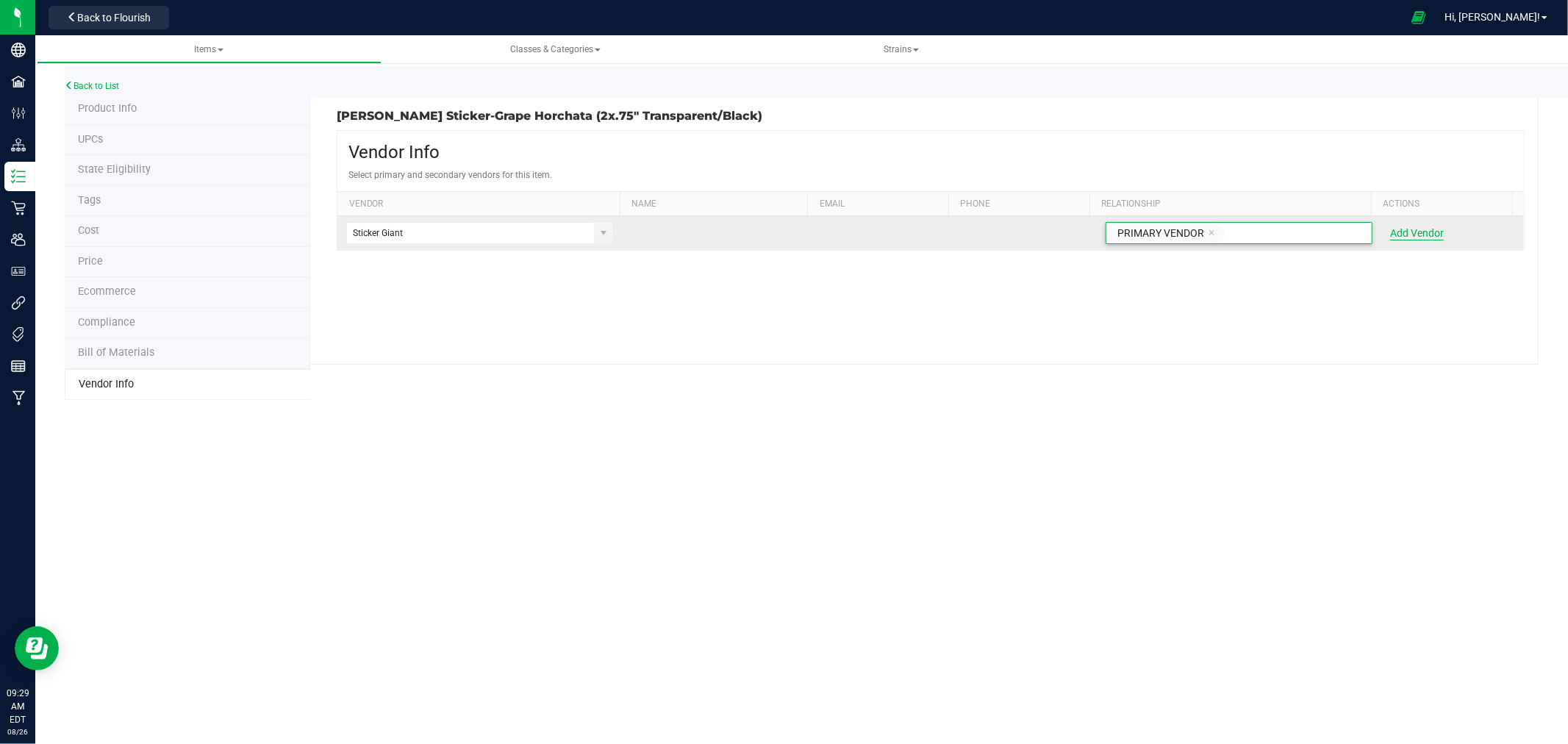
click at [1404, 232] on button "Add Vendor" at bounding box center [1417, 232] width 54 height 15
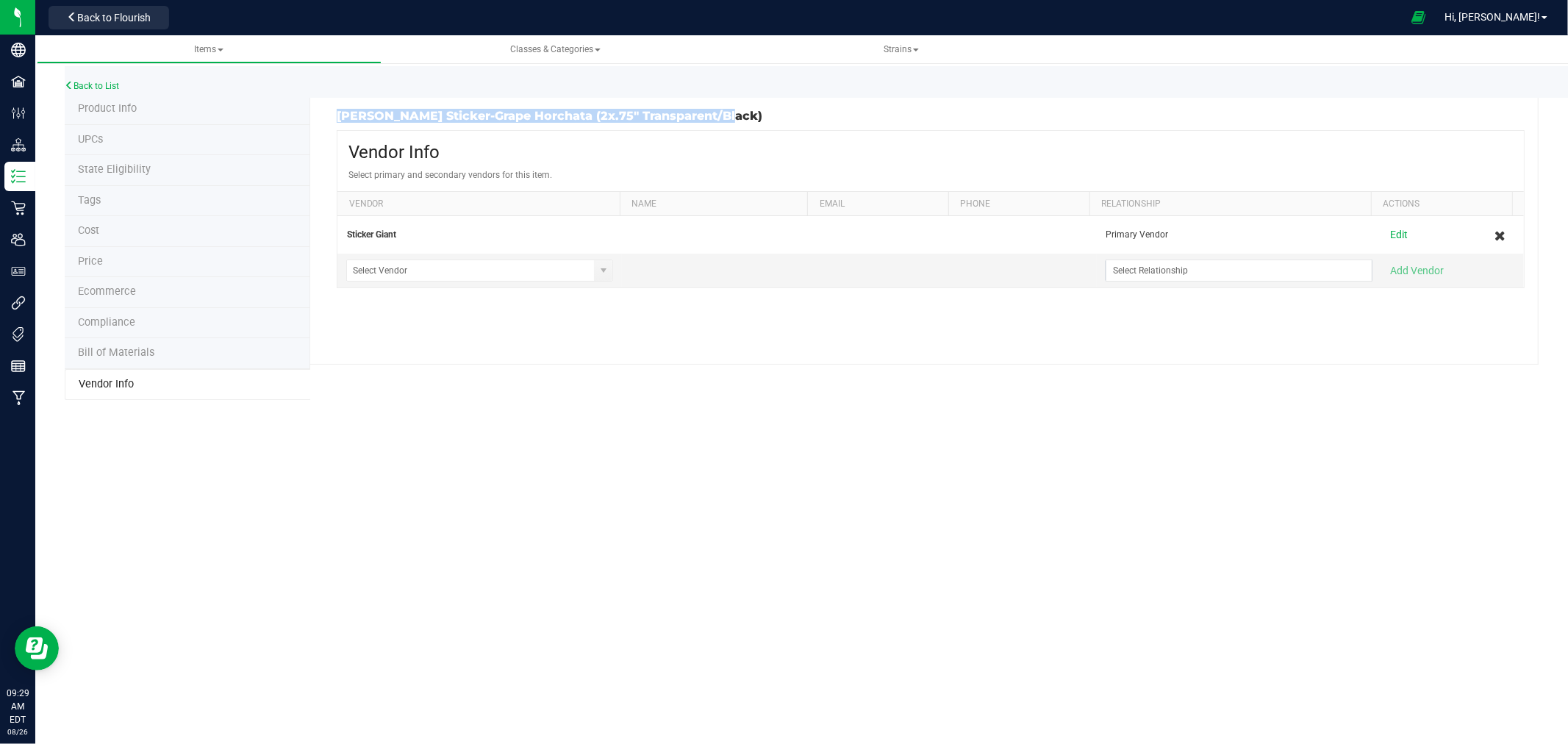
drag, startPoint x: 730, startPoint y: 115, endPoint x: 339, endPoint y: 118, distance: 391.0
click at [339, 118] on h3 "HM Strain Sticker-Grape Horchata (2x.75" Transparent/Black)" at bounding box center [628, 116] width 583 height 13
copy h3 "HM Strain Sticker-Grape Horchata (2x.75" Transparent/Black)"
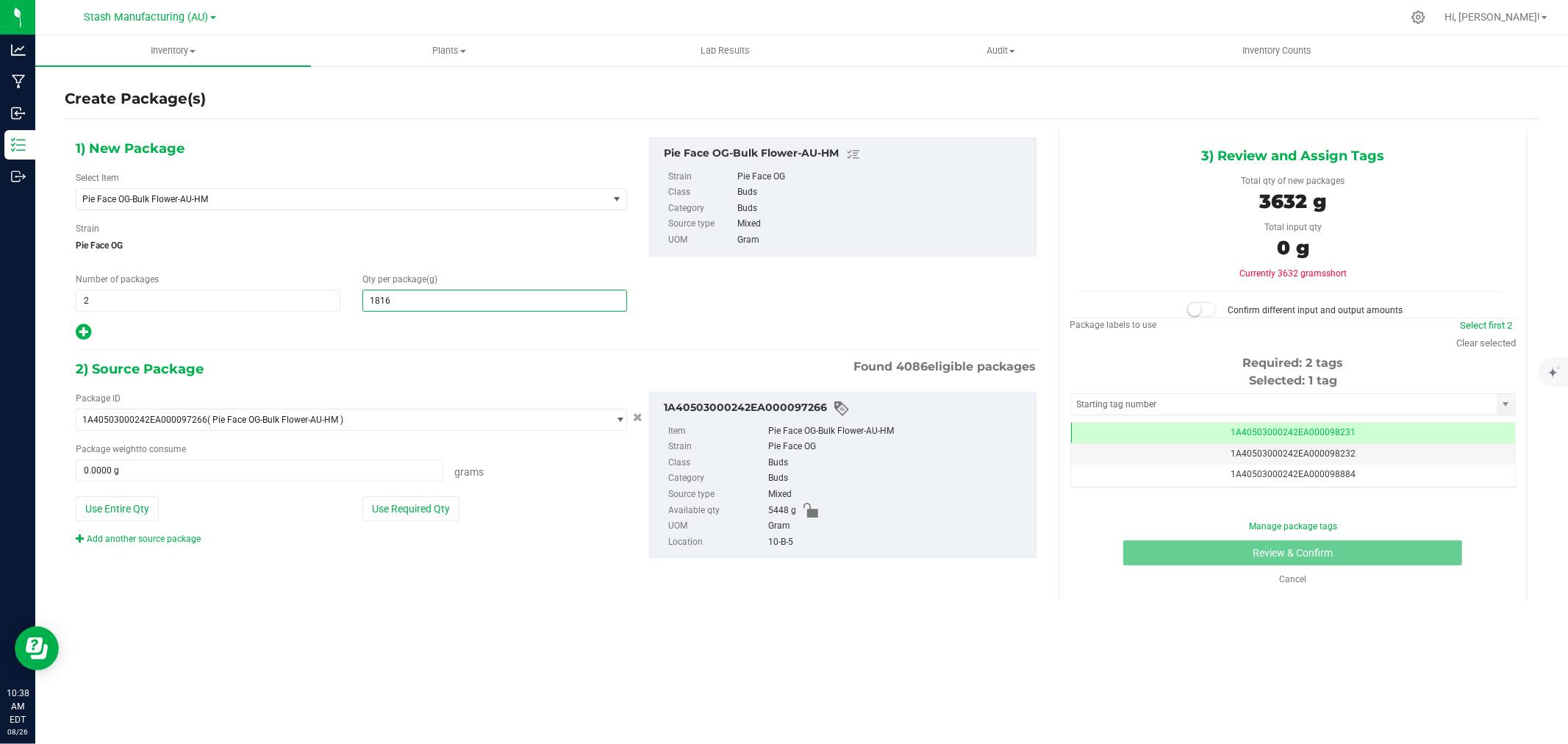
type input "1,816.0000"
click at [379, 363] on div "2) Source Package Found 4086 eligible packages" at bounding box center [556, 369] width 961 height 22
click at [432, 510] on button "Use Required Qty" at bounding box center [411, 509] width 97 height 25
type input "3632.0000 g"
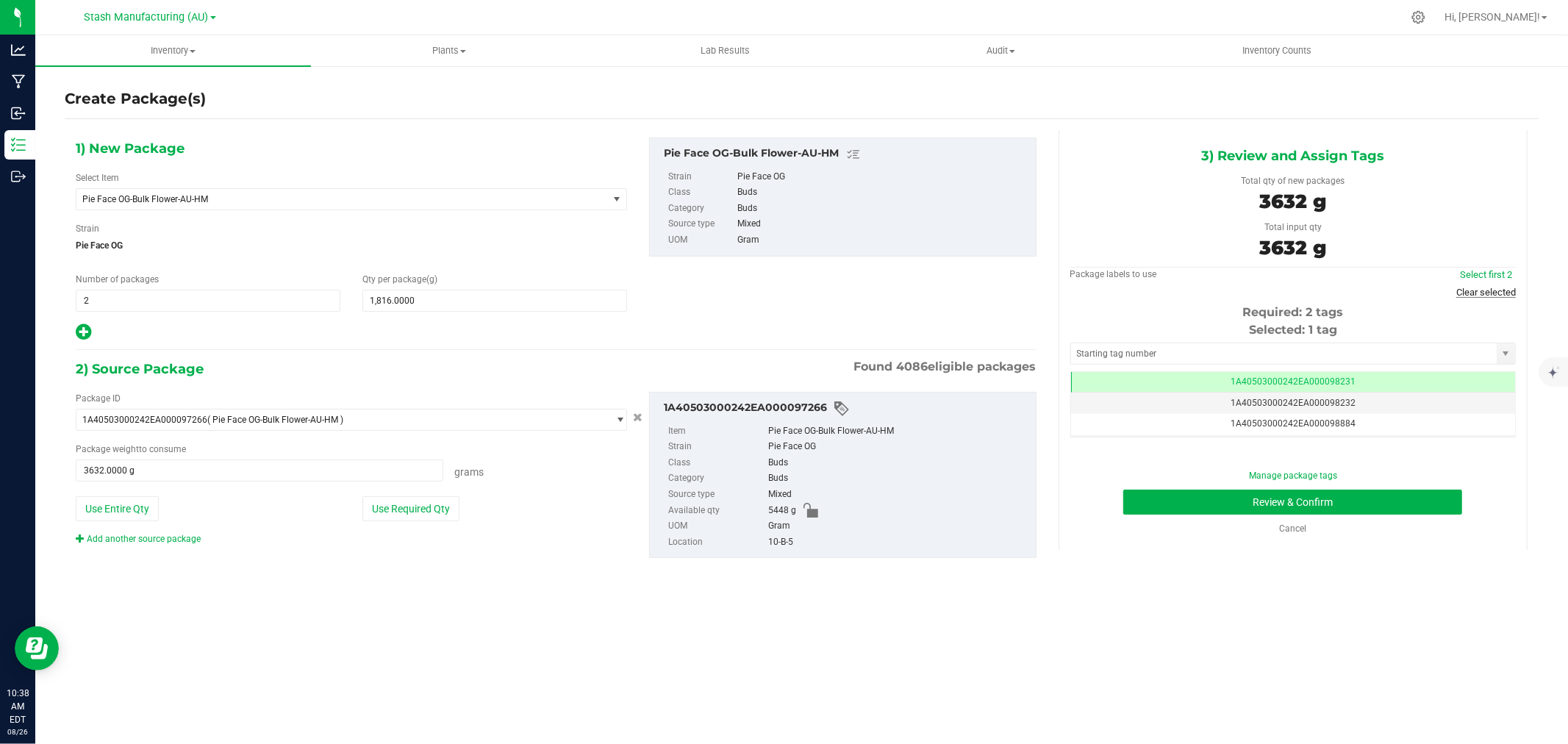
click at [1490, 292] on link "Clear selected" at bounding box center [1487, 292] width 60 height 11
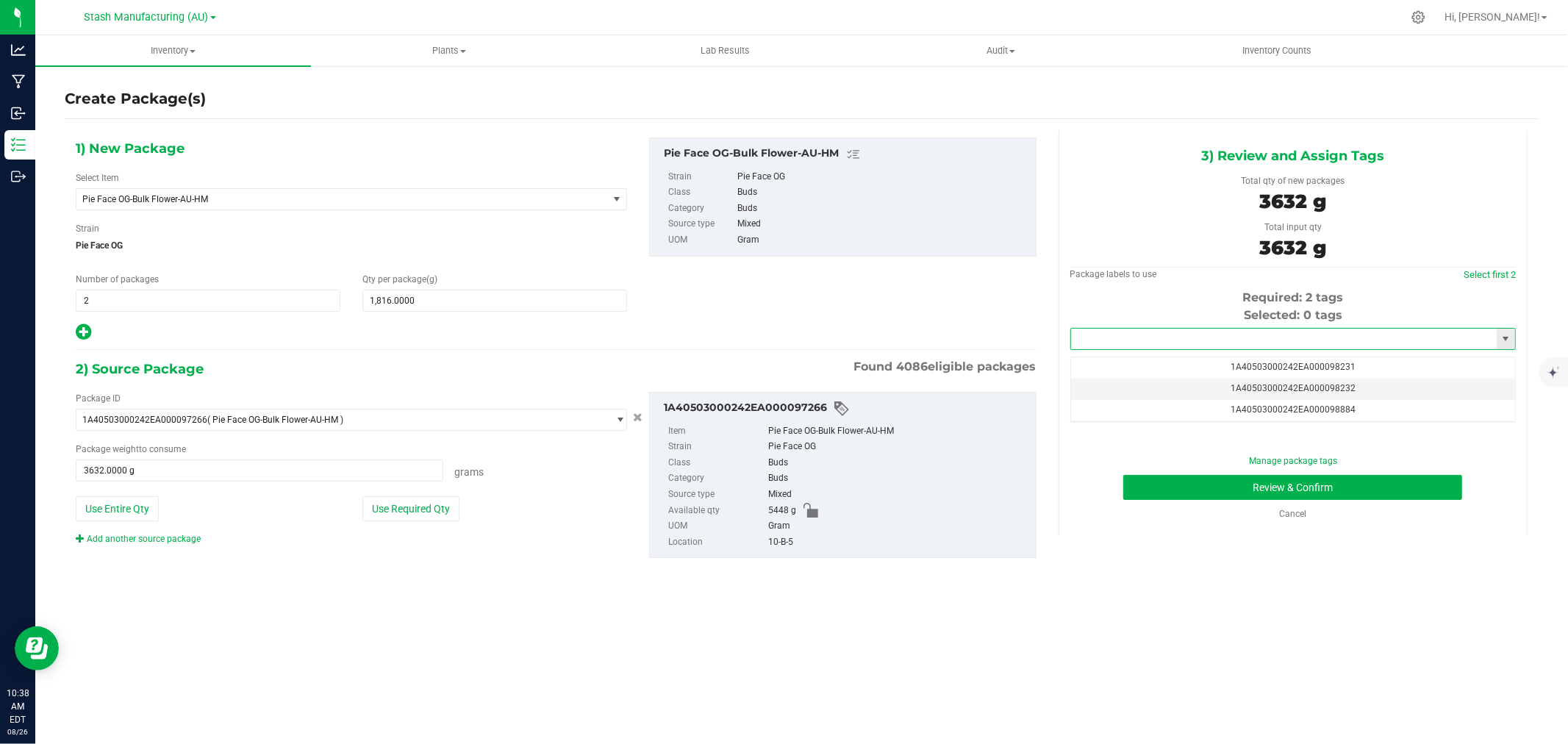
click at [1159, 335] on input "text" at bounding box center [1284, 339] width 426 height 21
click at [1191, 362] on li "1A40503000242EA000099255" at bounding box center [1293, 364] width 444 height 22
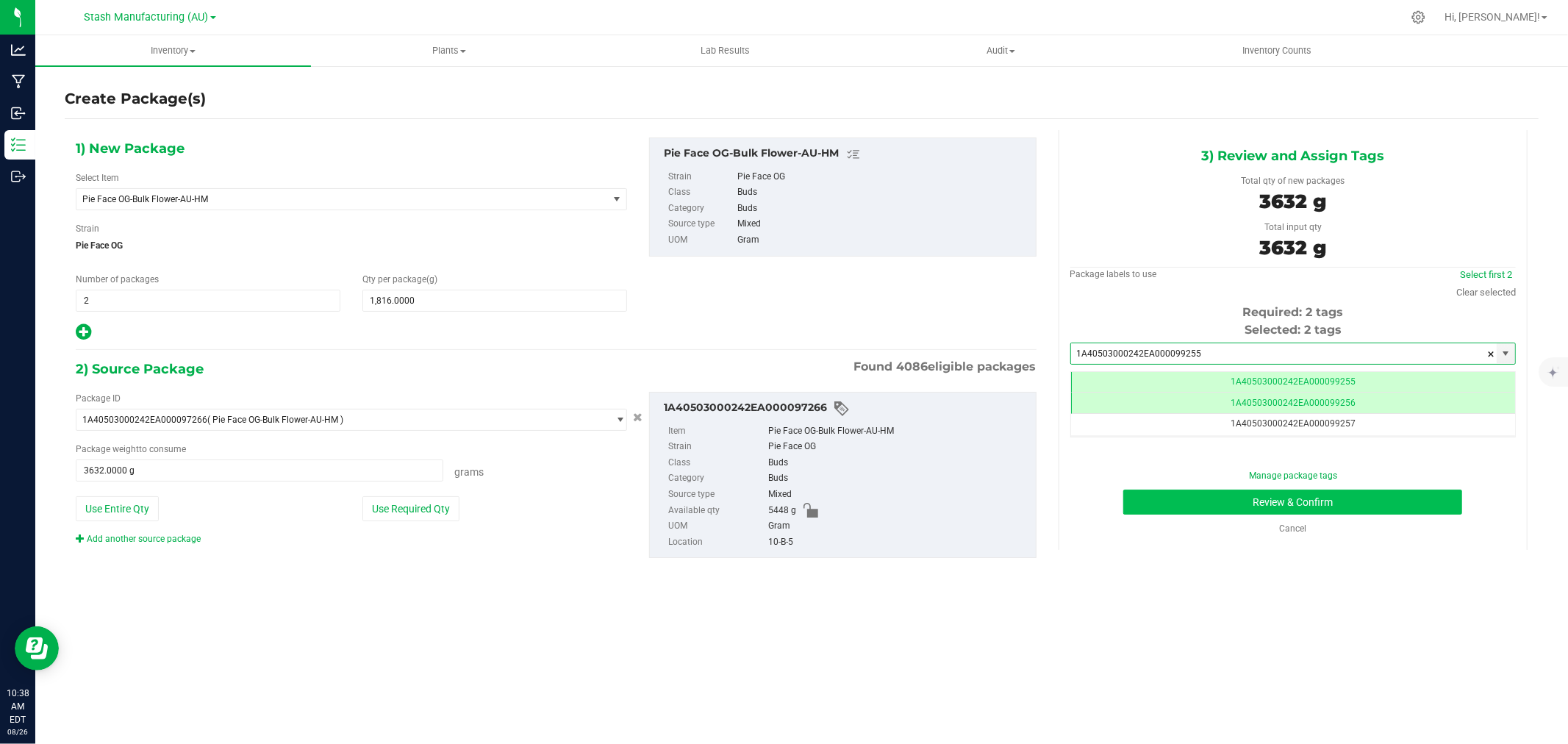
type input "1A40503000242EA000099255"
click at [1360, 505] on button "Review & Confirm" at bounding box center [1293, 502] width 339 height 25
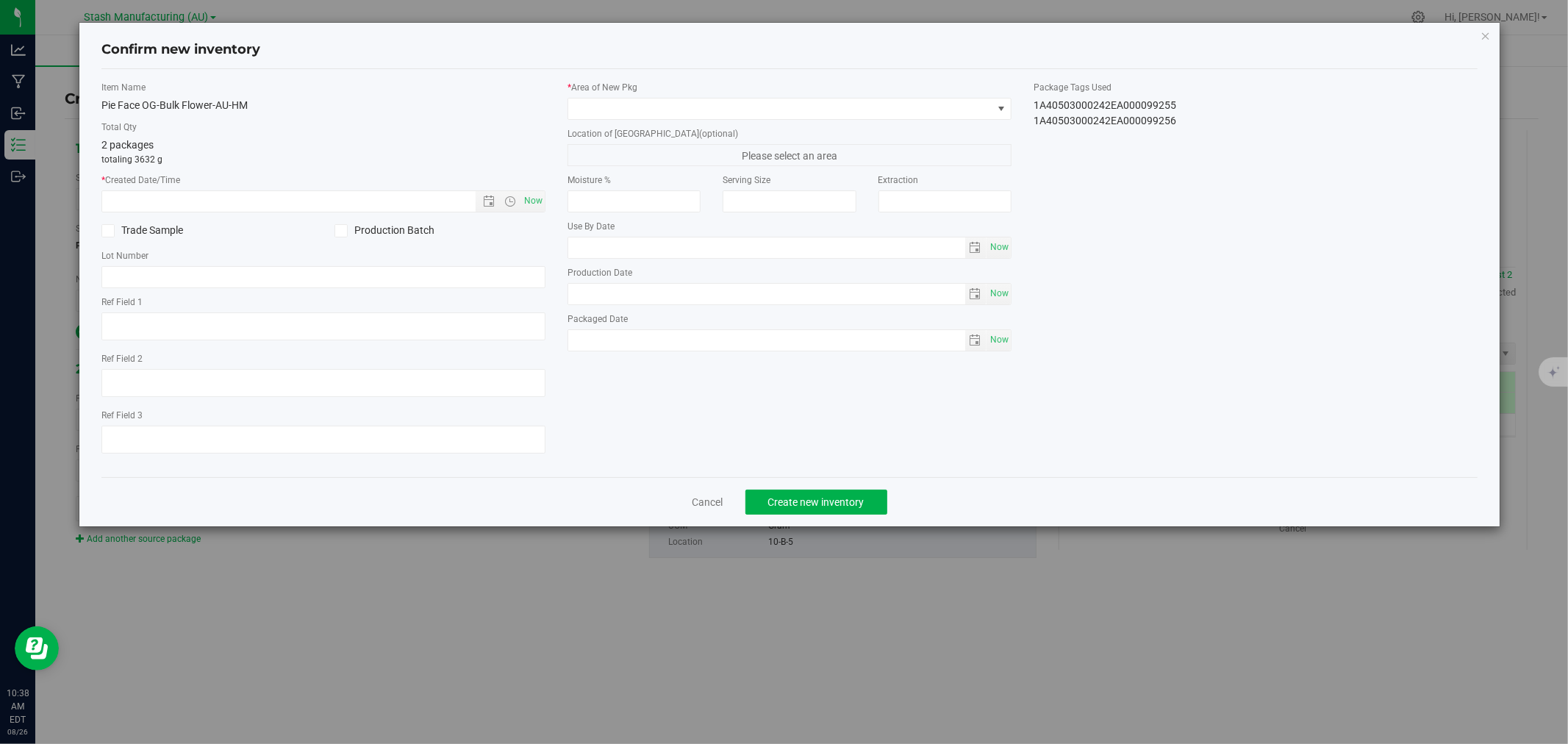
type input "[DATE]"
click at [541, 199] on span "Now" at bounding box center [534, 201] width 25 height 21
type input "8/26/2025 10:38 AM"
click at [618, 104] on span at bounding box center [780, 108] width 424 height 21
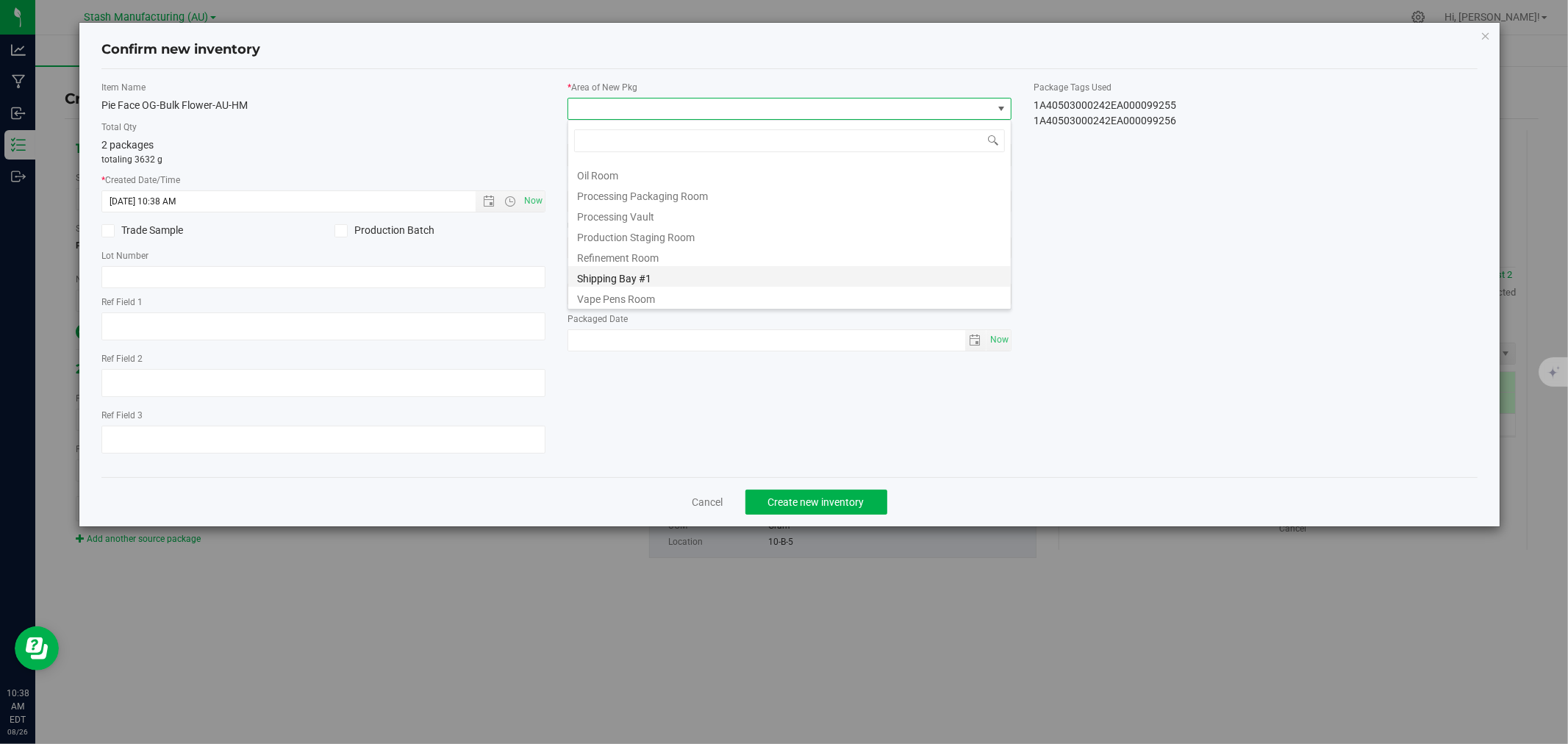
click at [638, 274] on li "Shipping Bay #1" at bounding box center [789, 276] width 442 height 21
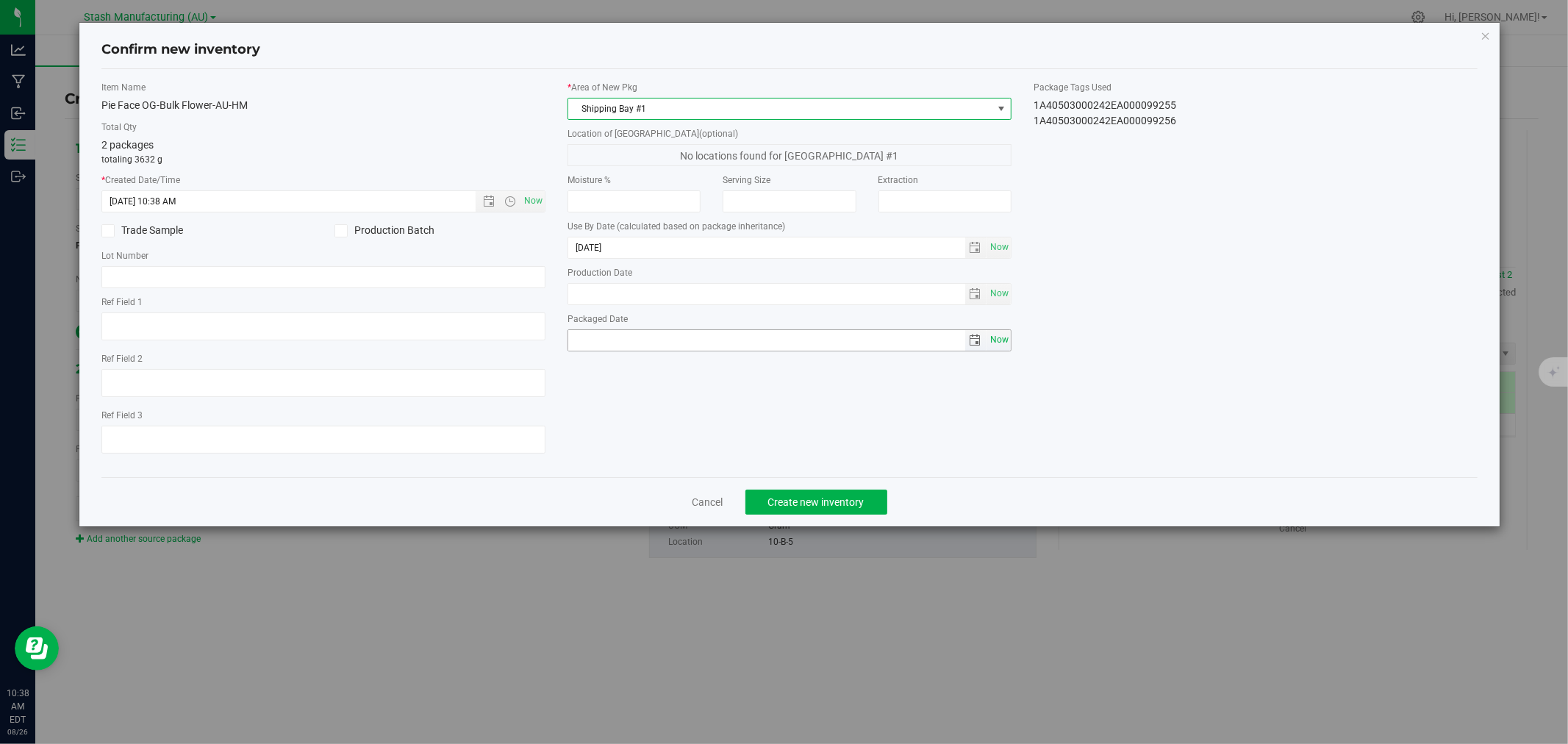
click at [998, 344] on span "Now" at bounding box center [999, 341] width 25 height 21
type input "[DATE]"
click at [799, 505] on span "Create new inventory" at bounding box center [817, 502] width 97 height 12
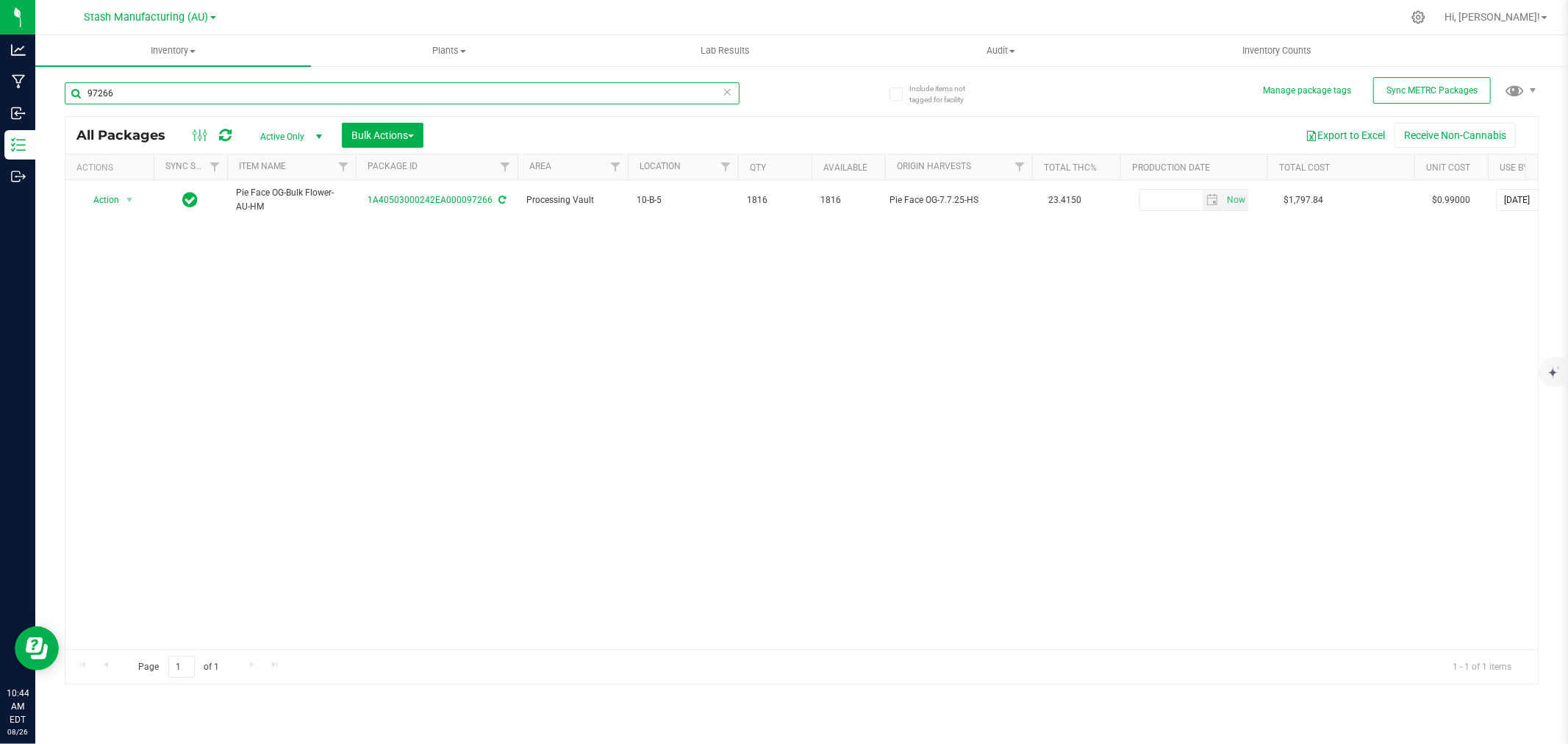
click at [123, 87] on input "97266" at bounding box center [402, 93] width 675 height 22
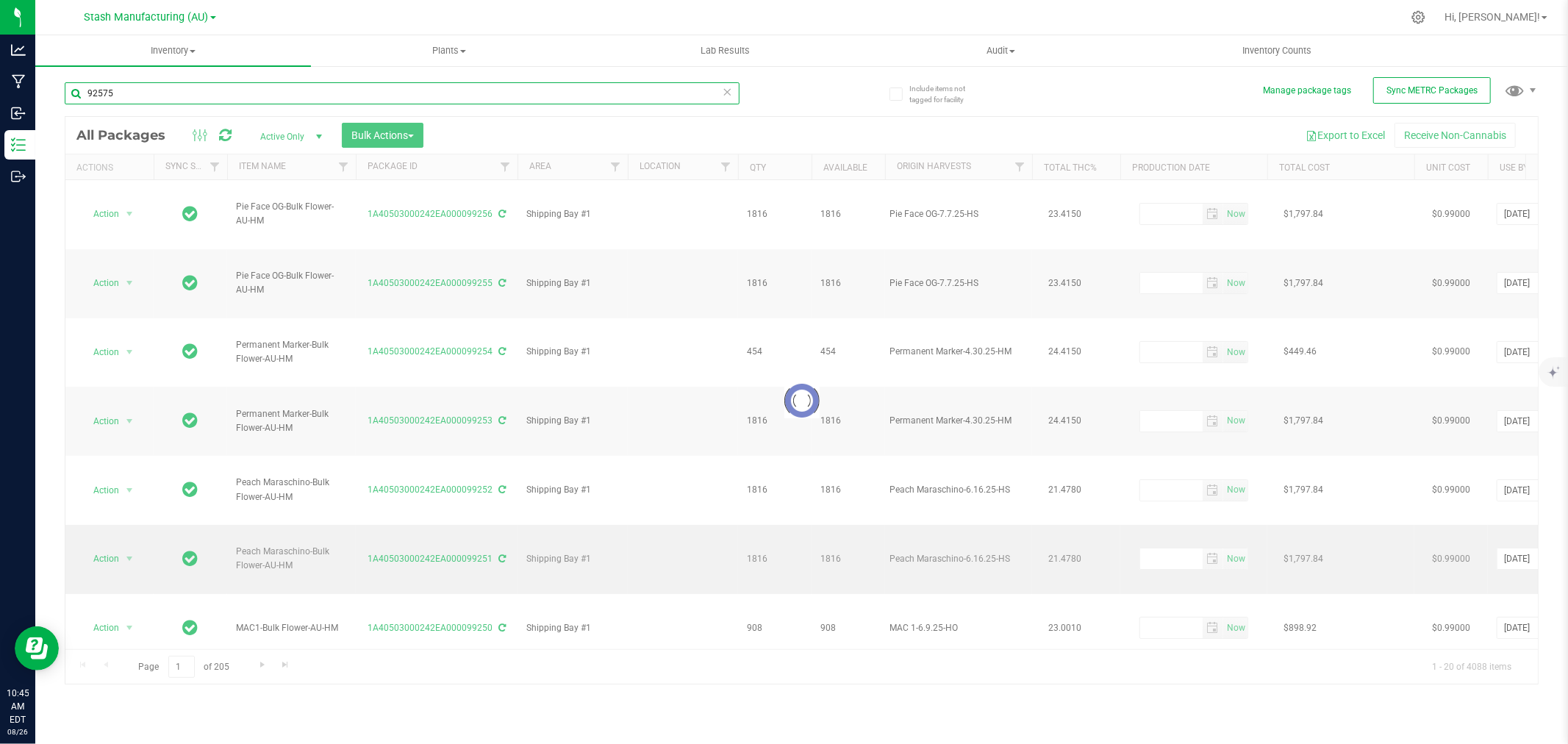
type input "92575"
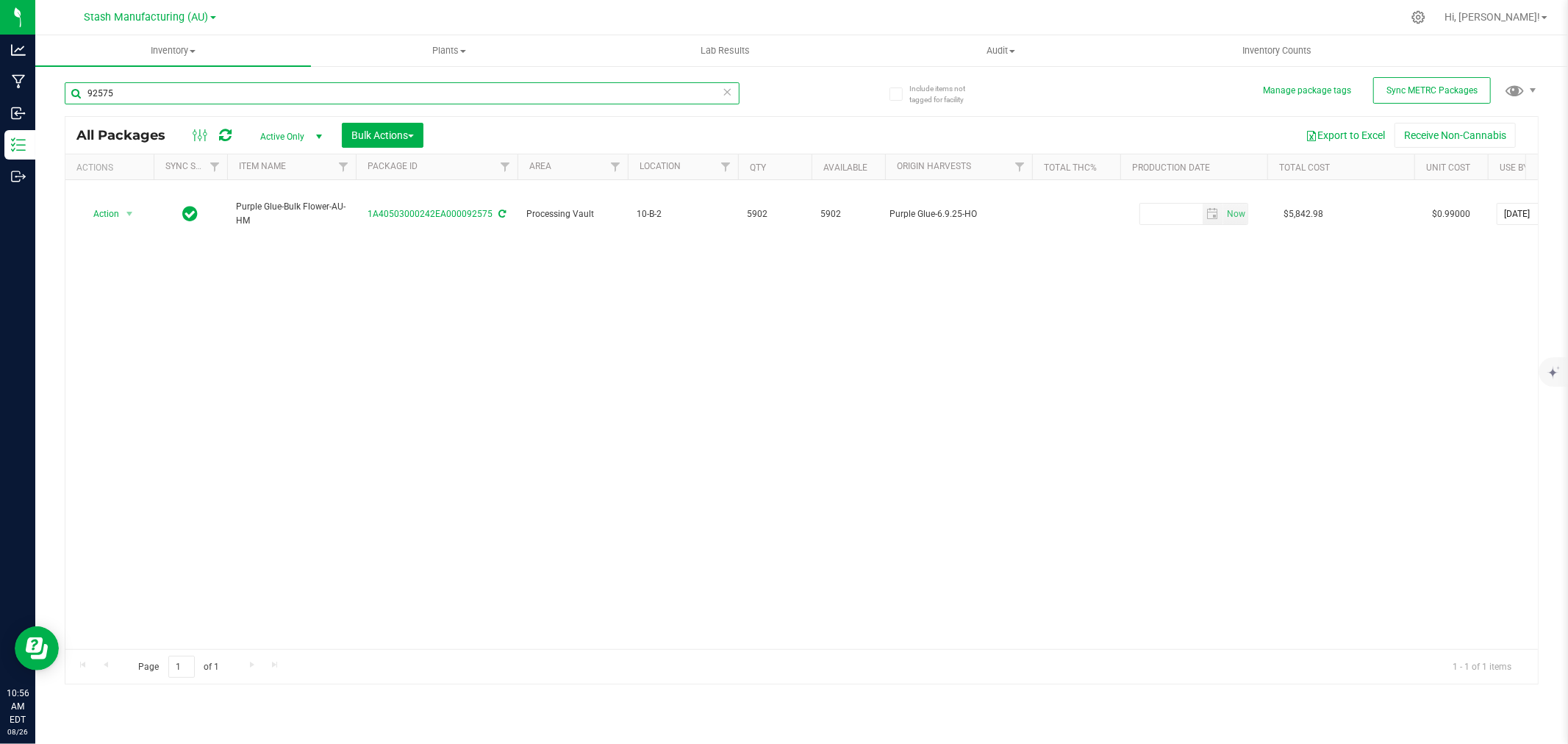
click at [143, 98] on input "92575" at bounding box center [402, 93] width 675 height 22
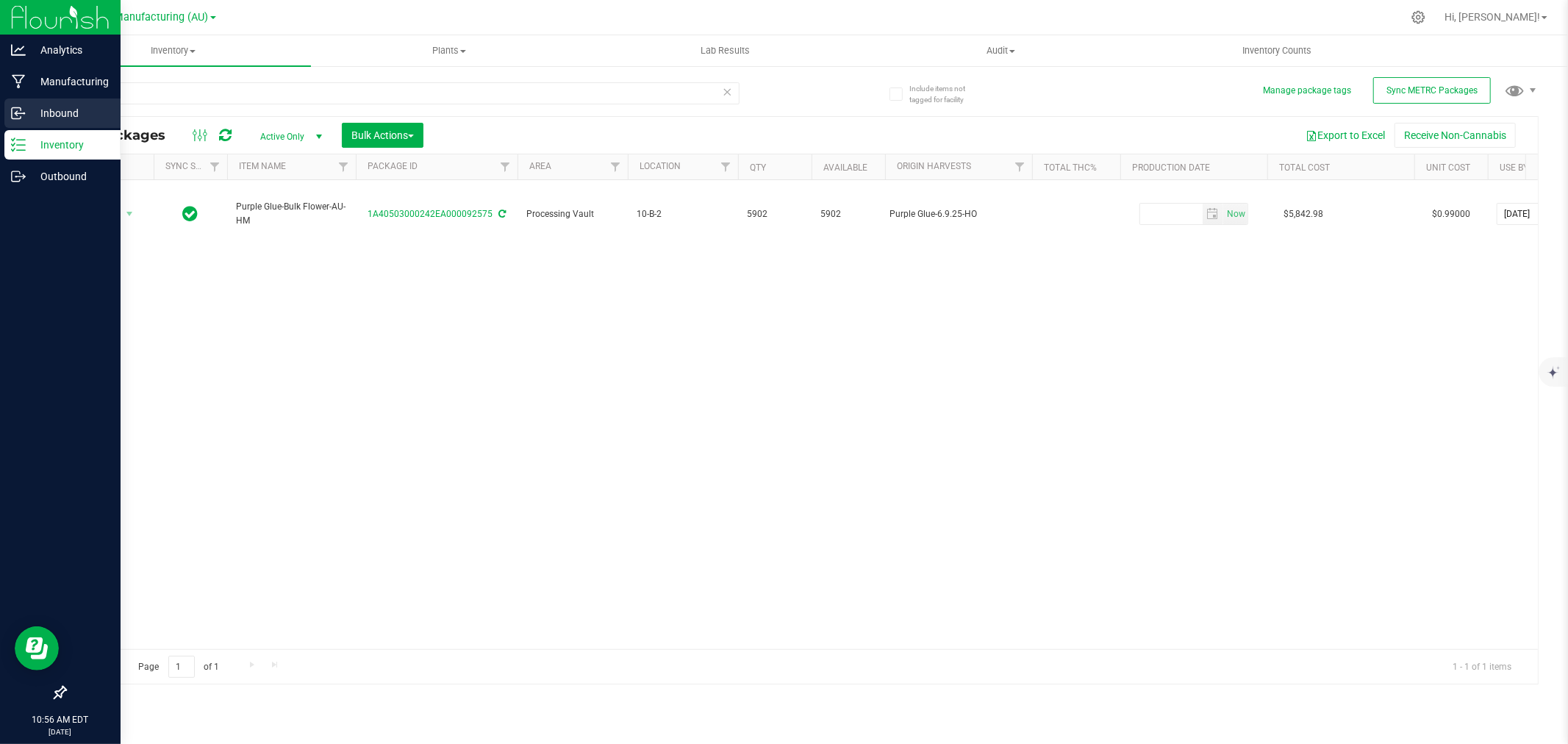
click at [50, 116] on p "Inbound" at bounding box center [70, 113] width 88 height 18
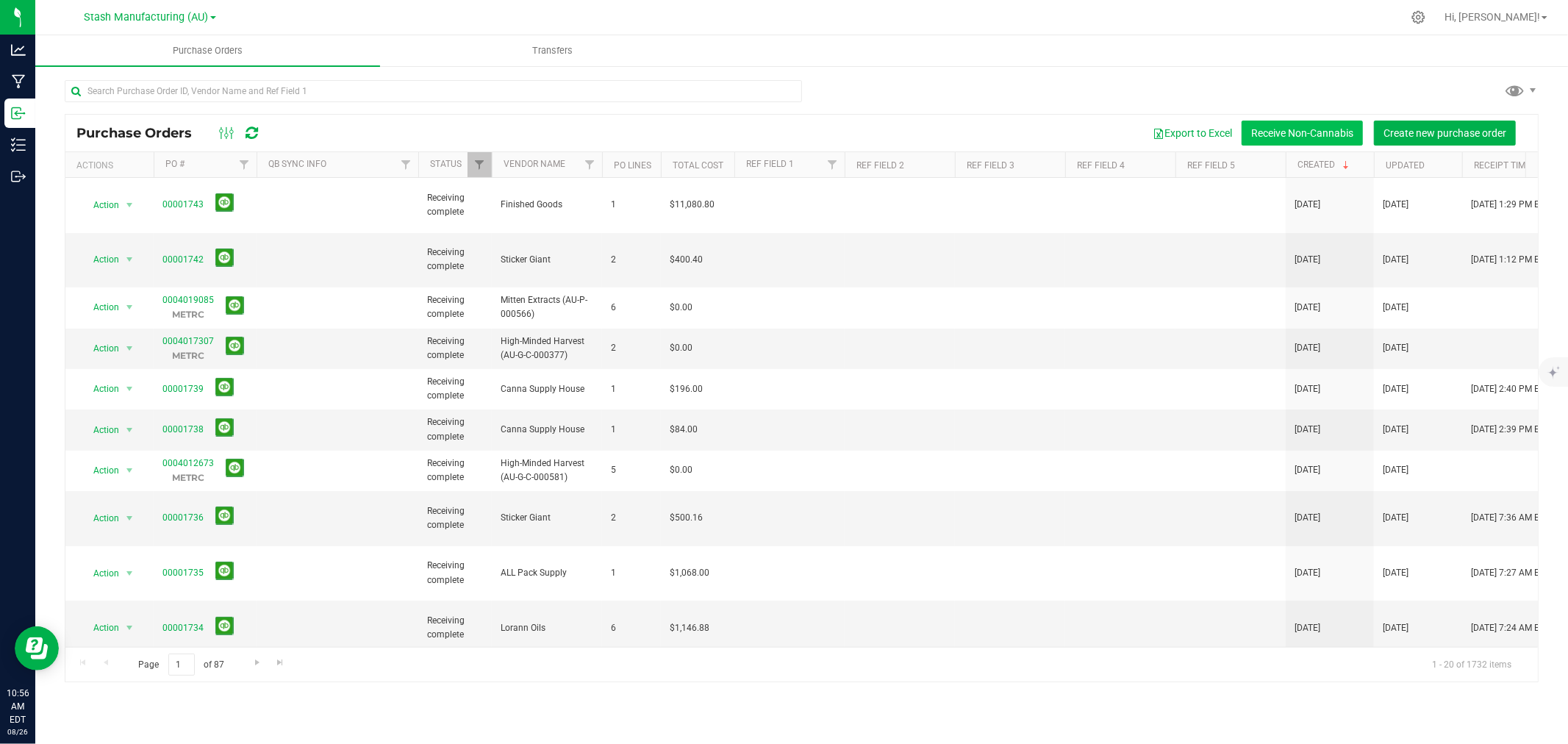
click at [1295, 133] on button "Receive Non-Cannabis" at bounding box center [1303, 133] width 121 height 25
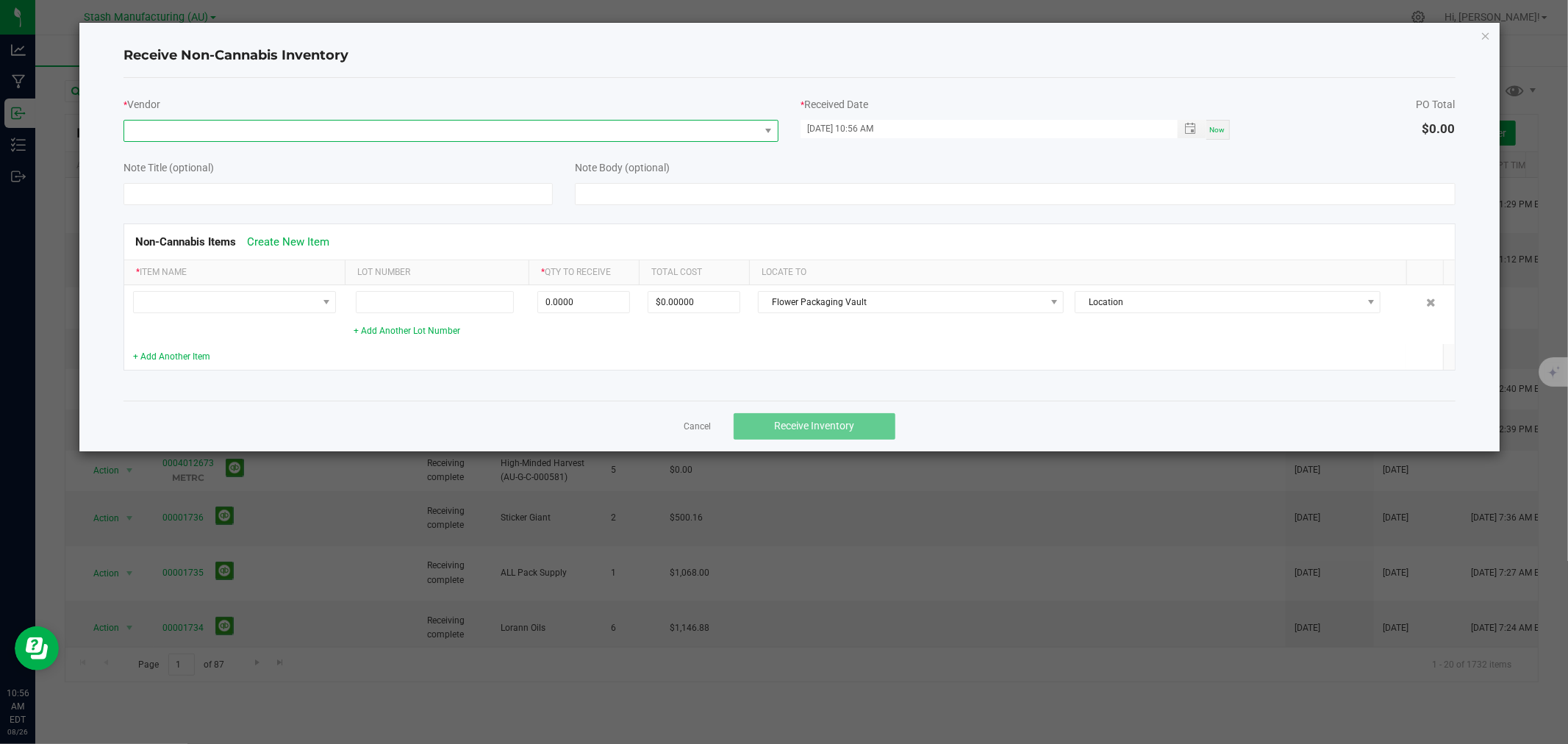
click at [319, 131] on span at bounding box center [442, 130] width 635 height 21
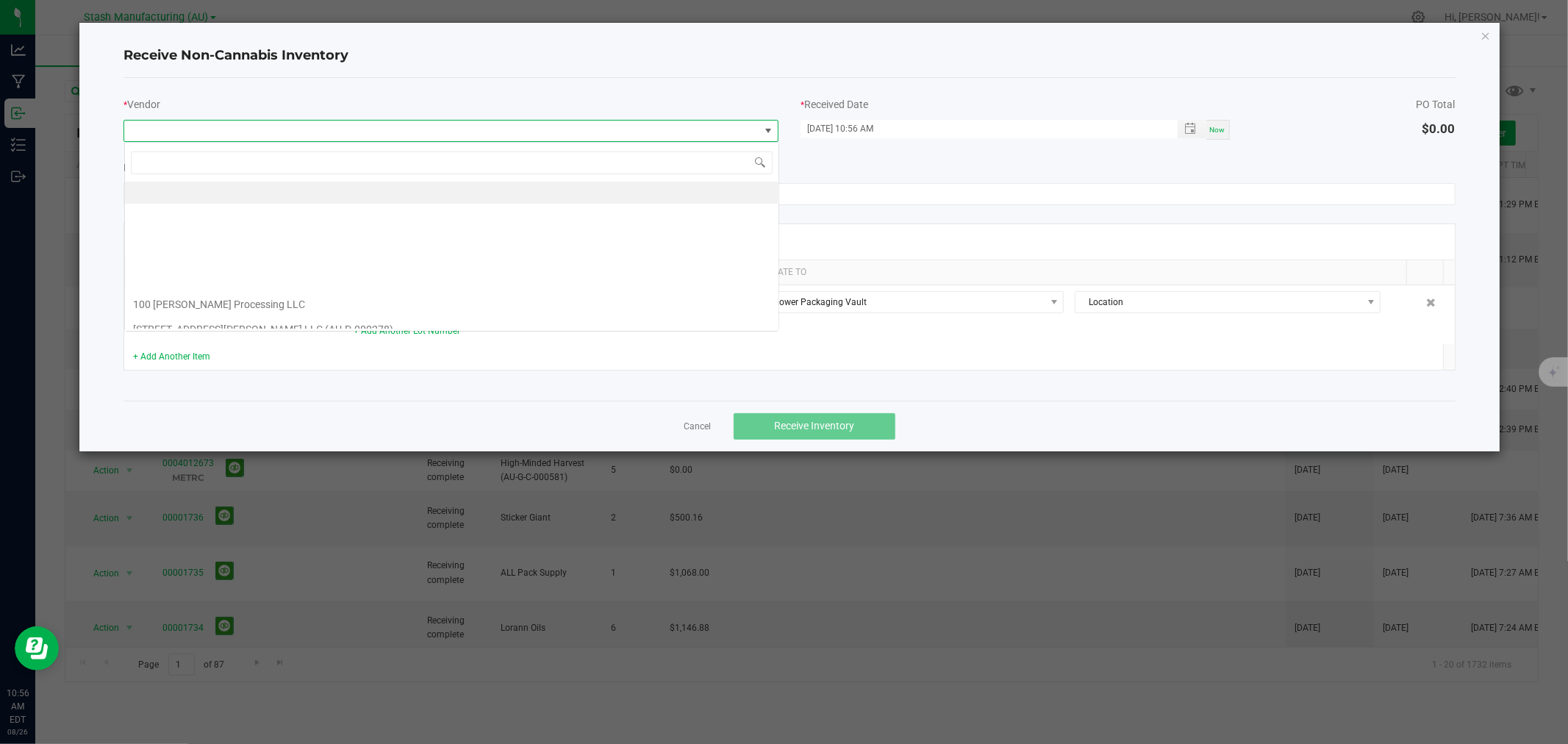
scroll to position [22, 654]
type input "f"
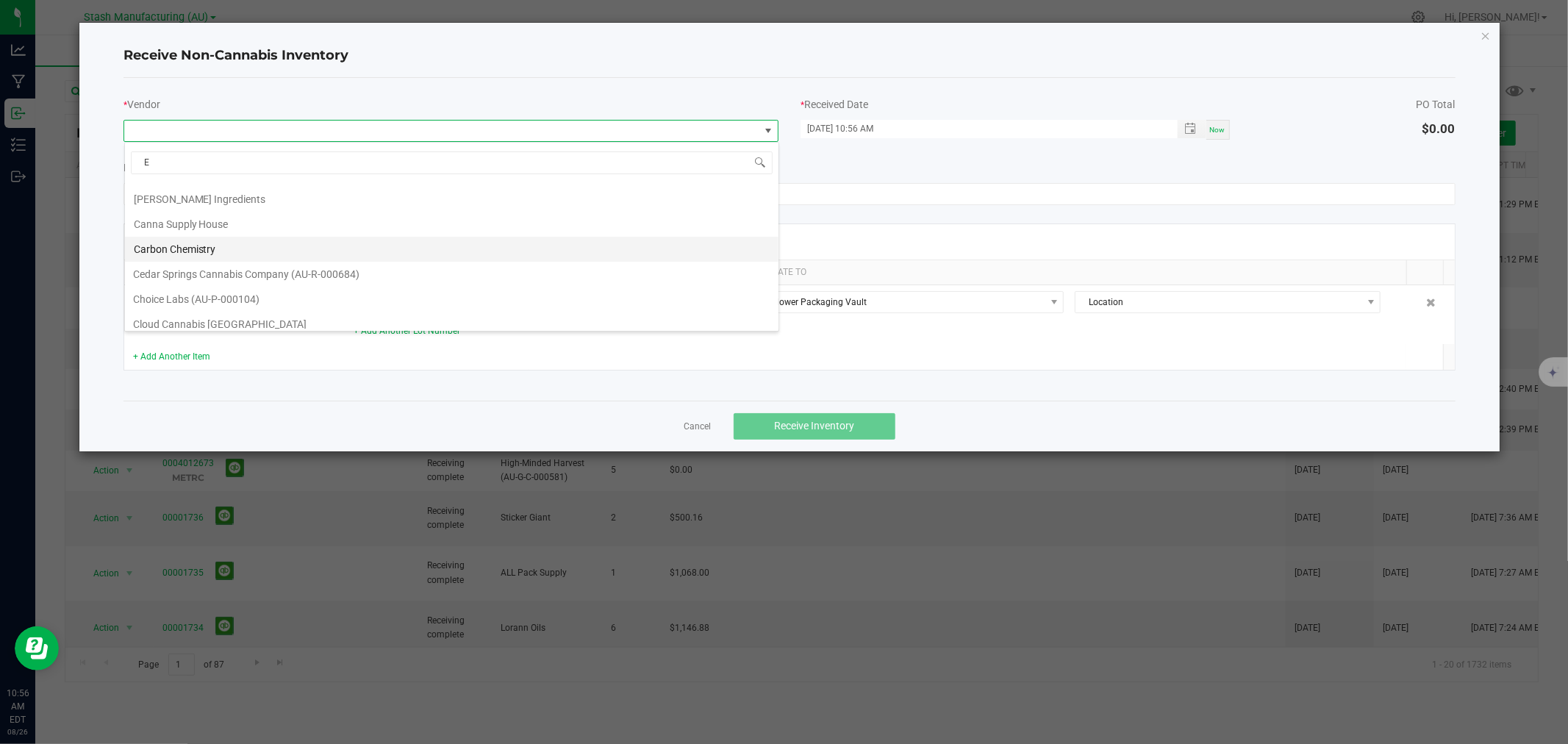
type input "Et"
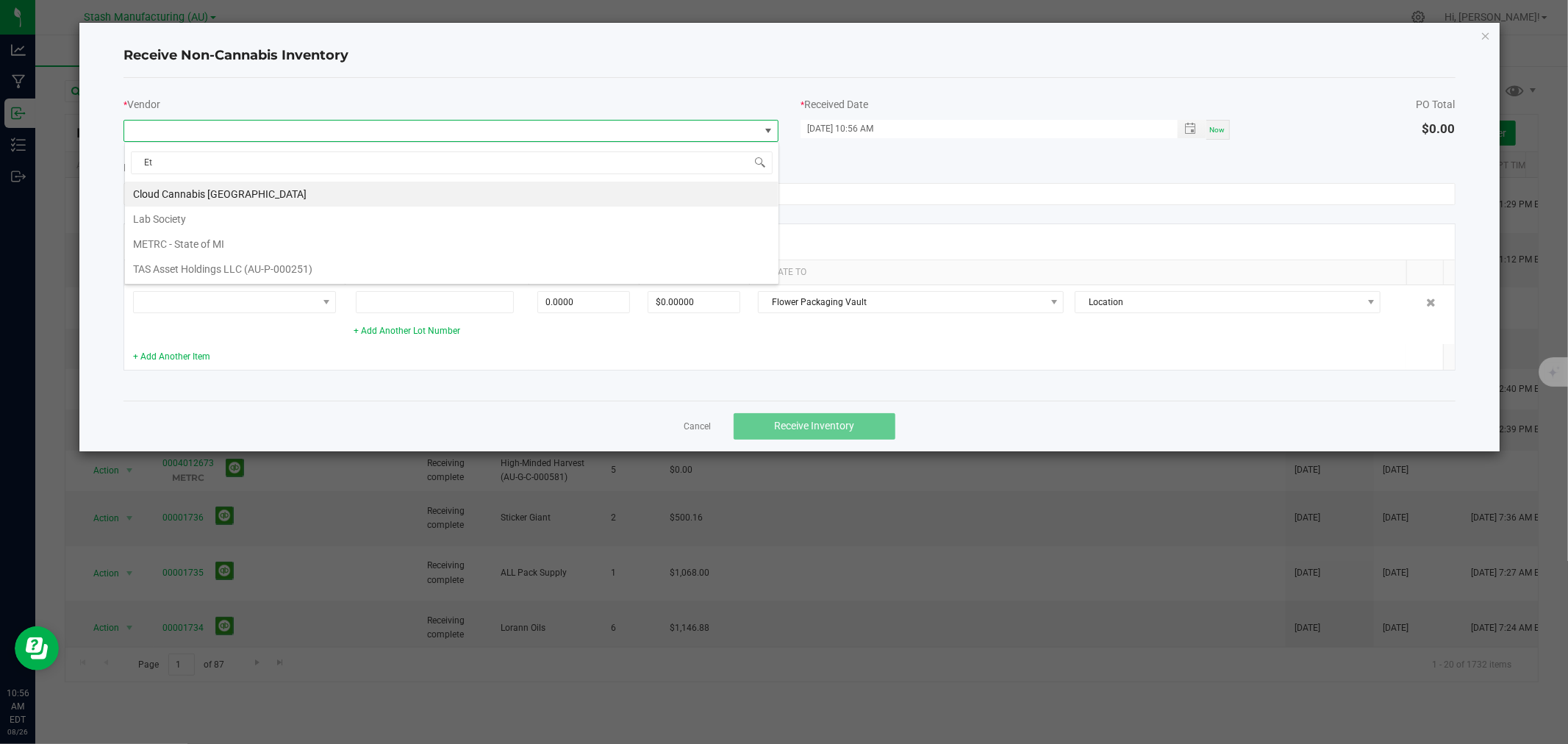
drag, startPoint x: 167, startPoint y: 163, endPoint x: 113, endPoint y: 156, distance: 54.5
click at [113, 156] on body "Analytics Manufacturing Inbound Inventory Outbound 10:56 AM EDT 08/26/2025 08/2…" at bounding box center [784, 372] width 1568 height 744
type input "Ama"
click at [196, 193] on li "Amazon" at bounding box center [452, 194] width 653 height 25
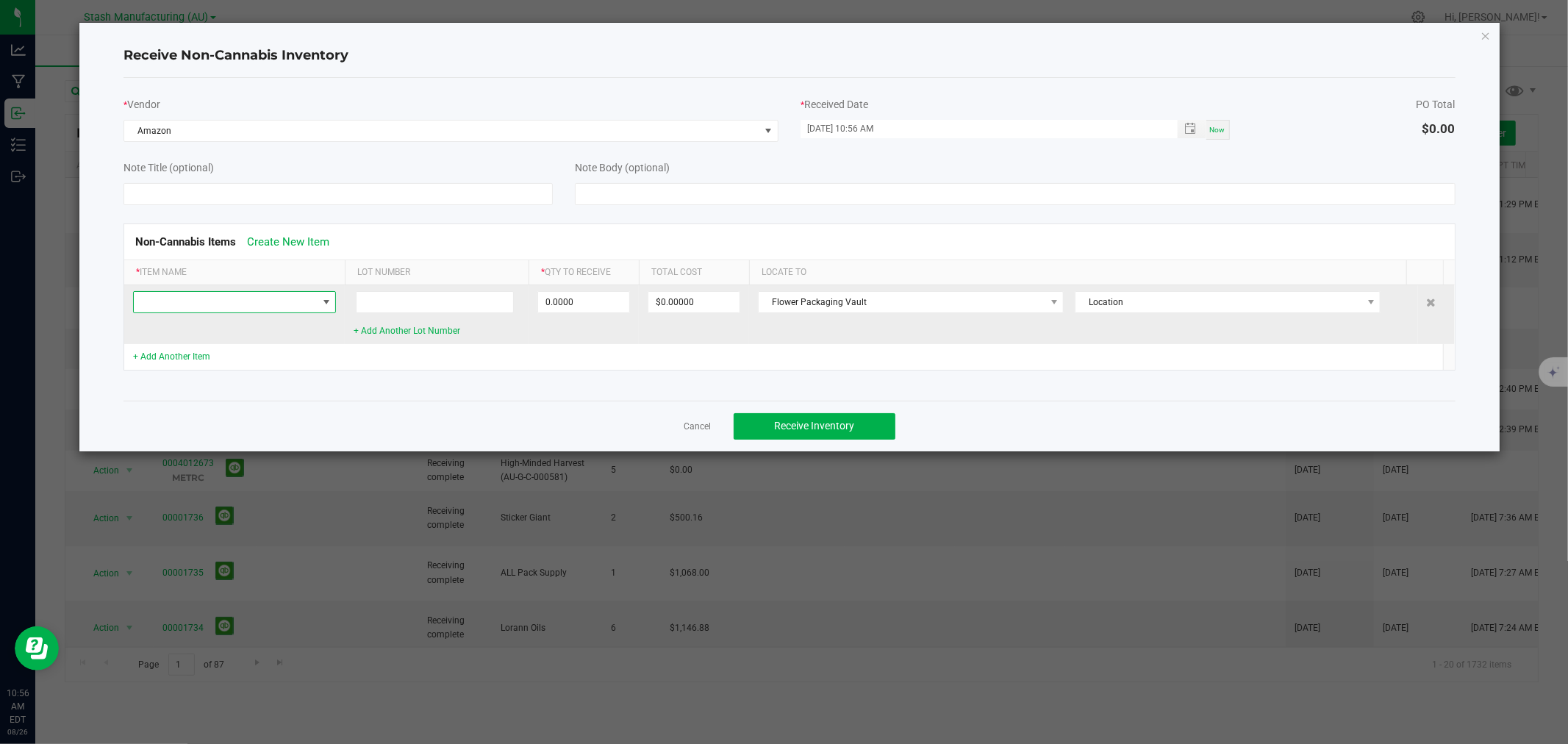
click at [202, 305] on span at bounding box center [225, 302] width 183 height 21
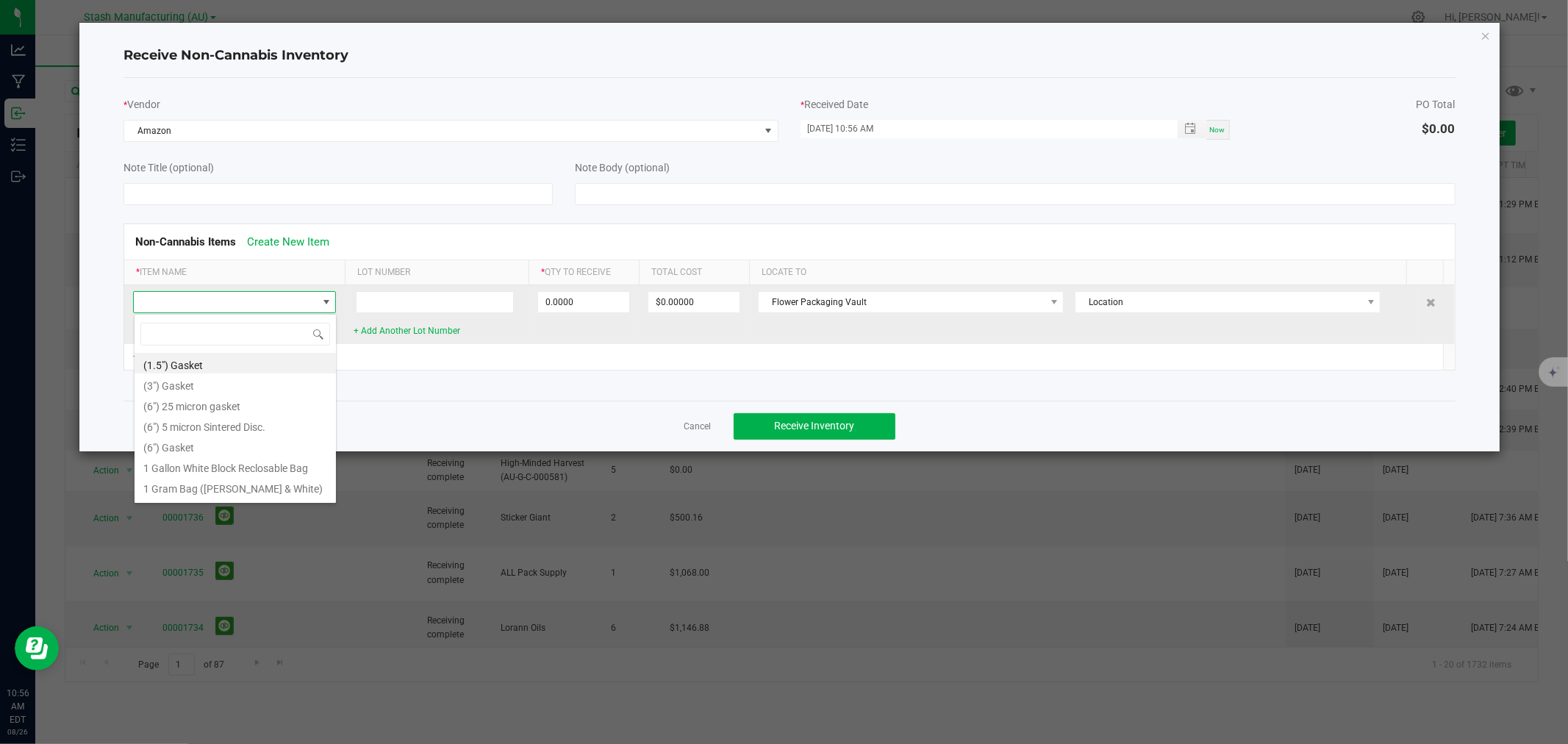
scroll to position [22, 203]
type input "Micron"
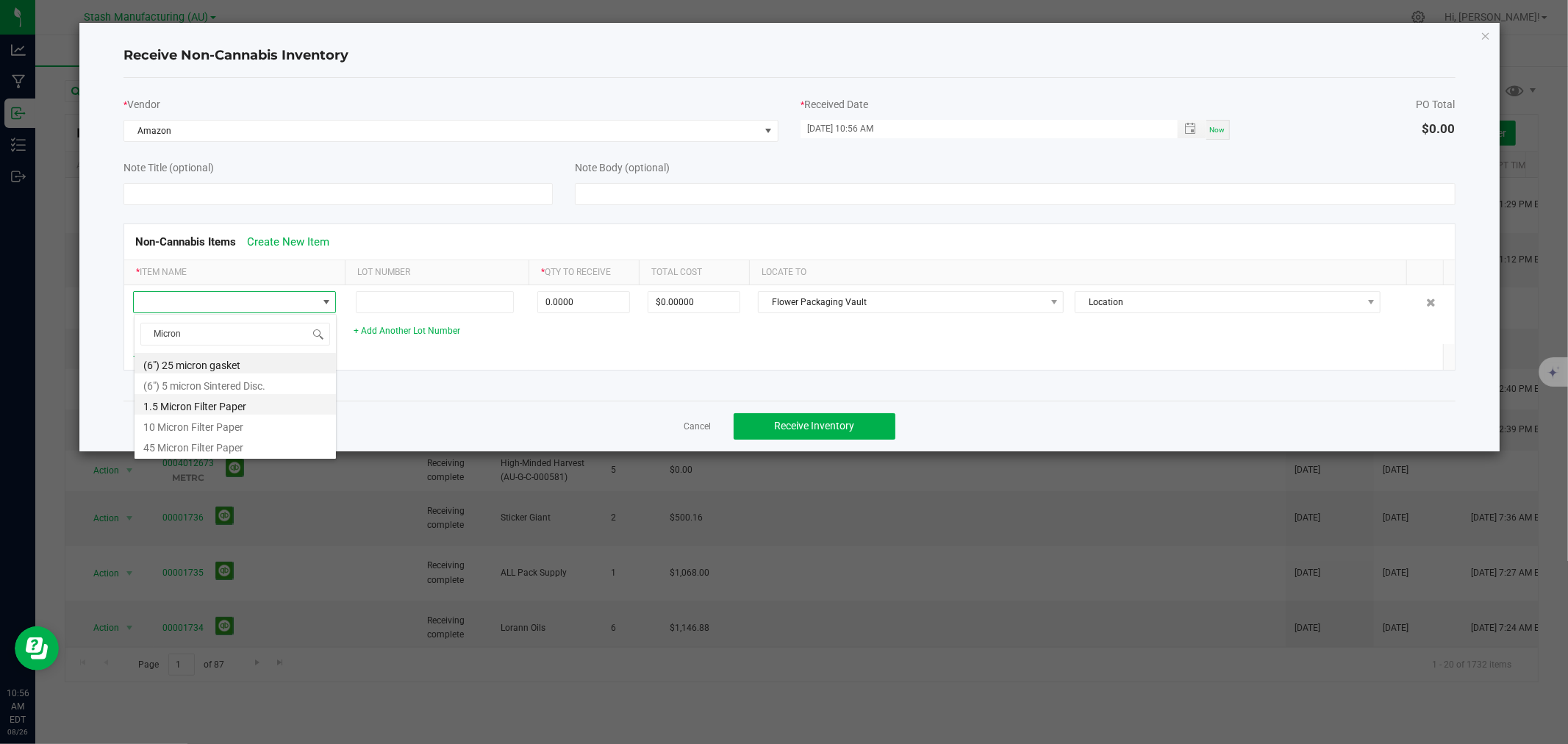
click at [211, 404] on li "1.5 Micron Filter Paper" at bounding box center [235, 404] width 202 height 21
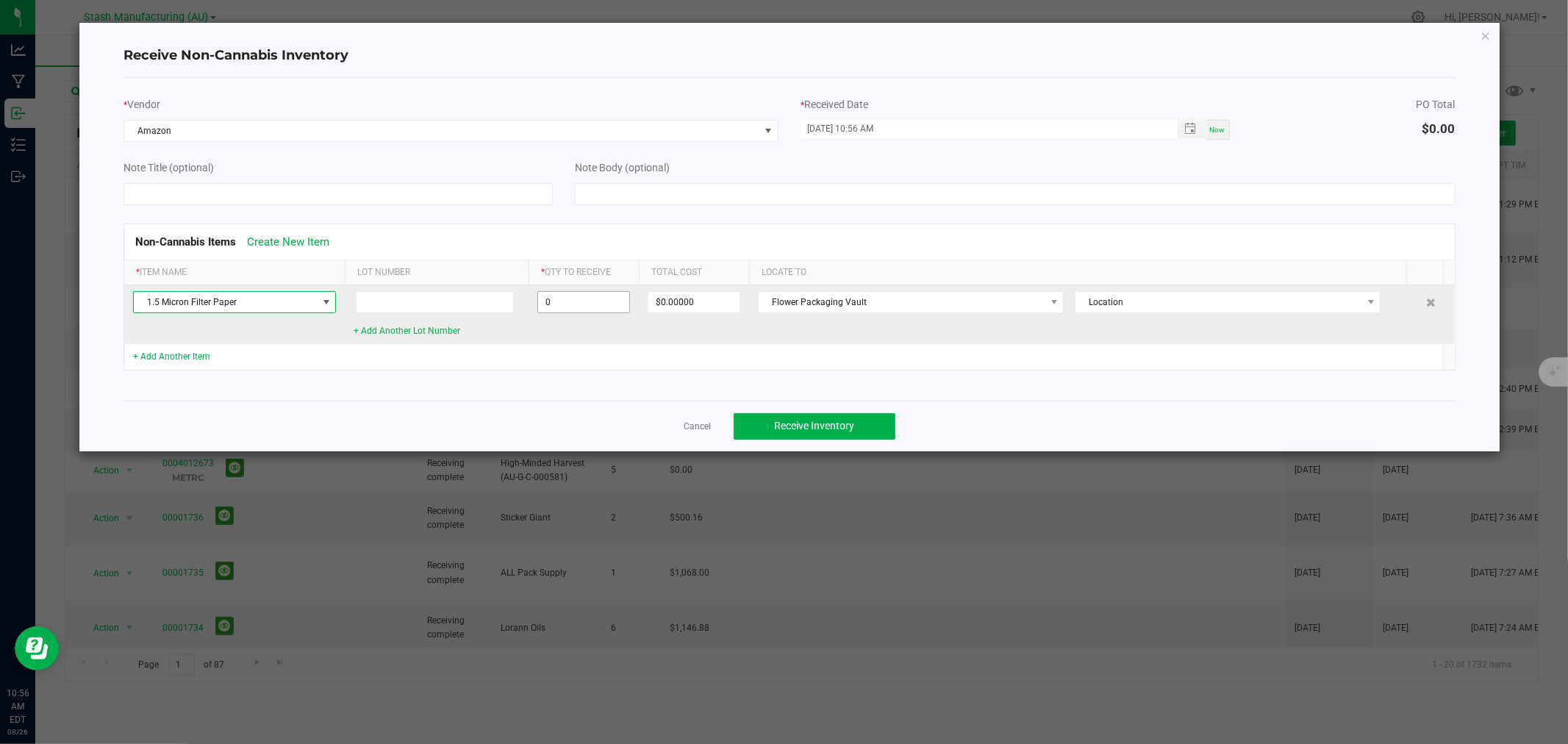
click at [591, 305] on input "0" at bounding box center [583, 302] width 91 height 21
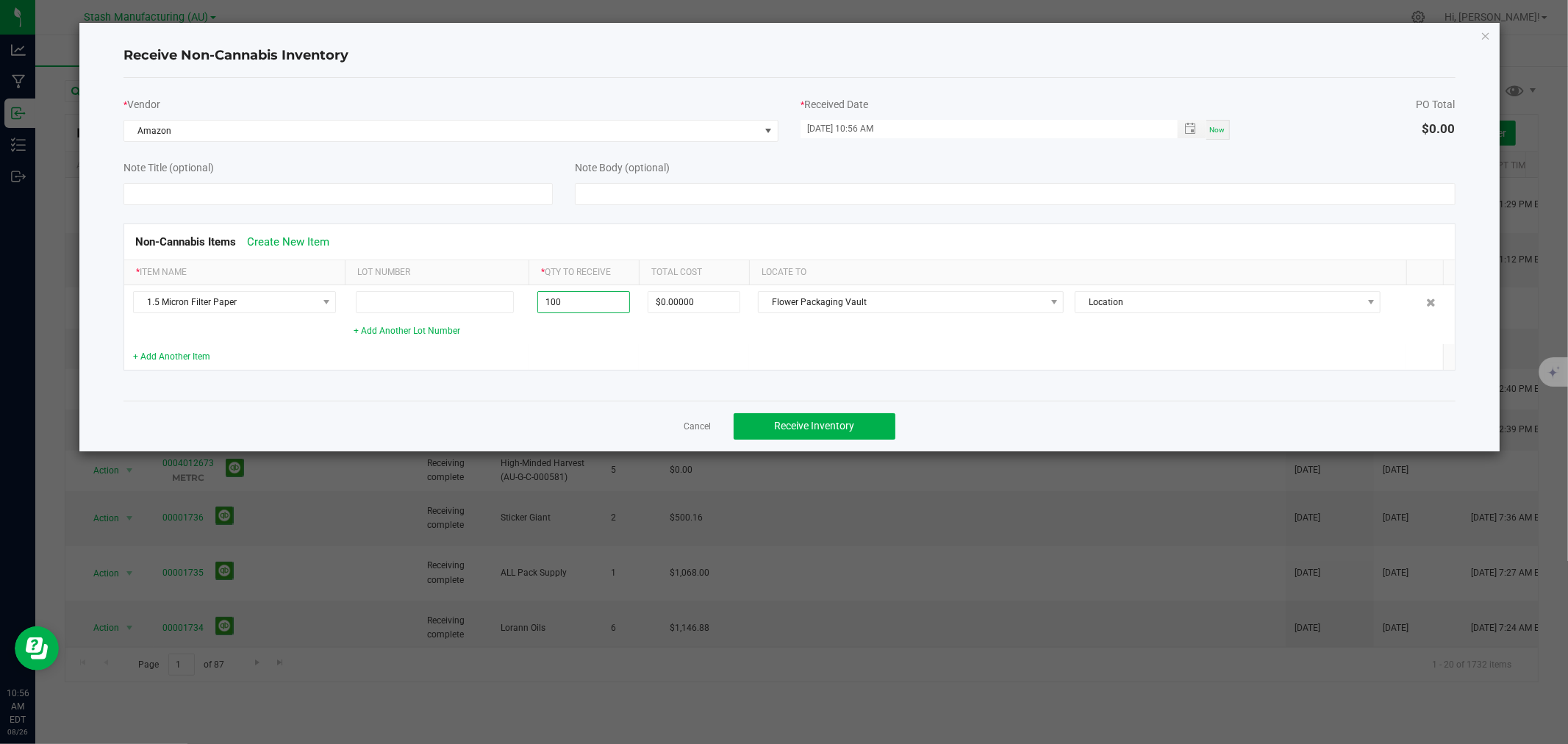
type input "100 ea"
type input "$190.00000"
click at [912, 363] on td at bounding box center [1077, 357] width 656 height 26
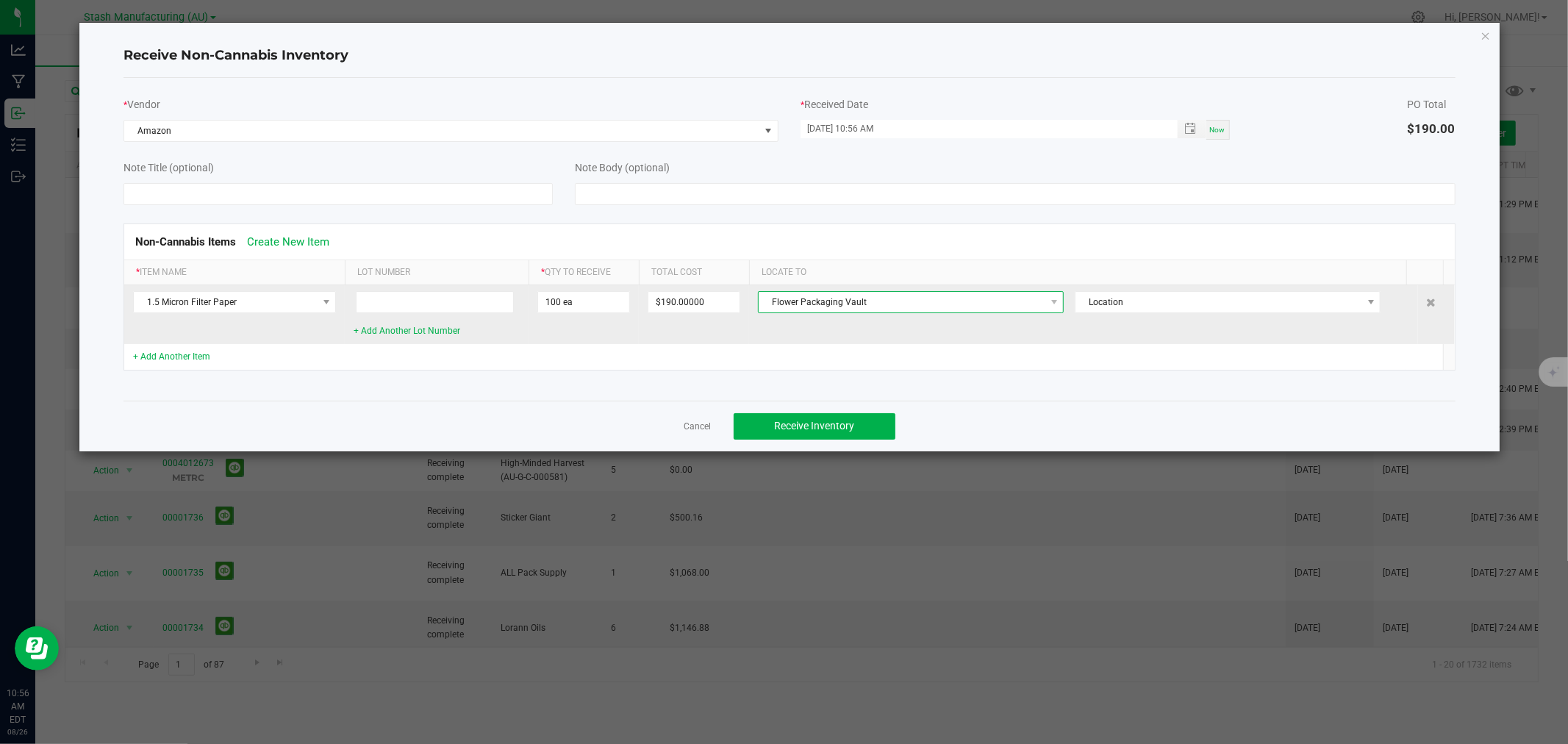
click at [912, 311] on span "Flower Packaging Vault" at bounding box center [902, 302] width 286 height 21
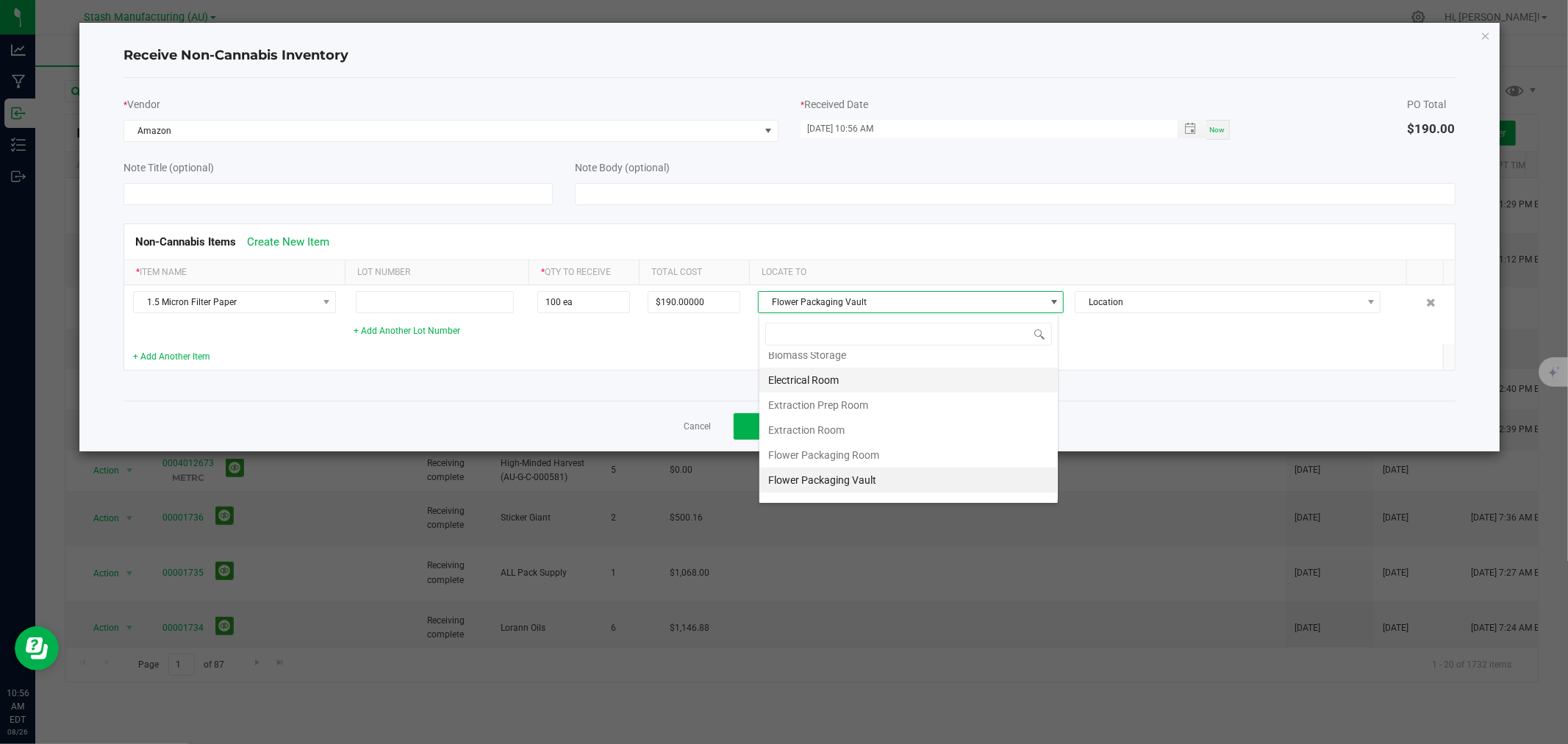
scroll to position [35, 0]
click at [811, 429] on li "Extraction Room" at bounding box center [909, 431] width 298 height 25
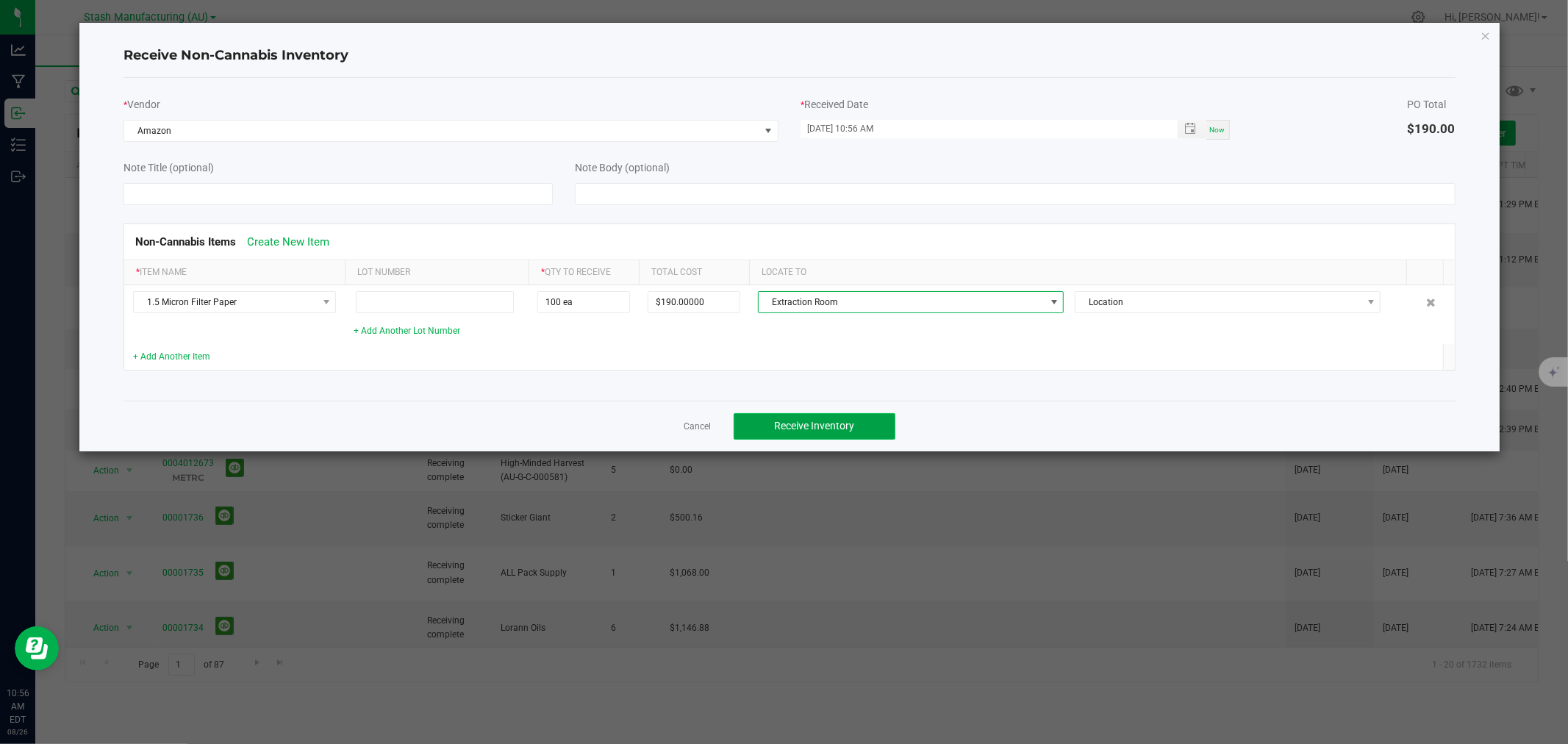
click at [806, 423] on span "Receive Inventory" at bounding box center [814, 426] width 81 height 12
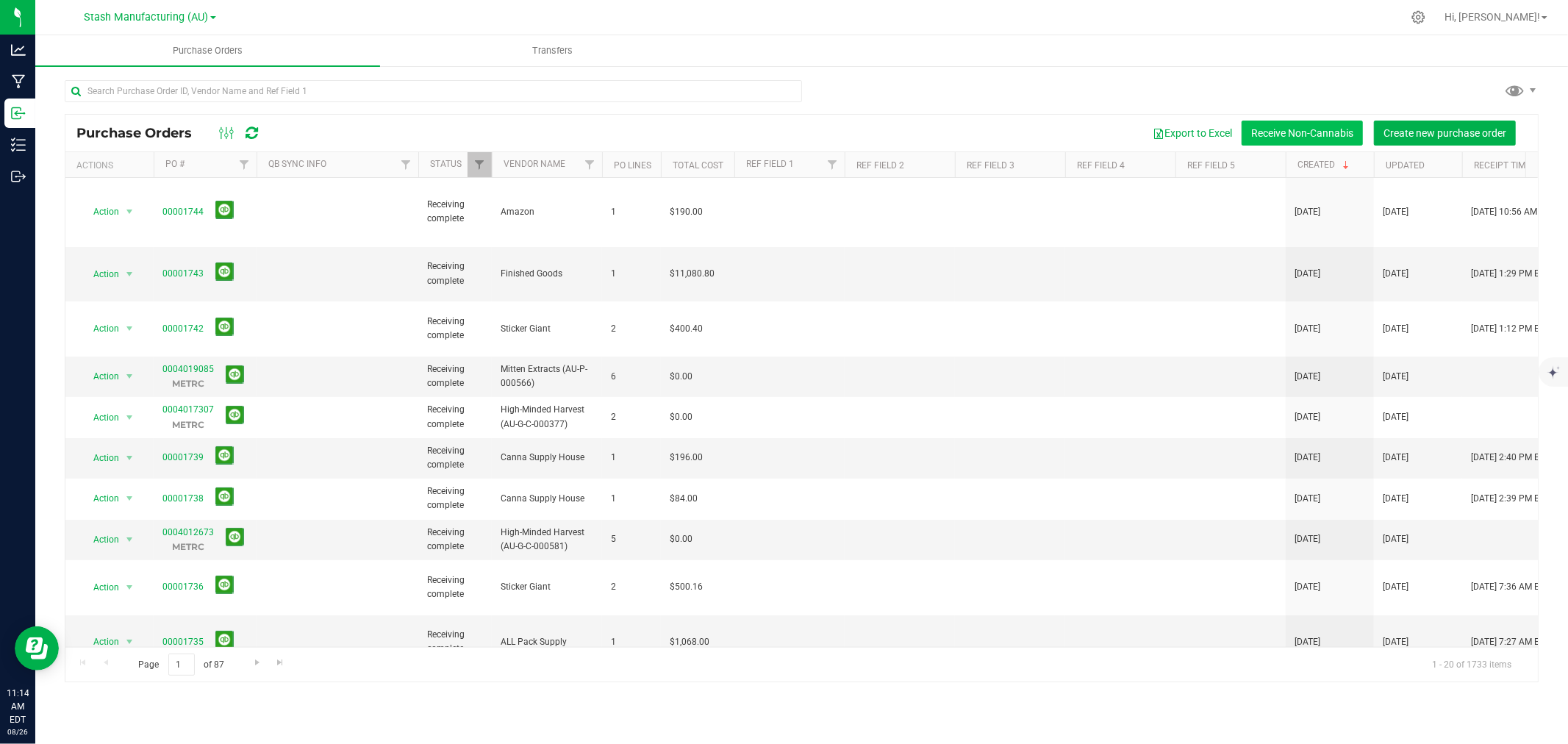
click at [1313, 131] on button "Receive Non-Cannabis" at bounding box center [1303, 133] width 121 height 25
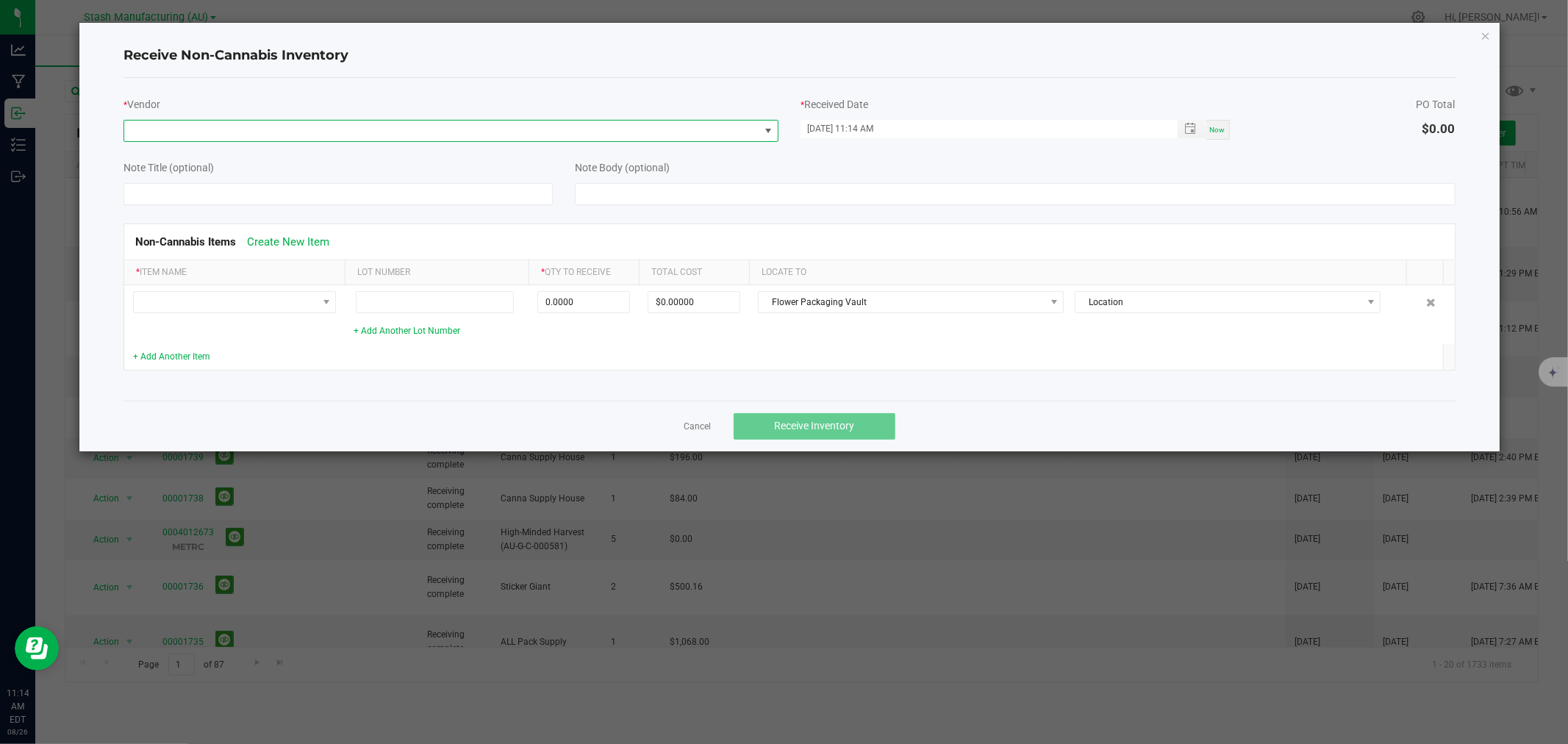
click at [426, 125] on span at bounding box center [442, 130] width 635 height 21
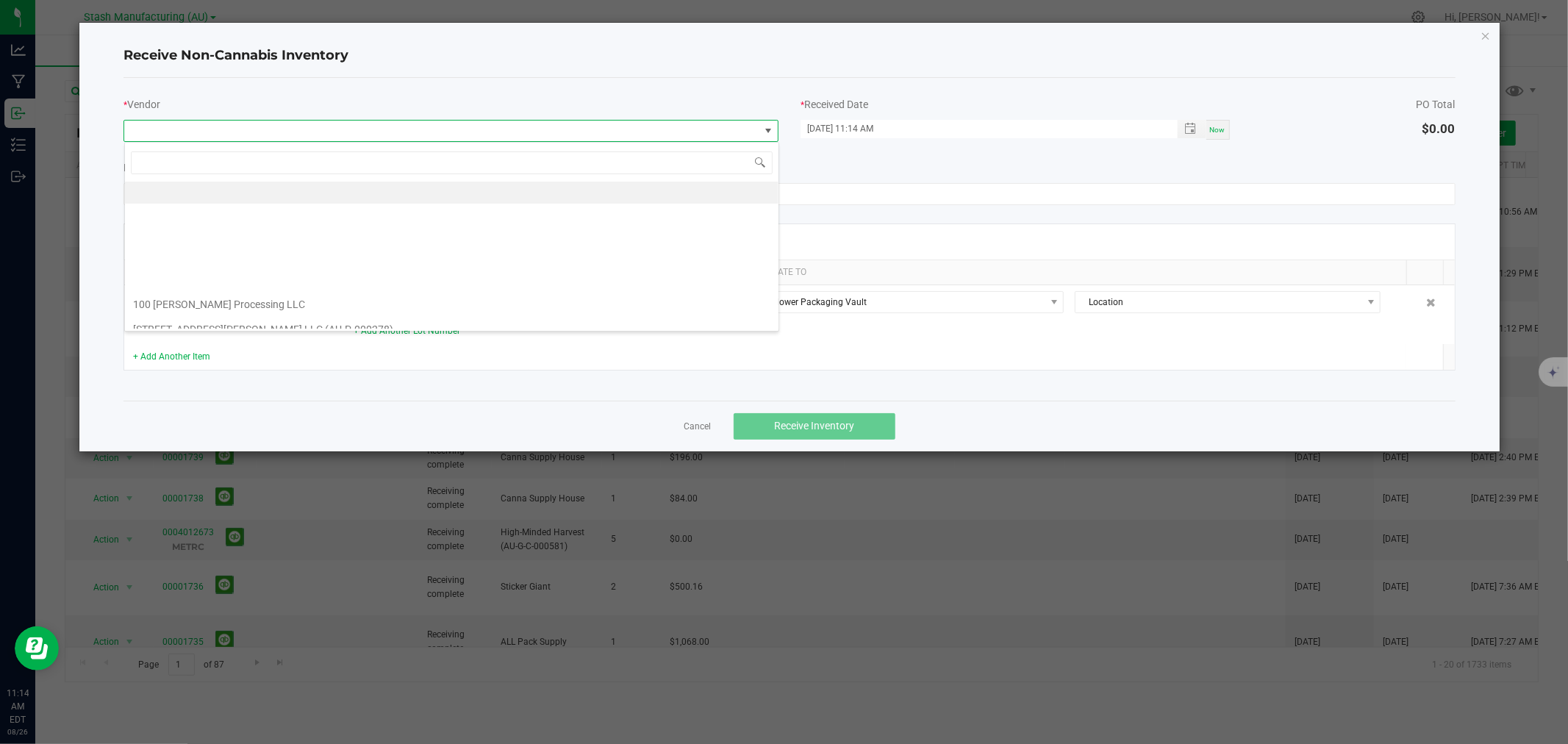
scroll to position [22, 654]
type input "True"
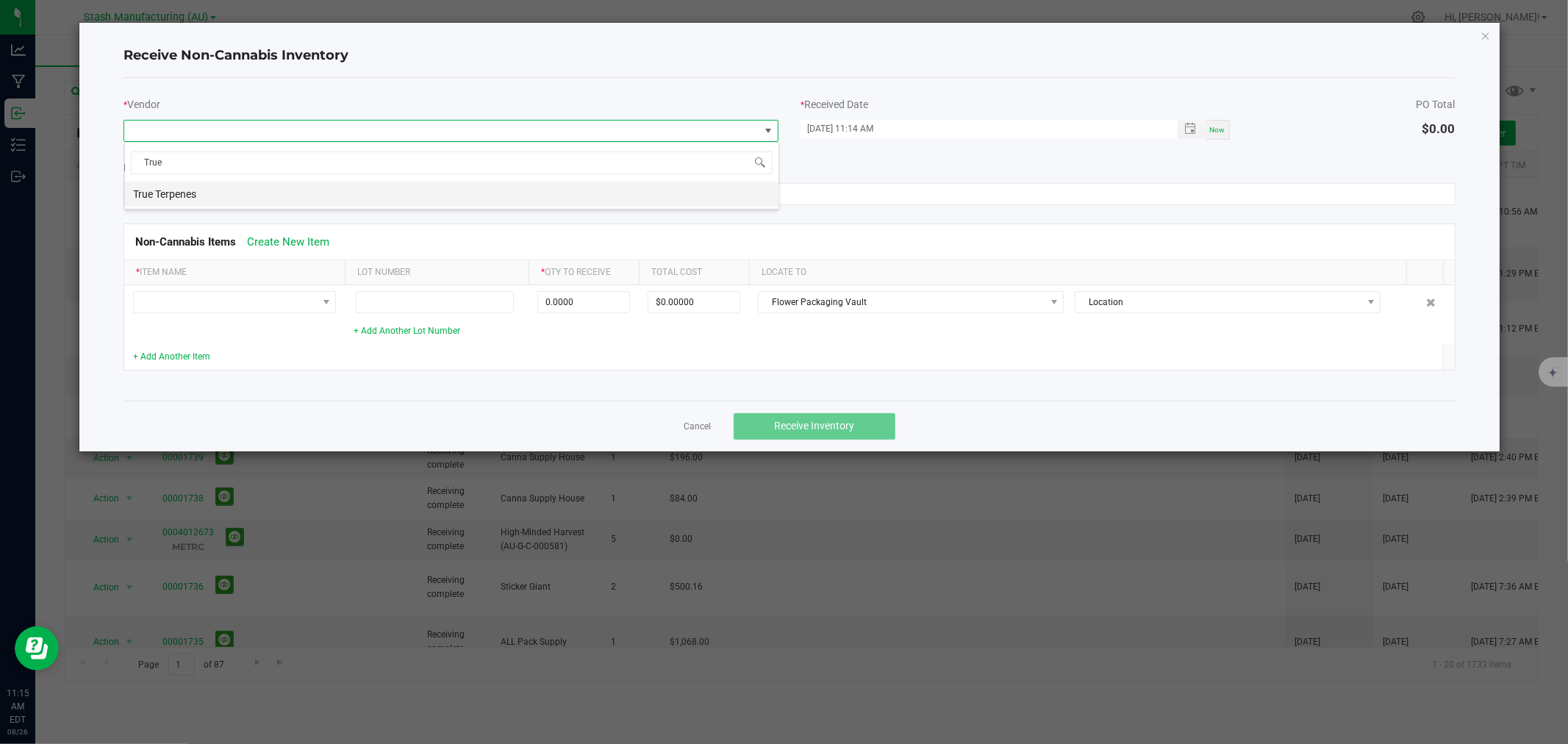
click at [327, 188] on li "True Terpenes" at bounding box center [452, 194] width 653 height 25
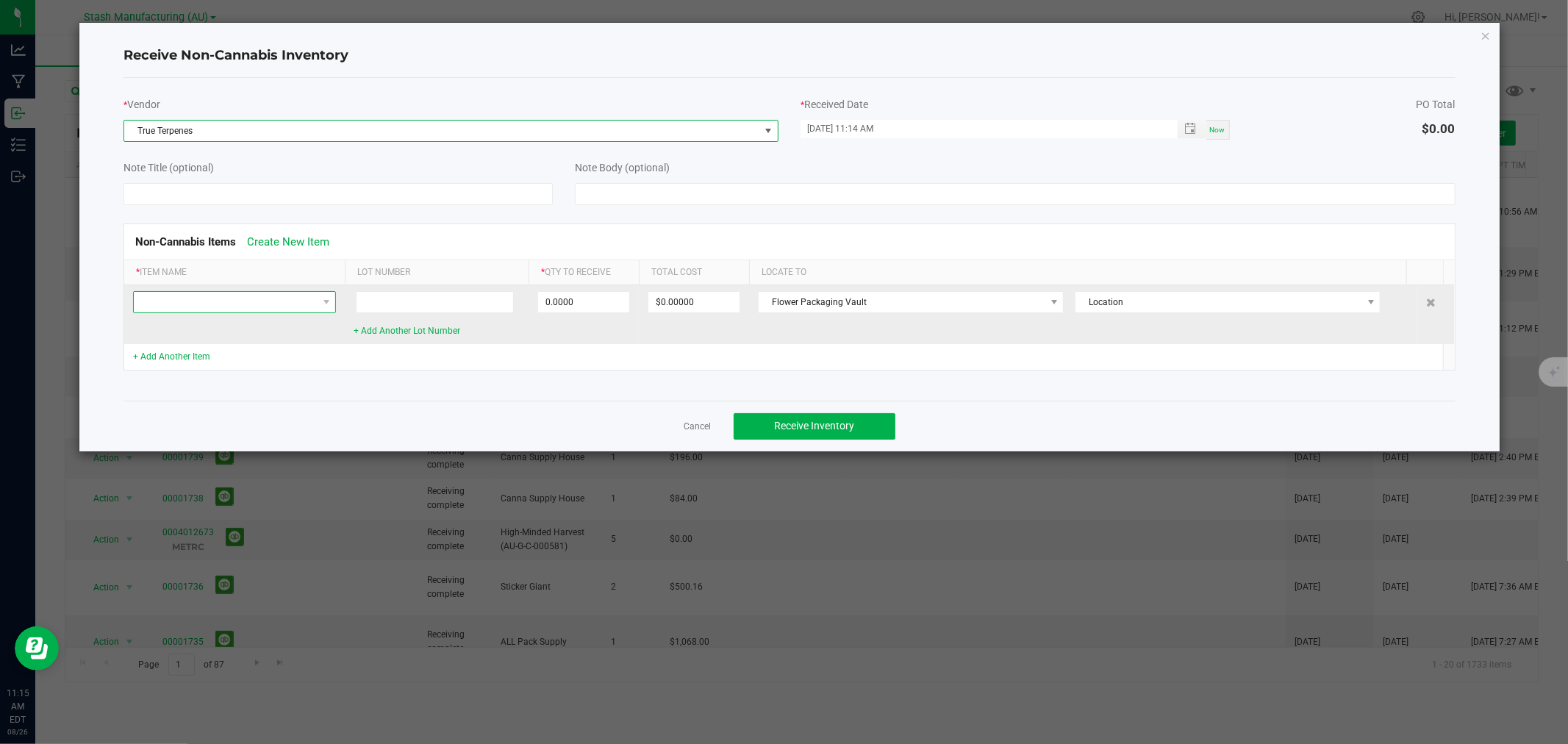
click at [217, 298] on span at bounding box center [225, 302] width 183 height 21
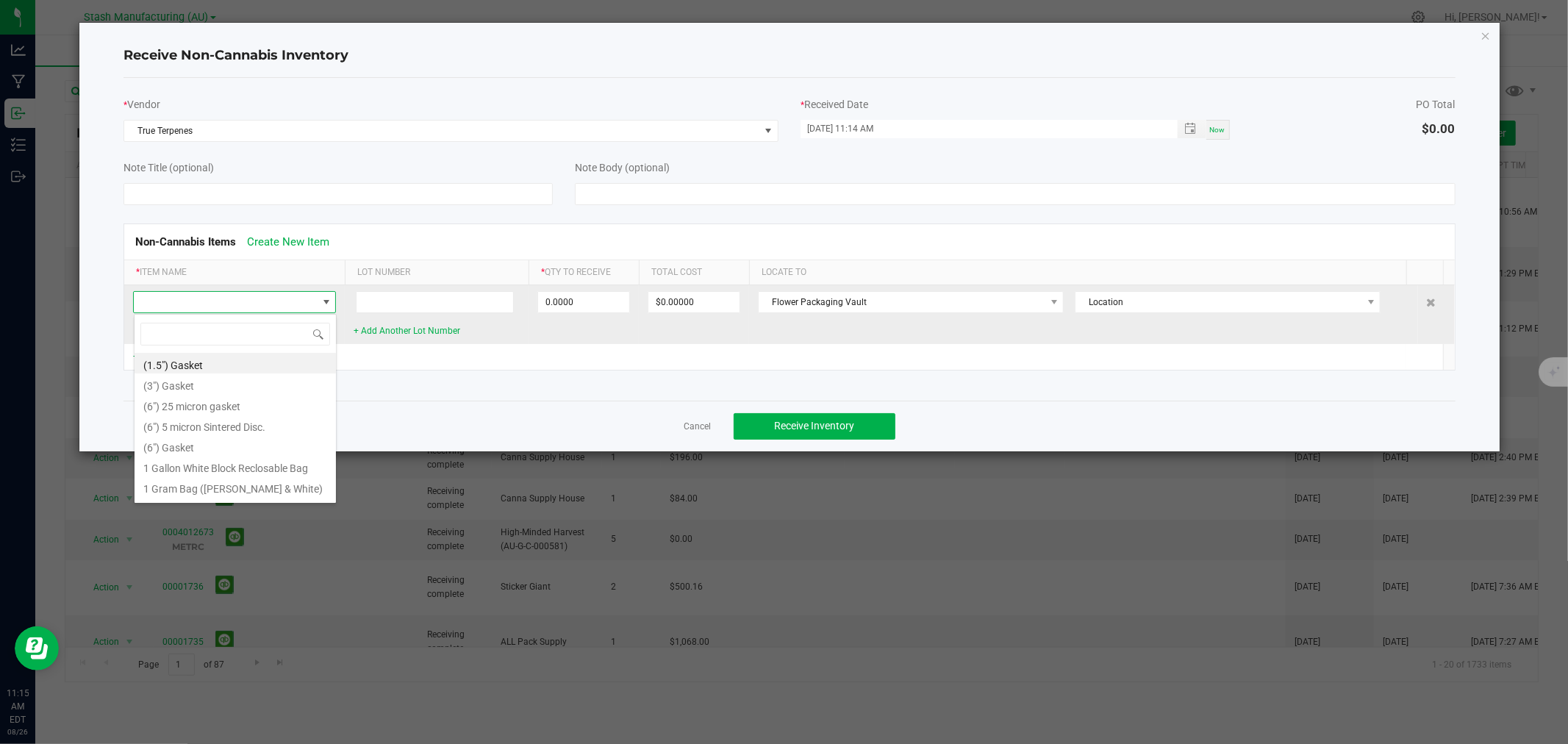
scroll to position [22, 203]
type input "Trainw"
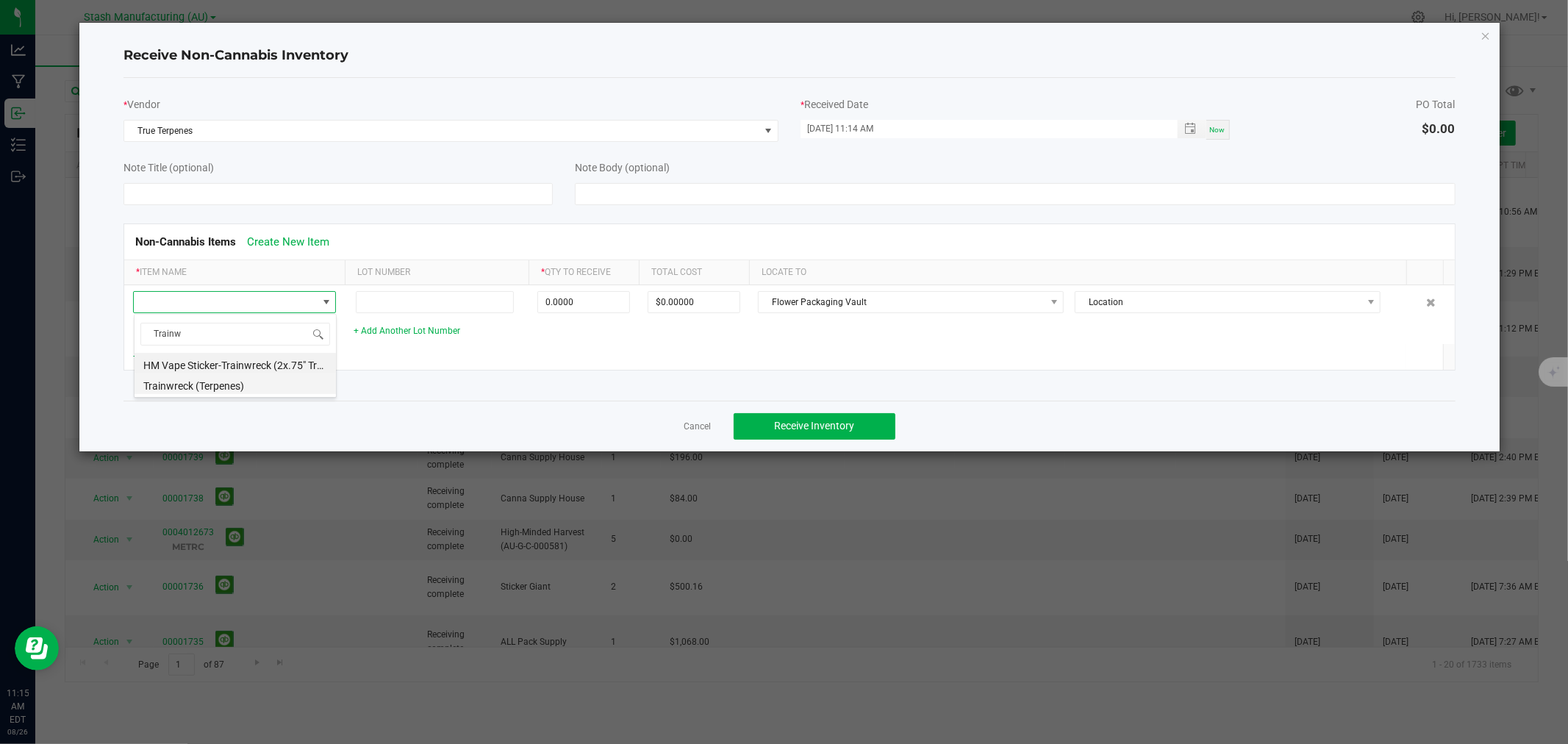
click at [215, 383] on li "Trainwreck (Terpenes)" at bounding box center [235, 384] width 202 height 21
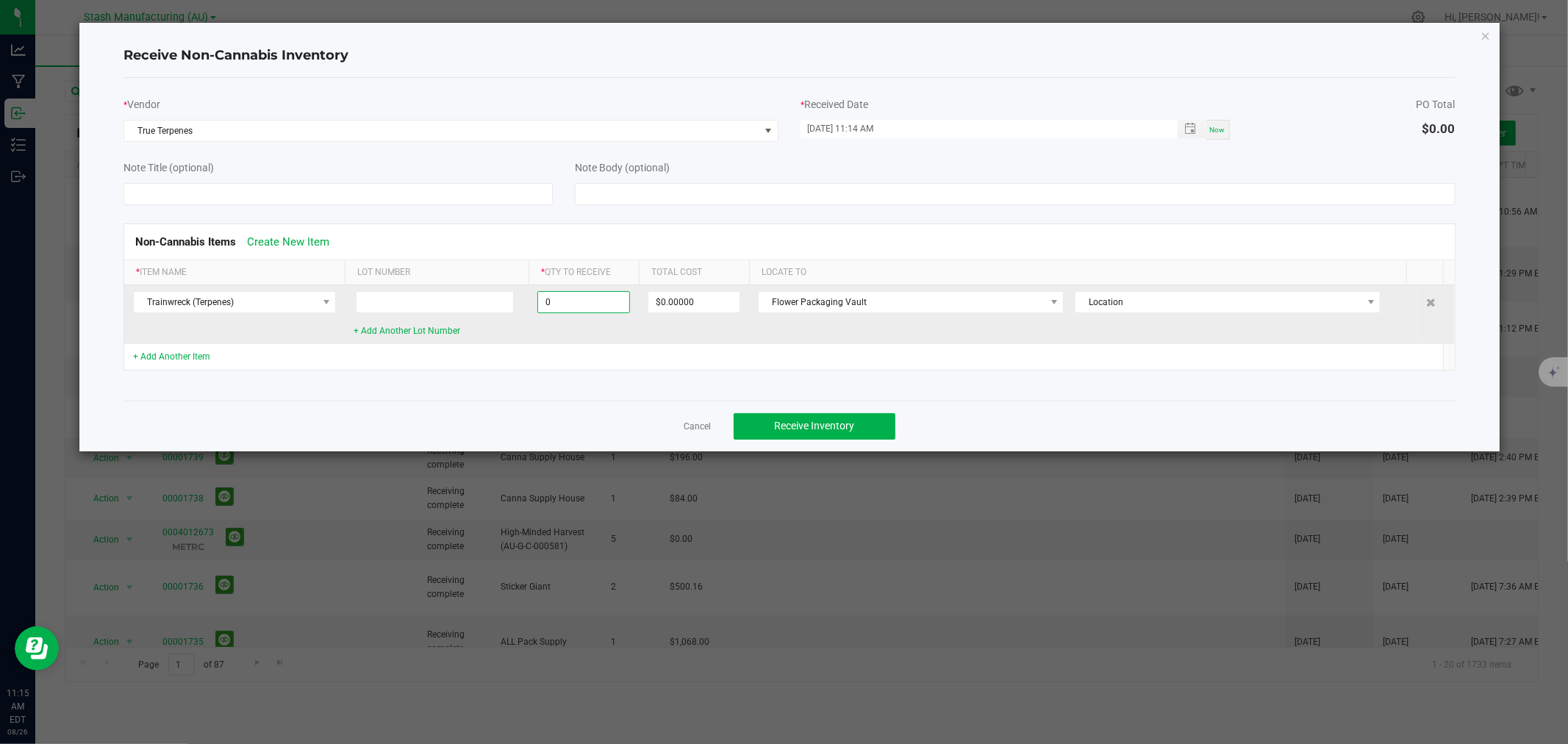
click at [591, 305] on input "0" at bounding box center [583, 302] width 91 height 21
type input "946.0000 ml"
type input "$1,702.80000"
click at [826, 313] on td "Flower Packaging Vault Location" at bounding box center [1083, 314] width 669 height 59
click at [825, 311] on span "Flower Packaging Vault" at bounding box center [902, 302] width 286 height 21
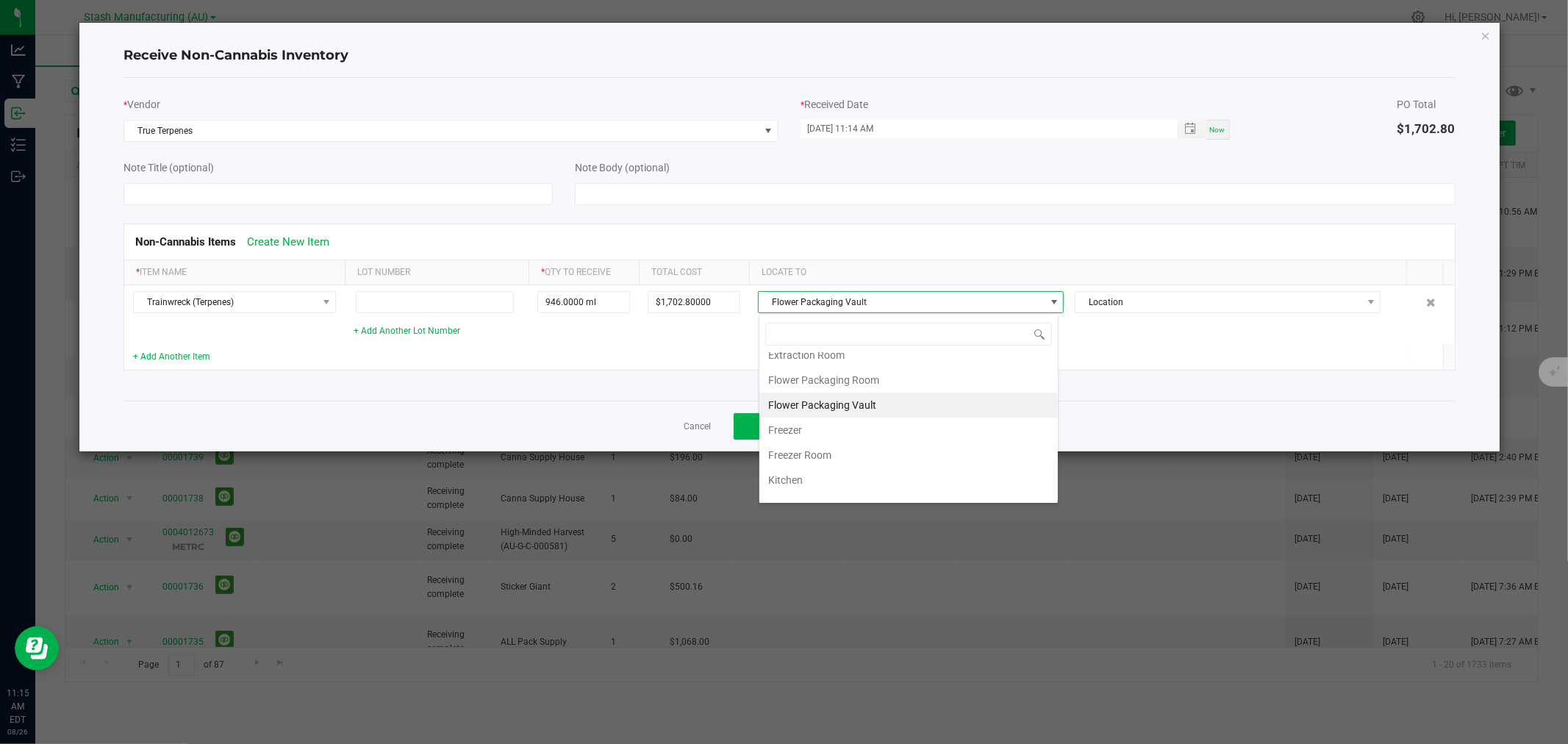
scroll to position [280, 0]
click at [813, 480] on li "Vape Pens Room" at bounding box center [909, 487] width 298 height 25
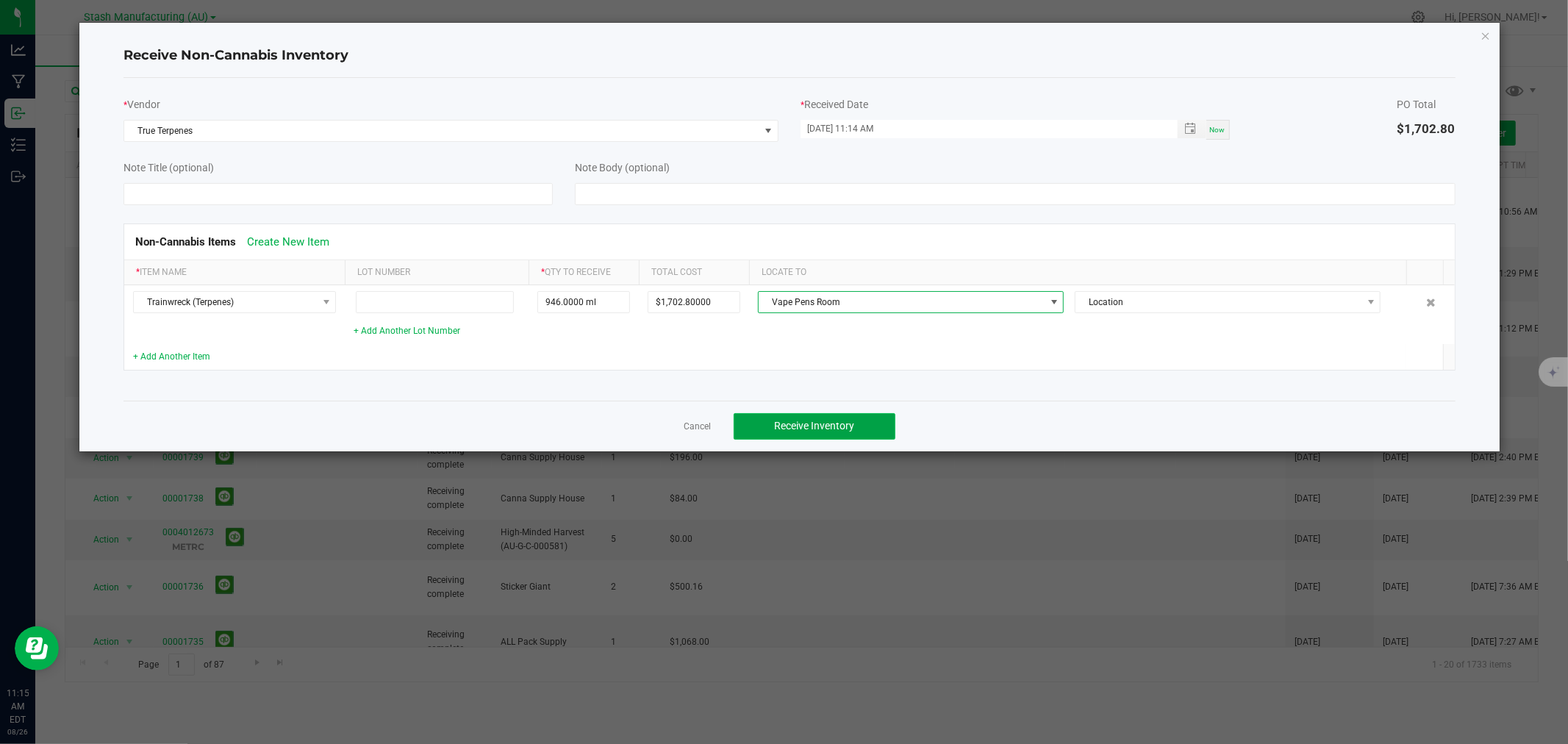
click at [782, 424] on span "Receive Inventory" at bounding box center [814, 426] width 81 height 12
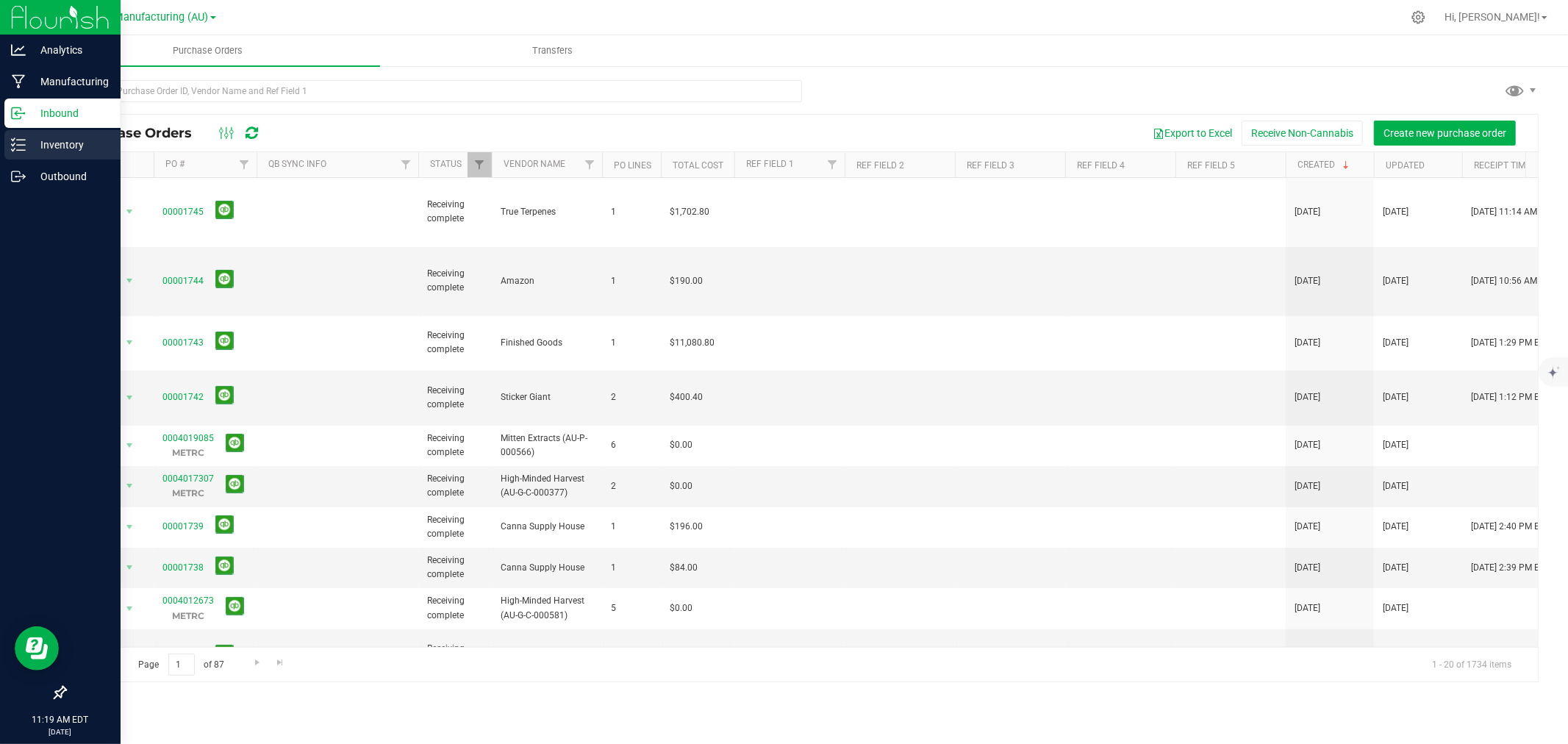
click at [32, 134] on div "Inventory" at bounding box center [63, 145] width 117 height 29
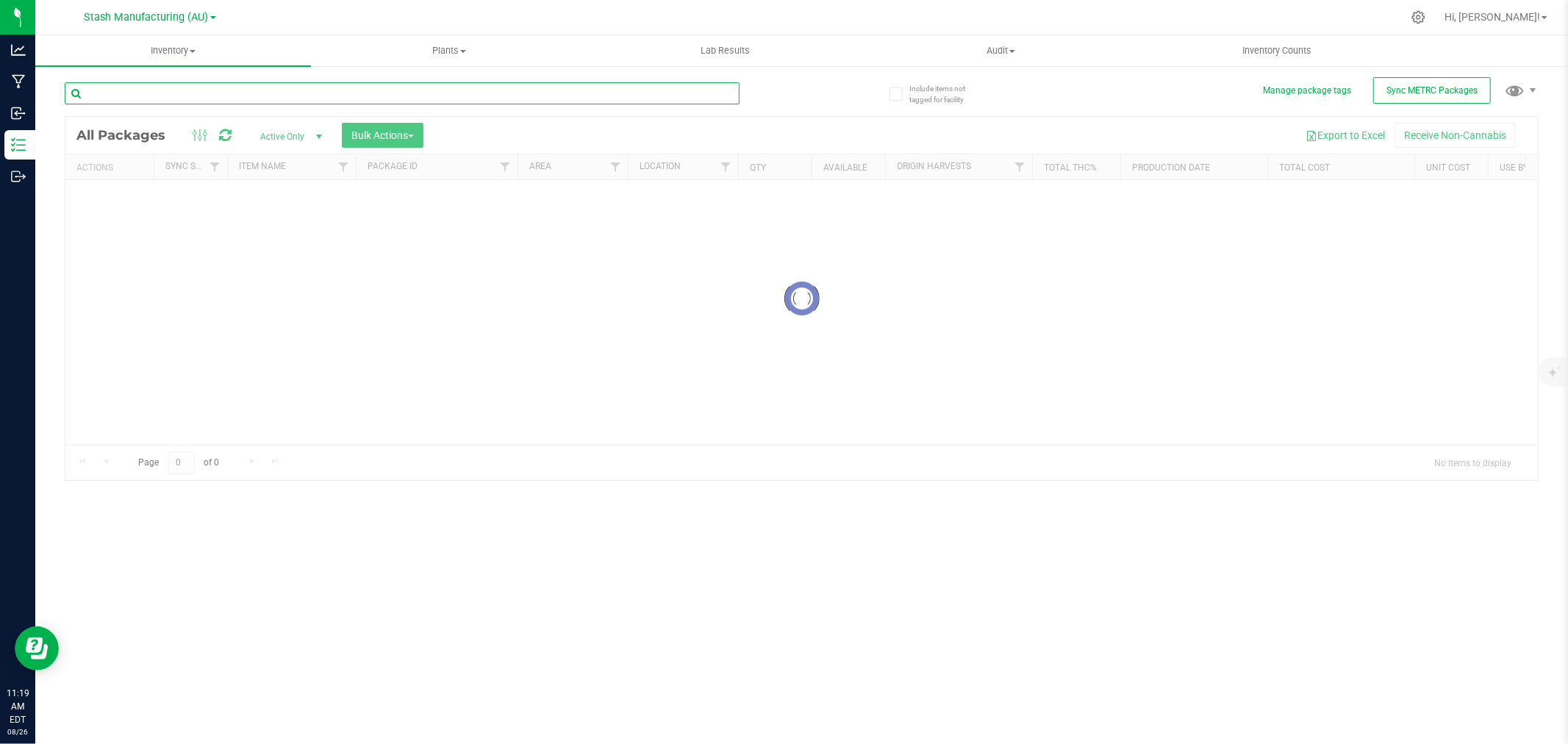
click at [242, 99] on input "text" at bounding box center [402, 93] width 675 height 22
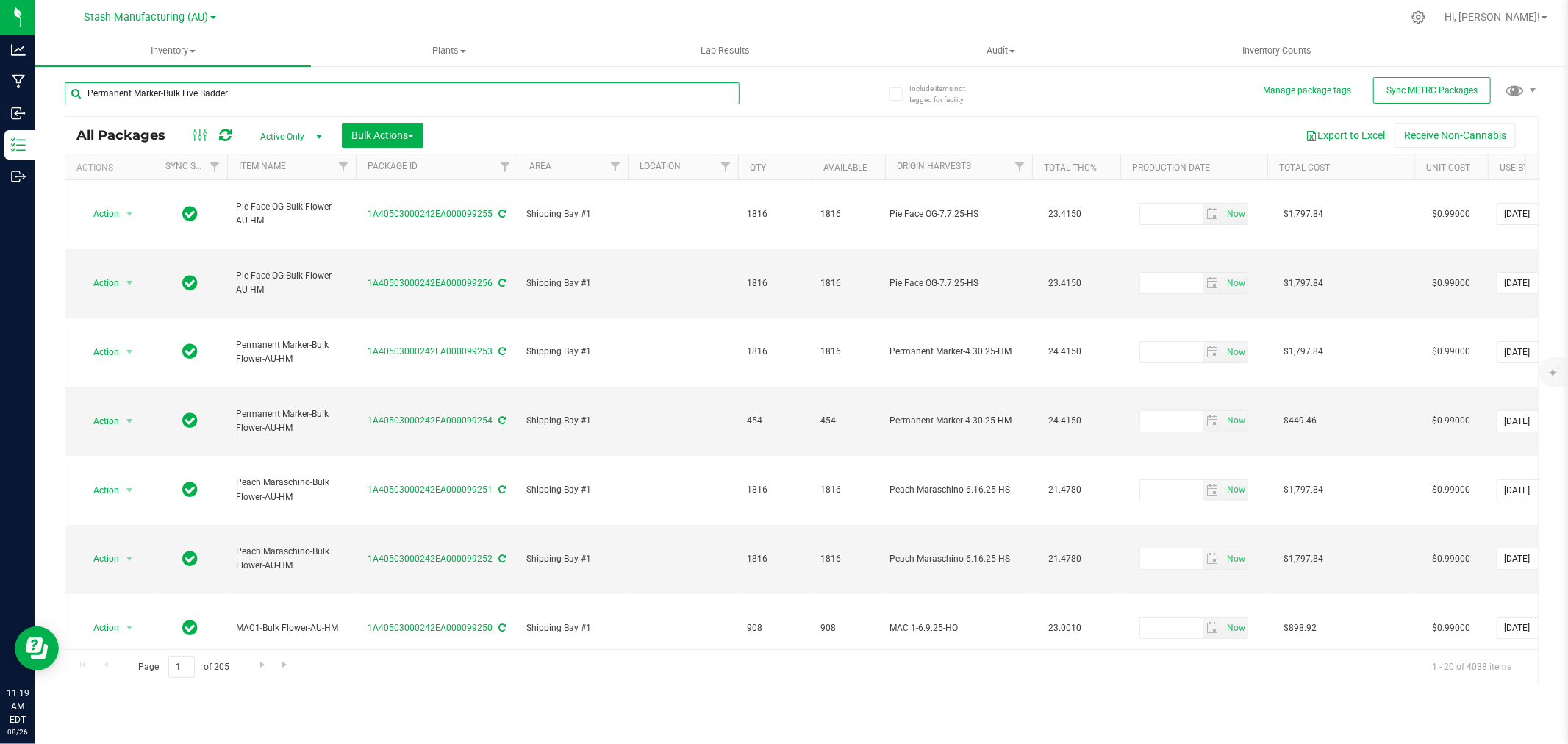
type input "Permanent Marker-Bulk Live Badder"
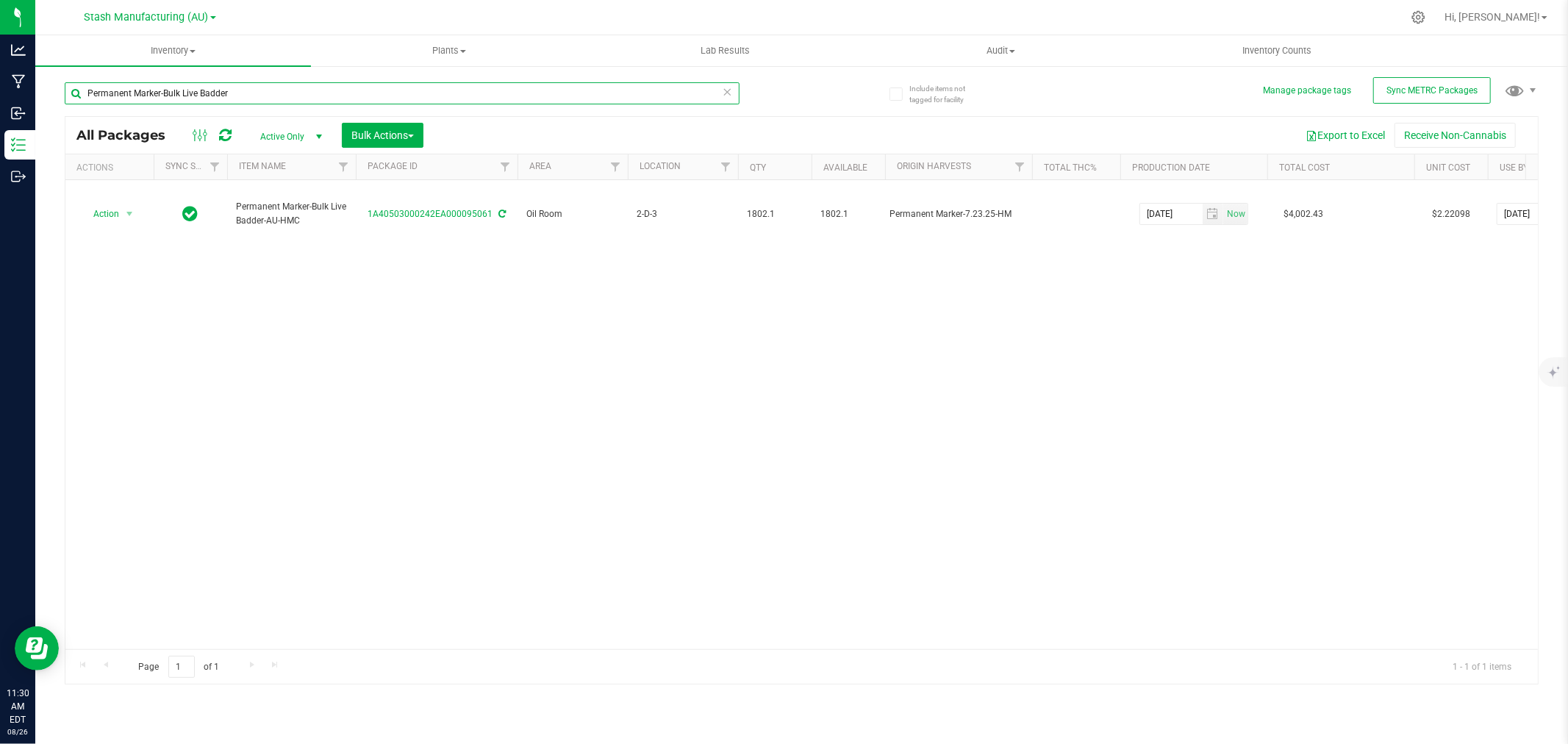
drag, startPoint x: 238, startPoint y: 96, endPoint x: -28, endPoint y: 88, distance: 266.1
click at [0, 88] on html "Analytics Manufacturing Inbound Inventory Outbound 11:30 AM EDT 08/26/2025 08/2…" at bounding box center [784, 372] width 1568 height 744
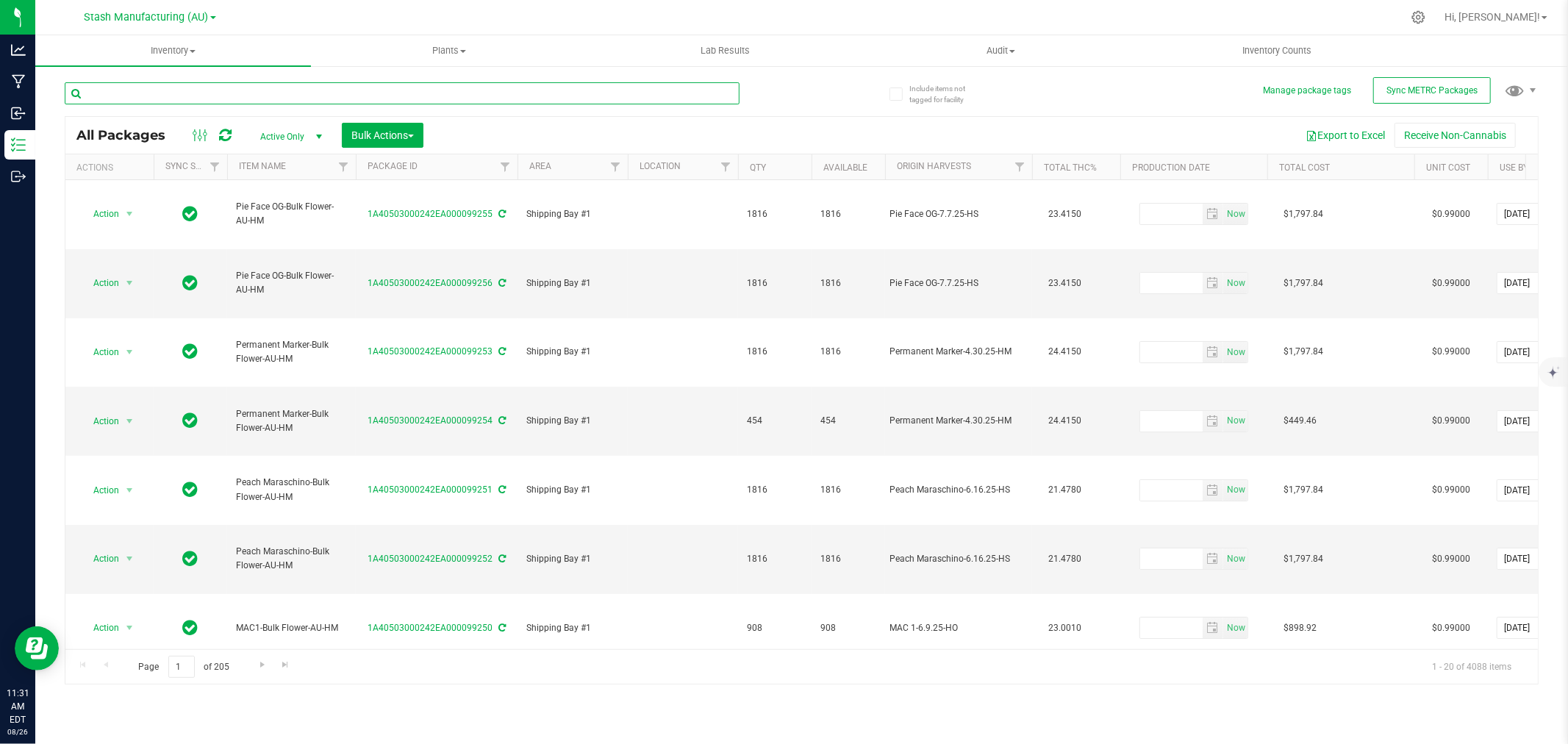
click at [149, 90] on input "text" at bounding box center [402, 93] width 675 height 22
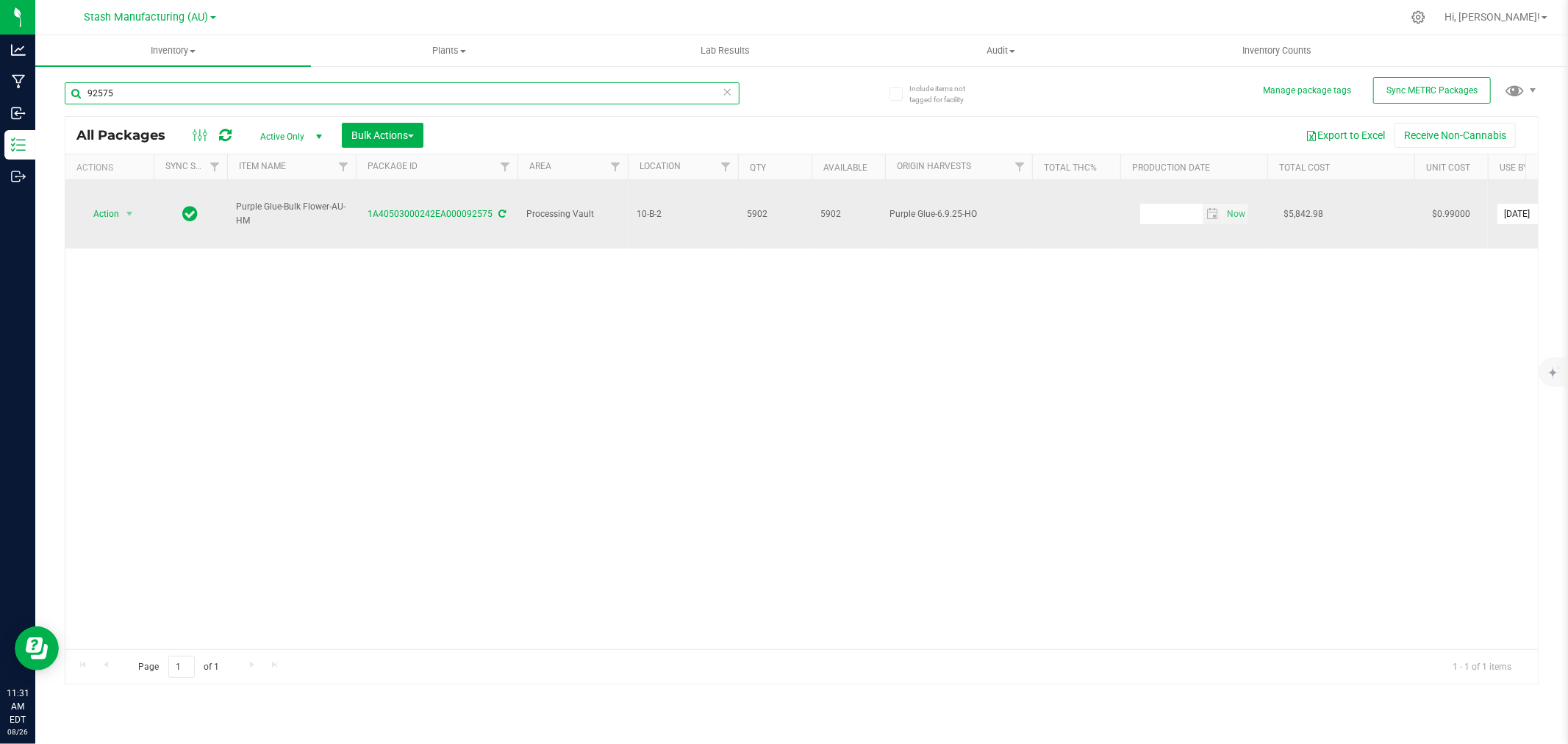
type input "92575"
drag, startPoint x: 117, startPoint y: 201, endPoint x: 127, endPoint y: 186, distance: 18.0
click at [118, 204] on span "Action" at bounding box center [100, 214] width 40 height 21
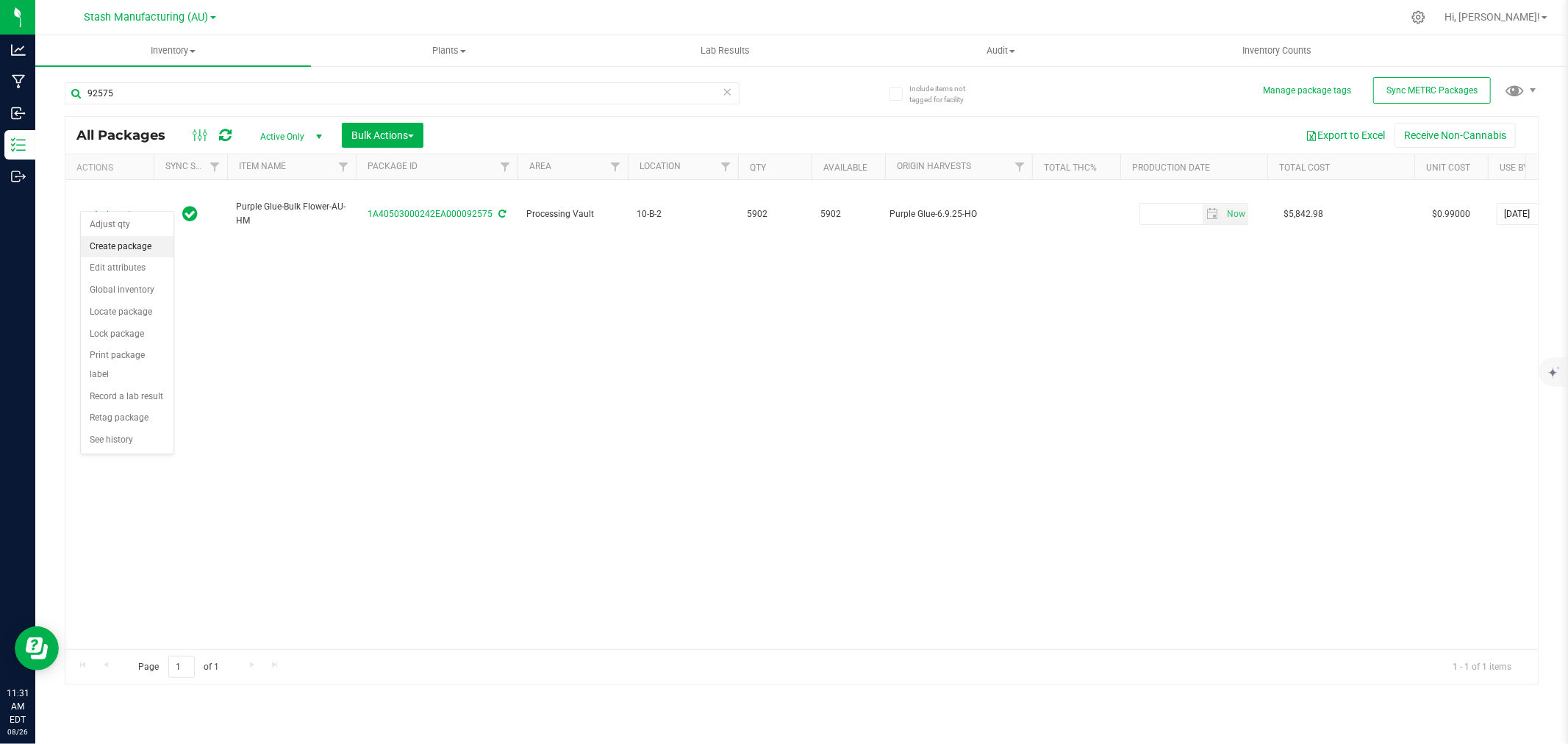
click at [117, 250] on li "Create package" at bounding box center [127, 247] width 93 height 22
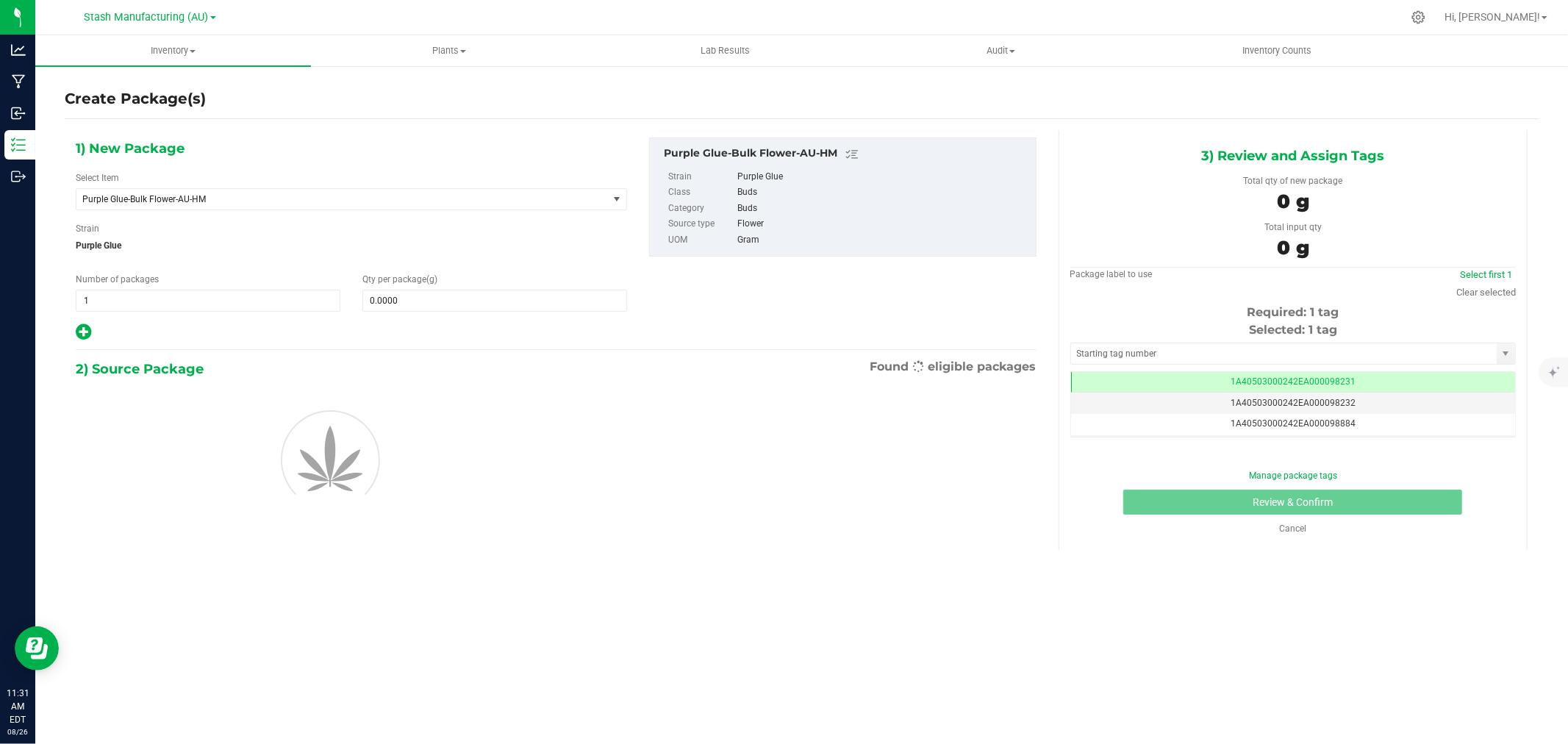
scroll to position [0, -1]
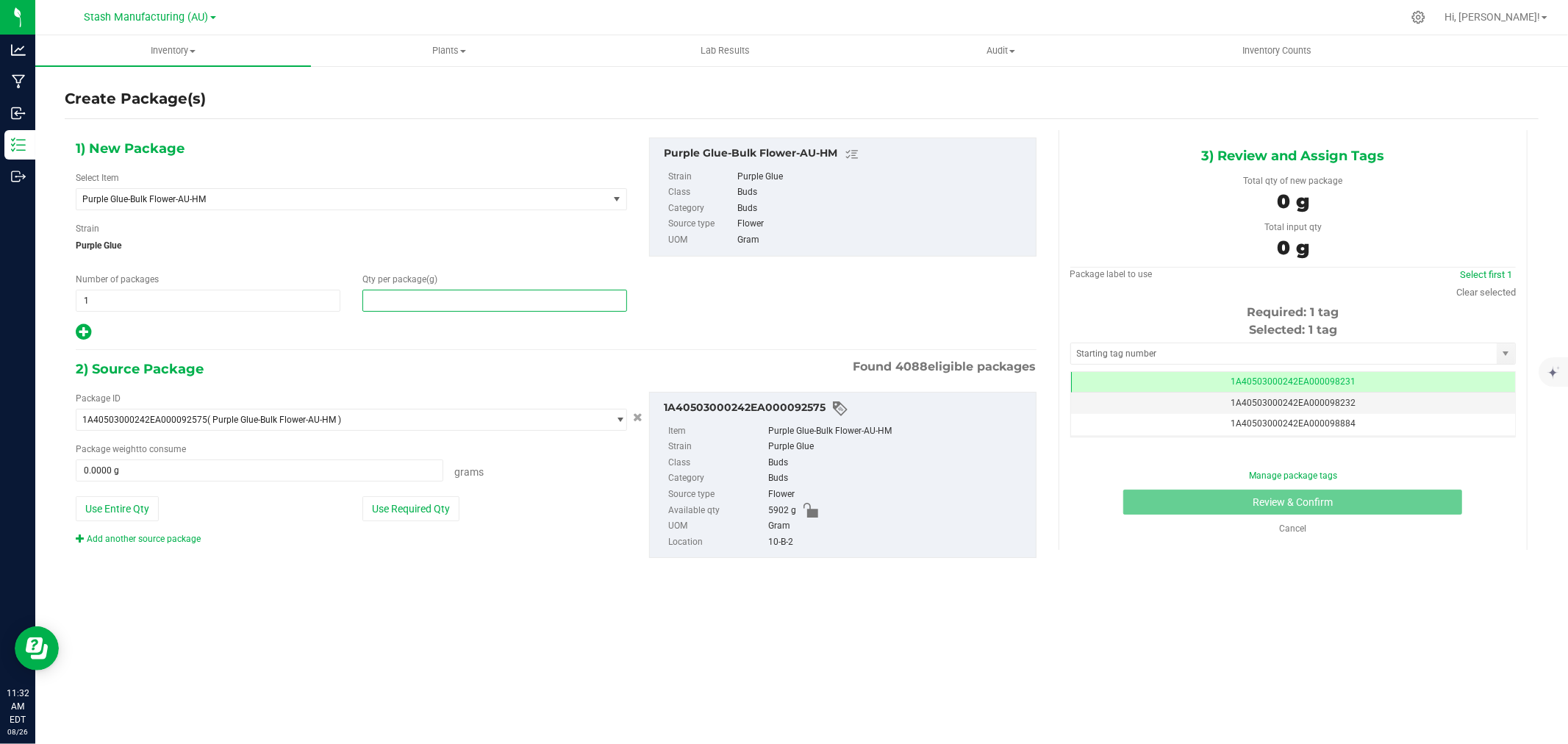
click at [391, 295] on span at bounding box center [495, 301] width 265 height 22
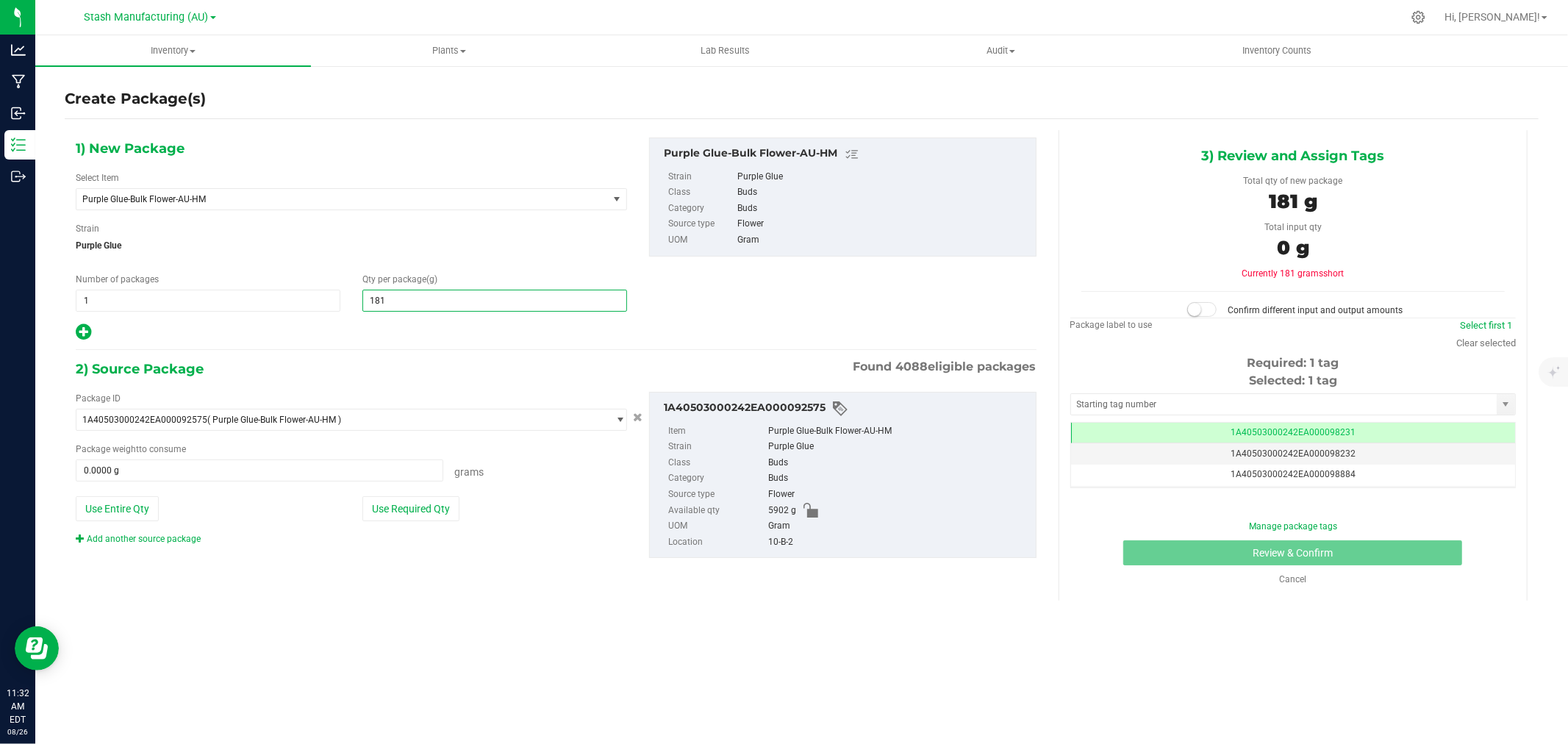
type input "1816"
type input "1,816.0000"
click at [410, 512] on button "Use Required Qty" at bounding box center [411, 509] width 97 height 25
type input "1816.0000 g"
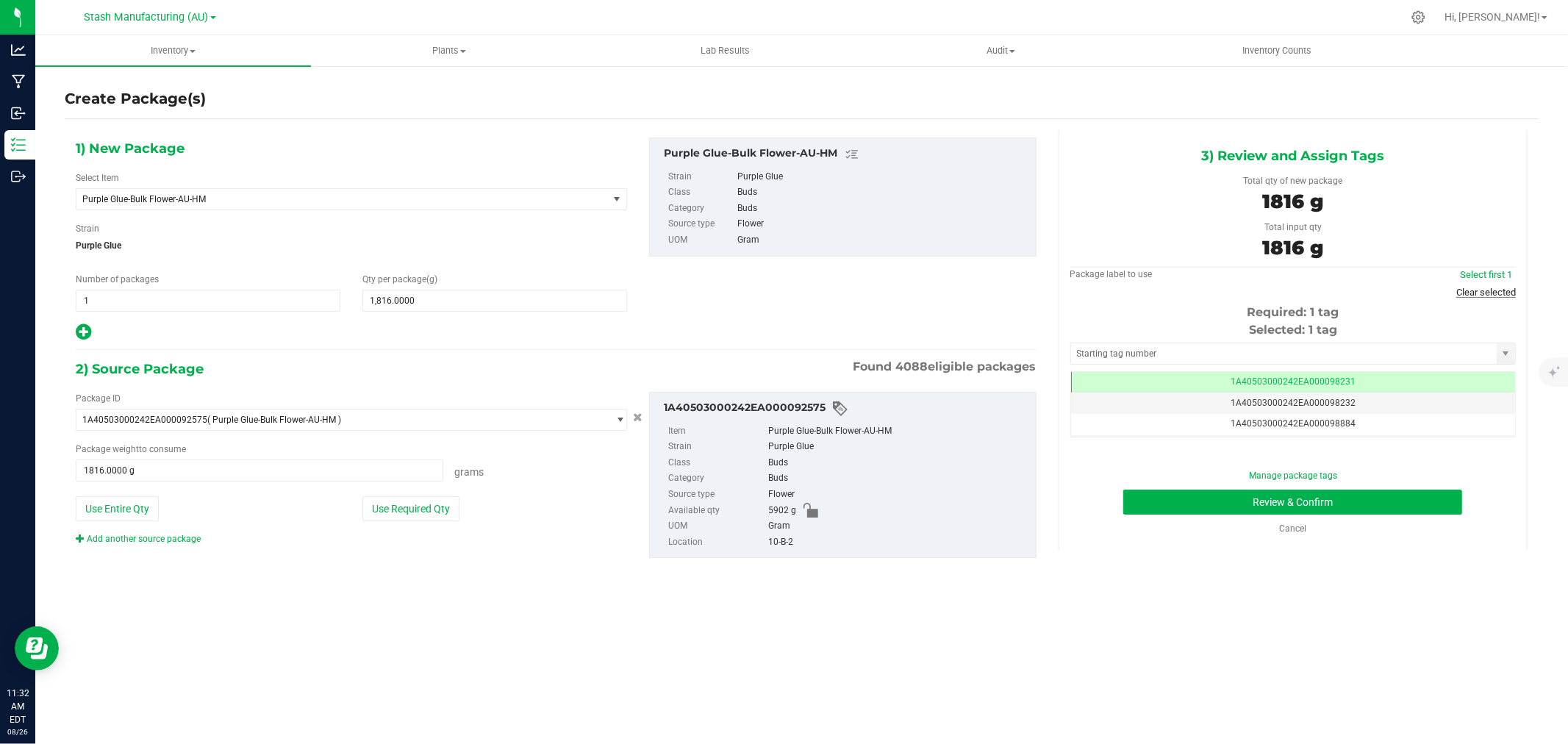
click at [1478, 295] on link "Clear selected" at bounding box center [1487, 292] width 60 height 11
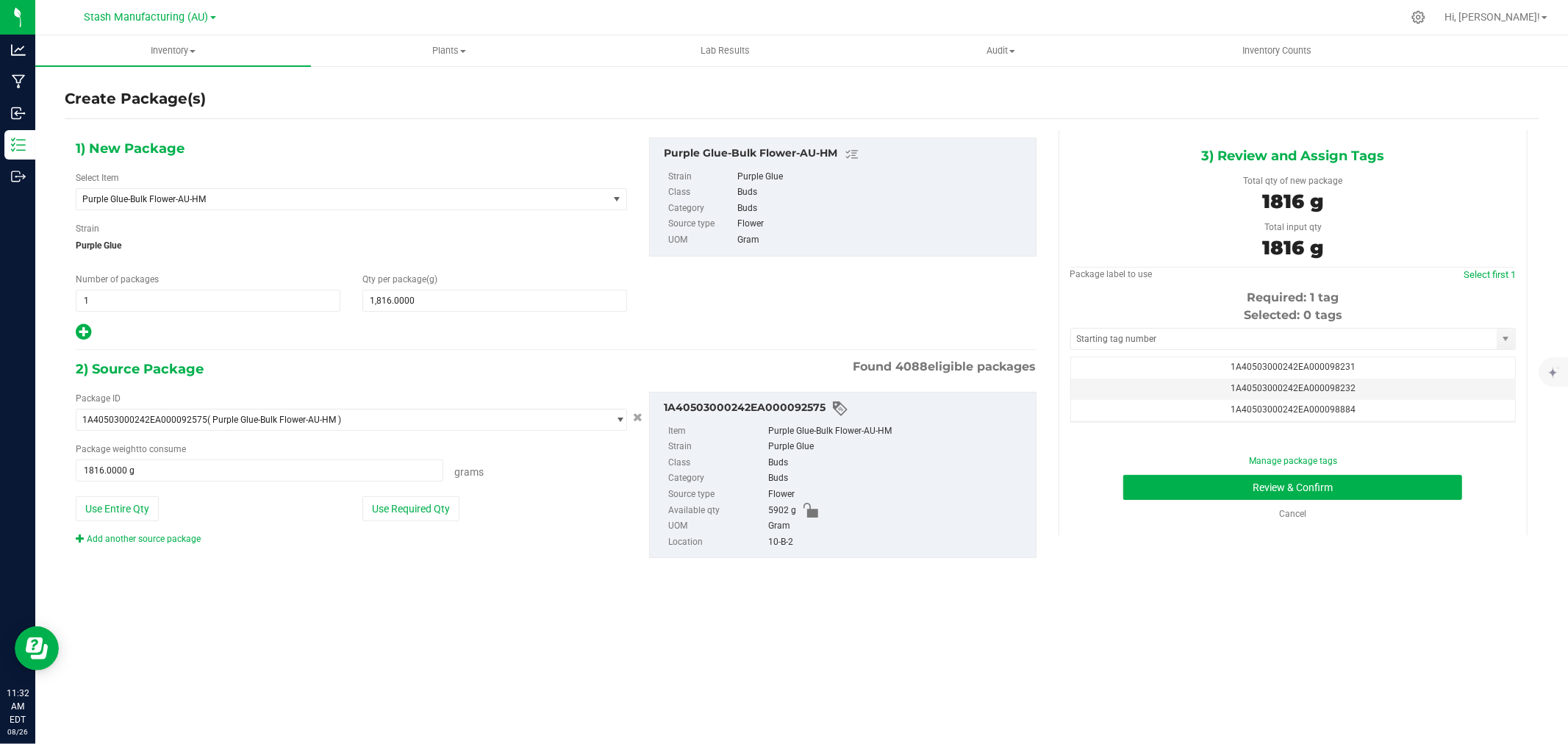
click at [1243, 354] on div "Selected: 0 tags Tag 1A40503000242EA000098231 1A40503000242EA000098232 1A405030…" at bounding box center [1293, 365] width 445 height 117
click at [1219, 332] on input "text" at bounding box center [1284, 339] width 426 height 21
click at [1221, 366] on li "1A40503000242EA000099257" at bounding box center [1293, 364] width 444 height 22
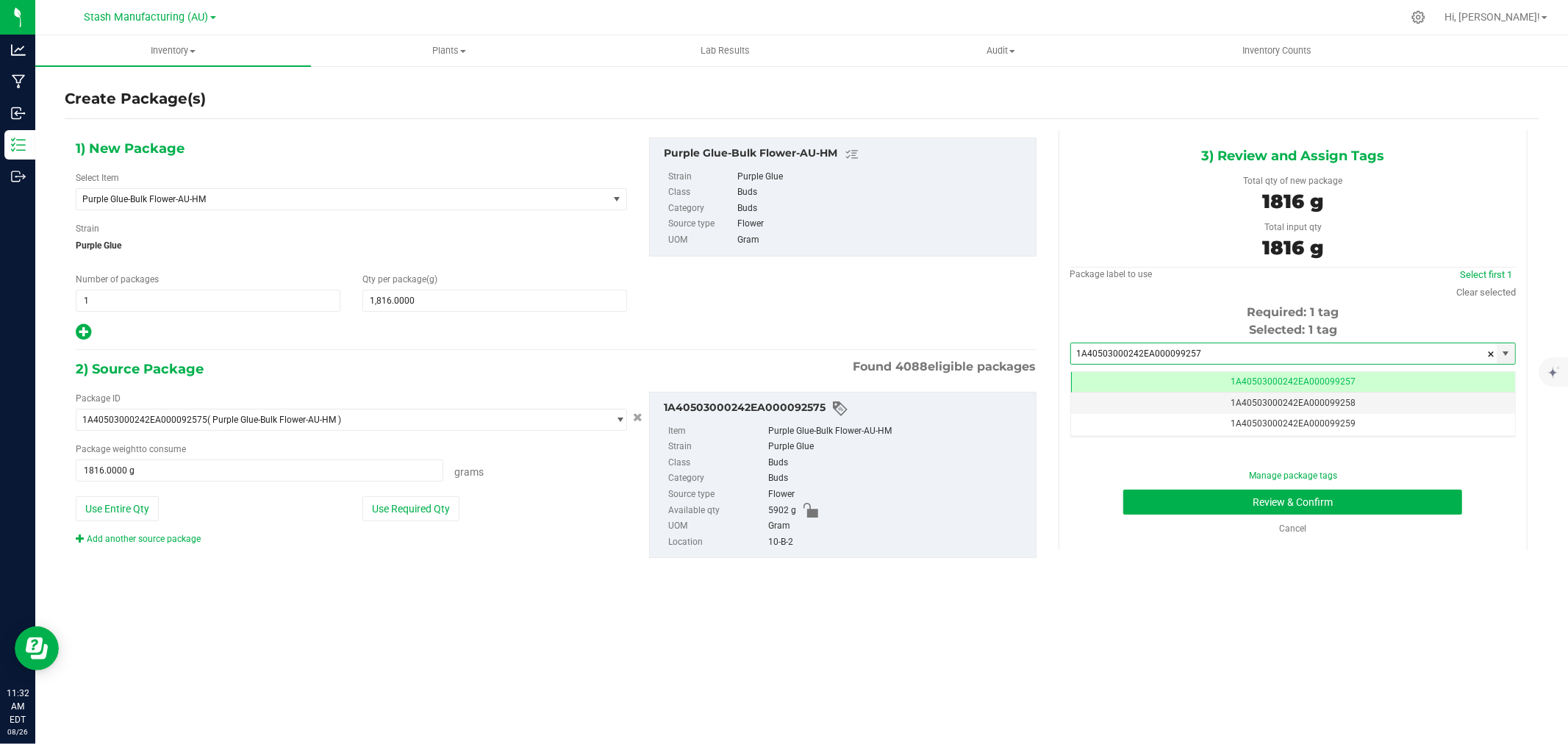
type input "1A40503000242EA000099257"
click at [1284, 486] on div "Manage package tags Review & Confirm Cancel" at bounding box center [1294, 502] width 423 height 66
click at [1274, 500] on button "Review & Confirm" at bounding box center [1293, 502] width 339 height 25
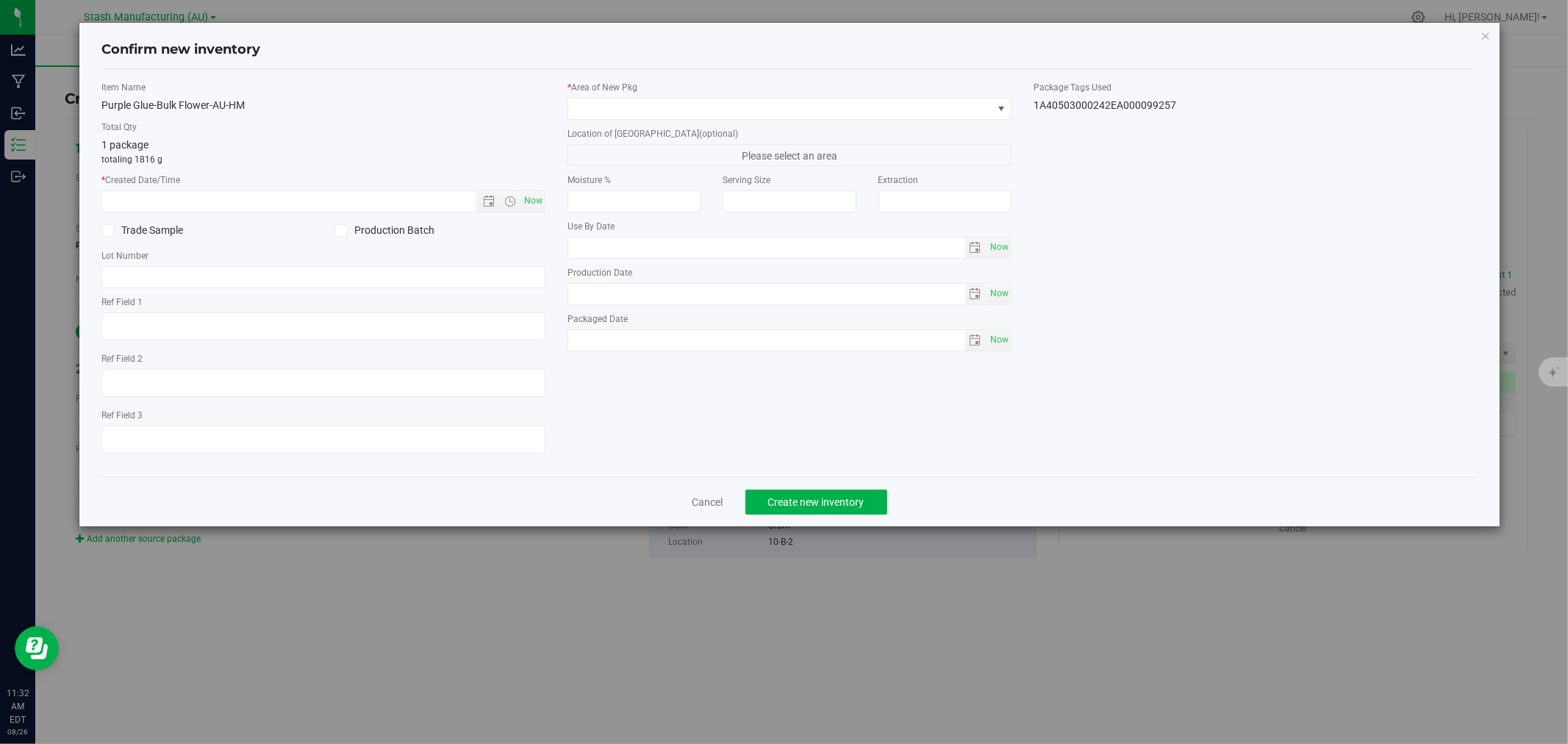
type input "2026-07-10"
click at [541, 204] on span "Now" at bounding box center [534, 201] width 25 height 21
type input "8/26/2025 11:32 AM"
click at [609, 110] on span at bounding box center [780, 108] width 424 height 21
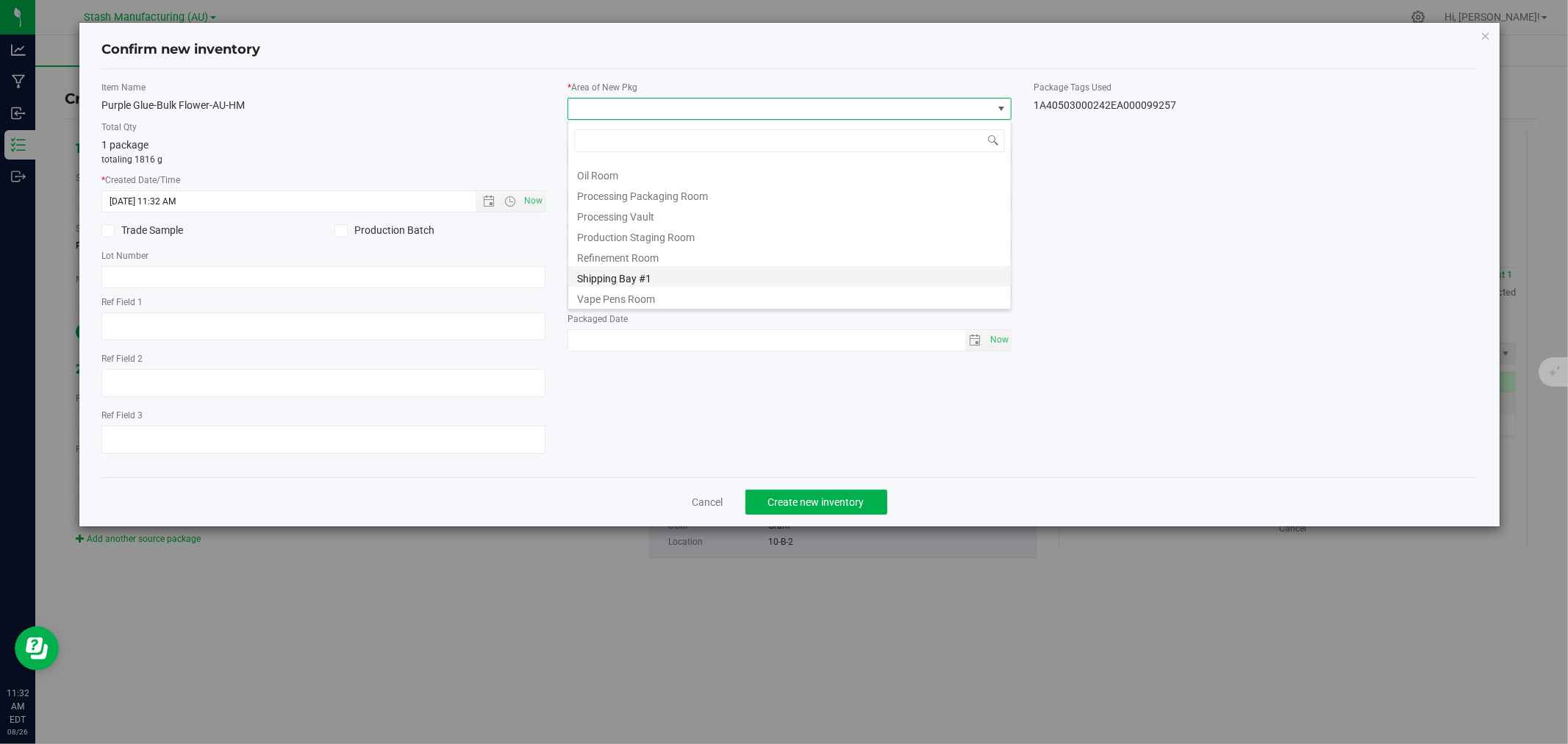
click at [611, 269] on li "Shipping Bay #1" at bounding box center [789, 276] width 442 height 21
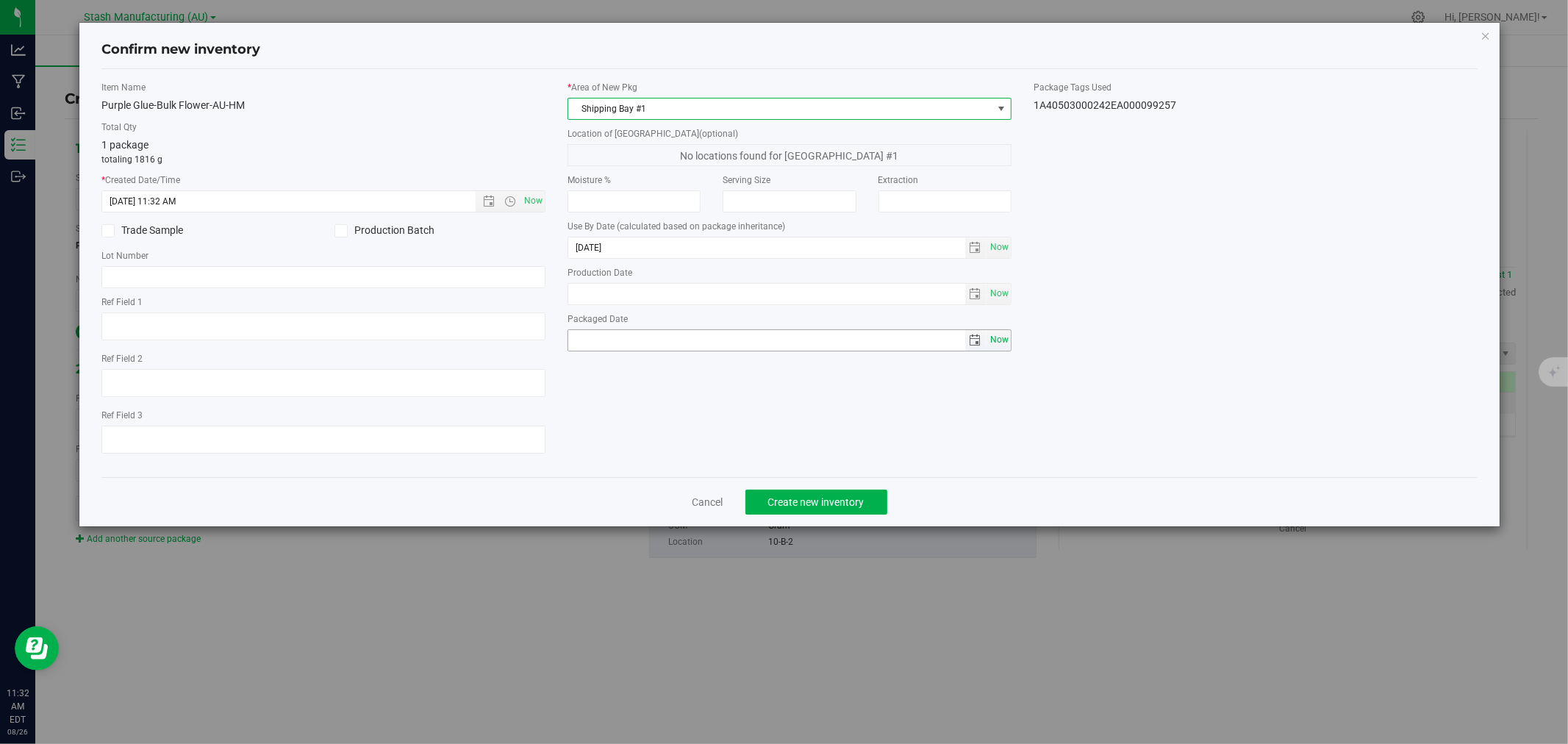
click at [989, 338] on span "Now" at bounding box center [999, 341] width 25 height 21
type input "2025-08-26"
click at [787, 504] on span "Create new inventory" at bounding box center [817, 502] width 97 height 12
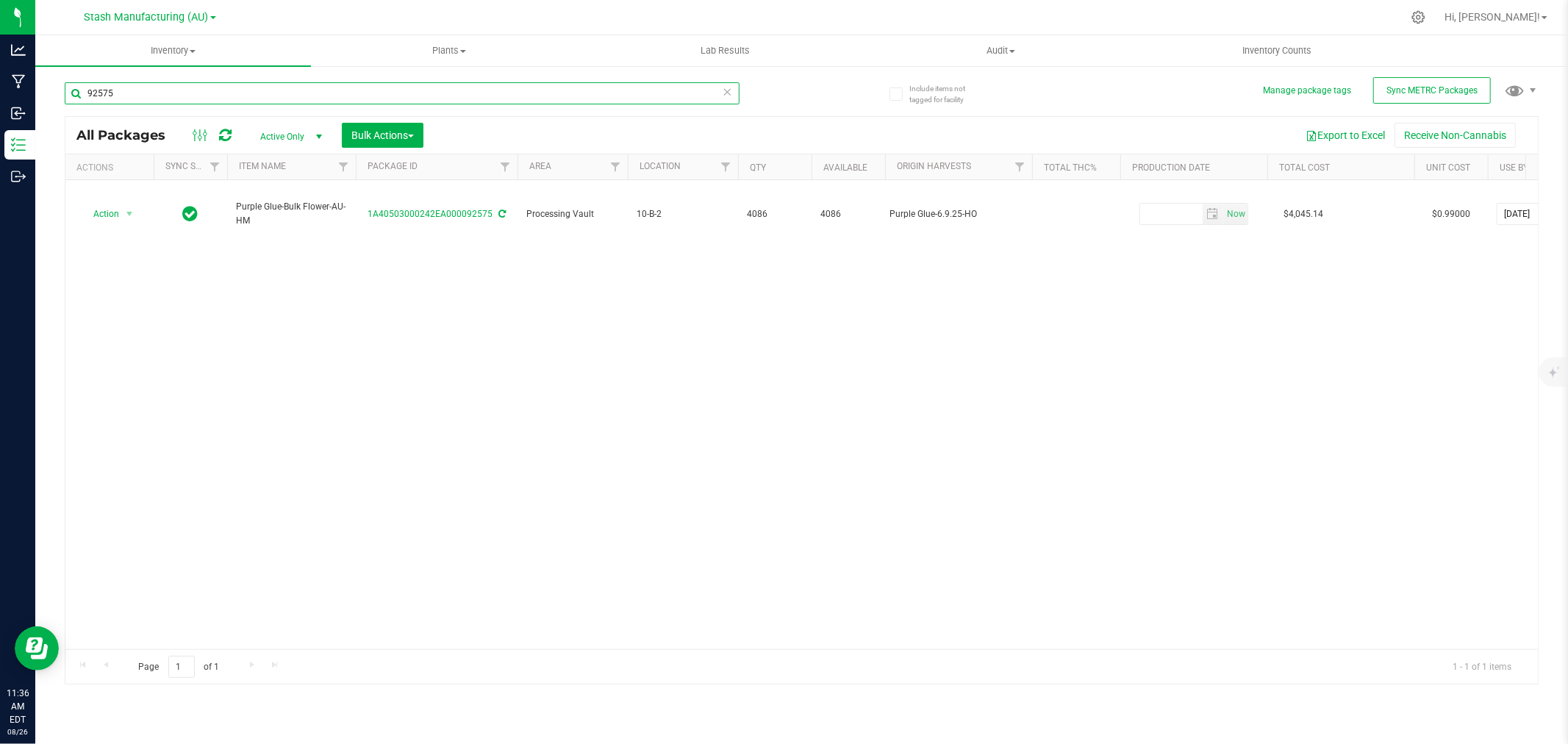
click at [137, 97] on input "92575" at bounding box center [402, 93] width 675 height 22
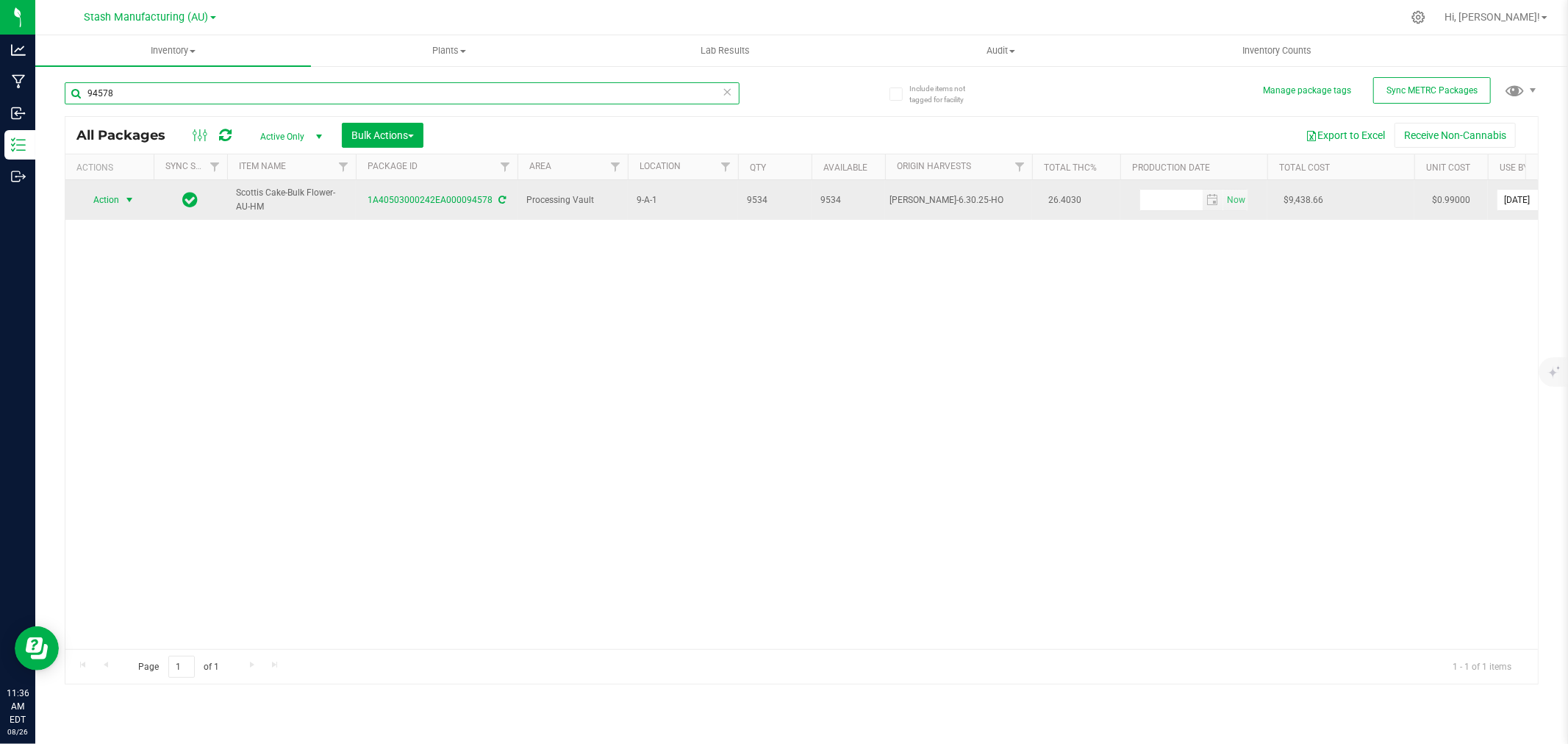
type input "94578"
click at [109, 200] on span "Action" at bounding box center [100, 199] width 40 height 21
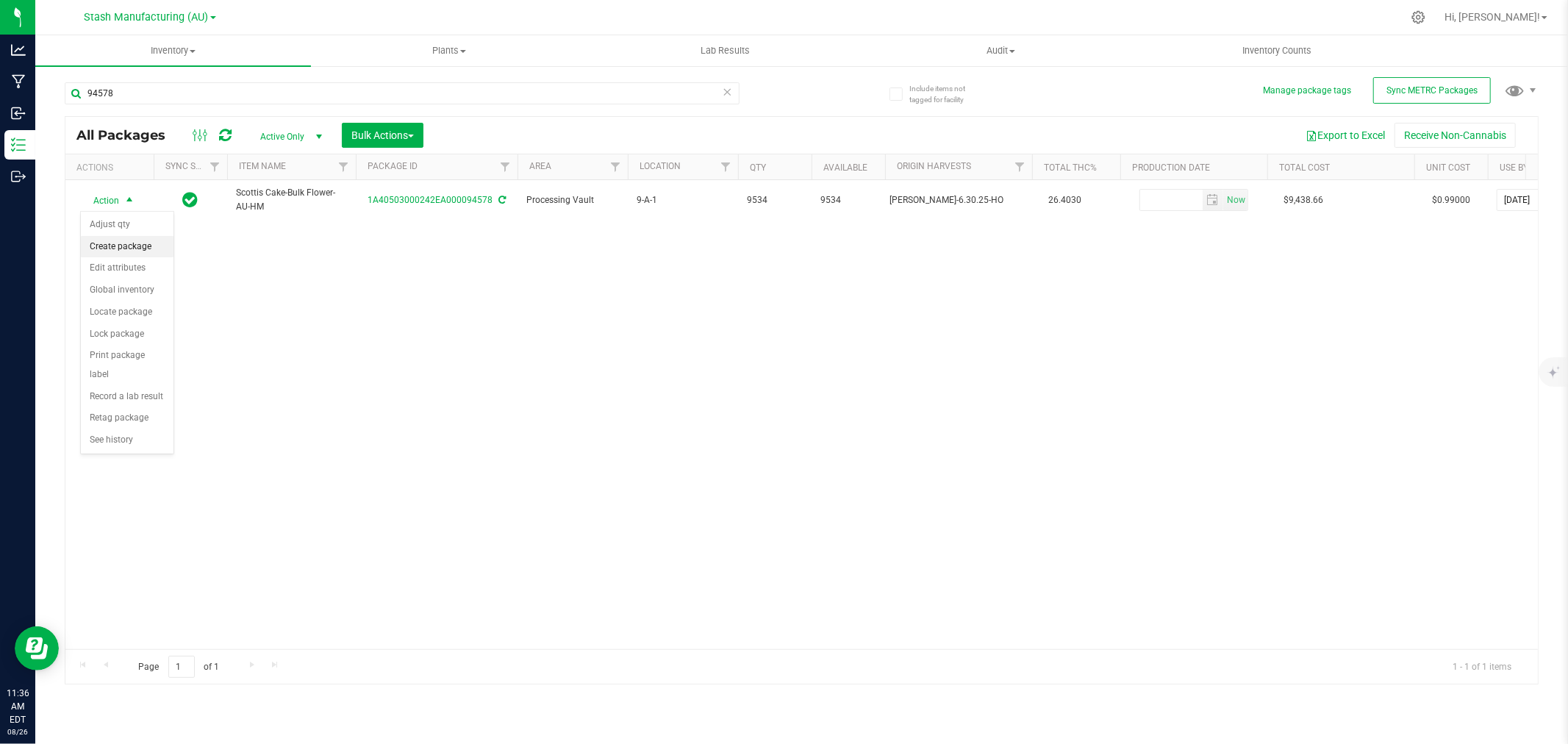
click at [115, 239] on li "Create package" at bounding box center [127, 247] width 93 height 22
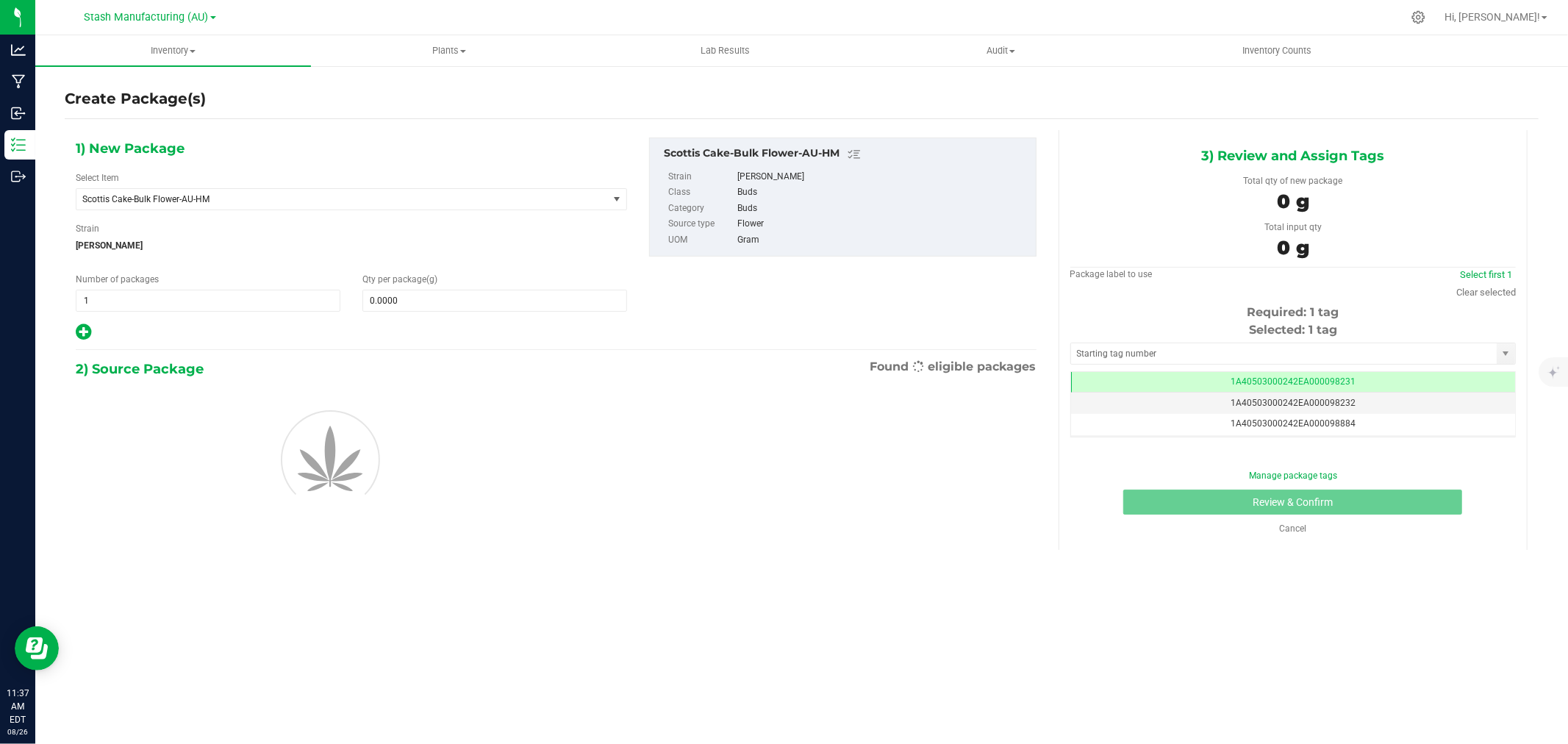
scroll to position [0, -1]
click at [439, 309] on span at bounding box center [495, 301] width 265 height 22
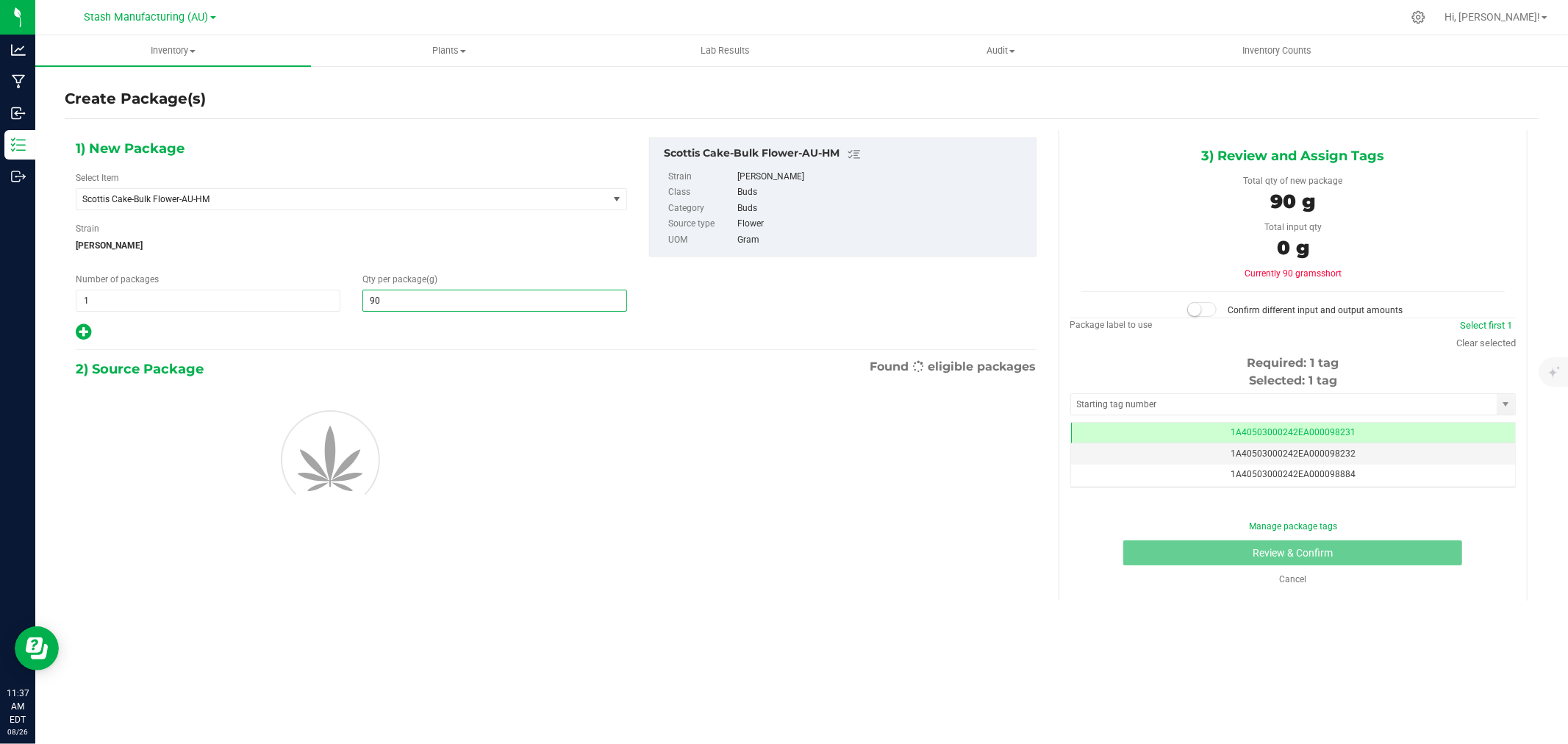
type input "908"
type input "908.0000"
click at [424, 324] on div at bounding box center [351, 332] width 551 height 19
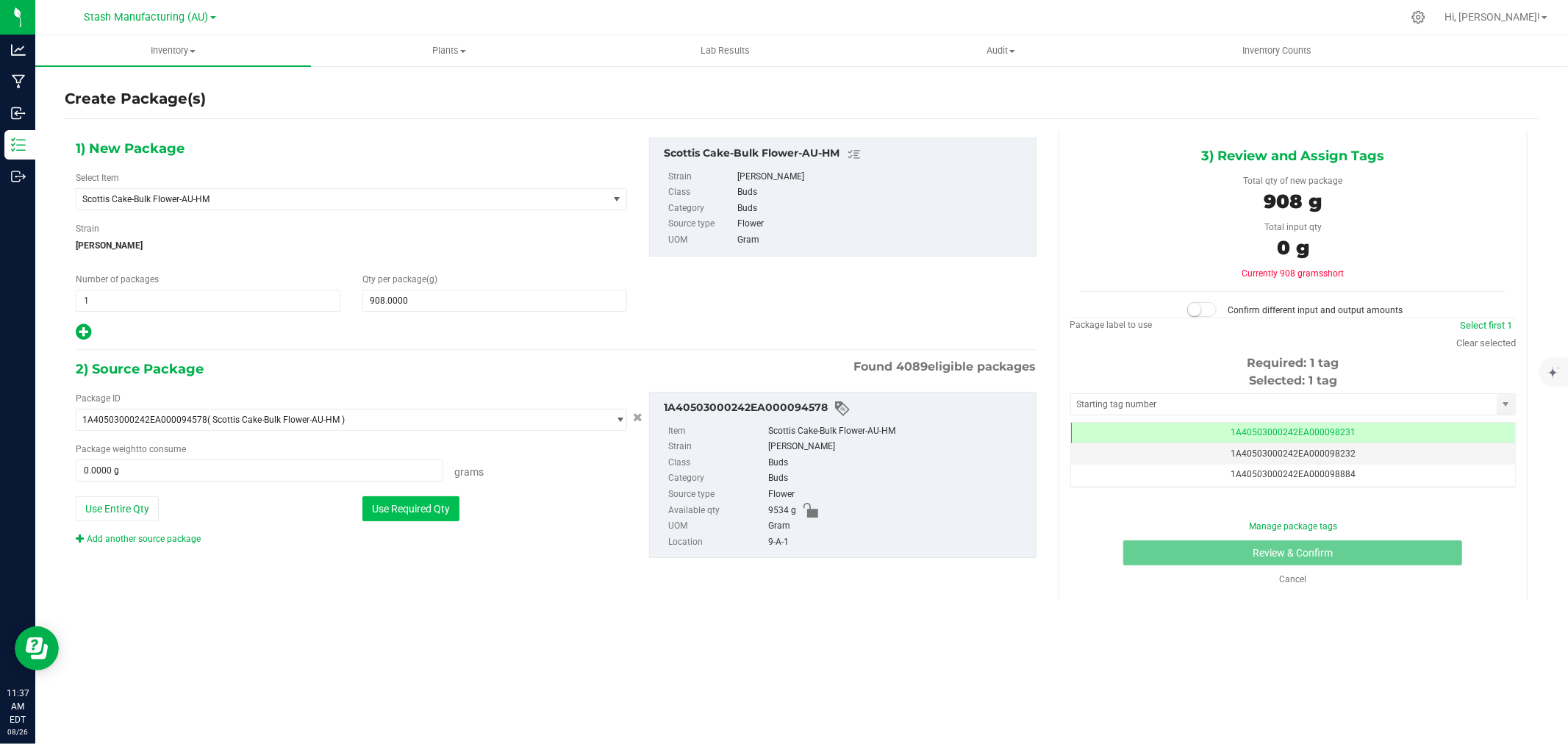
click at [415, 515] on button "Use Required Qty" at bounding box center [411, 509] width 97 height 25
type input "908.0000 g"
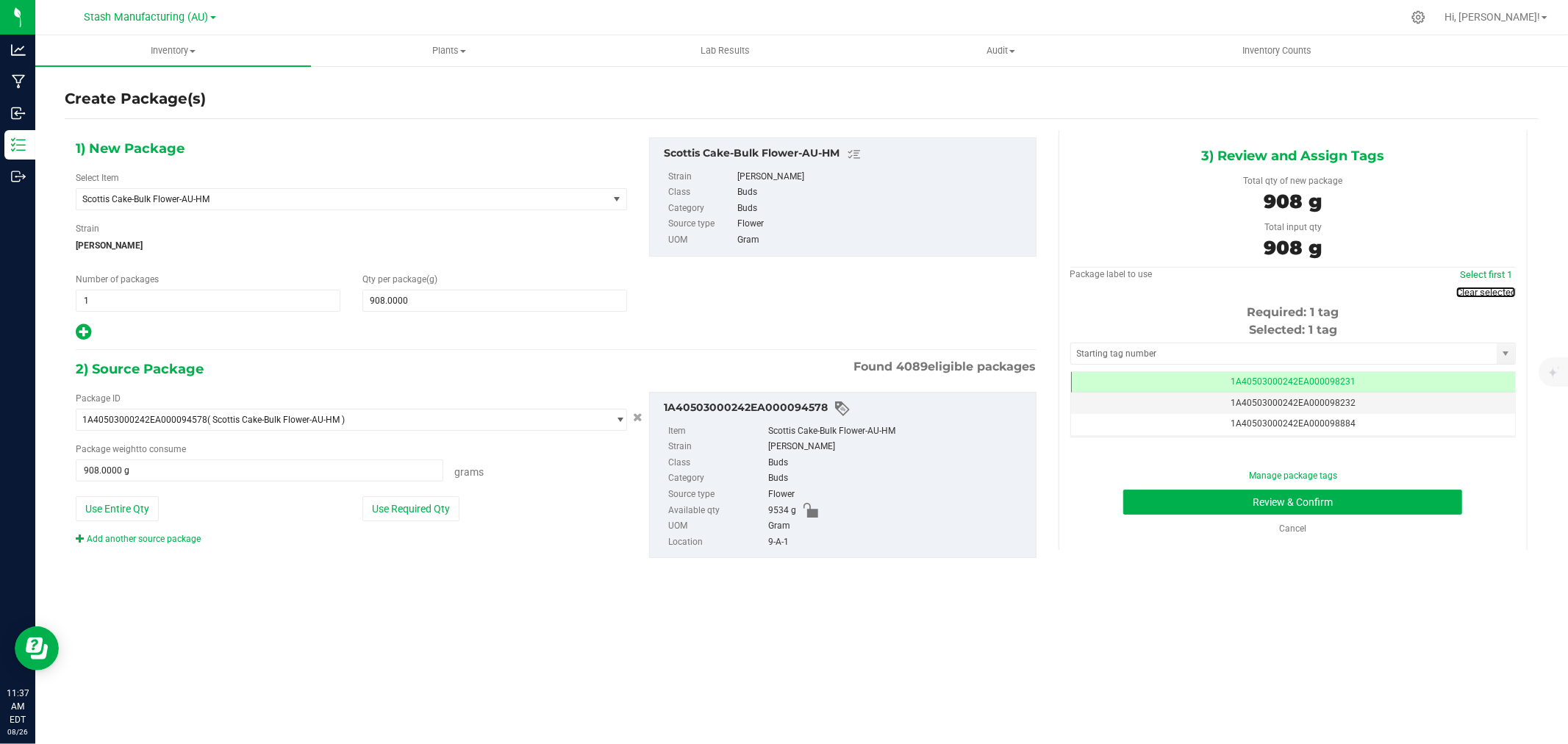
click at [1489, 295] on link "Clear selected" at bounding box center [1487, 292] width 60 height 11
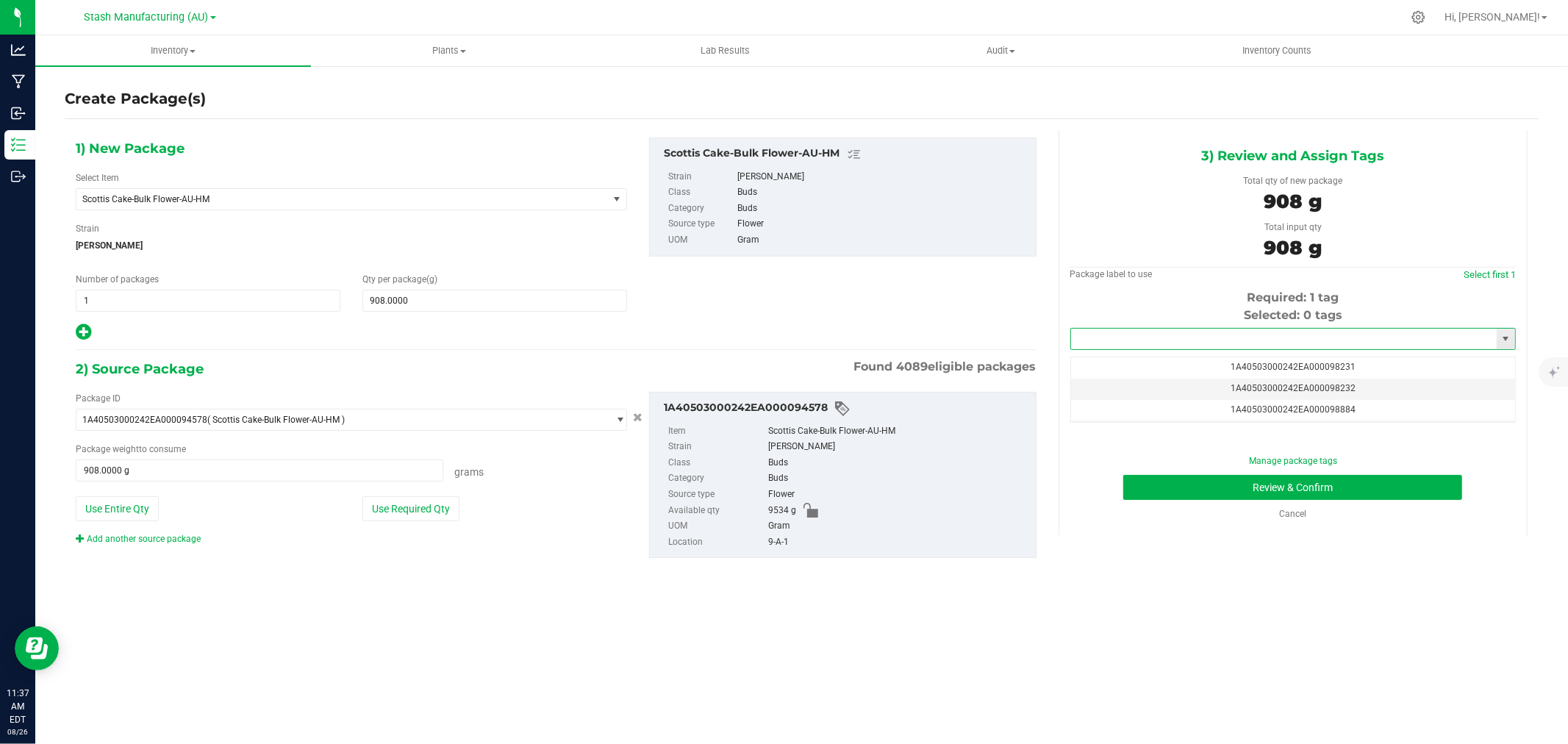
click at [1217, 335] on input "text" at bounding box center [1284, 339] width 426 height 21
click at [1211, 364] on li "1A40503000242EA000099258" at bounding box center [1293, 364] width 444 height 22
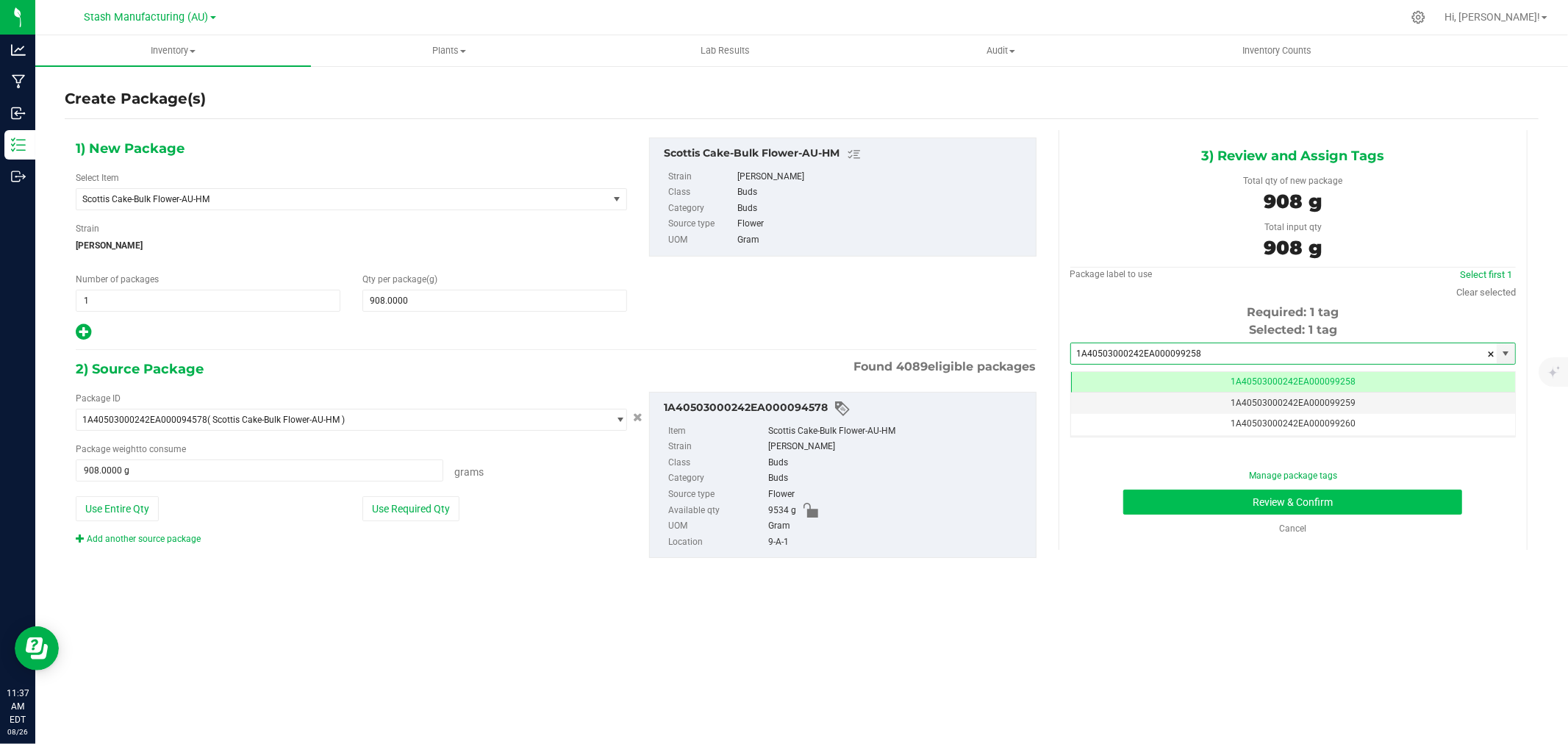
type input "1A40503000242EA000099258"
click at [1297, 508] on button "Review & Confirm" at bounding box center [1293, 502] width 339 height 25
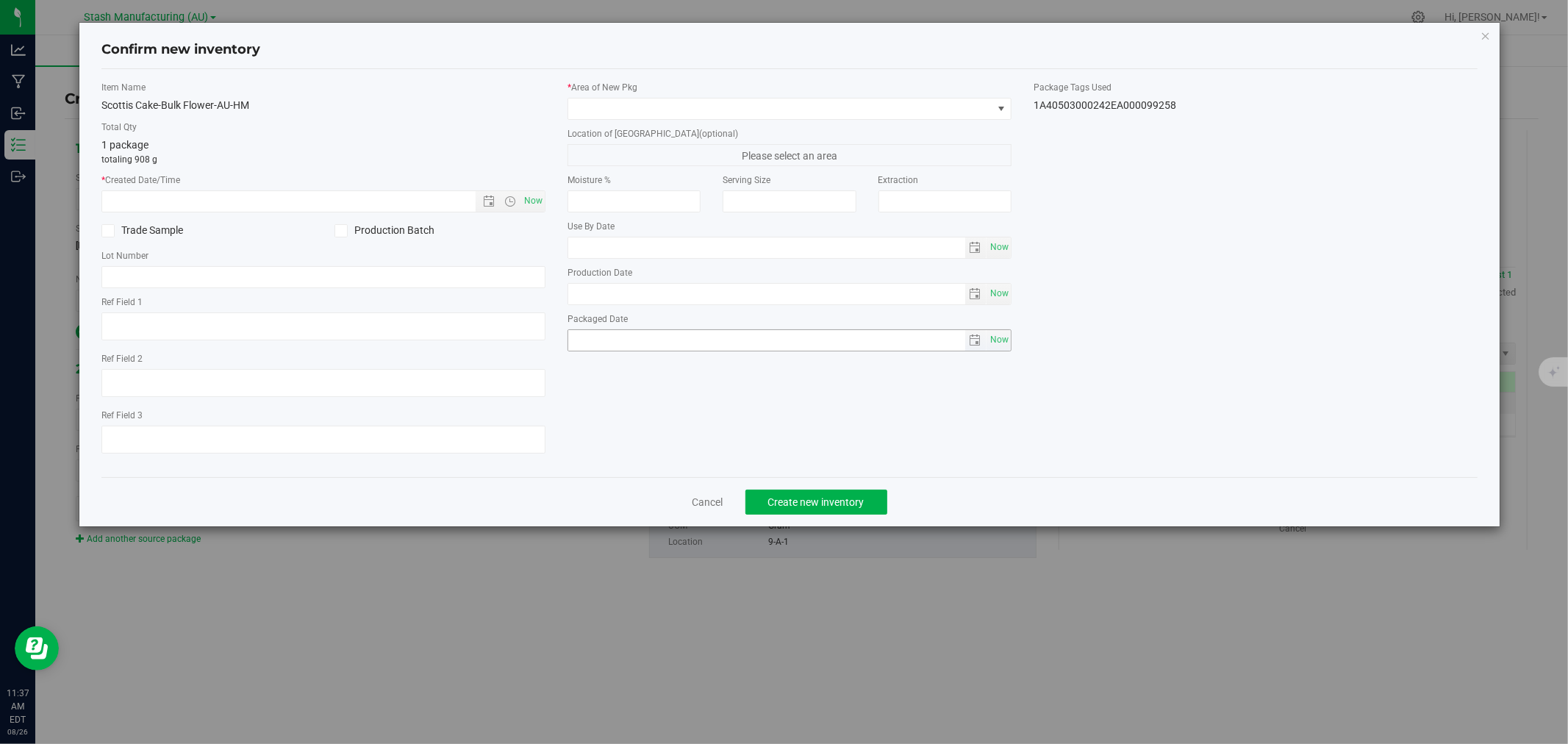
type input "2026-07-24"
click at [534, 199] on span "Now" at bounding box center [534, 201] width 25 height 21
type input "8/26/2025 11:37 AM"
click at [615, 107] on span at bounding box center [780, 108] width 424 height 21
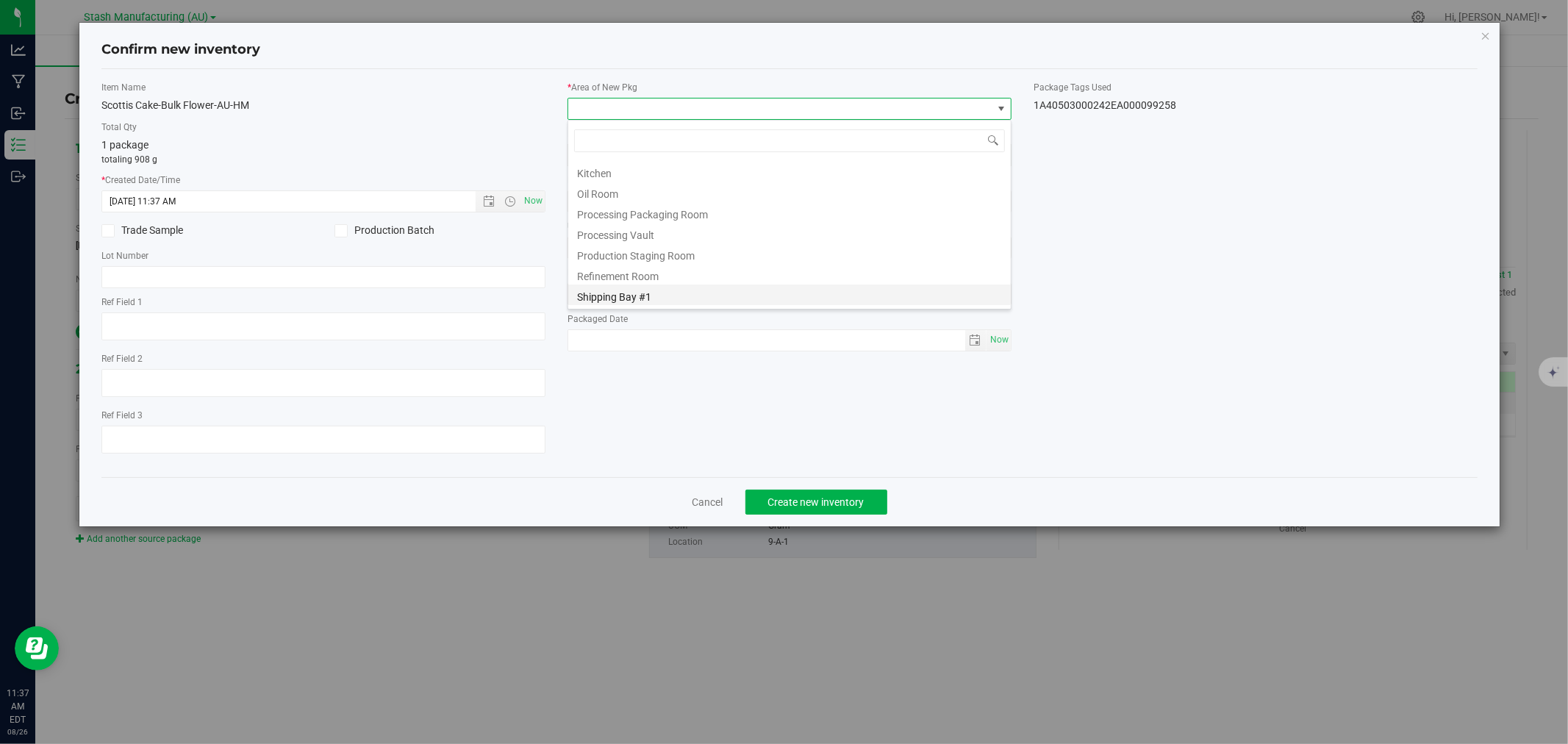
click at [634, 293] on li "Shipping Bay #1" at bounding box center [789, 295] width 442 height 21
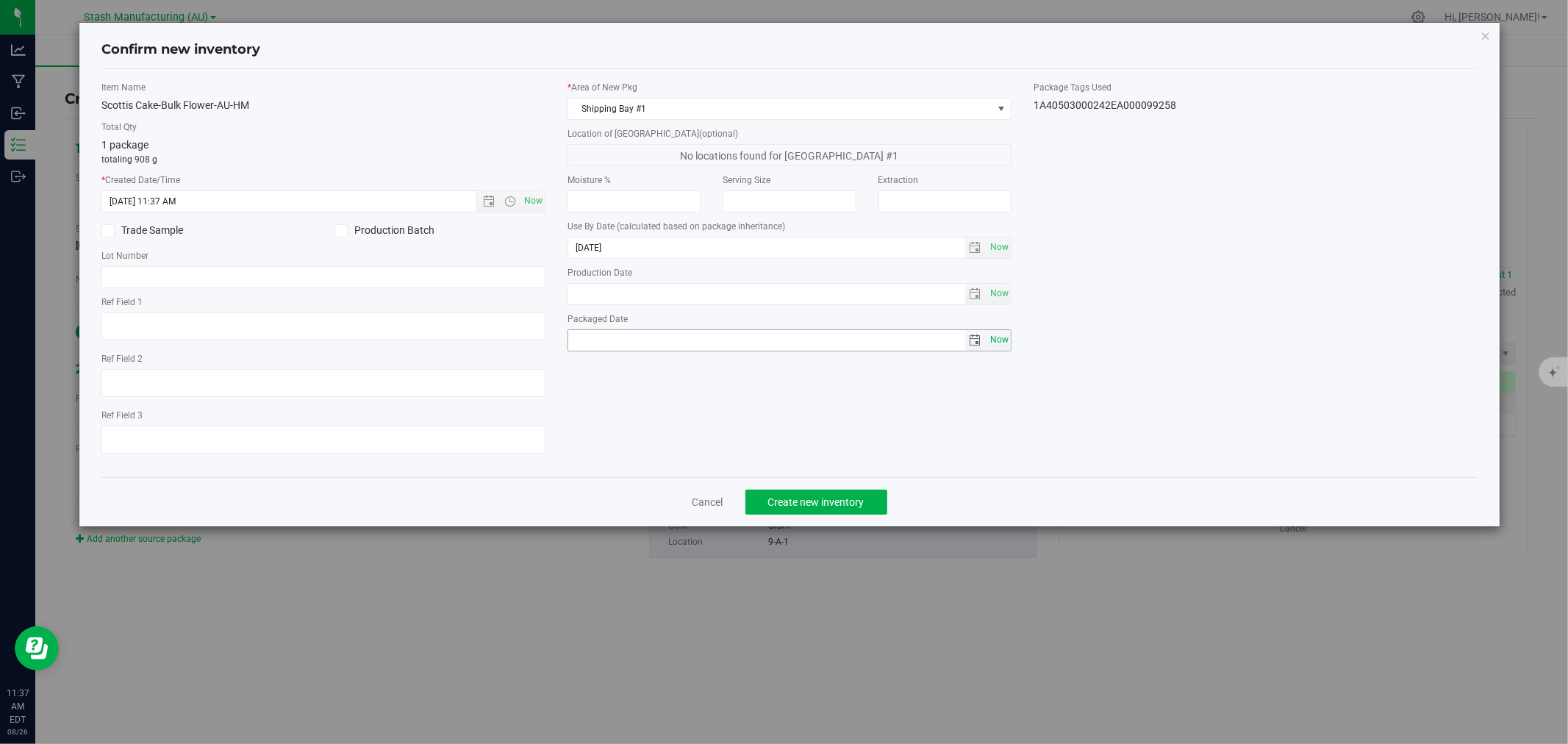
click at [991, 343] on span "Now" at bounding box center [999, 341] width 25 height 21
type input "2025-08-26"
click at [817, 509] on span "Create new inventory" at bounding box center [817, 502] width 97 height 12
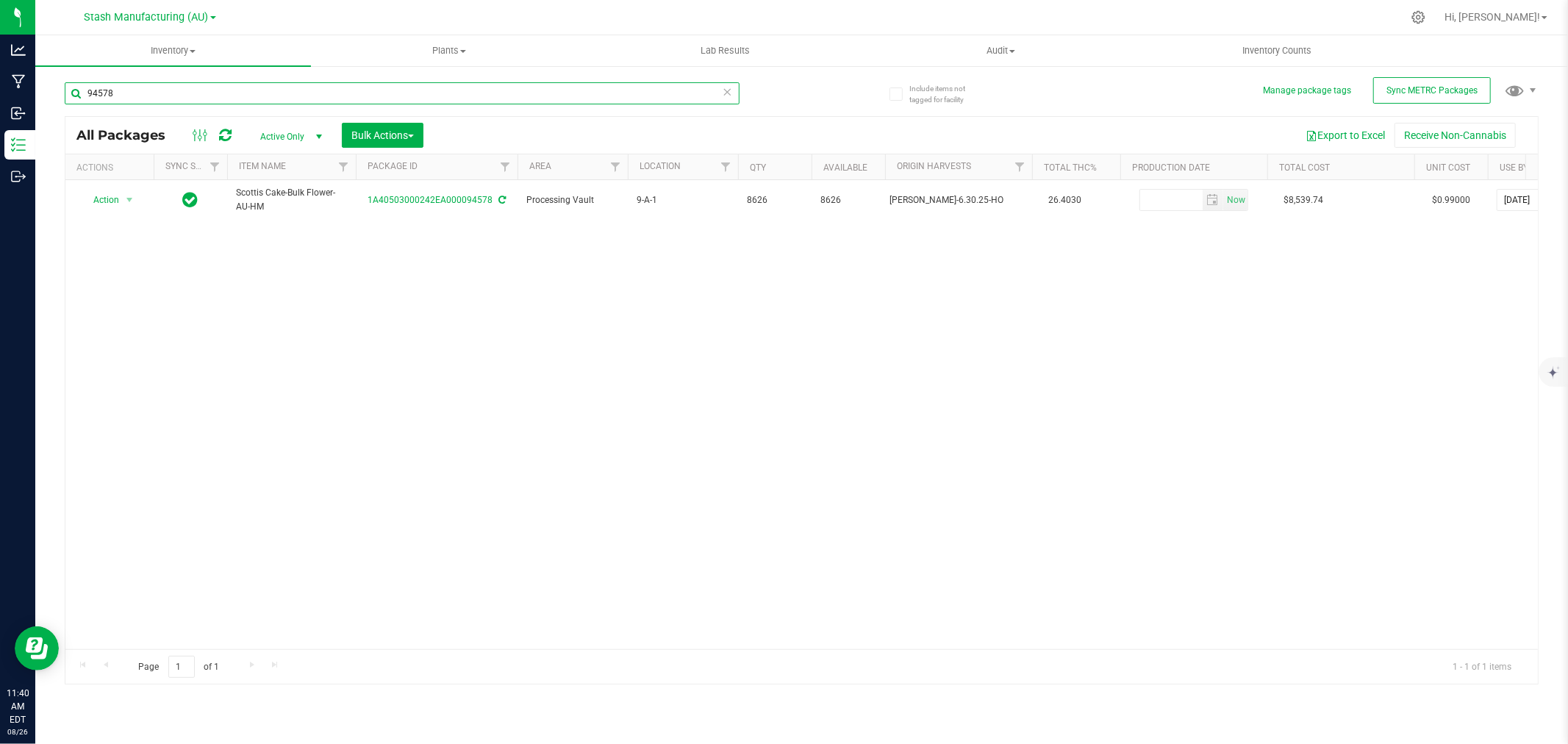
click at [150, 96] on input "94578" at bounding box center [402, 93] width 675 height 22
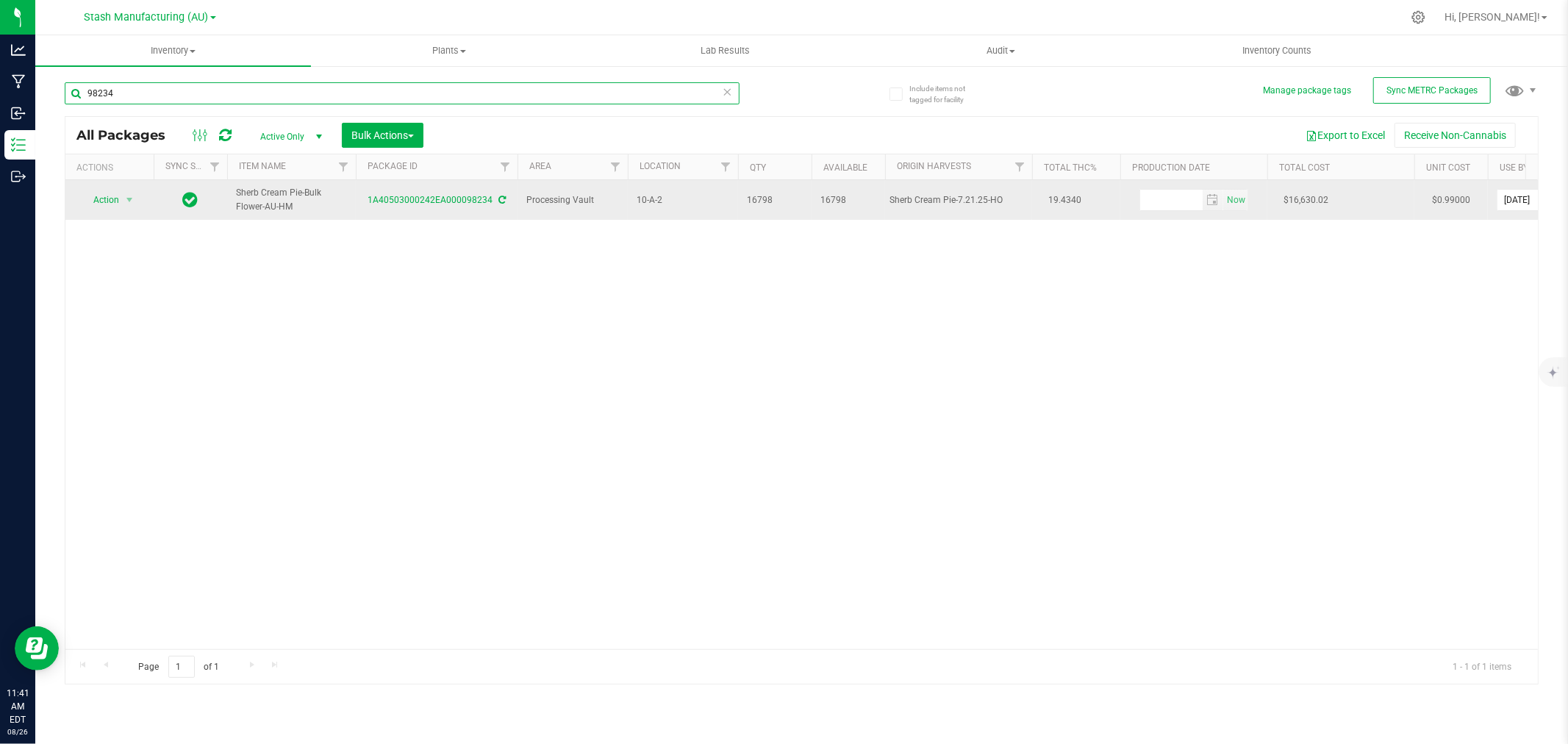
type input "98234"
click at [107, 205] on span "Action" at bounding box center [100, 199] width 40 height 21
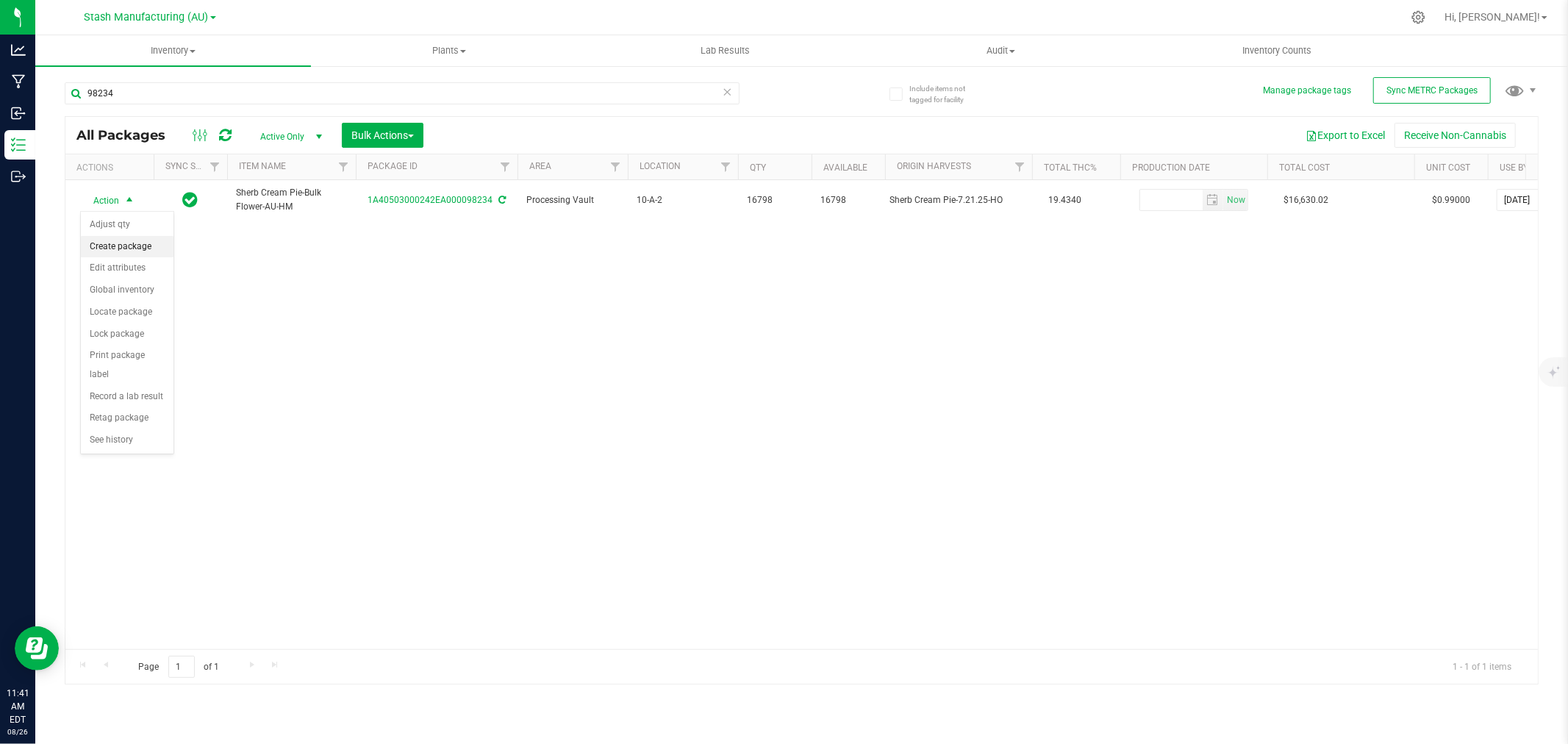
click at [126, 252] on li "Create package" at bounding box center [127, 247] width 93 height 22
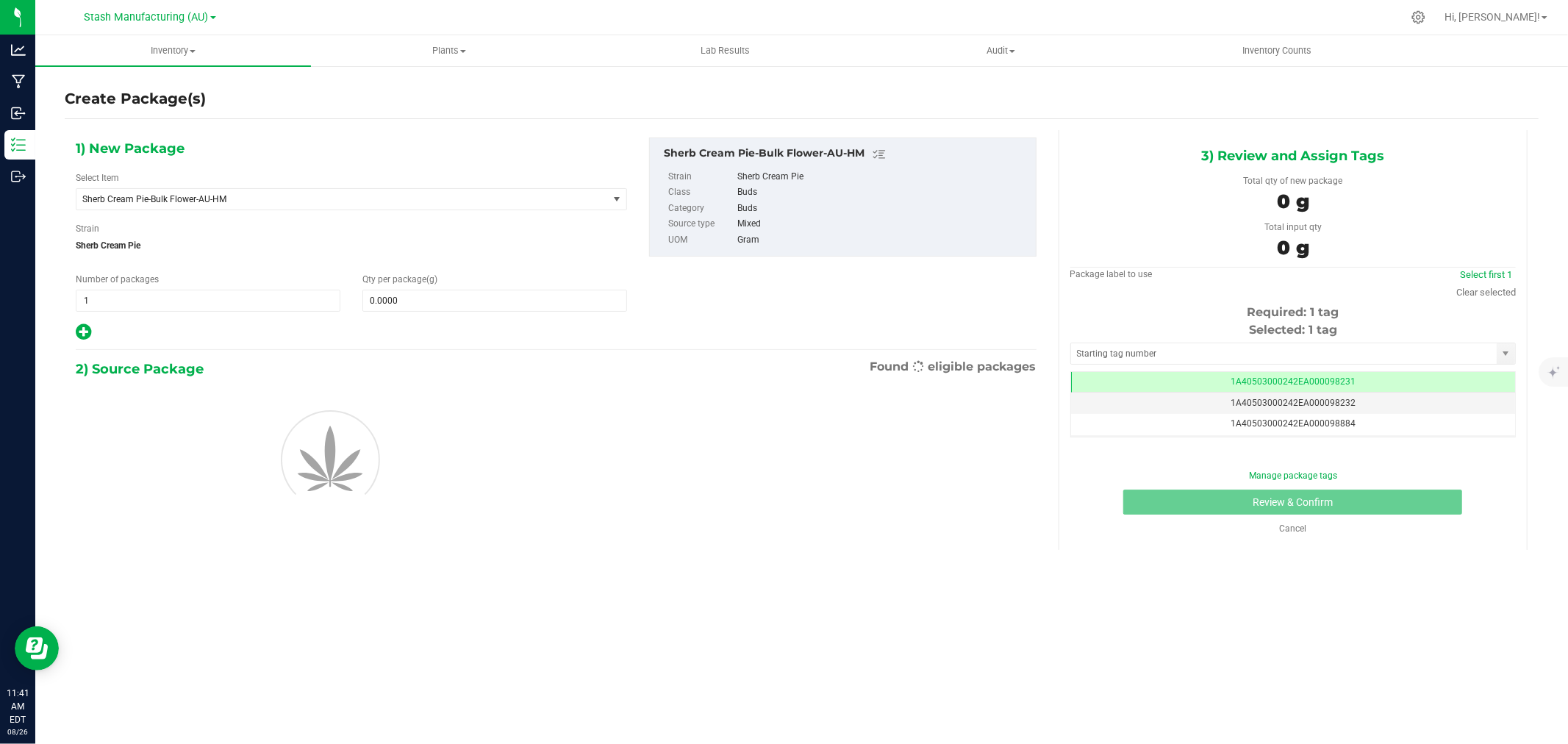
scroll to position [0, -1]
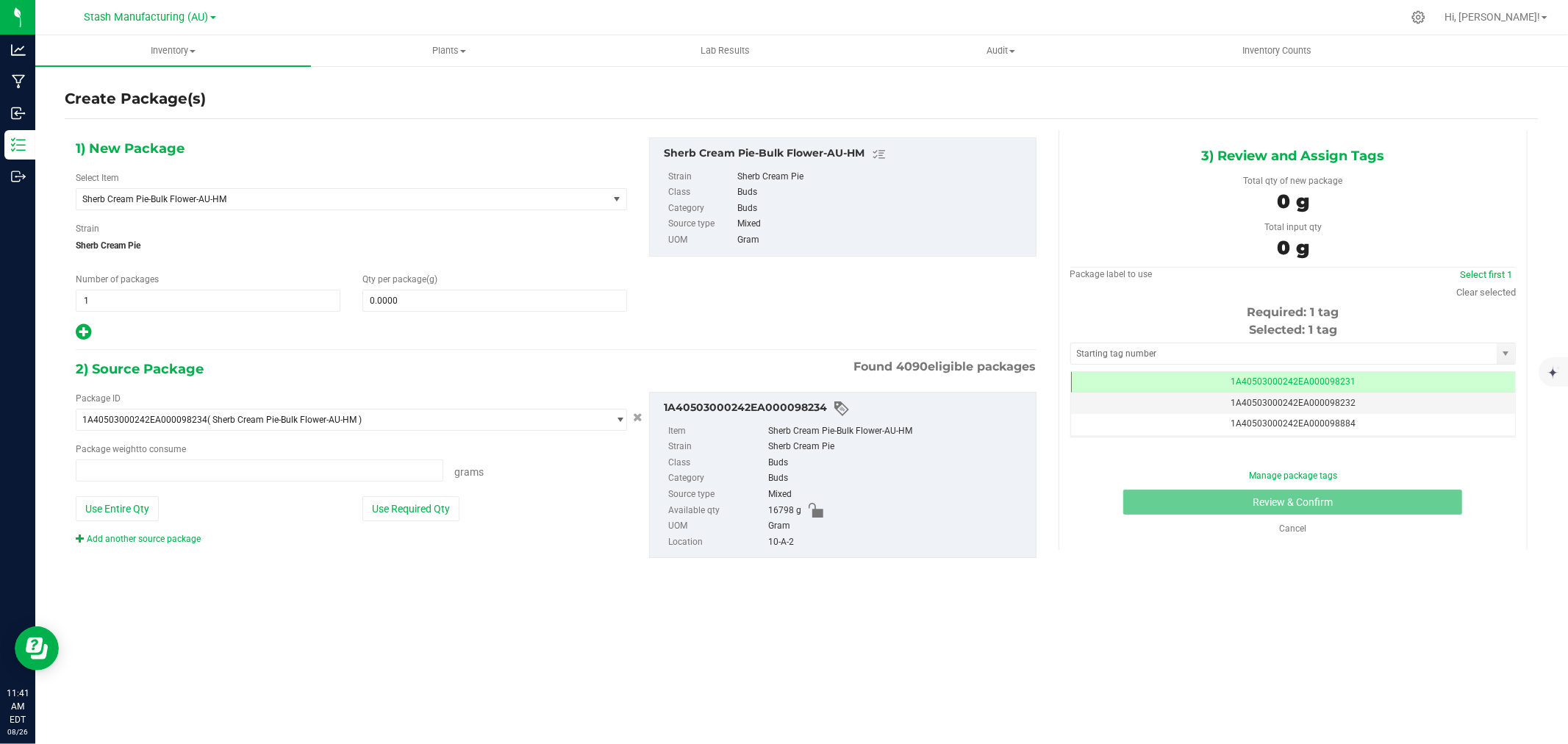
type input "0.0000 g"
click at [84, 327] on icon at bounding box center [84, 332] width 15 height 18
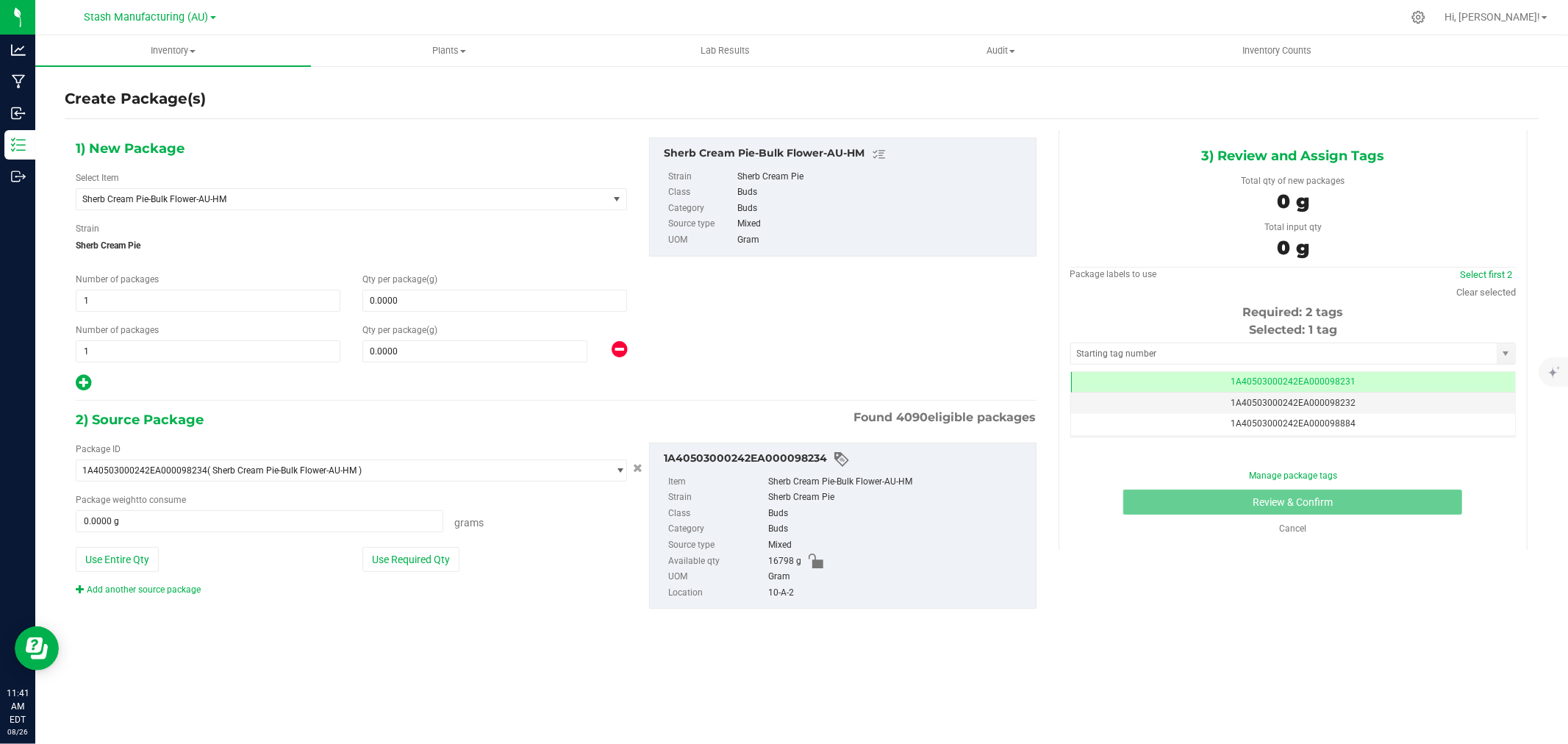
click at [84, 377] on icon at bounding box center [84, 383] width 15 height 18
type input "0.0000"
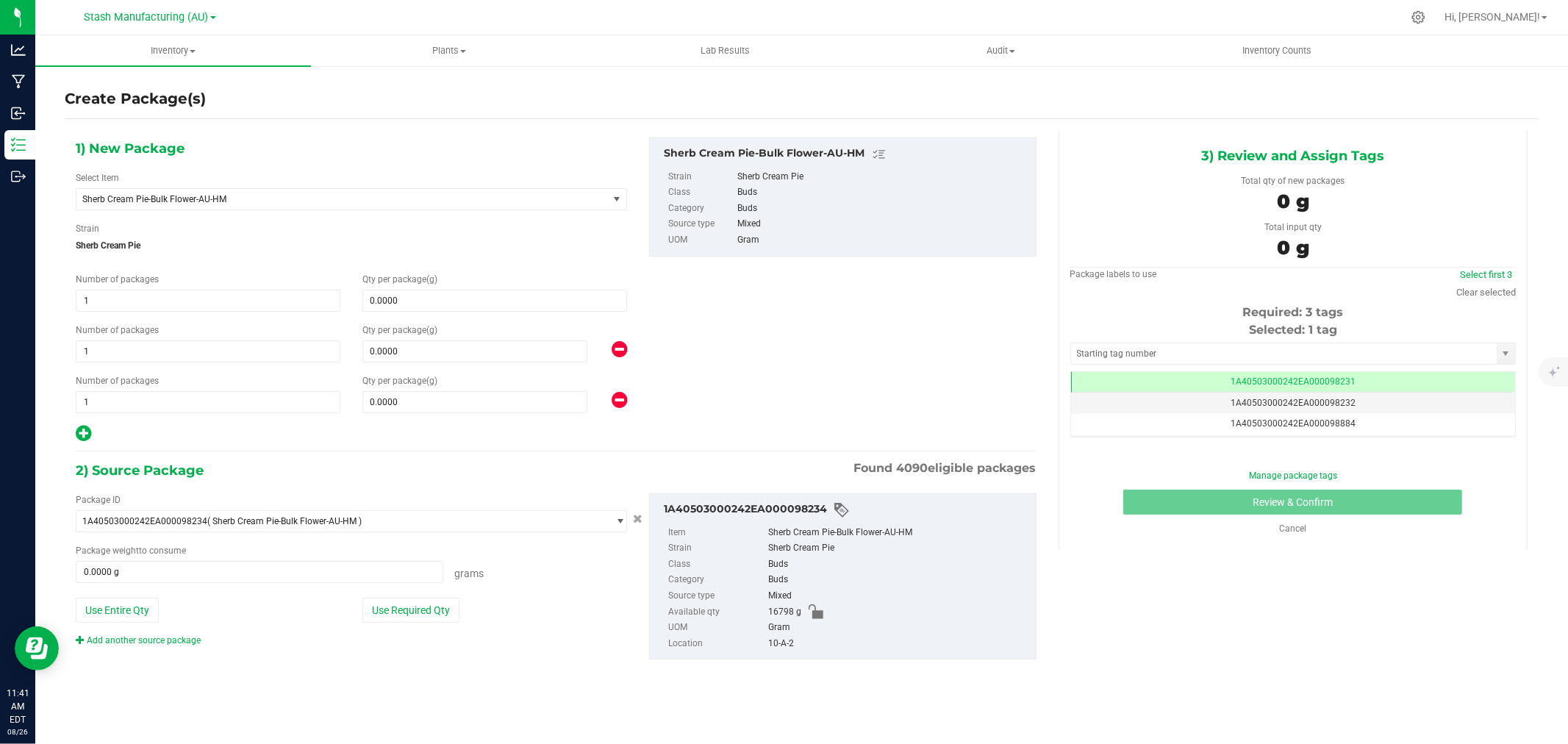
click at [84, 430] on icon at bounding box center [84, 433] width 15 height 18
type input "0.0000"
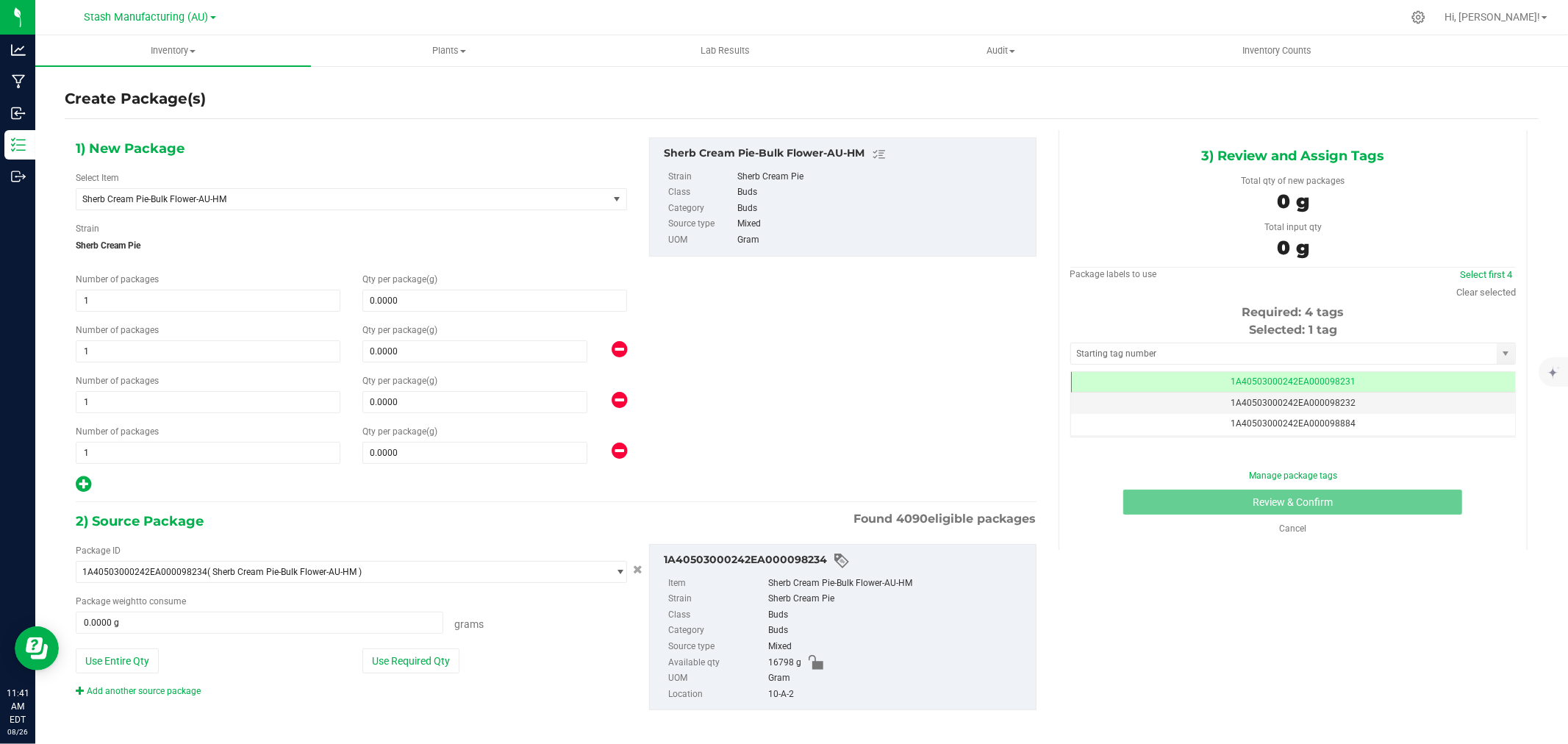
click at [84, 478] on icon at bounding box center [84, 484] width 15 height 18
type input "0.0000"
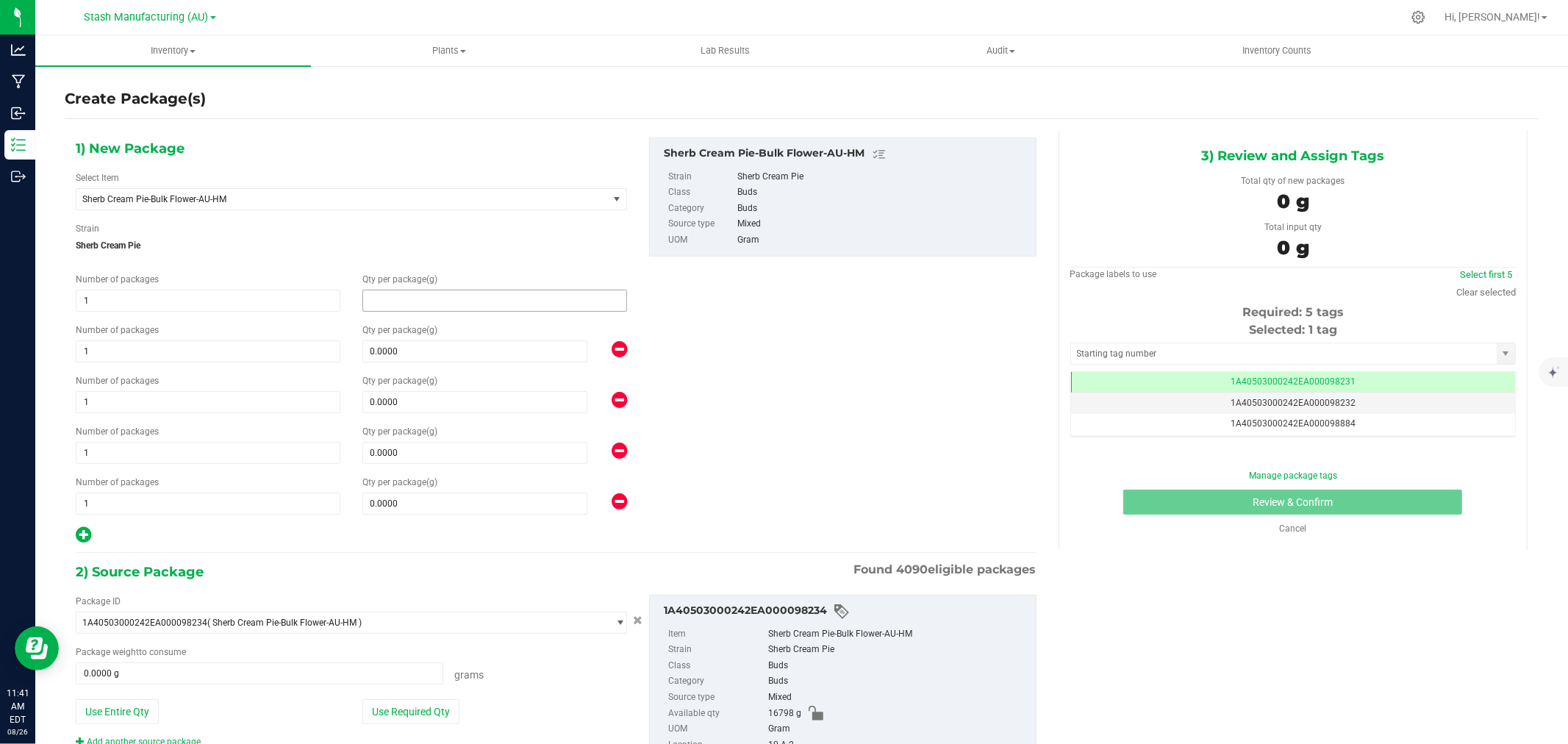
click at [403, 305] on span at bounding box center [495, 301] width 265 height 22
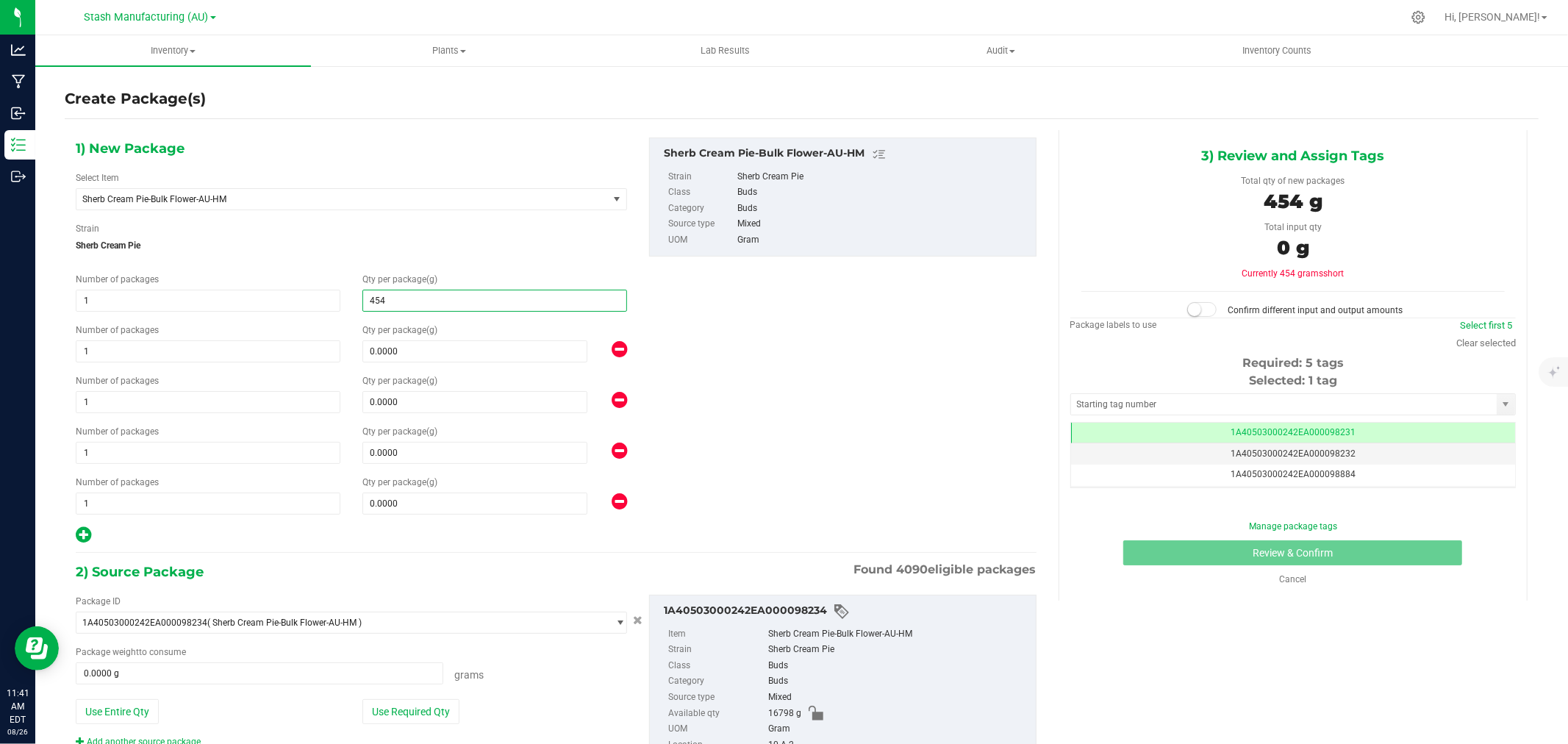
type input "4540"
type input "4,540.0000"
click at [415, 353] on span at bounding box center [475, 351] width 225 height 22
type input "2724"
type input "2,724.0000"
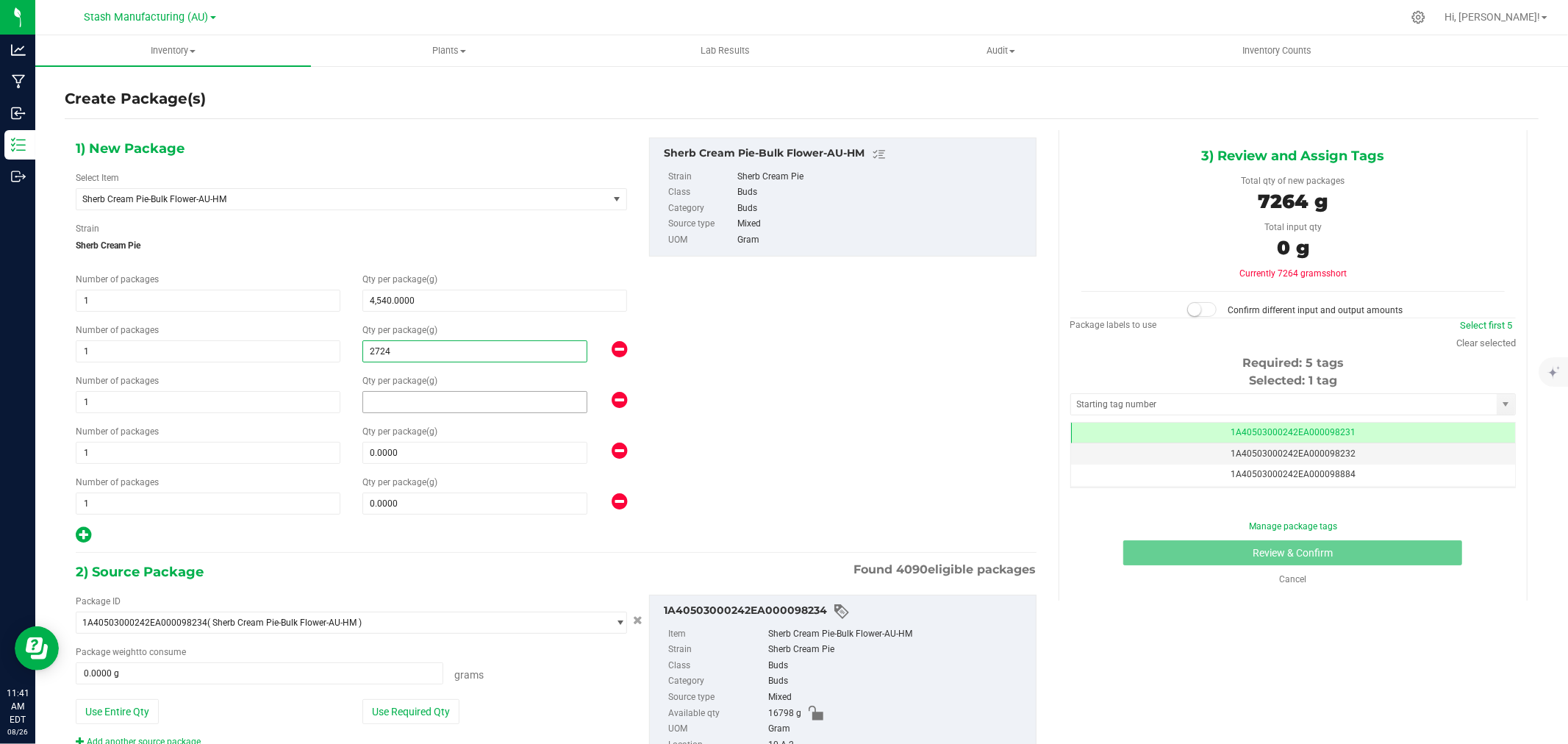
click at [376, 399] on span at bounding box center [475, 402] width 225 height 22
type input "1816"
type input "1,816.0000"
click at [146, 459] on span "1 1" at bounding box center [208, 453] width 265 height 22
click at [146, 459] on input "1" at bounding box center [208, 453] width 263 height 21
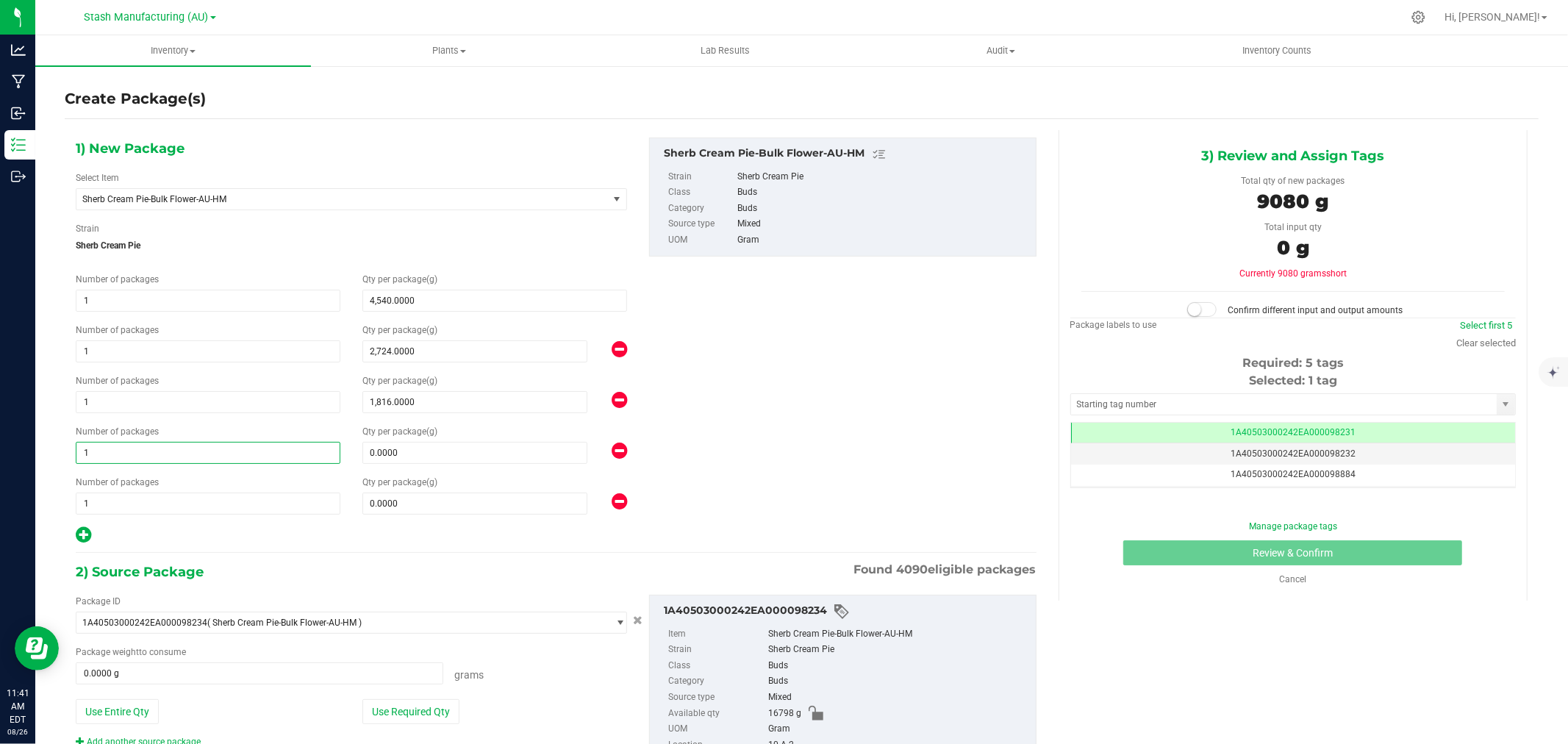
type input "2"
type input "908"
type input "908.0000"
click at [432, 508] on span "0.0000 0" at bounding box center [475, 503] width 225 height 22
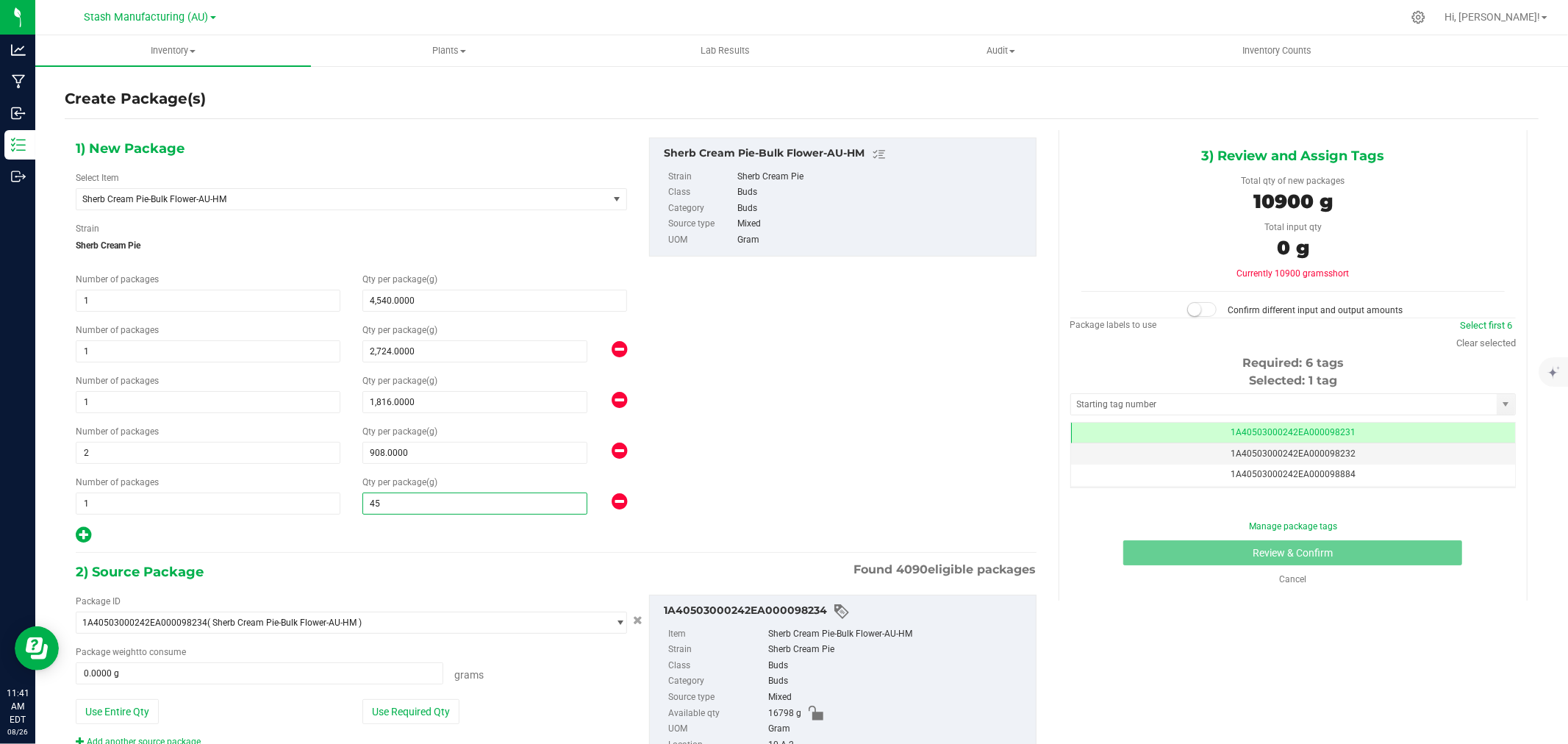
type input "454"
type input "454.0000"
click at [408, 526] on div at bounding box center [351, 535] width 551 height 19
click at [421, 702] on button "Use Required Qty" at bounding box center [411, 712] width 97 height 25
type input "11350.0000 g"
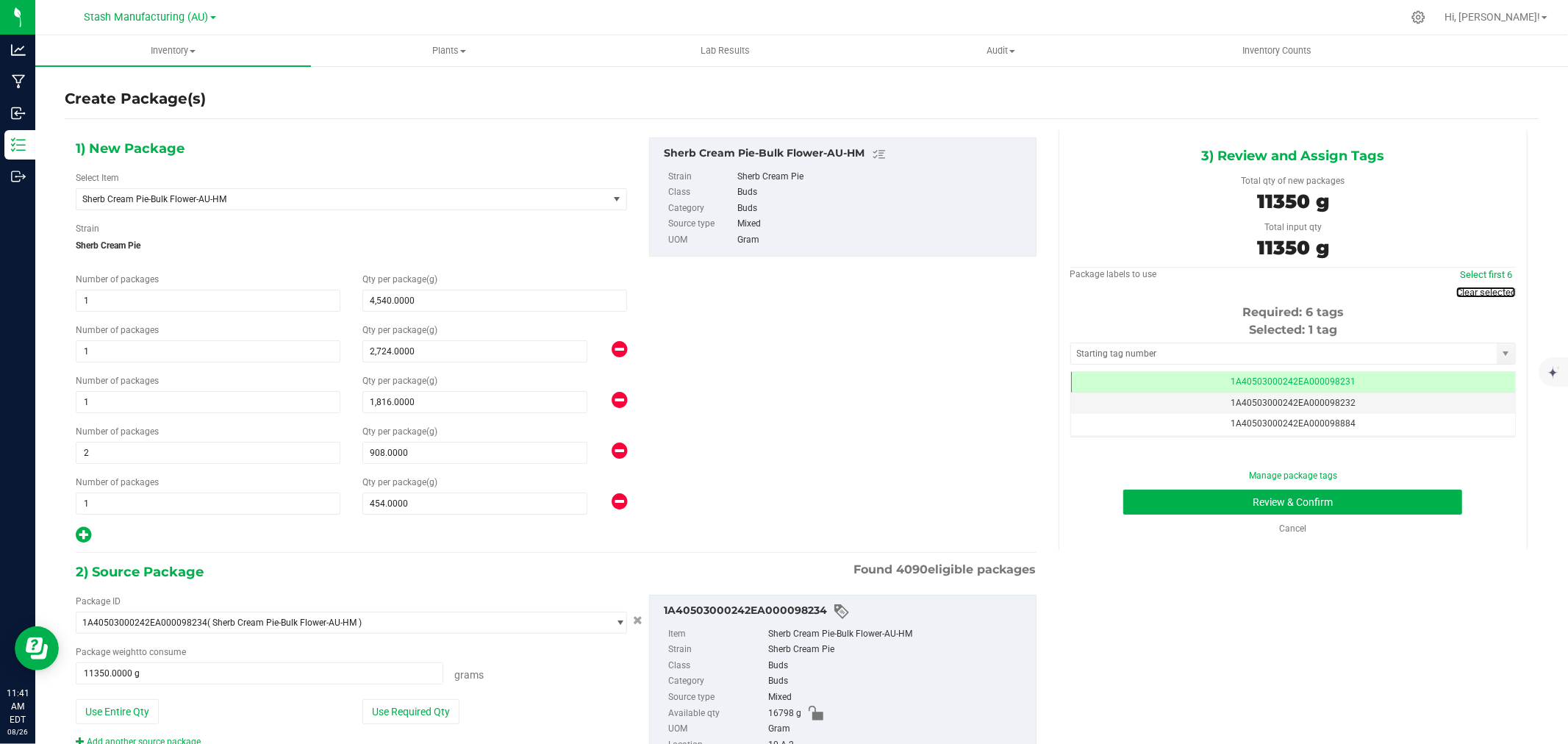
drag, startPoint x: 1479, startPoint y: 287, endPoint x: 1253, endPoint y: 351, distance: 234.9
click at [1479, 288] on link "Clear selected" at bounding box center [1487, 292] width 60 height 11
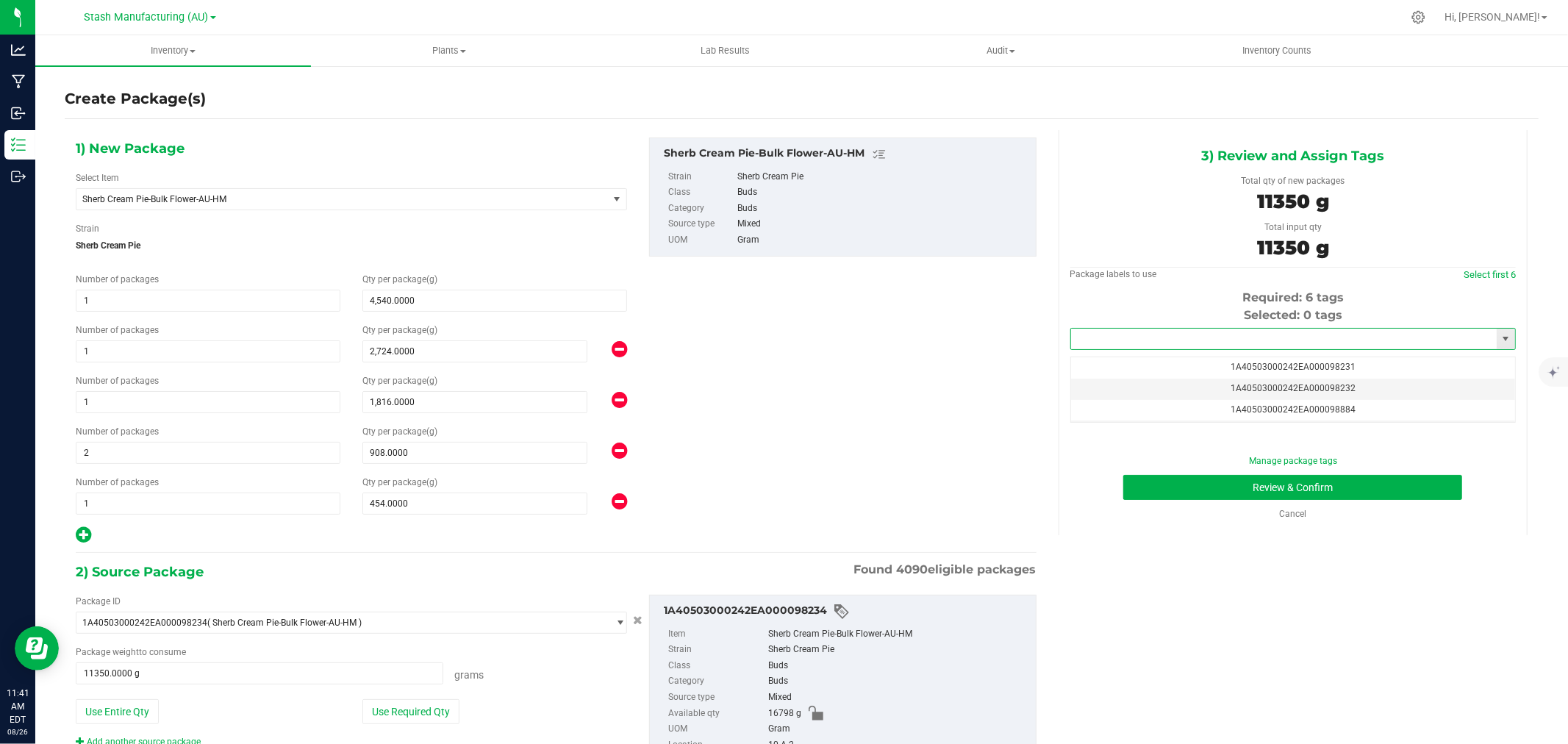
click at [1189, 344] on input "text" at bounding box center [1284, 339] width 426 height 21
click at [1165, 359] on li "1A40503000242EA000099259" at bounding box center [1284, 364] width 440 height 22
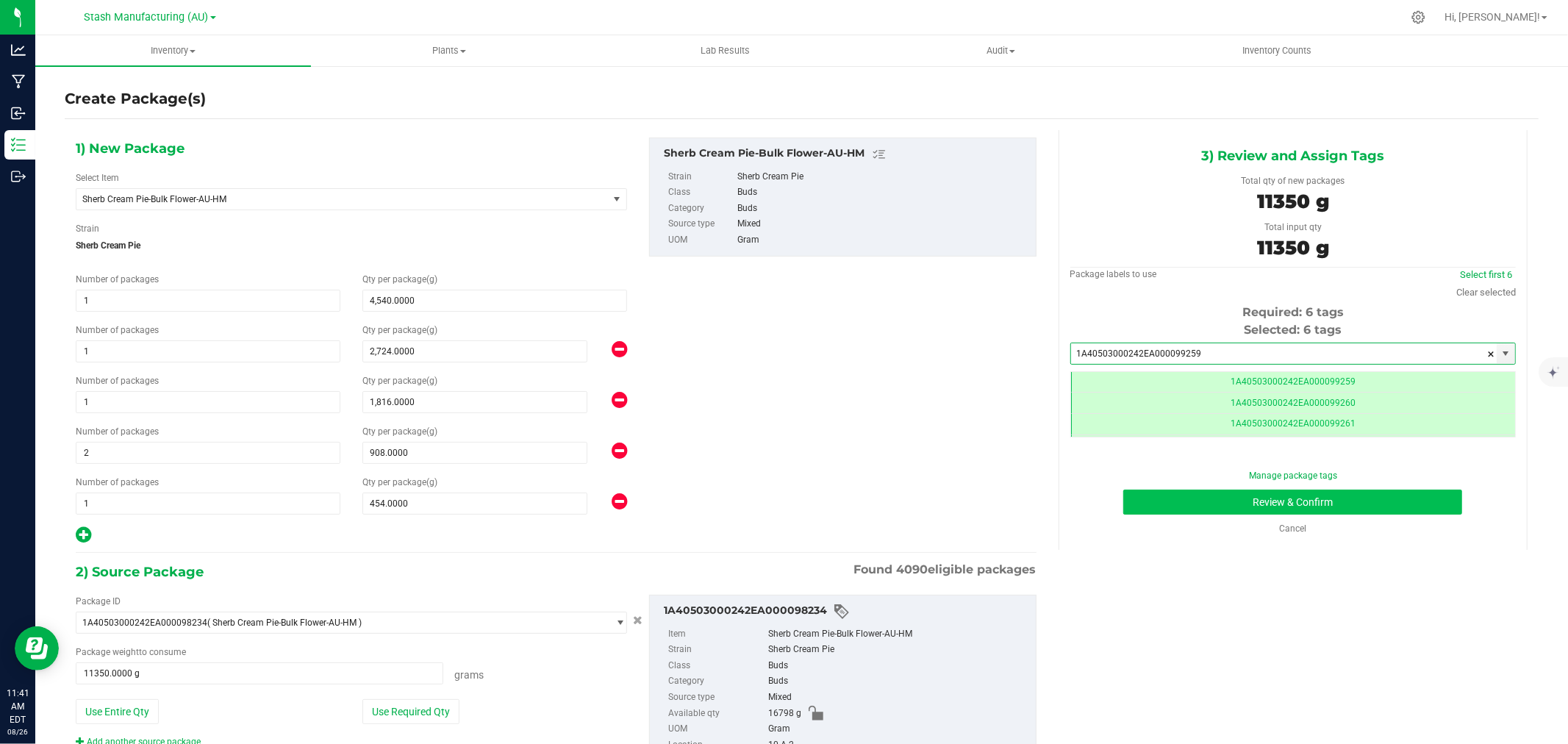
type input "1A40503000242EA000099259"
click at [1276, 505] on button "Review & Confirm" at bounding box center [1293, 502] width 339 height 25
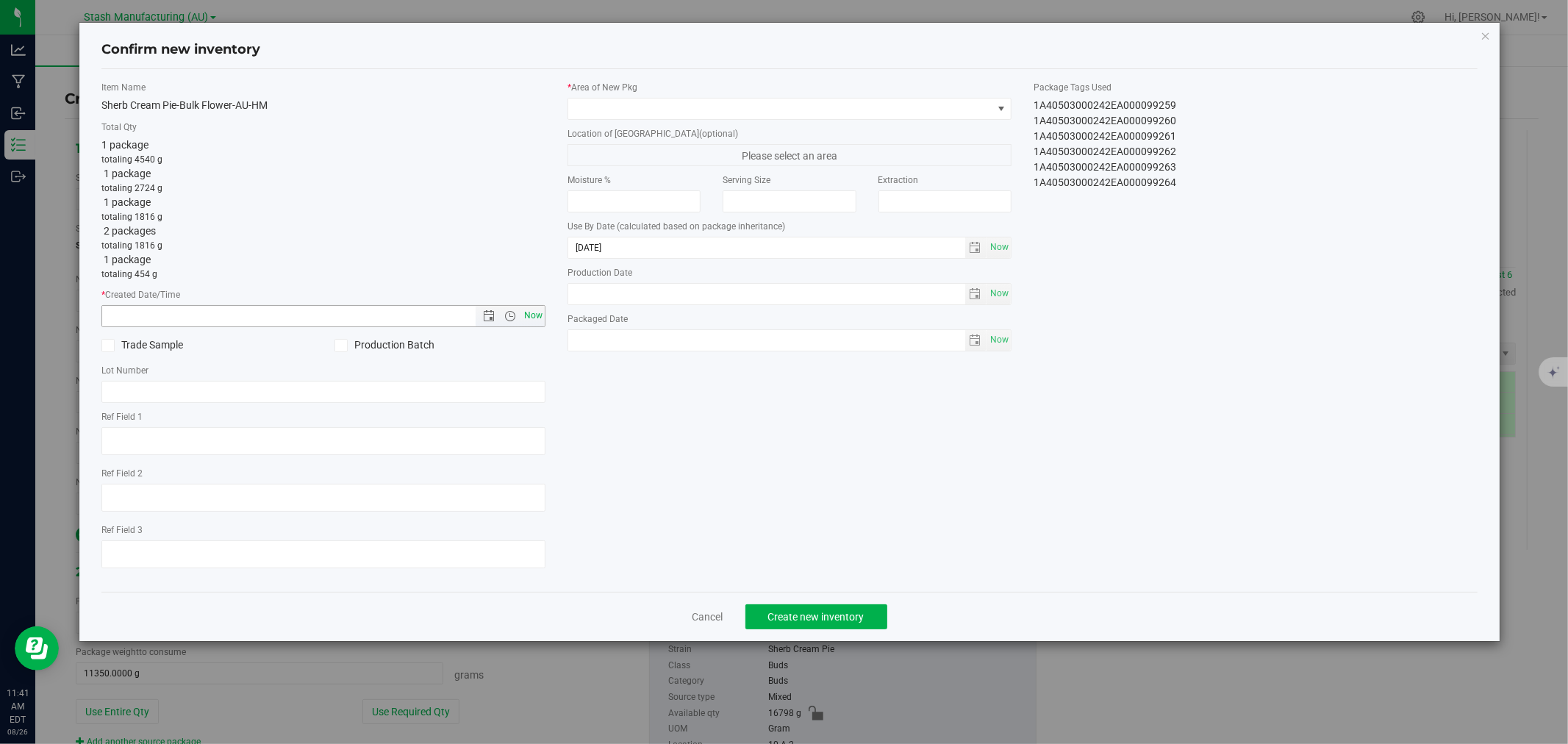
click at [530, 314] on span "Now" at bounding box center [534, 316] width 25 height 21
type input "8/26/2025 11:41 AM"
click at [588, 107] on span at bounding box center [780, 108] width 424 height 21
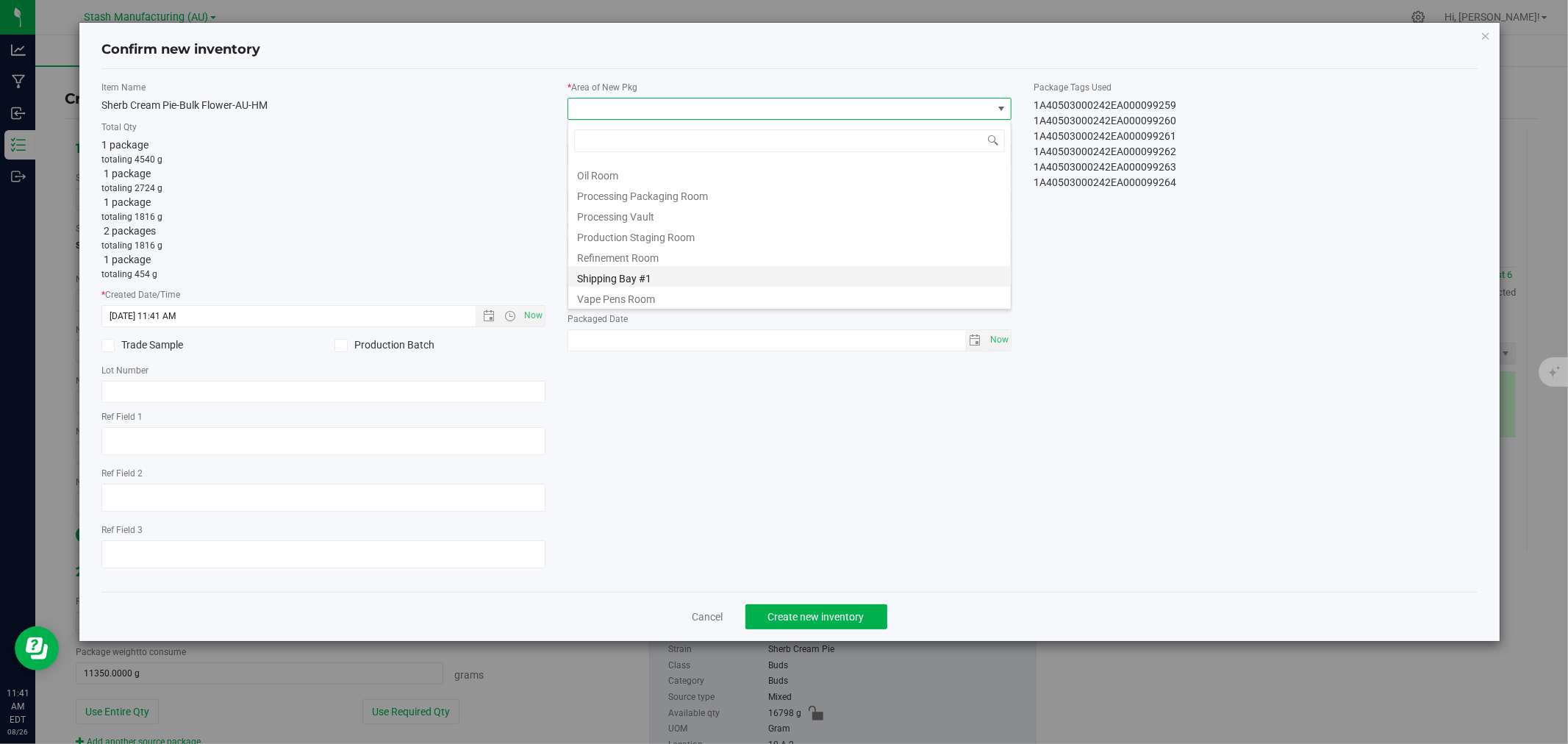
click at [616, 275] on li "Shipping Bay #1" at bounding box center [789, 276] width 442 height 21
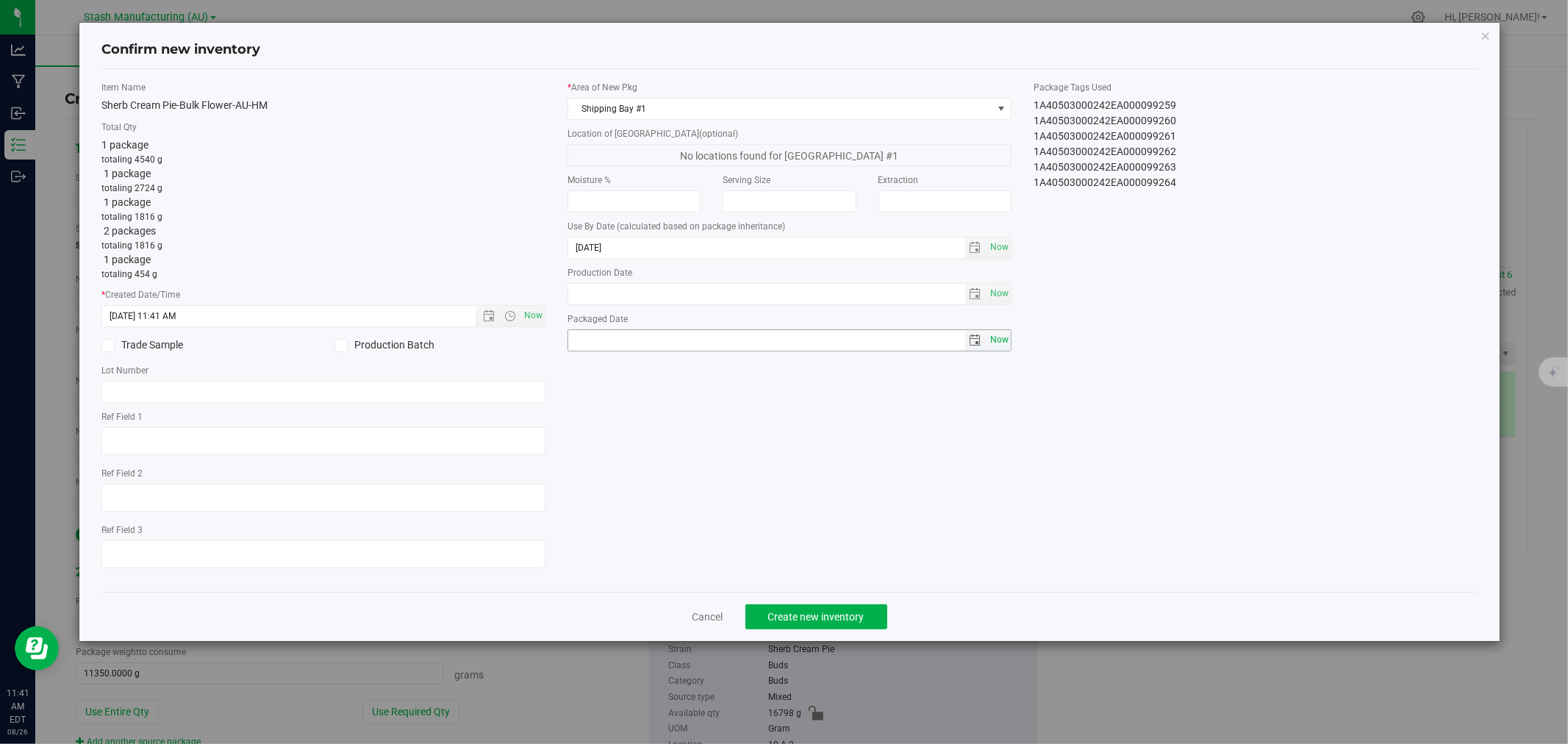
click at [1000, 339] on span "Now" at bounding box center [999, 341] width 25 height 21
type input "2025-08-26"
click at [795, 618] on span "Create new inventory" at bounding box center [817, 617] width 97 height 12
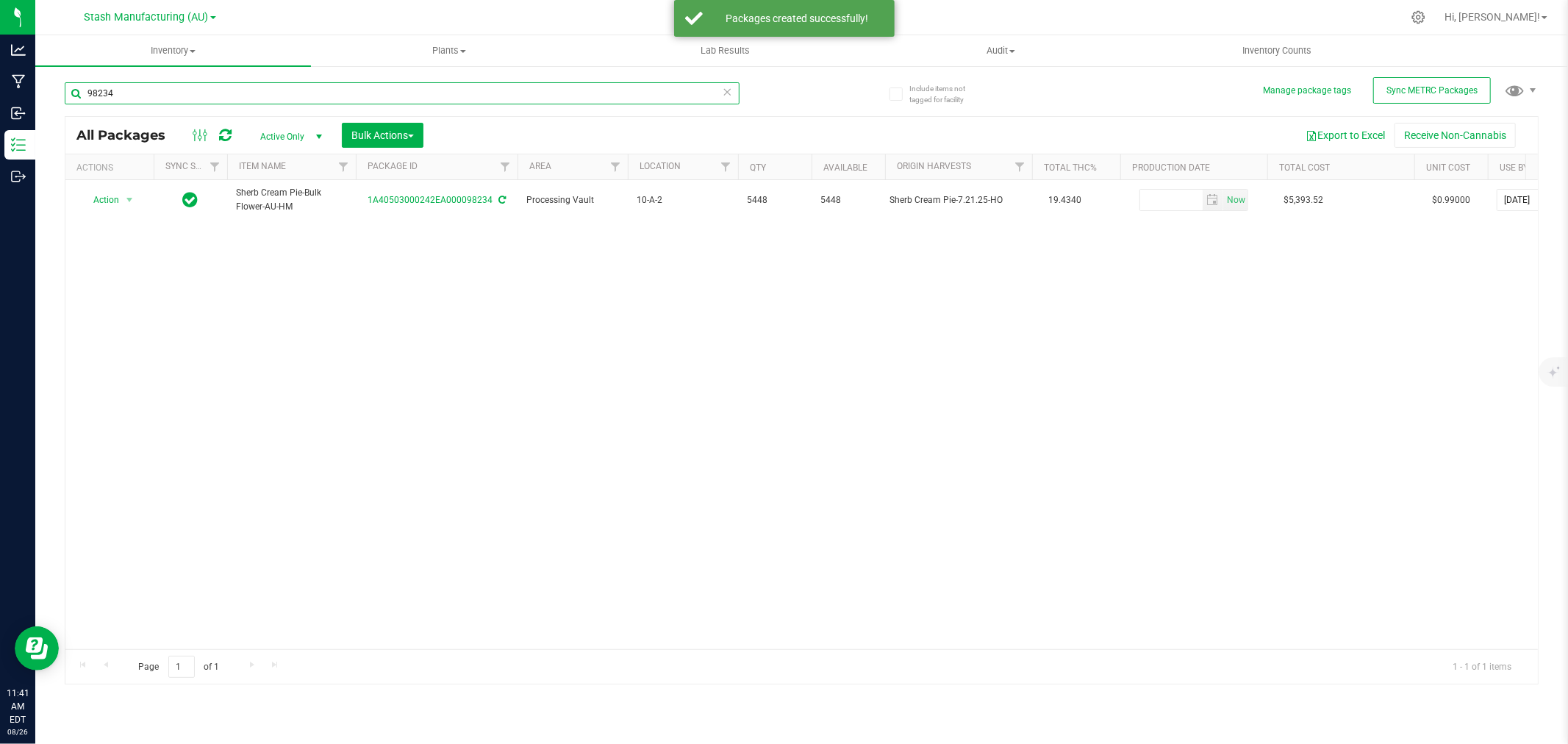
click at [141, 89] on input "98234" at bounding box center [402, 93] width 675 height 22
click at [141, 90] on input "98234" at bounding box center [402, 93] width 675 height 22
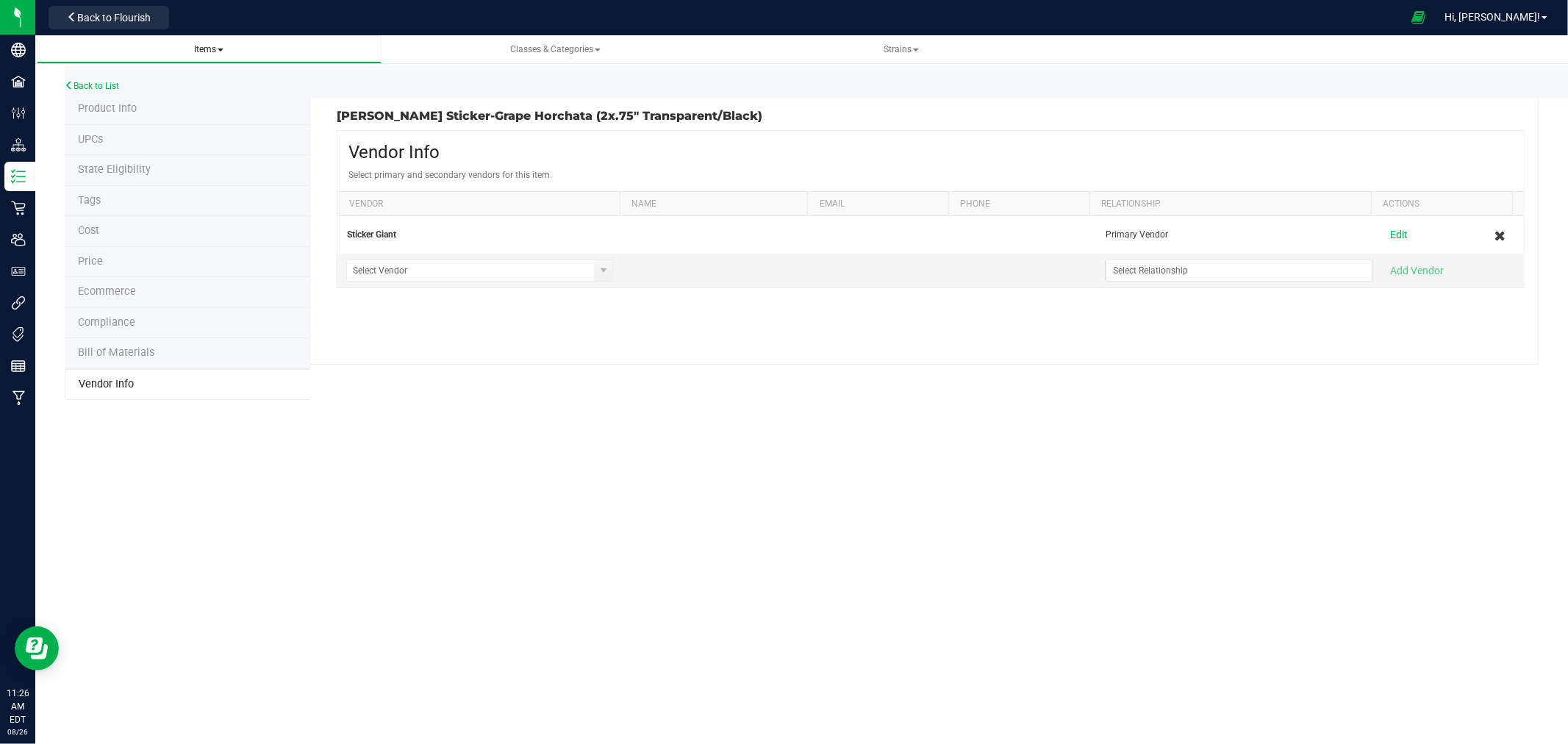
click at [206, 49] on span "Items" at bounding box center [209, 49] width 29 height 10
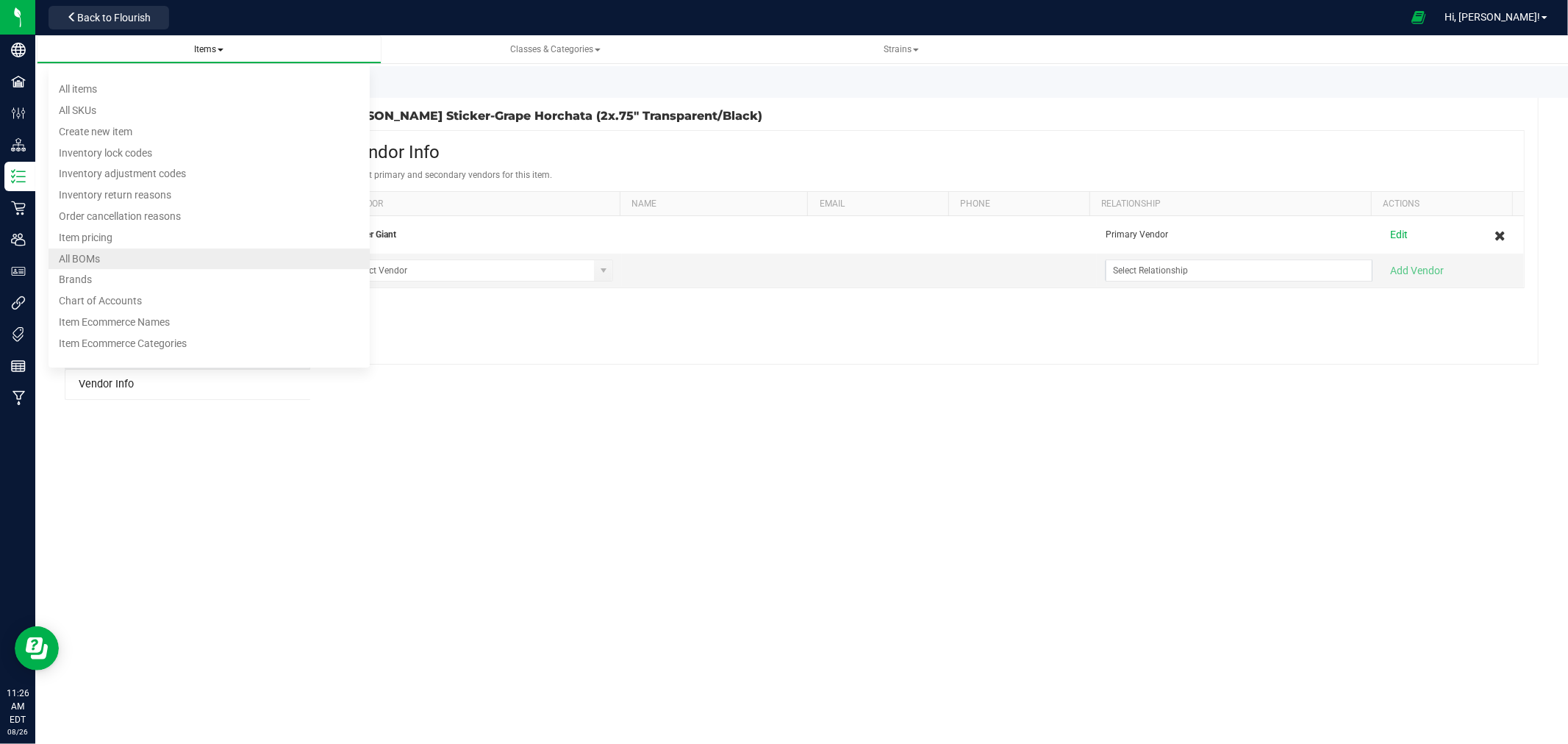
click at [103, 259] on li "All BOMs" at bounding box center [209, 259] width 321 height 21
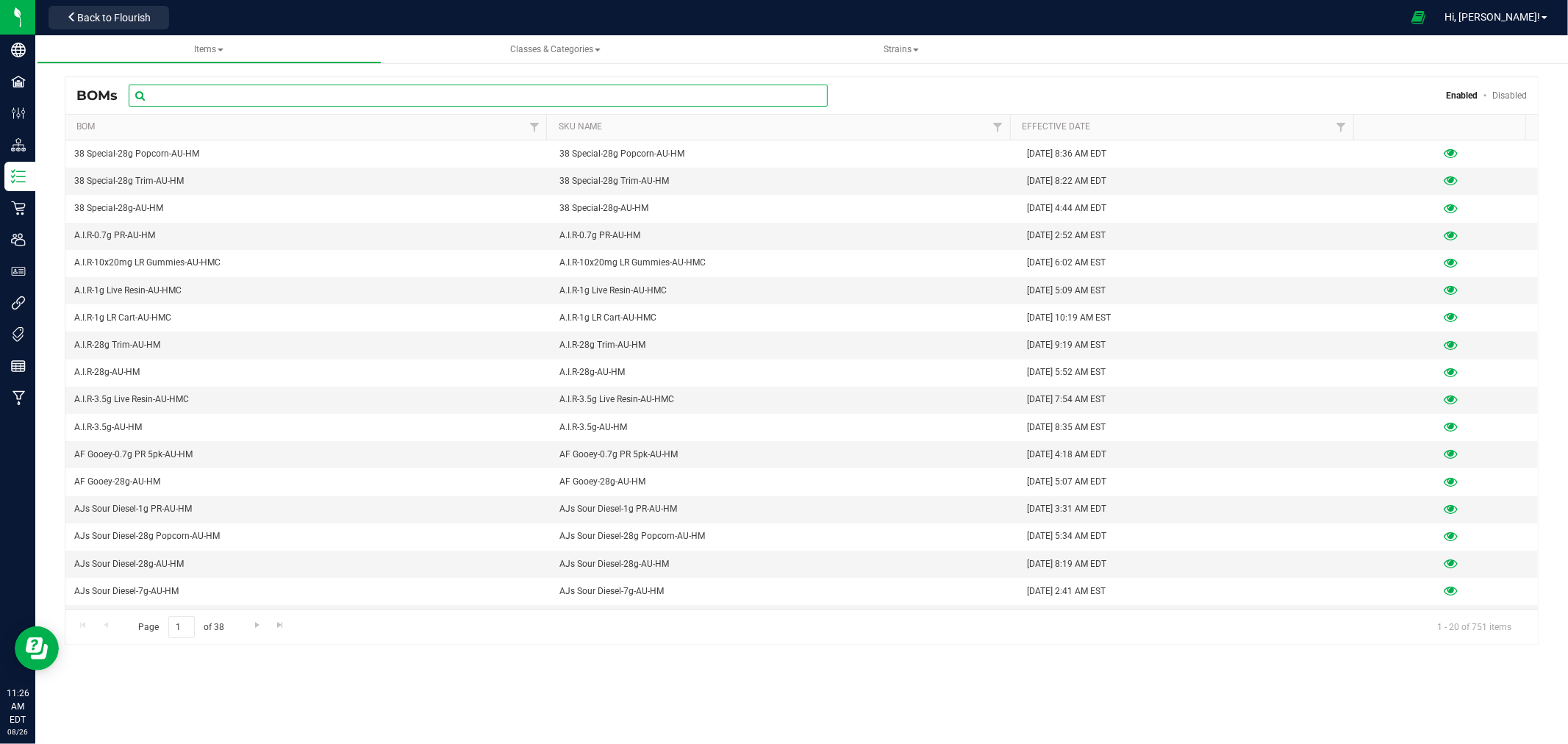
click at [361, 100] on input "text" at bounding box center [478, 95] width 699 height 22
type input "P"
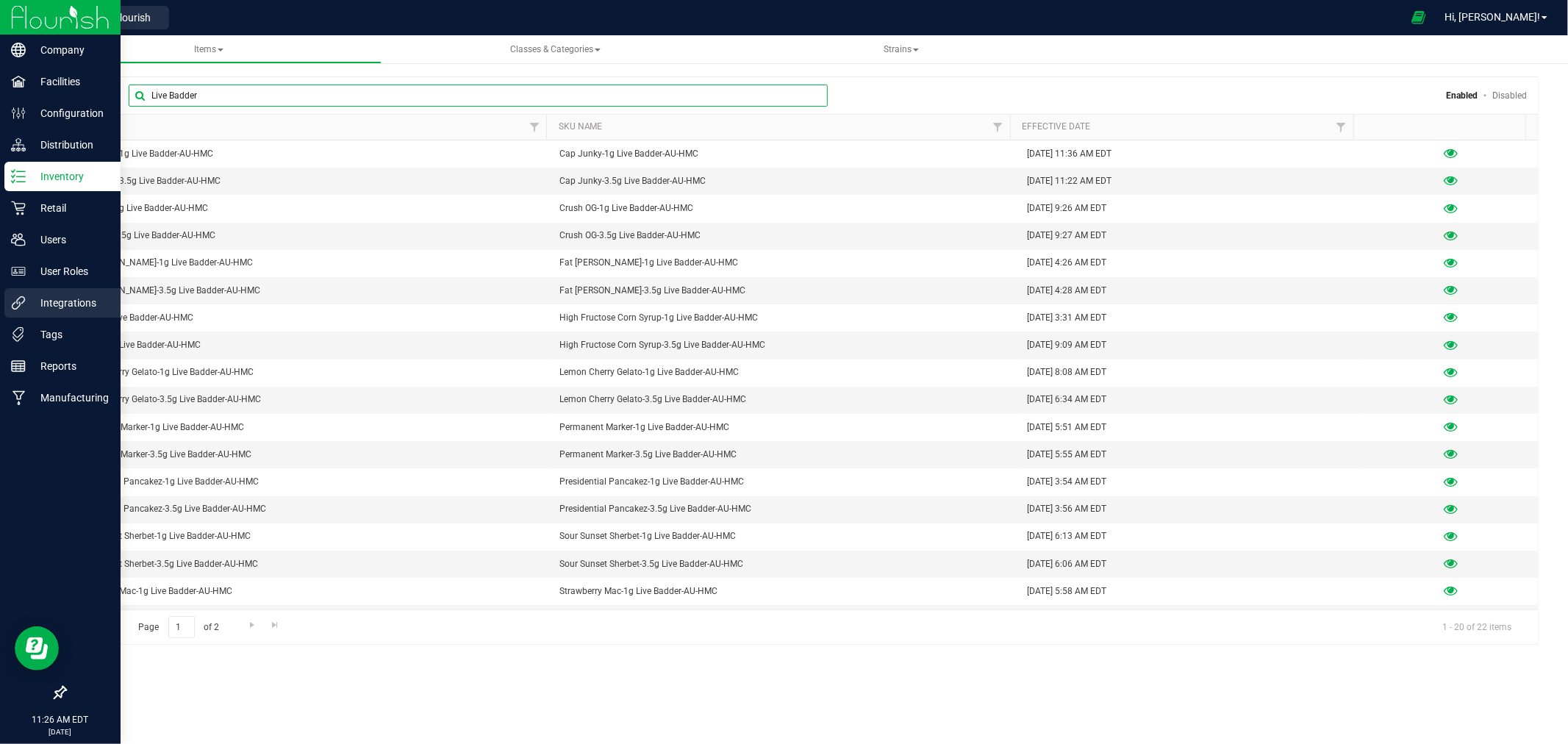
type input "Live Badder"
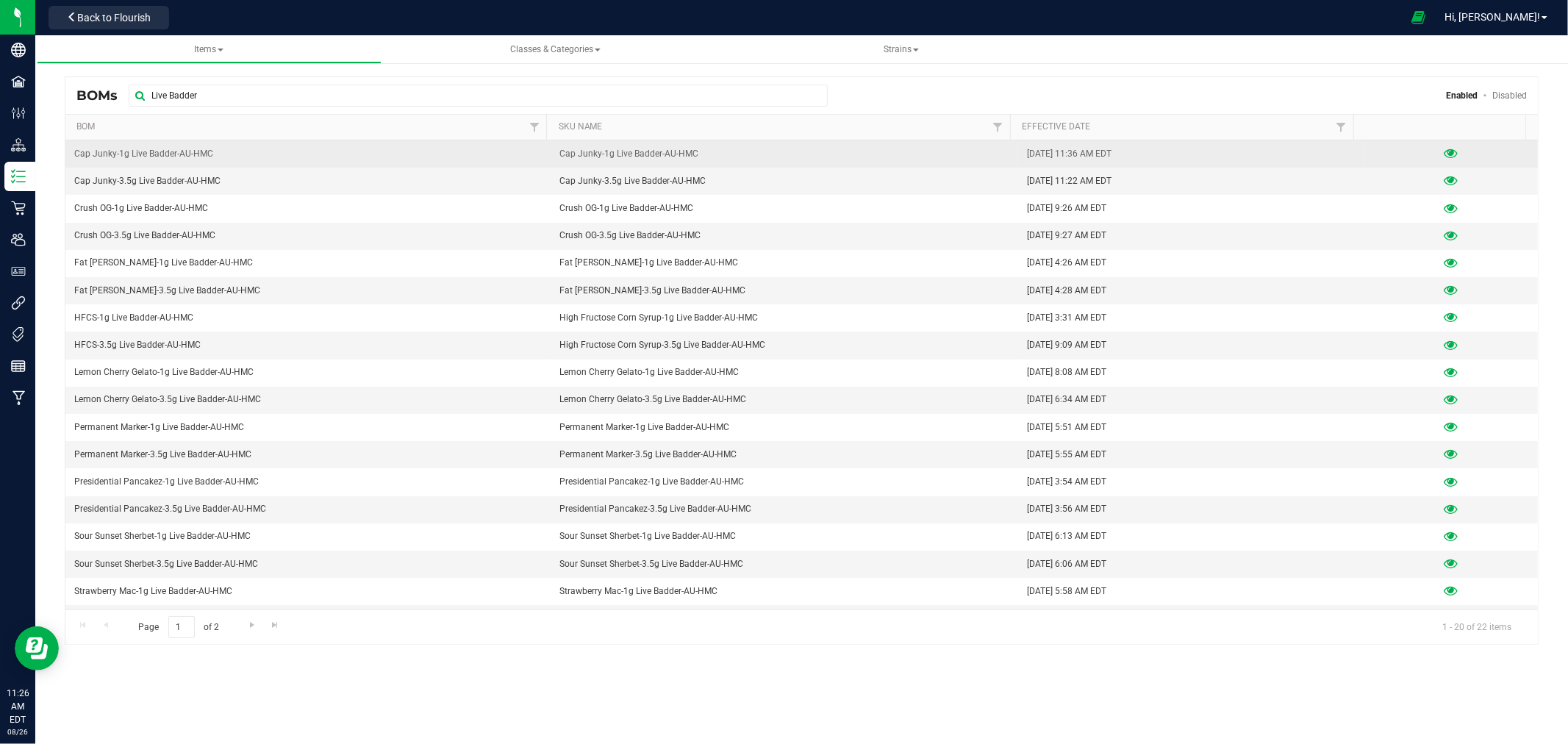
click at [1432, 154] on div at bounding box center [1451, 153] width 156 height 15
click at [1454, 152] on div at bounding box center [1451, 153] width 156 height 15
click at [1445, 152] on icon at bounding box center [1451, 153] width 14 height 10
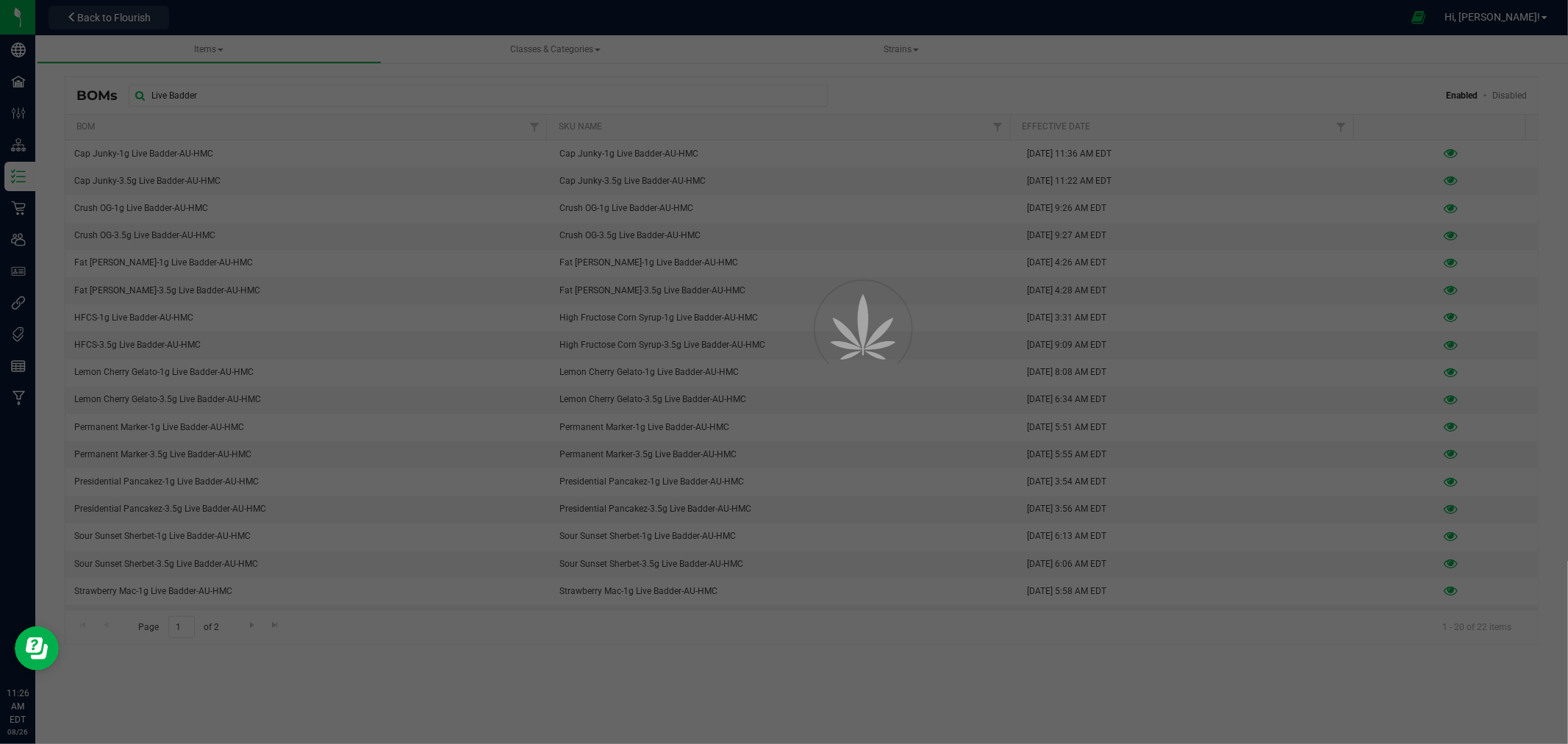
select select "806"
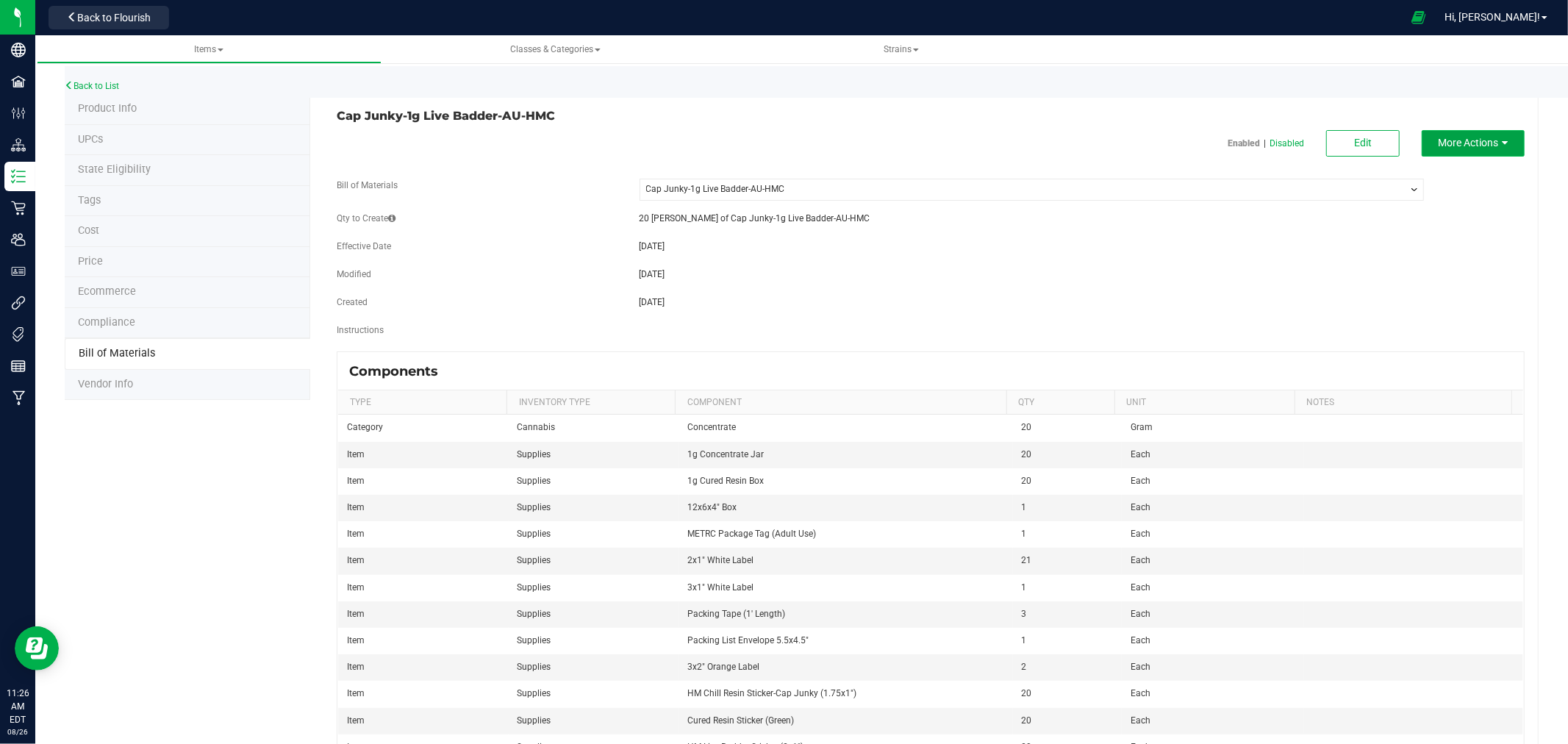
click at [1450, 143] on span "More Actions" at bounding box center [1468, 142] width 61 height 12
click at [196, 49] on span "Items" at bounding box center [209, 49] width 29 height 10
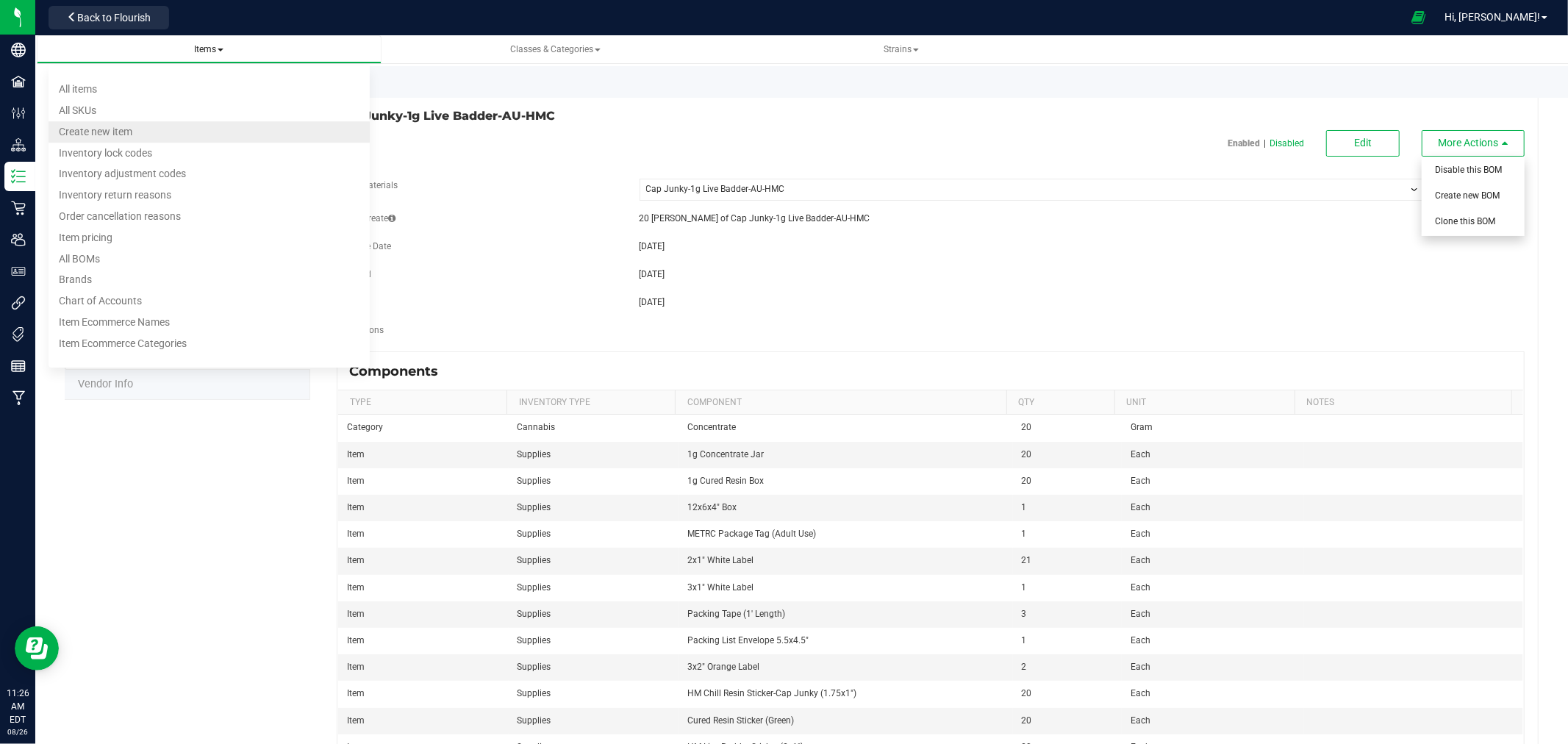
click at [93, 130] on span "Create new item" at bounding box center [96, 131] width 74 height 12
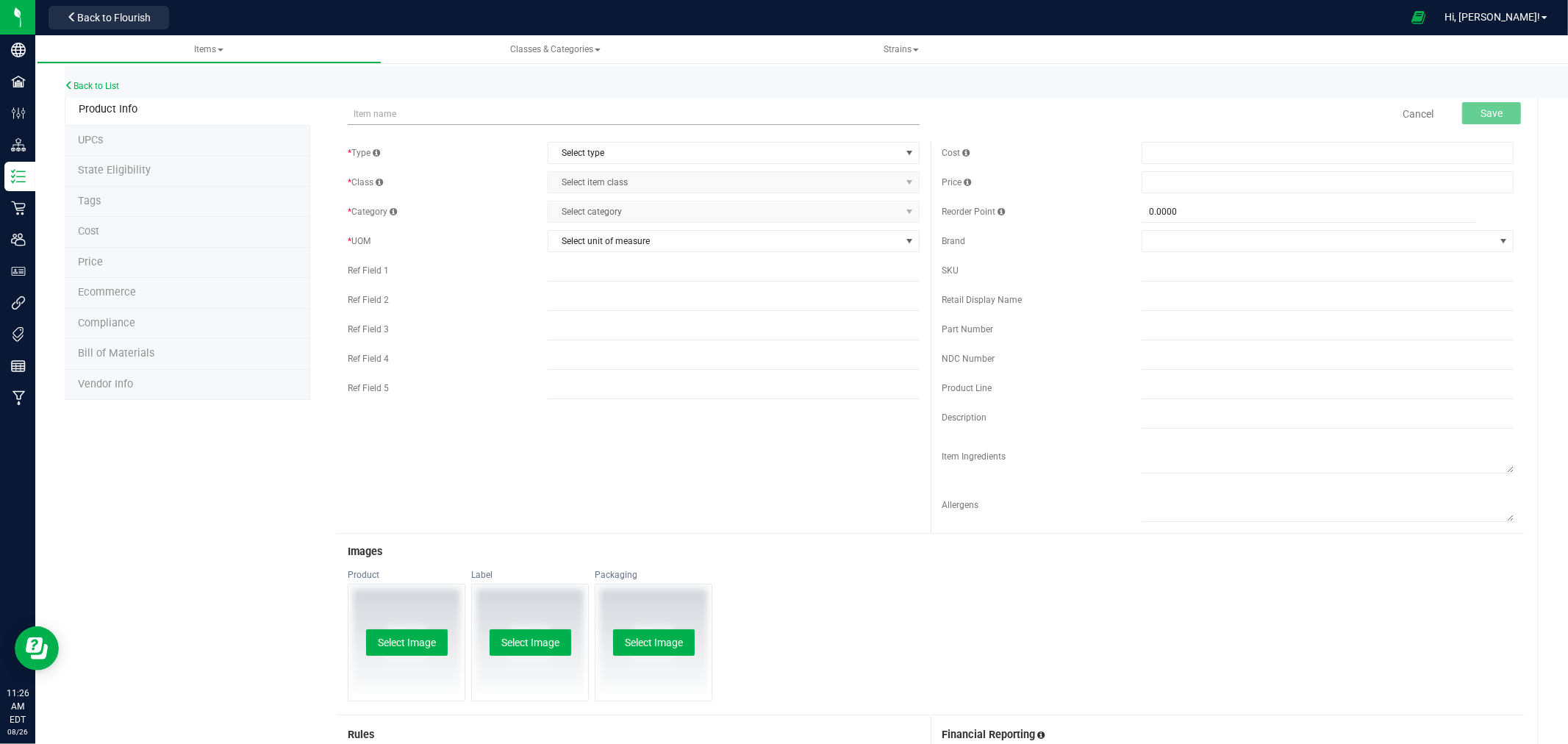
click at [398, 113] on input "text" at bounding box center [634, 114] width 572 height 22
drag, startPoint x: 543, startPoint y: 113, endPoint x: 331, endPoint y: 119, distance: 212.1
click at [331, 119] on div "Permanent Marker-1g Live Badder-AU-HMC Checking item name availability Cancel S…" at bounding box center [925, 567] width 1228 height 945
type input "Permanent Marker-1g Live Badder-AU-HMC"
click at [543, 179] on div "* Class" at bounding box center [448, 182] width 200 height 13
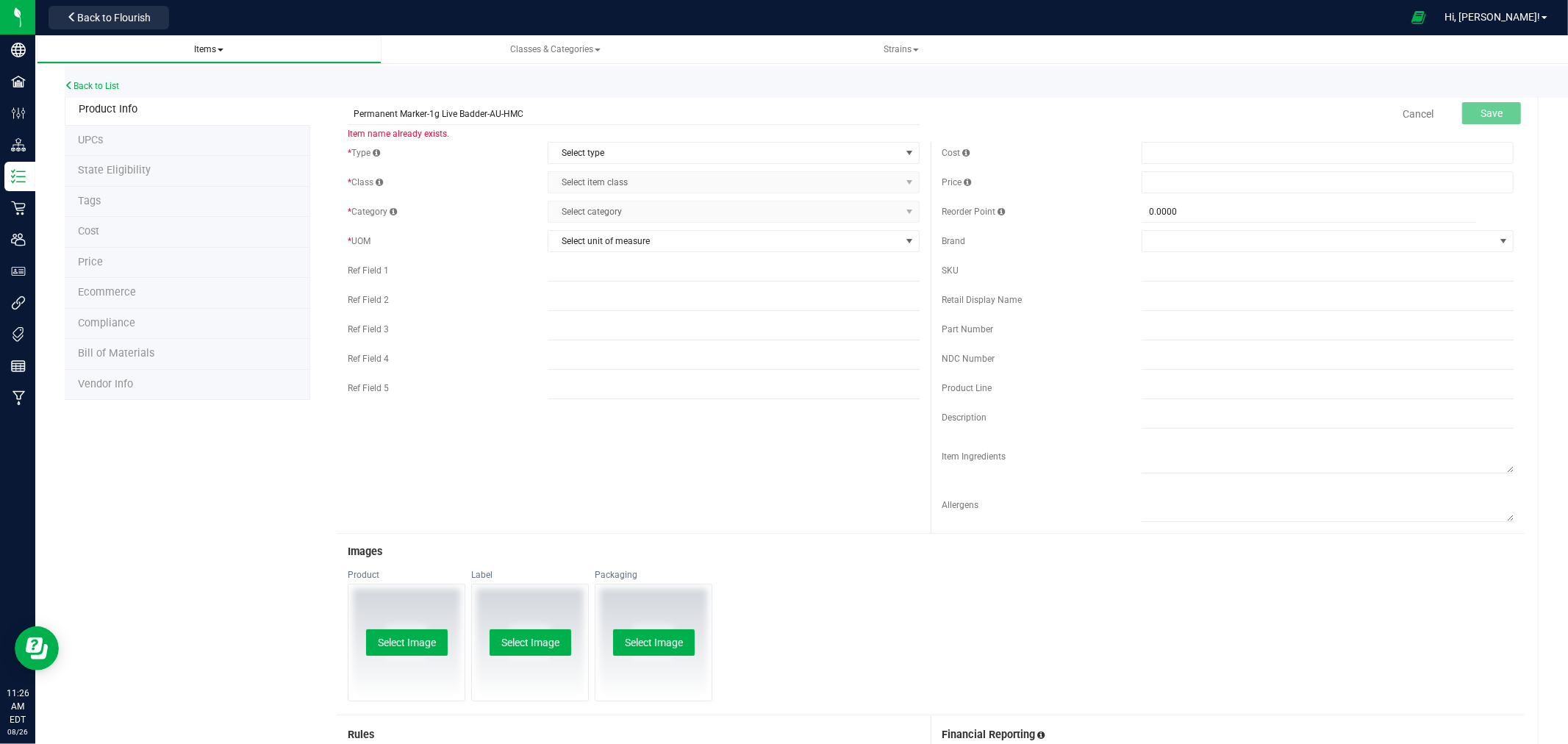
click at [225, 51] on span "Items All items All SKUs Create new item Inventory lock codes Inventory adjustm…" at bounding box center [209, 50] width 321 height 12
click at [205, 35] on link "Items All items All SKUs Create new item Inventory lock codes Inventory adjustm…" at bounding box center [209, 49] width 345 height 28
click at [204, 44] on span "Items" at bounding box center [209, 49] width 29 height 10
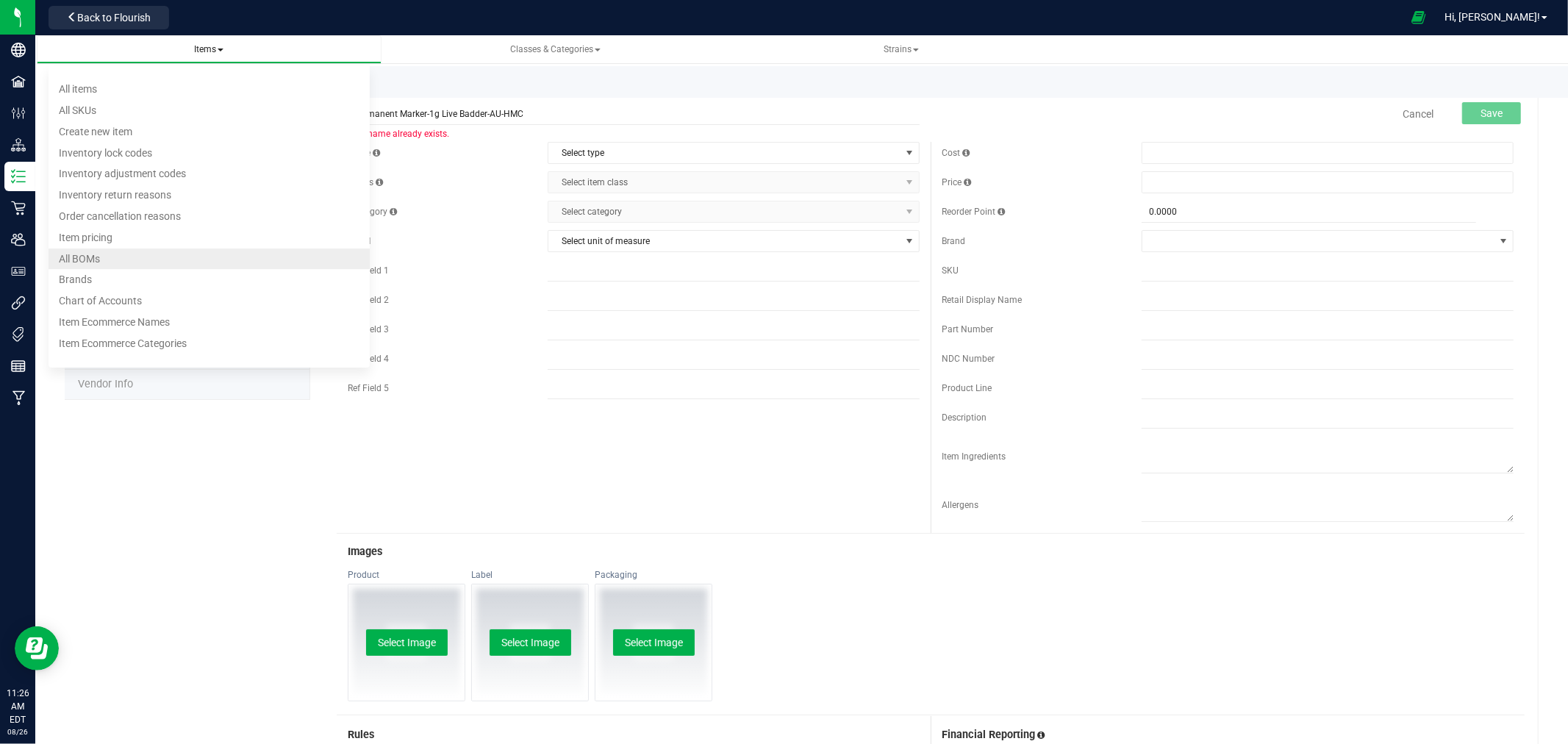
click at [94, 258] on span "All BOMs" at bounding box center [80, 258] width 41 height 12
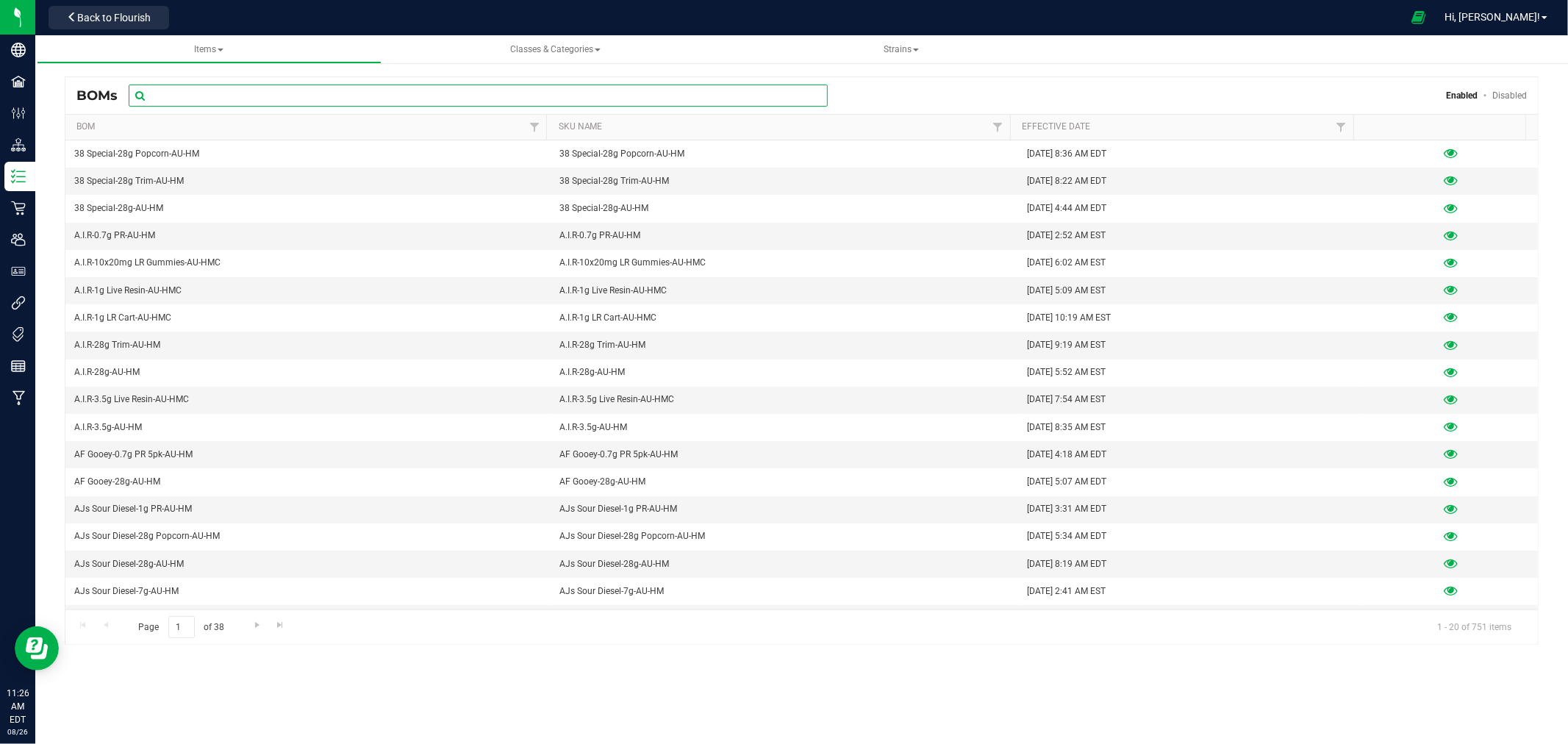
click at [327, 104] on input "text" at bounding box center [478, 95] width 699 height 22
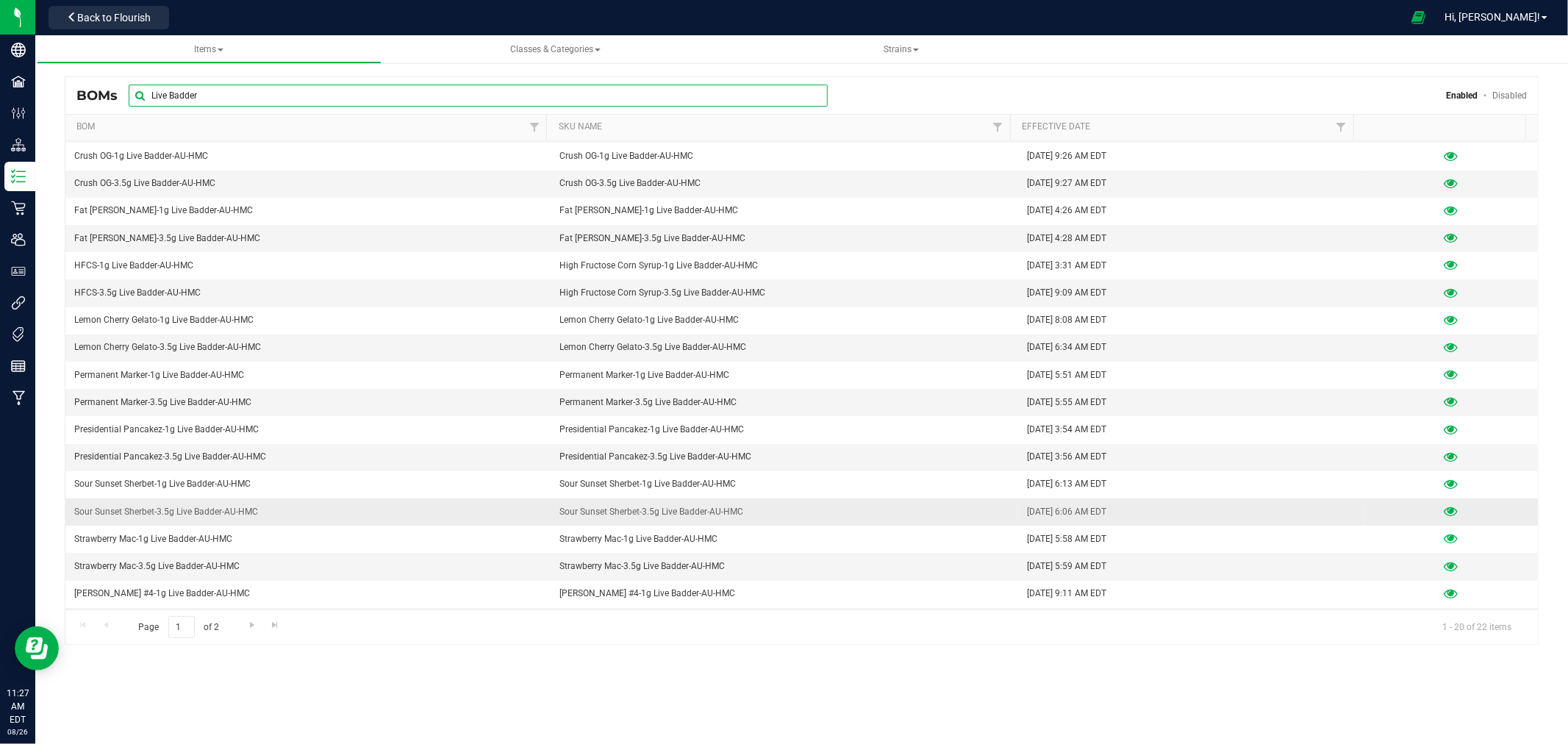
scroll to position [80, 0]
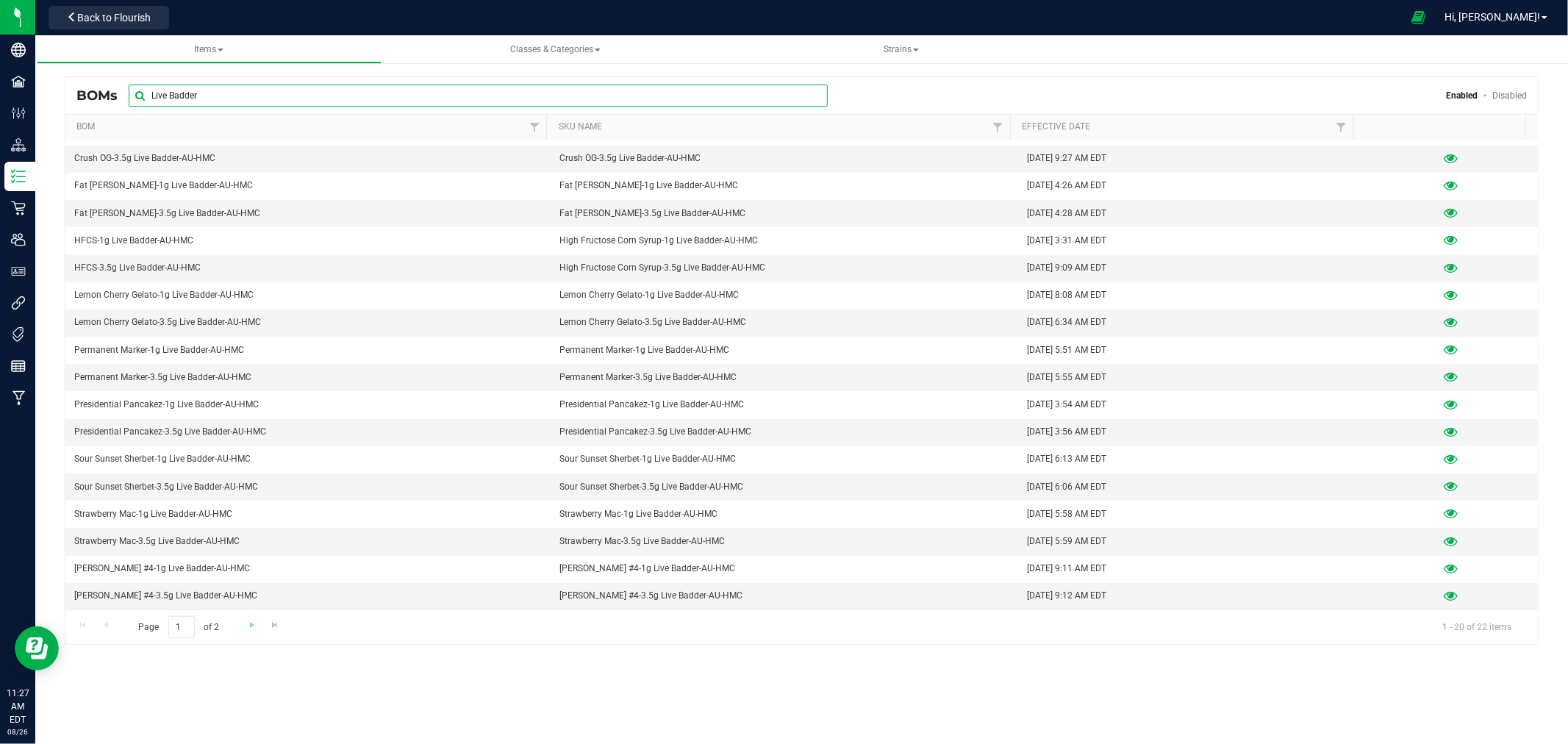
type input "Live Badder"
click at [251, 634] on link "Go to the next page" at bounding box center [252, 627] width 21 height 20
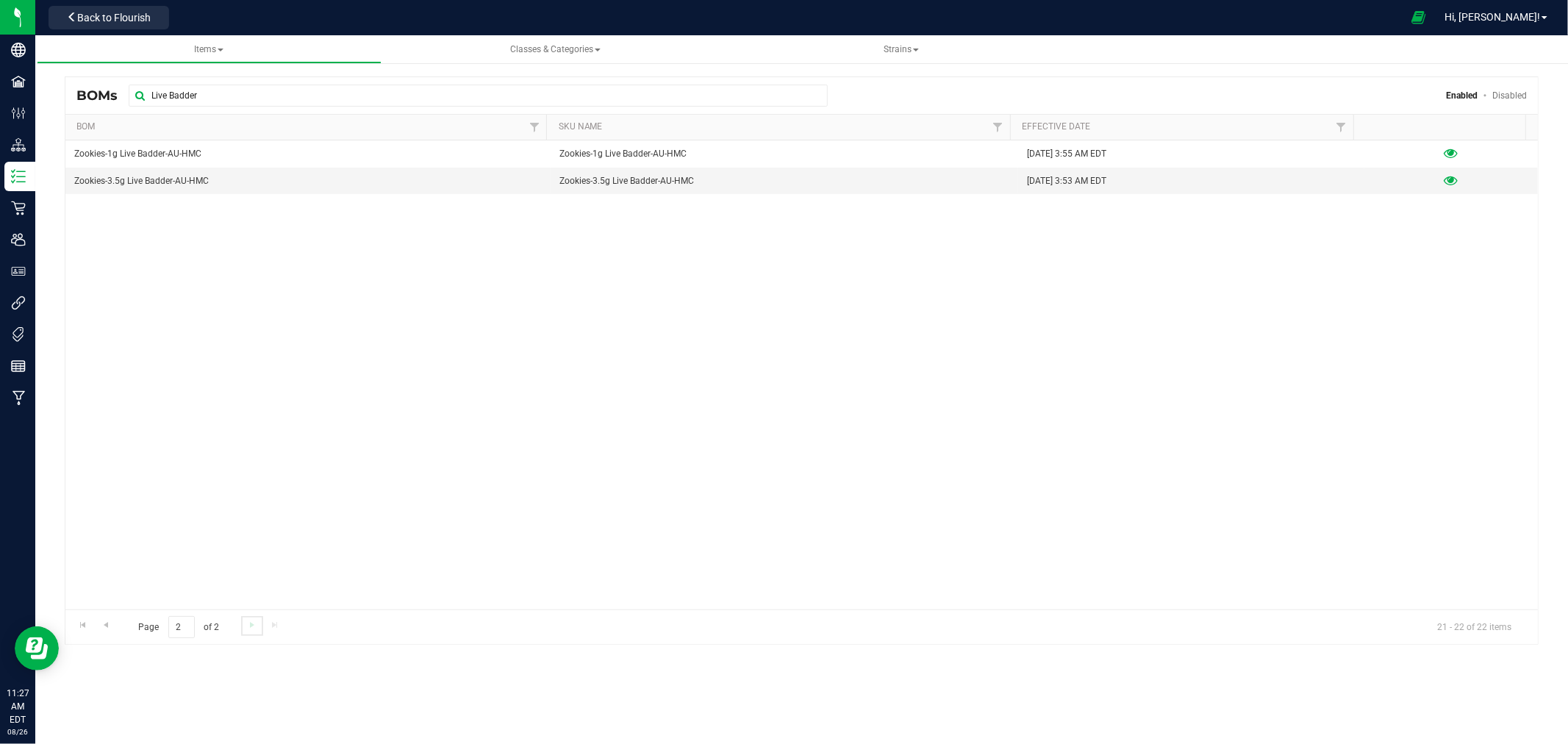
scroll to position [0, 0]
click at [112, 627] on link "Go to the previous page" at bounding box center [106, 627] width 21 height 20
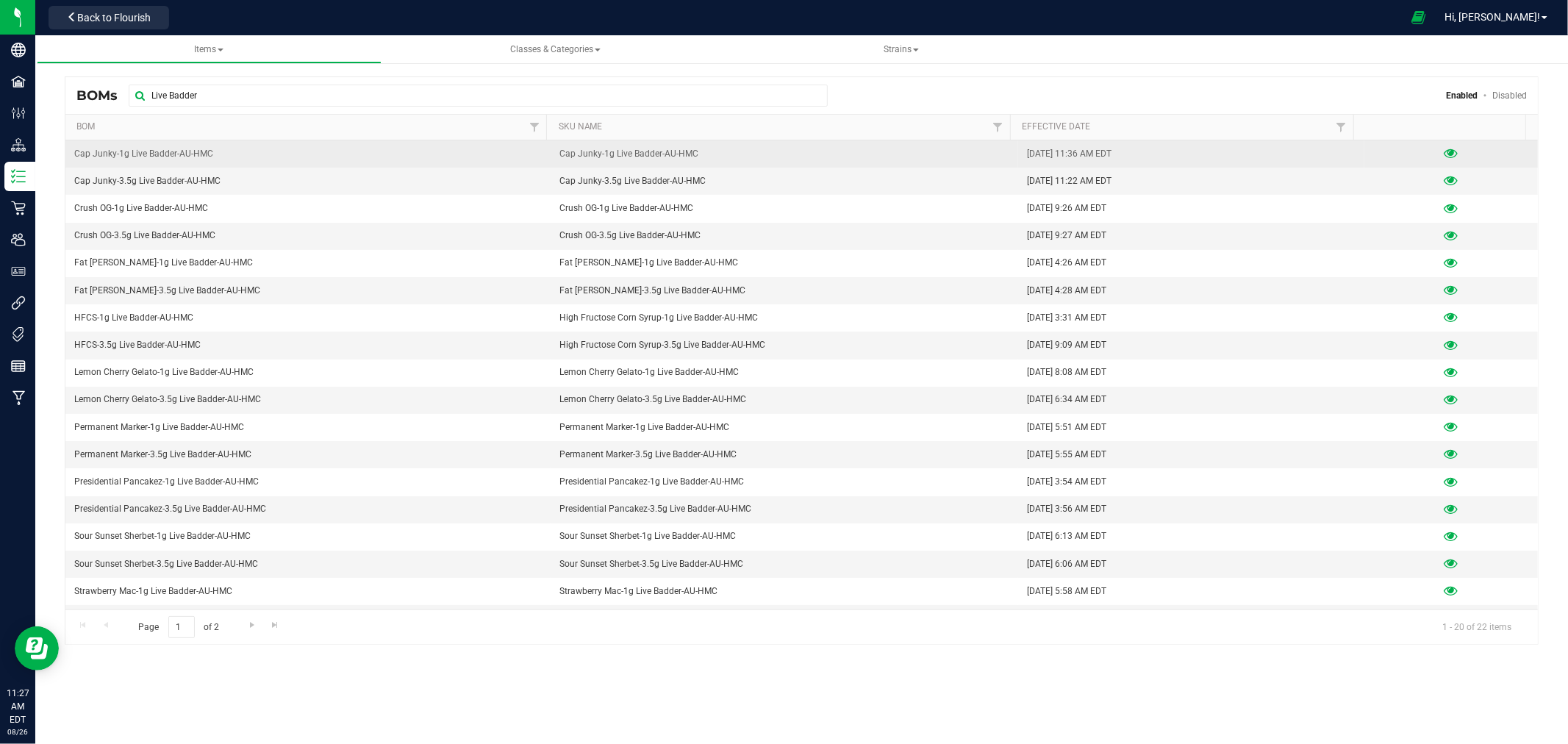
click at [1445, 152] on icon at bounding box center [1451, 153] width 14 height 10
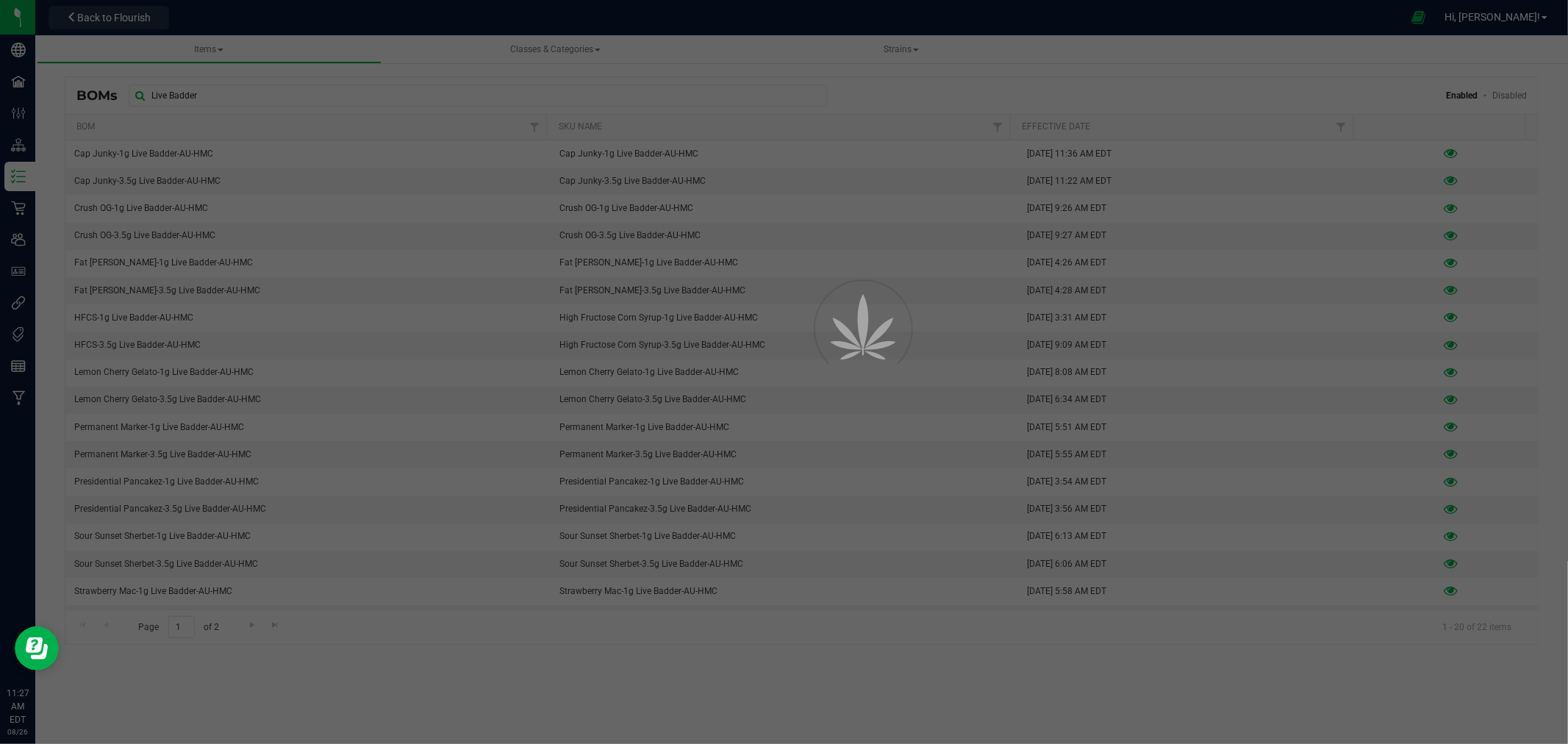
select select "806"
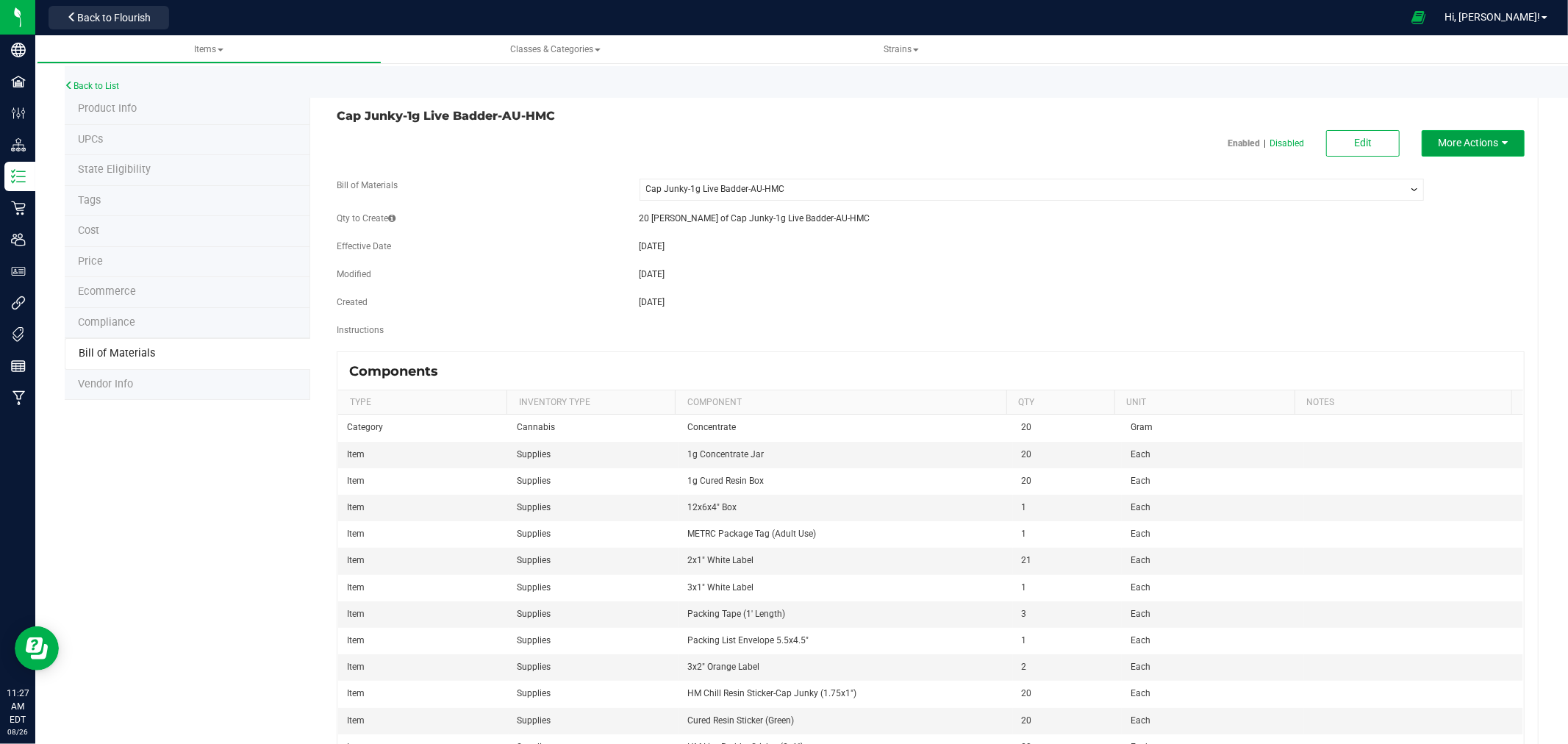
click at [1468, 150] on button "More Actions" at bounding box center [1474, 143] width 103 height 27
click at [1458, 217] on span "Clone this BOM" at bounding box center [1465, 221] width 61 height 10
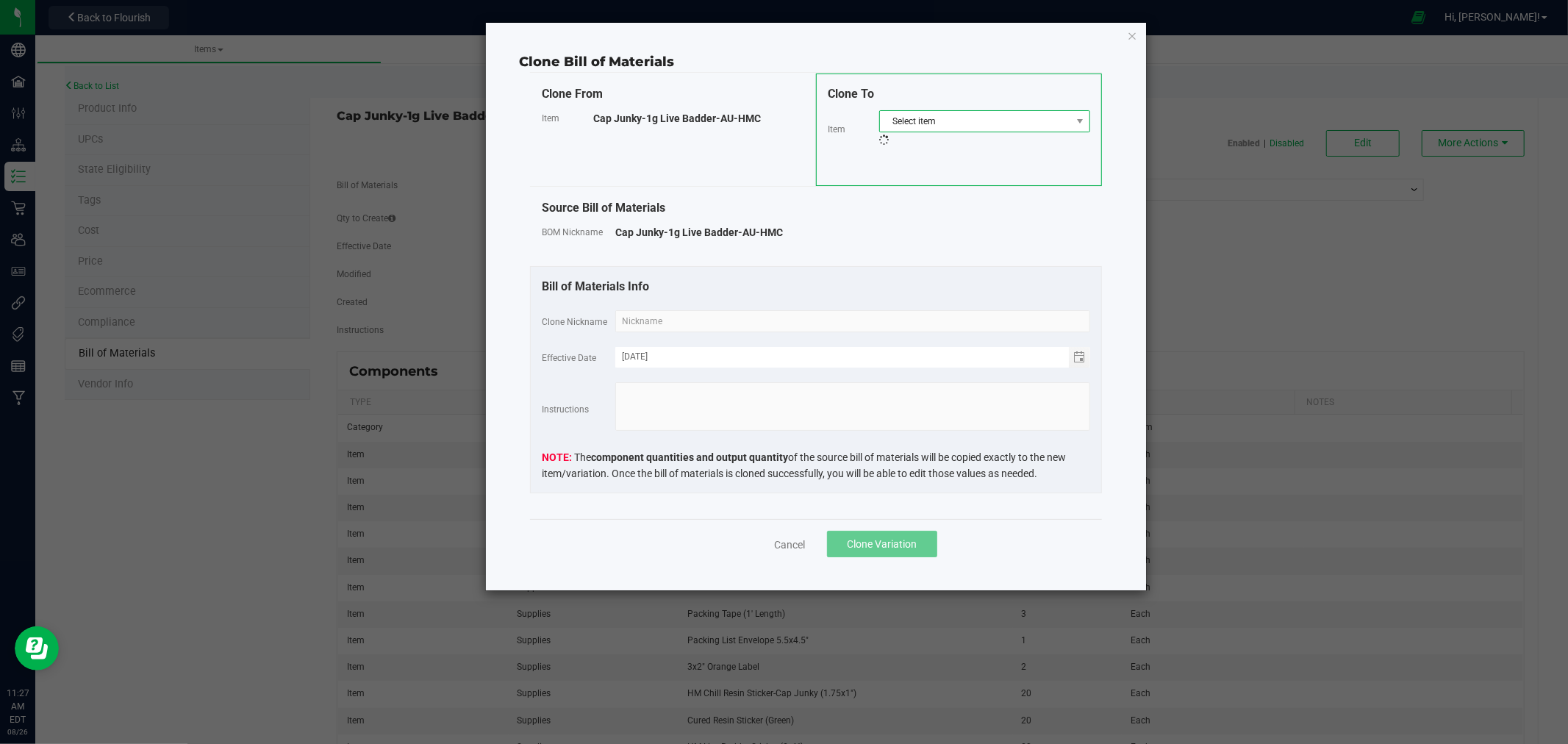
click at [998, 123] on span "Select item" at bounding box center [975, 121] width 191 height 21
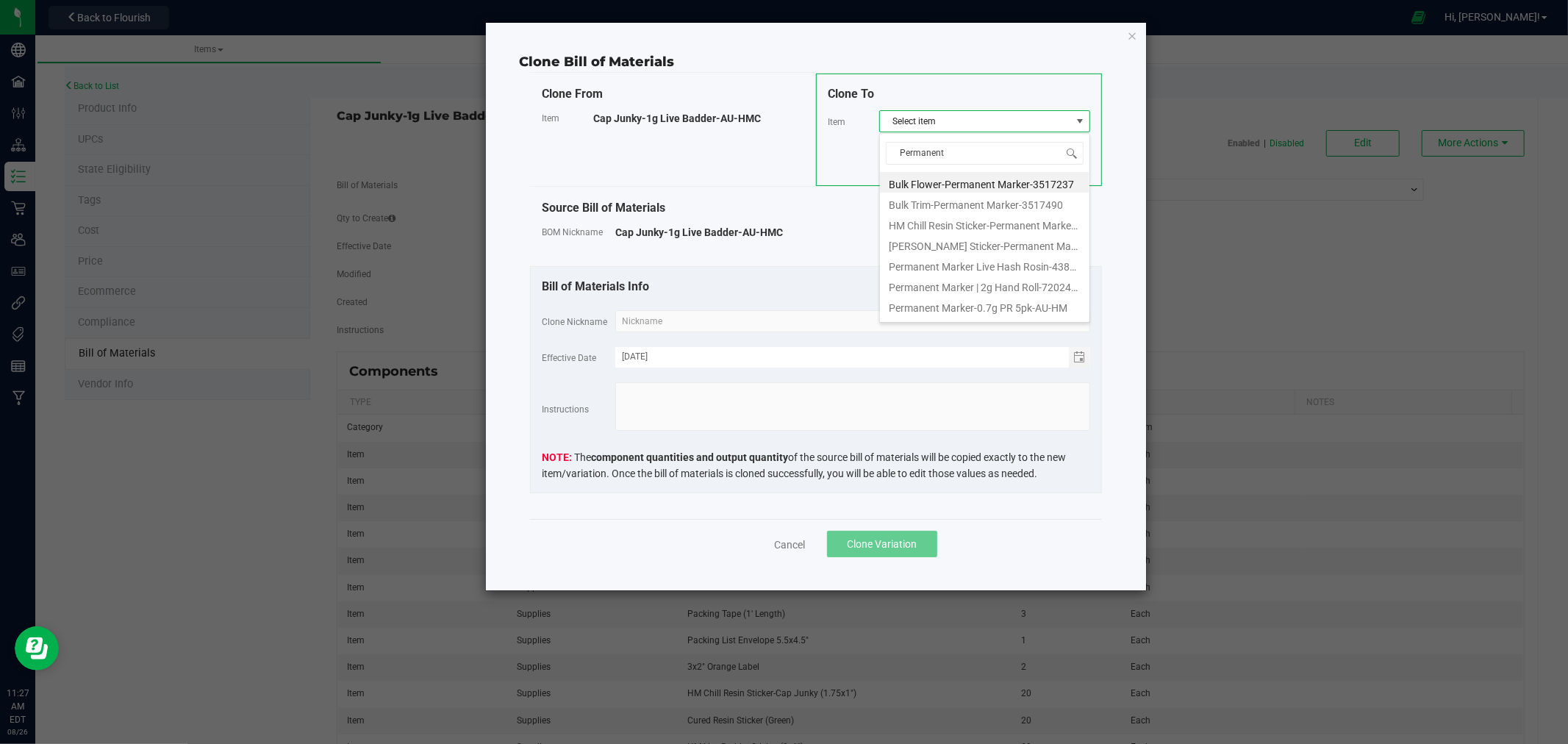
type input "Permanent M"
click at [1022, 210] on li "Permanent Marker-1g Live Badder-AU-HMC" at bounding box center [985, 204] width 209 height 21
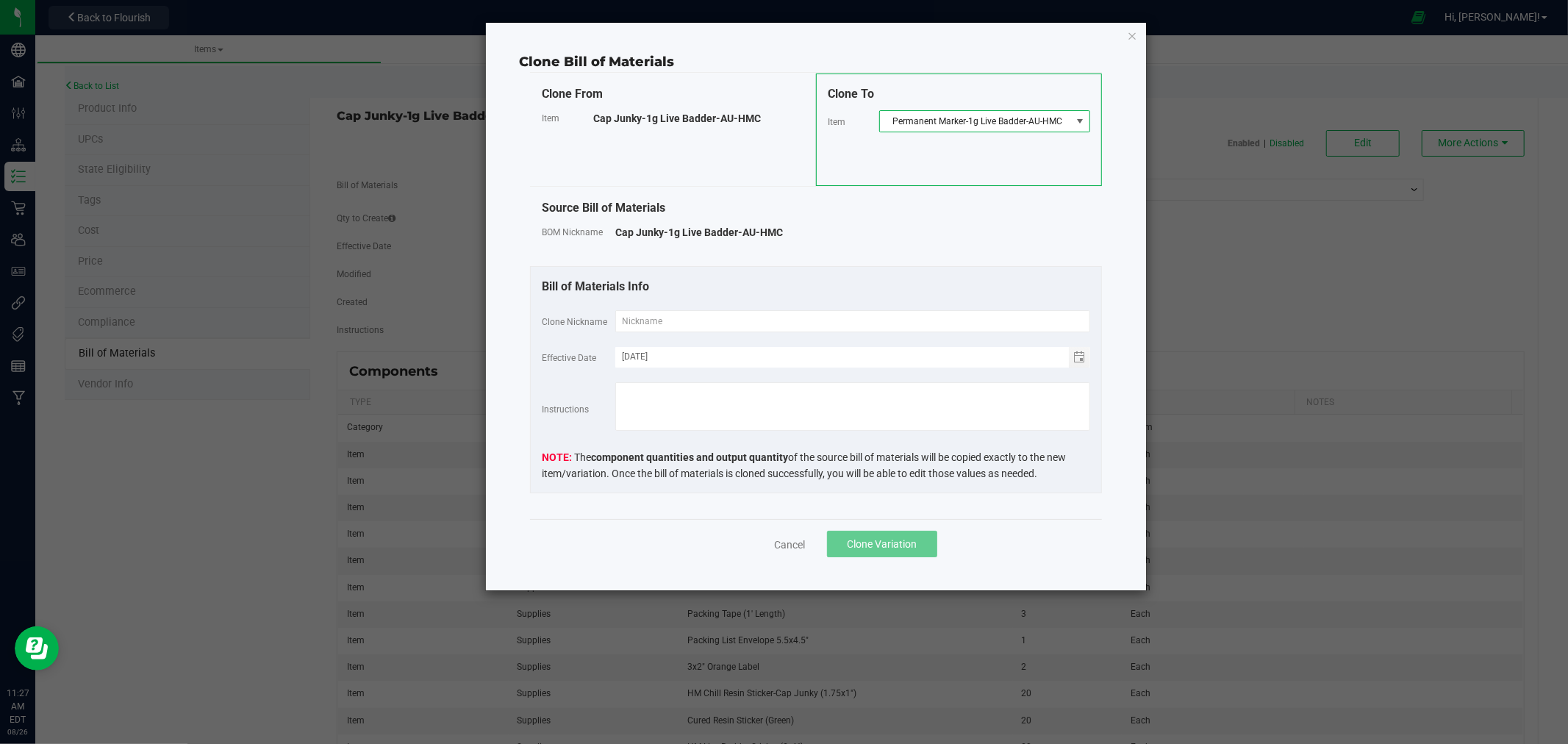
click at [1027, 123] on span "Permanent Marker-1g Live Badder-AU-HMC" at bounding box center [975, 121] width 191 height 21
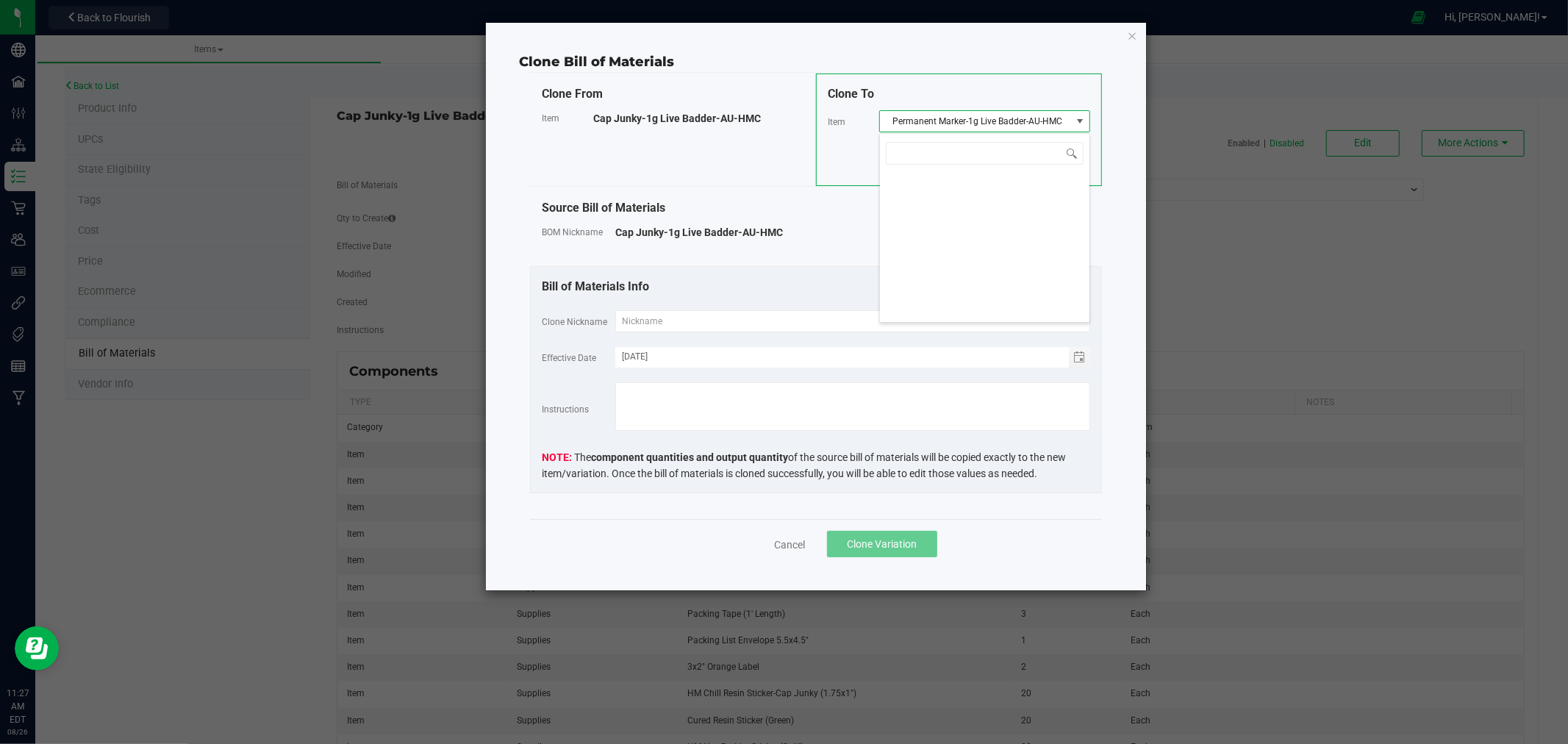
scroll to position [22, 210]
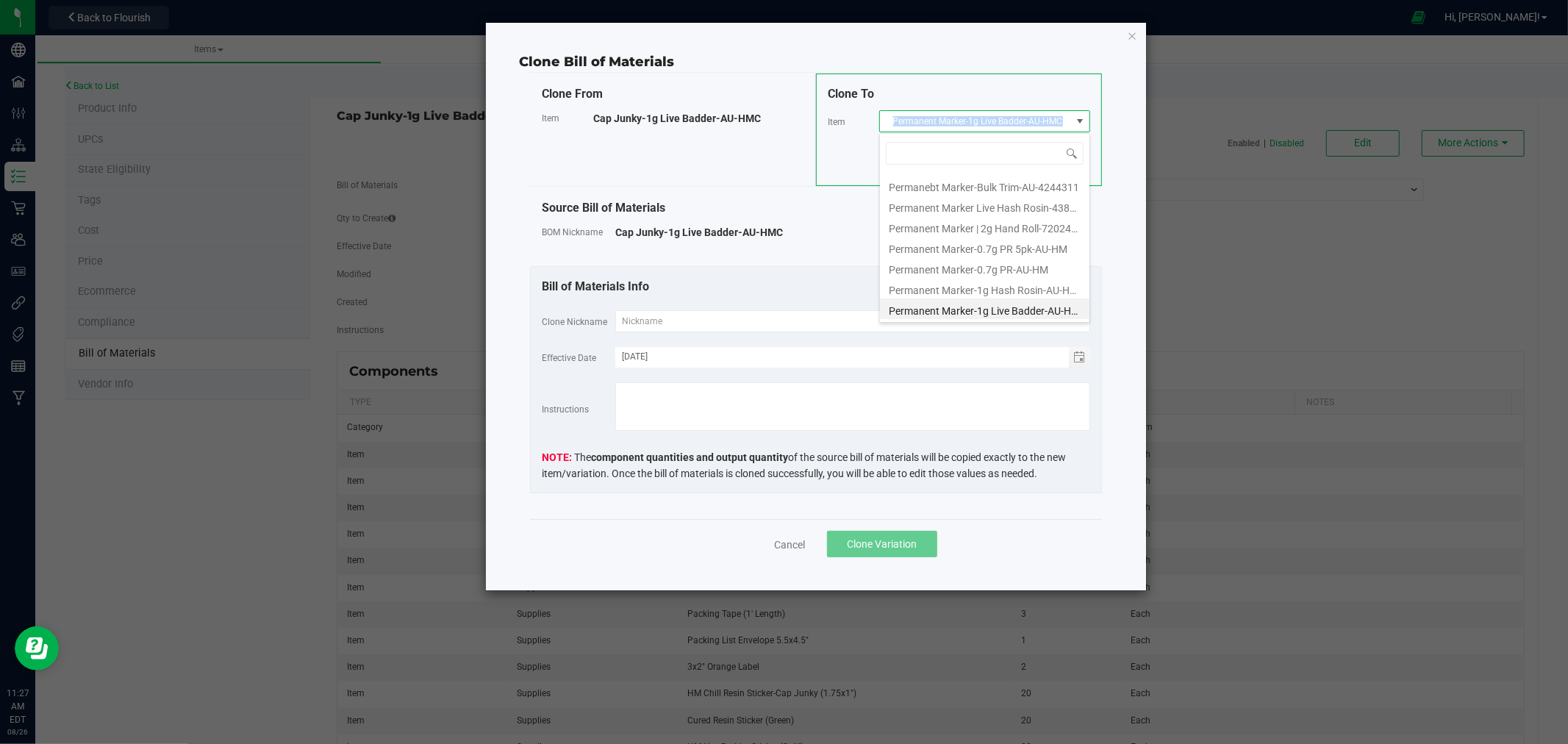
drag, startPoint x: 1063, startPoint y: 118, endPoint x: 895, endPoint y: 129, distance: 168.4
click at [895, 129] on span "Permanent Marker-1g Live Badder-AU-HMC" at bounding box center [975, 121] width 191 height 21
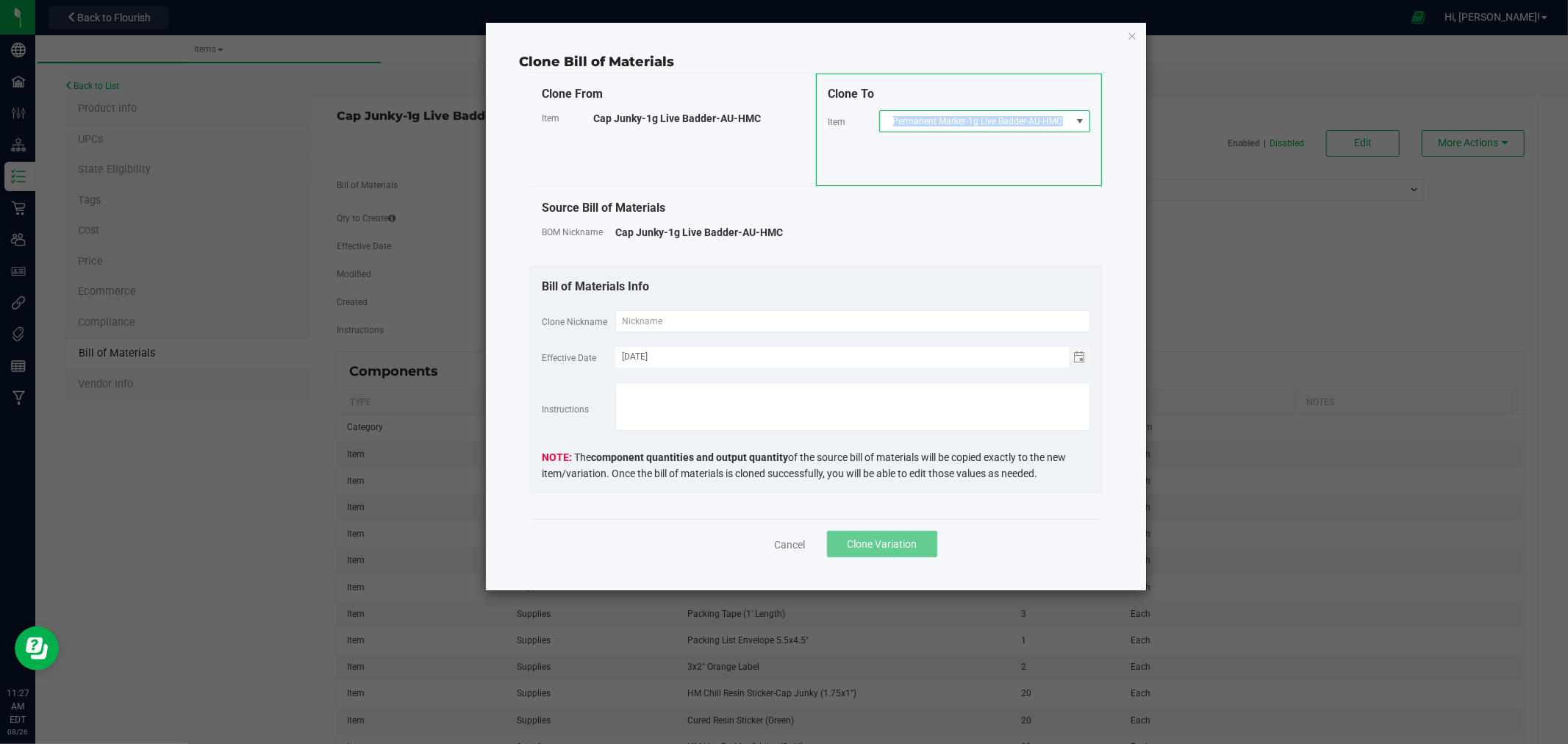
copy span "Permanent Marker-1g Live Badder-AU-HMC"
click at [656, 317] on input "text" at bounding box center [853, 321] width 475 height 22
paste input "Permanent Marker-1g Live Badder-AU-HMC"
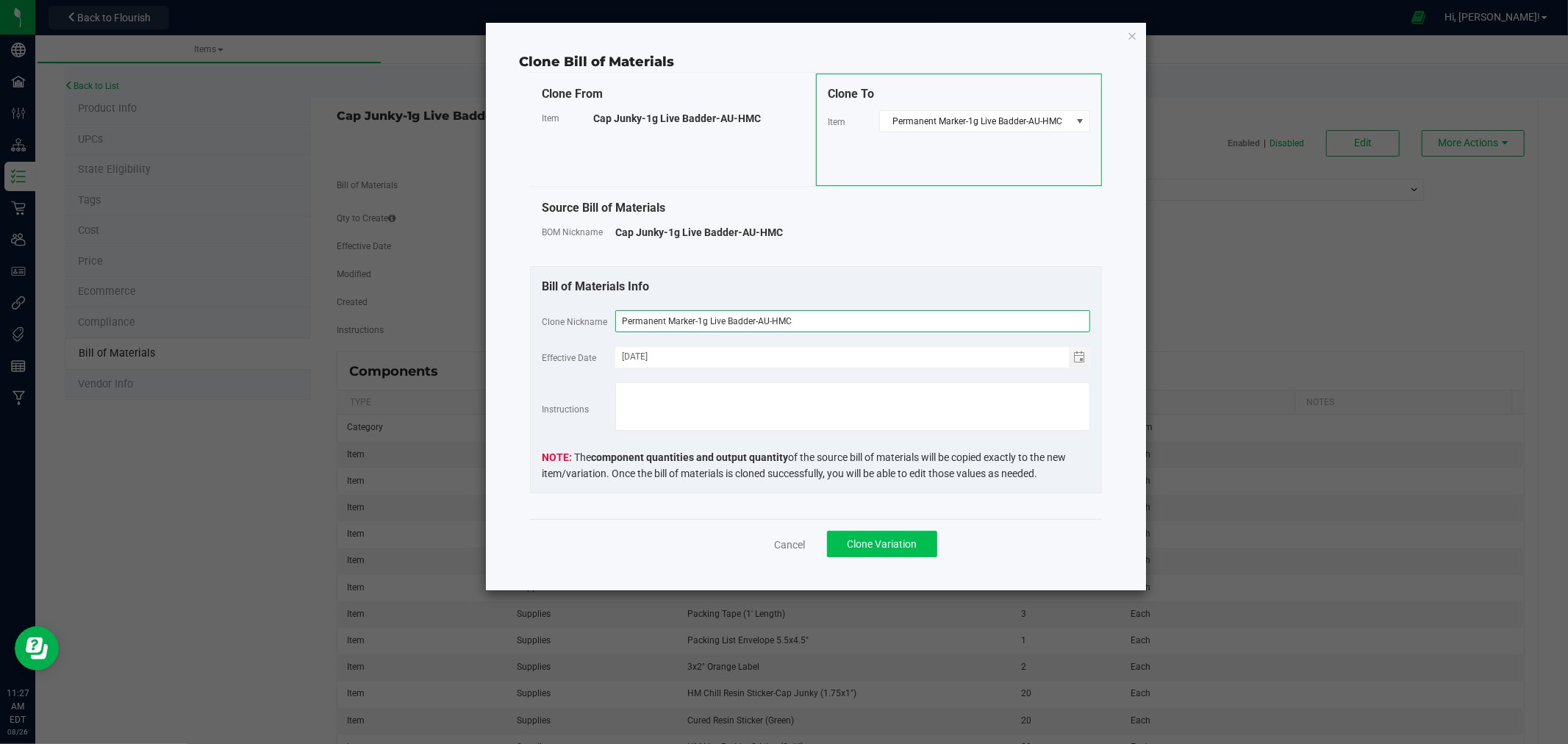
type input "Permanent Marker-1g Live Badder-AU-HMC"
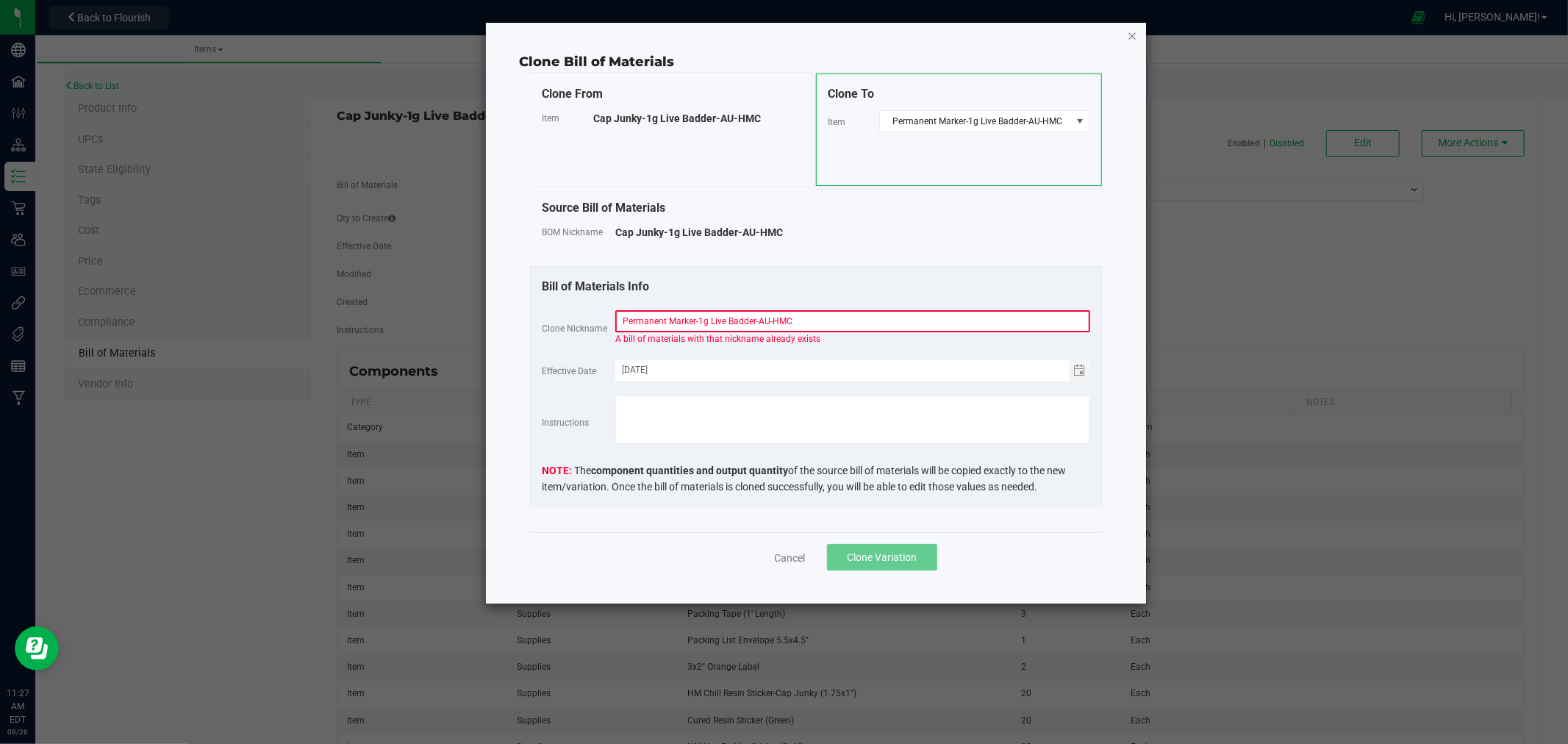
click at [1130, 35] on icon "button" at bounding box center [1132, 35] width 10 height 18
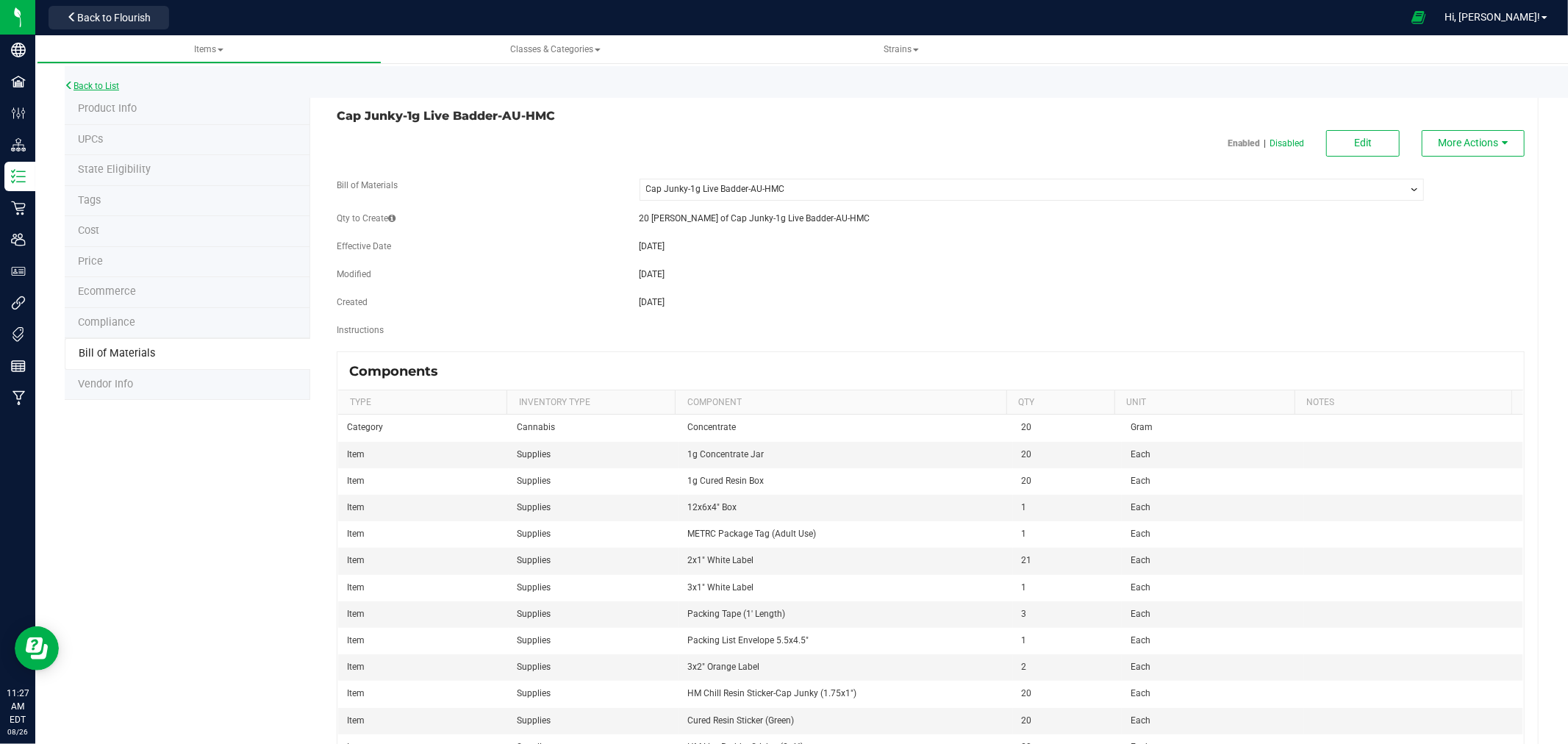
click at [104, 81] on link "Back to List" at bounding box center [91, 85] width 54 height 10
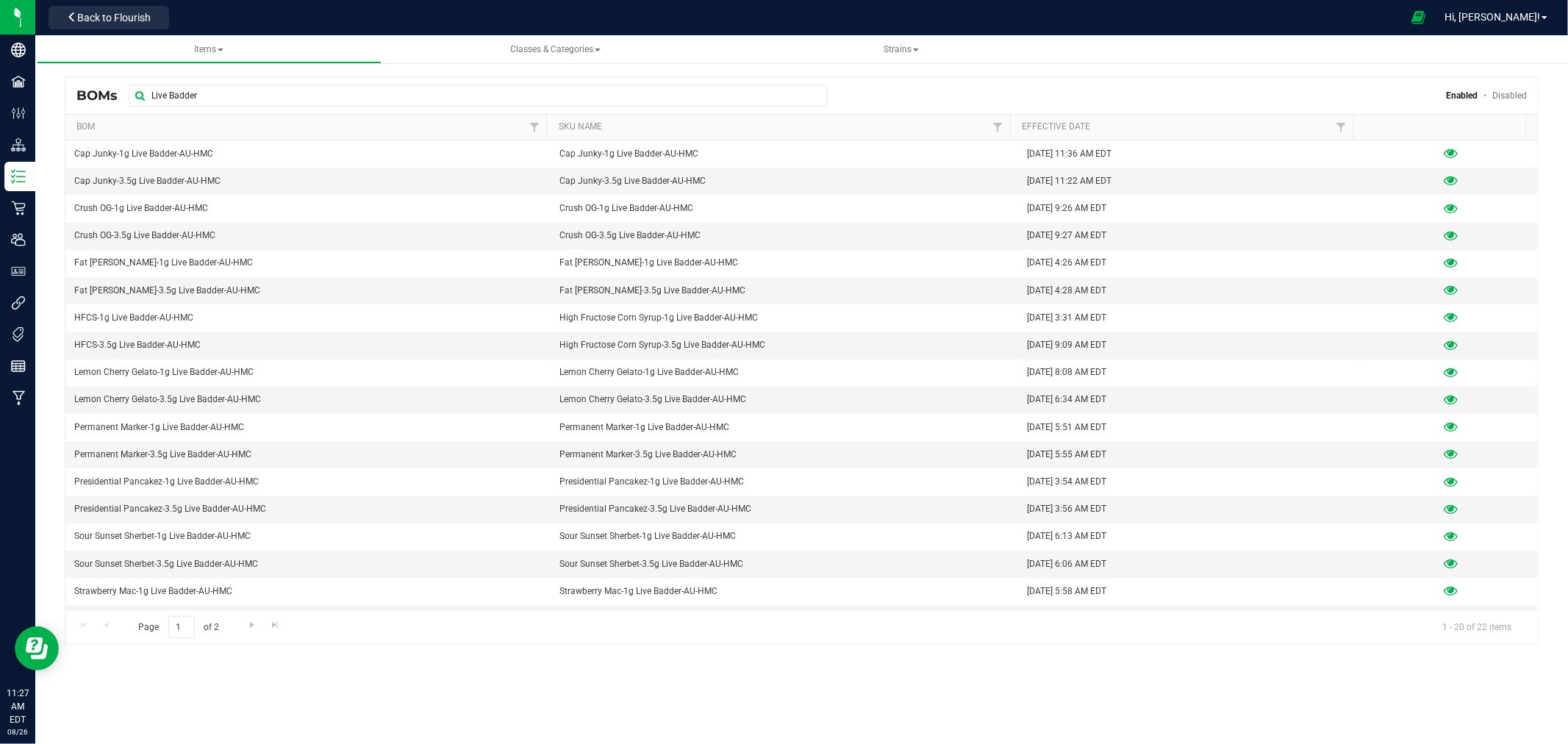
click at [1501, 94] on link "Disabled" at bounding box center [1510, 95] width 35 height 10
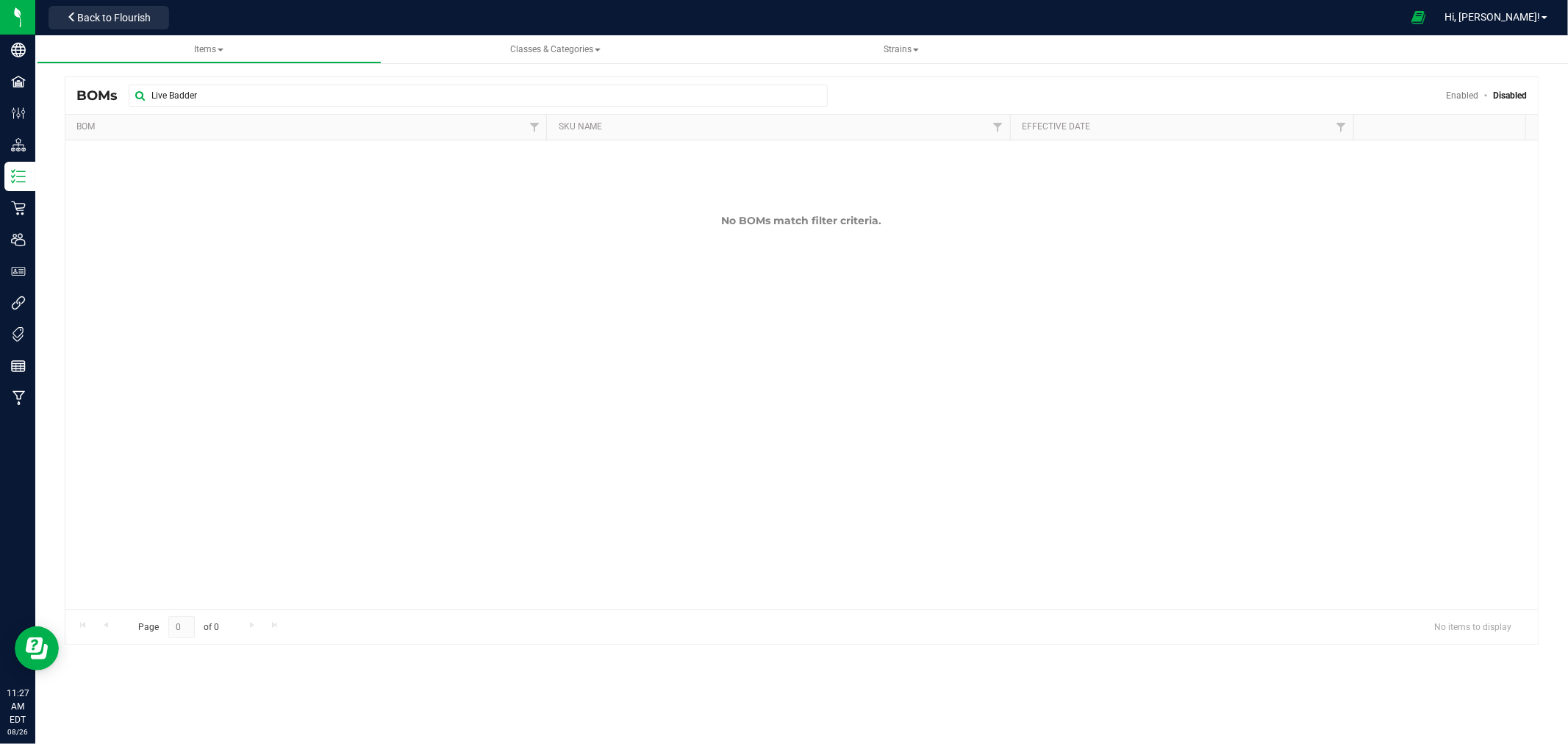
click at [1451, 97] on link "Enabled" at bounding box center [1463, 95] width 32 height 10
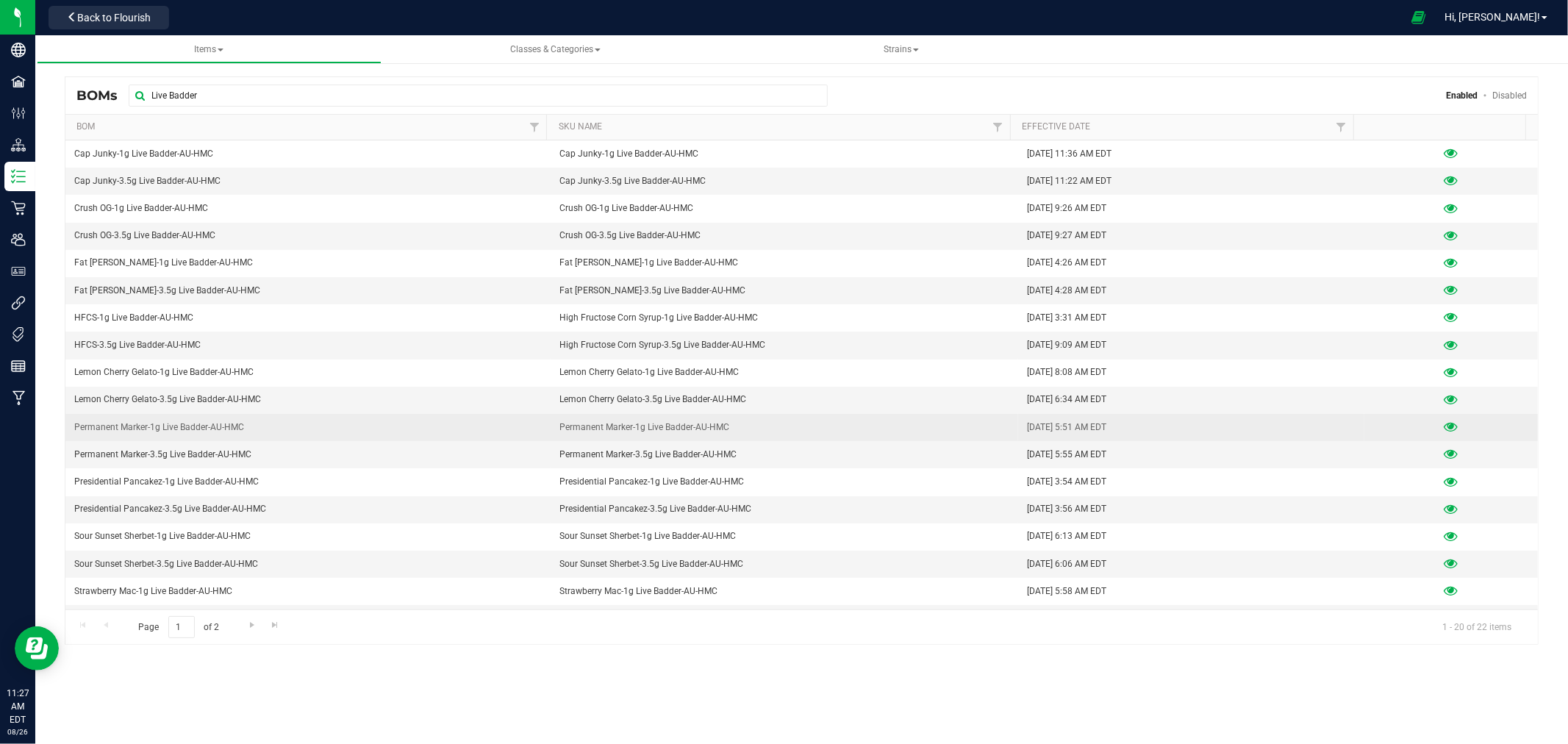
click at [1445, 430] on icon at bounding box center [1451, 426] width 14 height 10
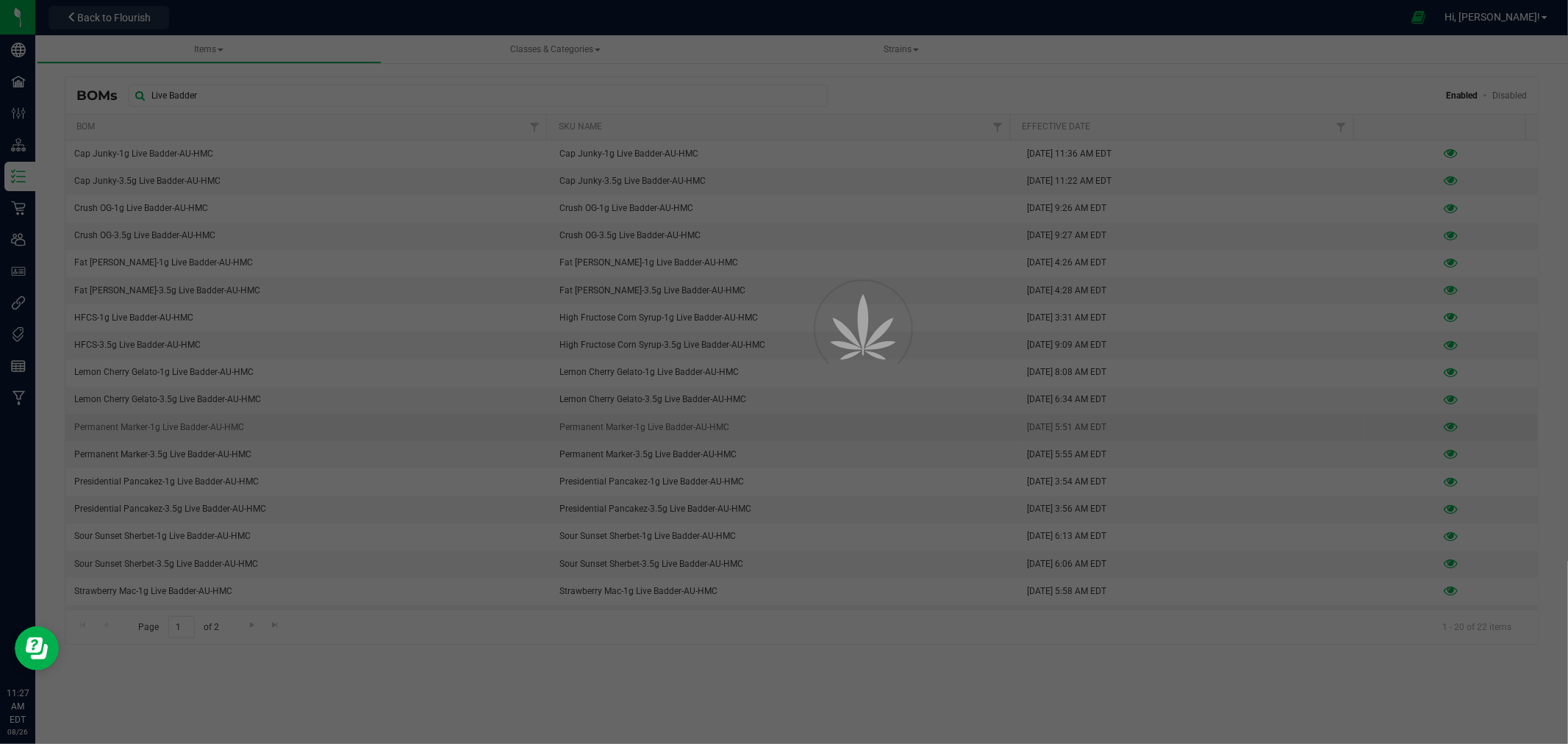
select select "803"
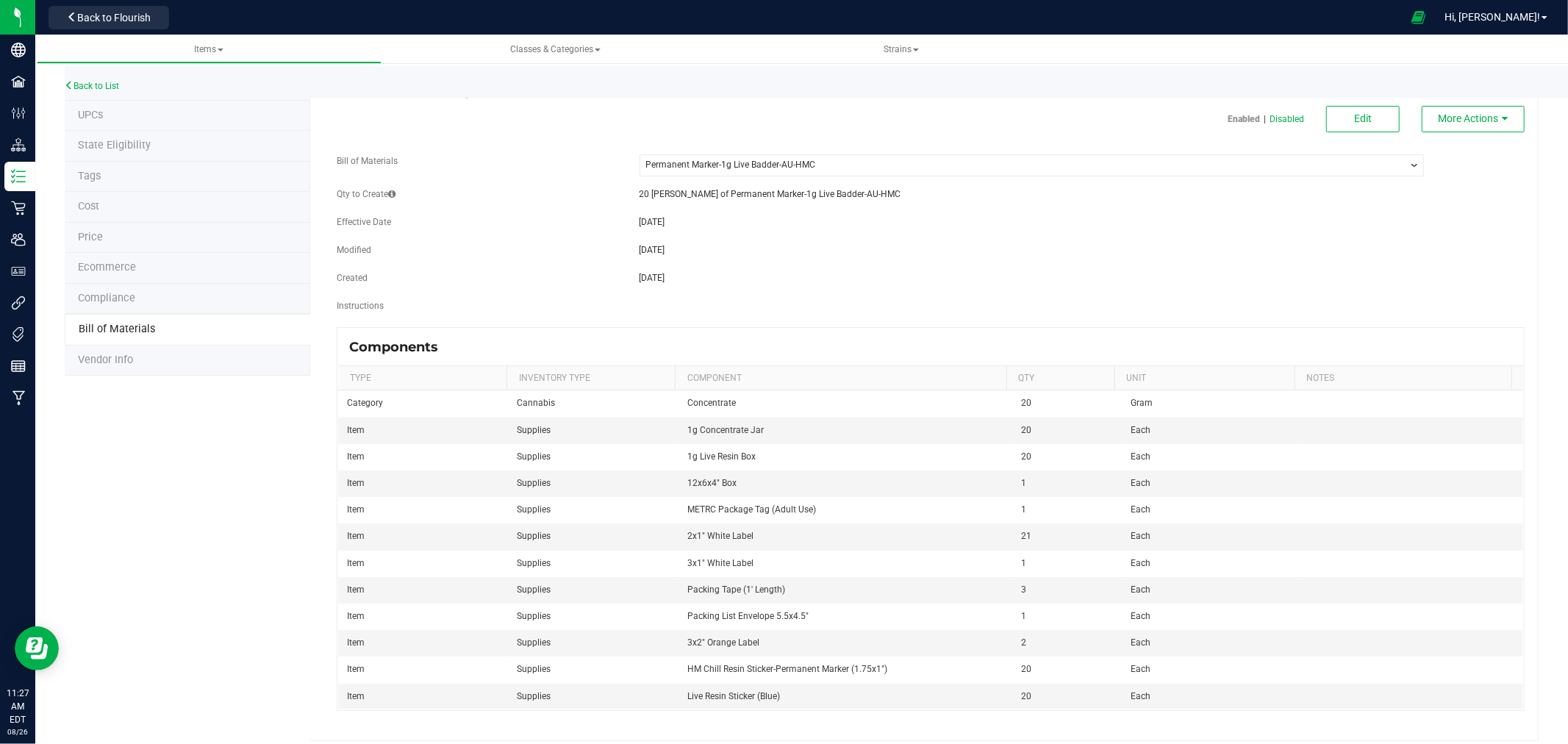
scroll to position [37, 0]
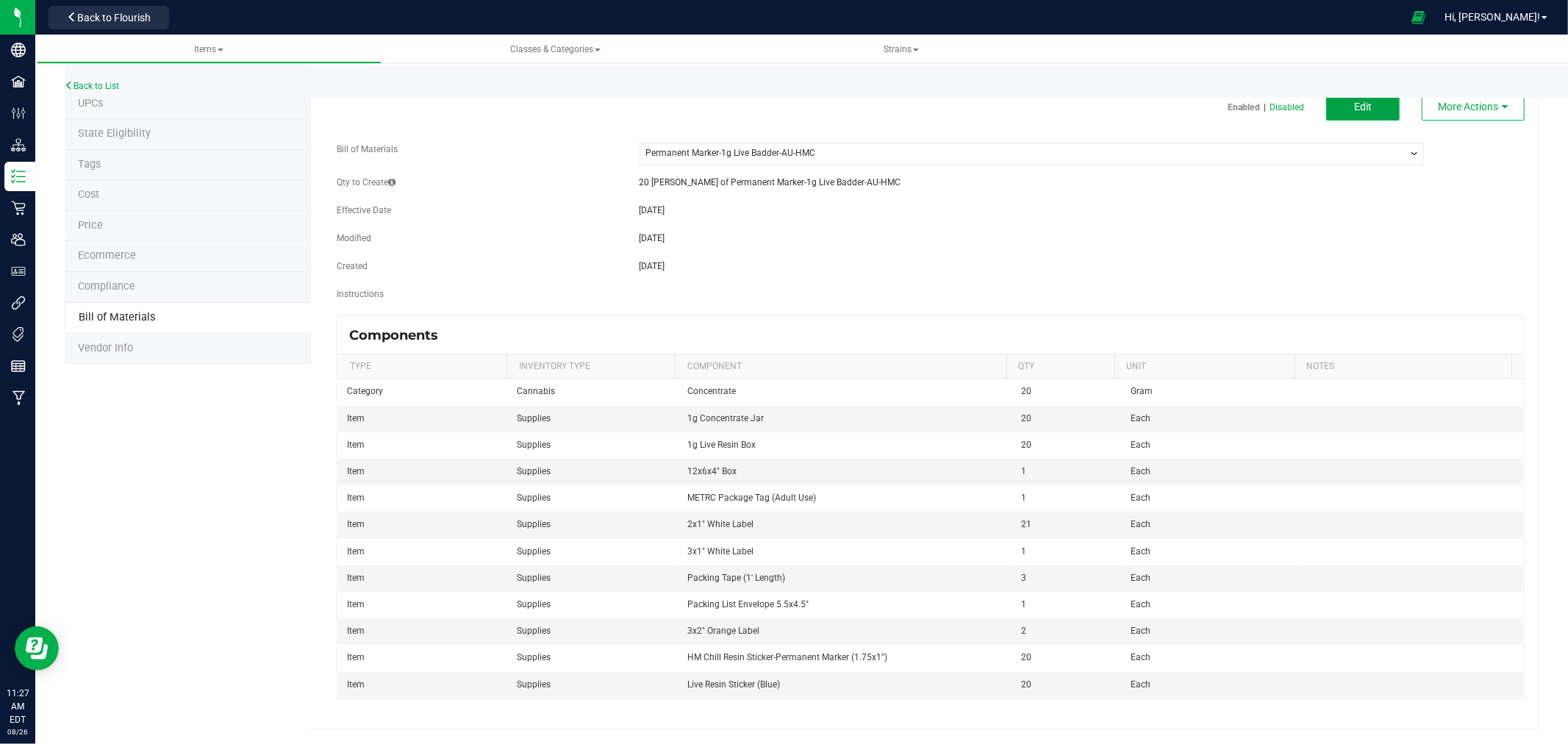
click at [1375, 107] on button "Edit" at bounding box center [1363, 107] width 74 height 27
select select "803"
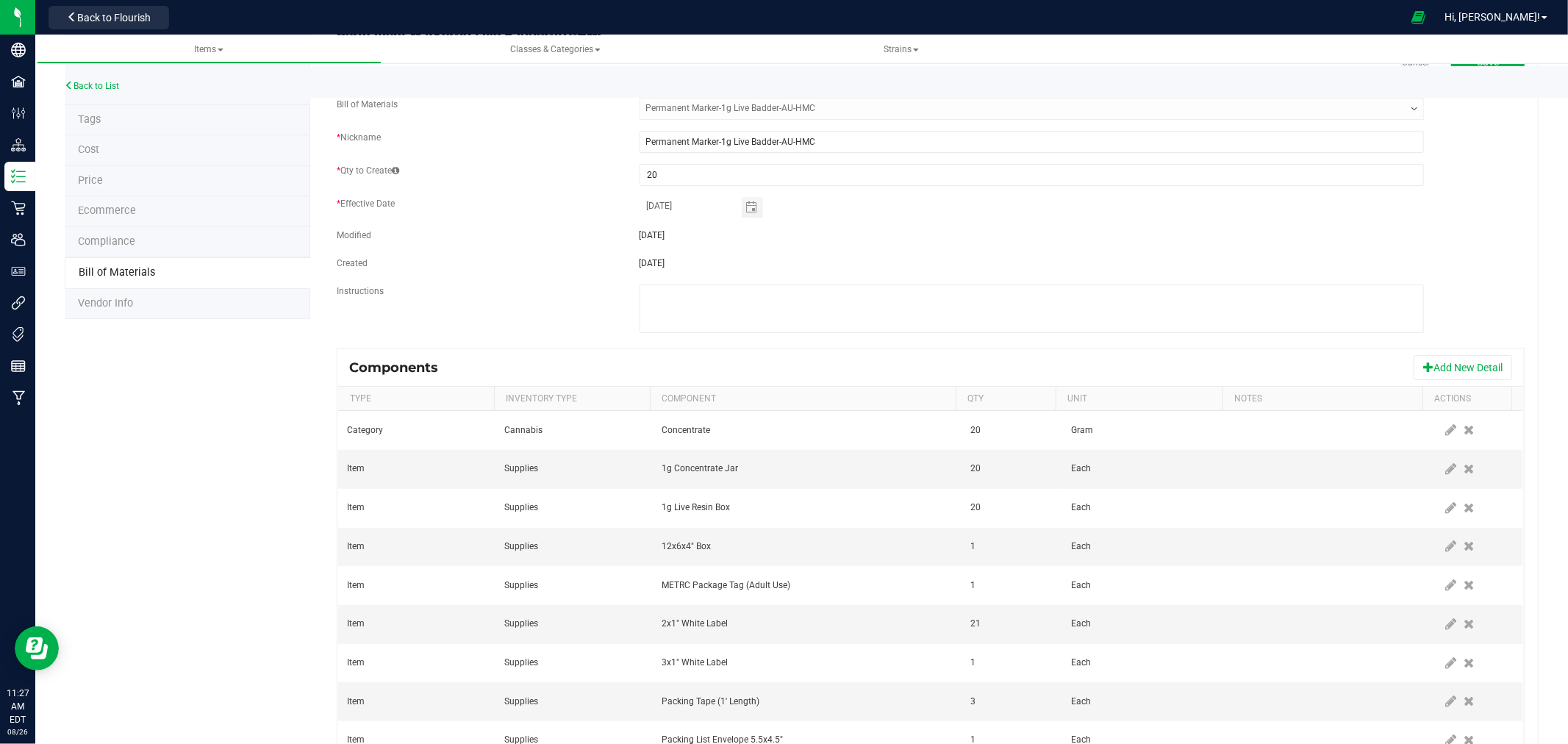
scroll to position [245, 0]
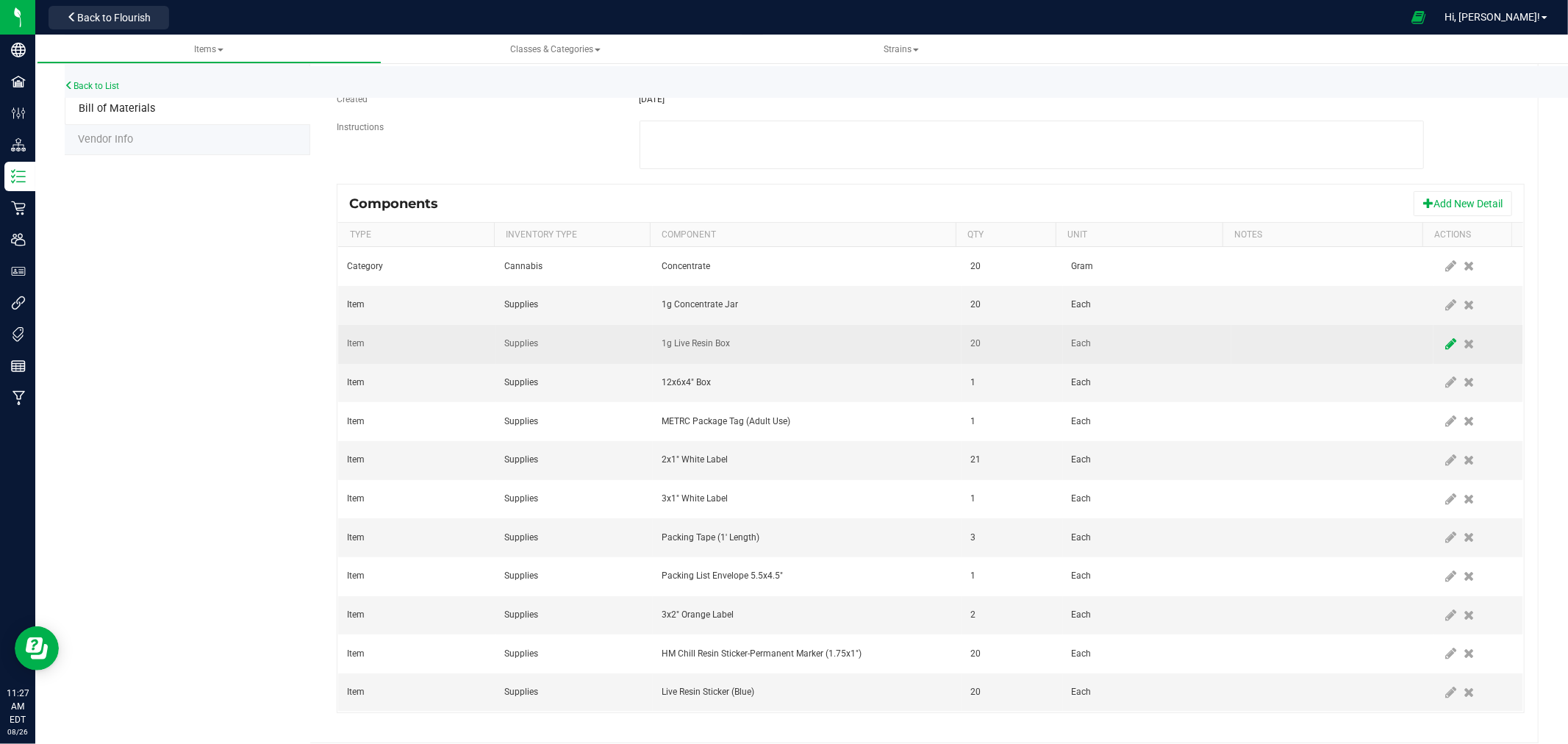
click at [1446, 343] on icon at bounding box center [1451, 344] width 11 height 13
click at [853, 346] on span "1g Live Resin Box" at bounding box center [798, 344] width 271 height 21
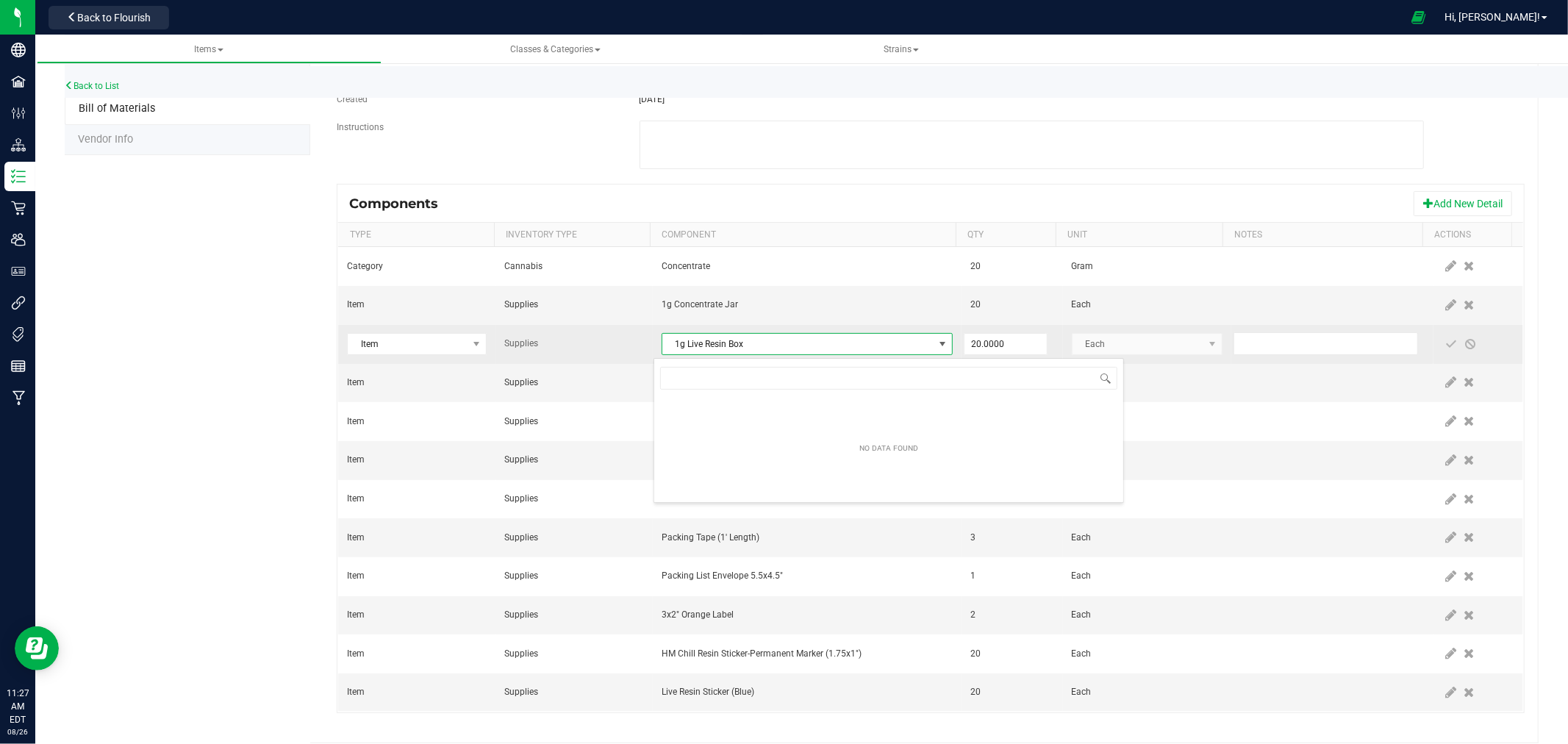
scroll to position [22, 285]
click at [853, 346] on span "1g Live Resin Box" at bounding box center [798, 344] width 271 height 21
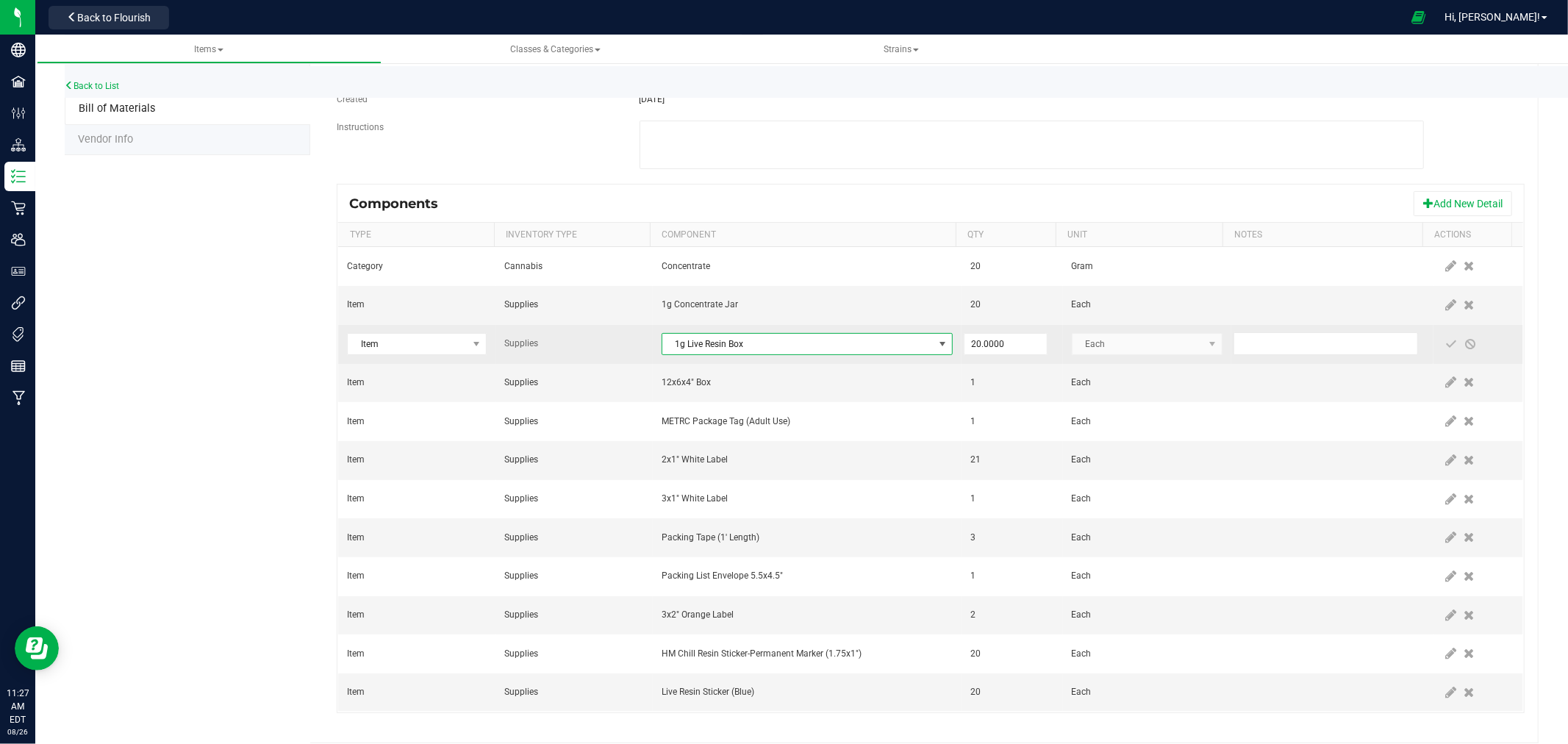
click at [834, 350] on span "1g Live Resin Box" at bounding box center [798, 344] width 271 height 21
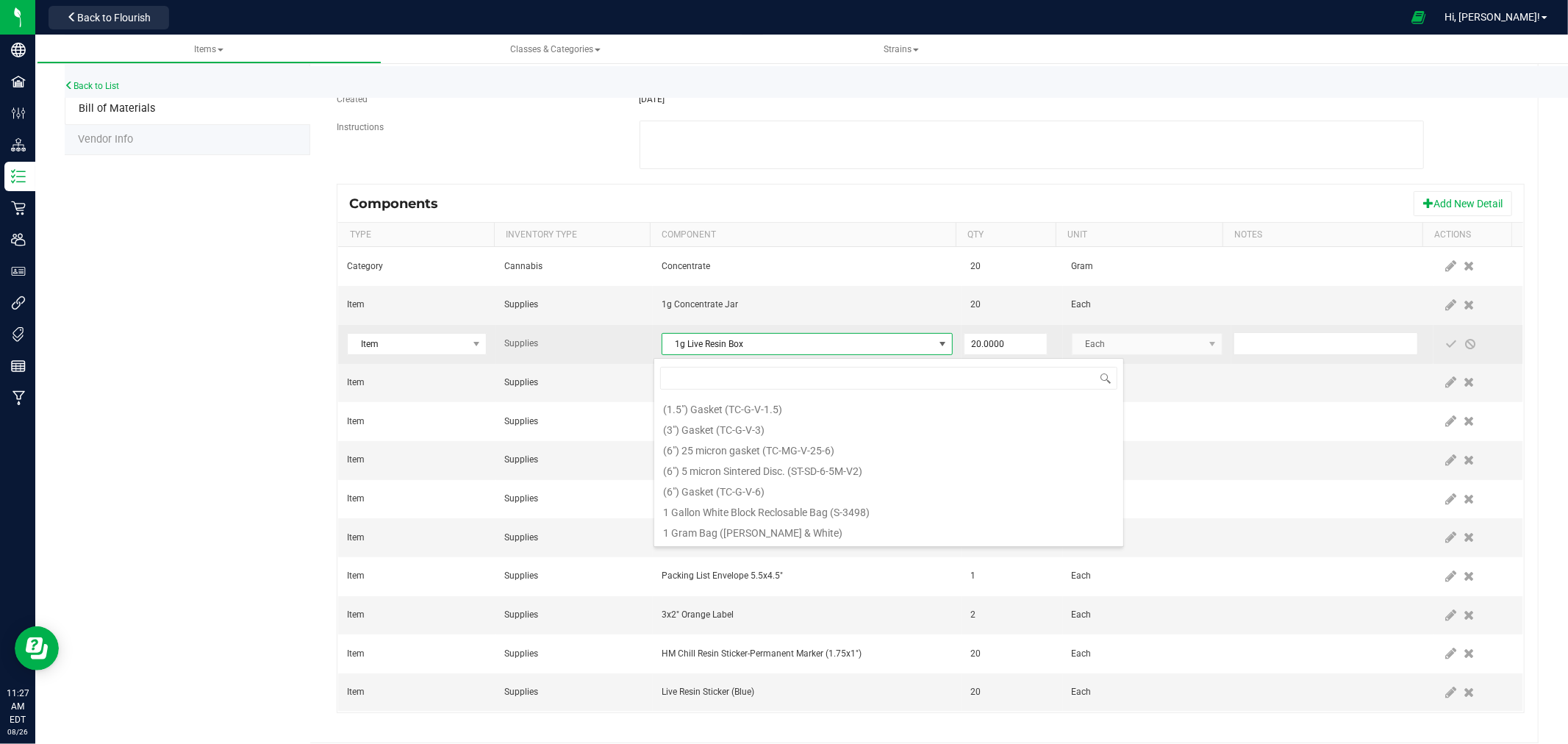
scroll to position [22, 285]
type input "Cured"
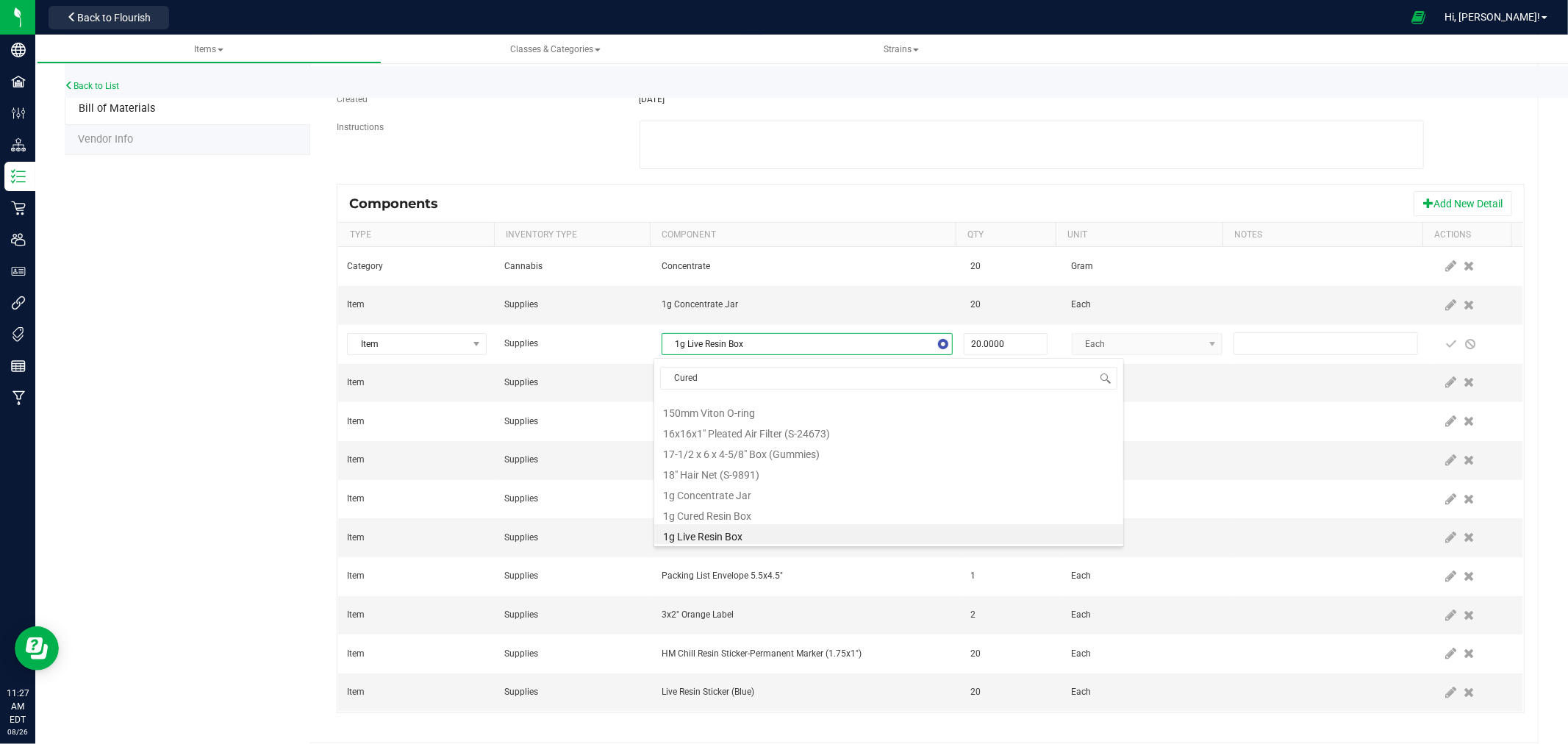
scroll to position [0, 0]
click at [748, 412] on li "1g Cured Resin Box" at bounding box center [889, 407] width 469 height 21
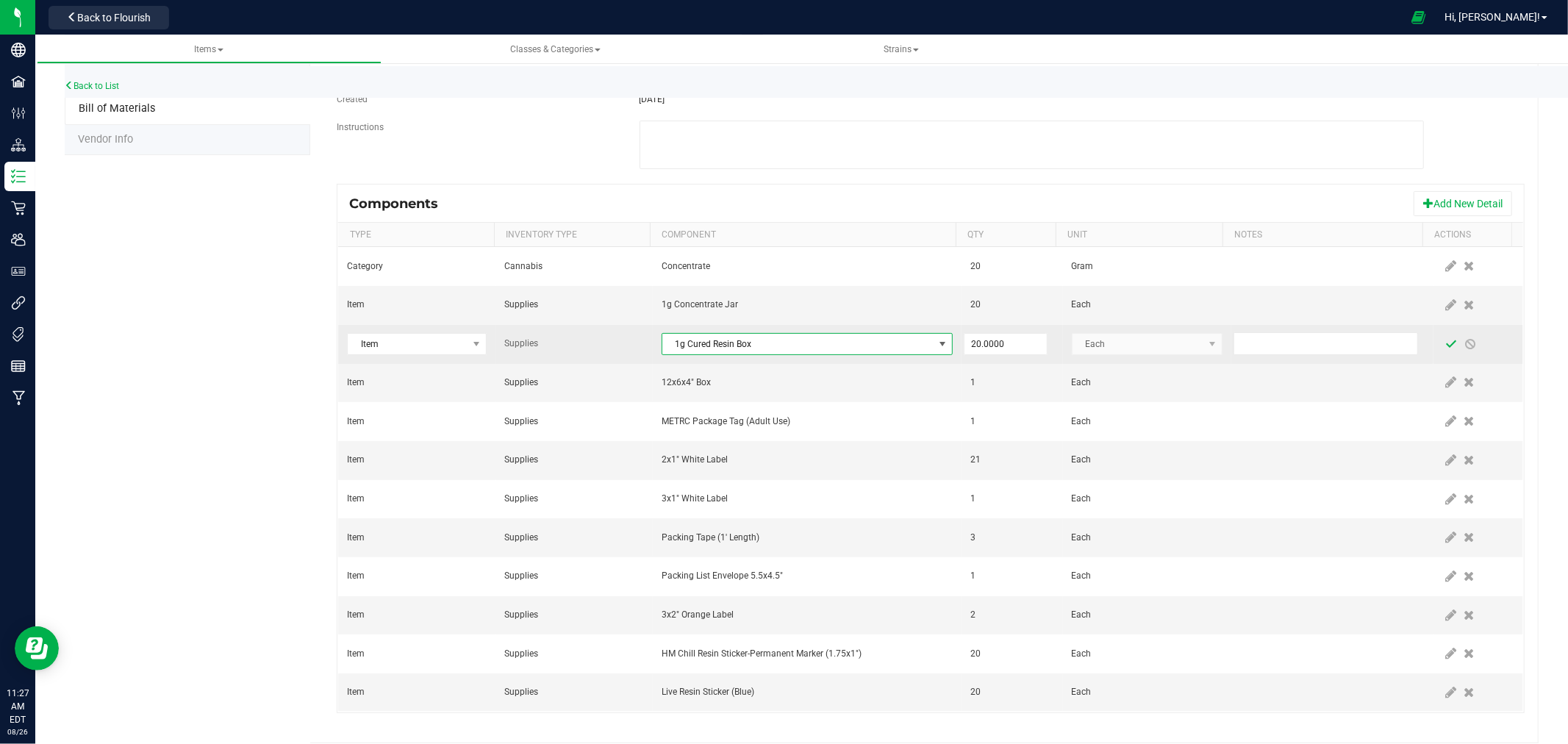
click at [1446, 347] on span at bounding box center [1451, 344] width 12 height 12
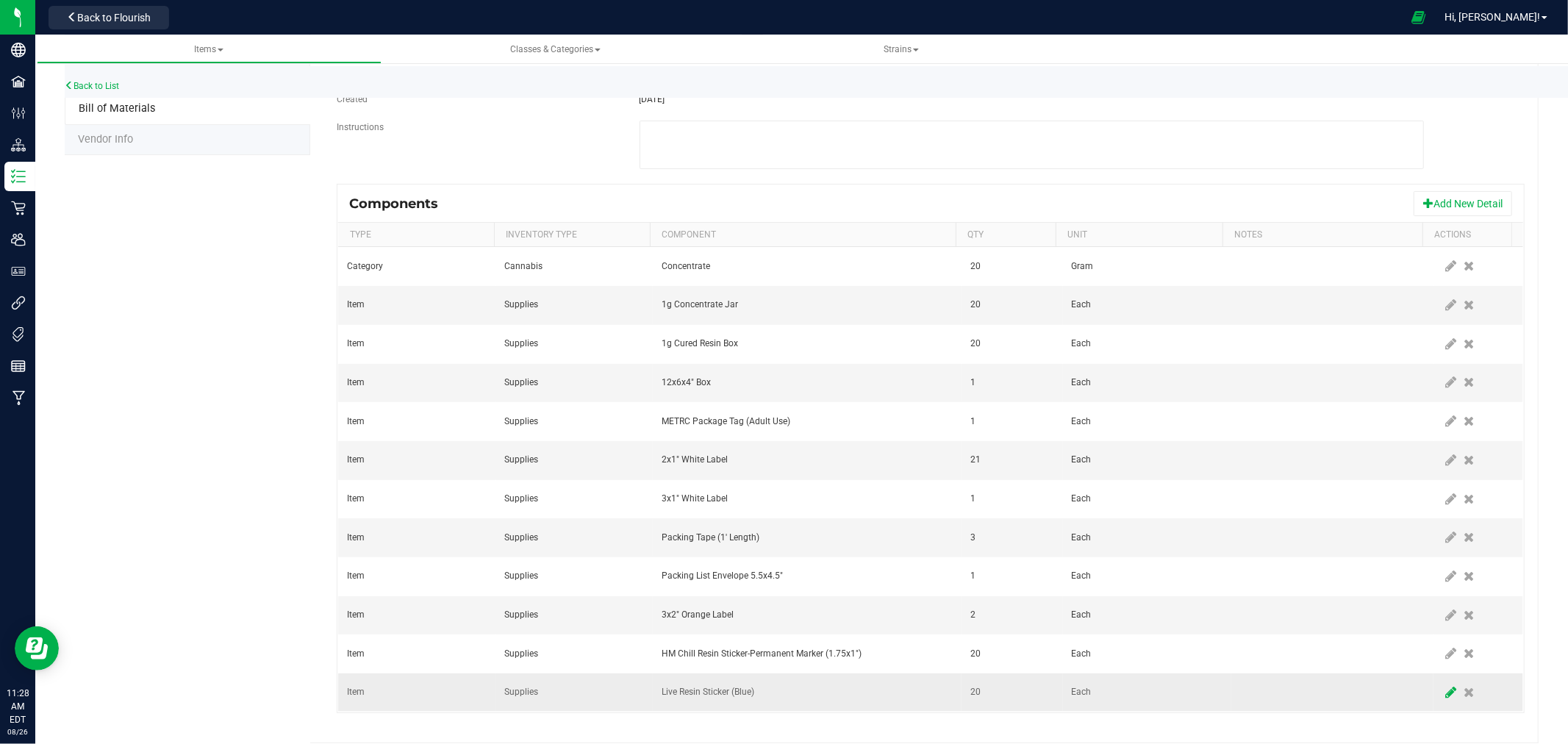
click at [1446, 696] on icon at bounding box center [1451, 693] width 11 height 13
click at [767, 692] on span "Live Resin Sticker (Blue)" at bounding box center [798, 693] width 271 height 21
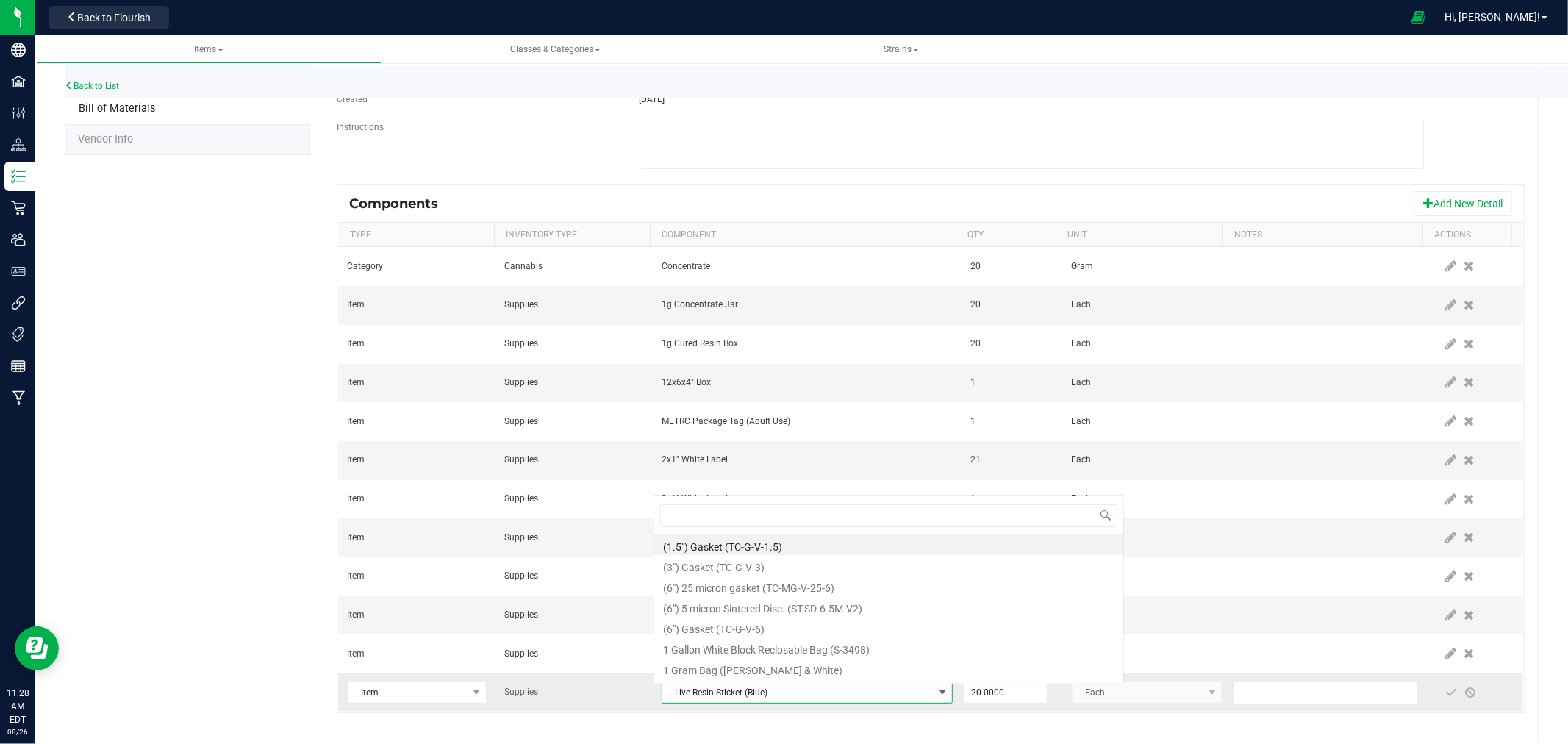
scroll to position [22, 282]
type input "Cured"
click at [718, 631] on li "Cured Resin Sticker (Green)" at bounding box center [889, 627] width 469 height 21
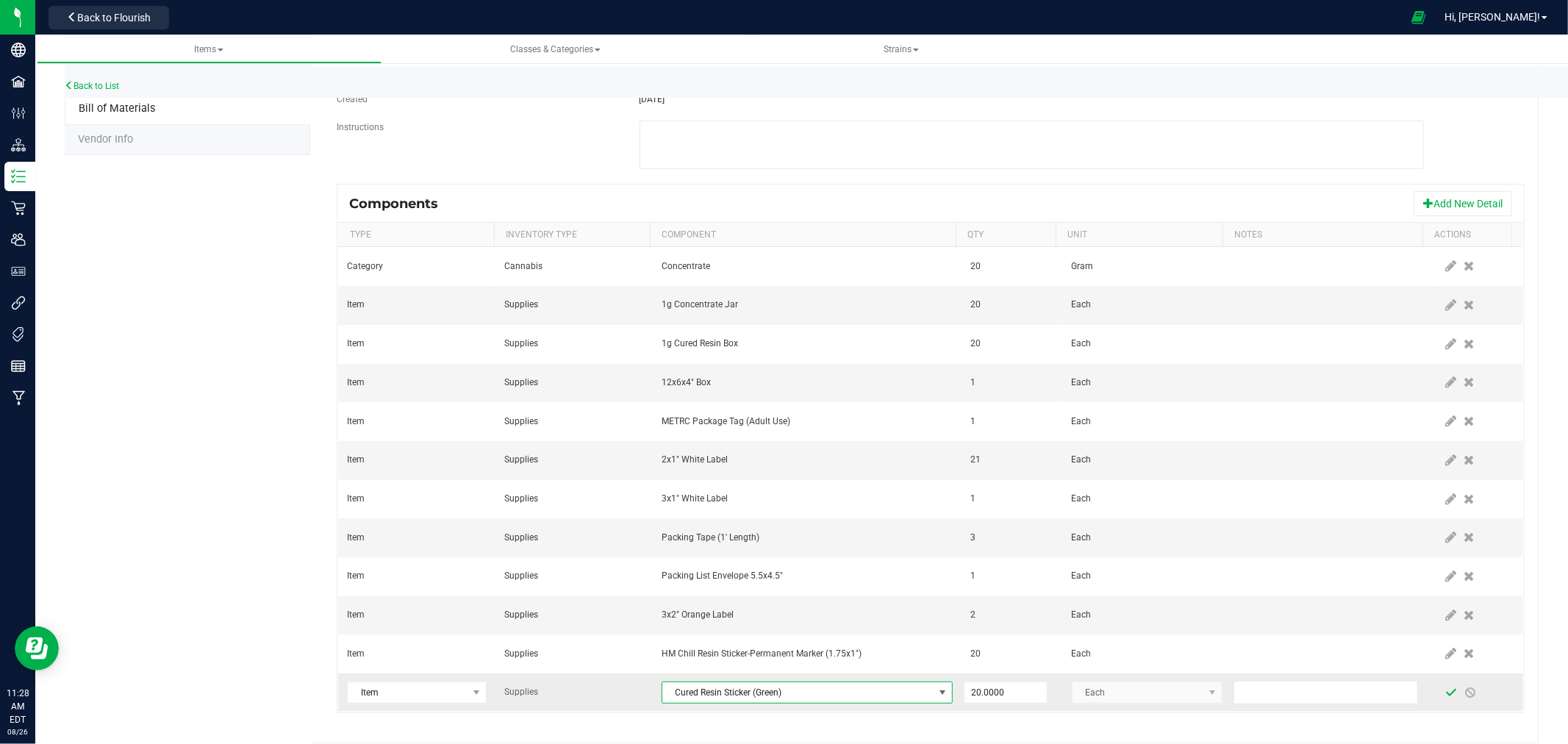
click at [1446, 697] on span at bounding box center [1451, 693] width 12 height 12
click at [1451, 200] on button "Add New Detail" at bounding box center [1463, 203] width 98 height 25
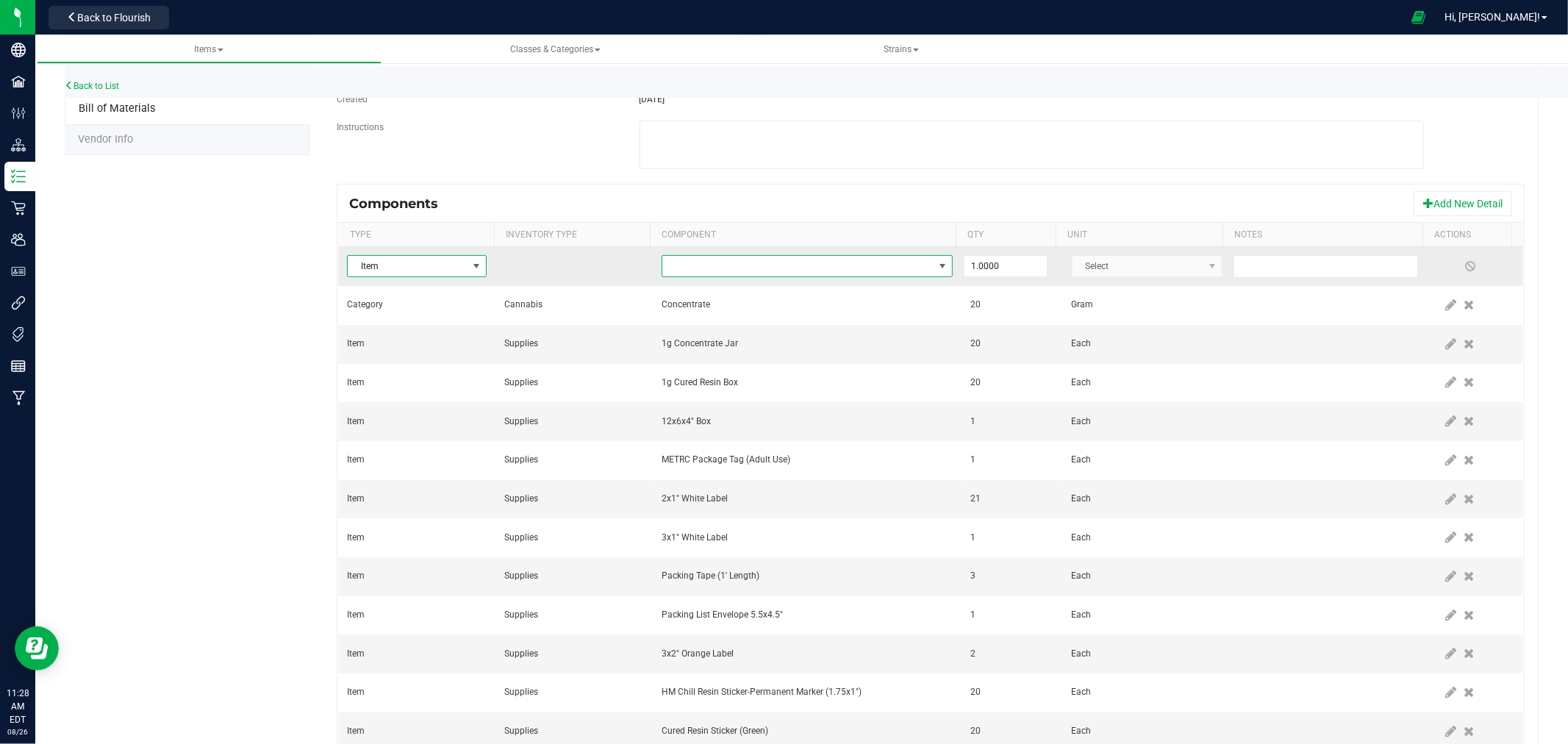
click at [842, 263] on span "NO DATA FOUND" at bounding box center [798, 266] width 271 height 21
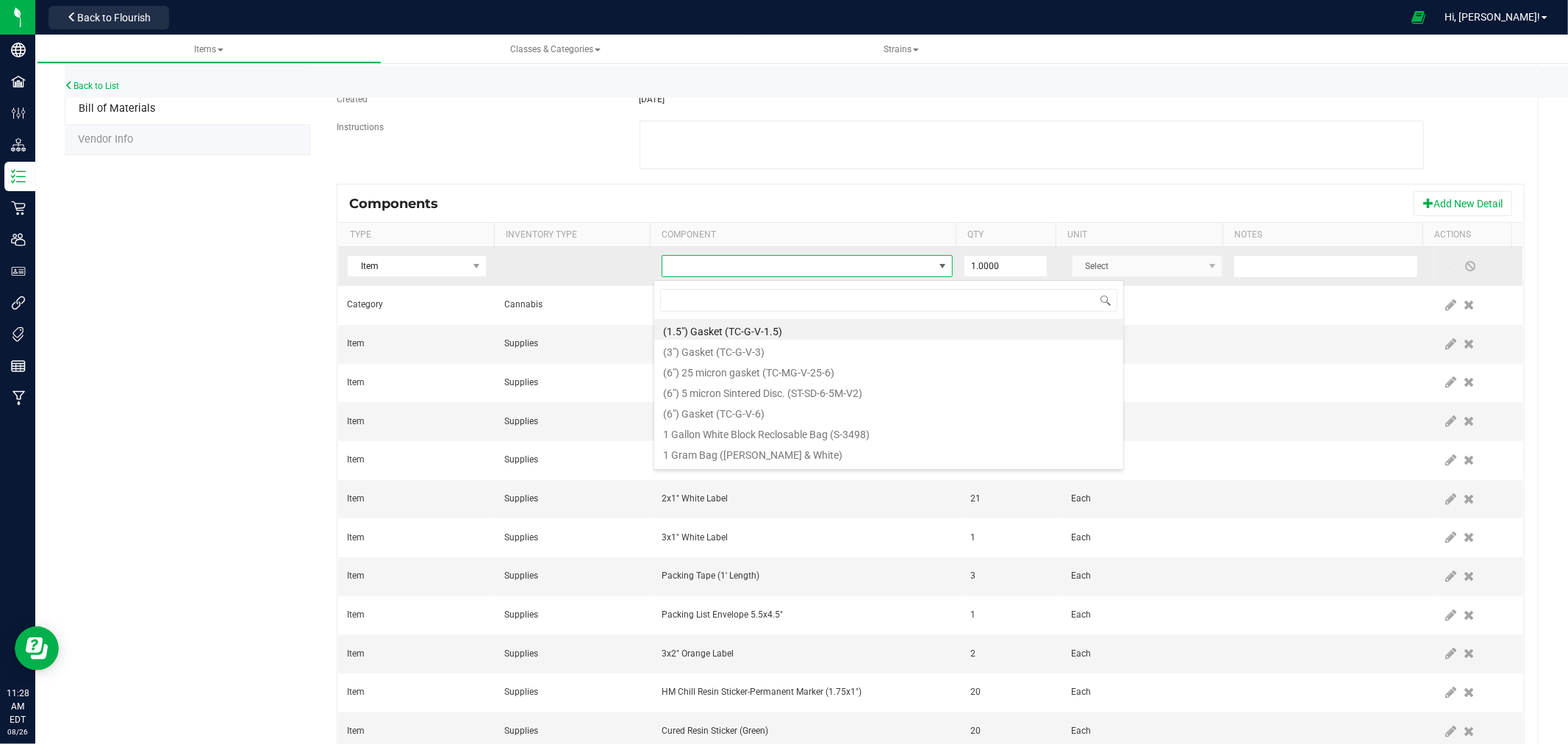
scroll to position [22, 285]
type input "Live Badder"
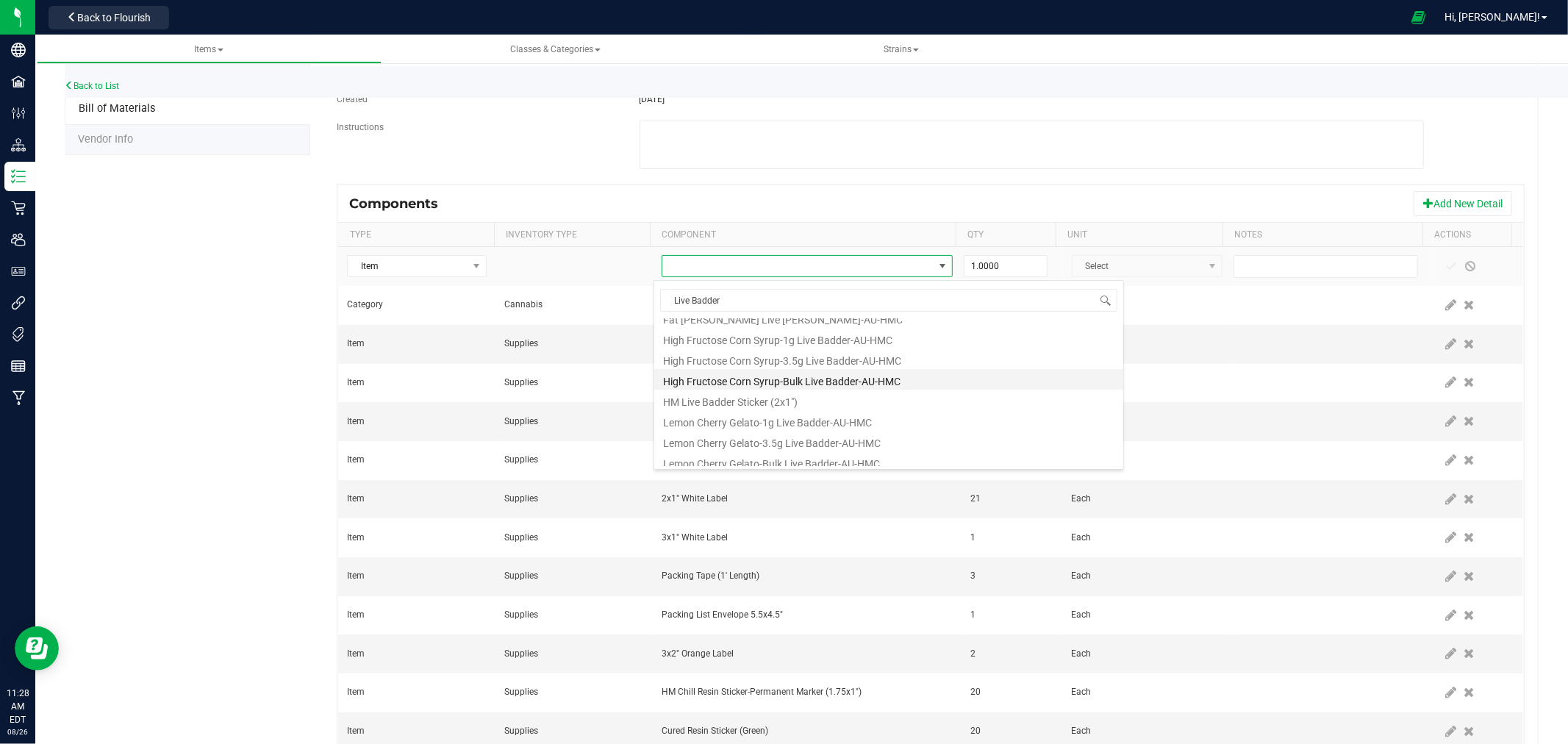
scroll to position [144, 0]
click at [747, 432] on li "HM Live Badder Sticker (2x1")" at bounding box center [889, 432] width 469 height 21
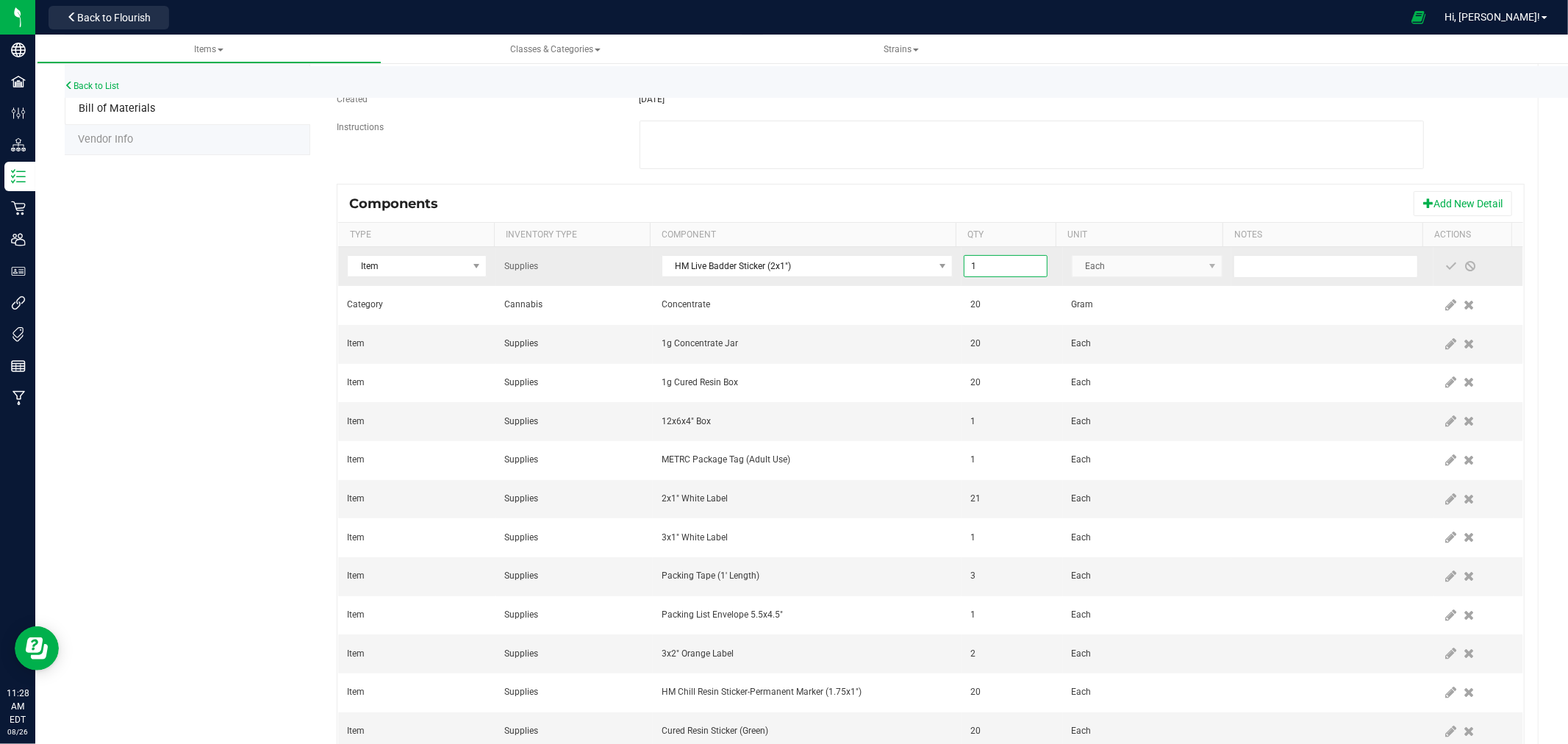
click at [993, 275] on input "1" at bounding box center [1005, 266] width 82 height 21
type input "20.0000"
click at [1446, 265] on span at bounding box center [1451, 265] width 12 height 12
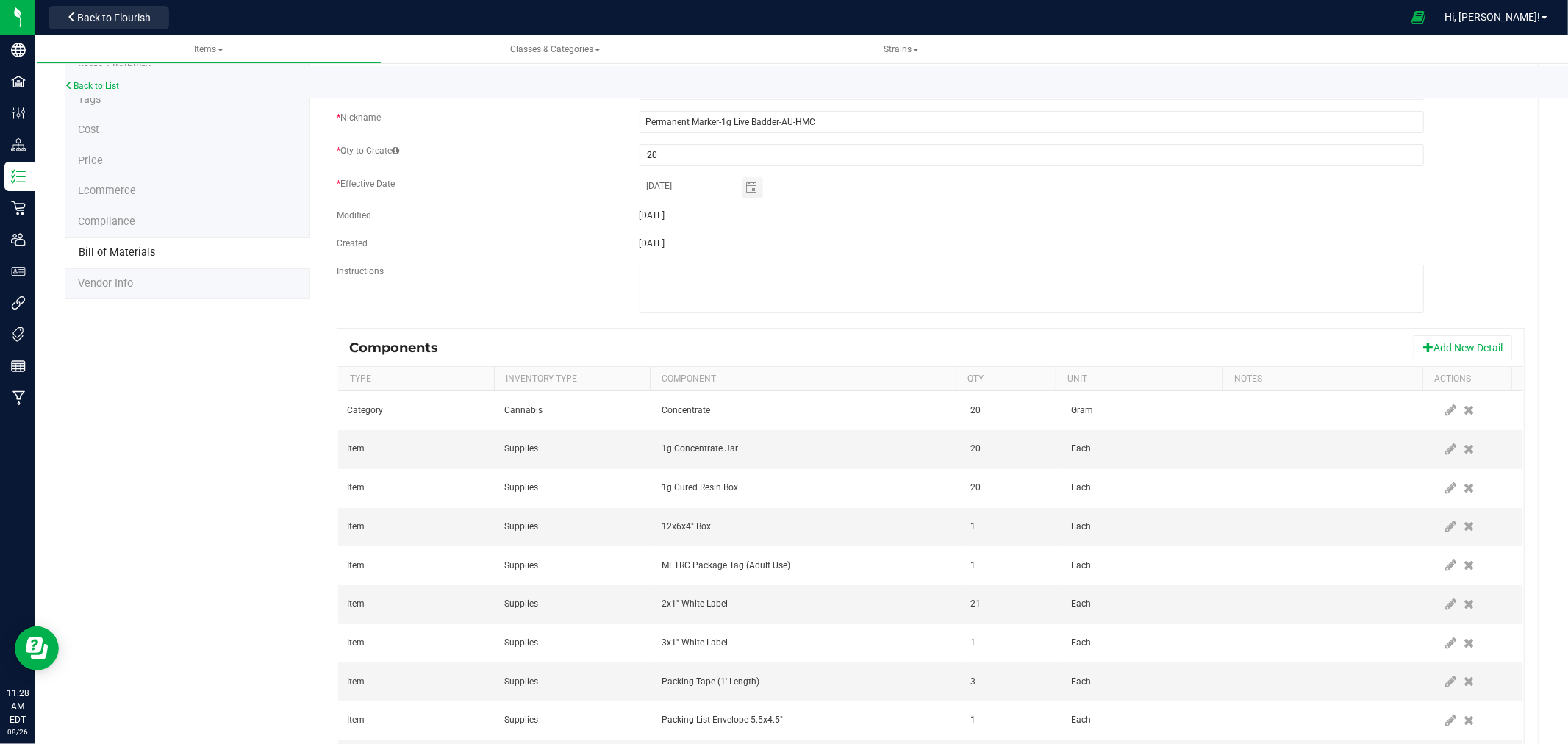
scroll to position [0, 0]
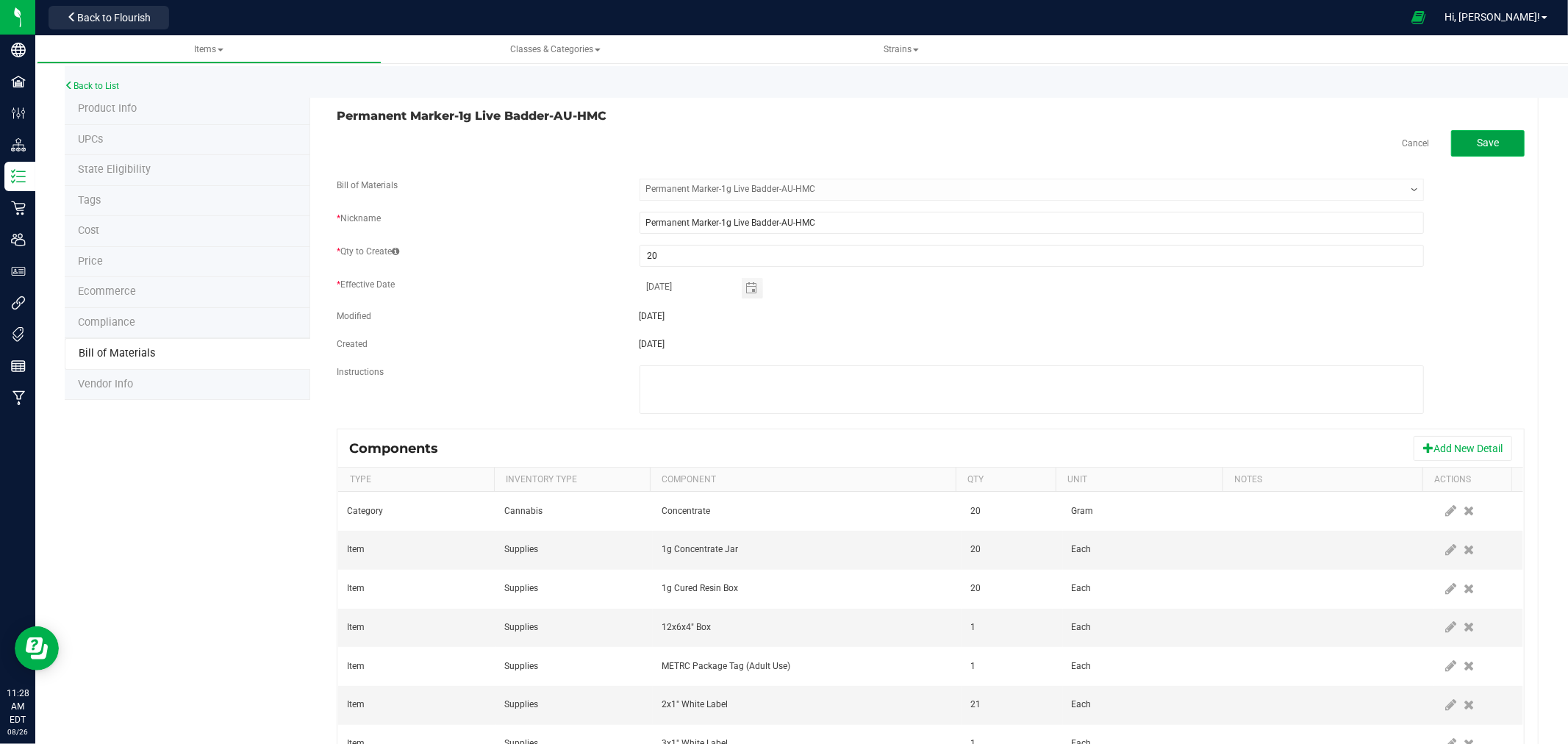
click at [1495, 137] on button "Save" at bounding box center [1488, 143] width 74 height 27
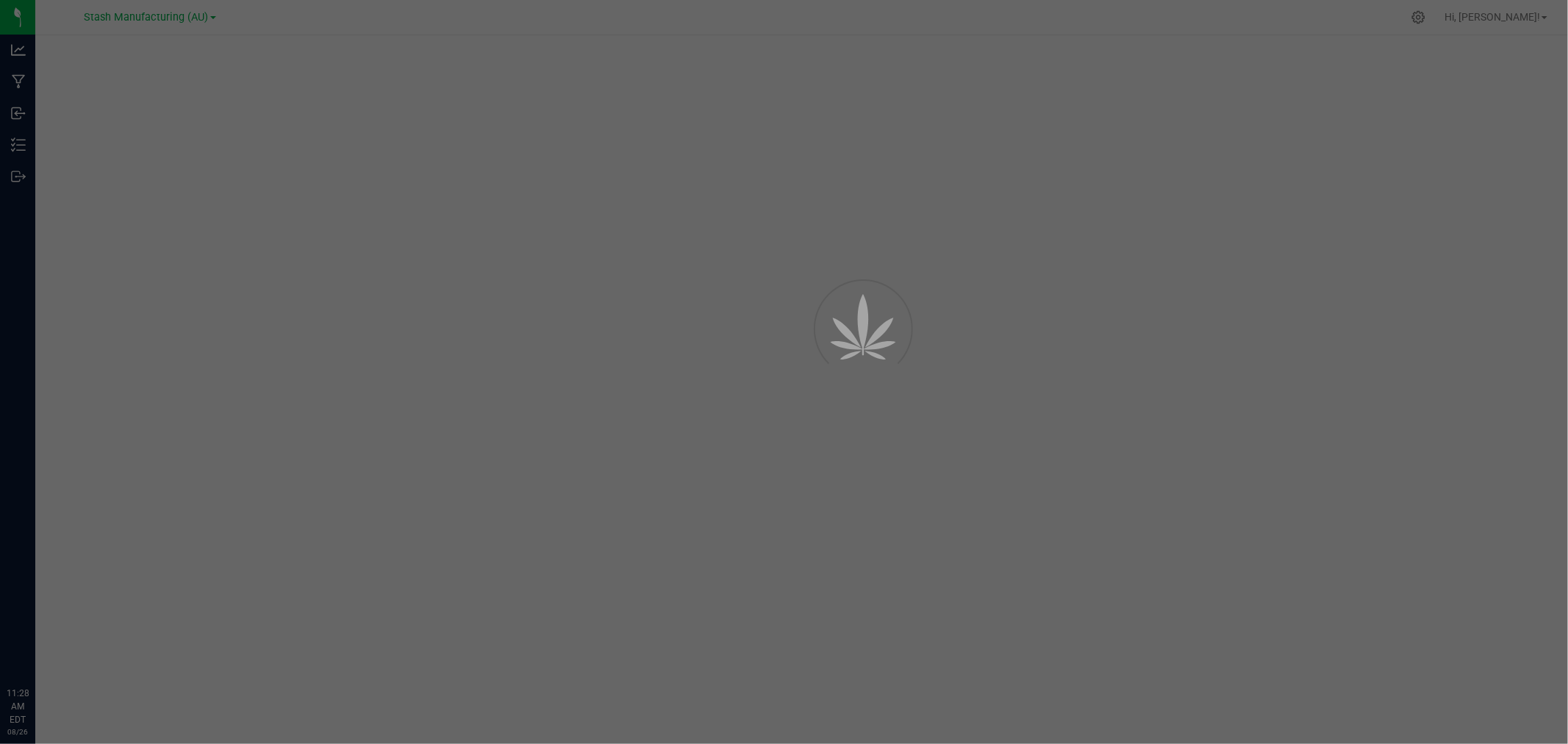
select select "803"
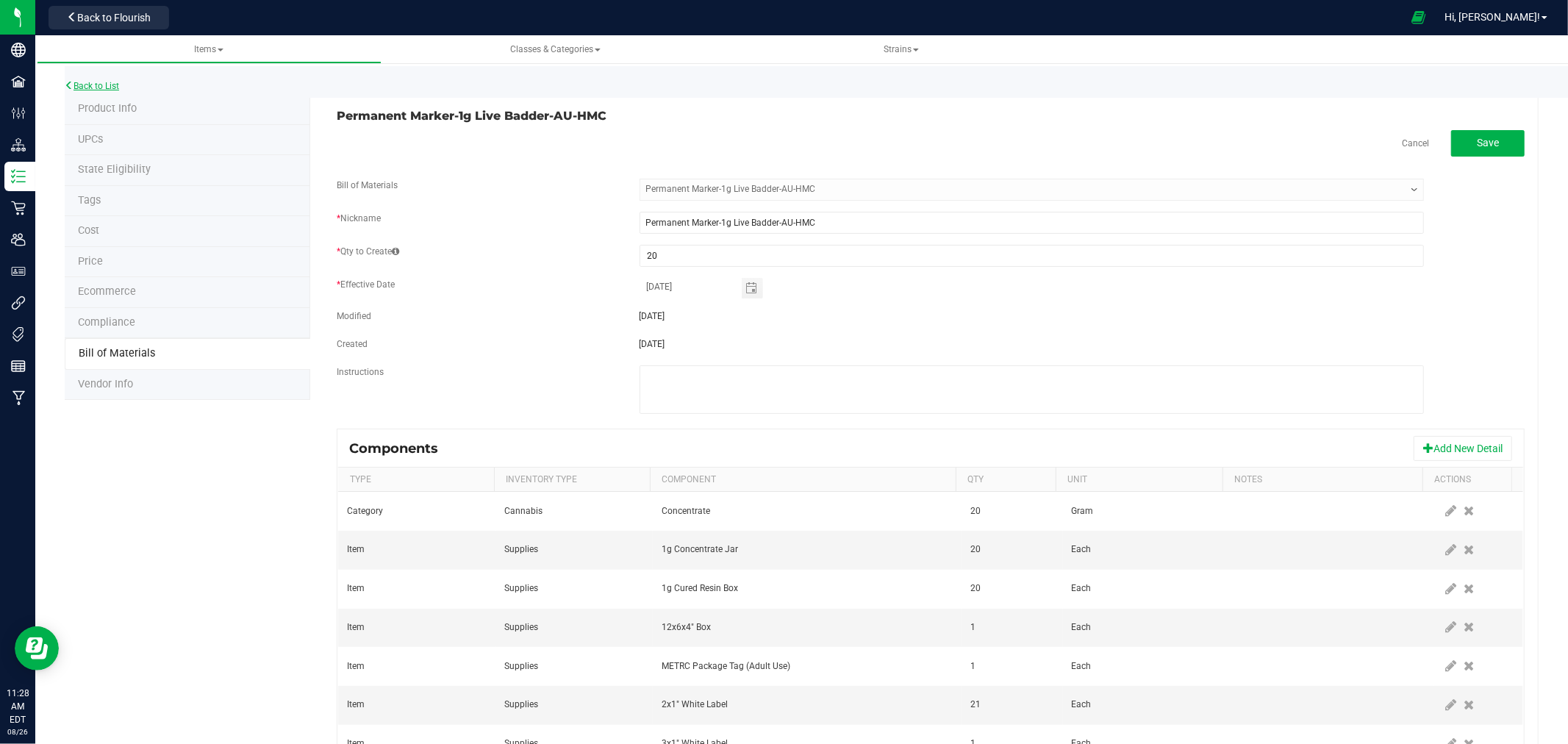
click at [107, 81] on link "Back to List" at bounding box center [91, 85] width 54 height 10
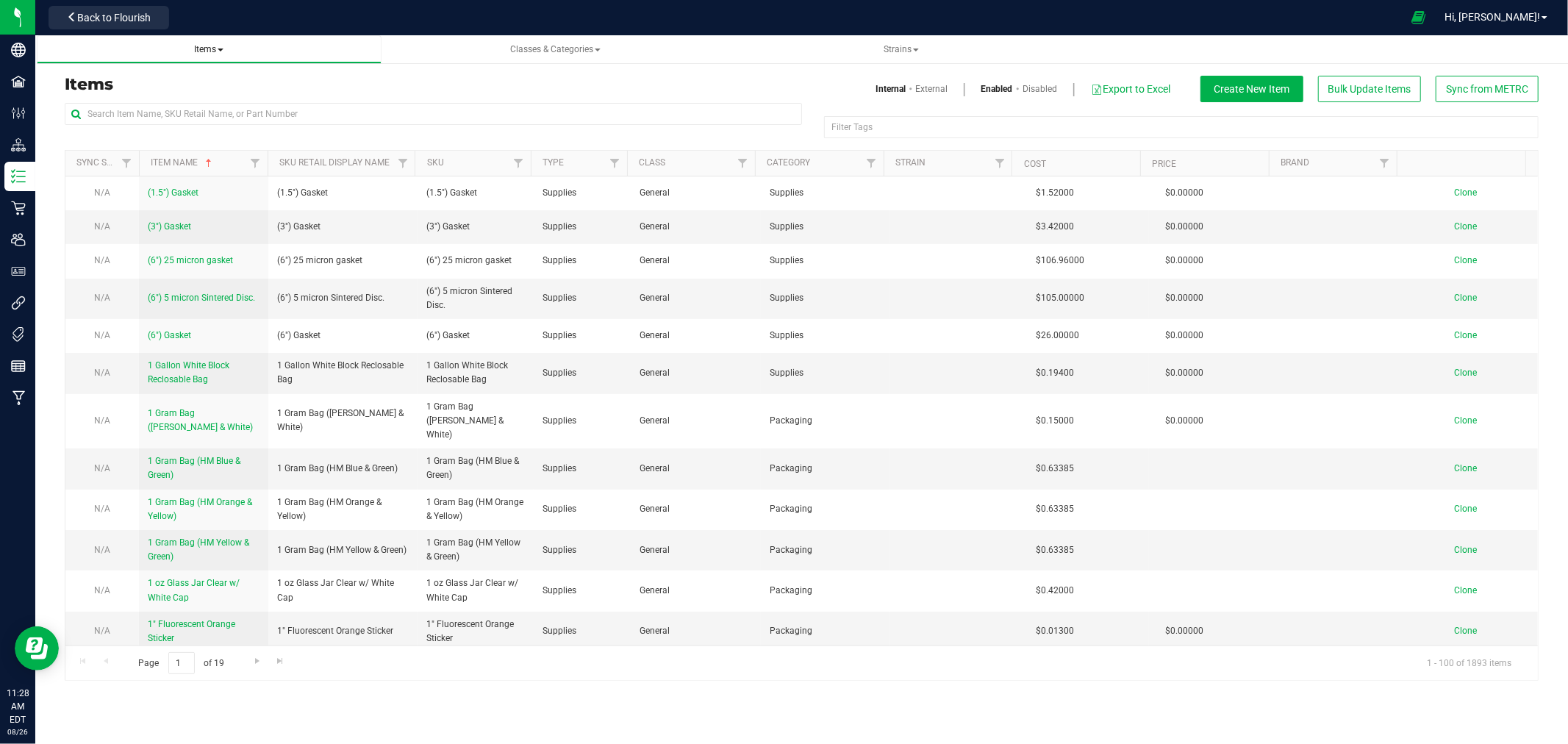
click at [205, 52] on span "Items" at bounding box center [209, 49] width 29 height 10
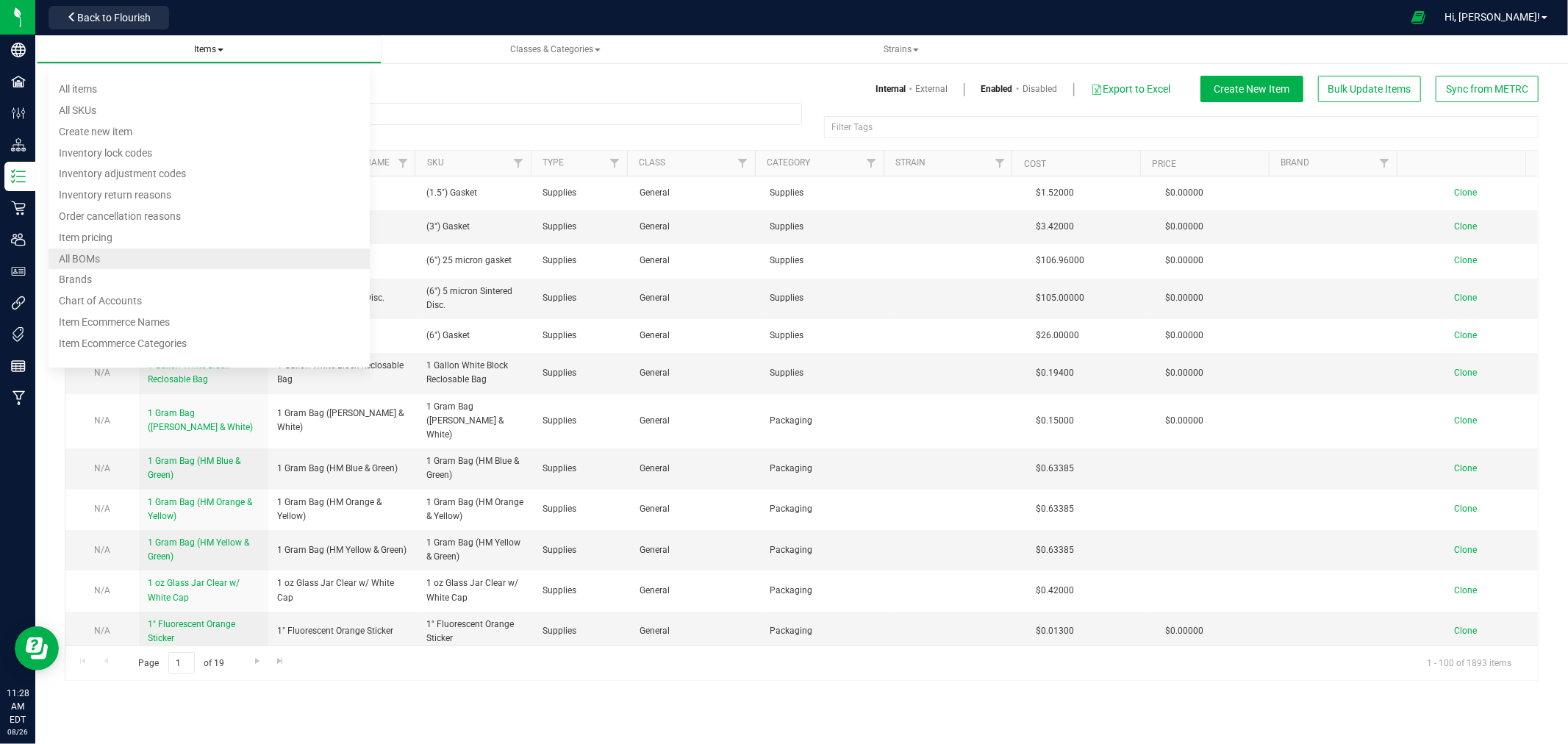
click at [113, 256] on li "All BOMs" at bounding box center [209, 259] width 321 height 21
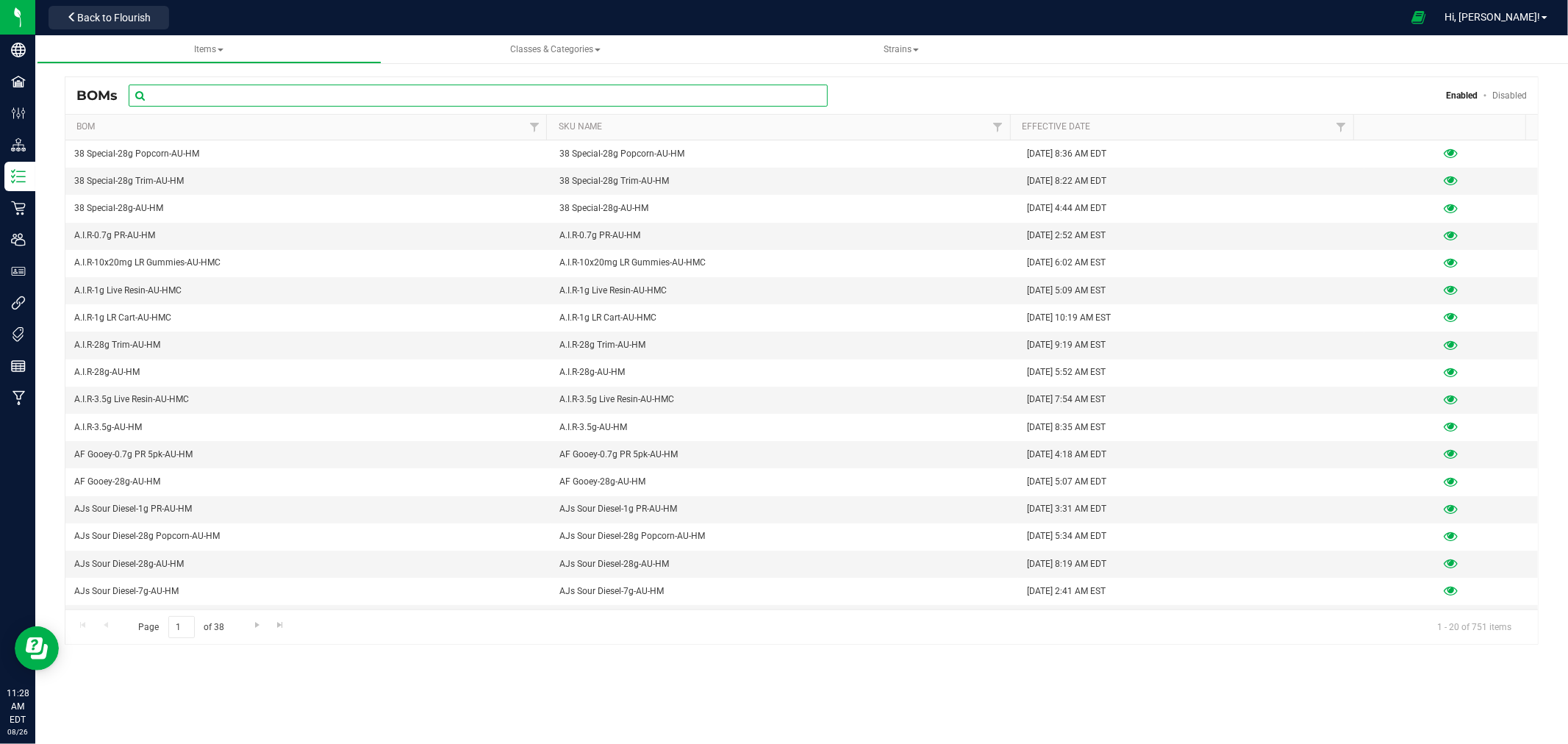
click at [295, 88] on input "text" at bounding box center [478, 95] width 699 height 22
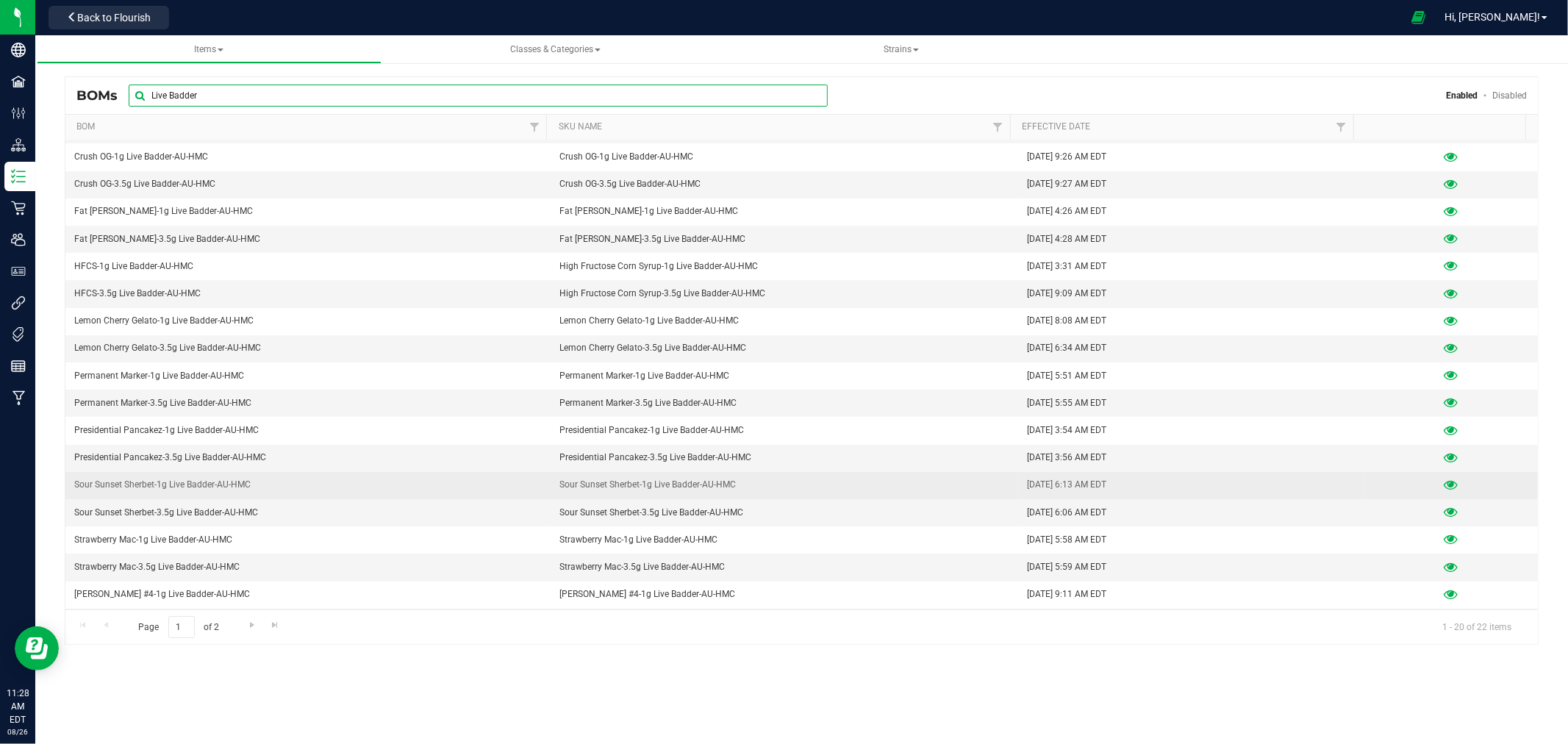
scroll to position [80, 0]
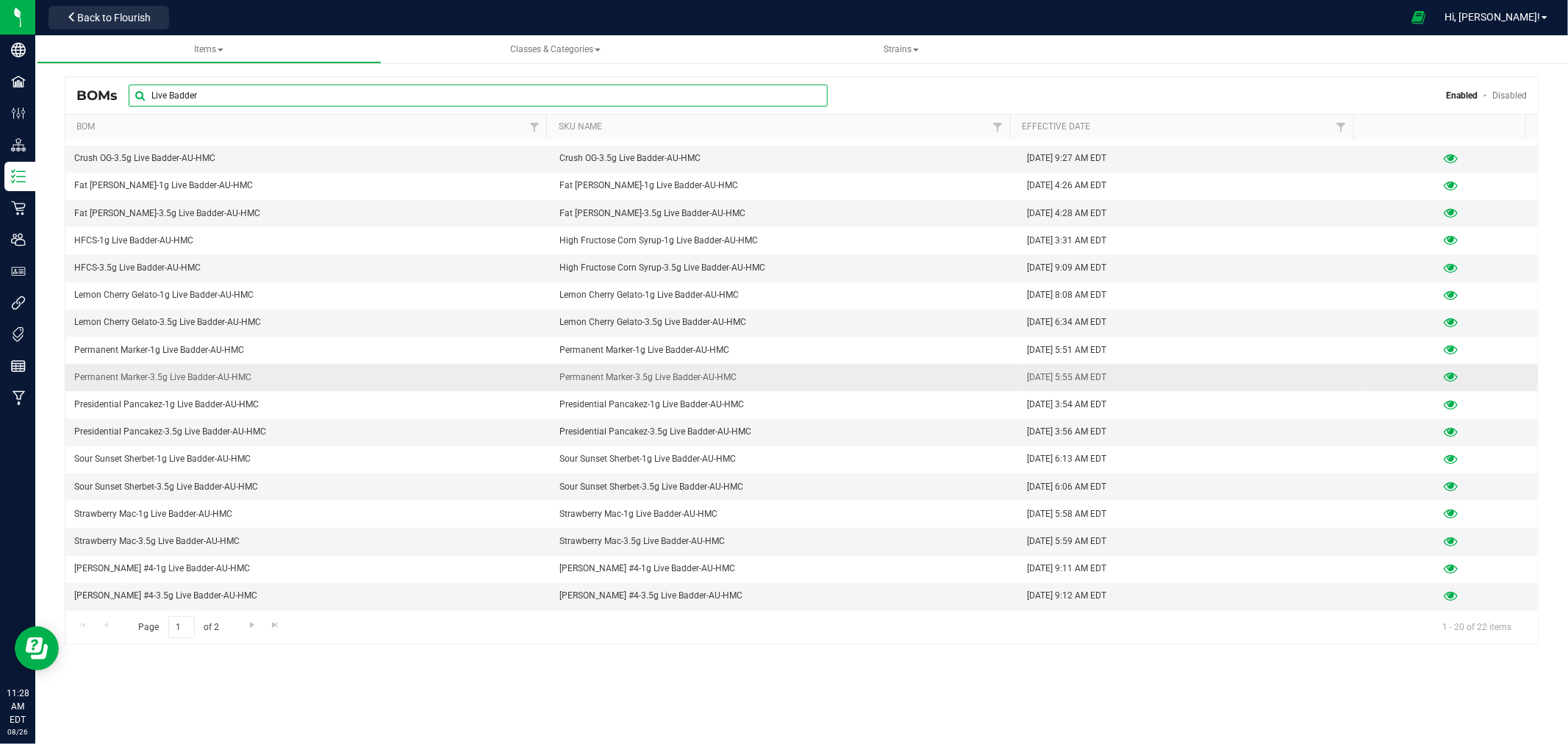
type input "Live Badder"
click at [1445, 379] on icon at bounding box center [1451, 377] width 14 height 10
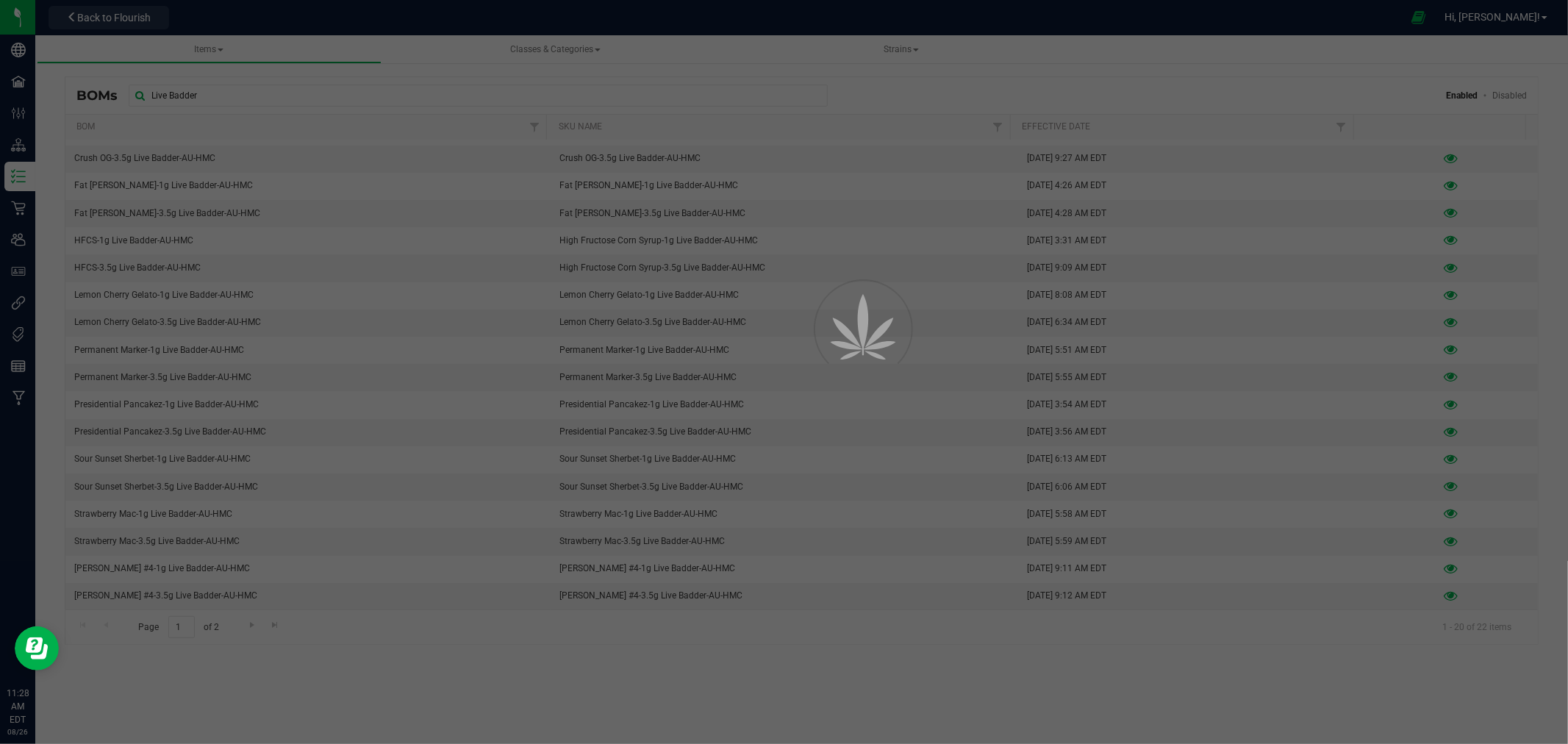
select select "804"
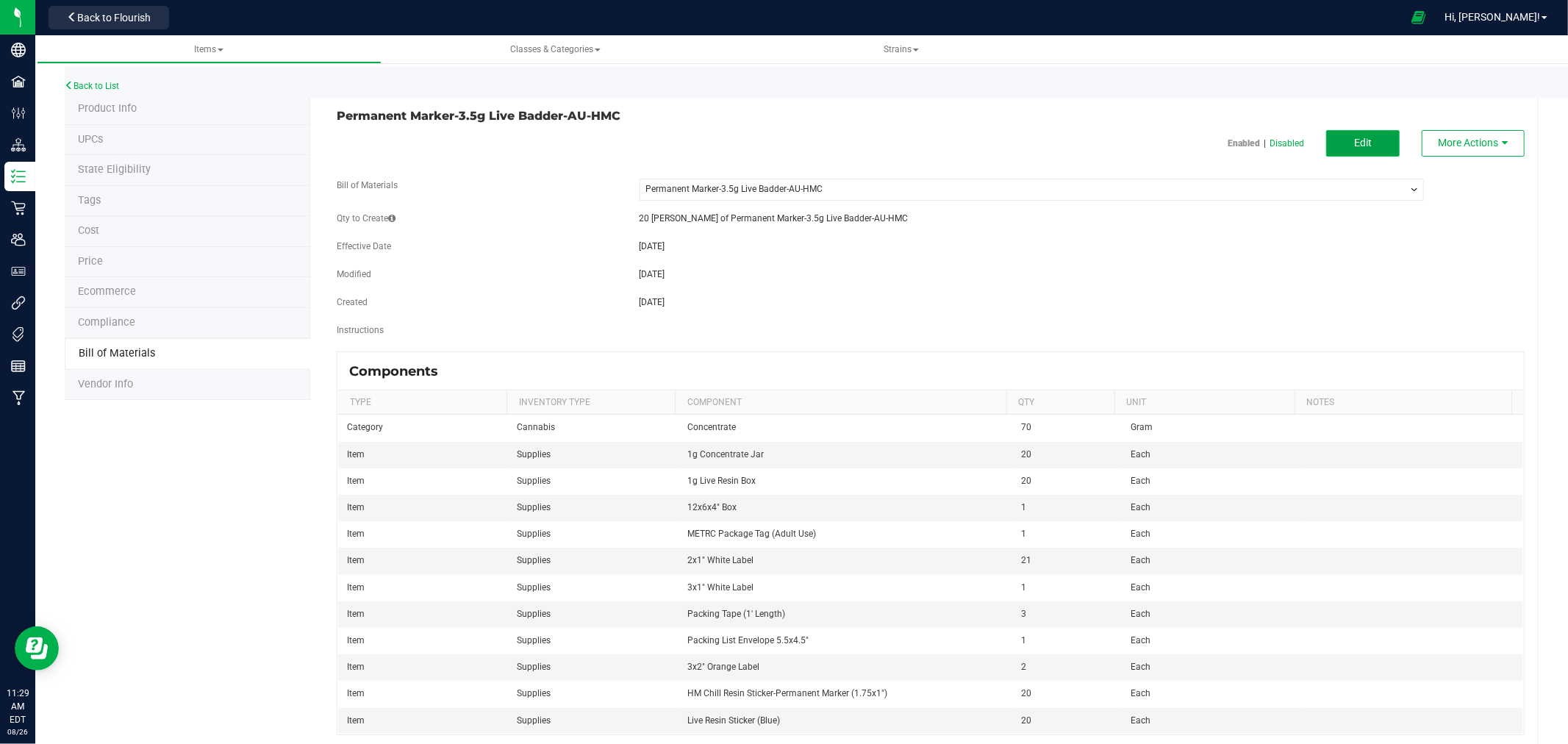
click at [1354, 137] on span "Edit" at bounding box center [1363, 142] width 18 height 12
select select "804"
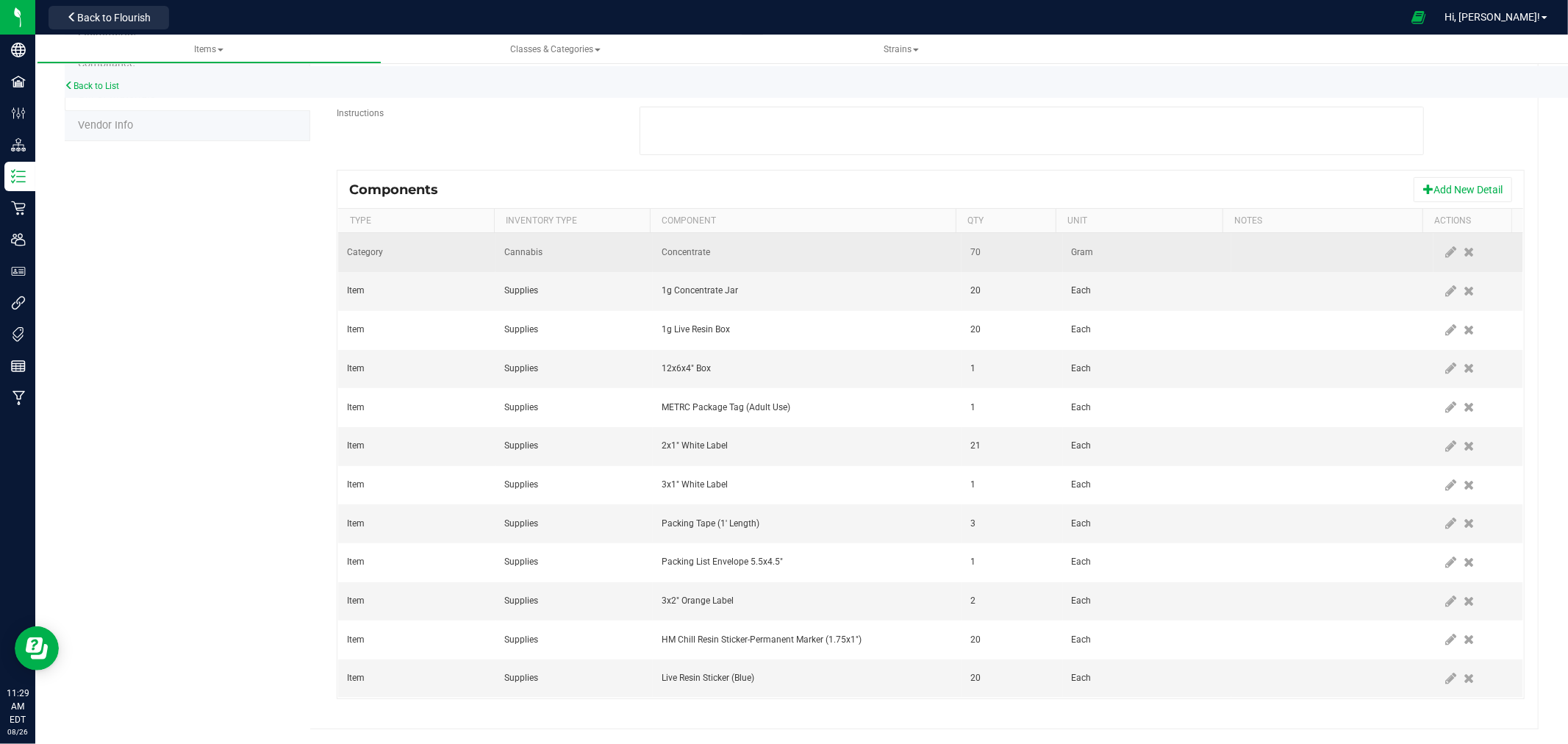
scroll to position [262, 0]
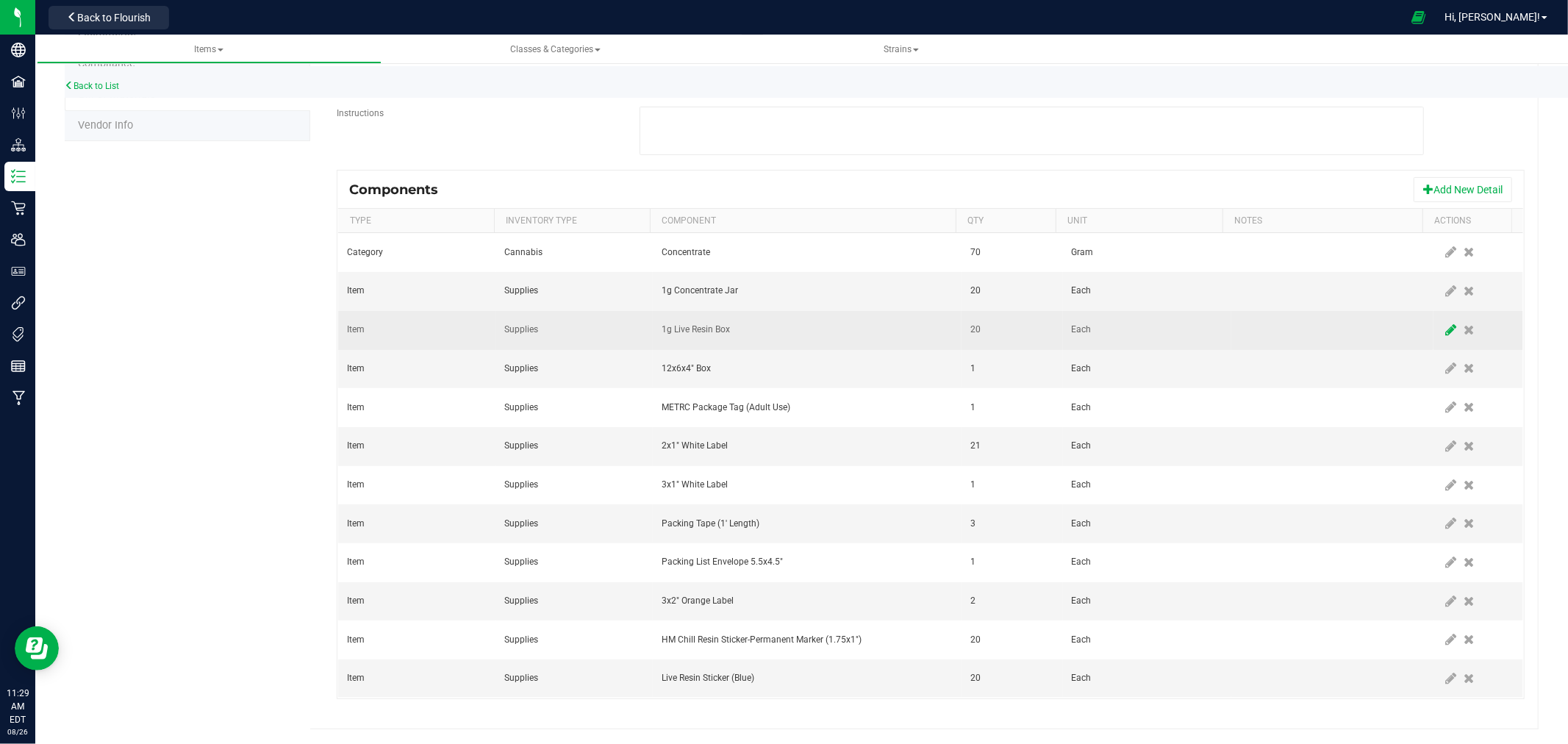
click at [1446, 330] on icon at bounding box center [1451, 330] width 11 height 13
click at [692, 334] on span "1g Live Resin Box" at bounding box center [798, 330] width 271 height 21
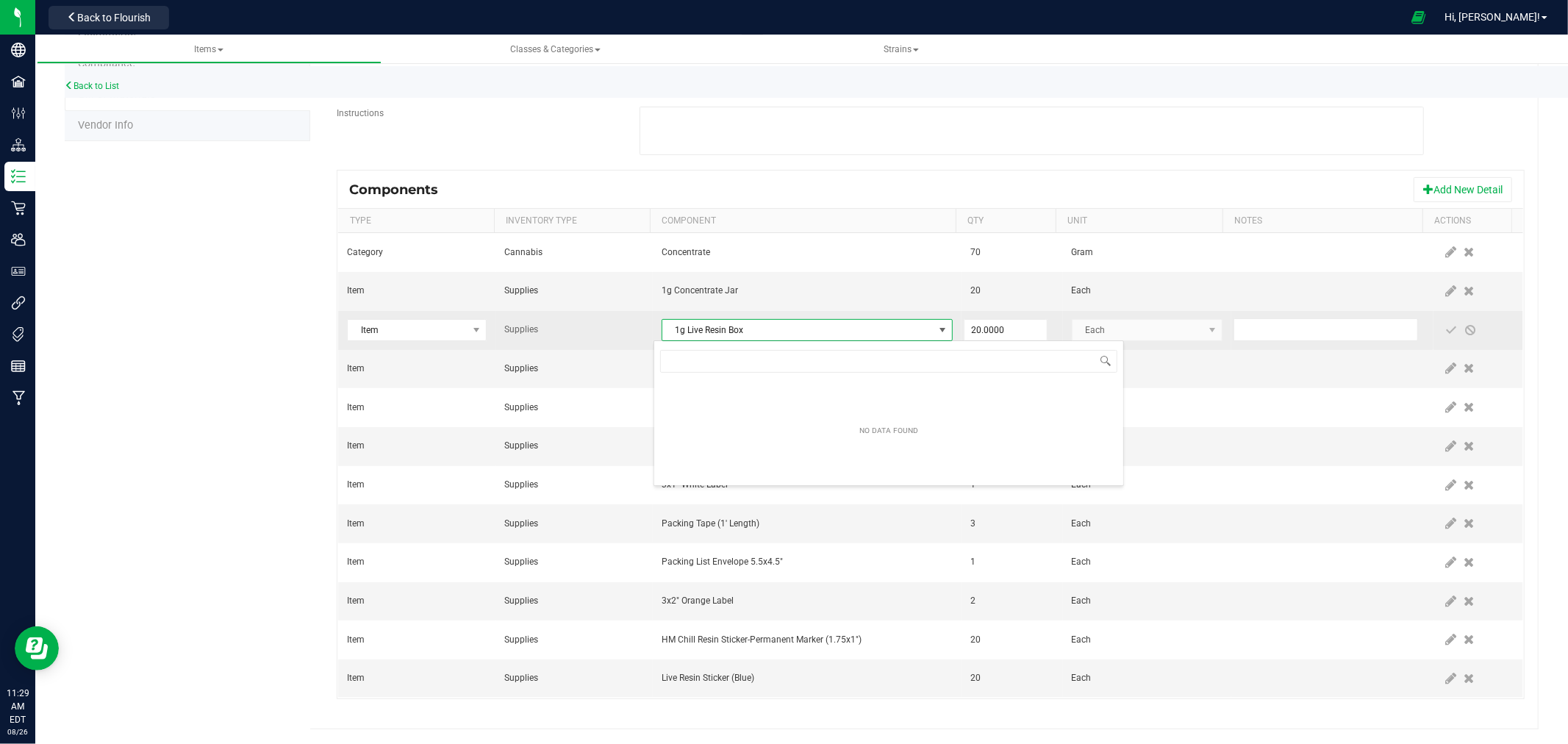
scroll to position [491, 0]
type input "Cured"
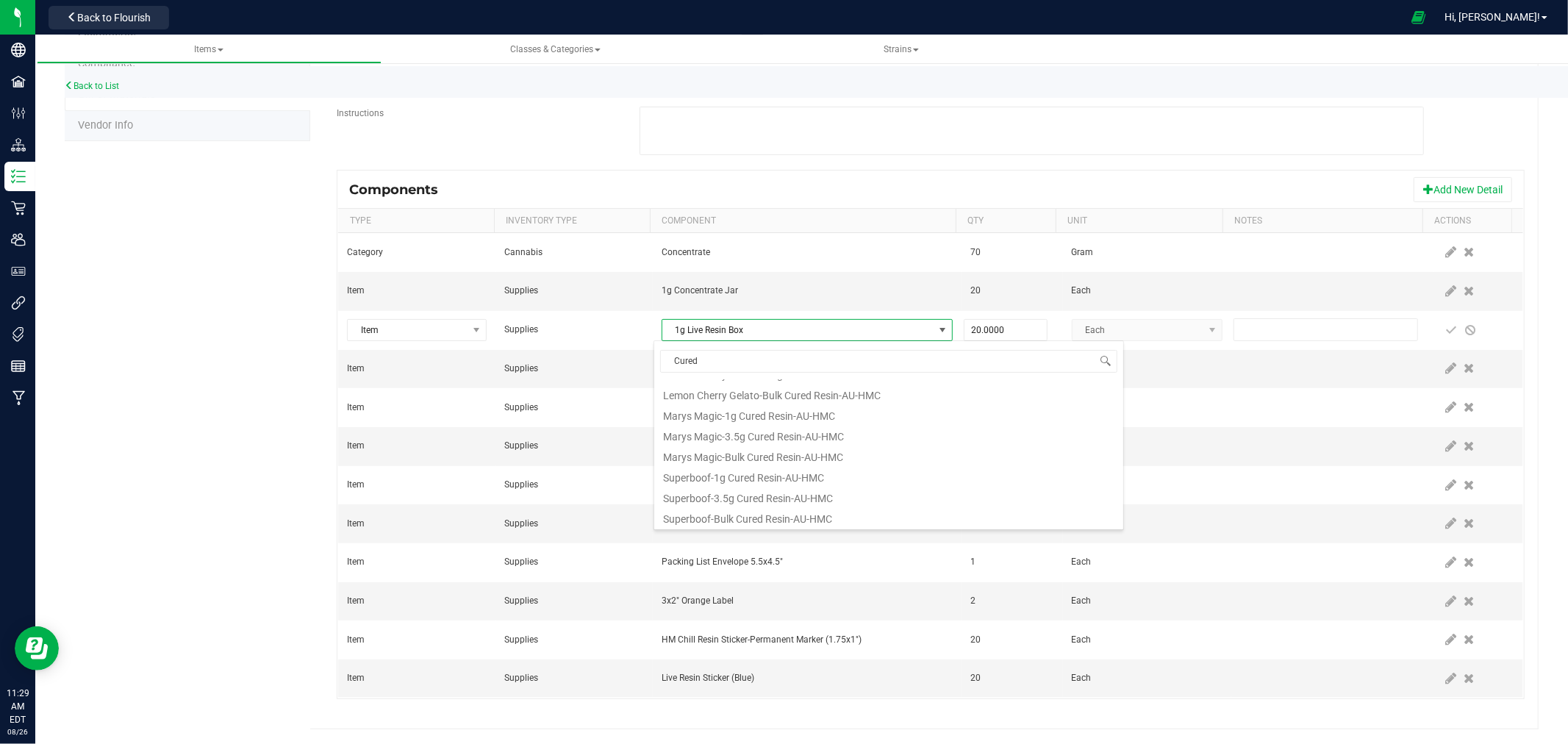
scroll to position [0, 0]
click at [728, 394] on li "1g Cured Resin Box" at bounding box center [889, 390] width 469 height 21
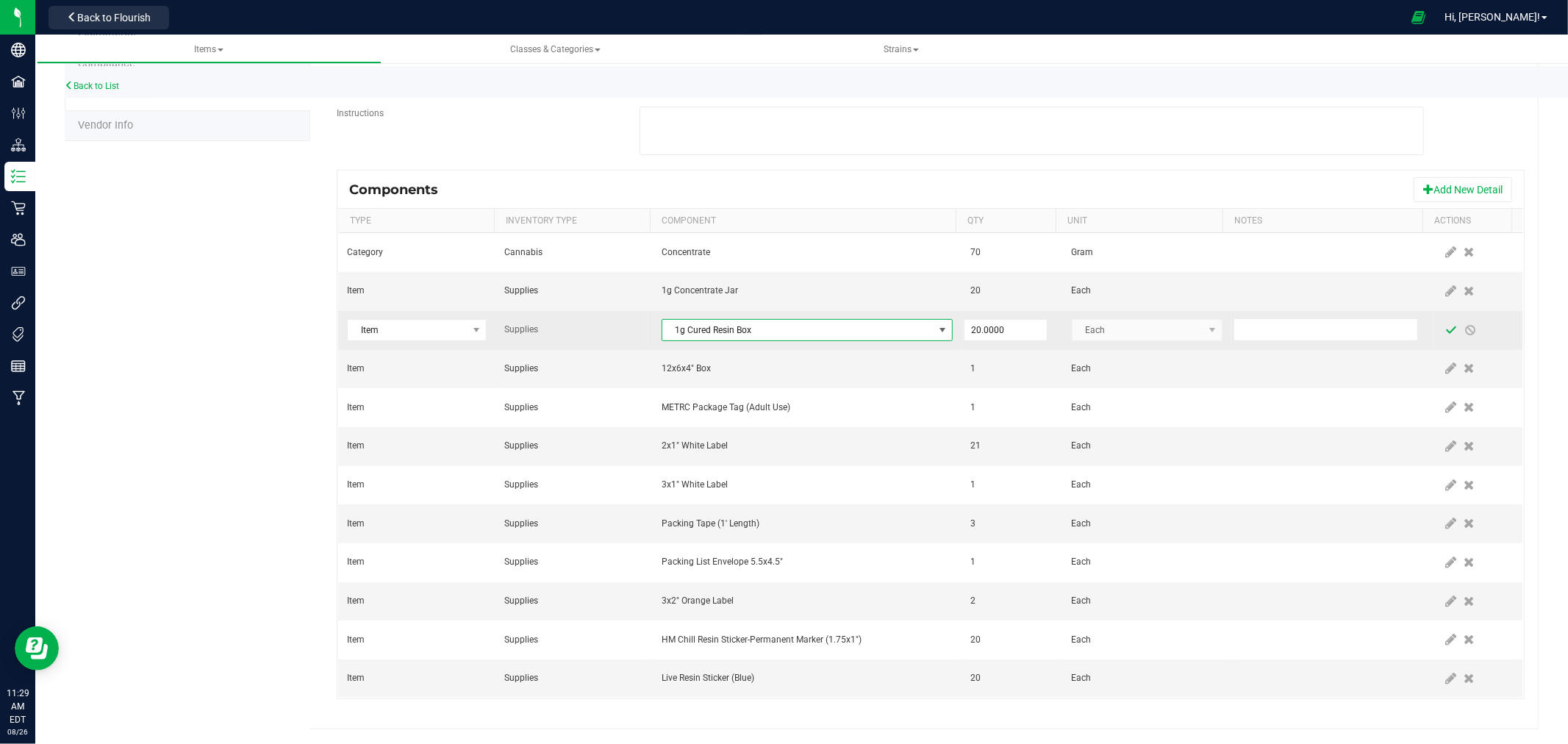
click at [1446, 324] on span at bounding box center [1451, 330] width 12 height 12
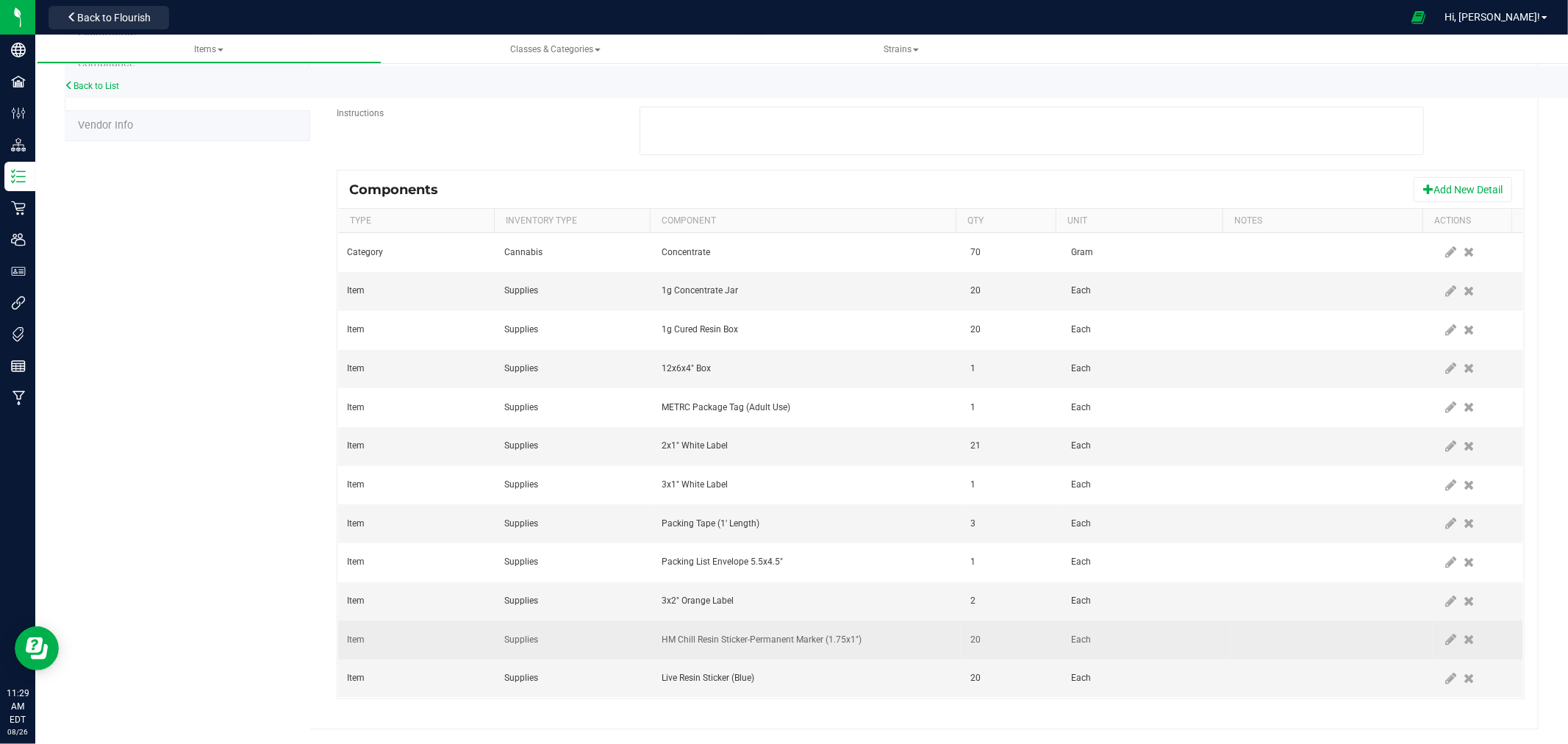
drag, startPoint x: 1423, startPoint y: 678, endPoint x: 1189, endPoint y: 631, distance: 238.7
click at [1446, 679] on icon at bounding box center [1451, 678] width 11 height 13
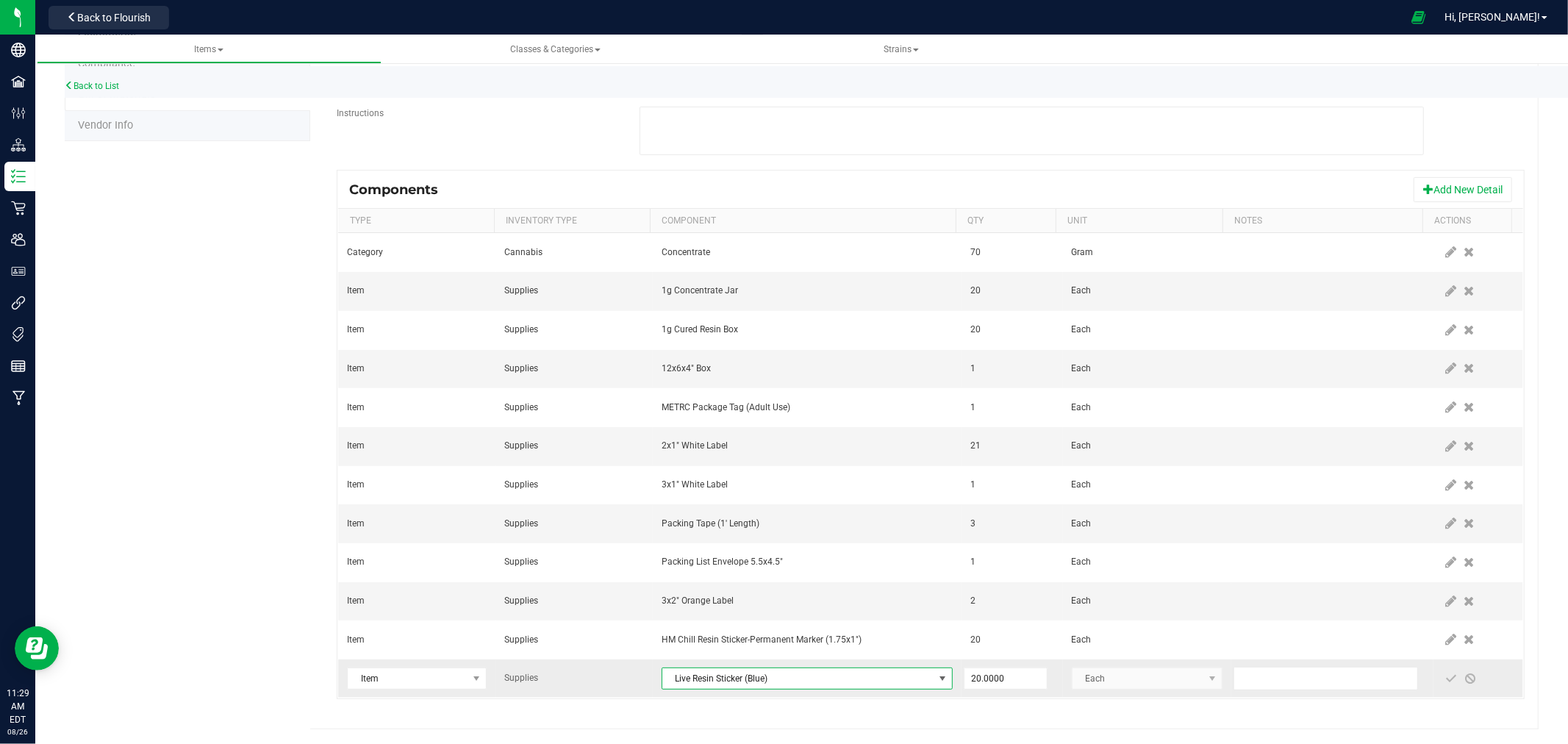
click at [767, 673] on span "Live Resin Sticker (Blue)" at bounding box center [798, 679] width 271 height 21
type input "Cured"
click at [714, 613] on li "Cured Resin Sticker (Green)" at bounding box center [889, 609] width 469 height 21
click at [1446, 677] on span at bounding box center [1451, 678] width 12 height 12
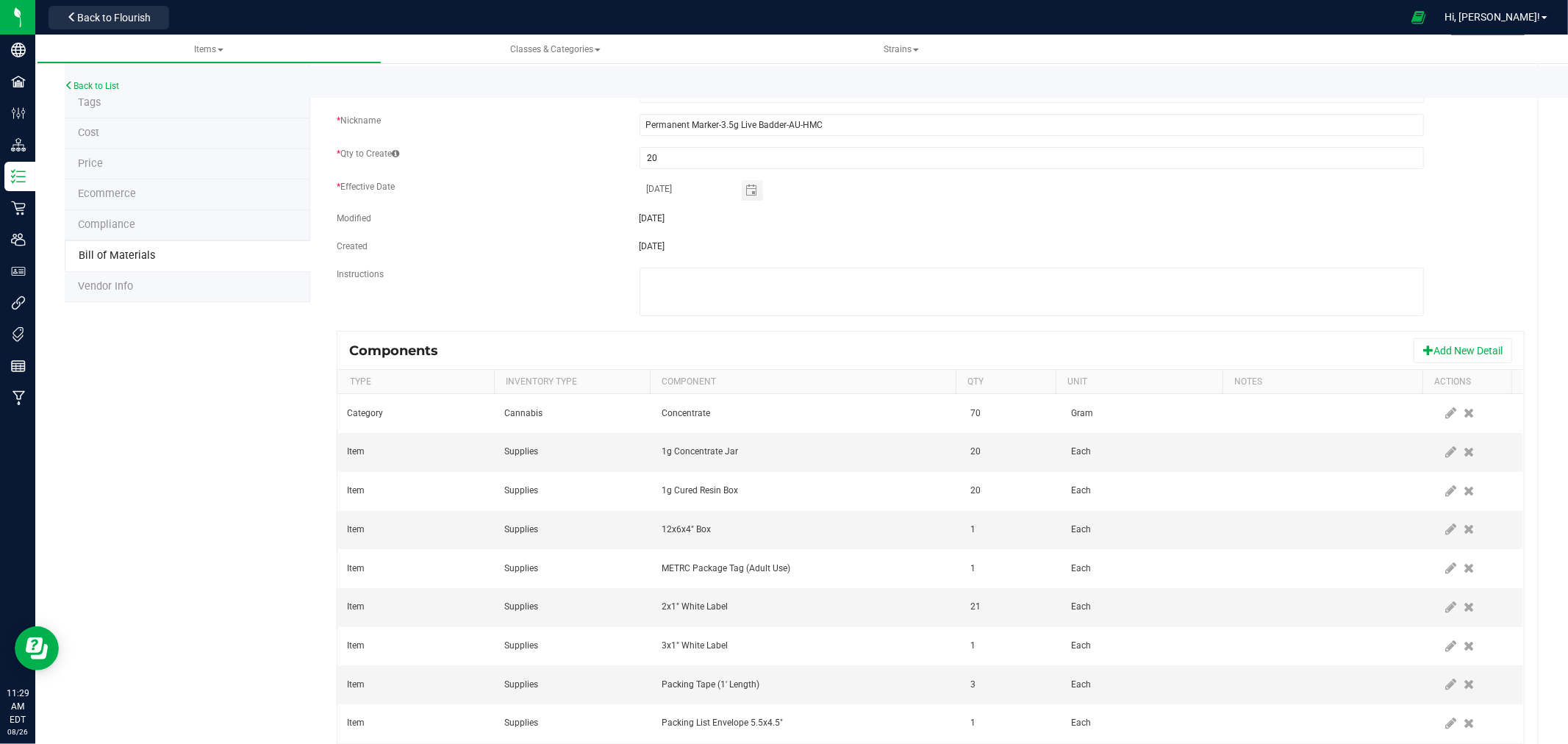
scroll to position [0, 0]
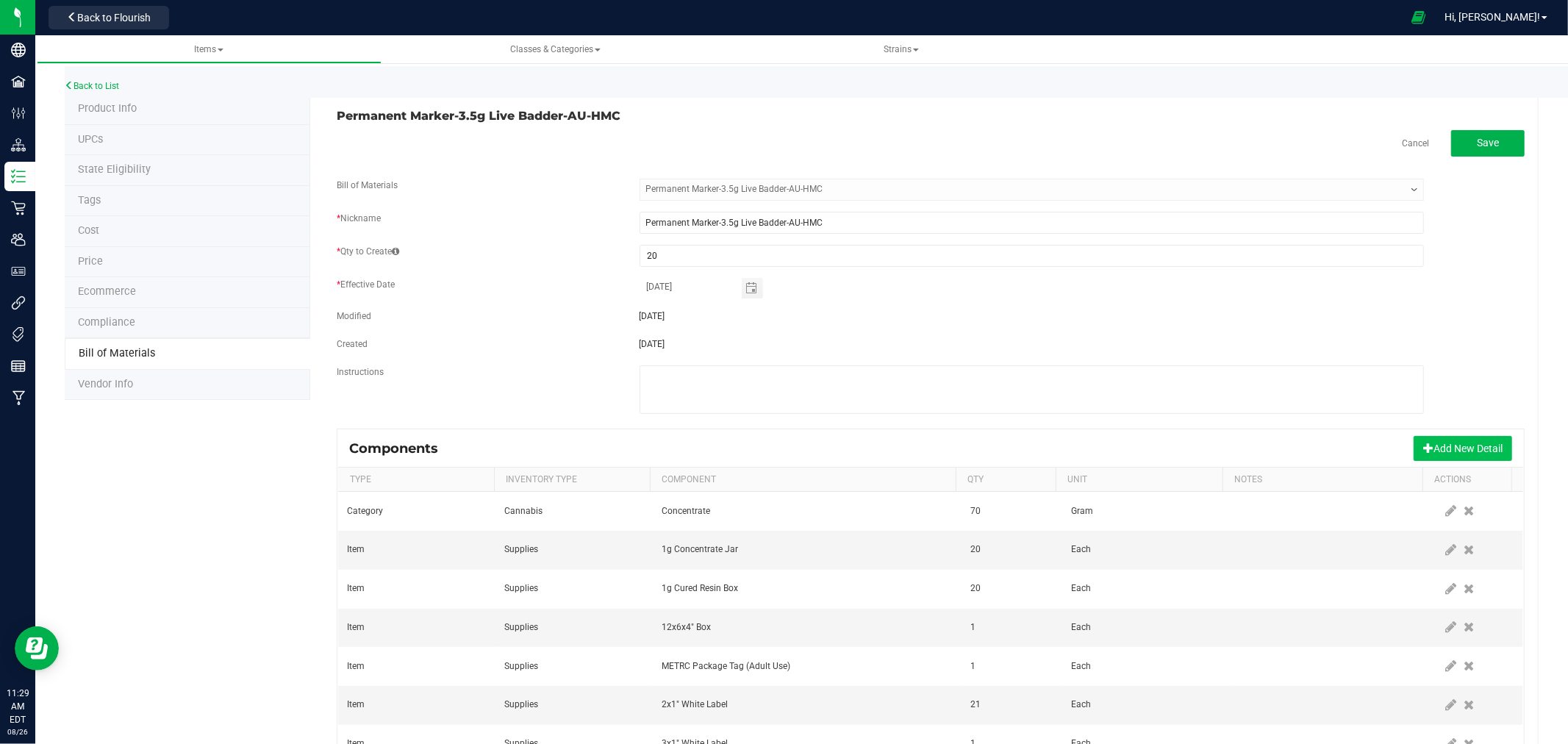
click at [1427, 449] on button "Add New Detail" at bounding box center [1463, 449] width 98 height 25
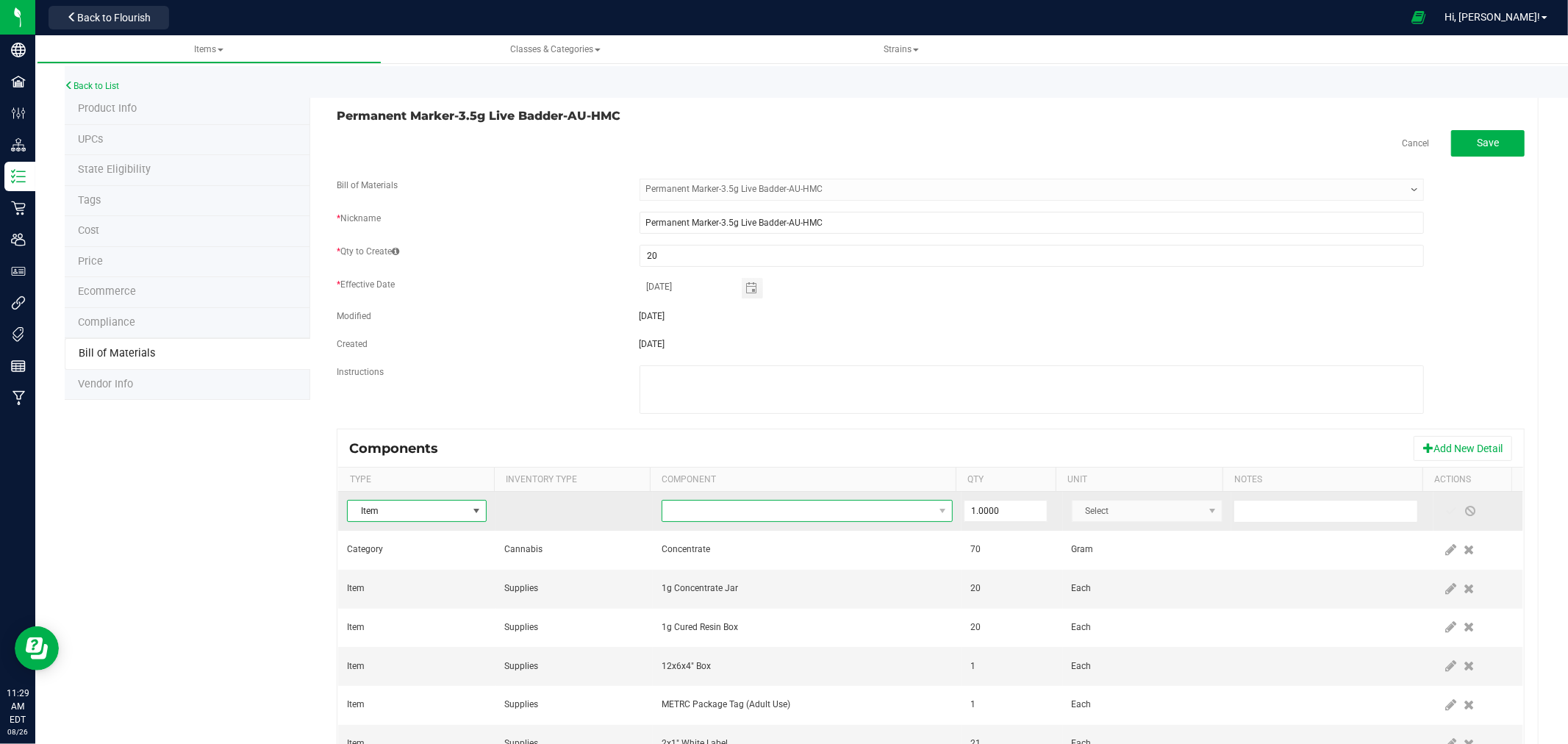
click at [670, 516] on span "NO DATA FOUND" at bounding box center [798, 511] width 271 height 21
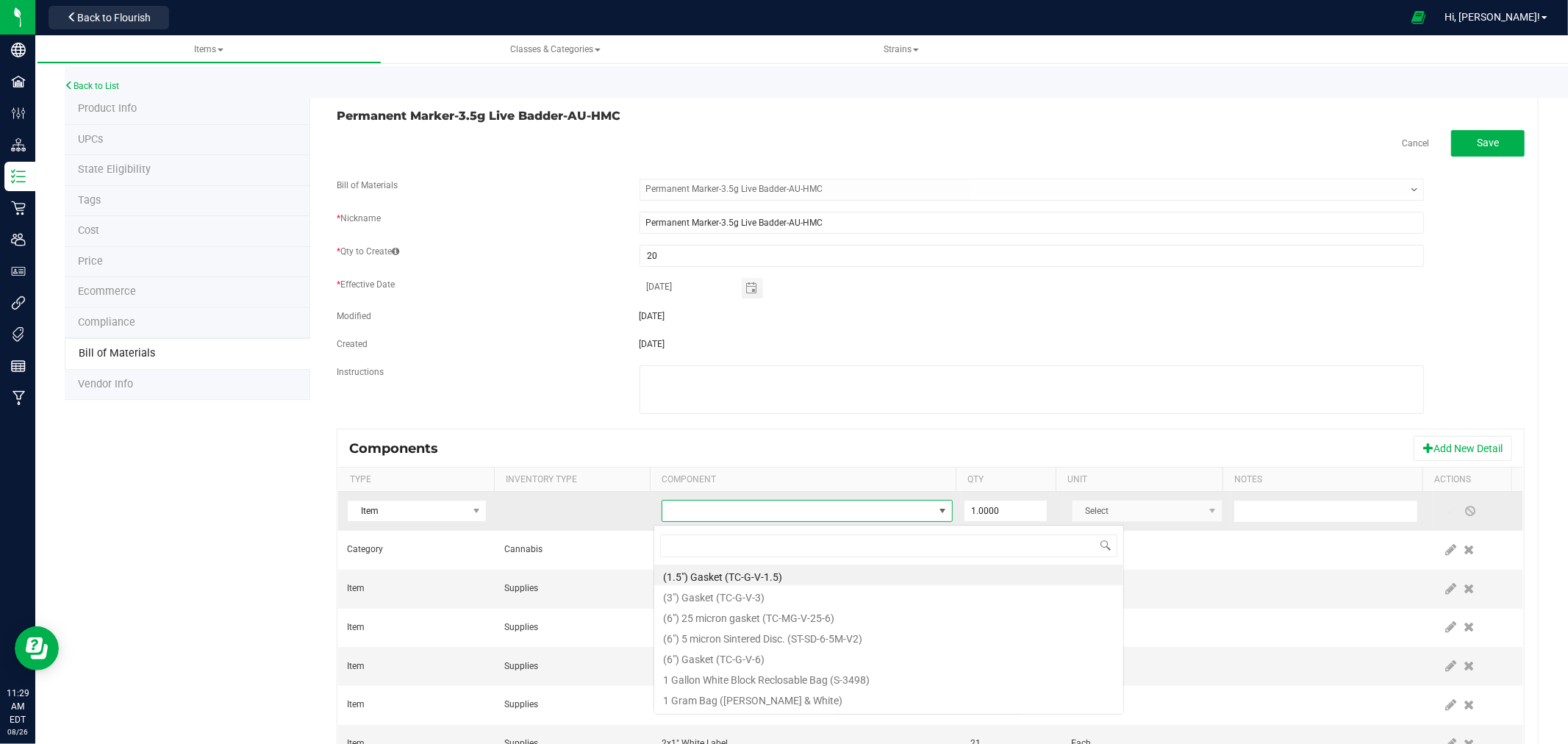
scroll to position [22, 282]
type input "Live Badder"
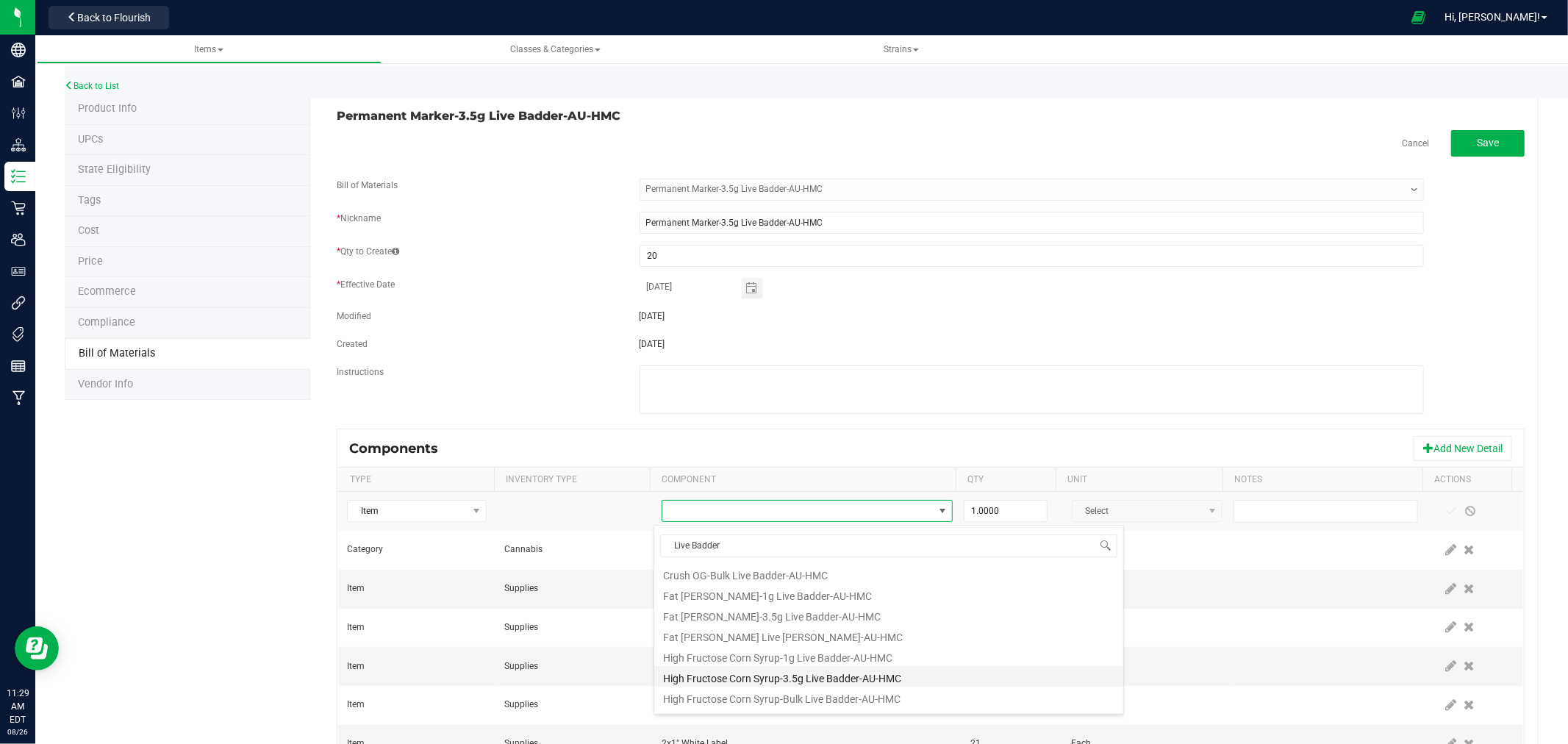
scroll to position [133, 0]
click at [715, 687] on li "HM Live Badder Sticker (2x1")" at bounding box center [889, 690] width 469 height 21
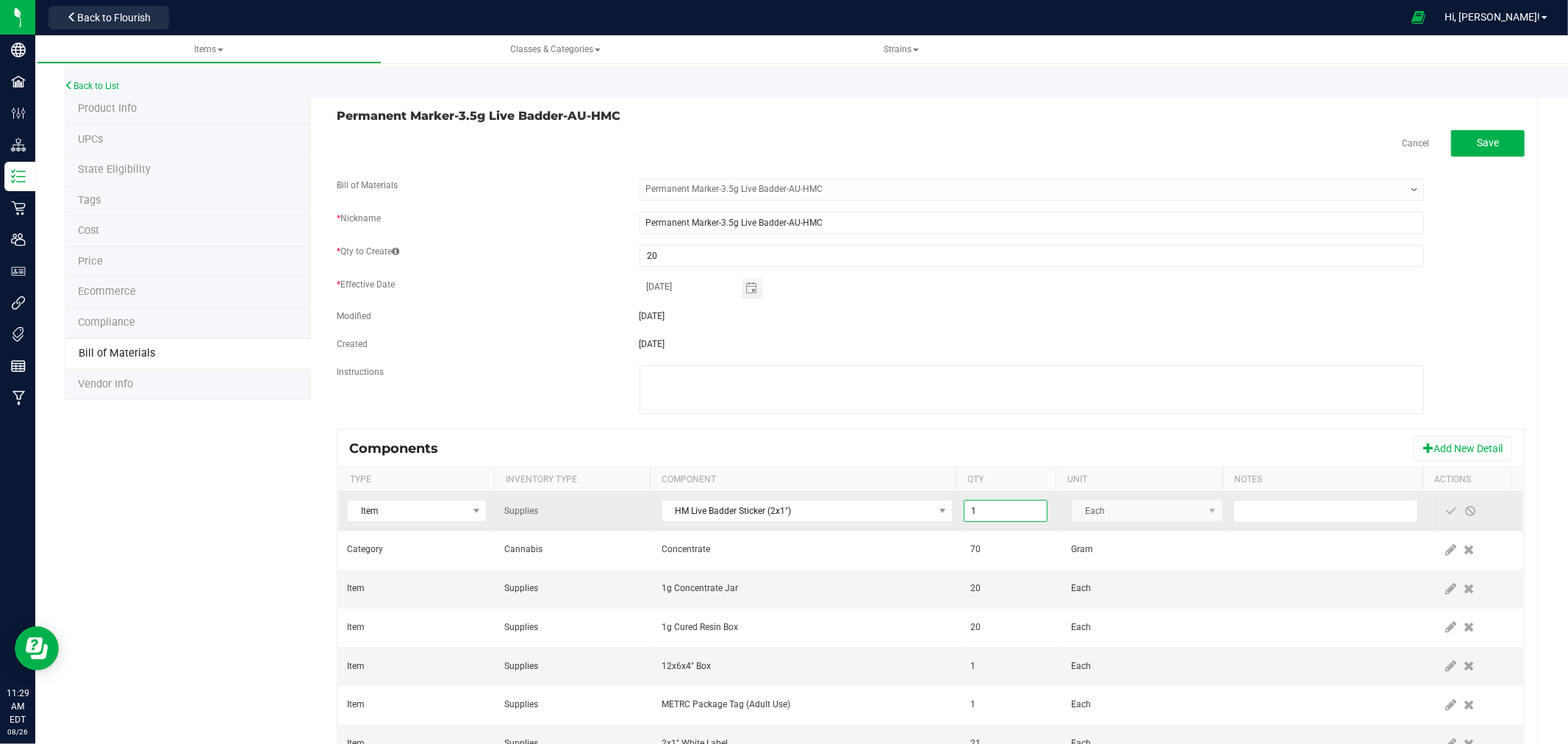
click at [998, 518] on input "1" at bounding box center [1005, 511] width 82 height 21
type input "20.0000"
click at [1446, 515] on span at bounding box center [1451, 511] width 12 height 12
click at [1477, 140] on span "Save" at bounding box center [1487, 142] width 22 height 12
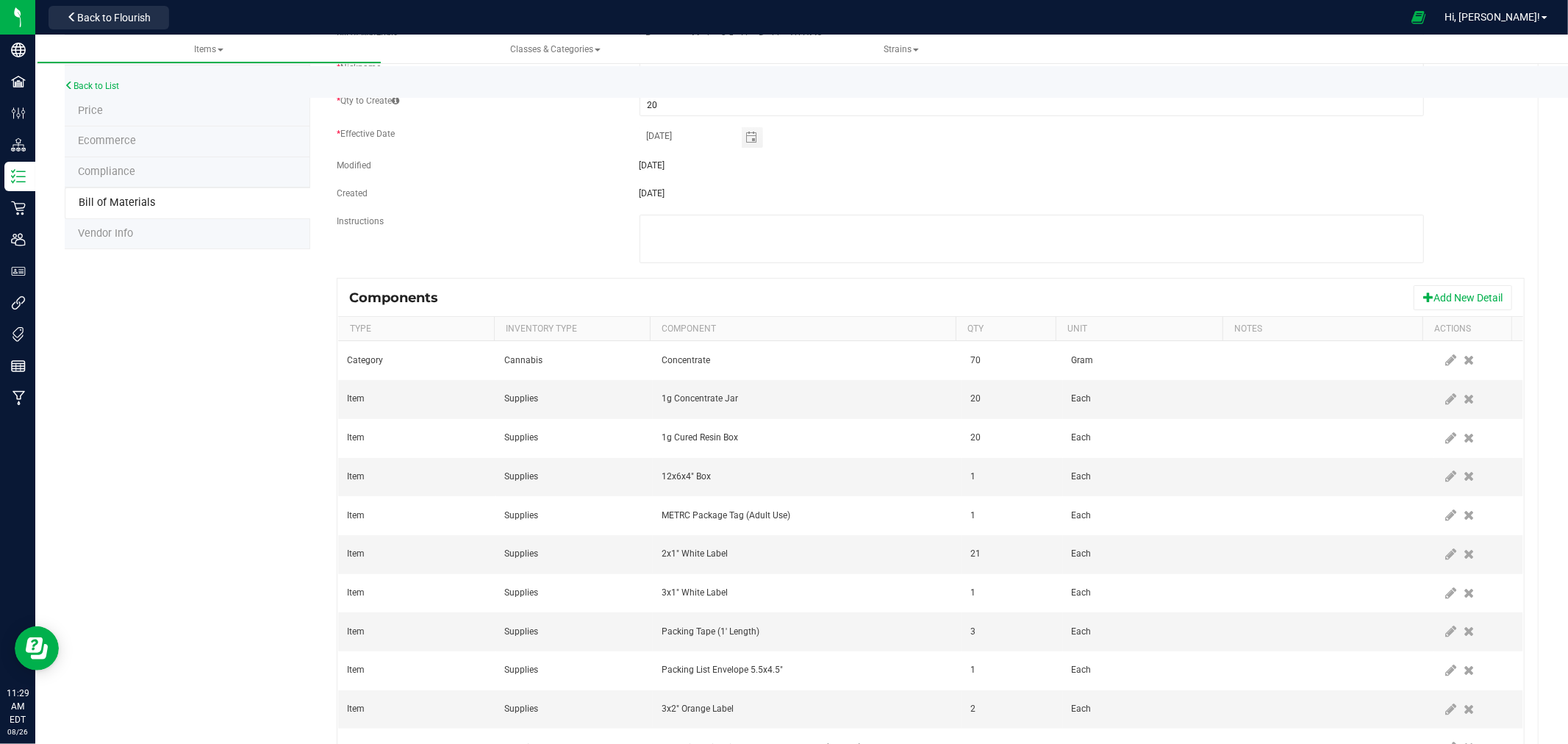
scroll to position [0, 0]
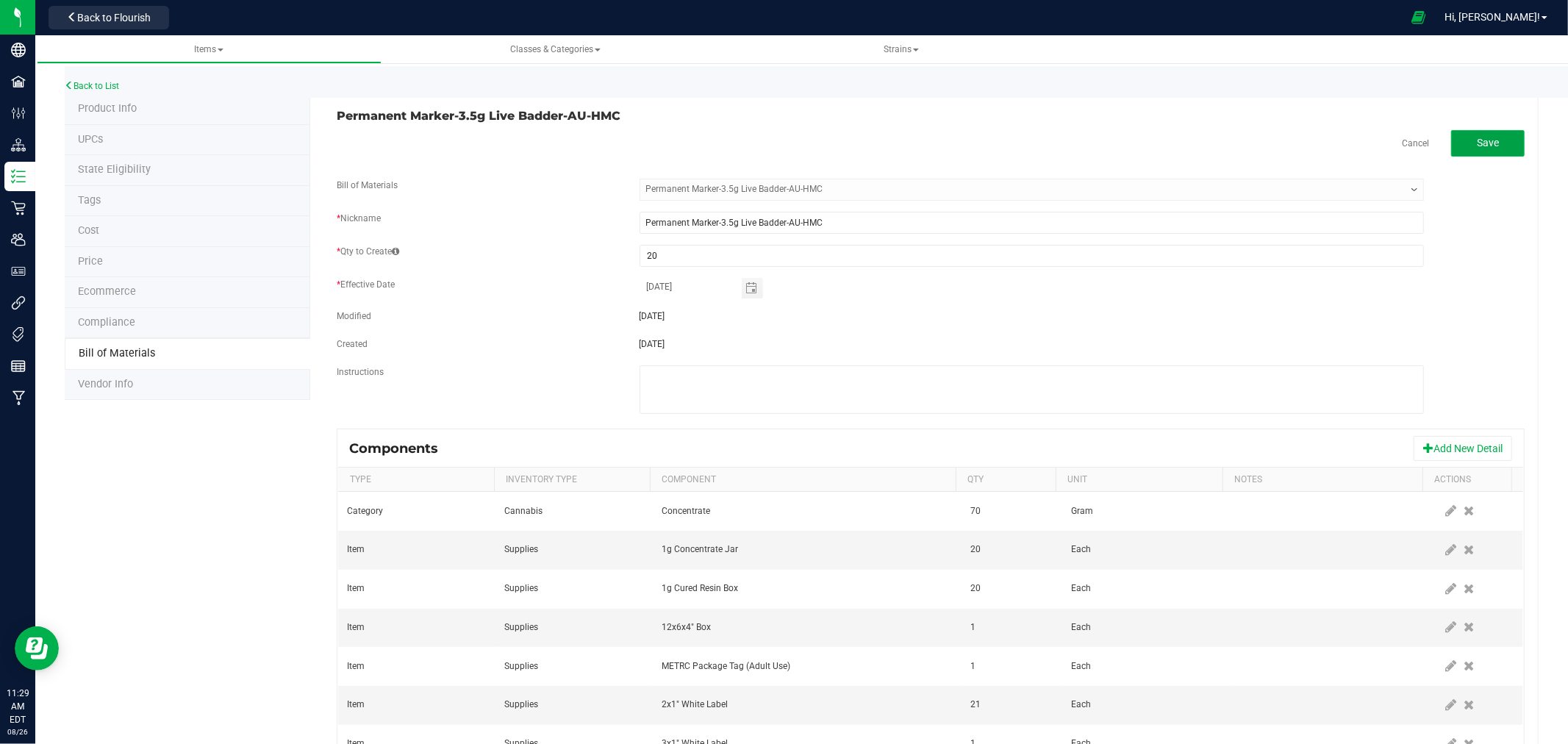
click at [1489, 143] on button "Save" at bounding box center [1488, 143] width 74 height 27
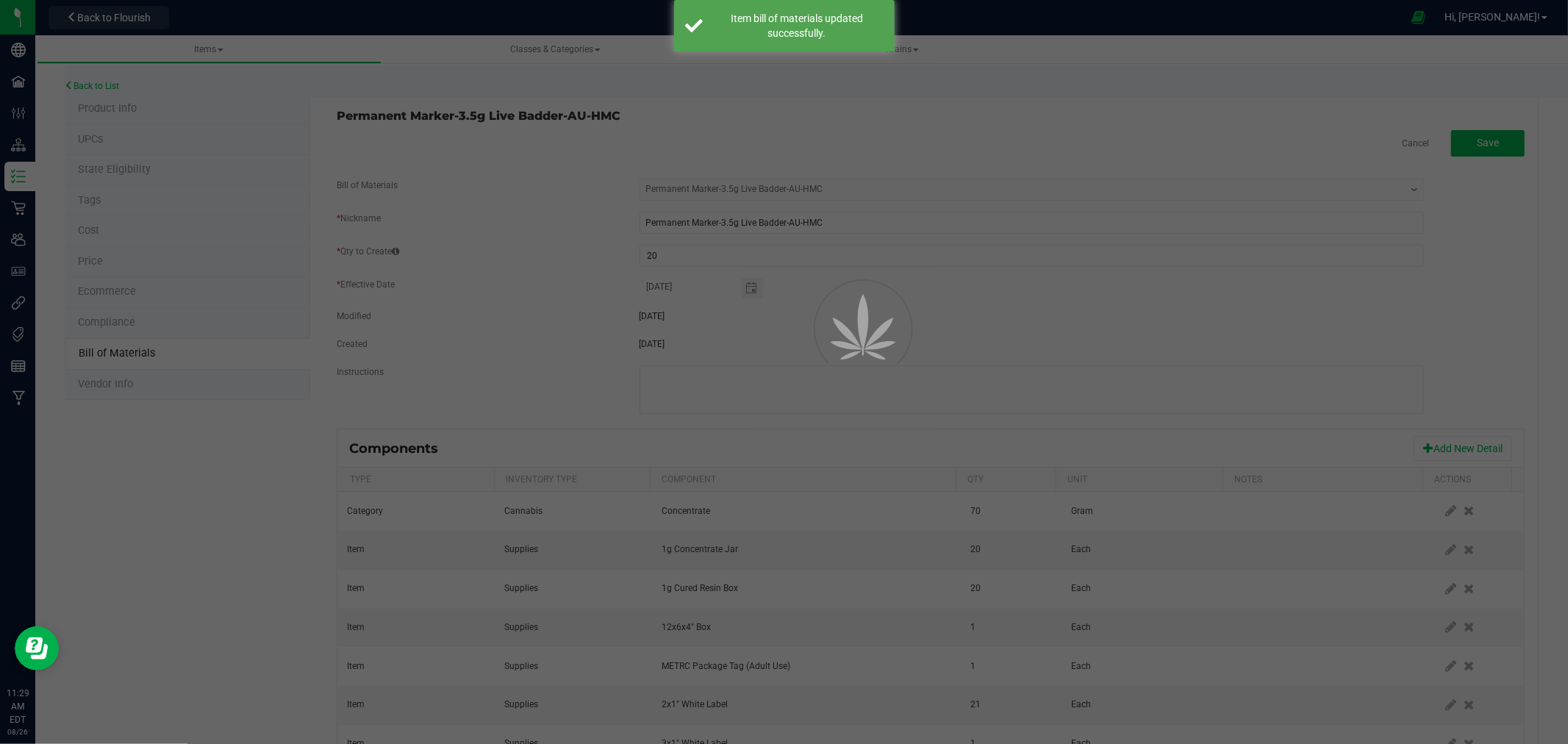
select select "804"
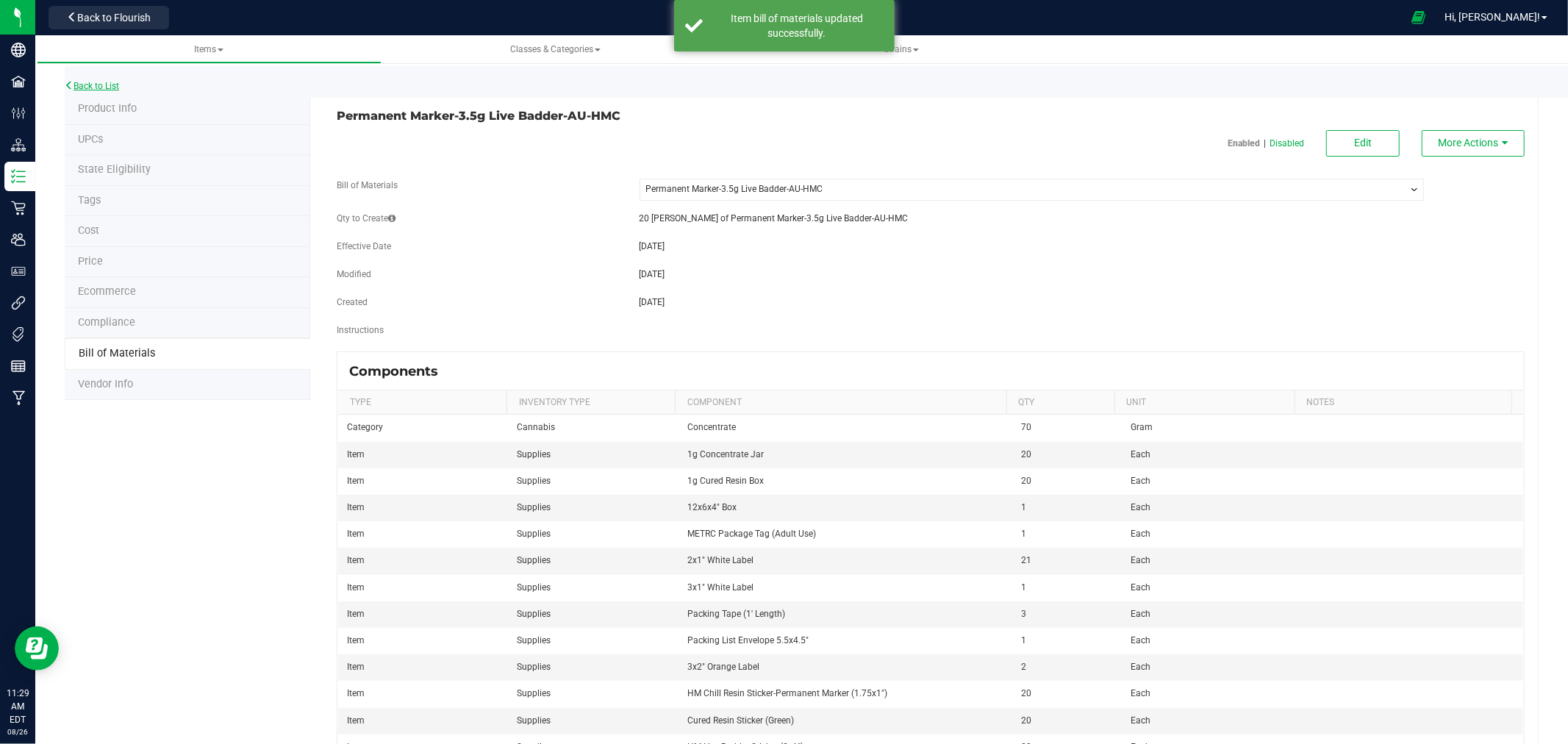
click at [103, 81] on link "Back to List" at bounding box center [91, 85] width 54 height 10
